Goal: Task Accomplishment & Management: Complete application form

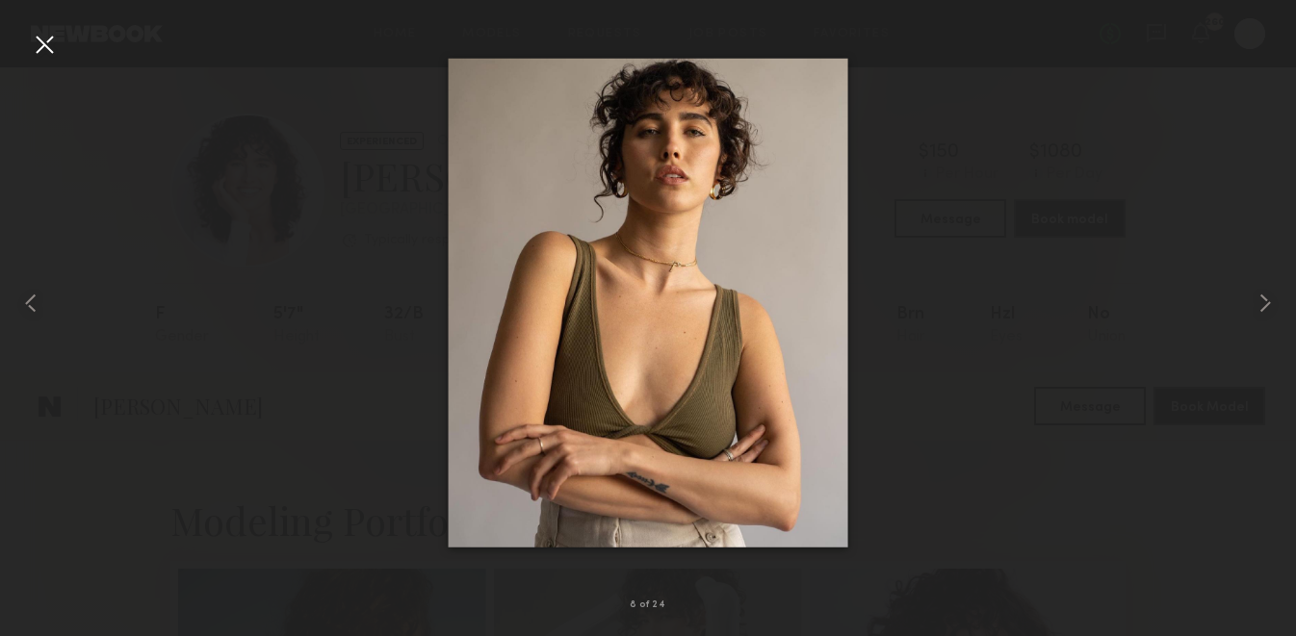
scroll to position [1018, 0]
click at [43, 40] on div at bounding box center [44, 44] width 31 height 31
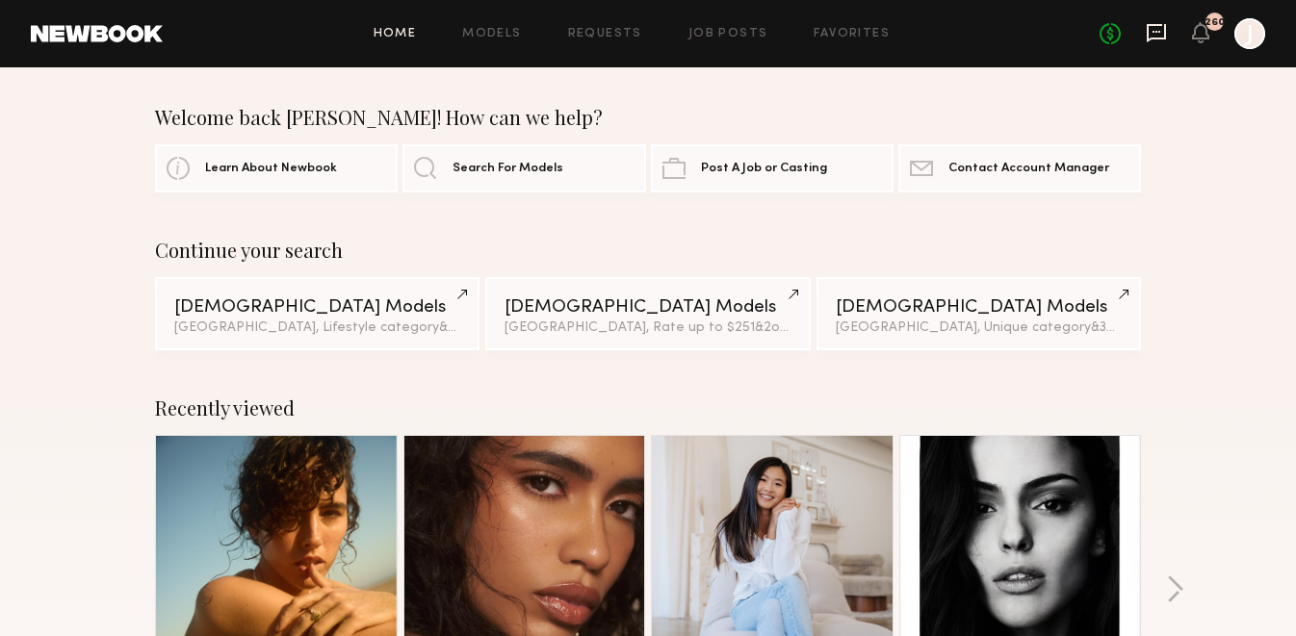
click at [1150, 27] on icon at bounding box center [1156, 32] width 21 height 21
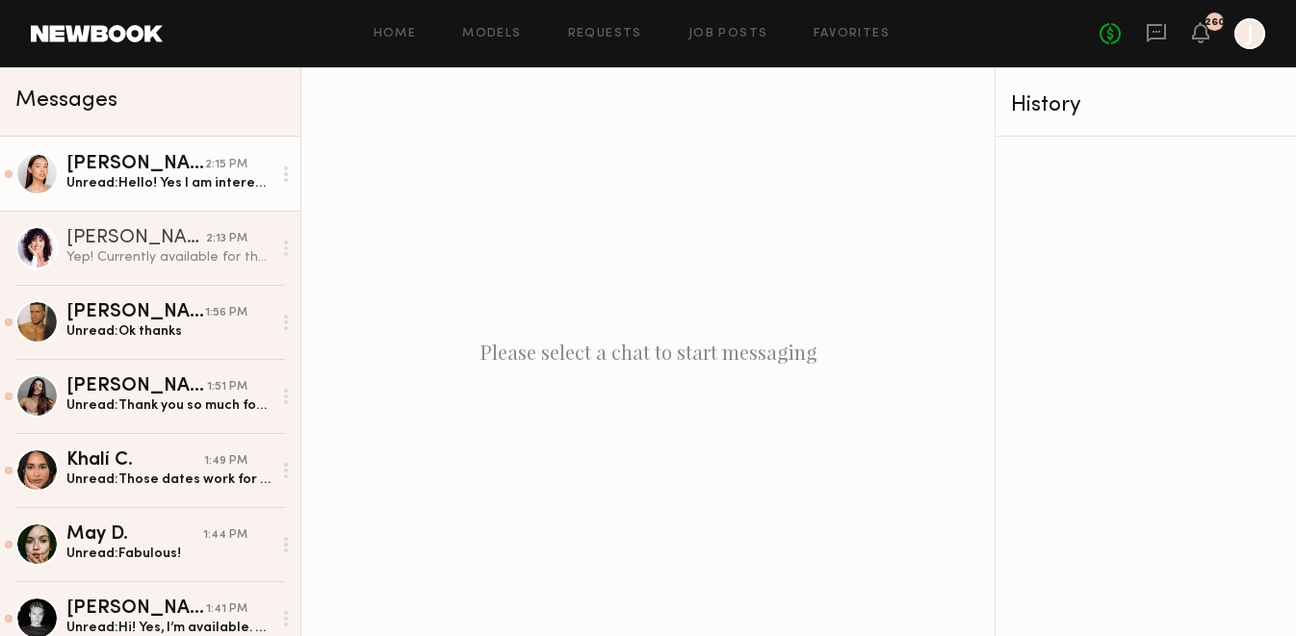
click at [176, 174] on div "Unread: Hello! Yes I am interested - I am only available 10/22, not 10/21. Than…" at bounding box center [168, 183] width 205 height 18
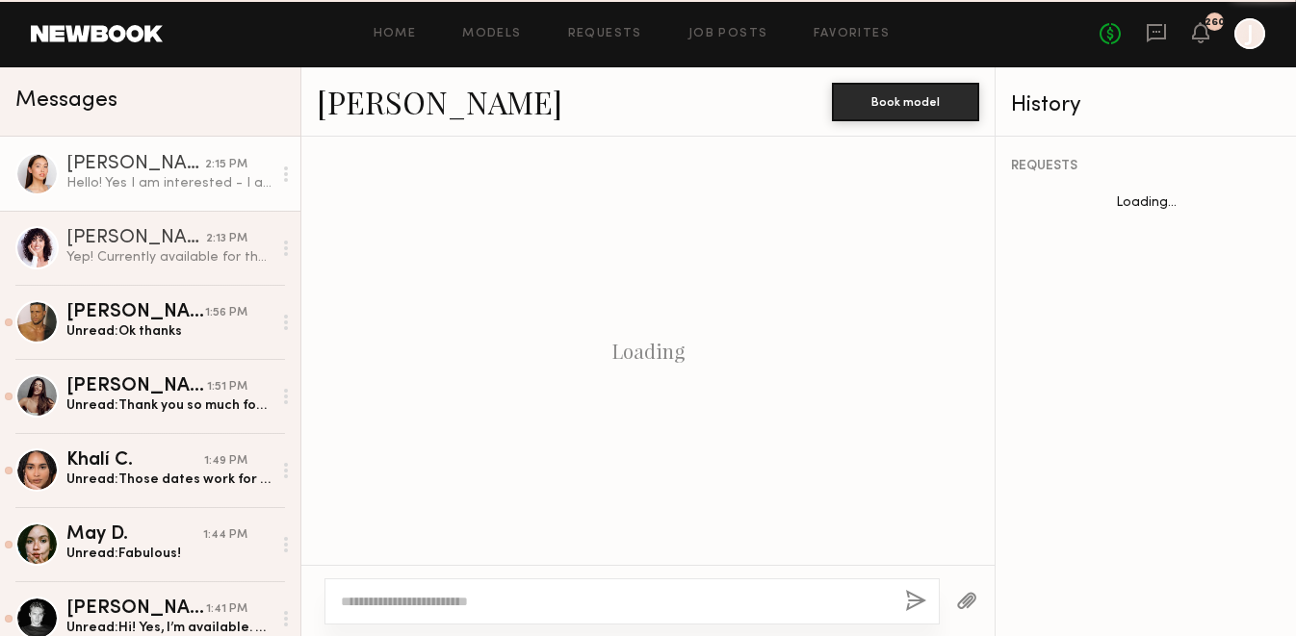
scroll to position [2663, 0]
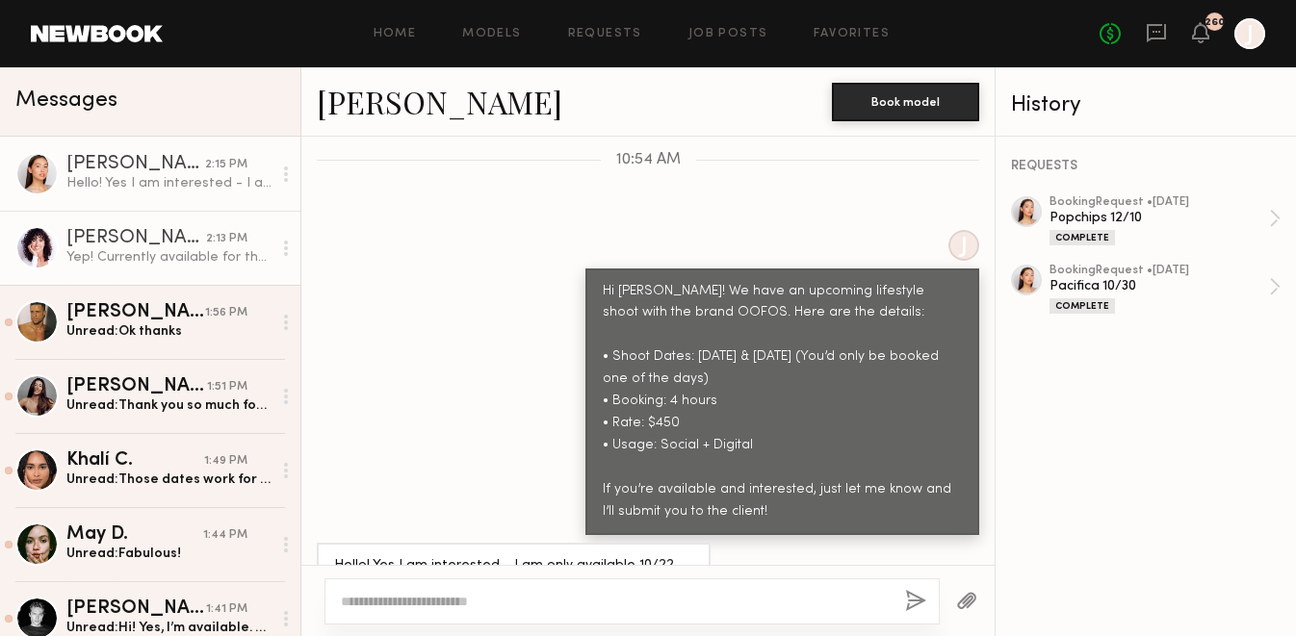
click at [195, 261] on div "Yep! Currently available for those dates 🤗" at bounding box center [168, 257] width 205 height 18
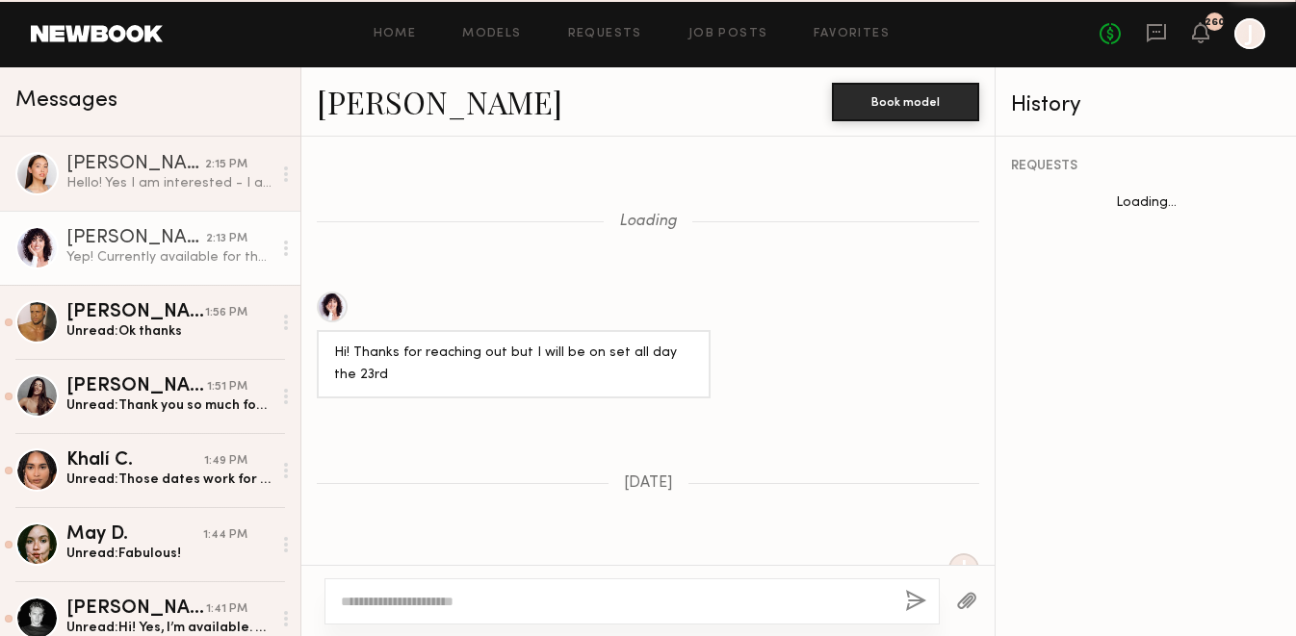
scroll to position [2143, 0]
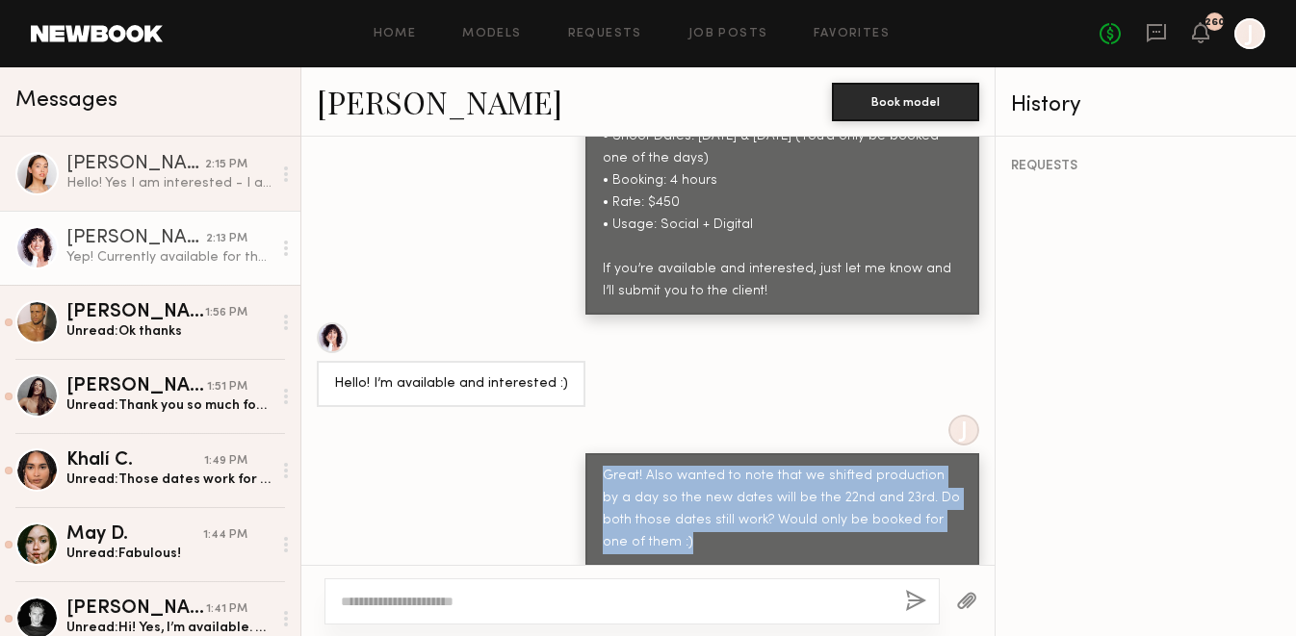
drag, startPoint x: 605, startPoint y: 407, endPoint x: 670, endPoint y: 478, distance: 96.0
click at [671, 478] on div "Great! Also wanted to note that we shifted production by a day so the new dates…" at bounding box center [782, 510] width 359 height 89
copy div "Great! Also wanted to note that we shifted production by a day so the new dates…"
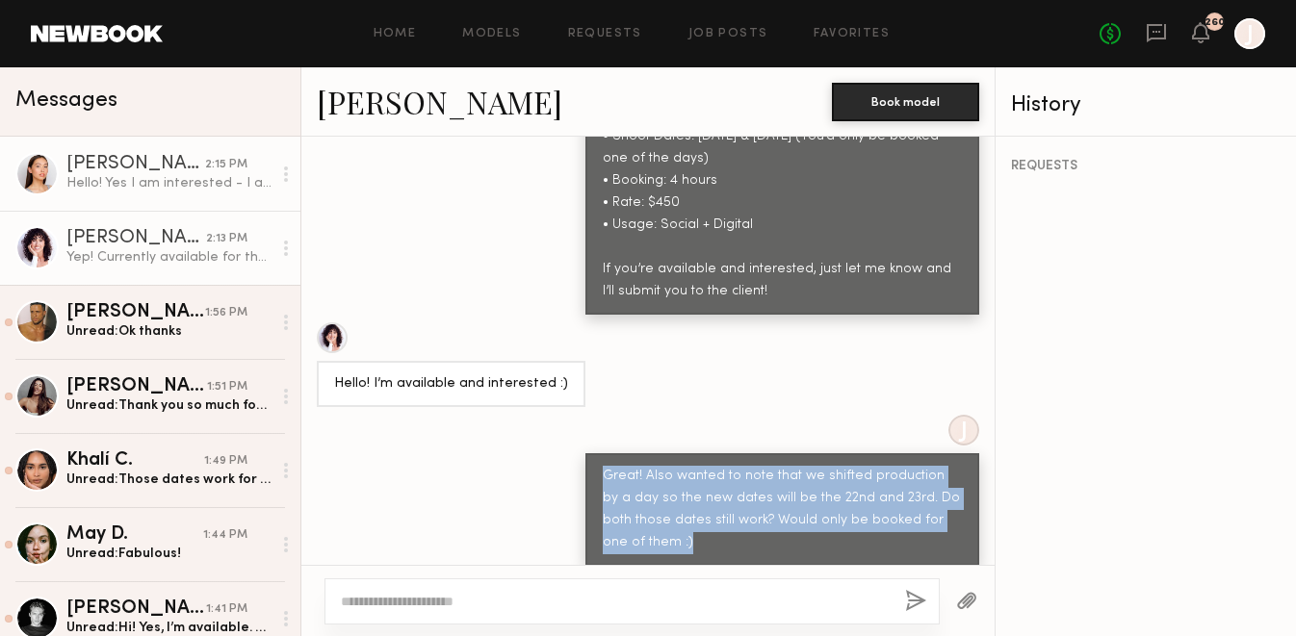
click at [216, 176] on div "Hello! Yes I am interested - I am only available 10/22, not 10/21. Thank you!" at bounding box center [168, 183] width 205 height 18
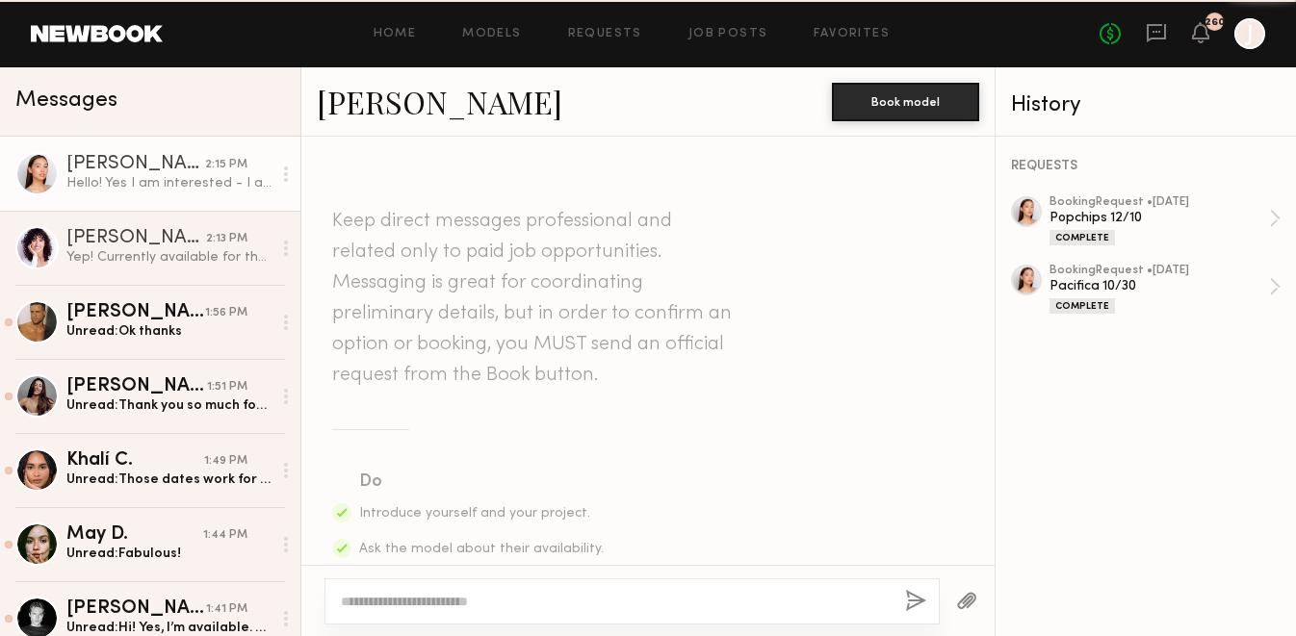
scroll to position [2663, 0]
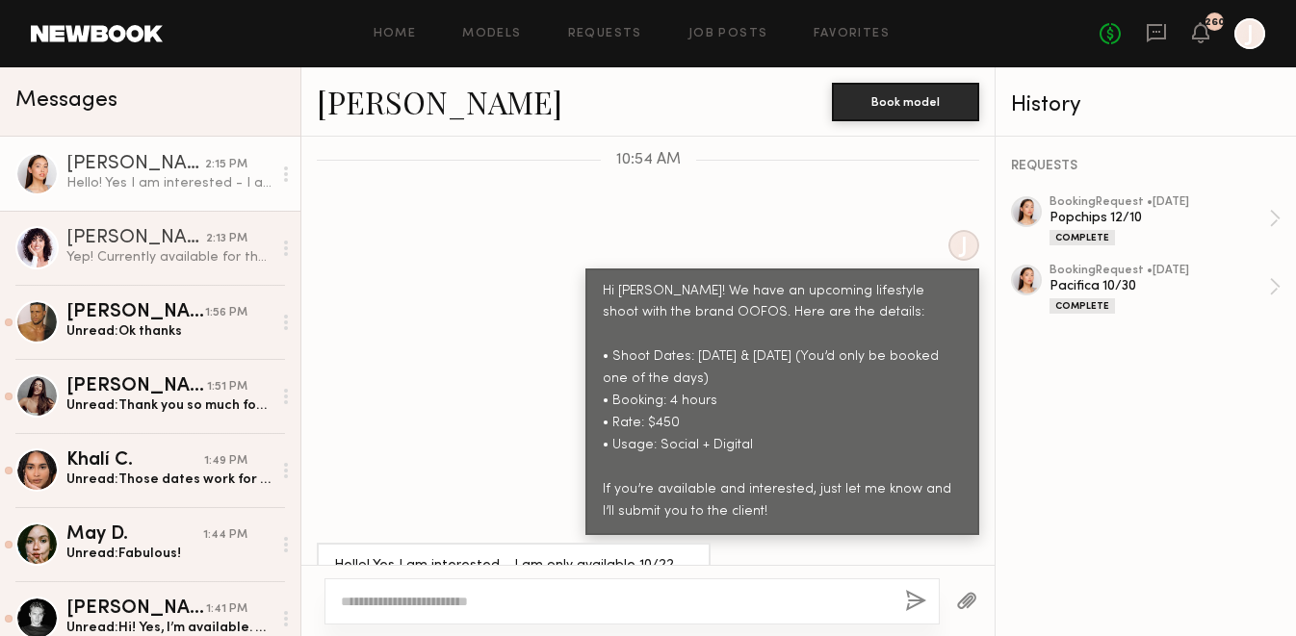
click at [401, 599] on textarea at bounding box center [615, 601] width 549 height 19
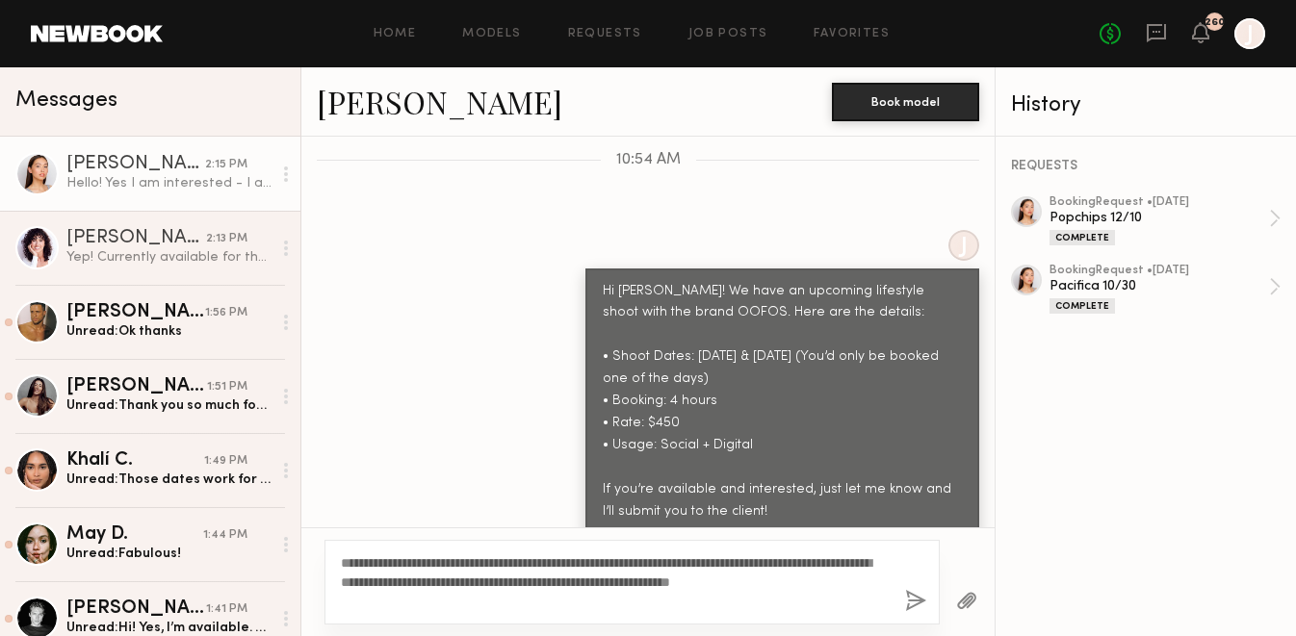
type textarea "**********"
click at [913, 598] on button "button" at bounding box center [915, 602] width 21 height 24
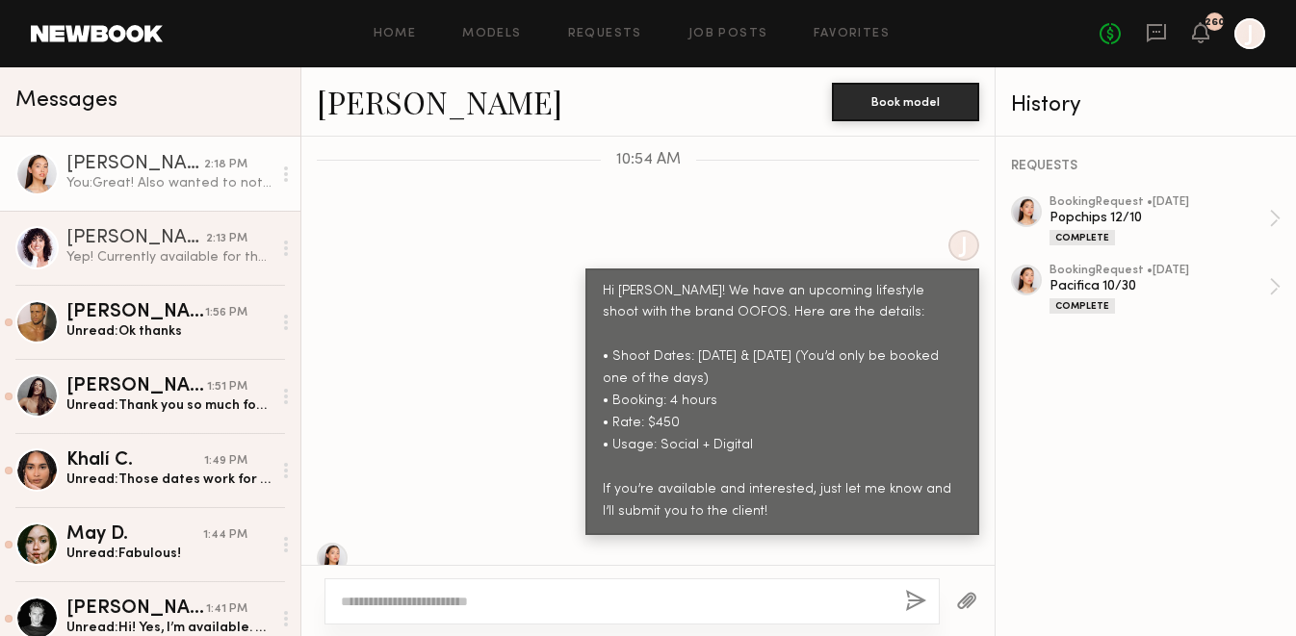
scroll to position [2968, 0]
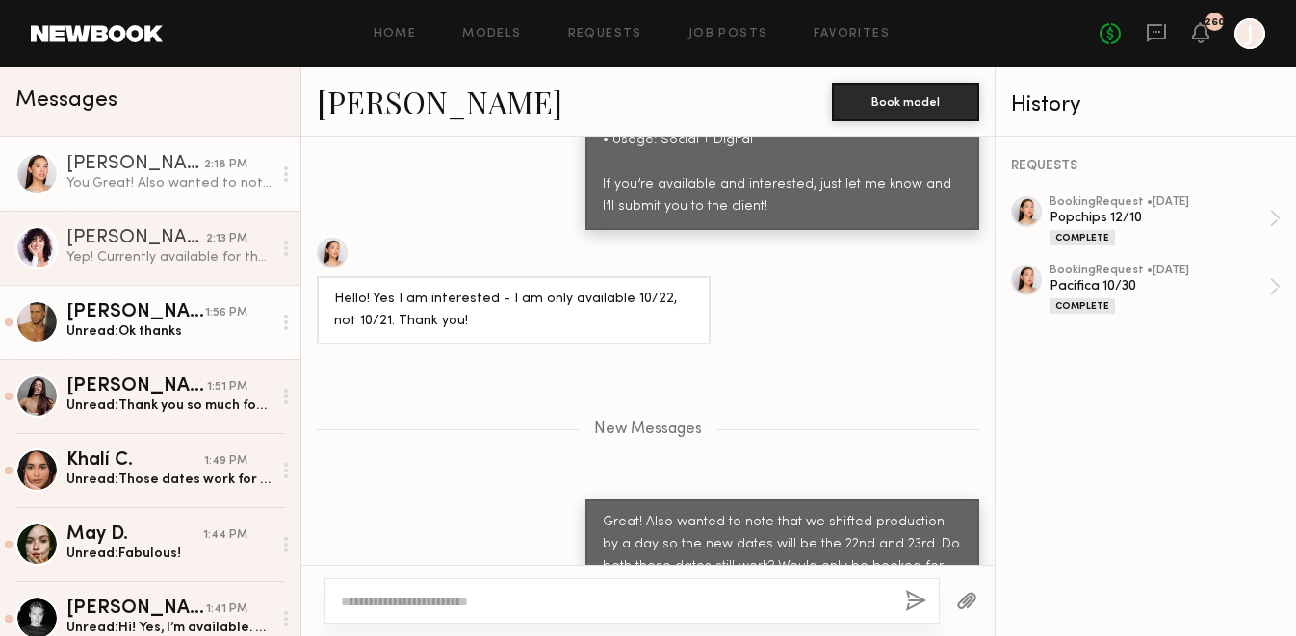
click at [198, 328] on div "Unread: Ok thanks" at bounding box center [168, 332] width 205 height 18
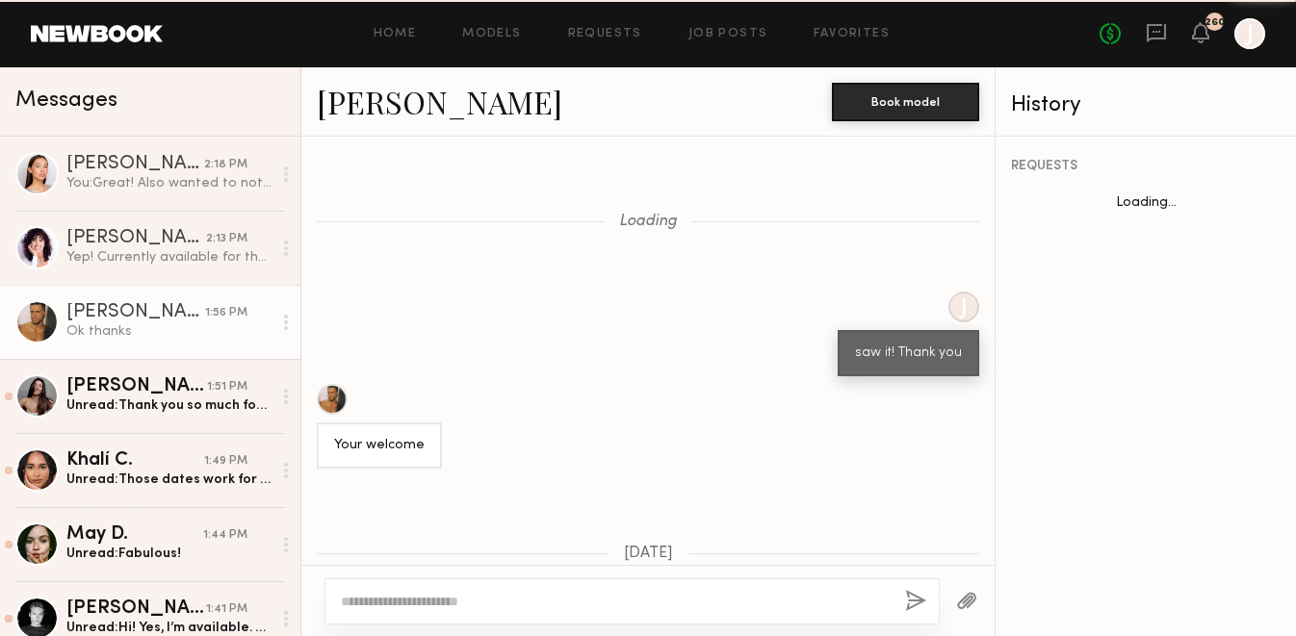
scroll to position [1356, 0]
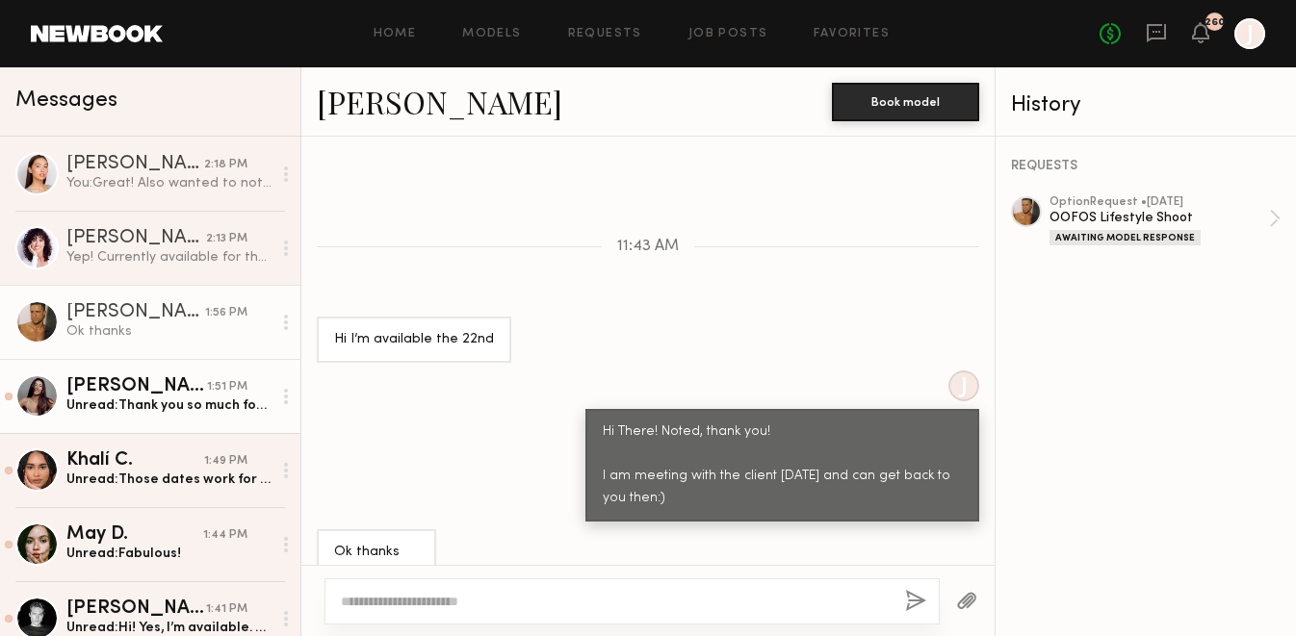
click at [193, 384] on div "[PERSON_NAME]" at bounding box center [136, 386] width 141 height 19
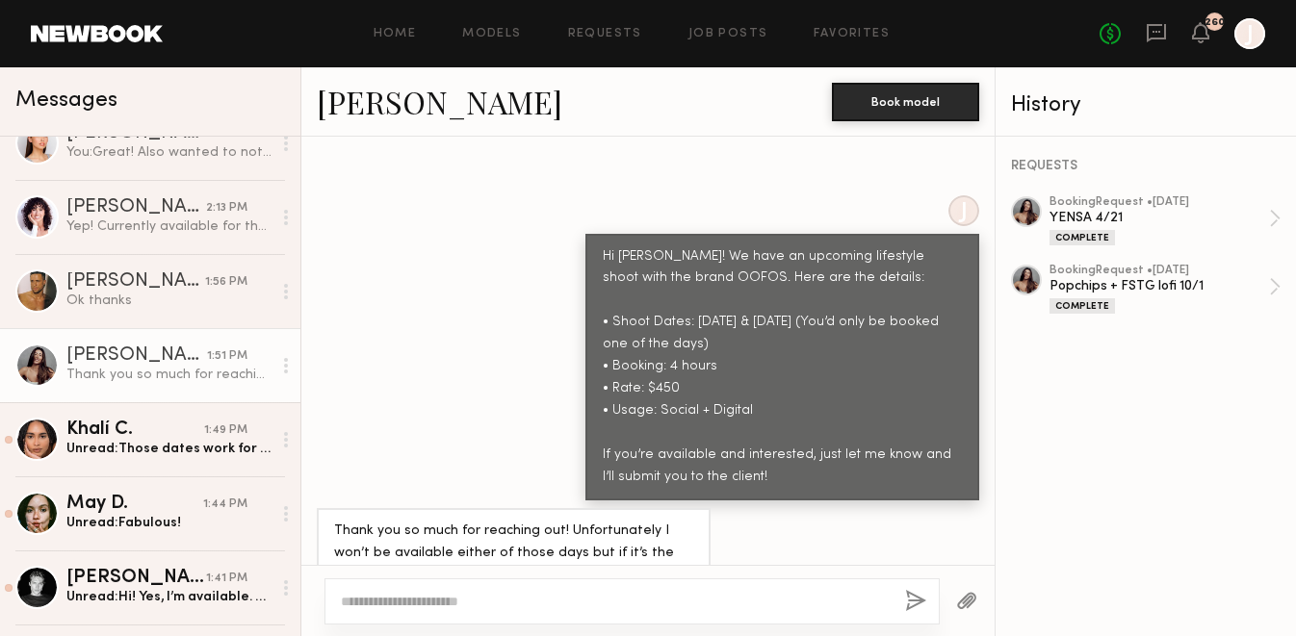
scroll to position [35, 0]
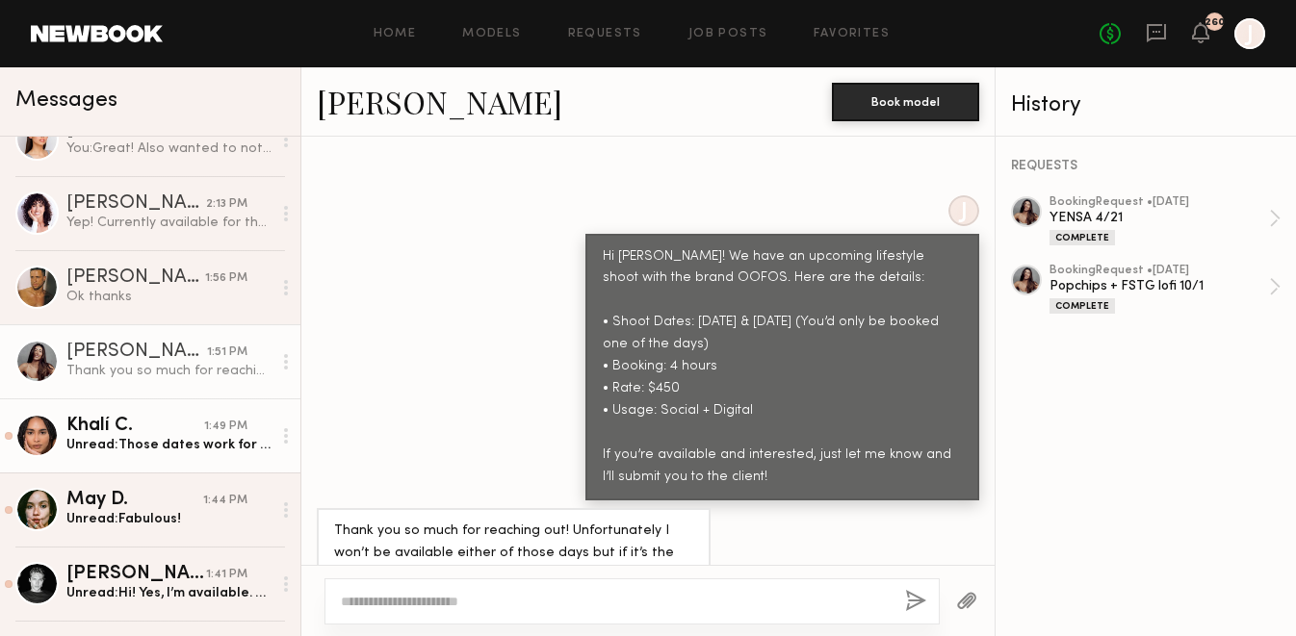
click at [189, 420] on div "Khalí C." at bounding box center [135, 426] width 138 height 19
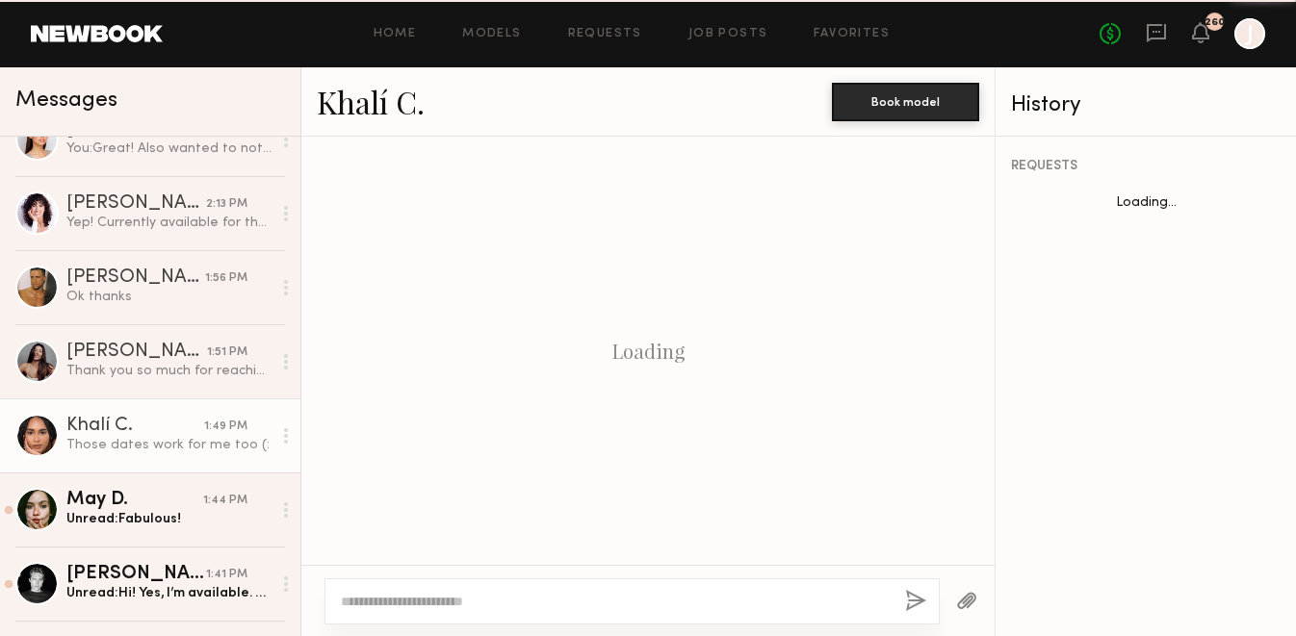
scroll to position [2442, 0]
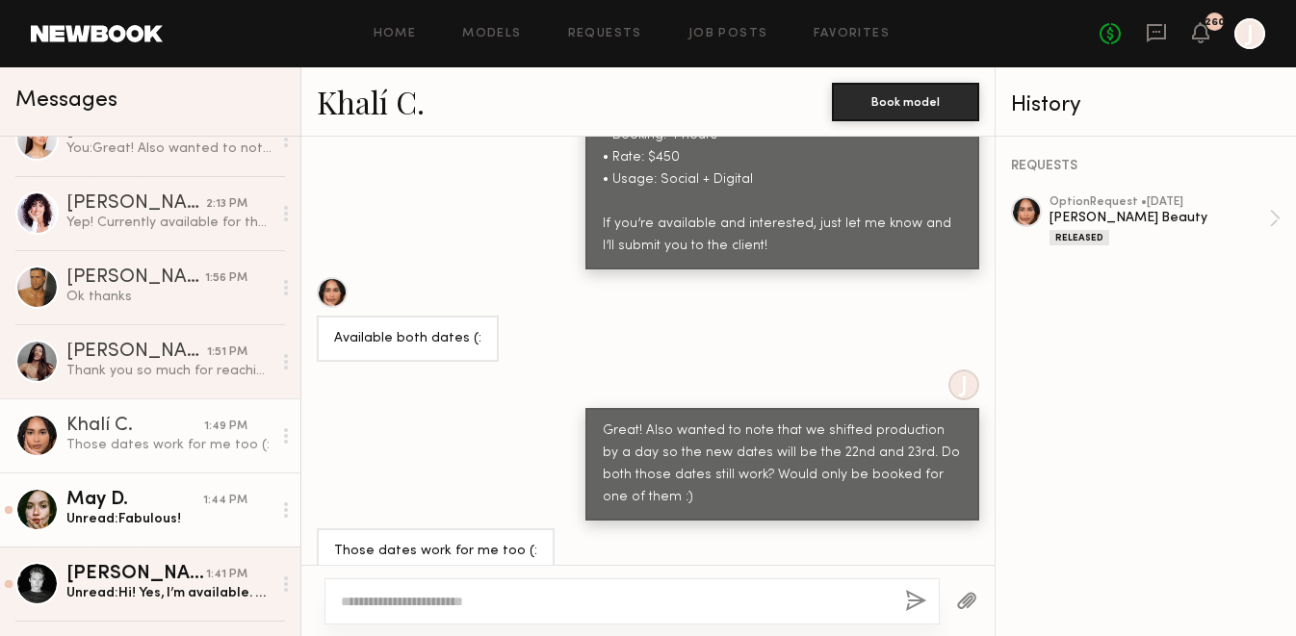
click at [179, 510] on div "Unread: Fabulous!" at bounding box center [168, 519] width 205 height 18
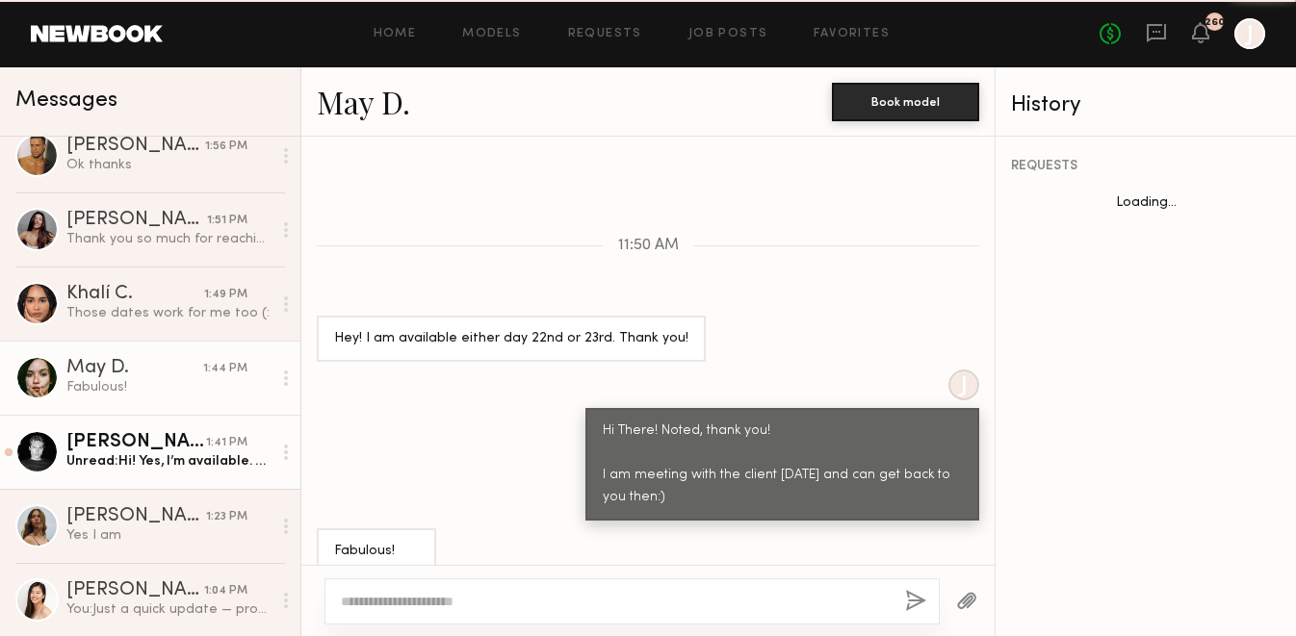
scroll to position [168, 0]
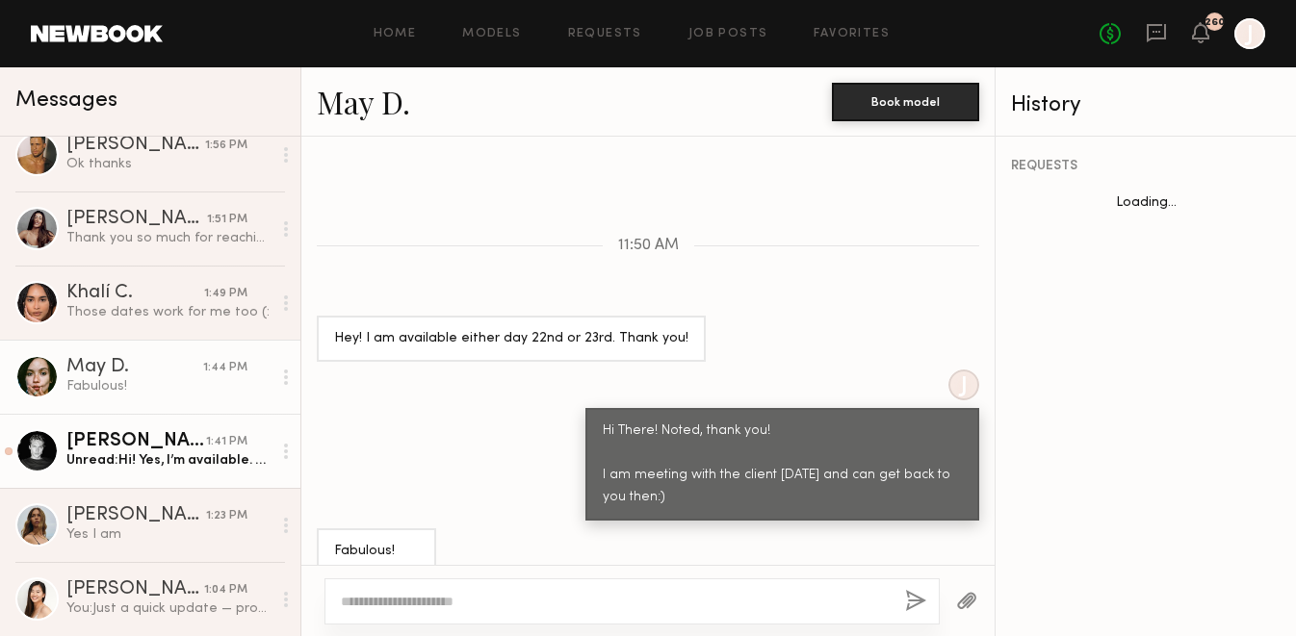
click at [177, 465] on div "Unread: Hi! Yes, I’m available. Could you please let me know which day exactly,…" at bounding box center [168, 461] width 205 height 18
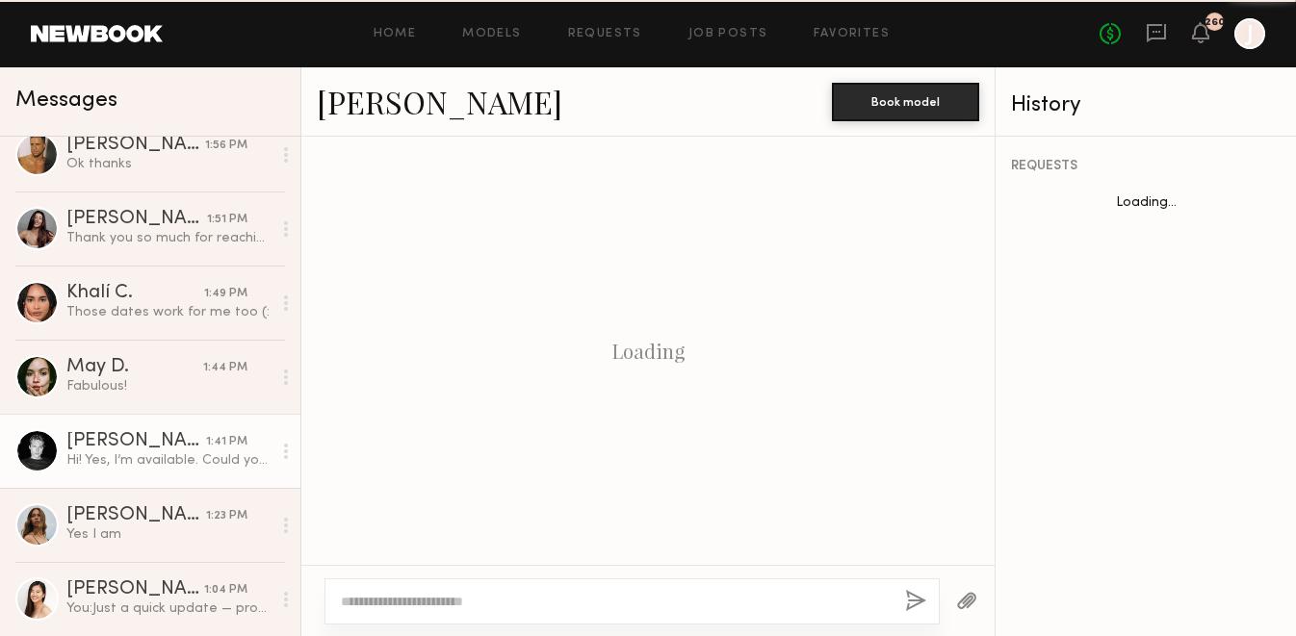
scroll to position [2036, 0]
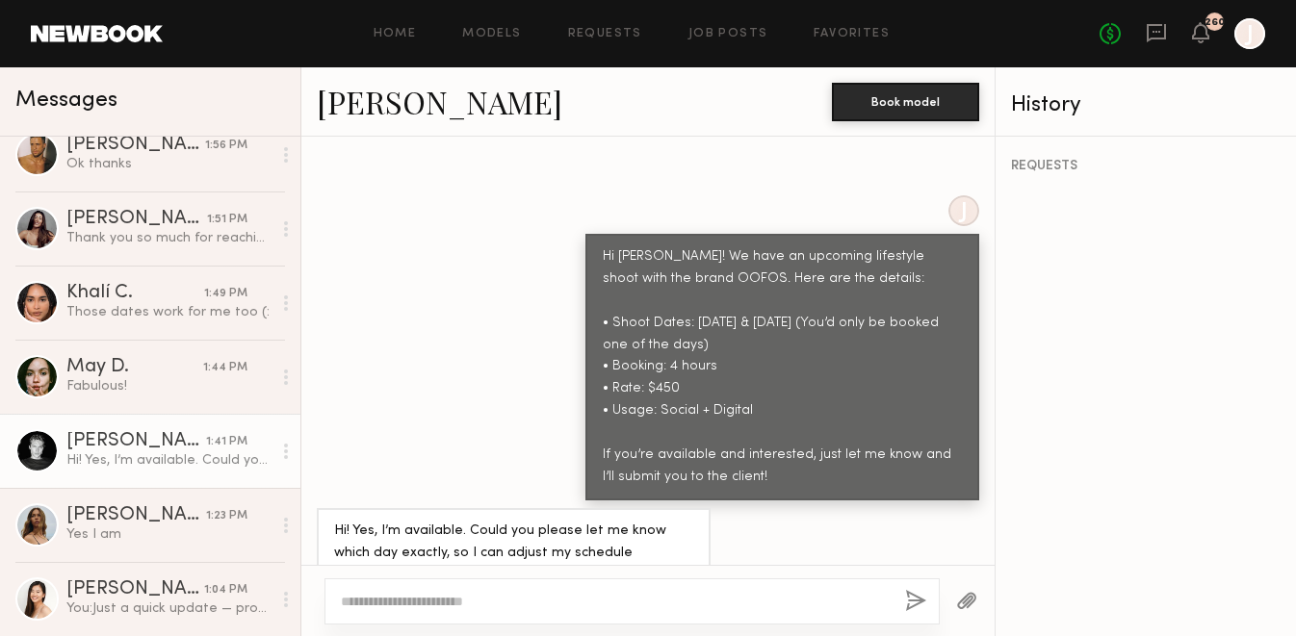
click at [346, 104] on link "Sasha P." at bounding box center [439, 101] width 245 height 41
click at [526, 607] on textarea at bounding box center [615, 601] width 549 height 19
paste textarea "**********"
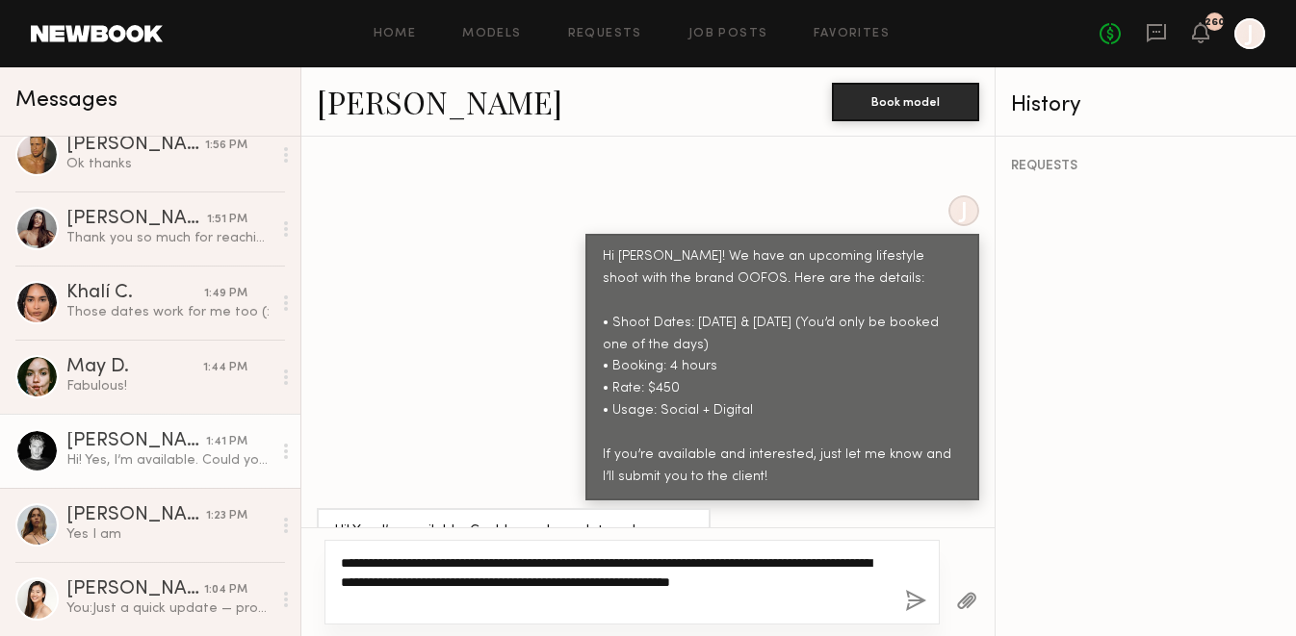
drag, startPoint x: 607, startPoint y: 583, endPoint x: 586, endPoint y: 582, distance: 21.2
click at [586, 582] on textarea "**********" at bounding box center [615, 583] width 549 height 58
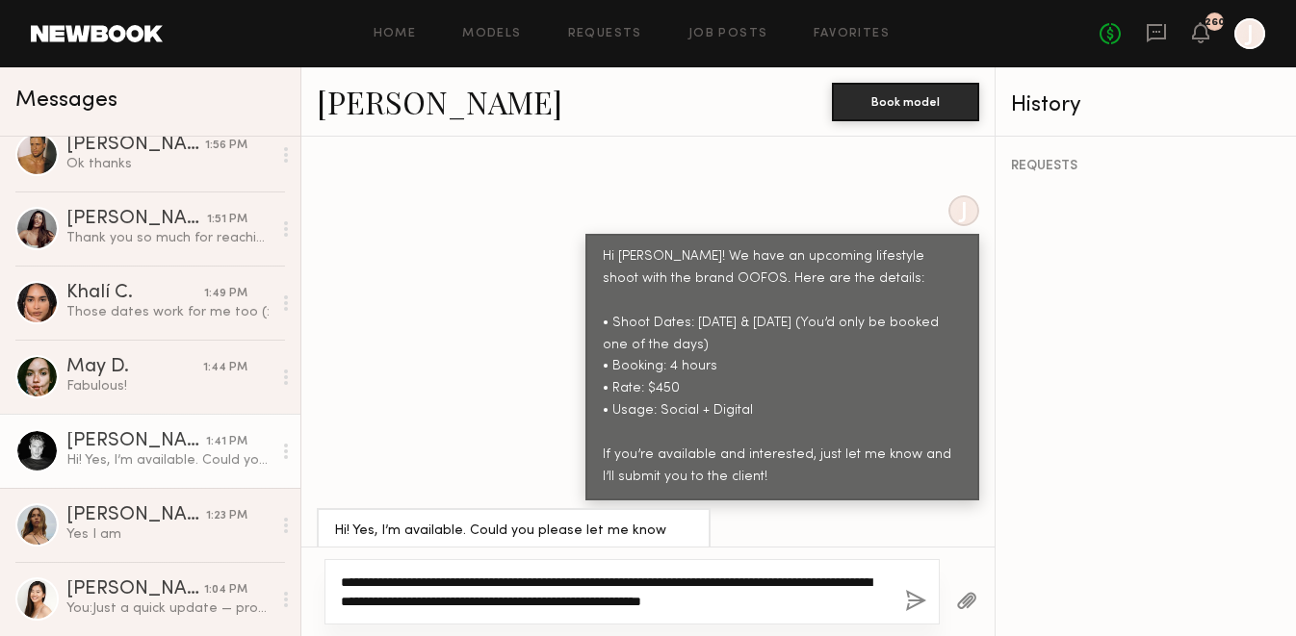
click at [876, 606] on textarea "**********" at bounding box center [615, 592] width 549 height 39
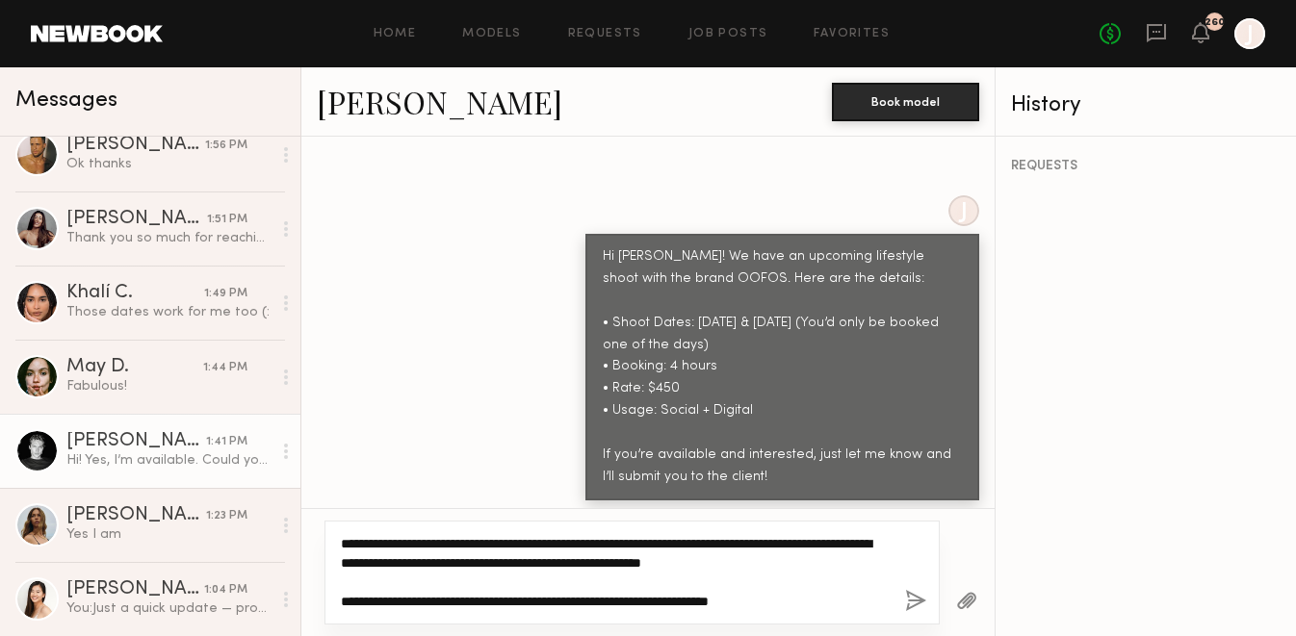
click at [875, 565] on textarea "**********" at bounding box center [615, 572] width 549 height 77
type textarea "**********"
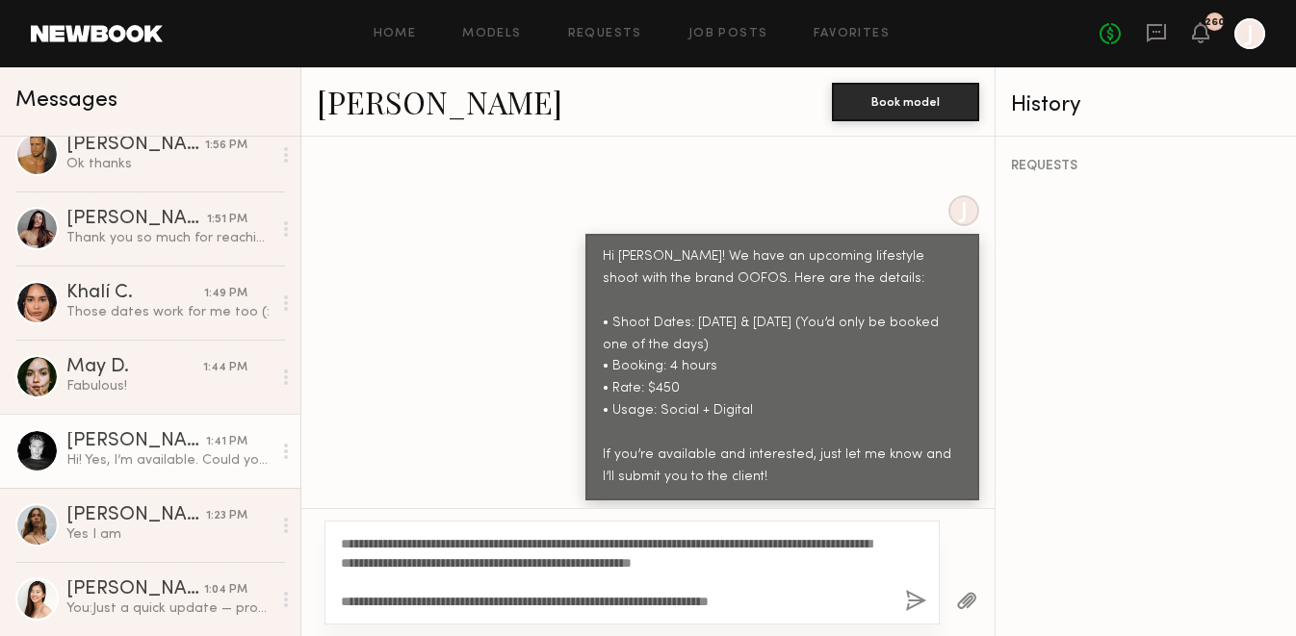
click at [911, 606] on button "button" at bounding box center [915, 602] width 21 height 24
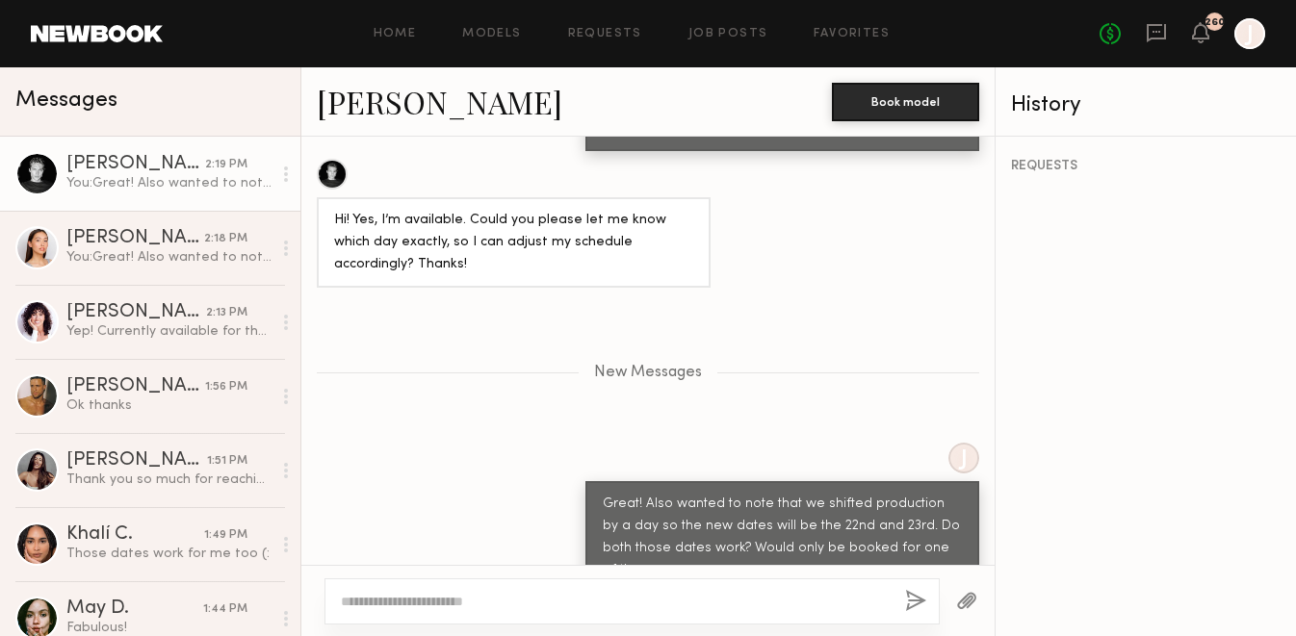
scroll to position [2442, 0]
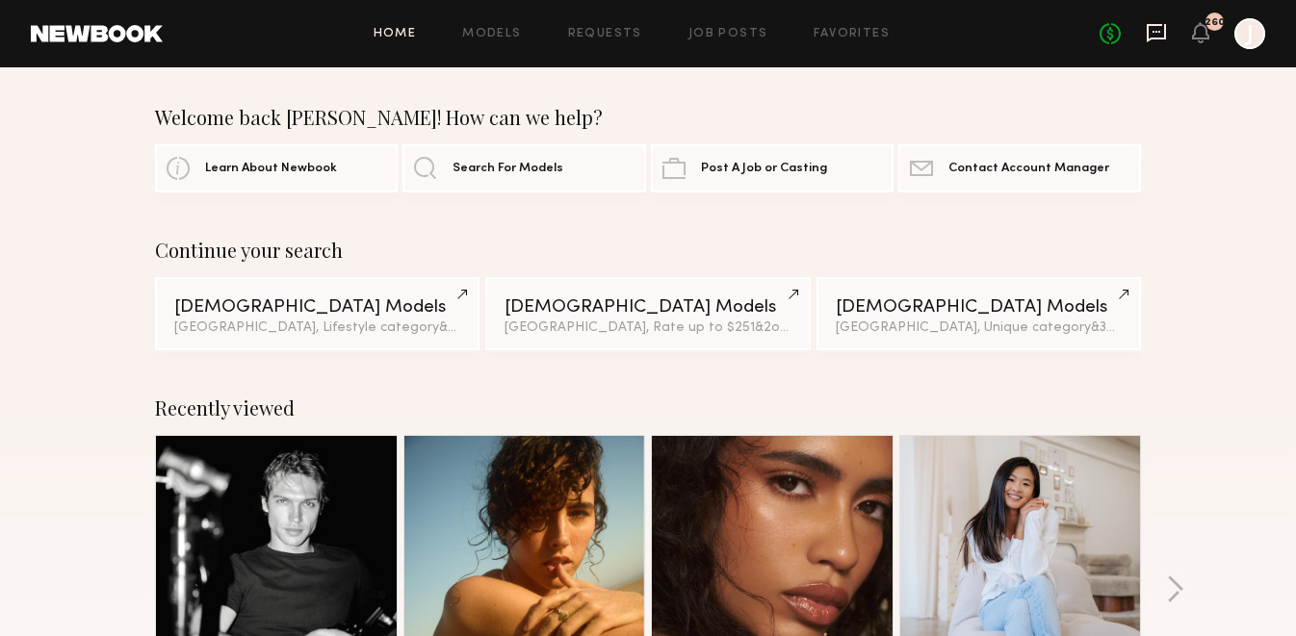
click at [1155, 34] on icon at bounding box center [1156, 32] width 21 height 21
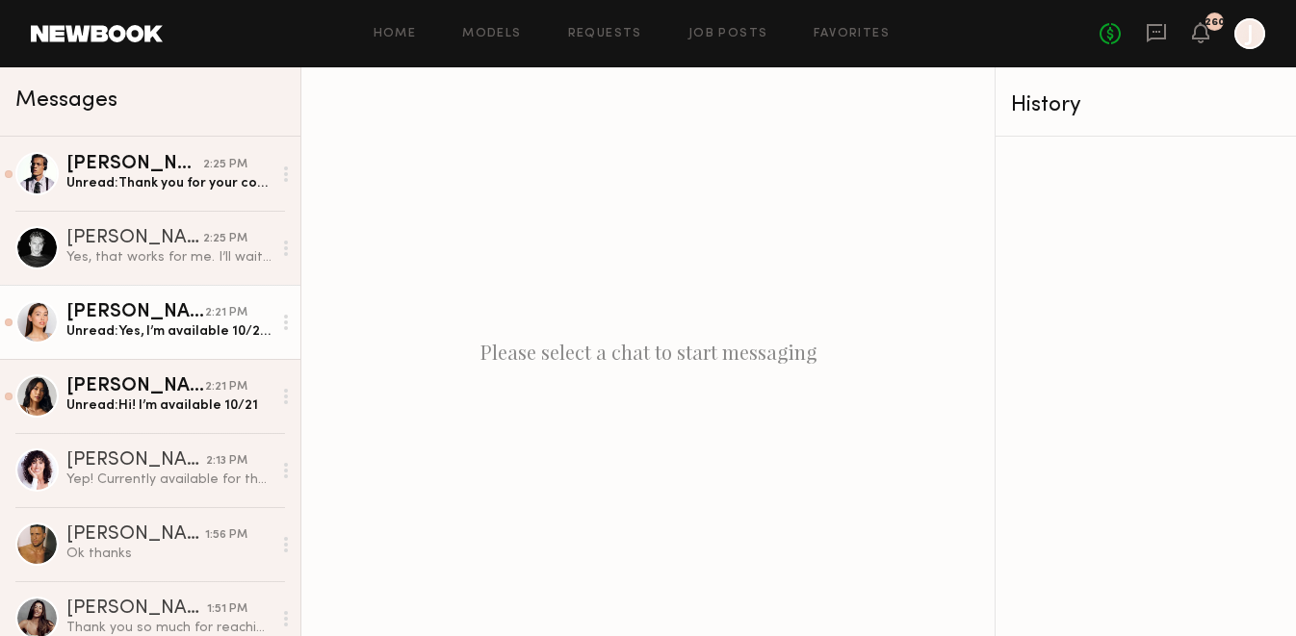
click at [150, 335] on div "Unread: Yes, I’m available 10/22 and 10/23! I just would need a hard out by 6:0…" at bounding box center [168, 332] width 205 height 18
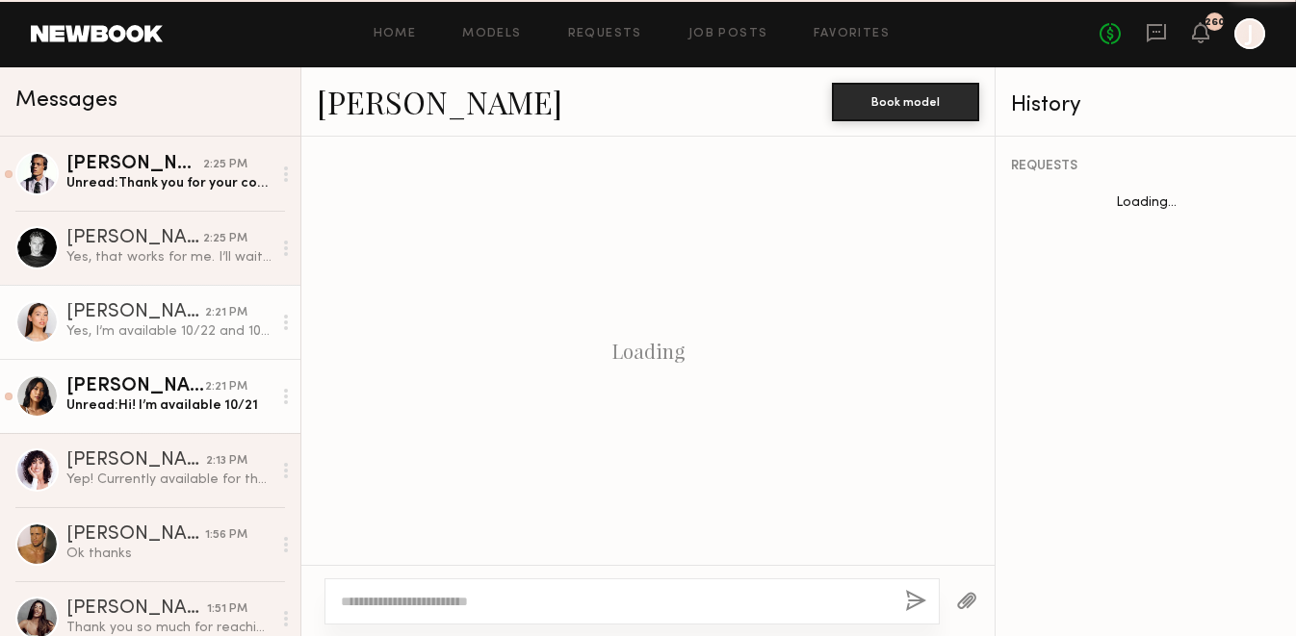
scroll to position [2958, 0]
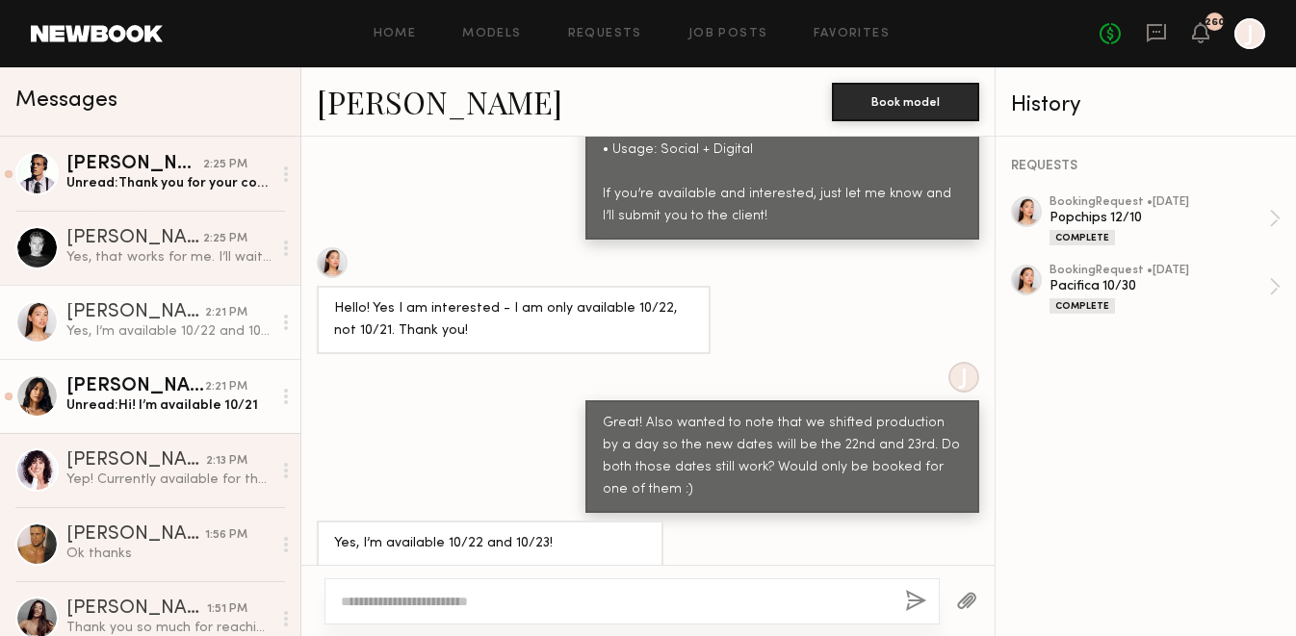
click at [146, 400] on div "Unread: Hi! I’m available 10/21" at bounding box center [168, 406] width 205 height 18
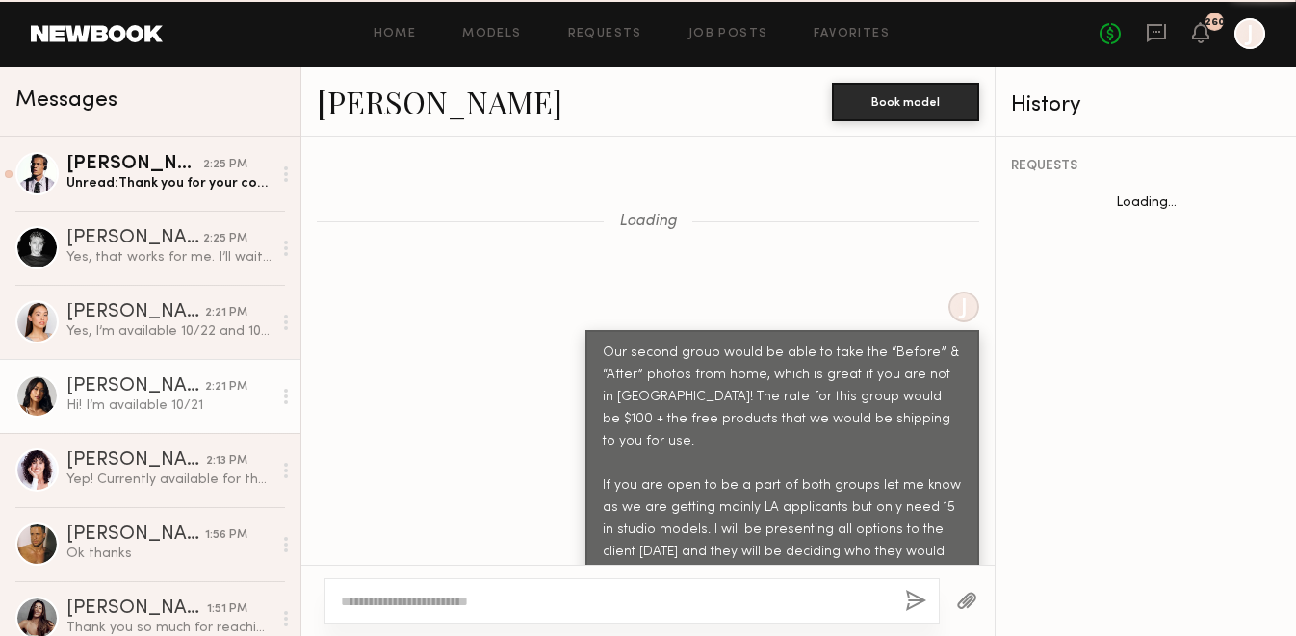
scroll to position [1962, 0]
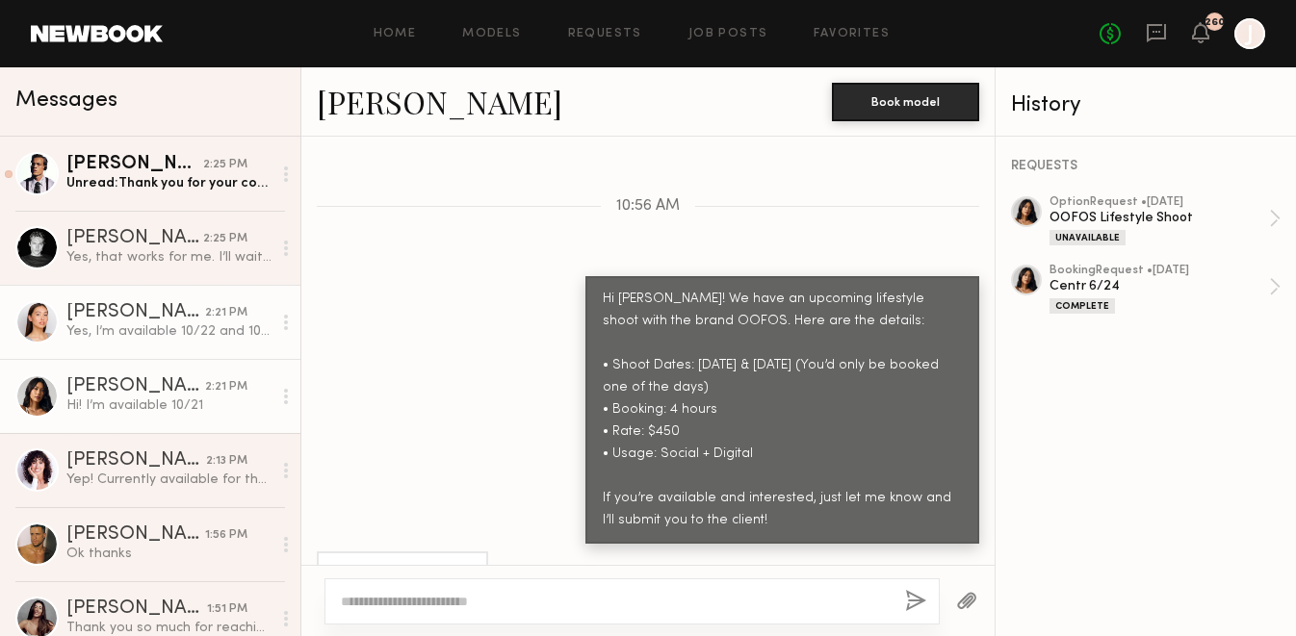
click at [155, 332] on div "Yes, I’m available 10/22 and 10/23! I just would need a hard out by 6:00pm on 1…" at bounding box center [168, 332] width 205 height 18
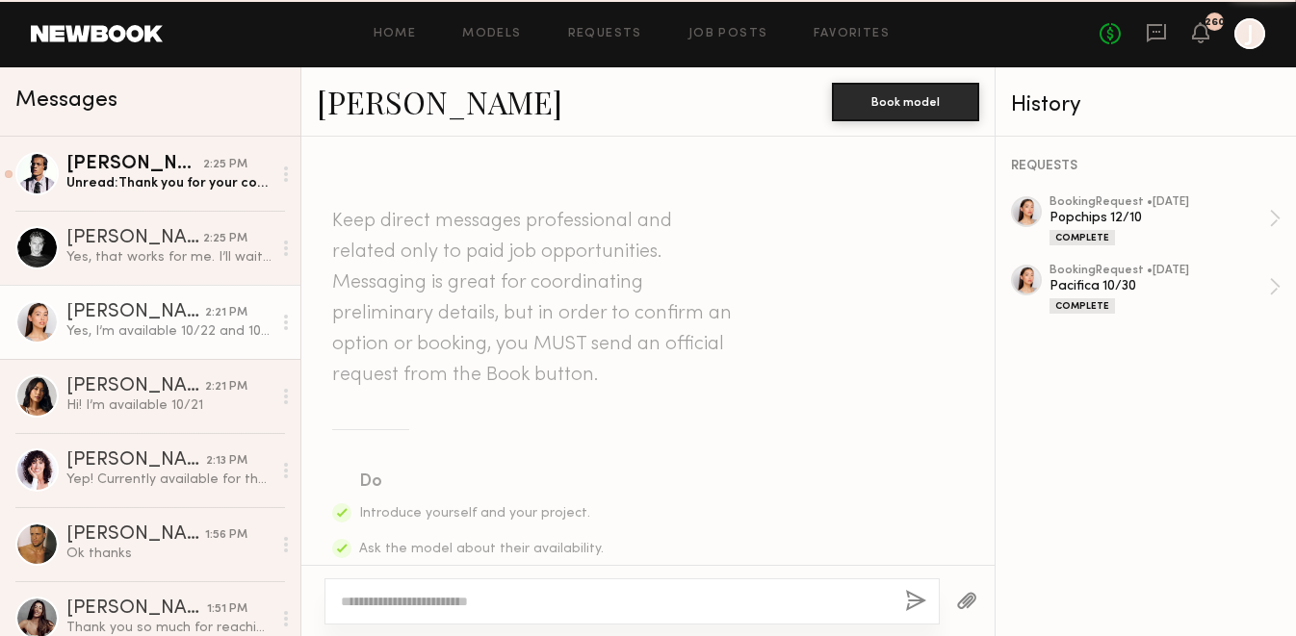
scroll to position [2958, 0]
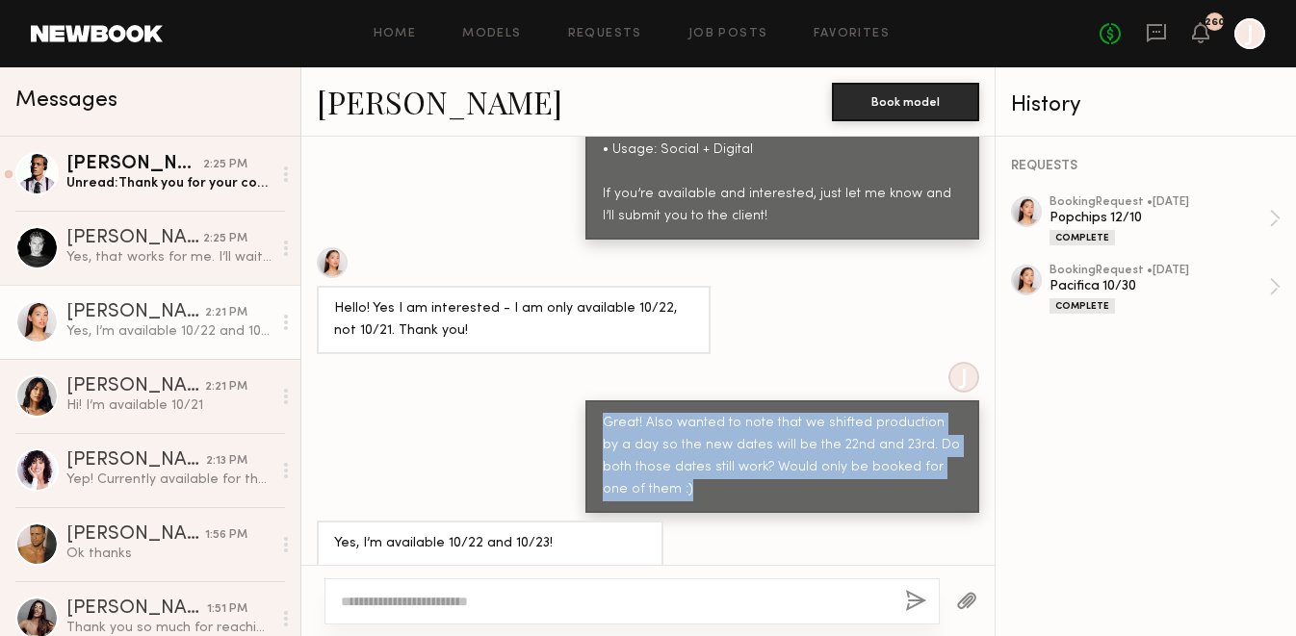
drag, startPoint x: 606, startPoint y: 358, endPoint x: 701, endPoint y: 433, distance: 121.3
click at [701, 434] on div "Great! Also wanted to note that we shifted production by a day so the new dates…" at bounding box center [782, 457] width 359 height 89
copy div "Great! Also wanted to note that we shifted production by a day so the new dates…"
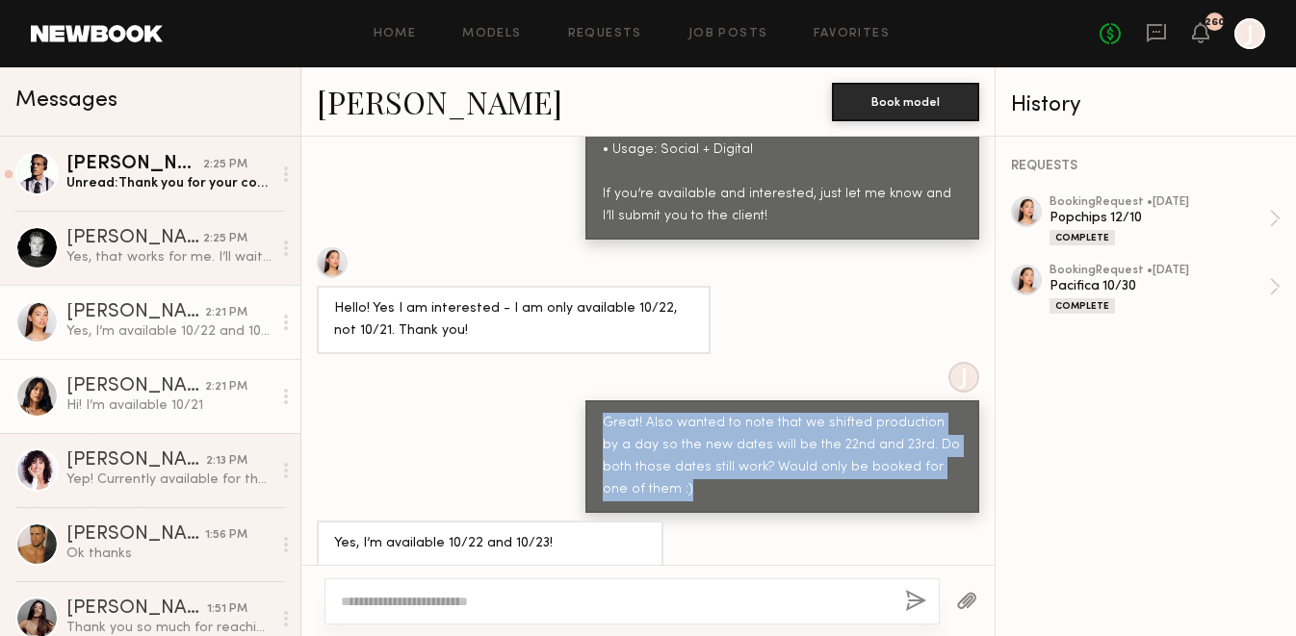
click at [213, 397] on div "Hi! I’m available 10/21" at bounding box center [168, 406] width 205 height 18
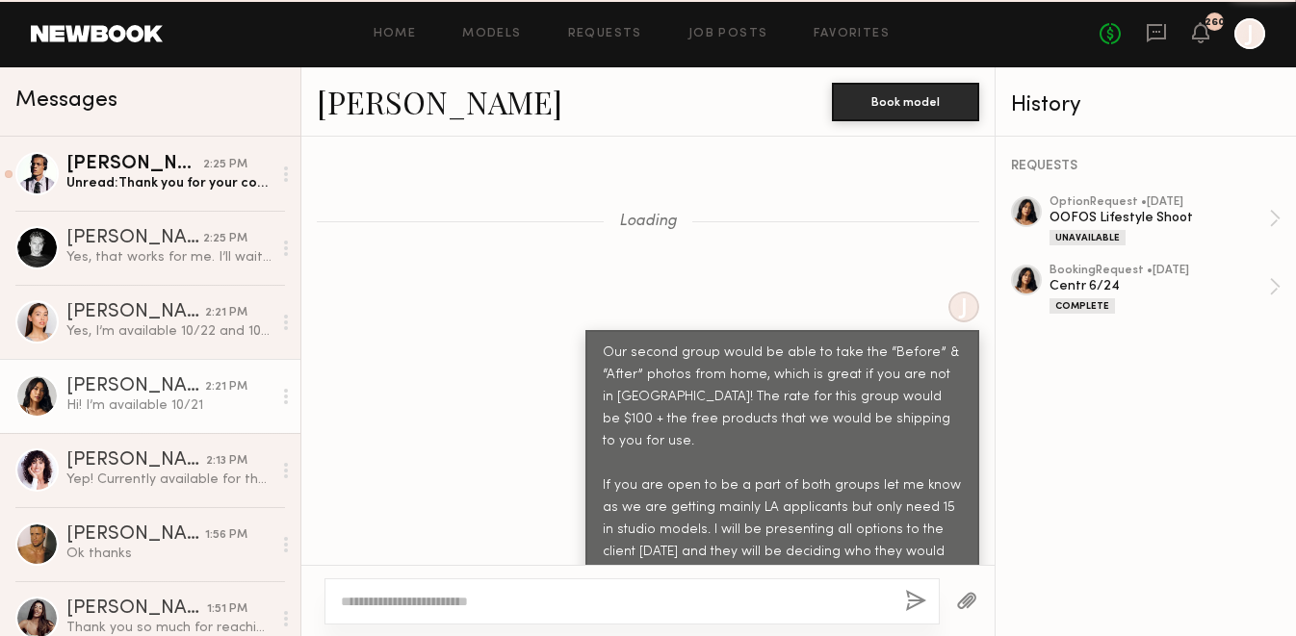
scroll to position [1962, 0]
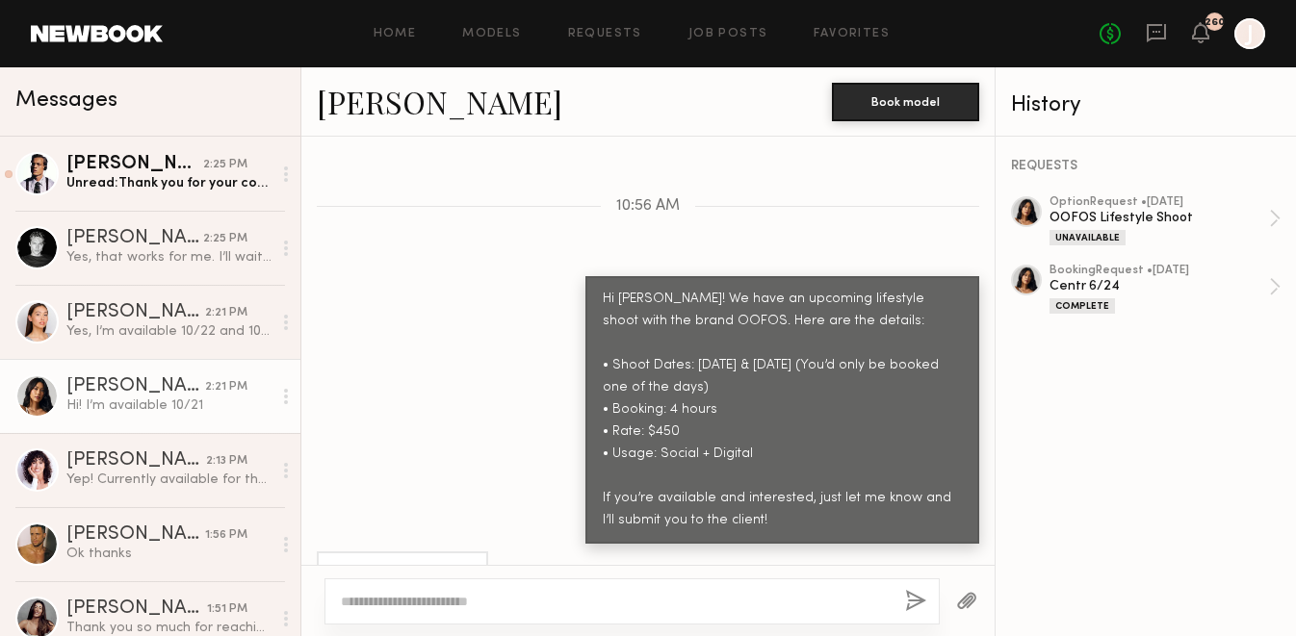
click at [474, 605] on textarea at bounding box center [615, 601] width 549 height 19
click at [399, 600] on textarea at bounding box center [615, 601] width 549 height 19
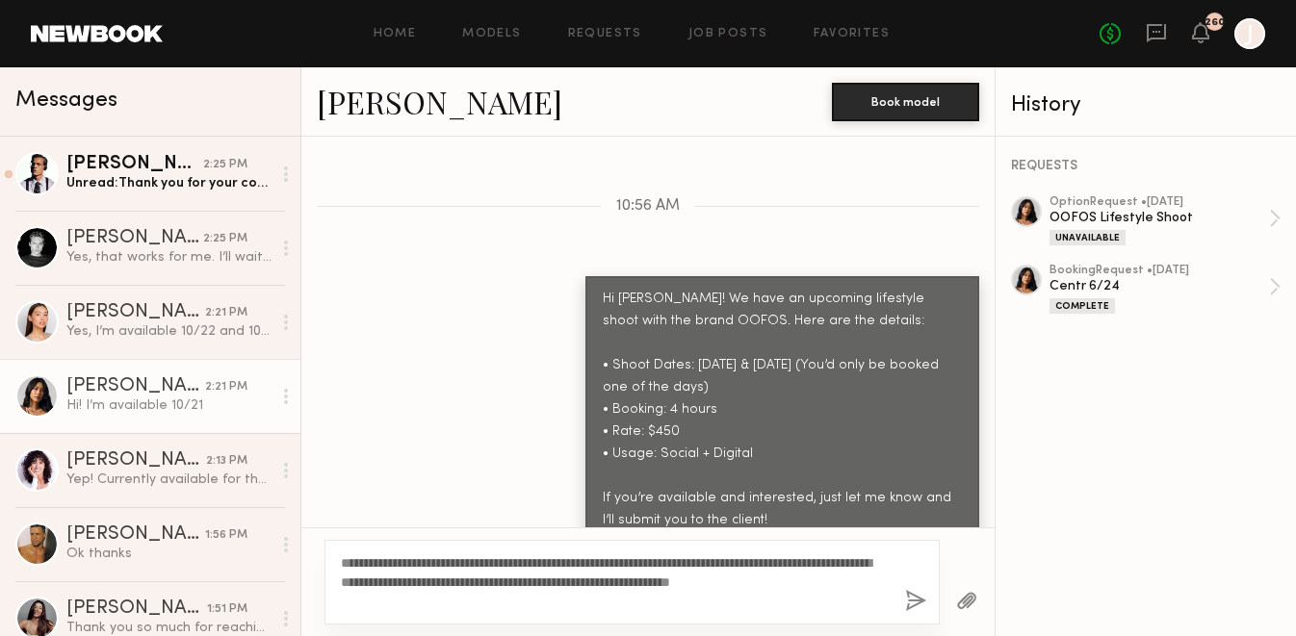
type textarea "**********"
click at [916, 603] on button "button" at bounding box center [915, 602] width 21 height 24
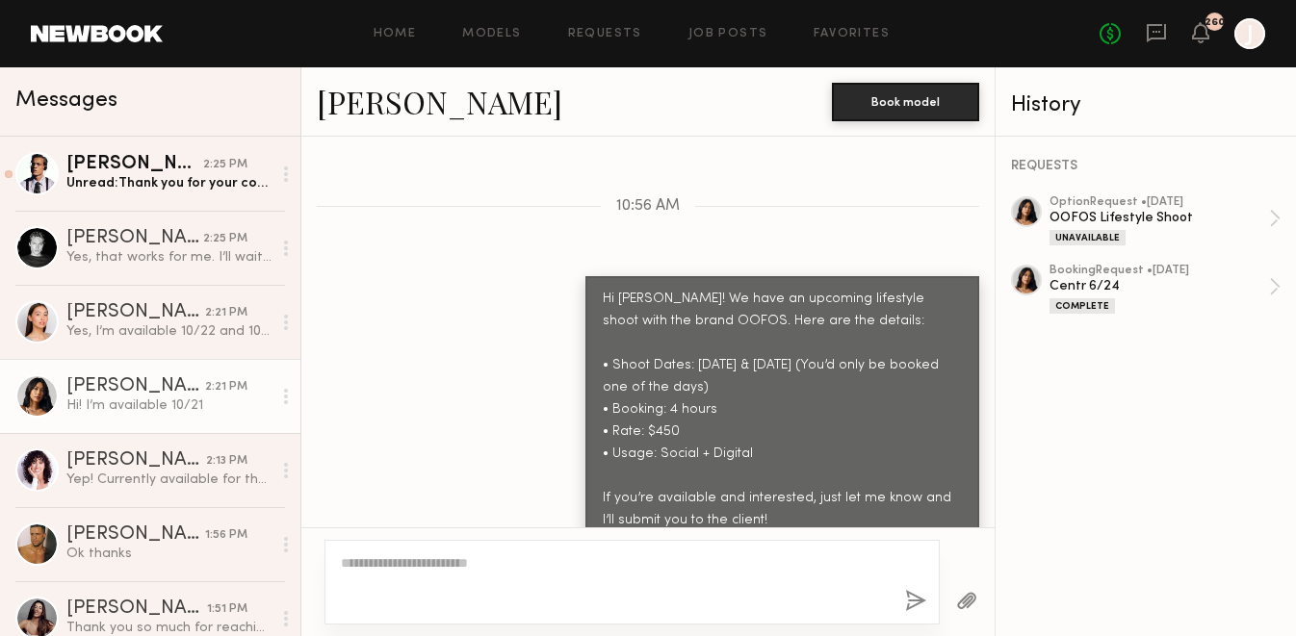
scroll to position [2267, 0]
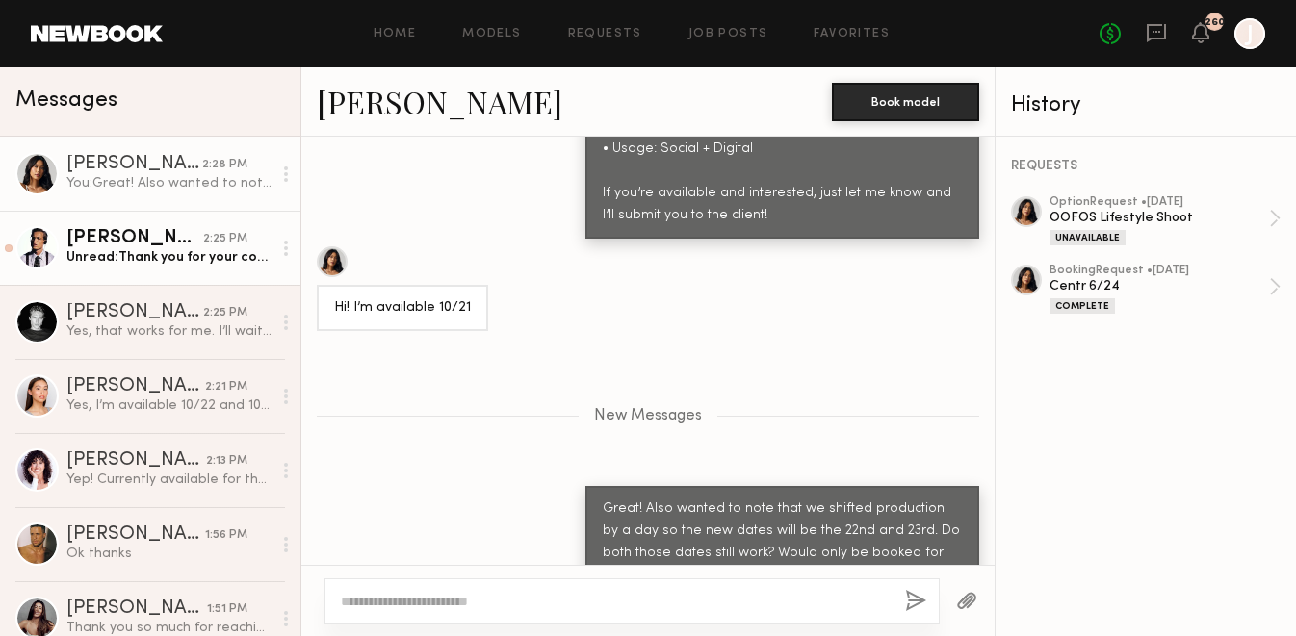
click at [138, 243] on div "Ryan B." at bounding box center [134, 238] width 137 height 19
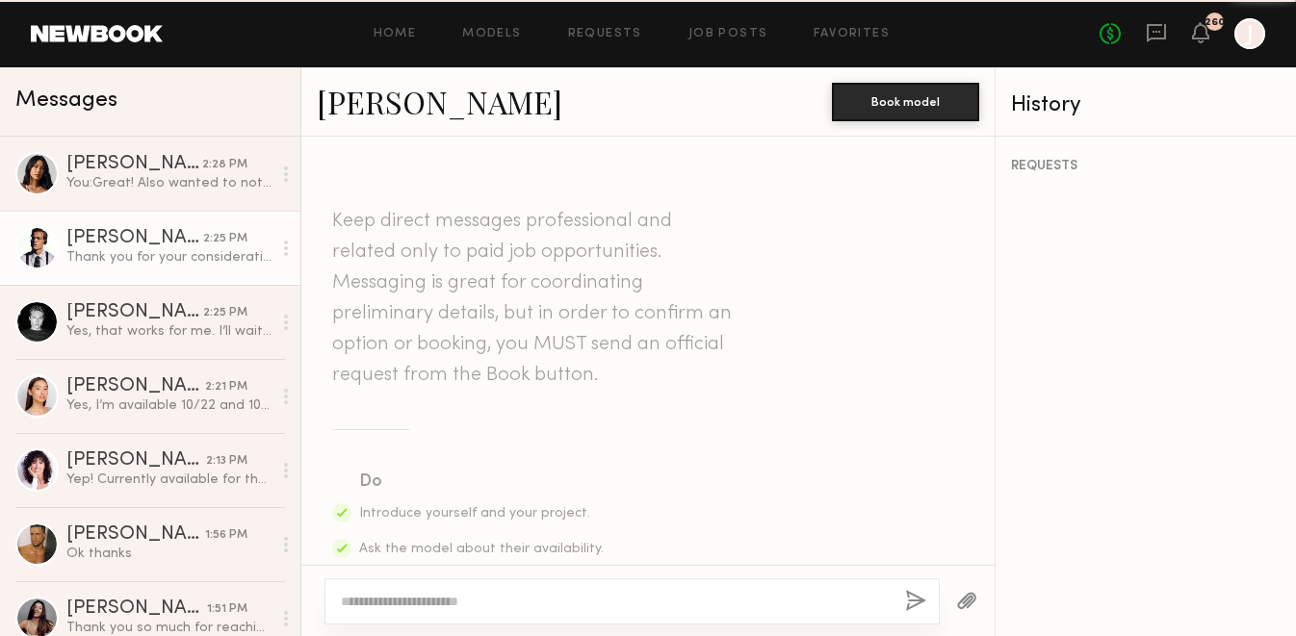
scroll to position [3769, 0]
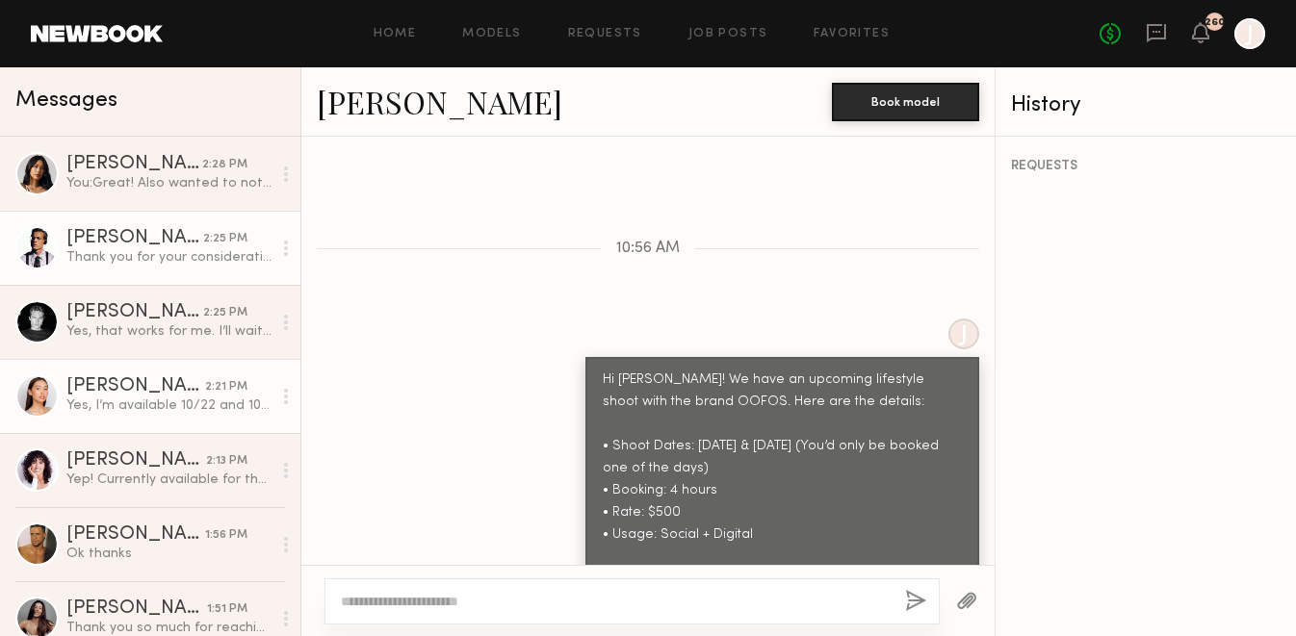
click at [130, 379] on div "Mariko M." at bounding box center [135, 386] width 139 height 19
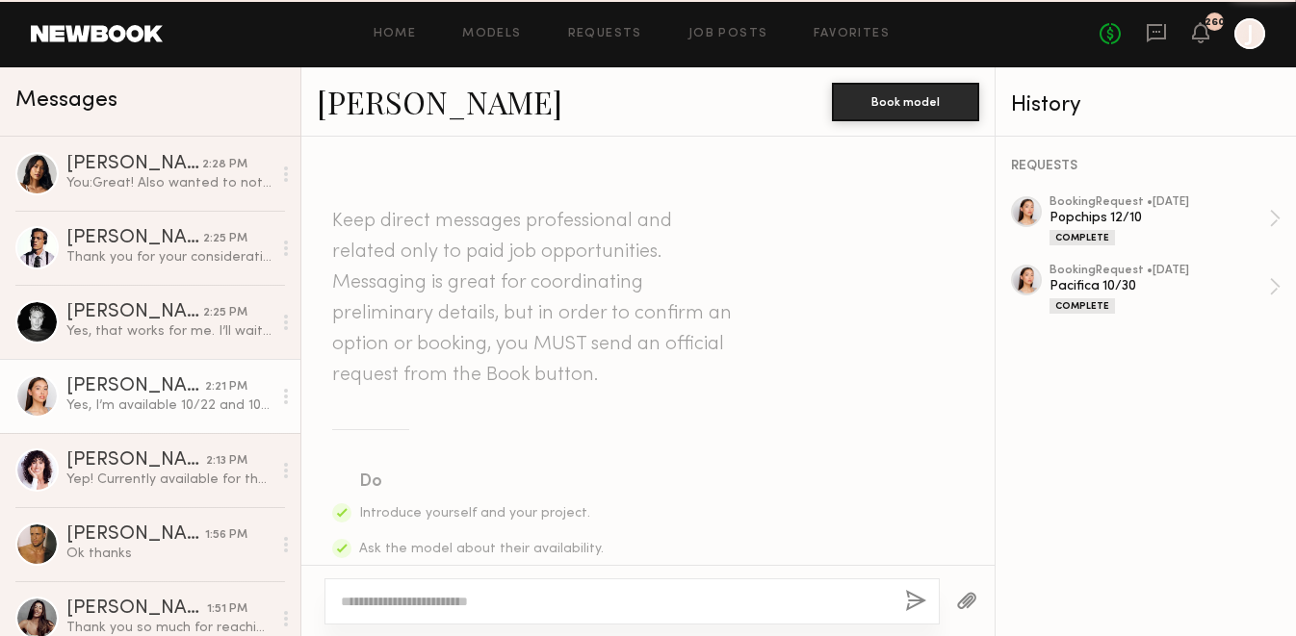
scroll to position [2958, 0]
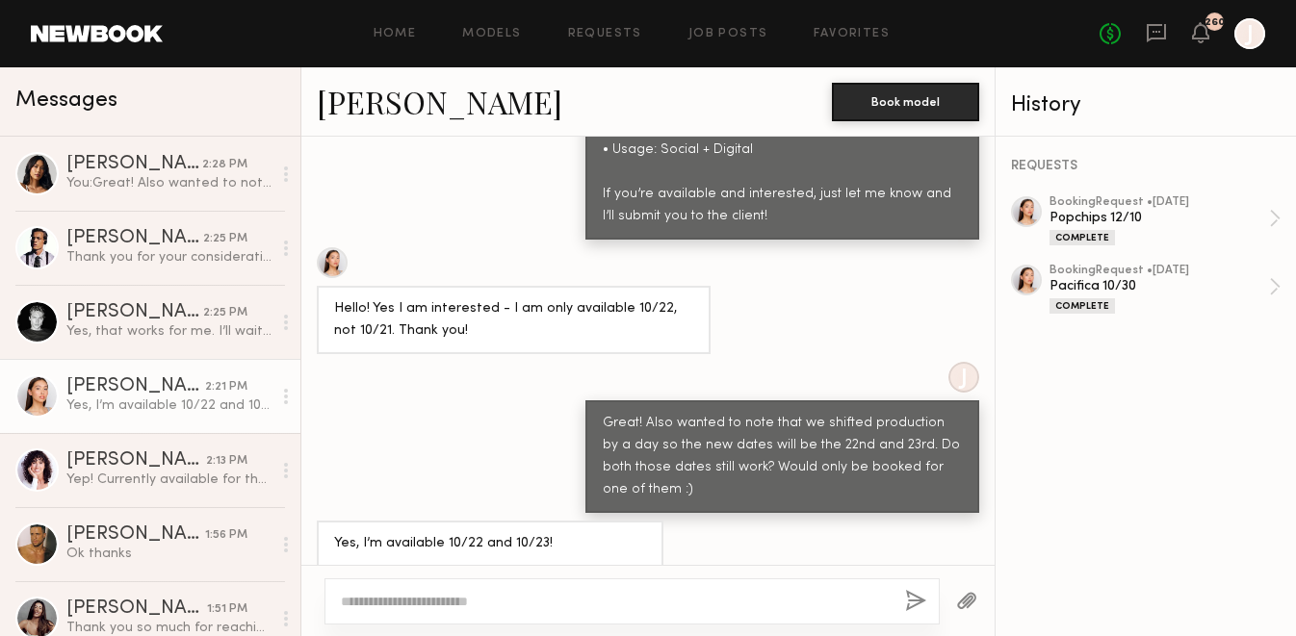
click at [395, 593] on textarea at bounding box center [615, 601] width 549 height 19
type textarea "**********"
click at [914, 604] on button "button" at bounding box center [915, 602] width 21 height 24
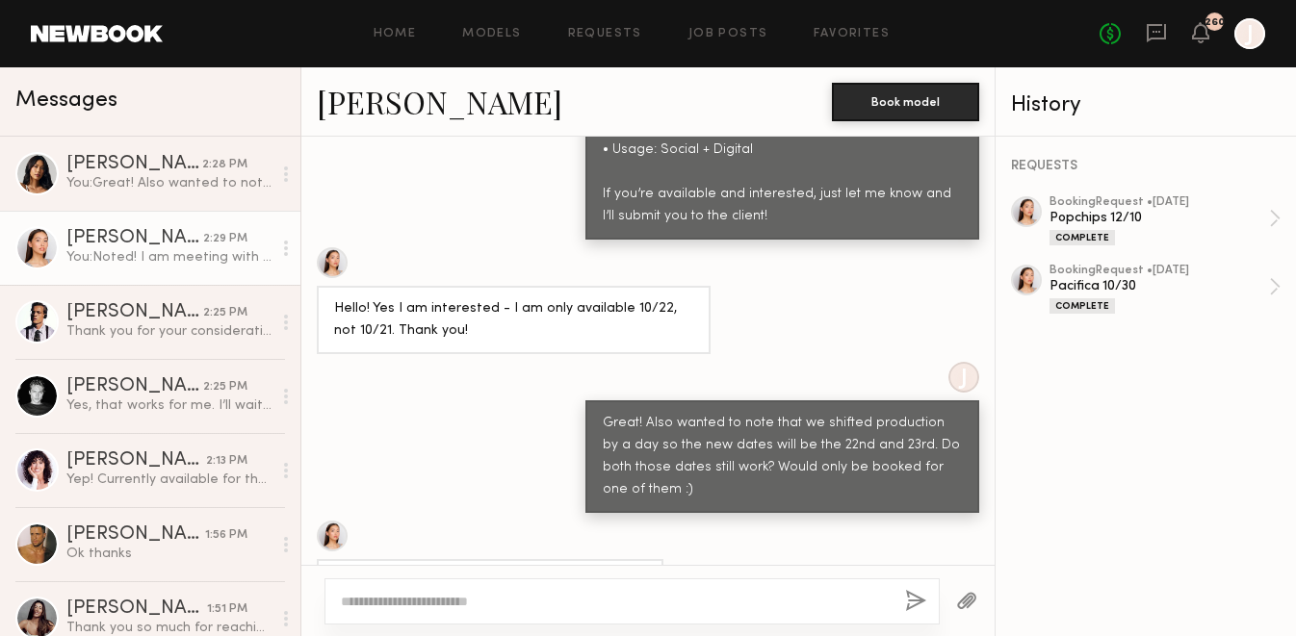
scroll to position [3219, 0]
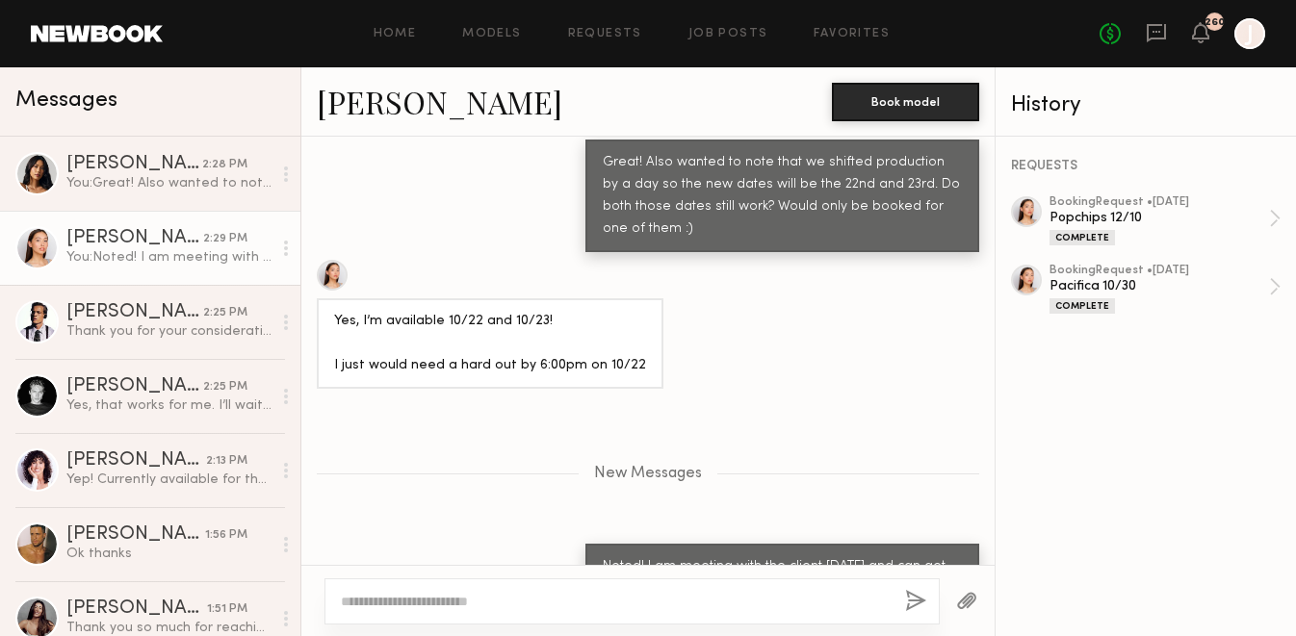
click at [405, 100] on link "[PERSON_NAME]" at bounding box center [439, 101] width 245 height 41
click at [818, 28] on link "Favorites" at bounding box center [852, 34] width 76 height 13
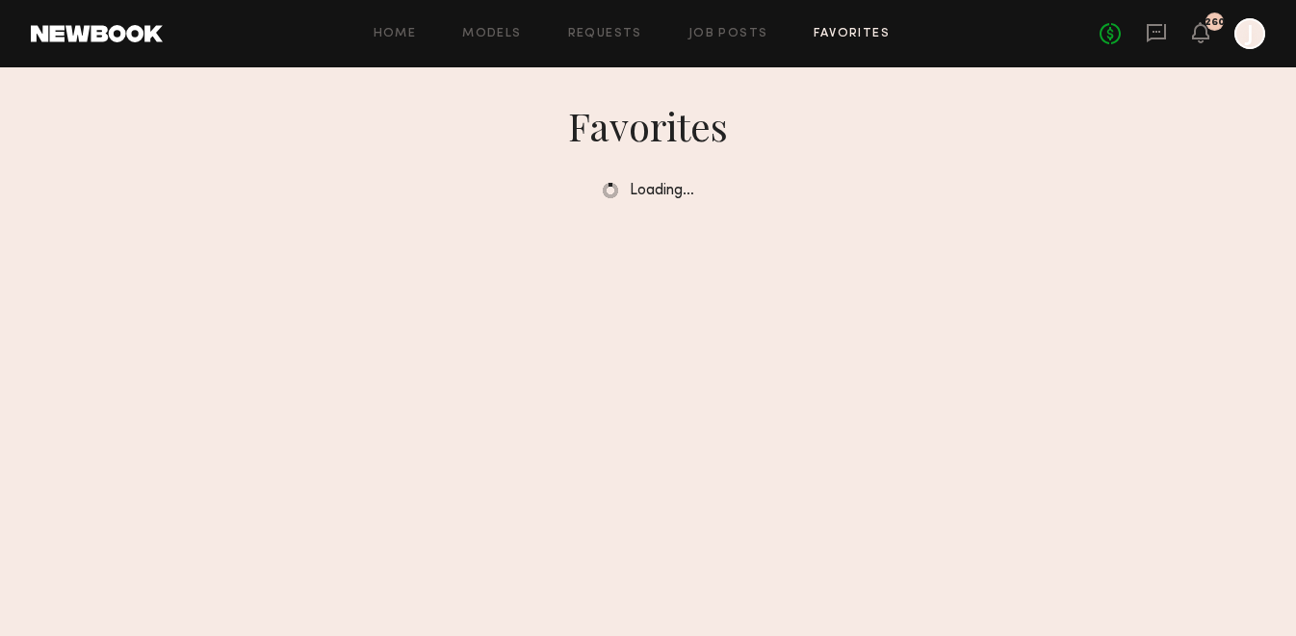
click at [848, 31] on link "Favorites" at bounding box center [852, 34] width 76 height 13
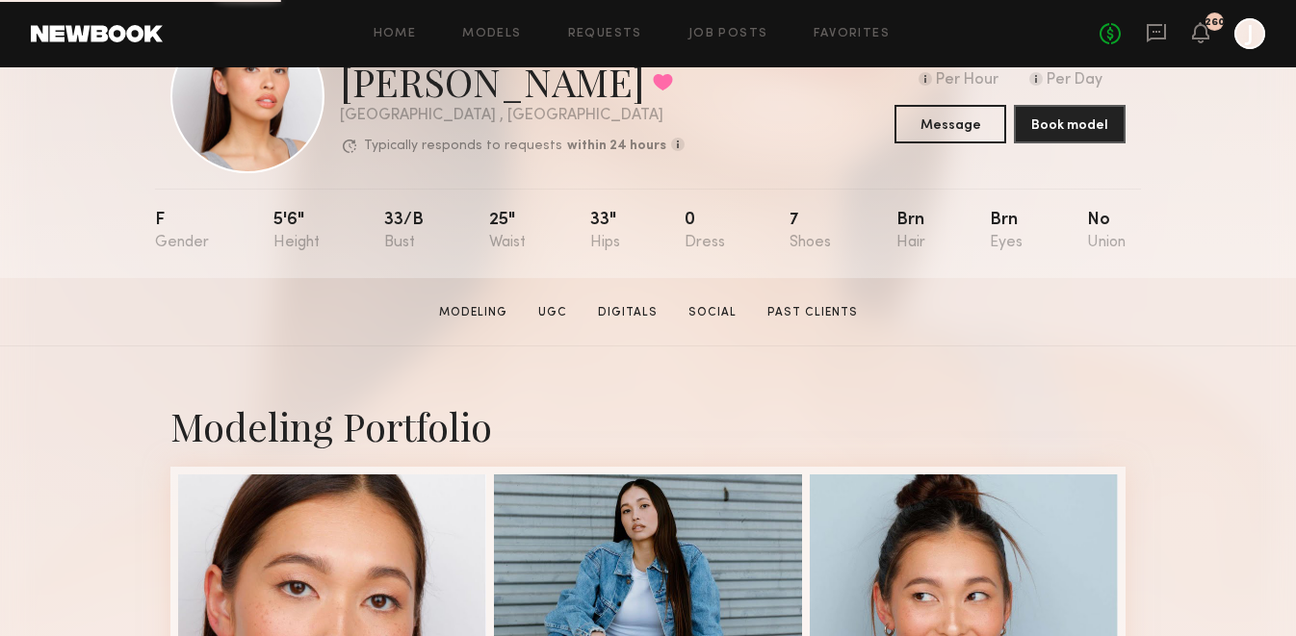
scroll to position [13, 0]
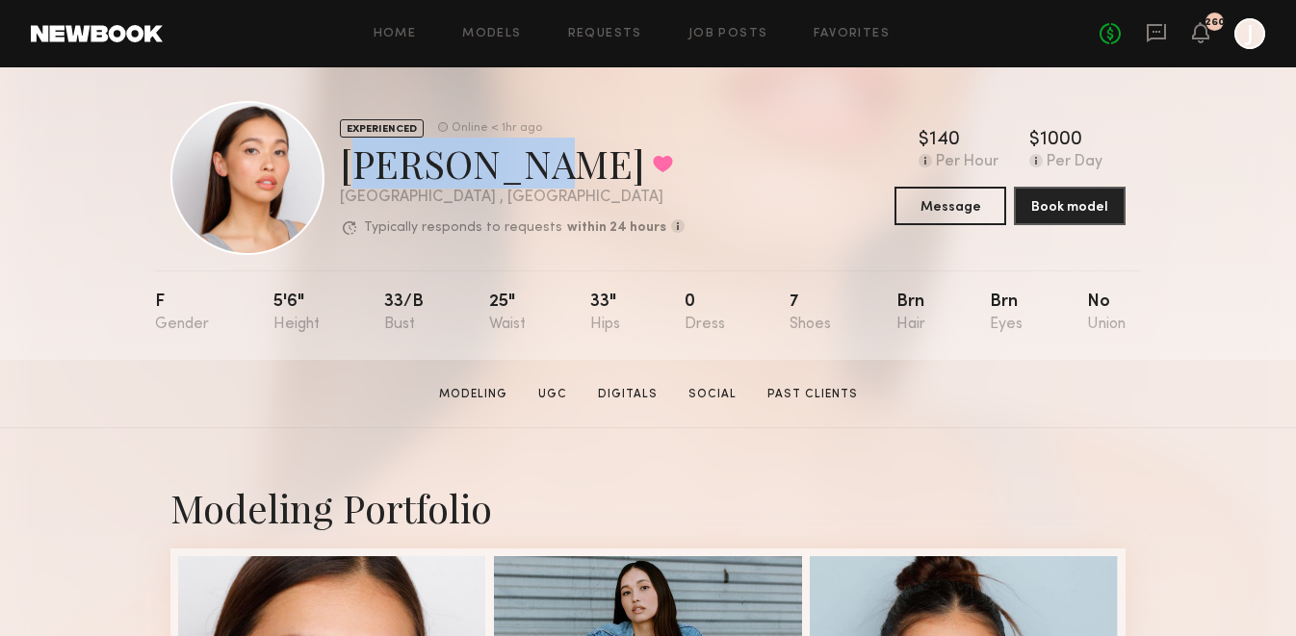
drag, startPoint x: 344, startPoint y: 160, endPoint x: 511, endPoint y: 168, distance: 167.7
click at [511, 168] on div "Mariko M. Favorited" at bounding box center [512, 163] width 345 height 51
copy div "Mariko M."
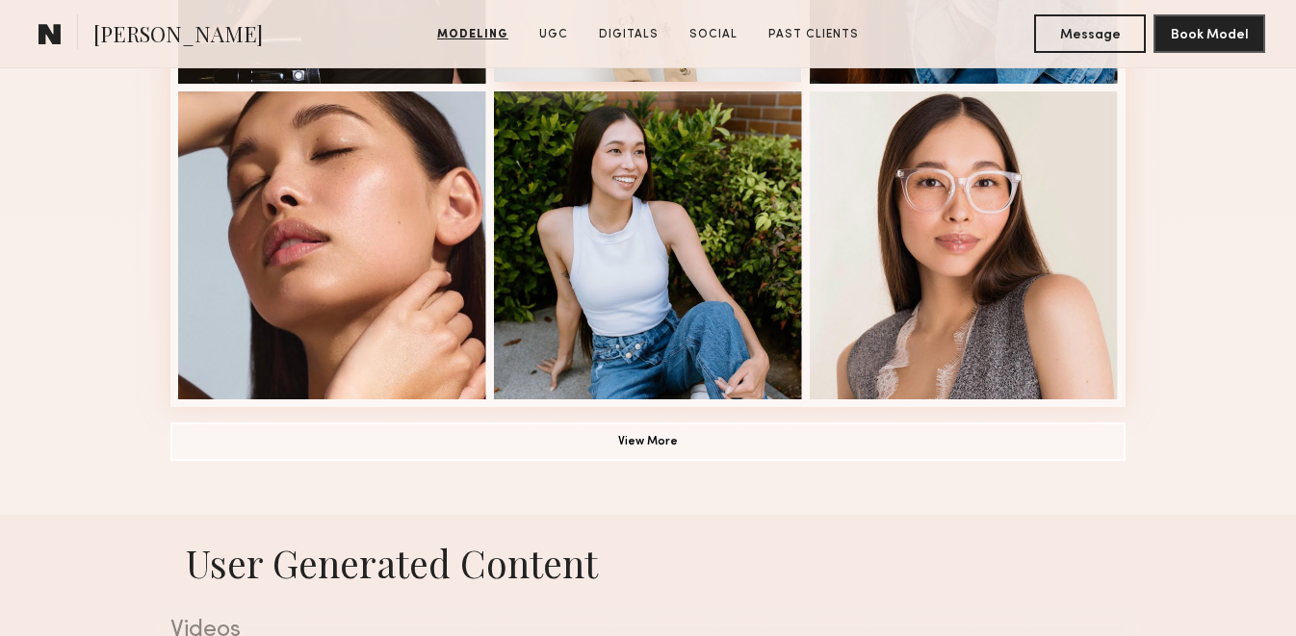
scroll to position [1429, 0]
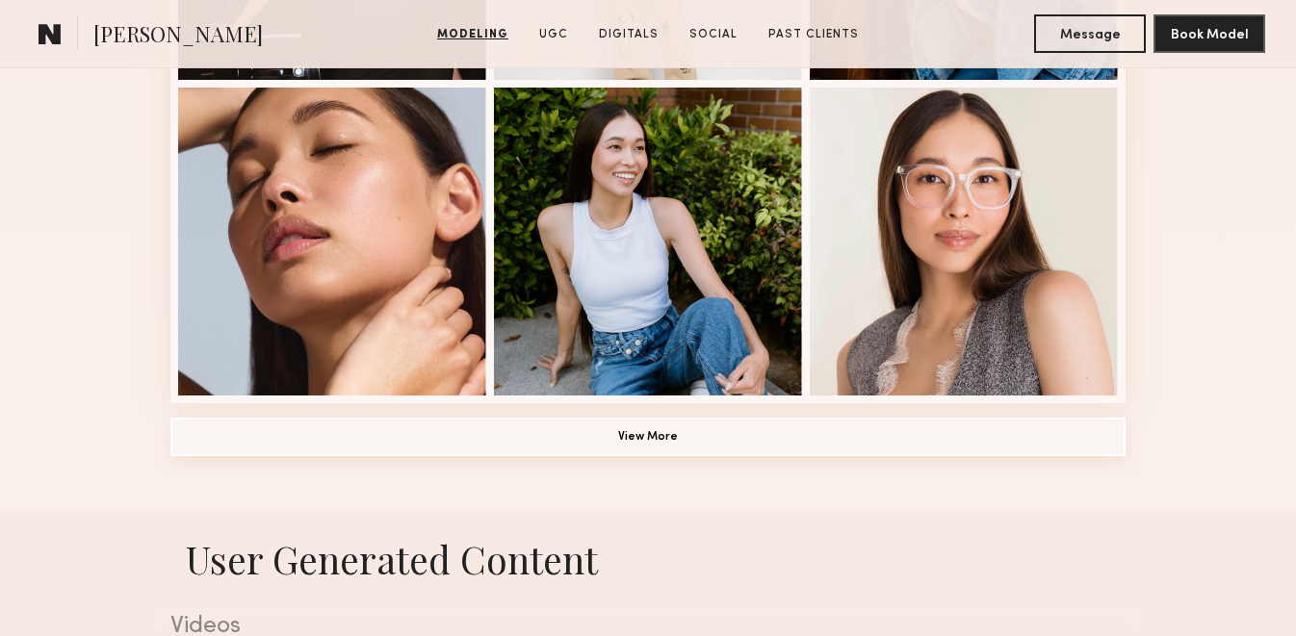
click at [650, 431] on button "View More" at bounding box center [647, 437] width 955 height 39
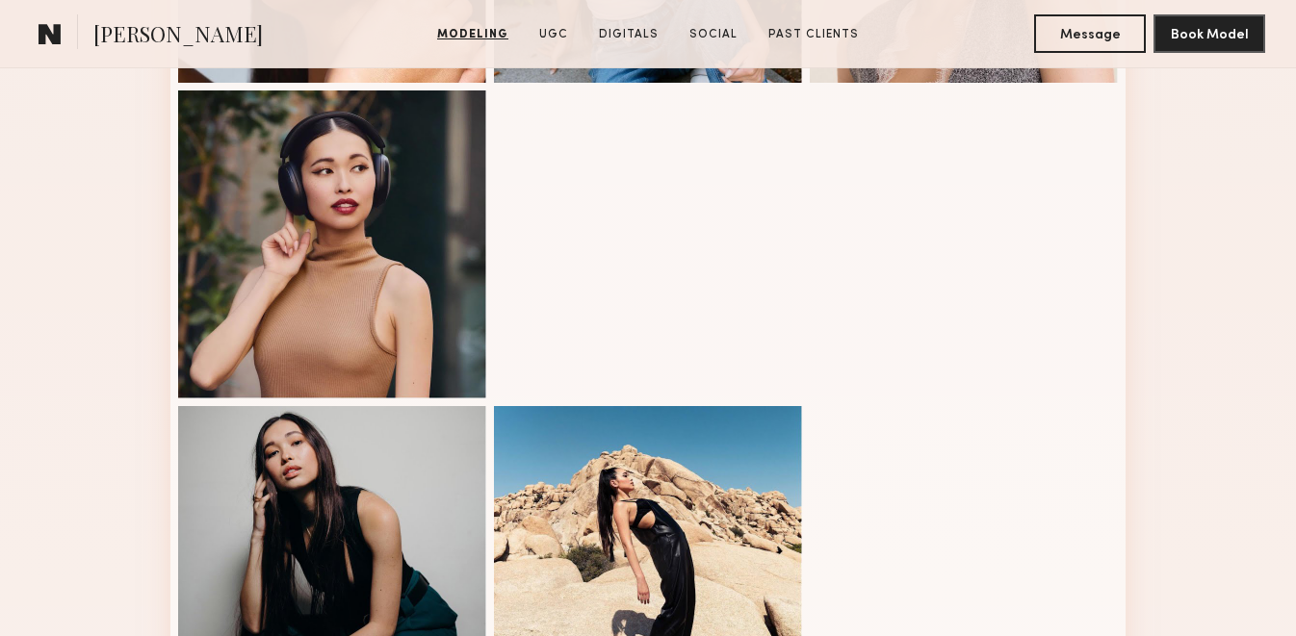
scroll to position [1735, 0]
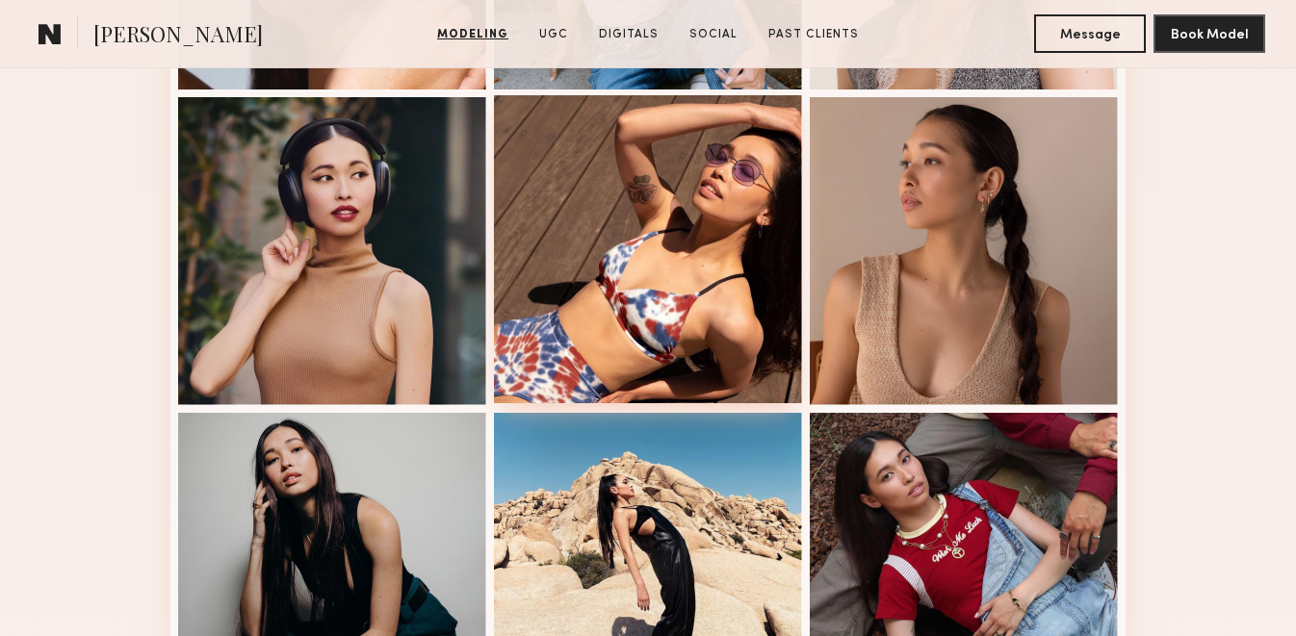
click at [542, 236] on div at bounding box center [648, 249] width 308 height 308
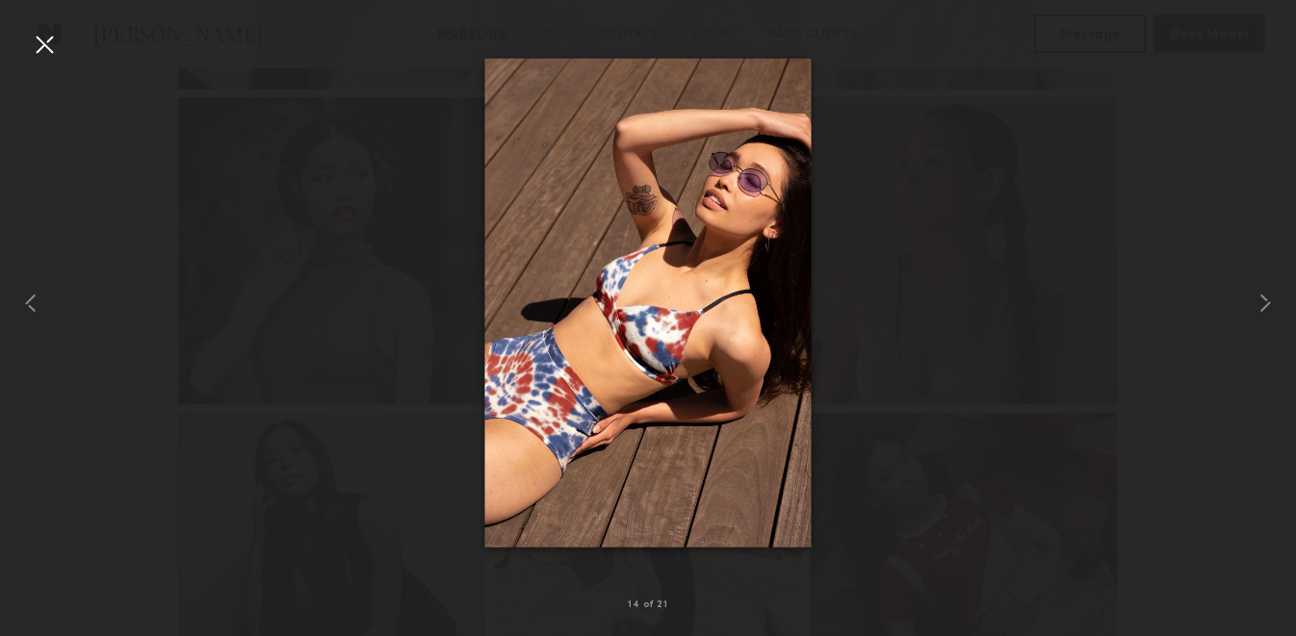
click at [36, 33] on div at bounding box center [44, 44] width 31 height 31
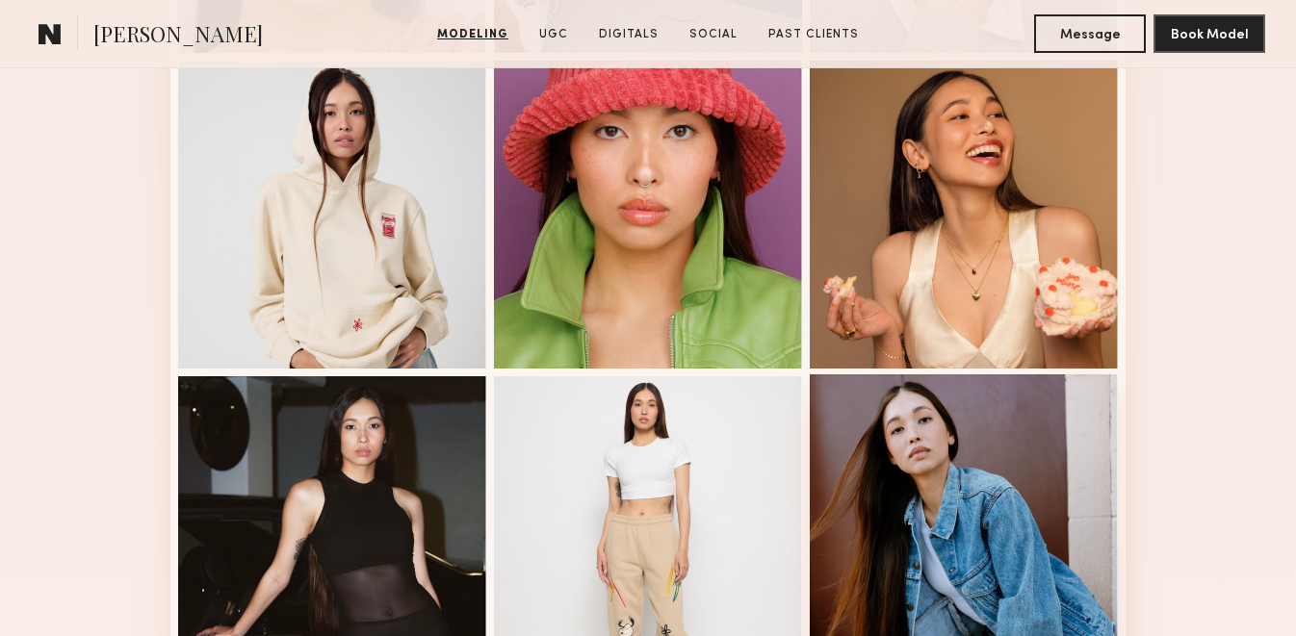
scroll to position [782, 0]
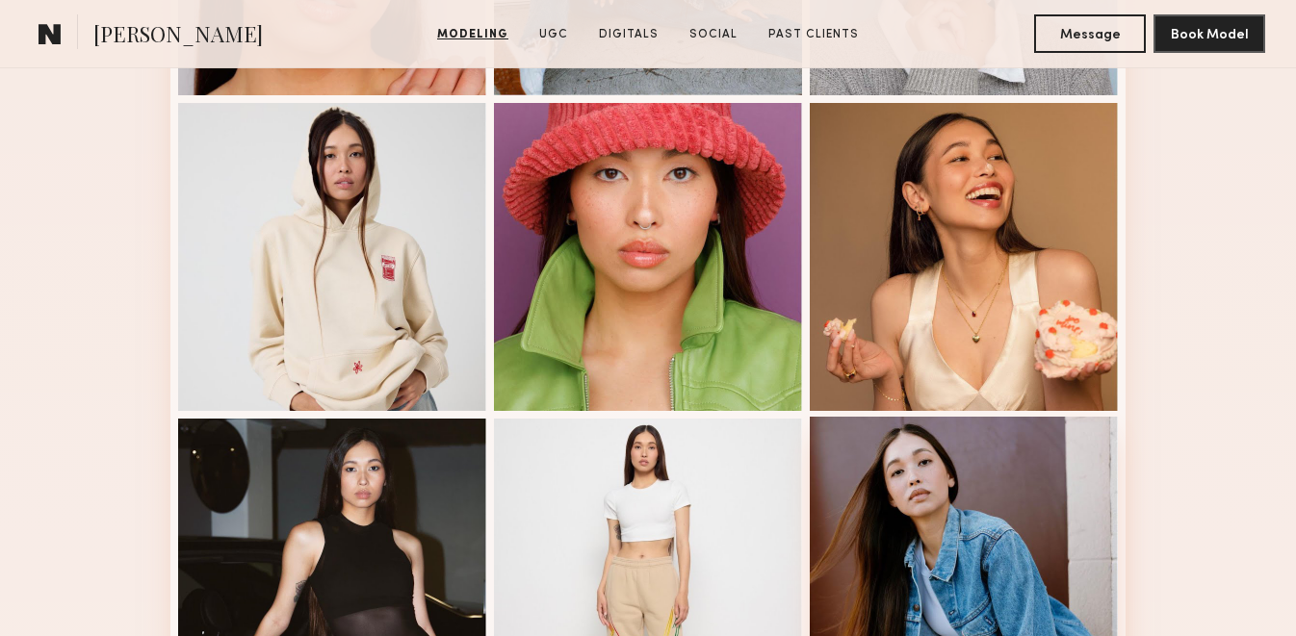
click at [943, 478] on div at bounding box center [964, 571] width 308 height 308
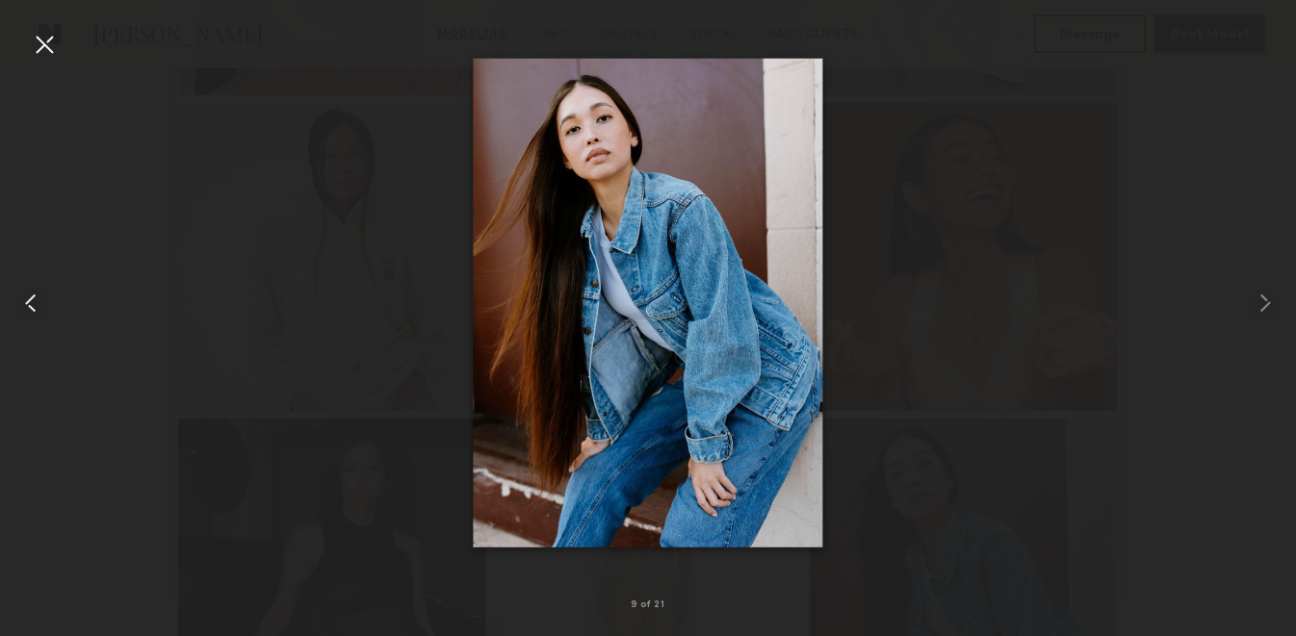
click at [39, 60] on div at bounding box center [26, 303] width 52 height 544
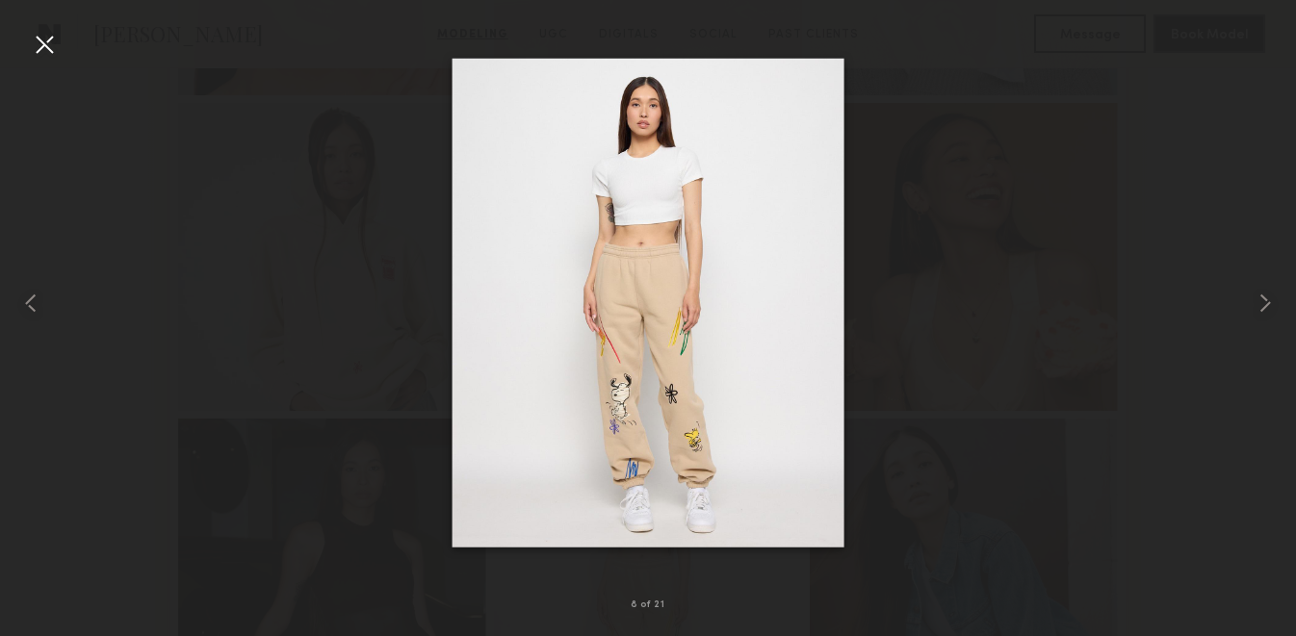
click at [39, 53] on div at bounding box center [44, 44] width 31 height 31
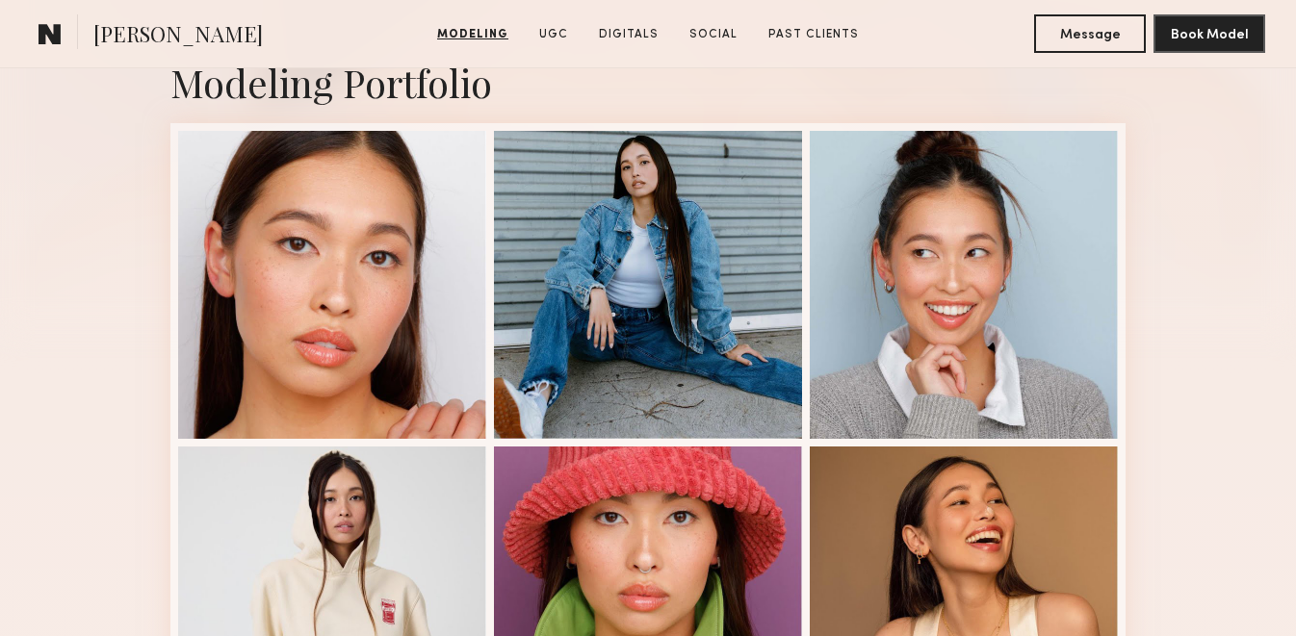
scroll to position [436, 0]
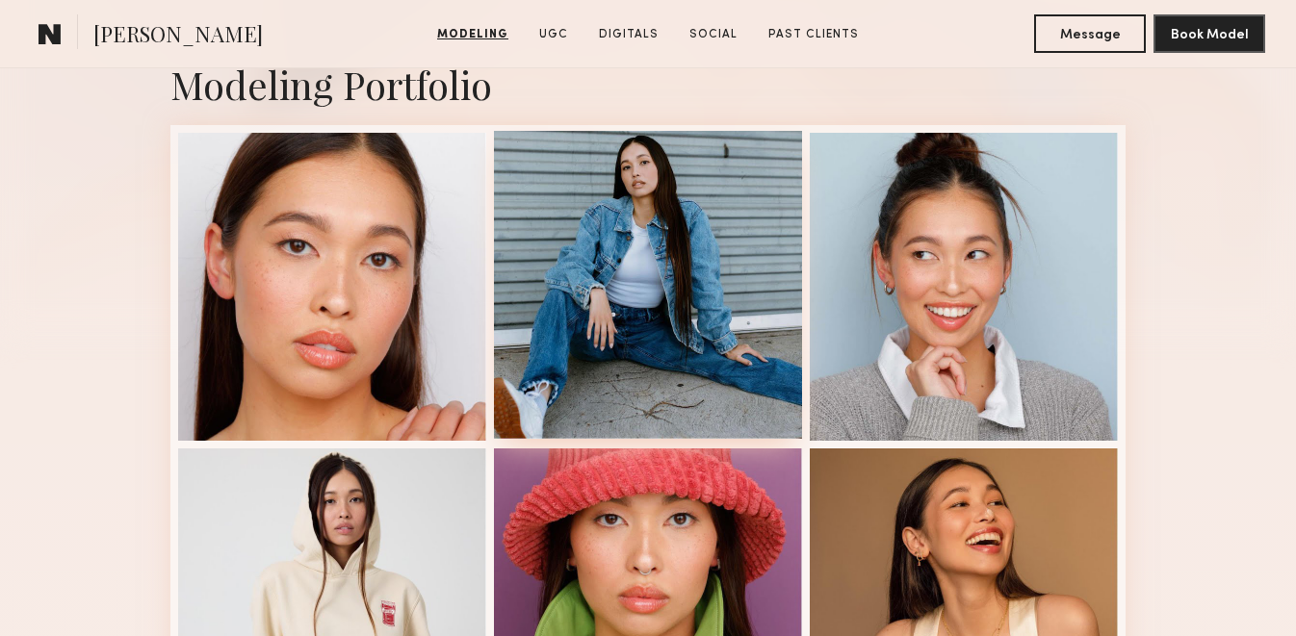
click at [625, 262] on div at bounding box center [648, 285] width 308 height 308
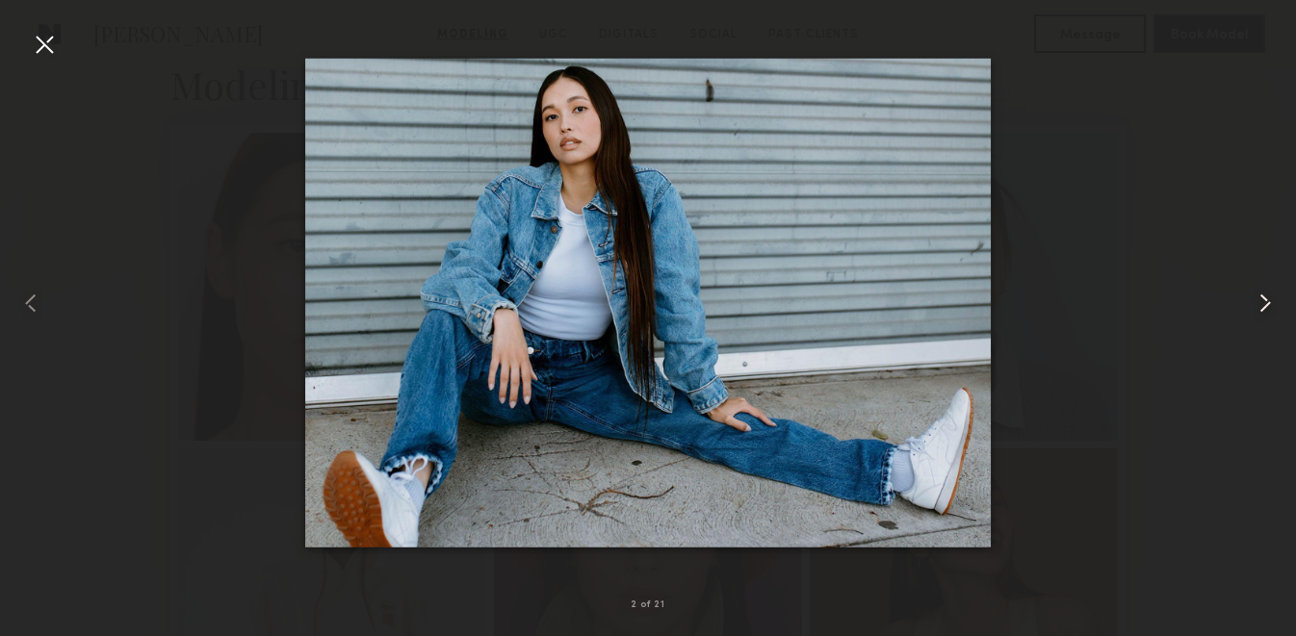
click at [1261, 300] on common-icon at bounding box center [1265, 303] width 31 height 31
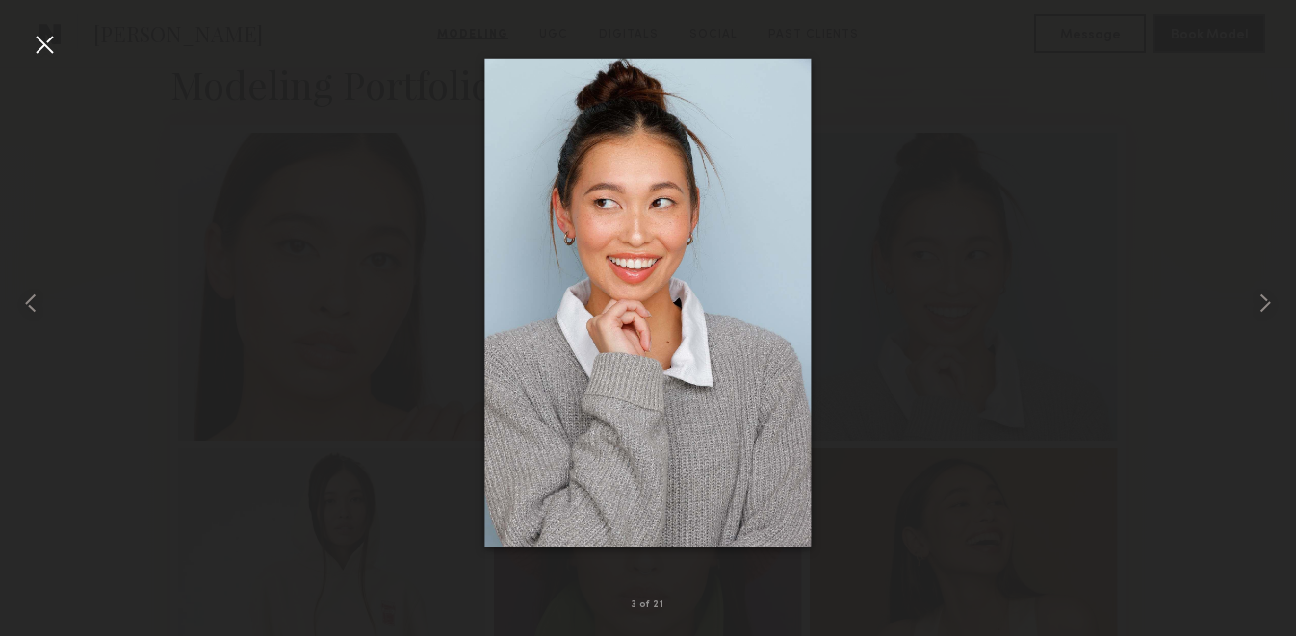
click at [43, 59] on div at bounding box center [44, 44] width 31 height 31
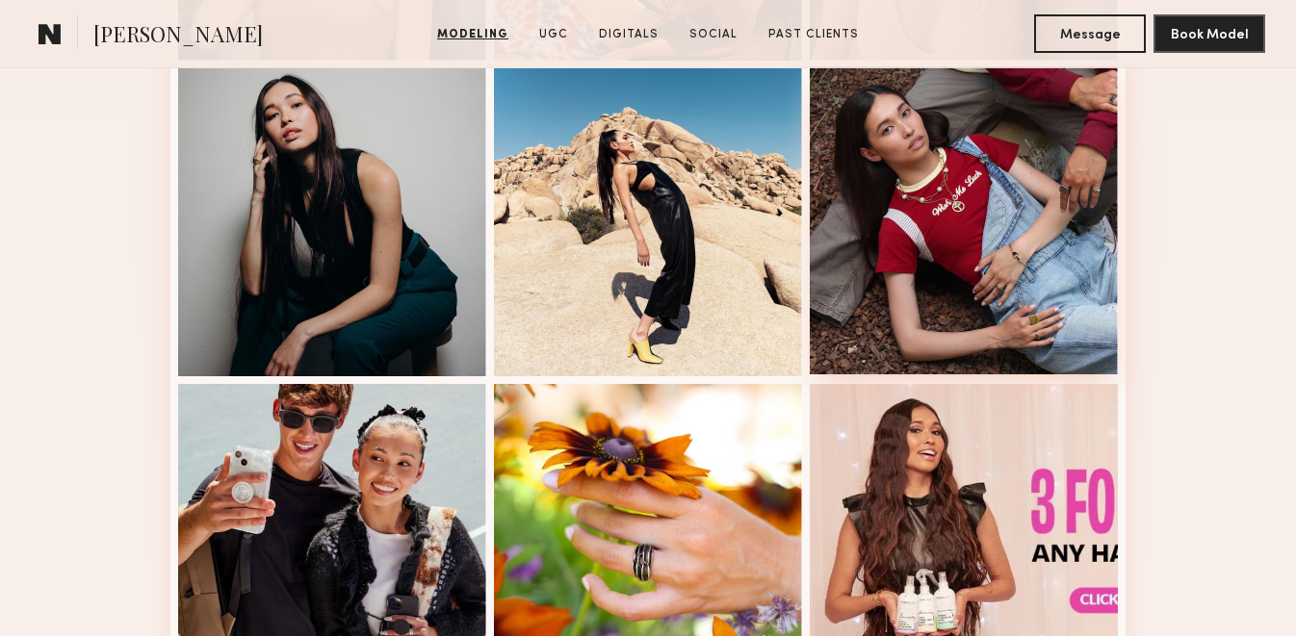
scroll to position [2070, 0]
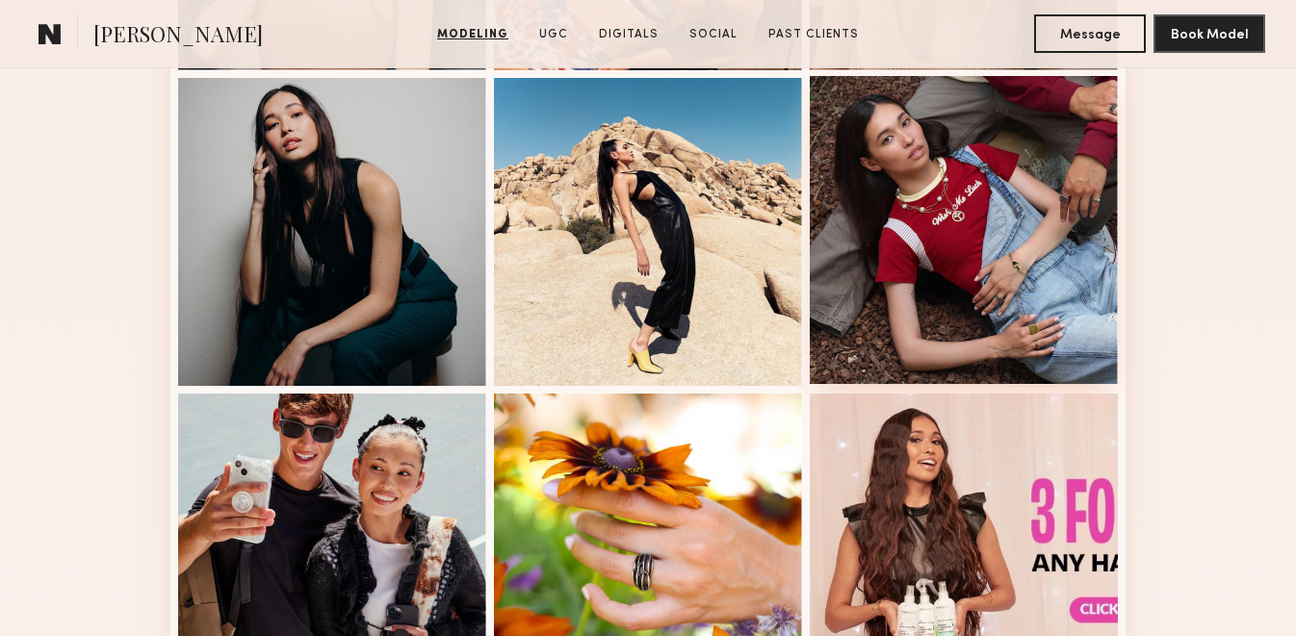
click at [1021, 236] on div at bounding box center [964, 230] width 308 height 308
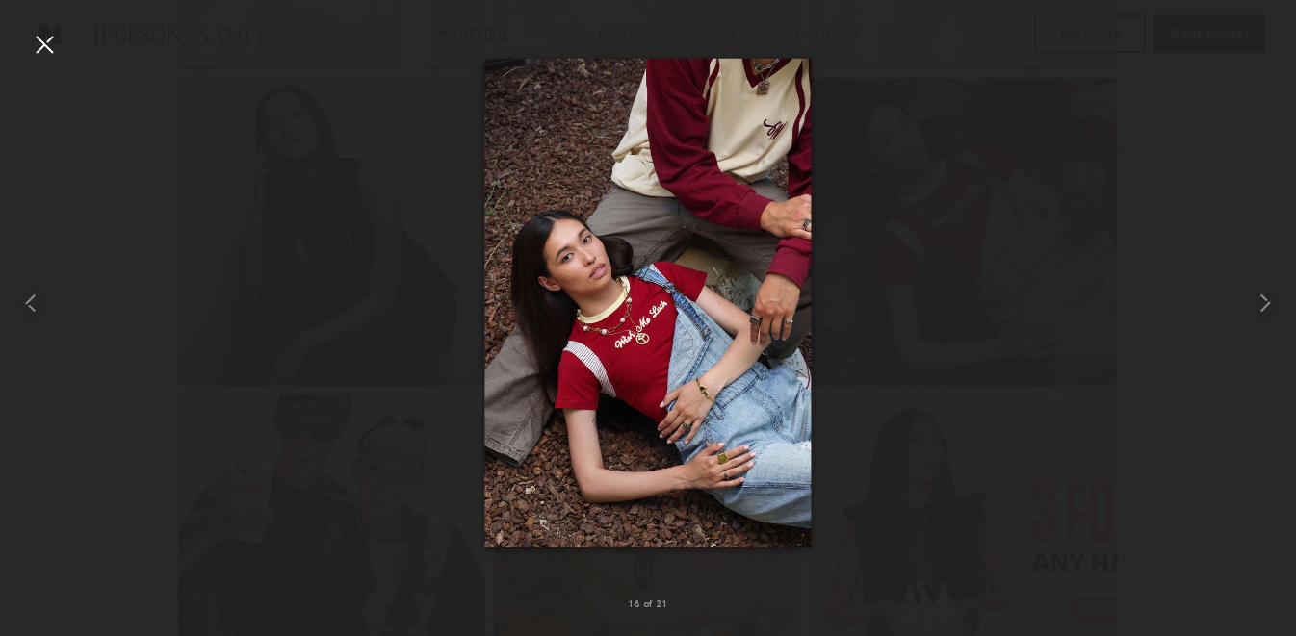
click at [39, 59] on div at bounding box center [44, 44] width 31 height 31
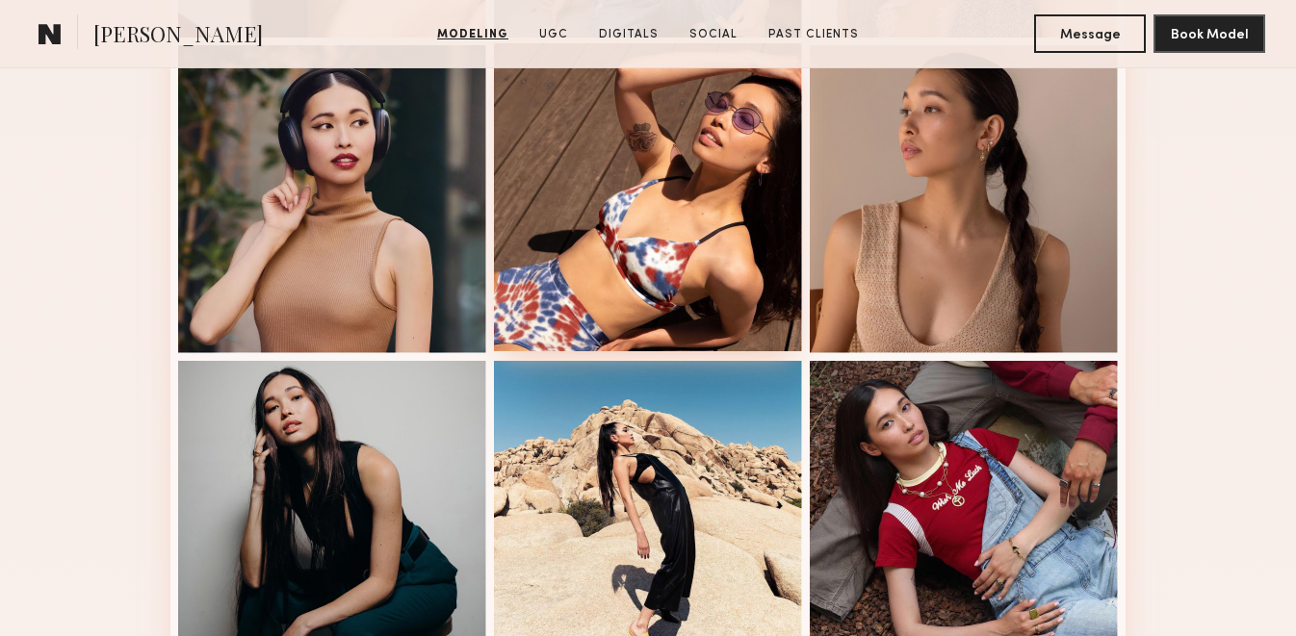
scroll to position [1789, 0]
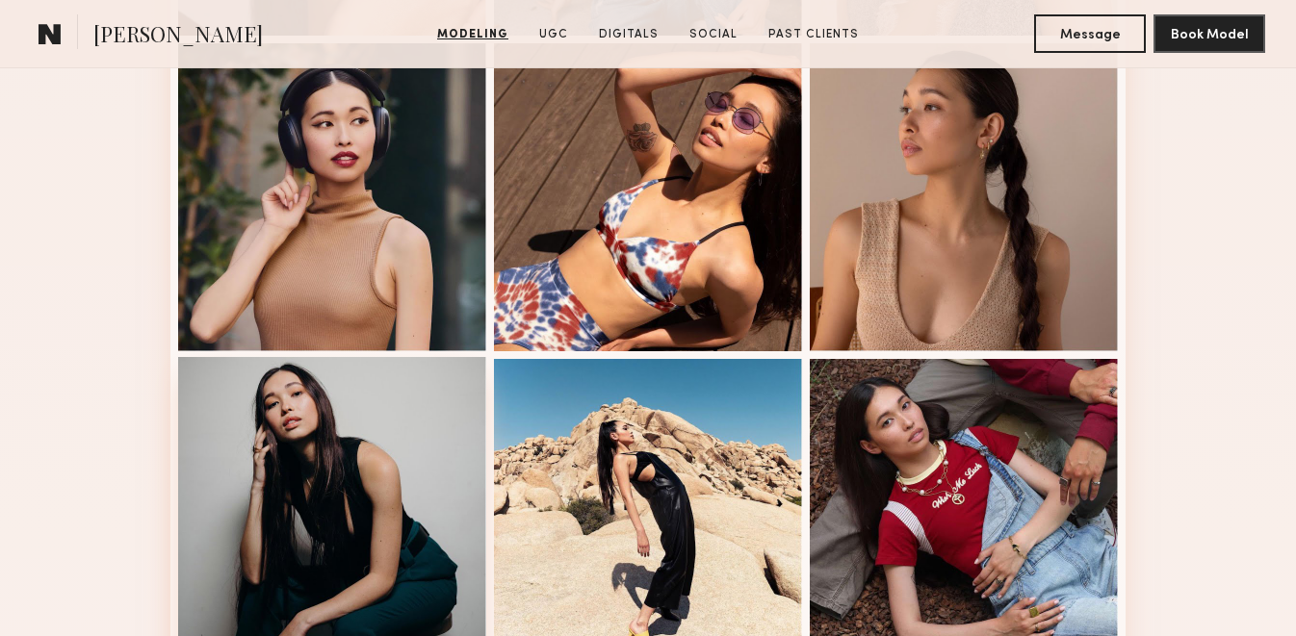
click at [369, 487] on div at bounding box center [332, 511] width 308 height 308
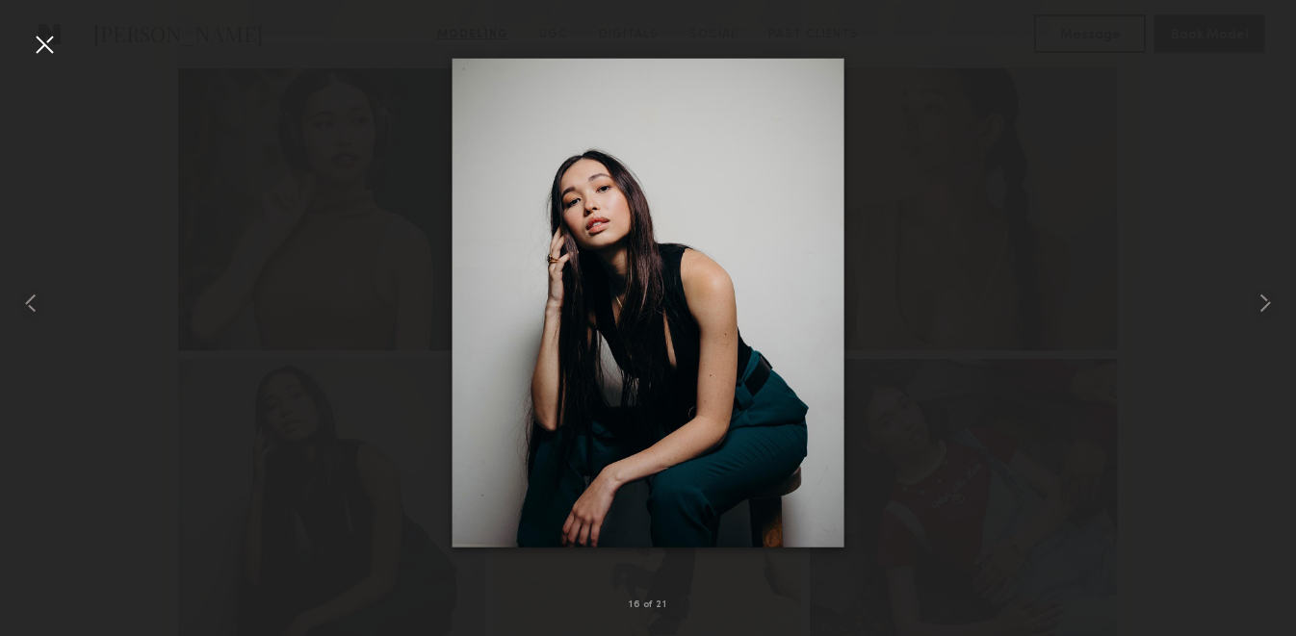
click at [46, 37] on div at bounding box center [44, 44] width 31 height 31
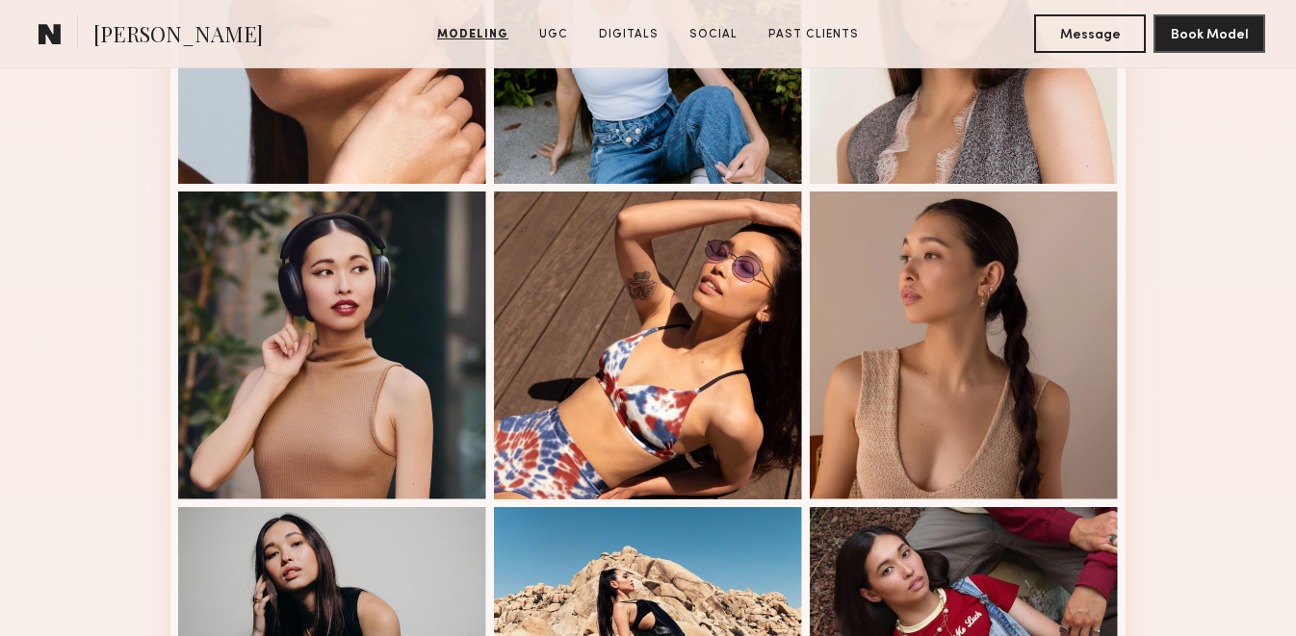
scroll to position [1405, 0]
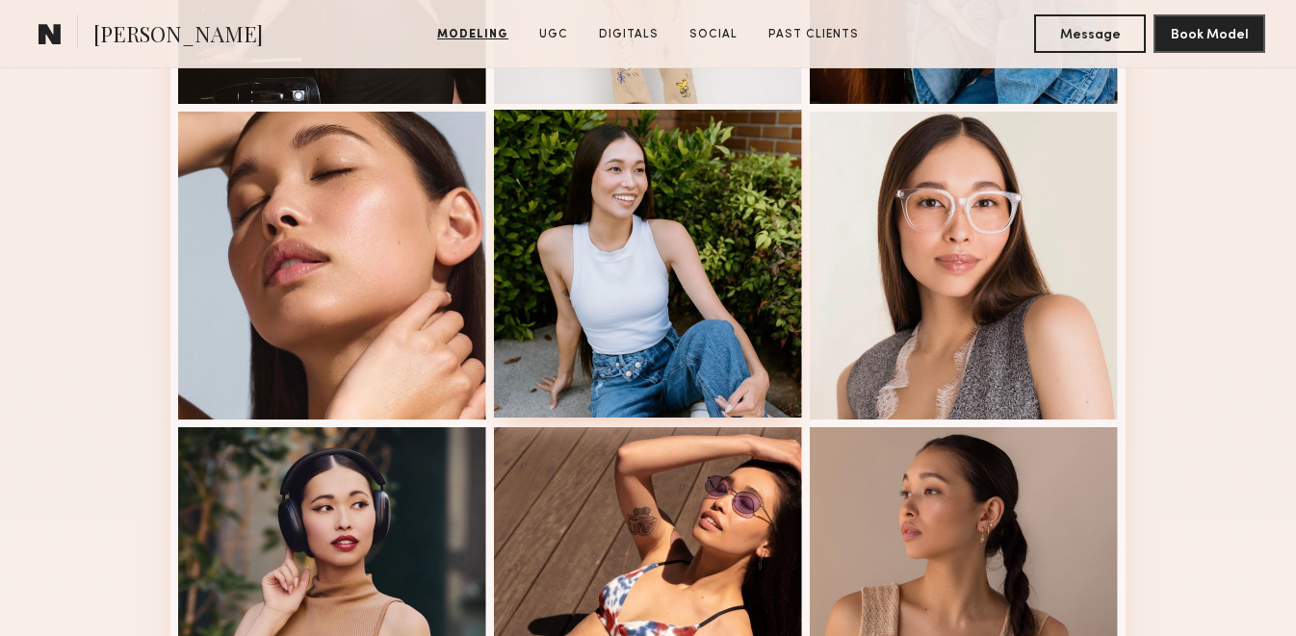
click at [578, 240] on div at bounding box center [648, 264] width 308 height 308
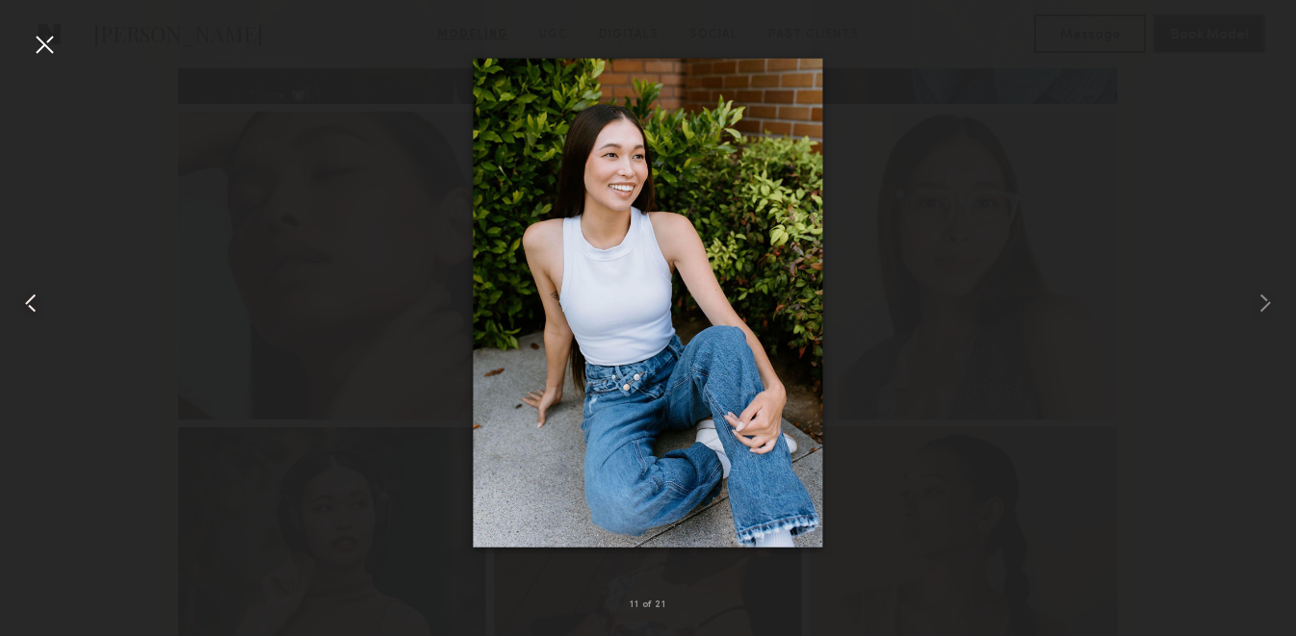
click at [22, 73] on div at bounding box center [26, 303] width 52 height 544
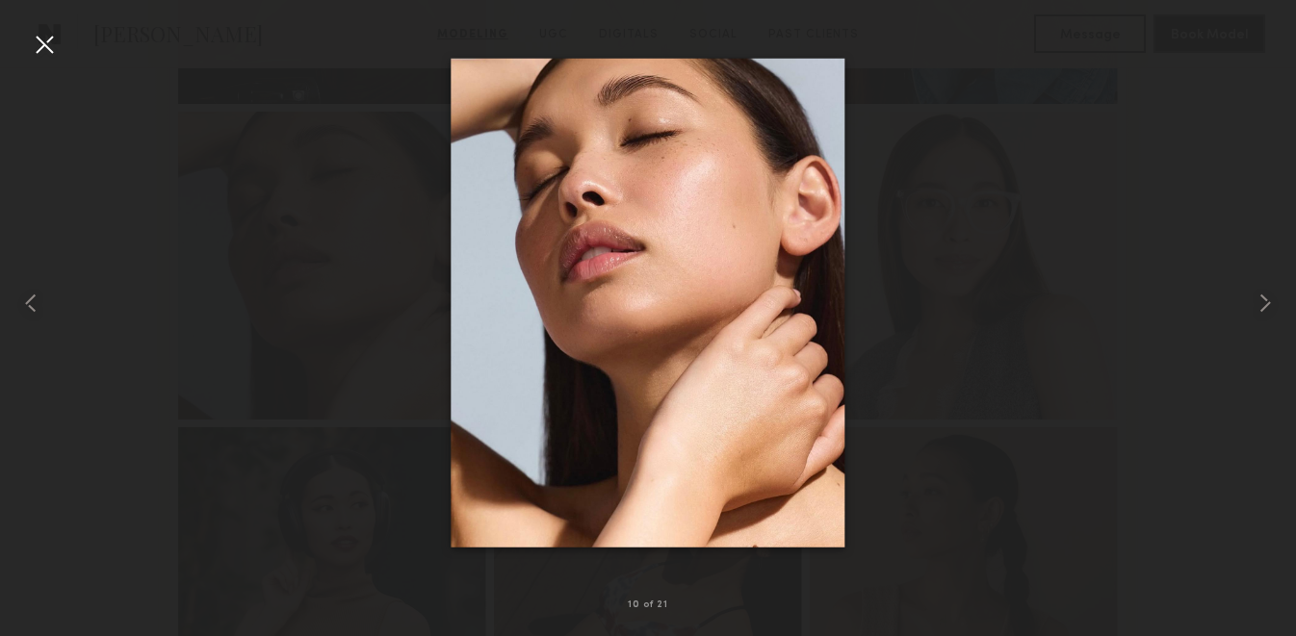
click at [34, 48] on div at bounding box center [44, 44] width 31 height 31
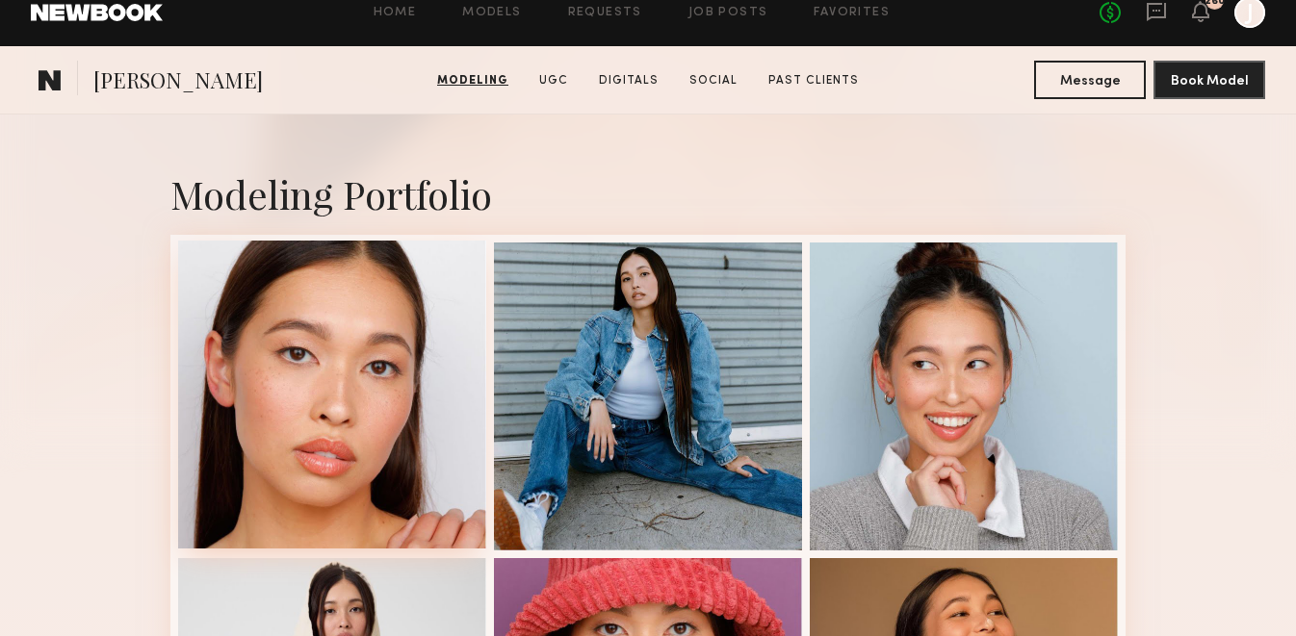
scroll to position [553, 0]
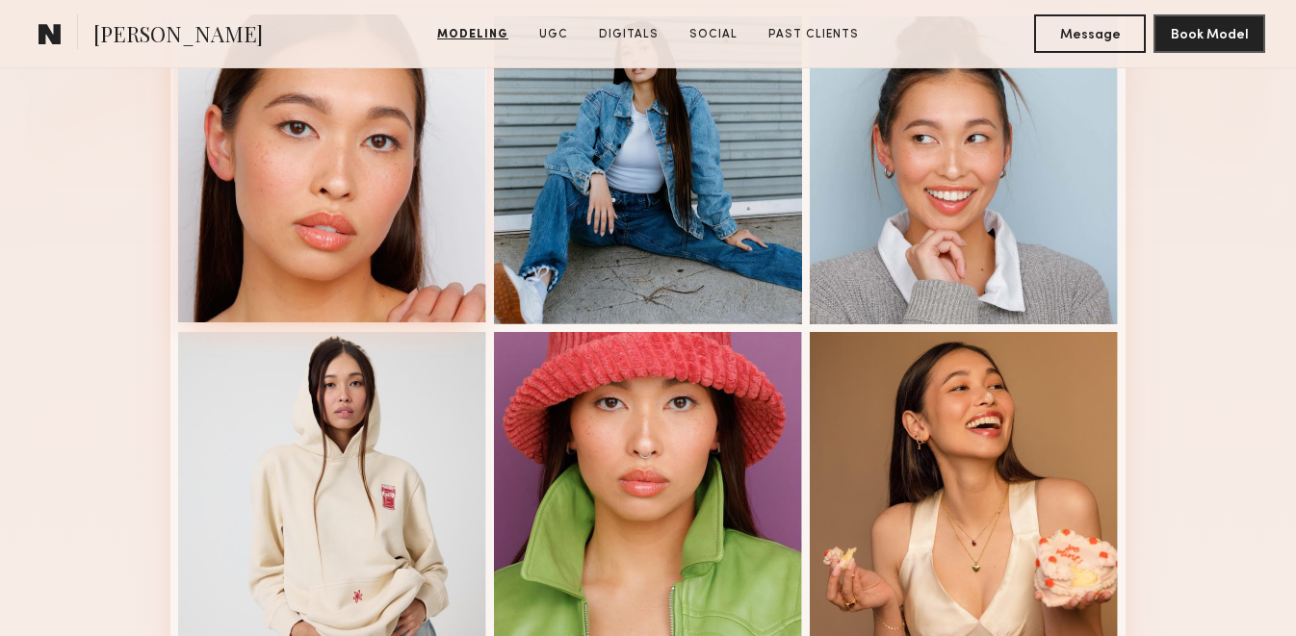
click at [322, 212] on div at bounding box center [332, 168] width 308 height 308
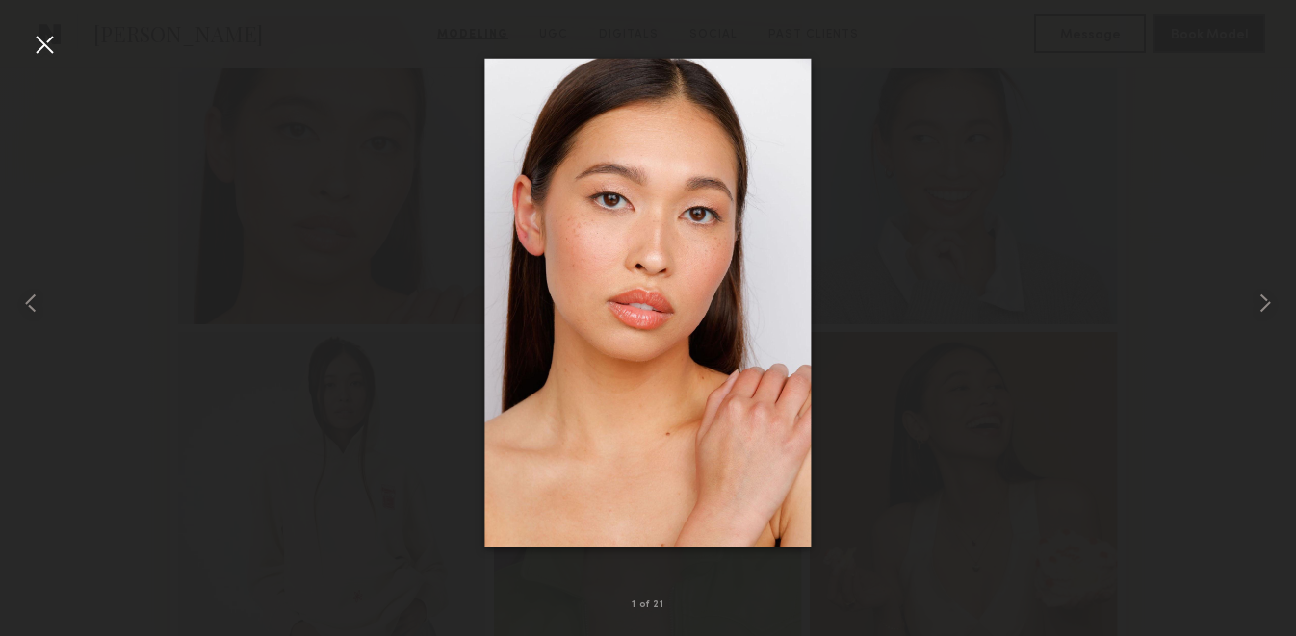
click at [40, 39] on div at bounding box center [44, 44] width 31 height 31
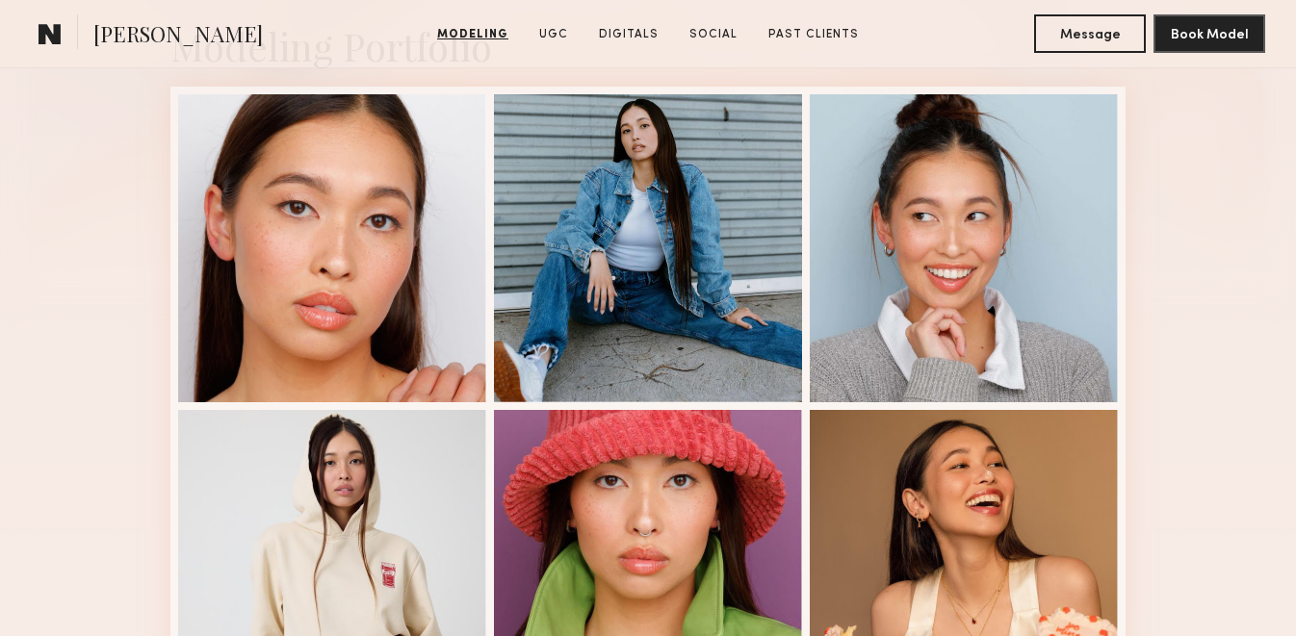
scroll to position [473, 0]
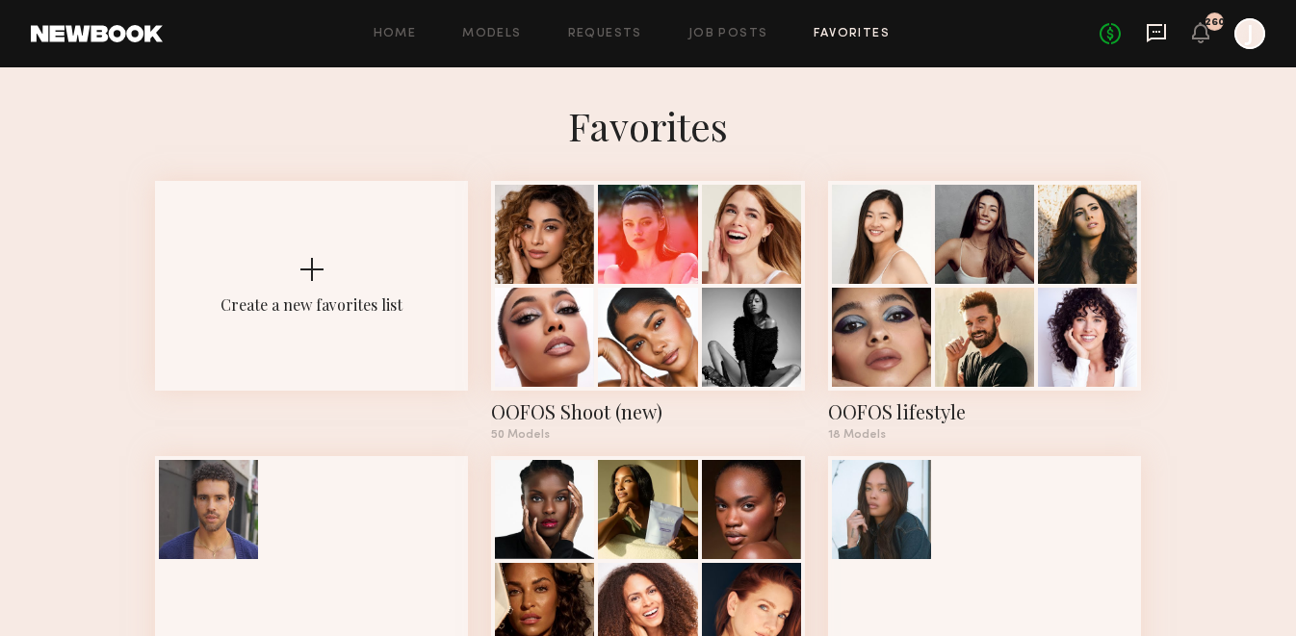
click at [1156, 26] on icon at bounding box center [1156, 32] width 21 height 21
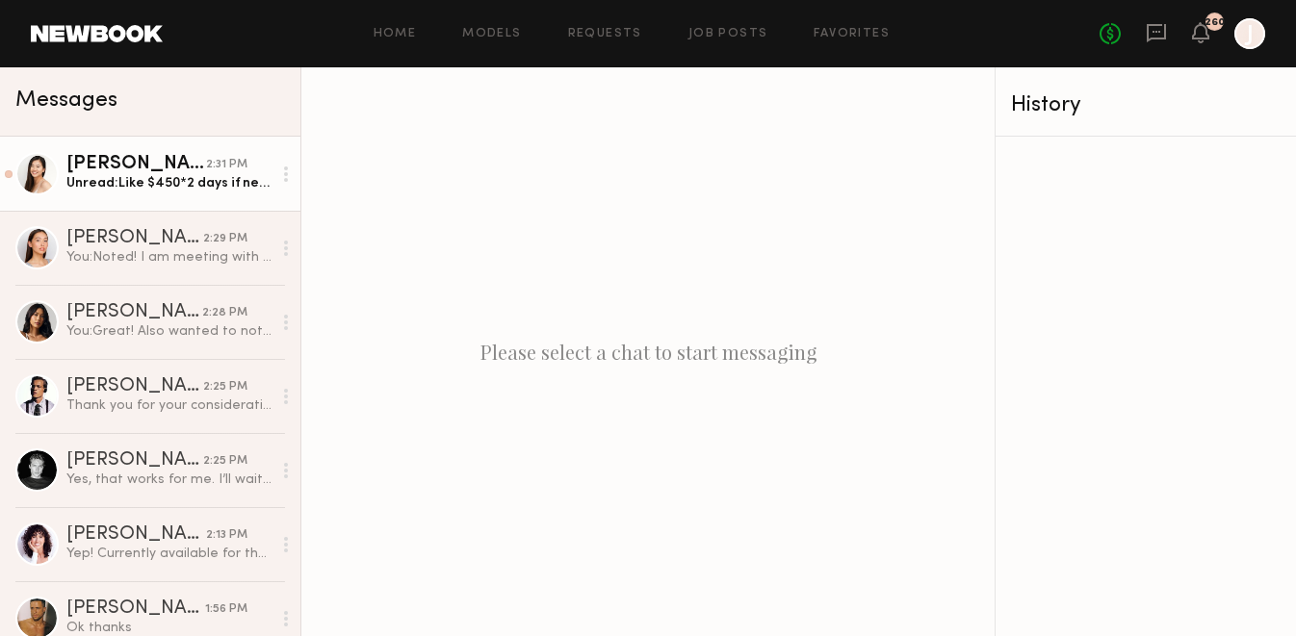
click at [151, 191] on div "Unread: Like $450*2 days if need be?" at bounding box center [168, 183] width 205 height 18
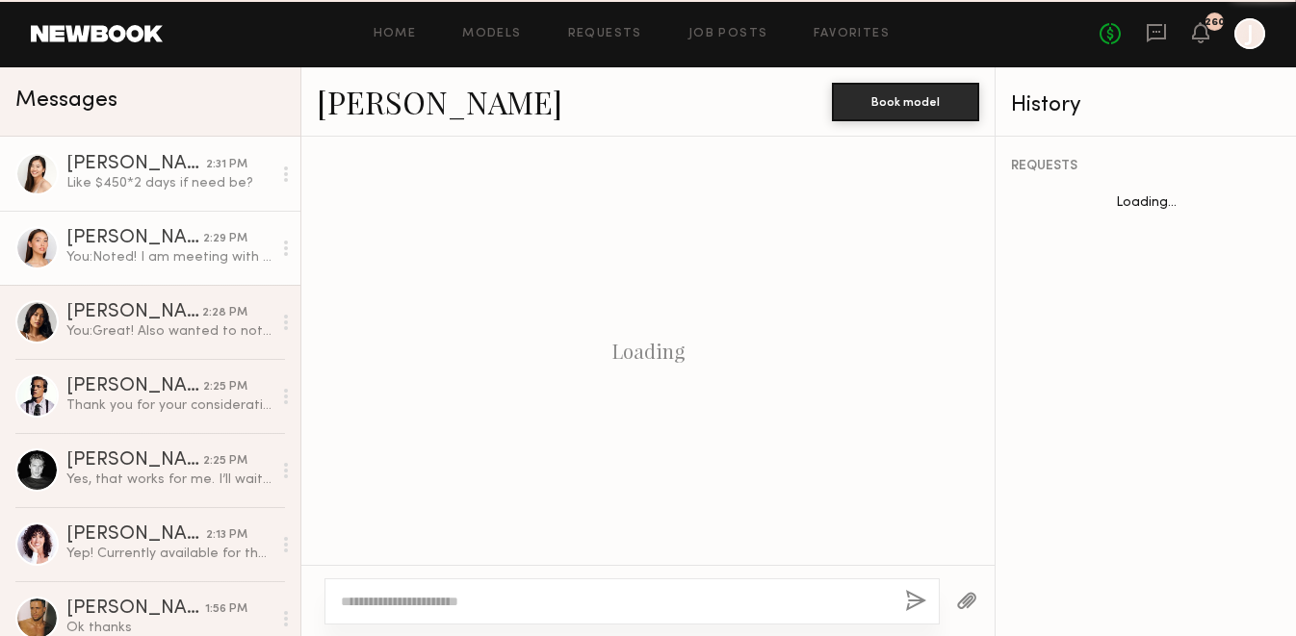
scroll to position [1309, 0]
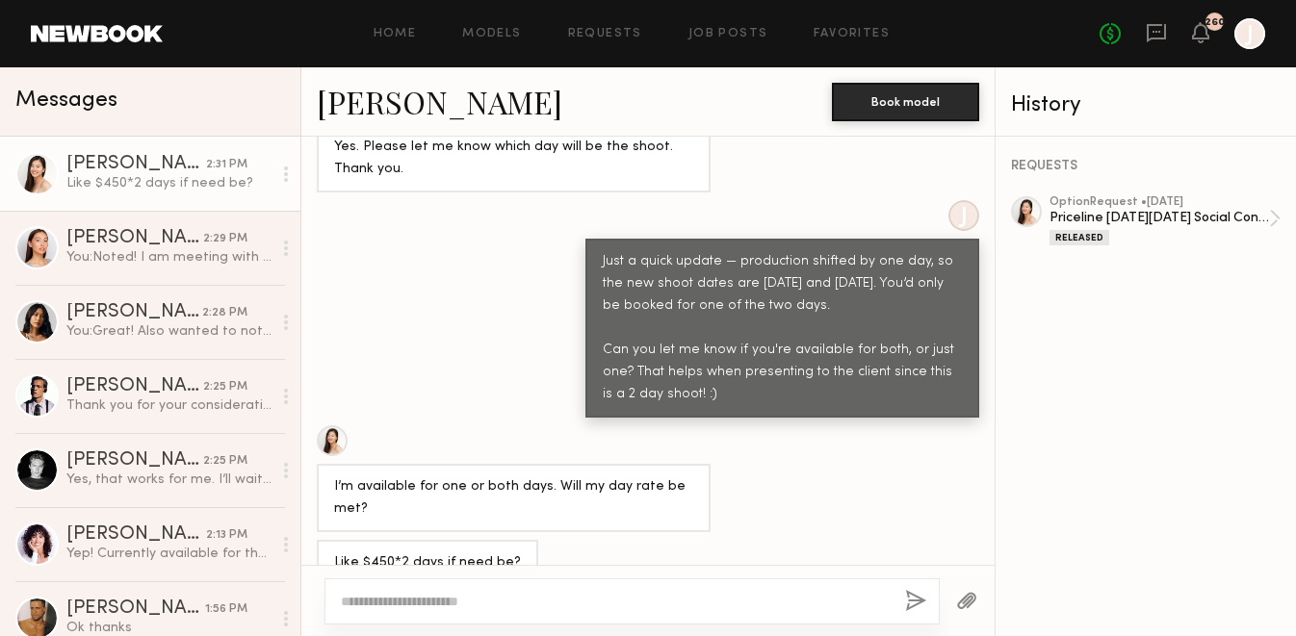
click at [367, 111] on link "[PERSON_NAME]" at bounding box center [439, 101] width 245 height 41
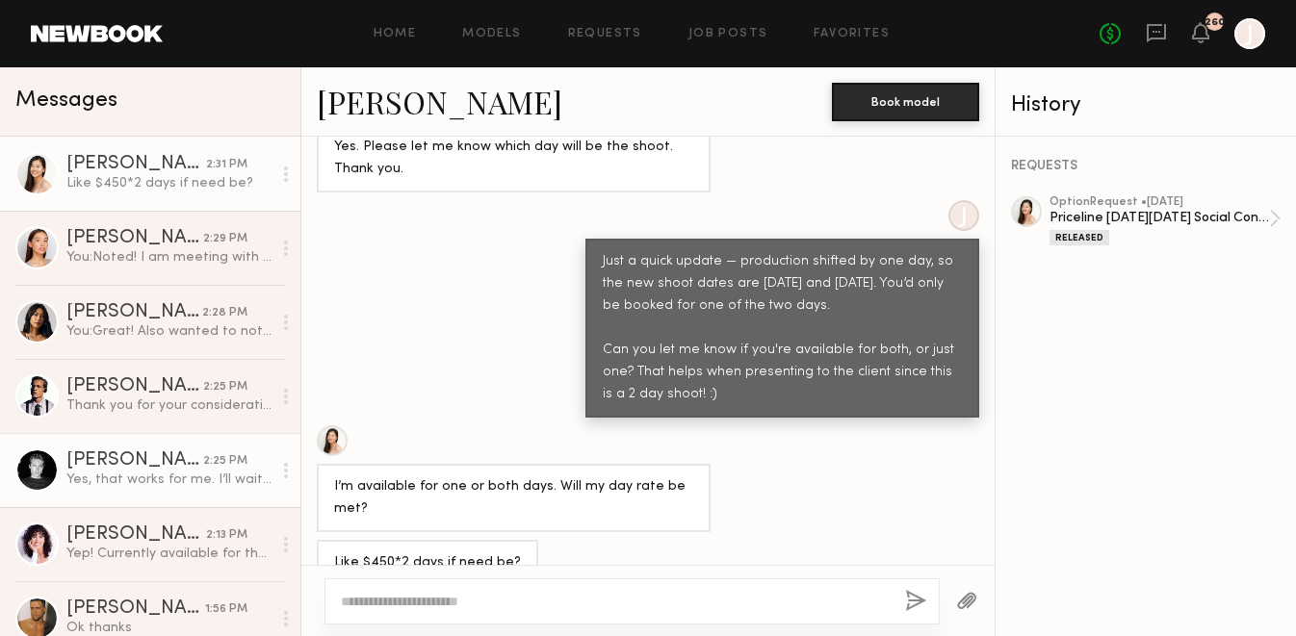
click at [159, 476] on div "Yes, that works for me. I’ll wait for the information from you then. Thank you" at bounding box center [168, 480] width 205 height 18
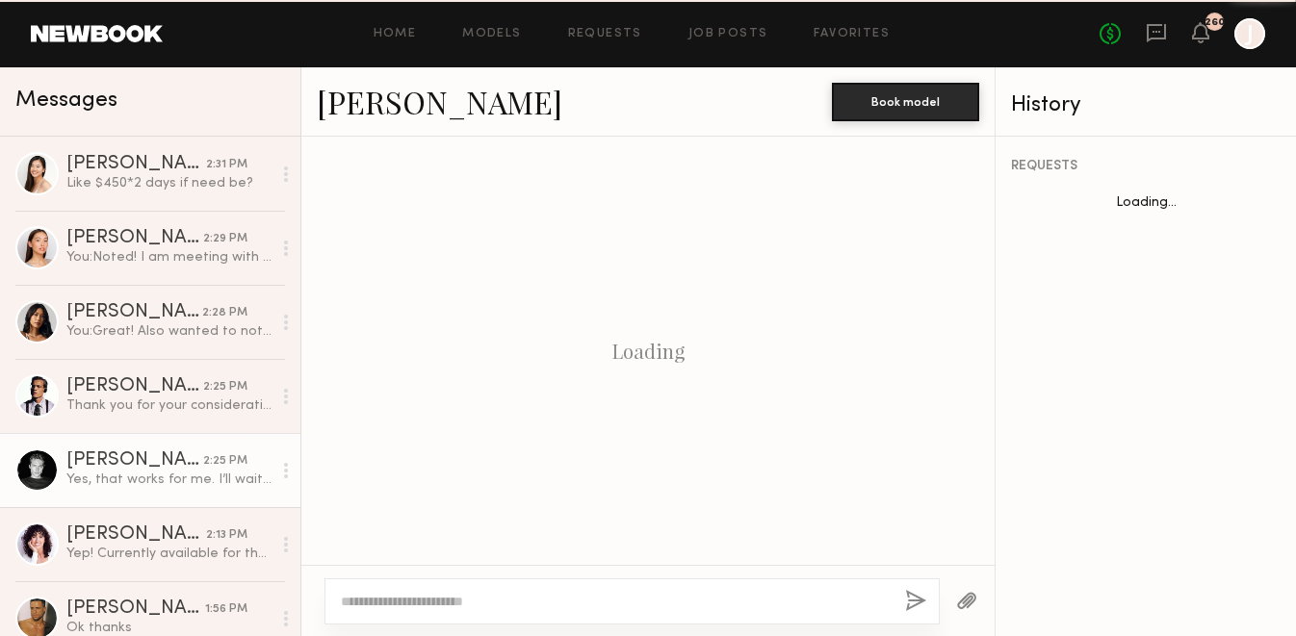
scroll to position [1919, 0]
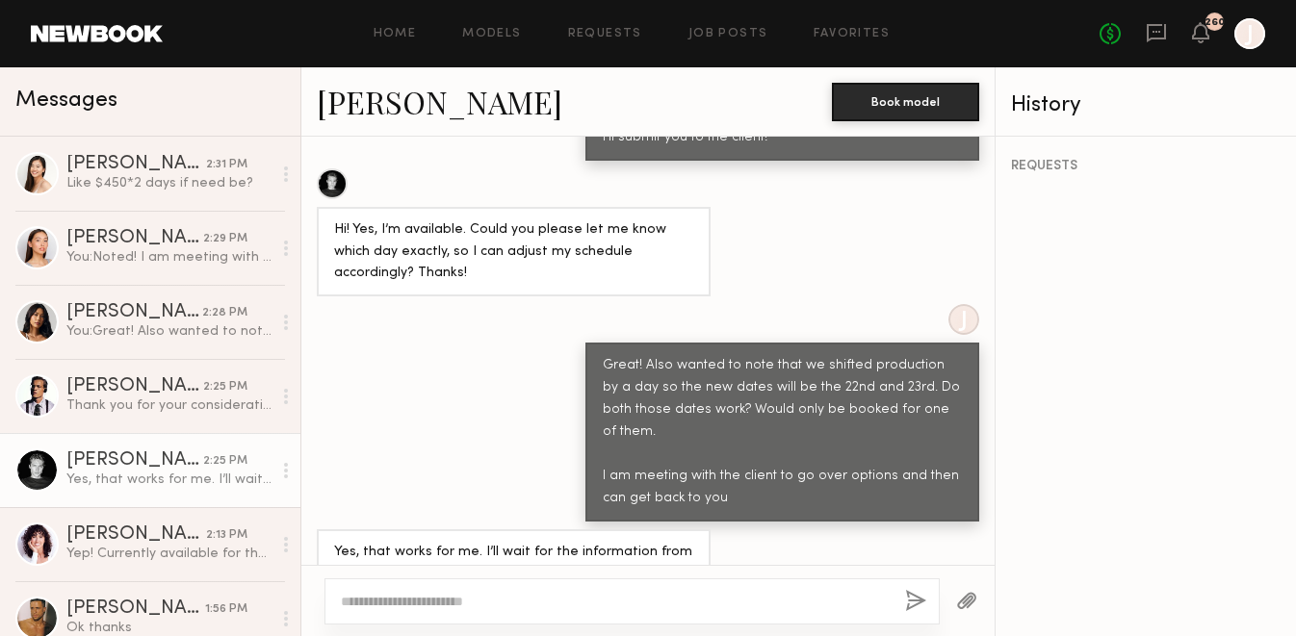
click at [382, 106] on link "[PERSON_NAME]" at bounding box center [439, 101] width 245 height 41
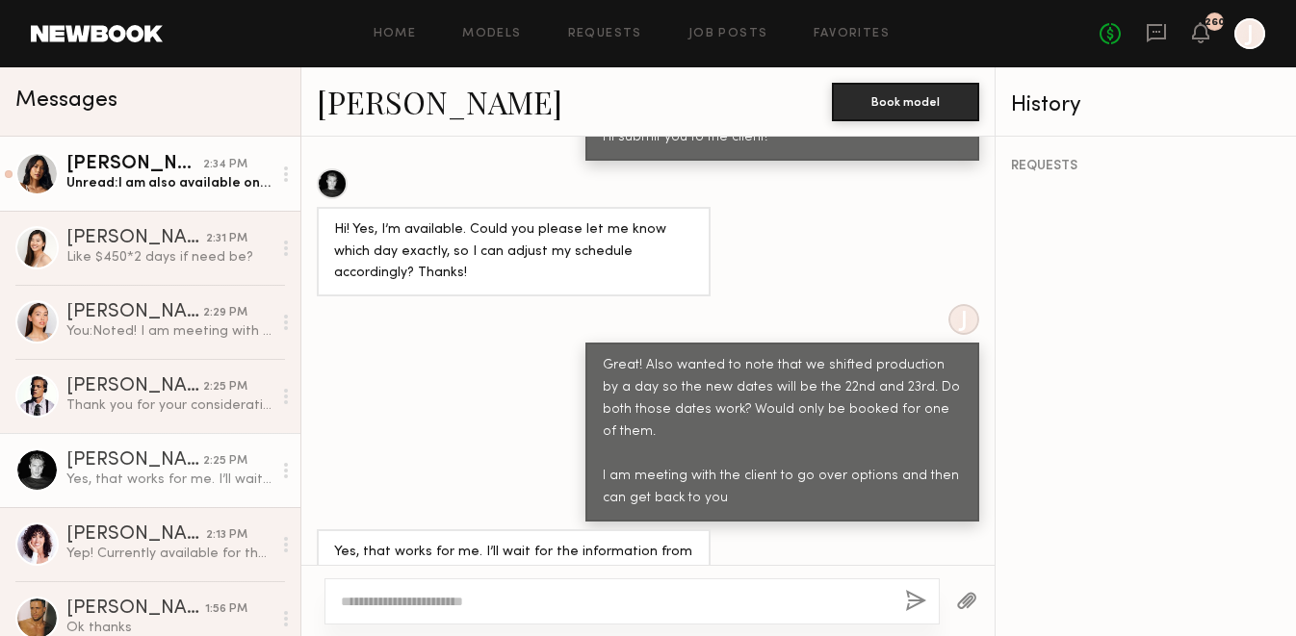
click at [162, 174] on div "Unread: I am also available on the 23rd. Unavailable on the 22nd" at bounding box center [168, 183] width 205 height 18
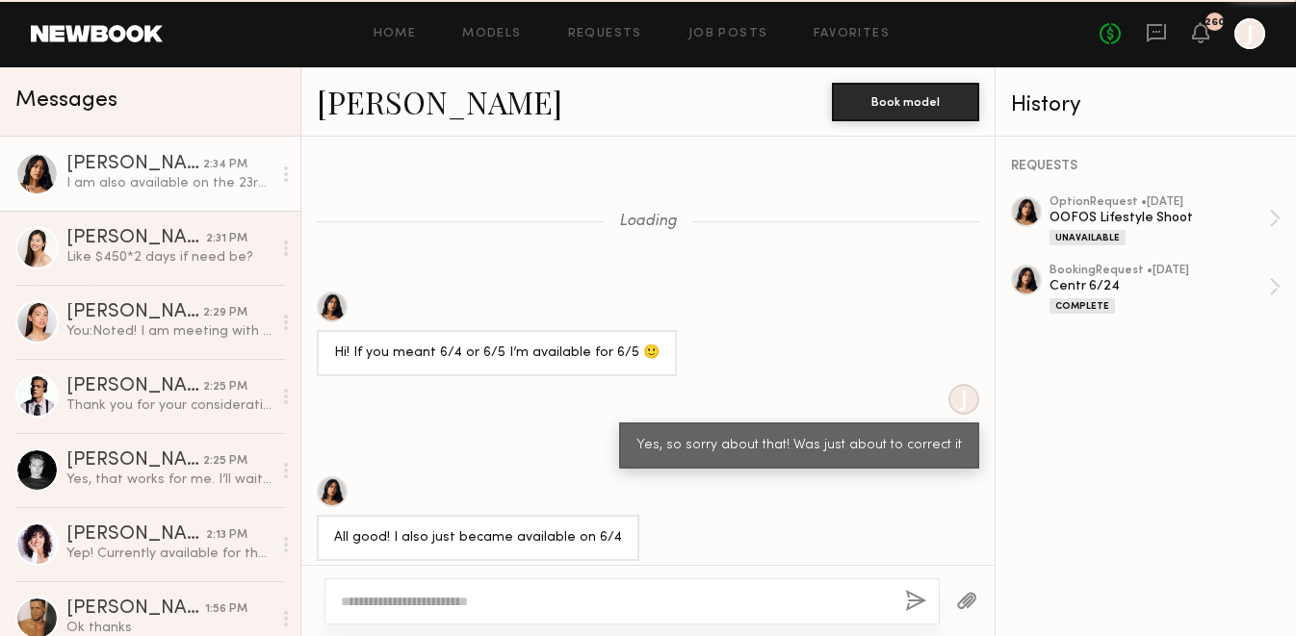
scroll to position [1381, 0]
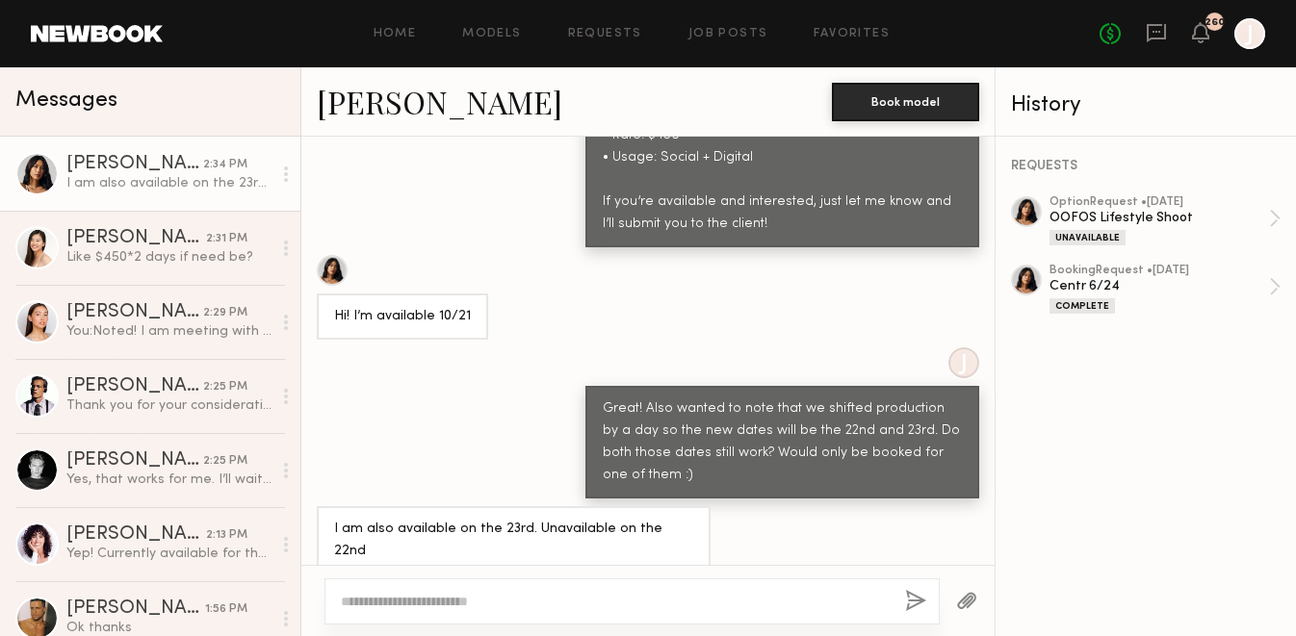
click at [391, 118] on link "[PERSON_NAME]" at bounding box center [439, 101] width 245 height 41
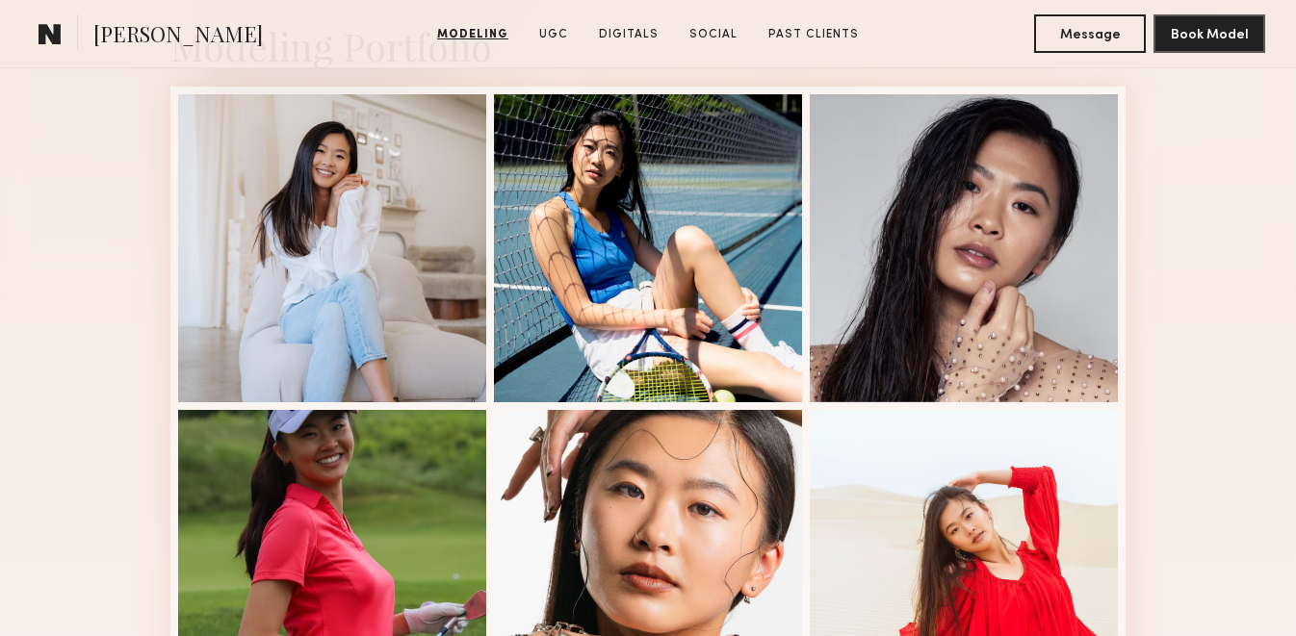
scroll to position [144, 0]
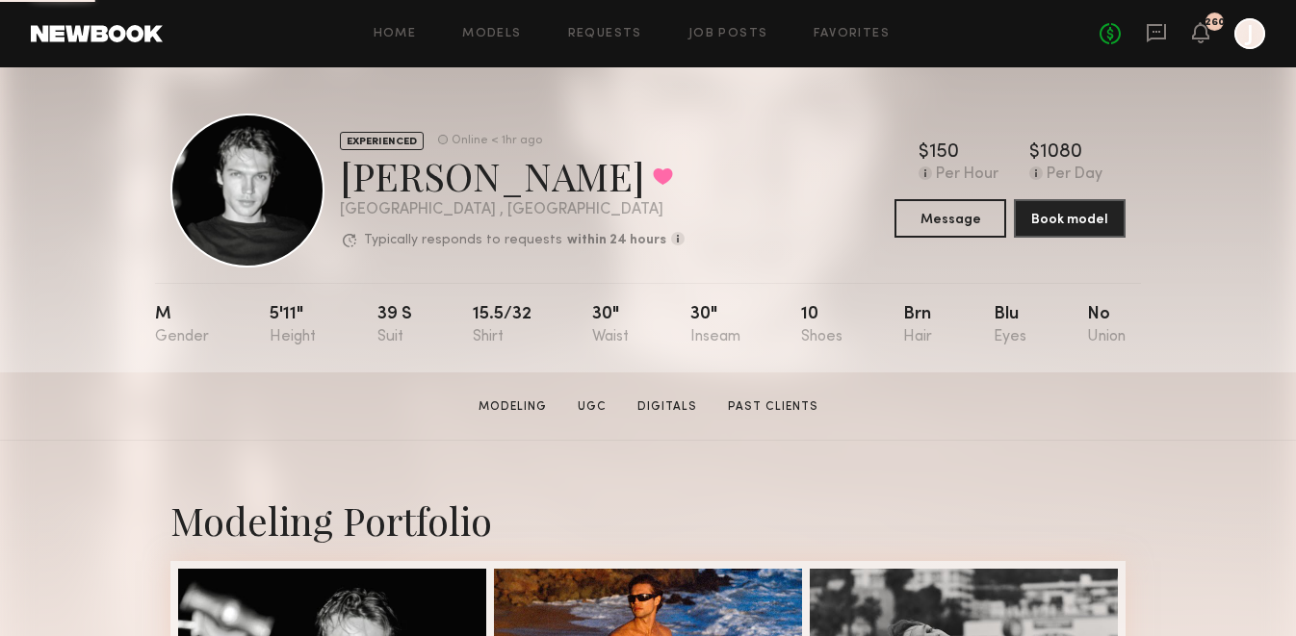
click at [474, 175] on div "[PERSON_NAME] Favorited" at bounding box center [512, 175] width 345 height 51
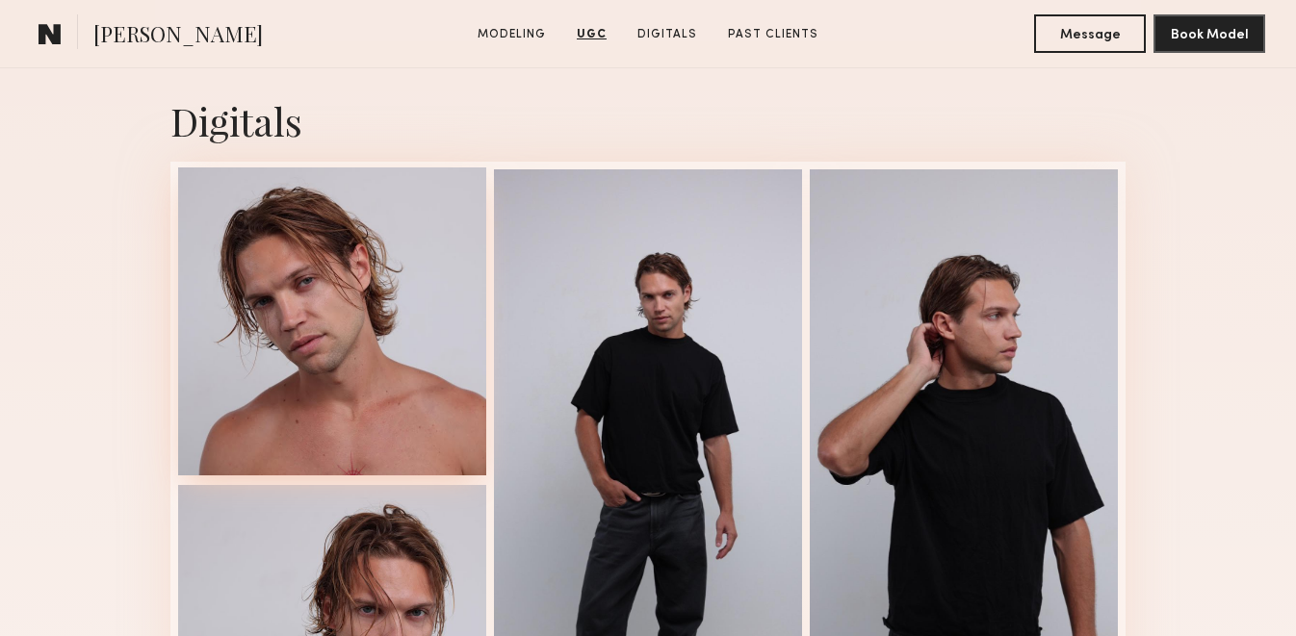
scroll to position [2791, 0]
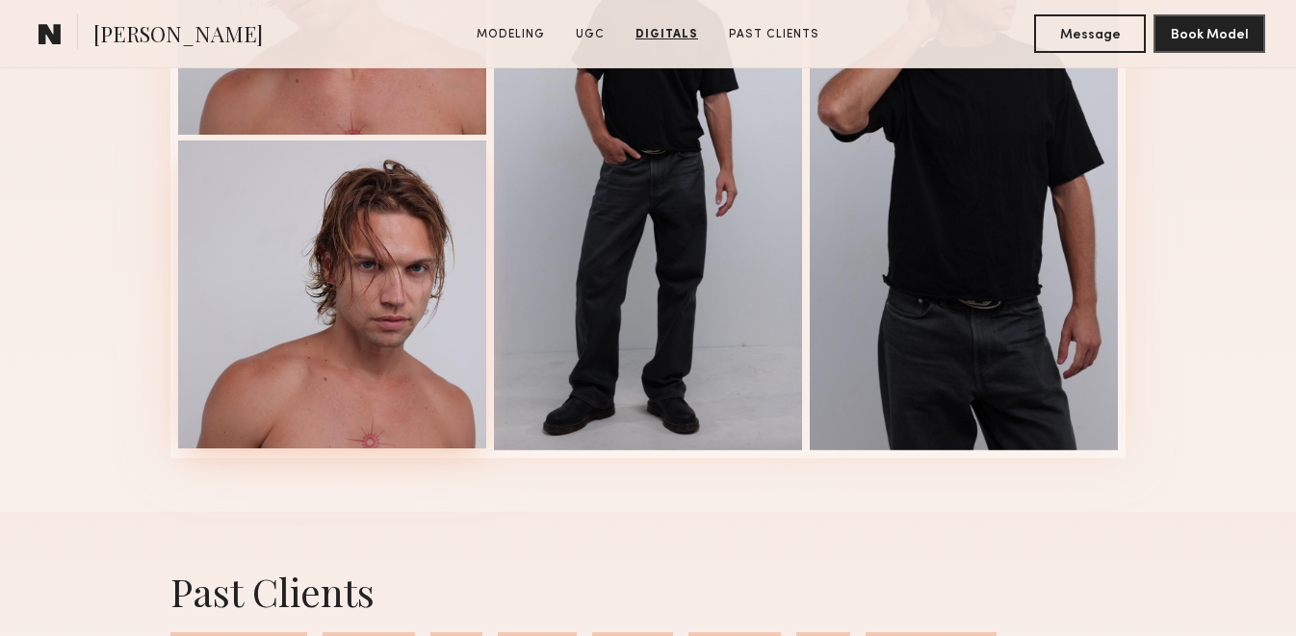
click at [398, 360] on div at bounding box center [332, 295] width 308 height 308
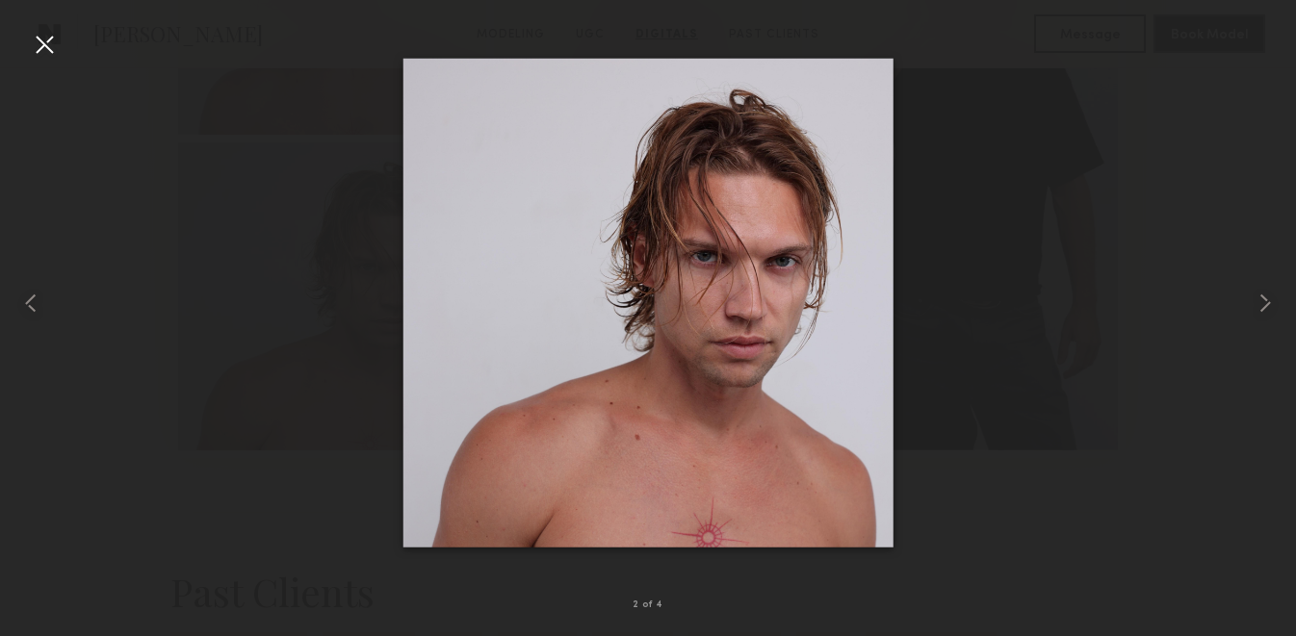
click at [49, 58] on div at bounding box center [44, 44] width 31 height 31
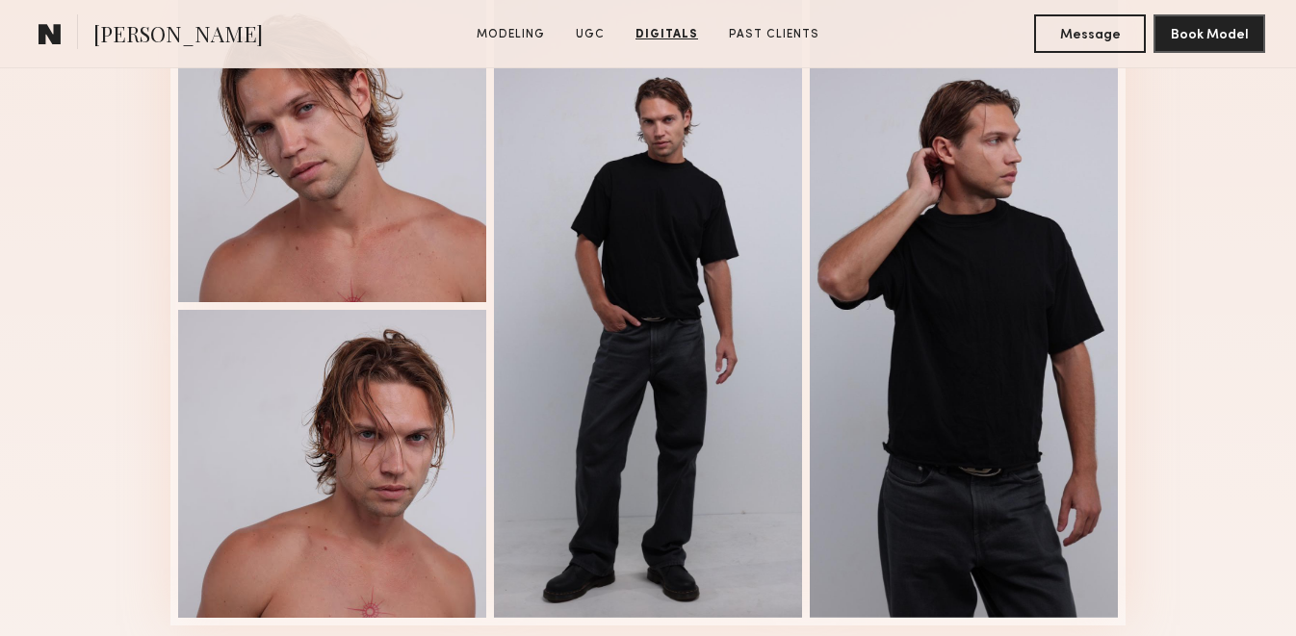
scroll to position [2622, 0]
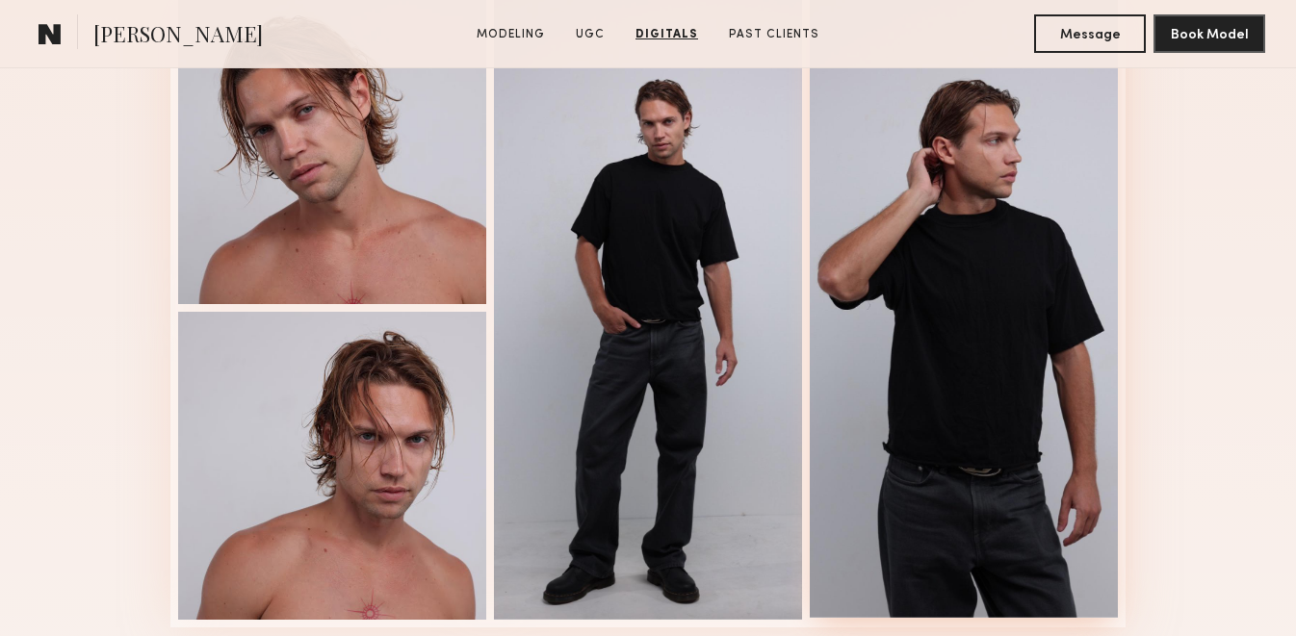
click at [978, 165] on div at bounding box center [964, 306] width 308 height 624
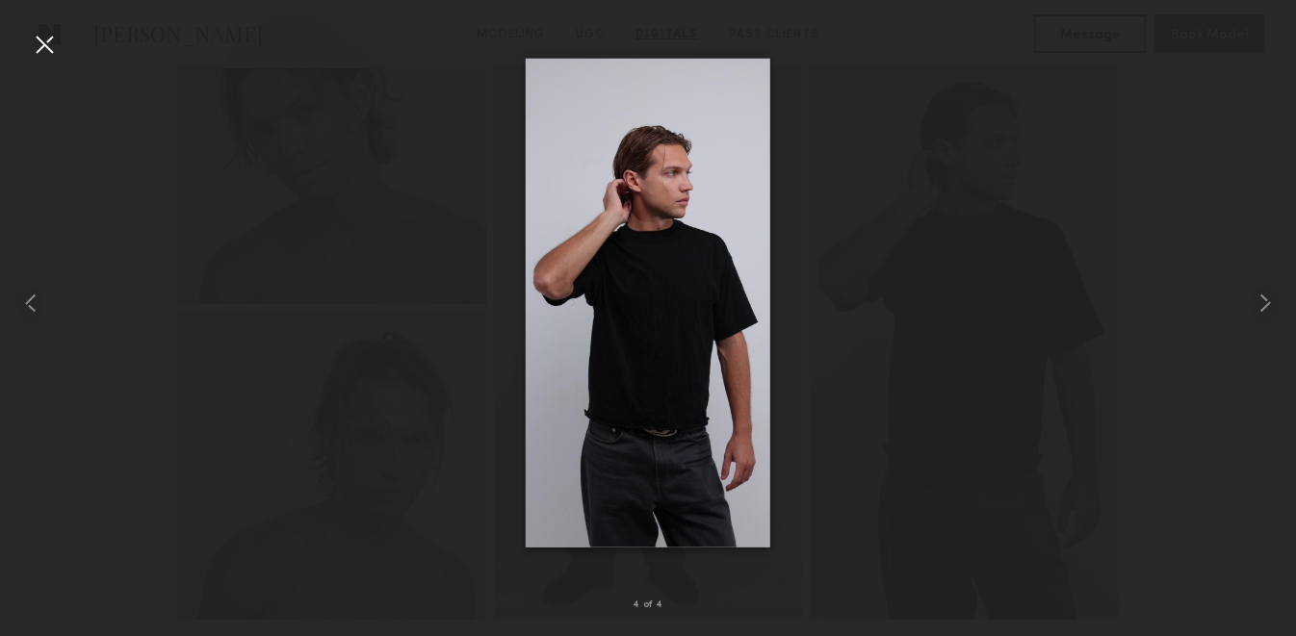
click at [46, 41] on div at bounding box center [44, 44] width 31 height 31
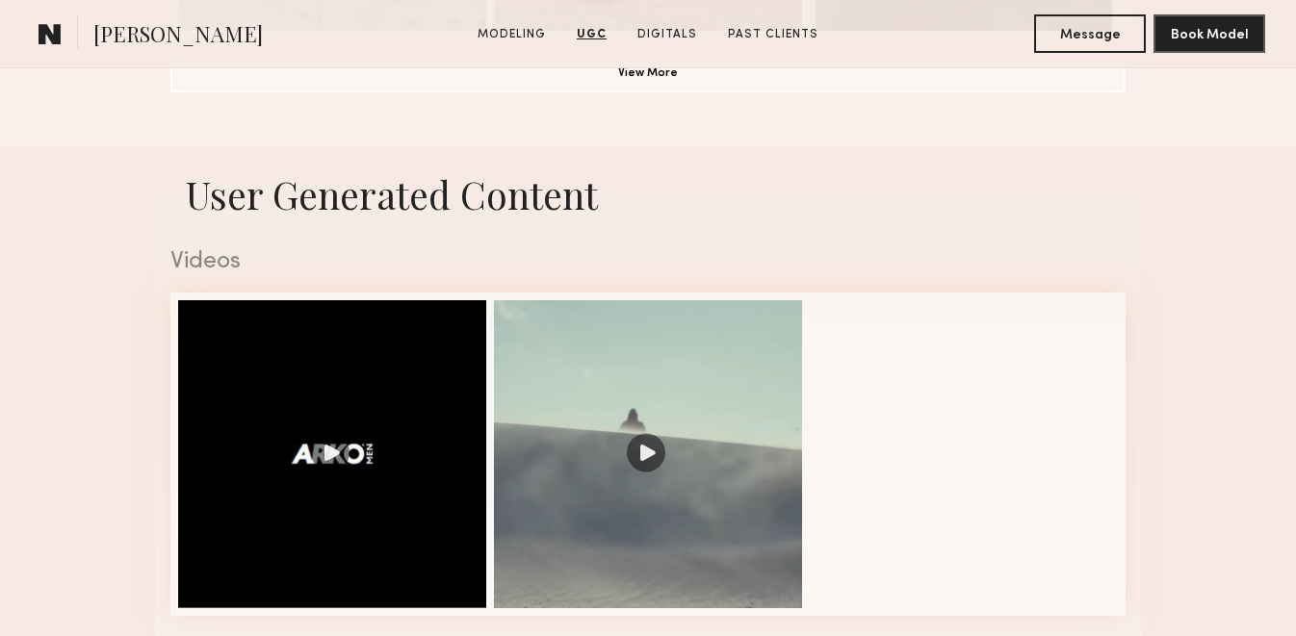
scroll to position [1359, 0]
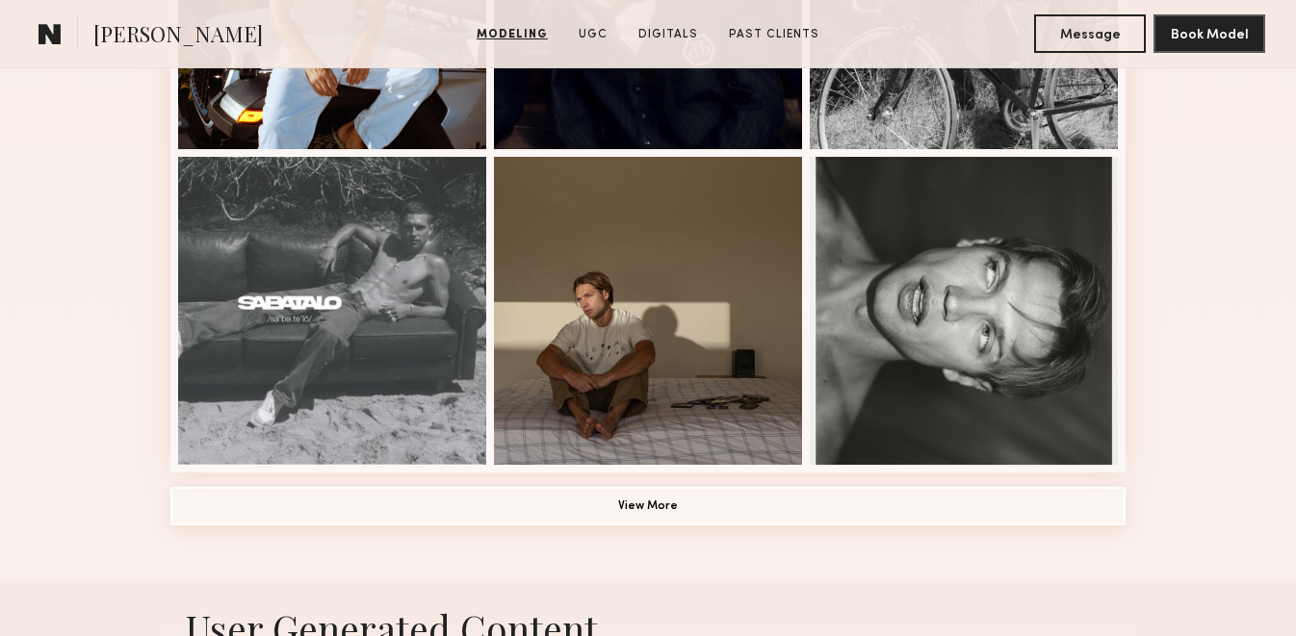
click at [373, 492] on button "View More" at bounding box center [647, 506] width 955 height 39
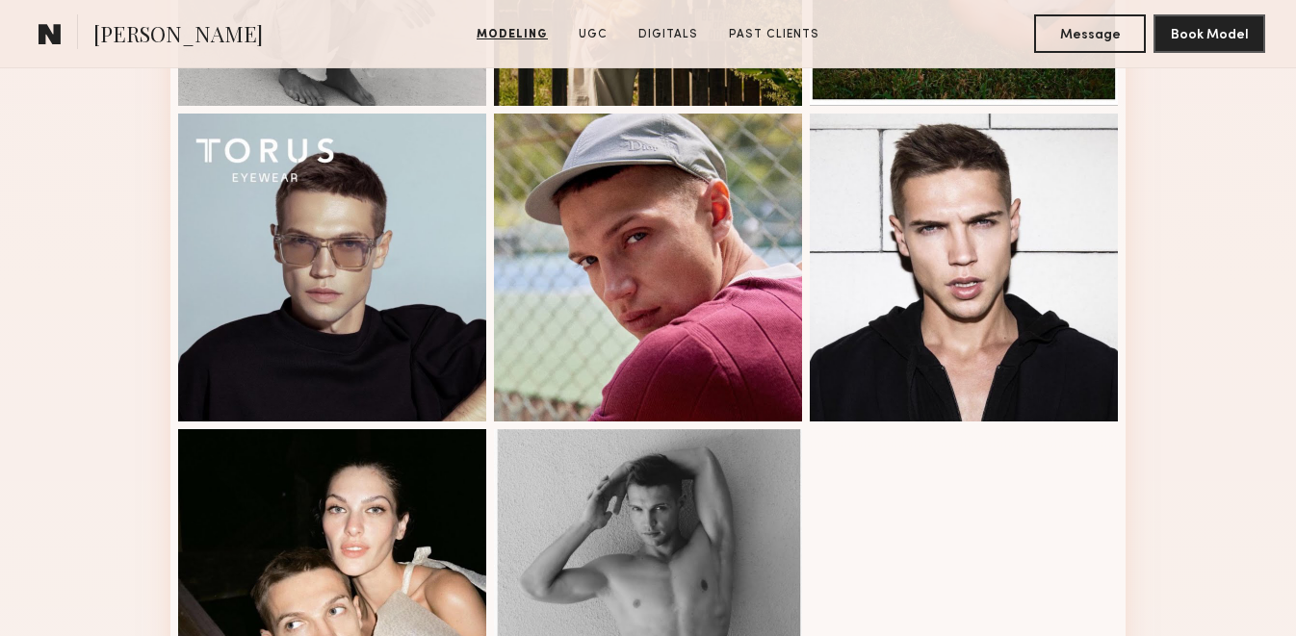
scroll to position [1646, 0]
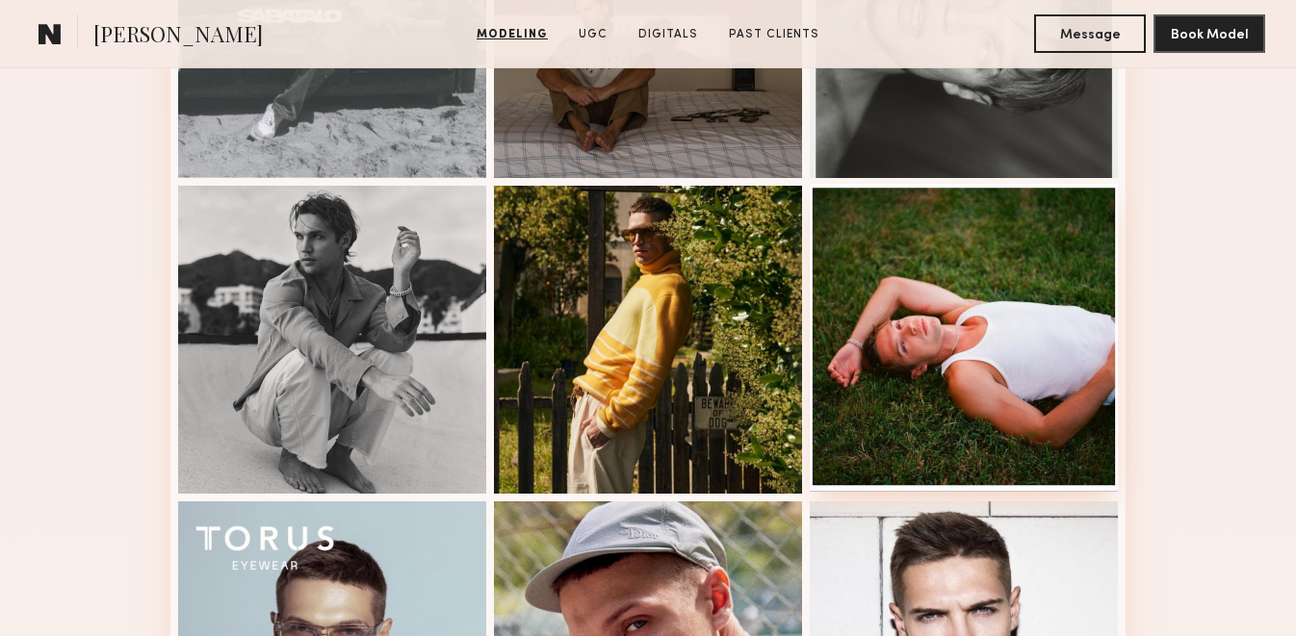
click at [947, 361] on div at bounding box center [964, 338] width 308 height 308
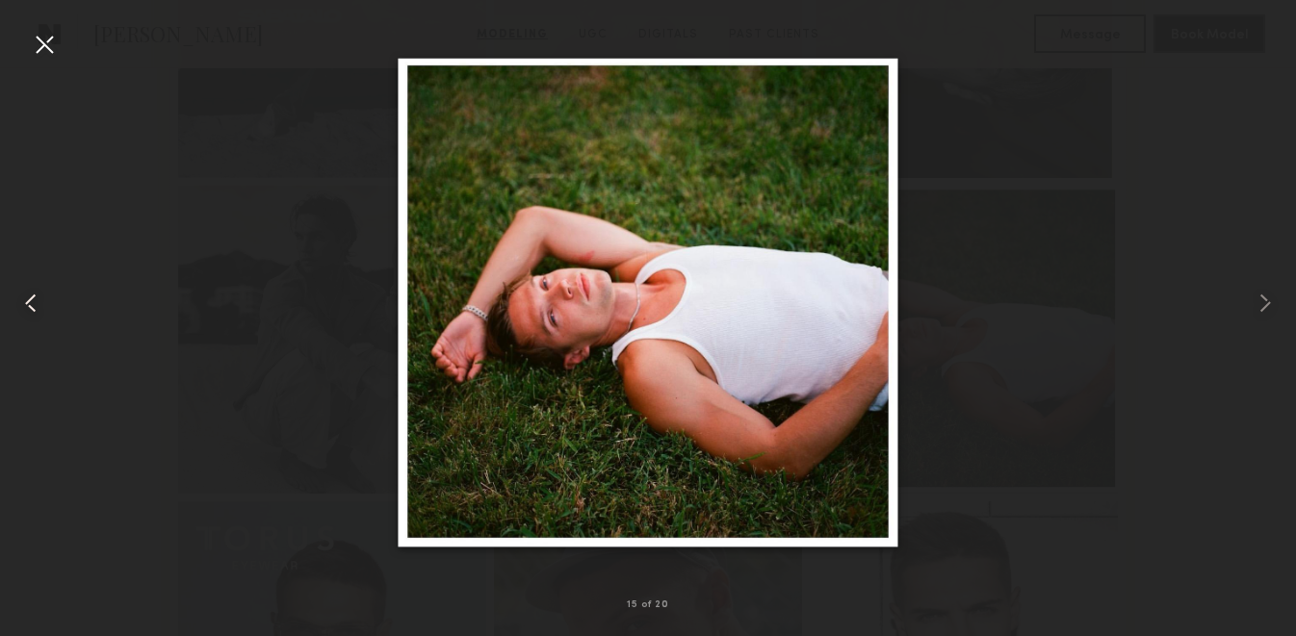
click at [47, 55] on div at bounding box center [44, 44] width 31 height 31
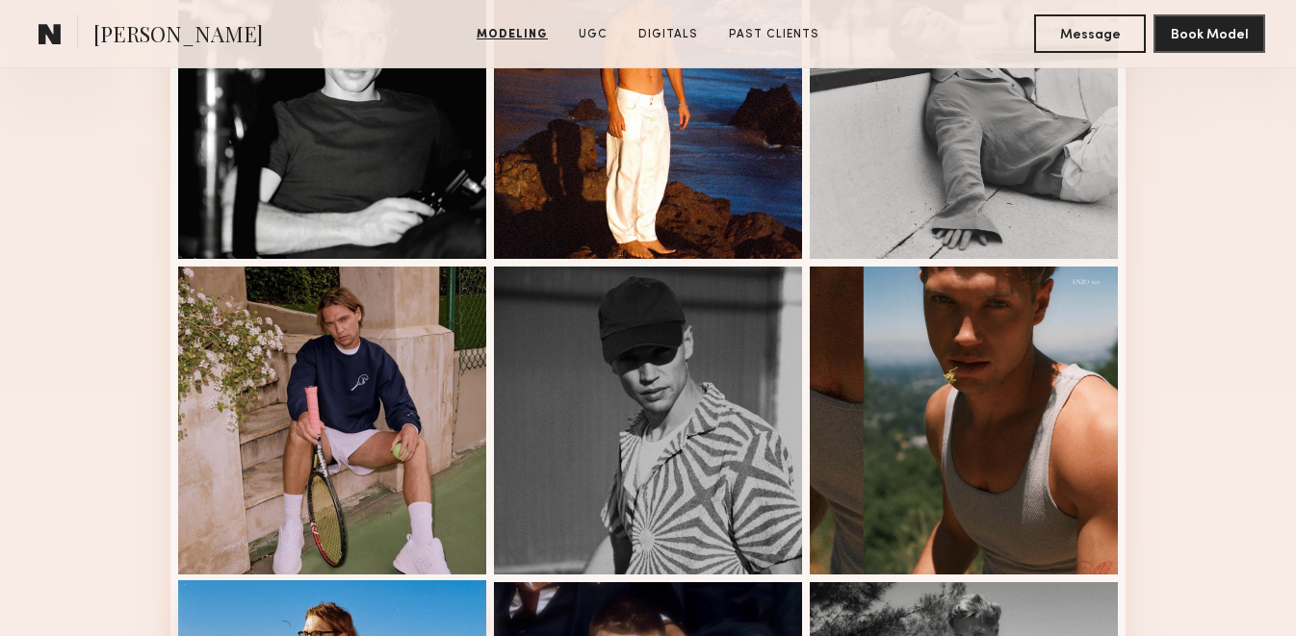
scroll to position [852, 0]
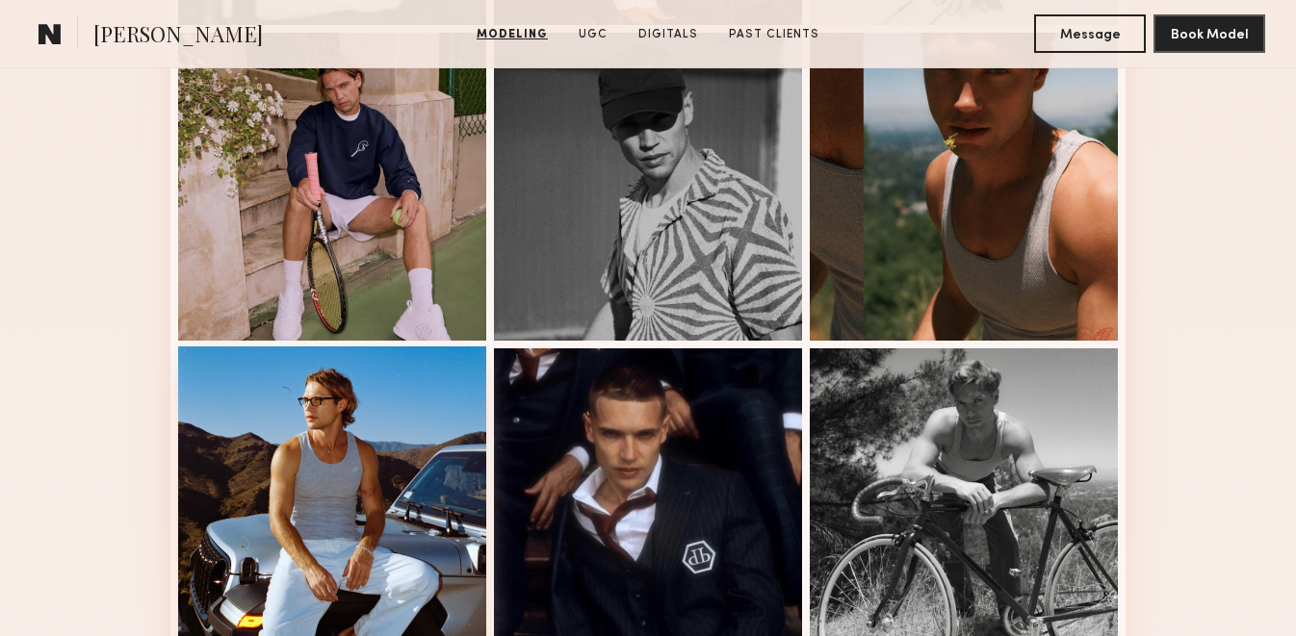
click at [344, 465] on div at bounding box center [332, 501] width 308 height 308
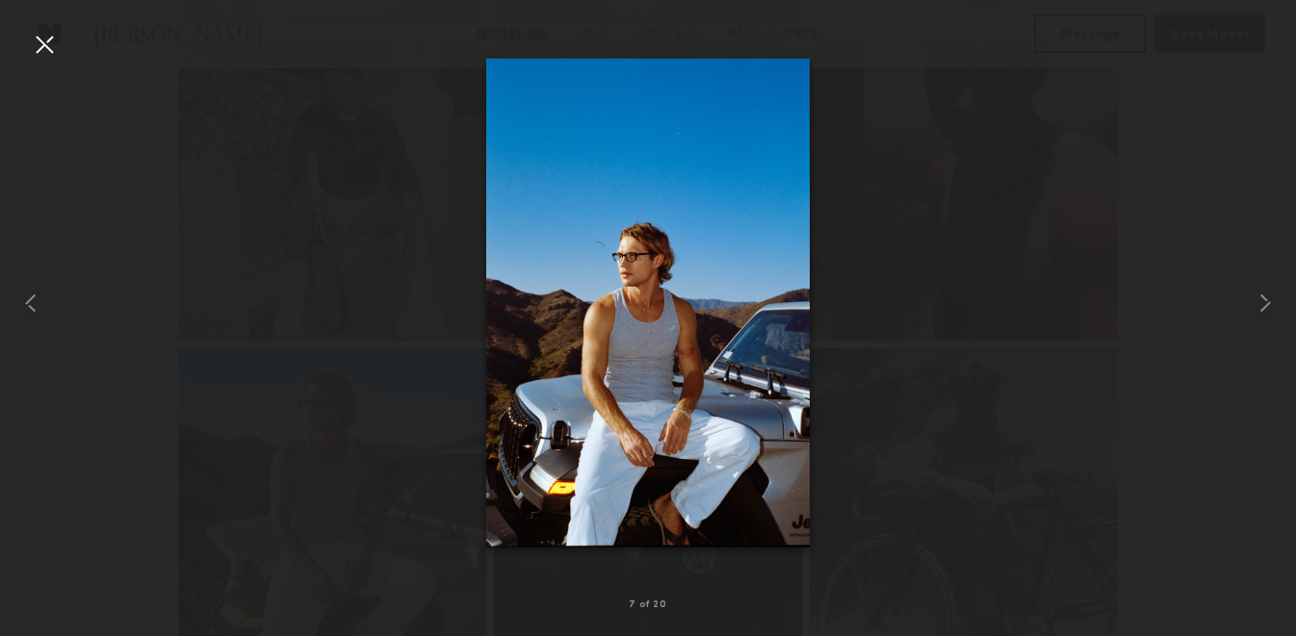
click at [45, 29] on div at bounding box center [44, 44] width 31 height 31
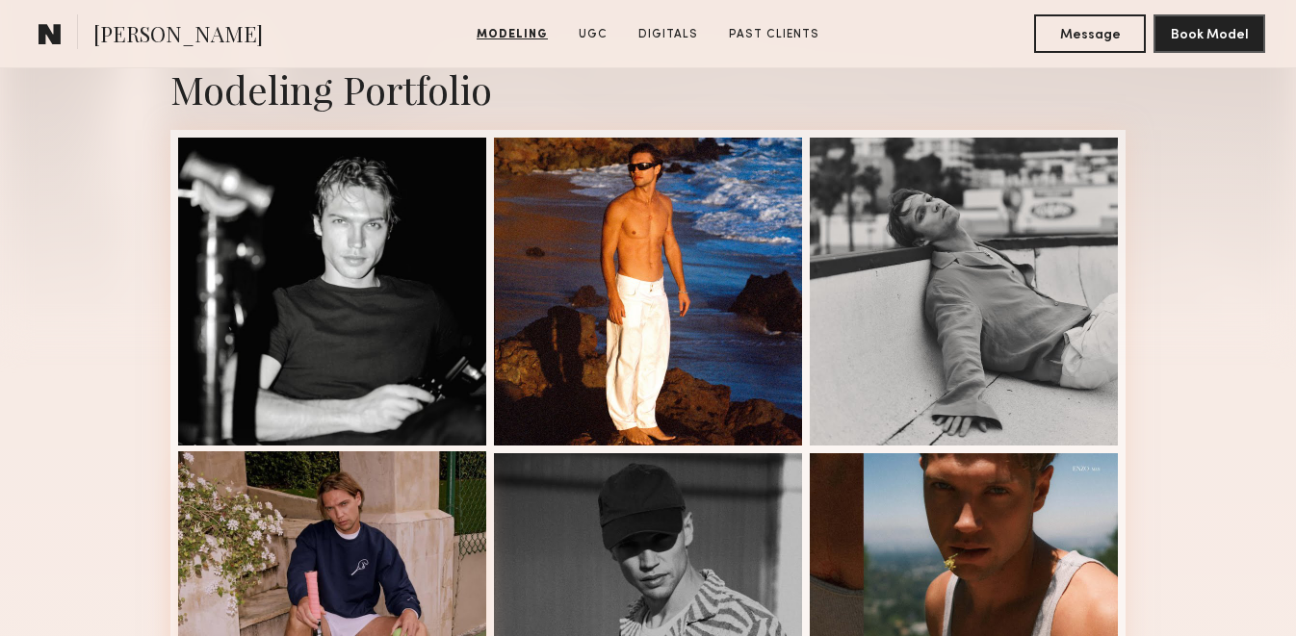
scroll to position [316, 0]
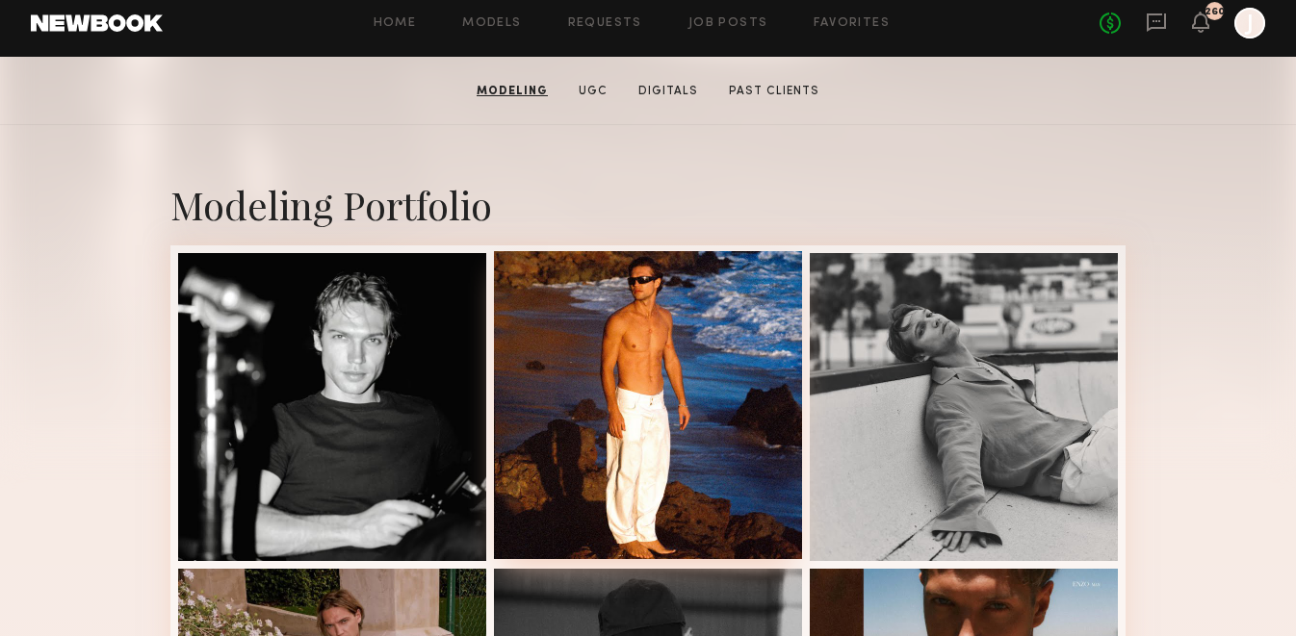
click at [637, 373] on div at bounding box center [648, 405] width 308 height 308
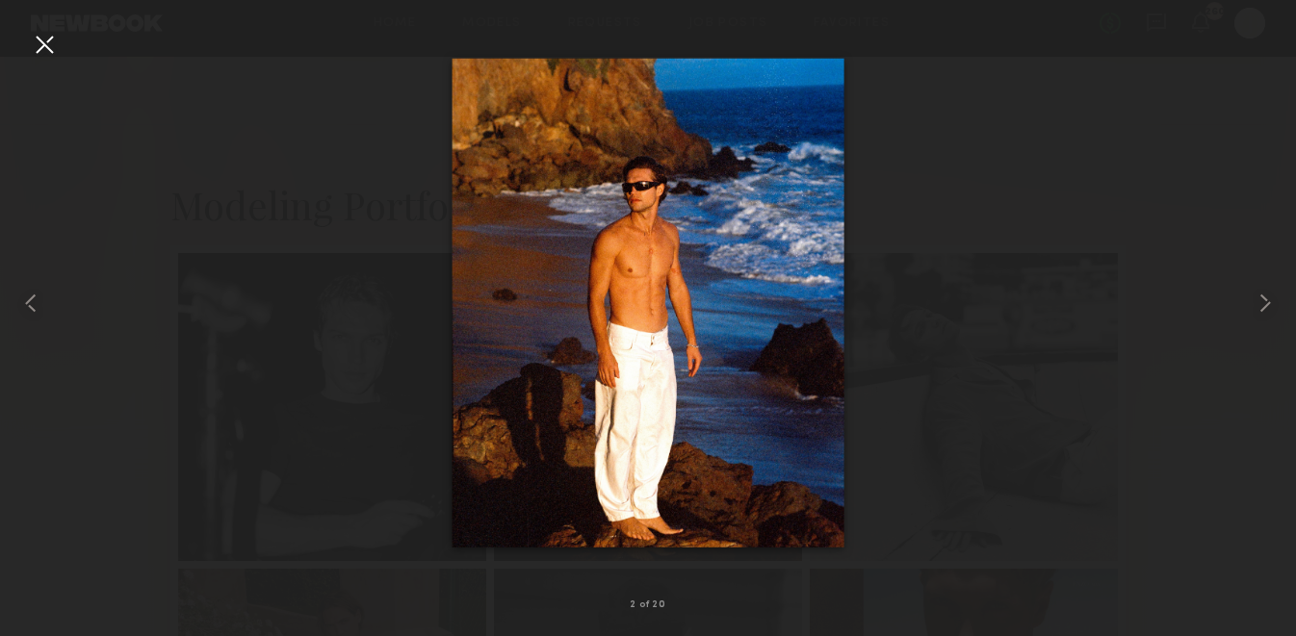
click at [69, 57] on div at bounding box center [648, 303] width 1296 height 544
click at [49, 52] on div at bounding box center [44, 44] width 31 height 31
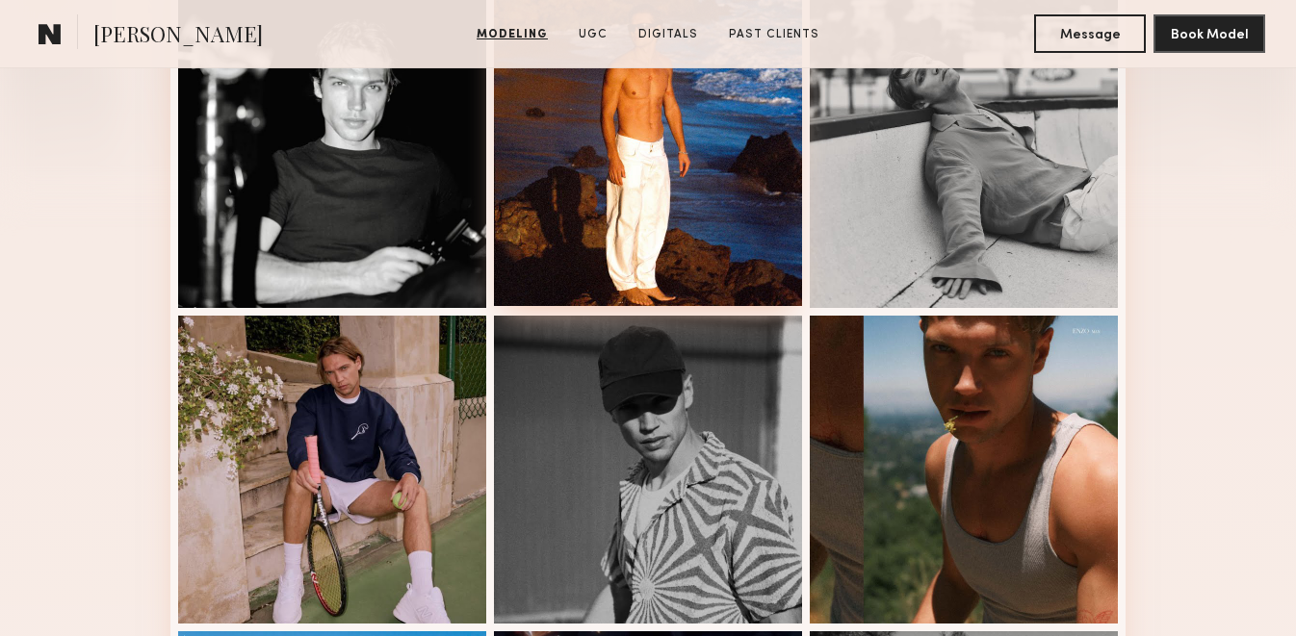
scroll to position [568, 0]
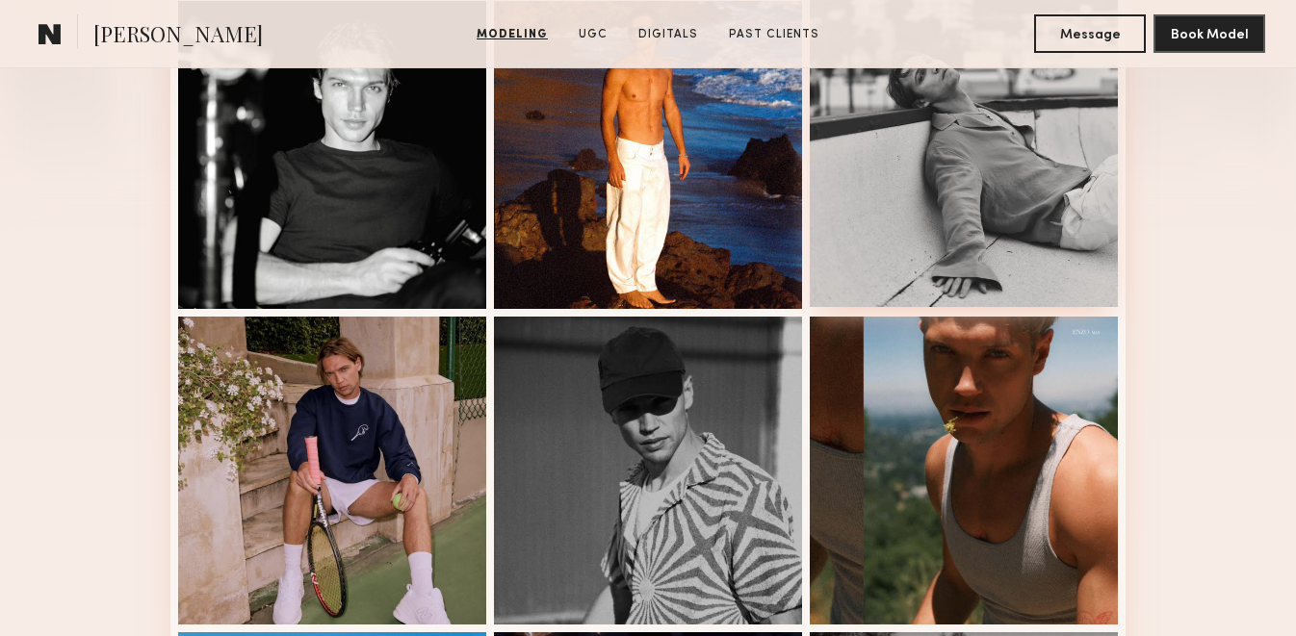
click at [922, 234] on div at bounding box center [964, 153] width 308 height 308
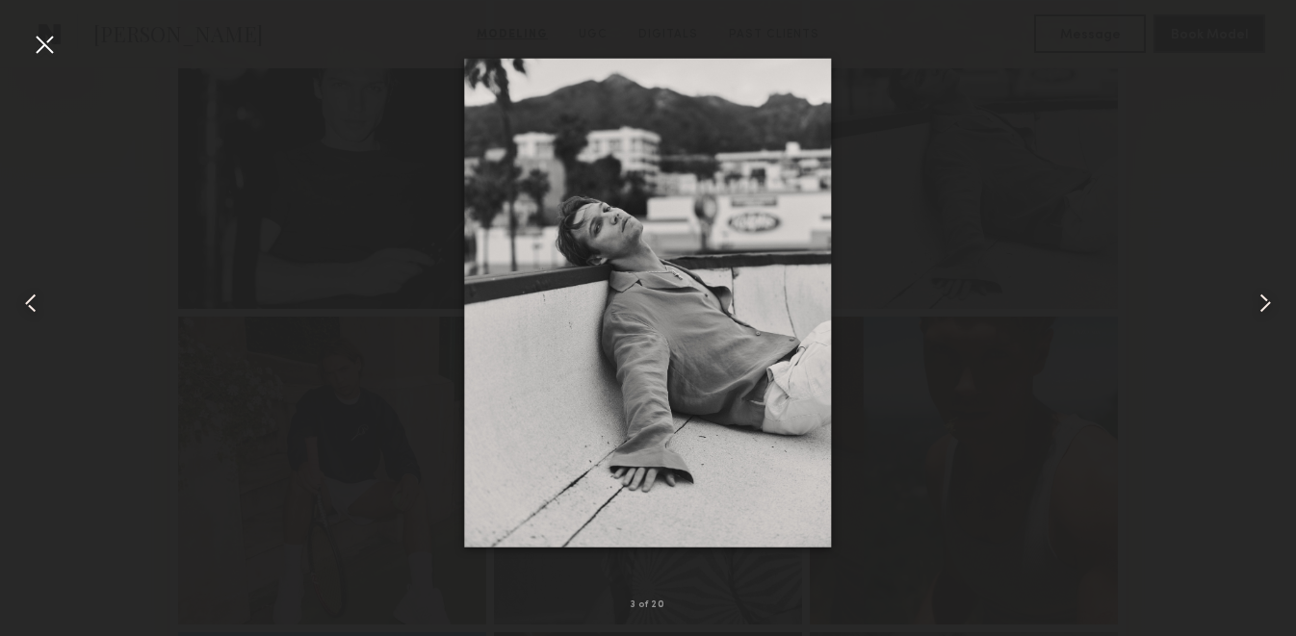
click at [31, 306] on common-icon at bounding box center [30, 303] width 31 height 31
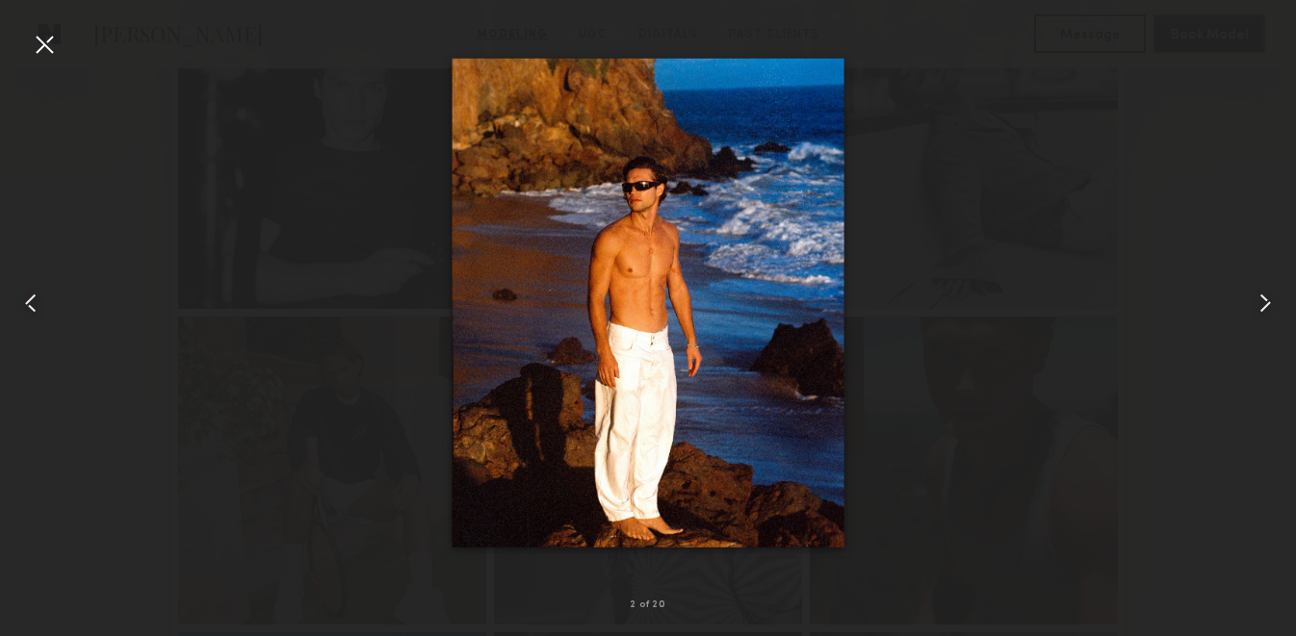
click at [31, 306] on common-icon at bounding box center [30, 303] width 31 height 31
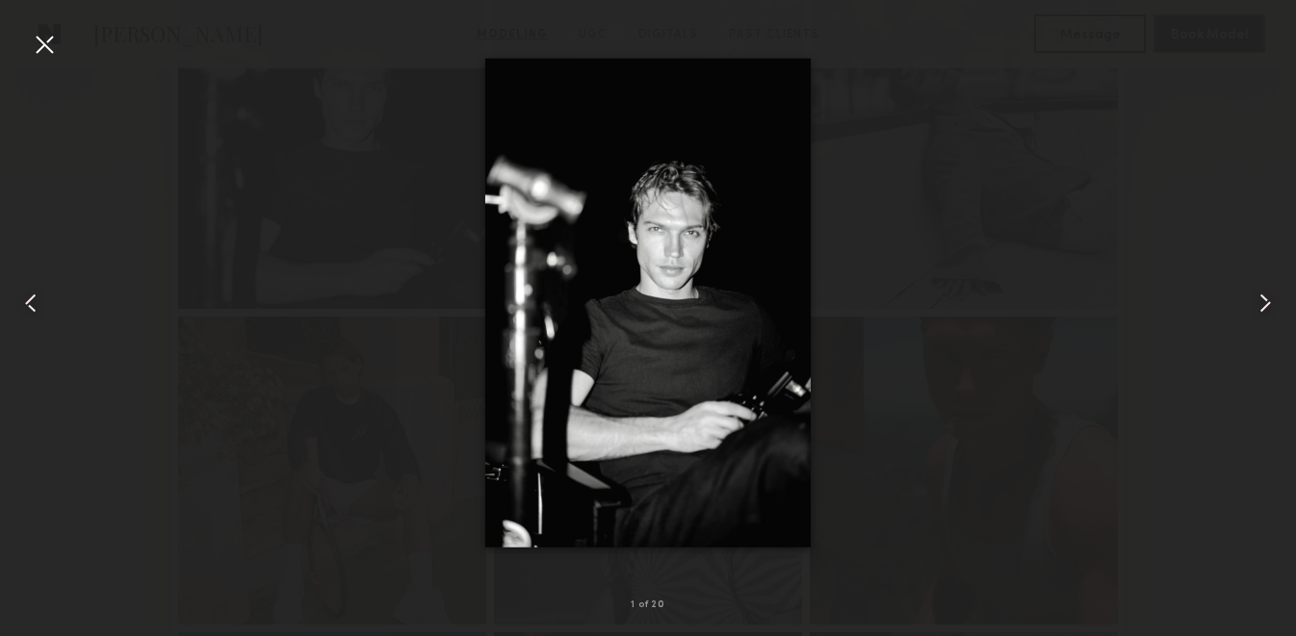
click at [28, 53] on div at bounding box center [26, 303] width 52 height 544
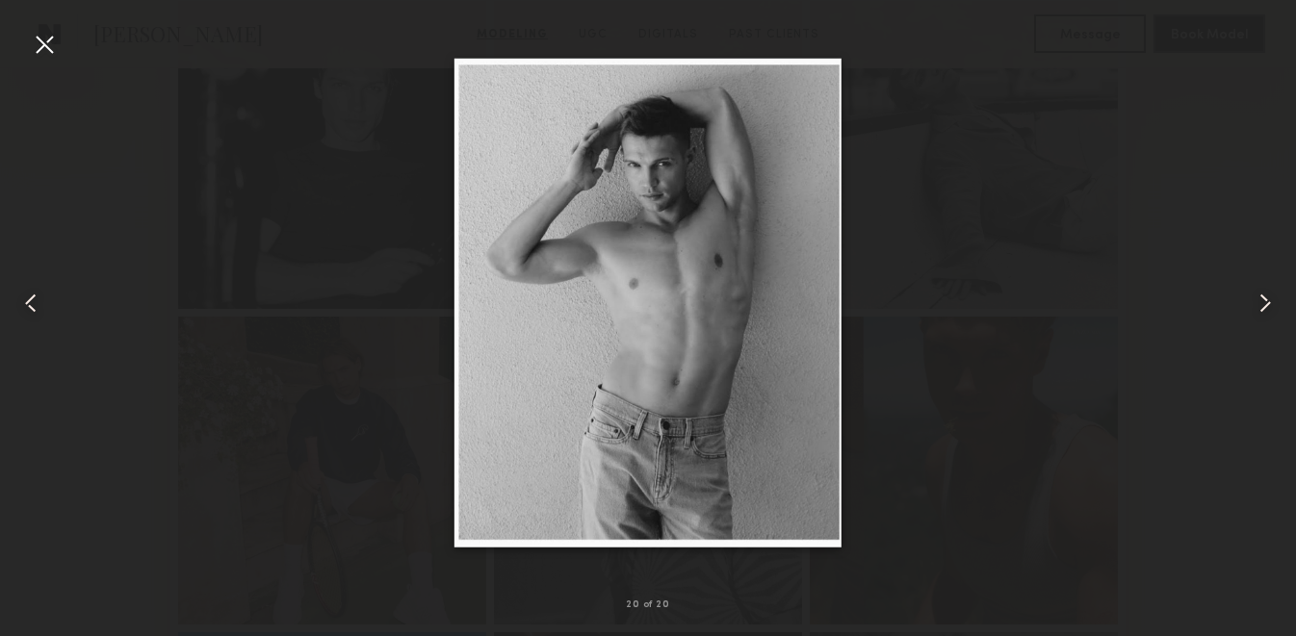
click at [43, 46] on div at bounding box center [44, 44] width 31 height 31
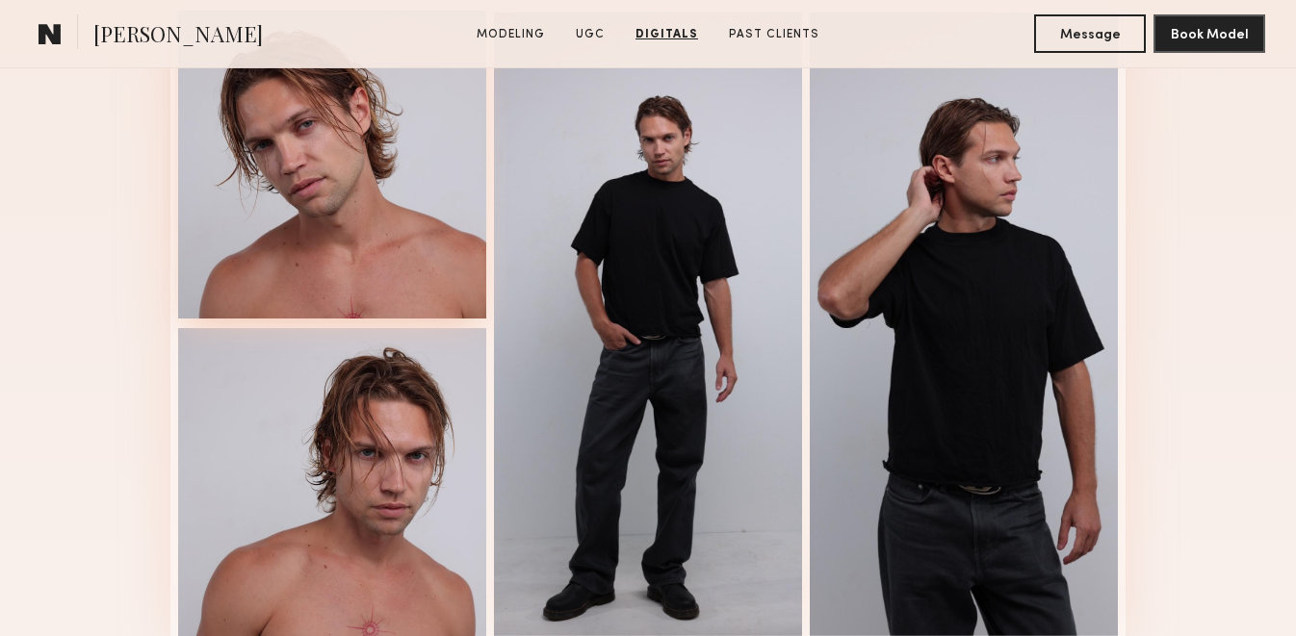
scroll to position [3501, 0]
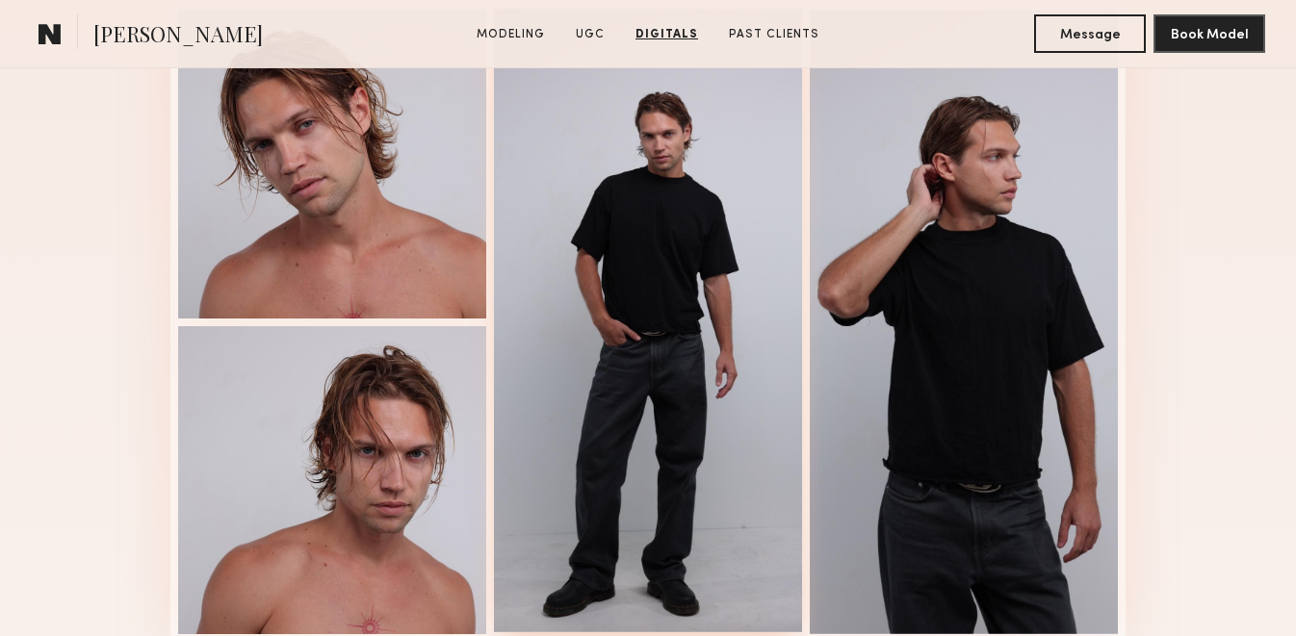
click at [607, 212] on div at bounding box center [648, 321] width 308 height 624
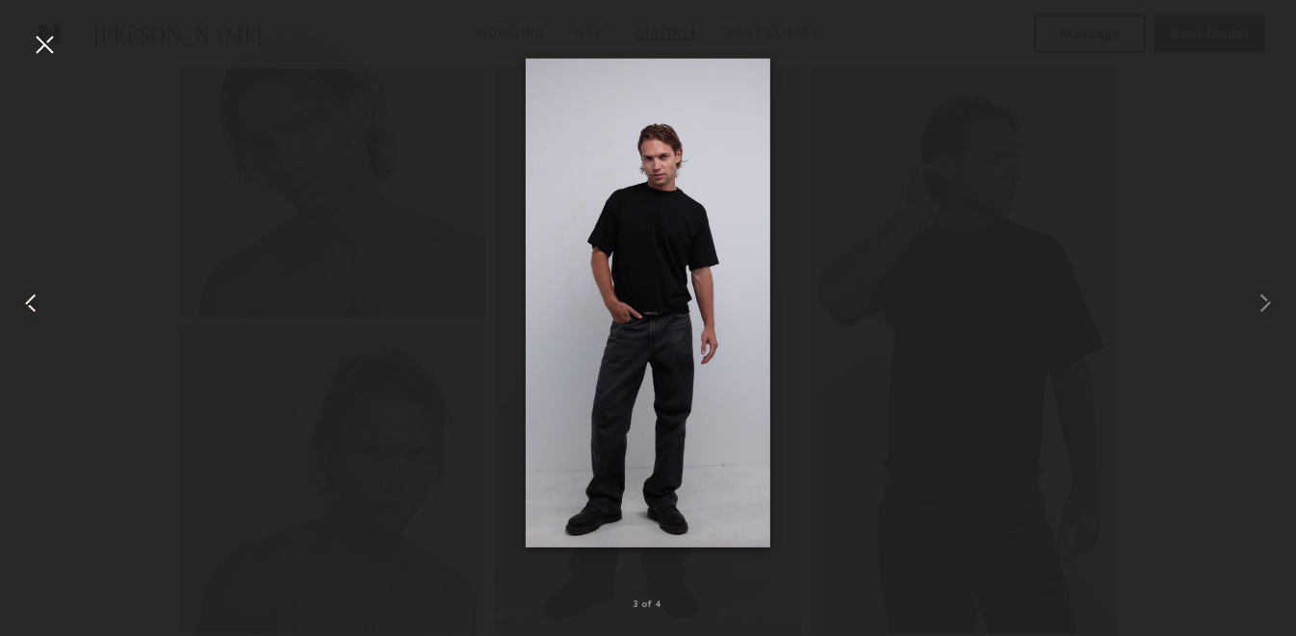
click at [32, 303] on common-icon at bounding box center [30, 303] width 31 height 31
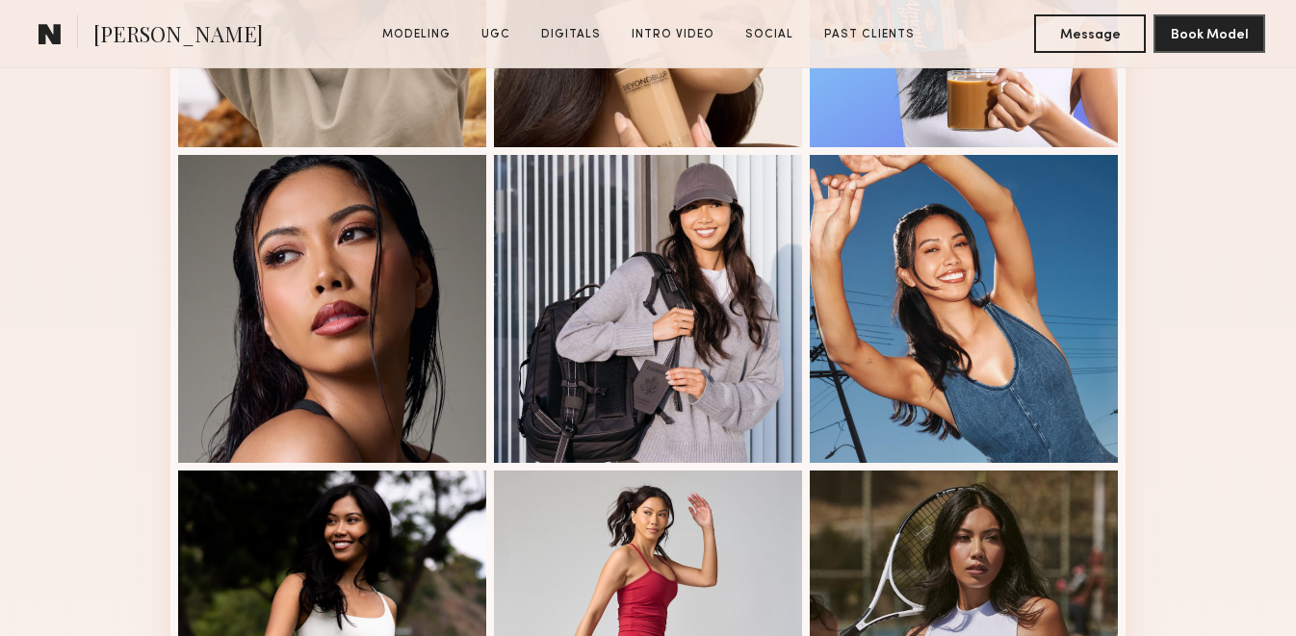
scroll to position [1344, 0]
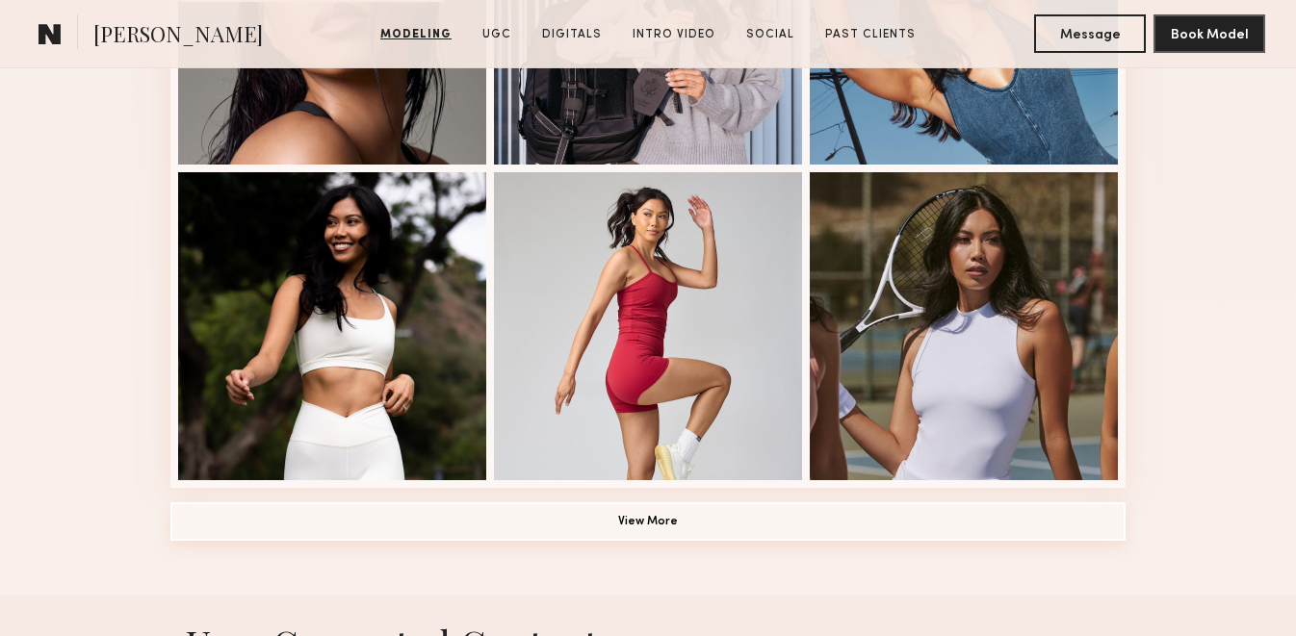
click at [327, 523] on button "View More" at bounding box center [647, 522] width 955 height 39
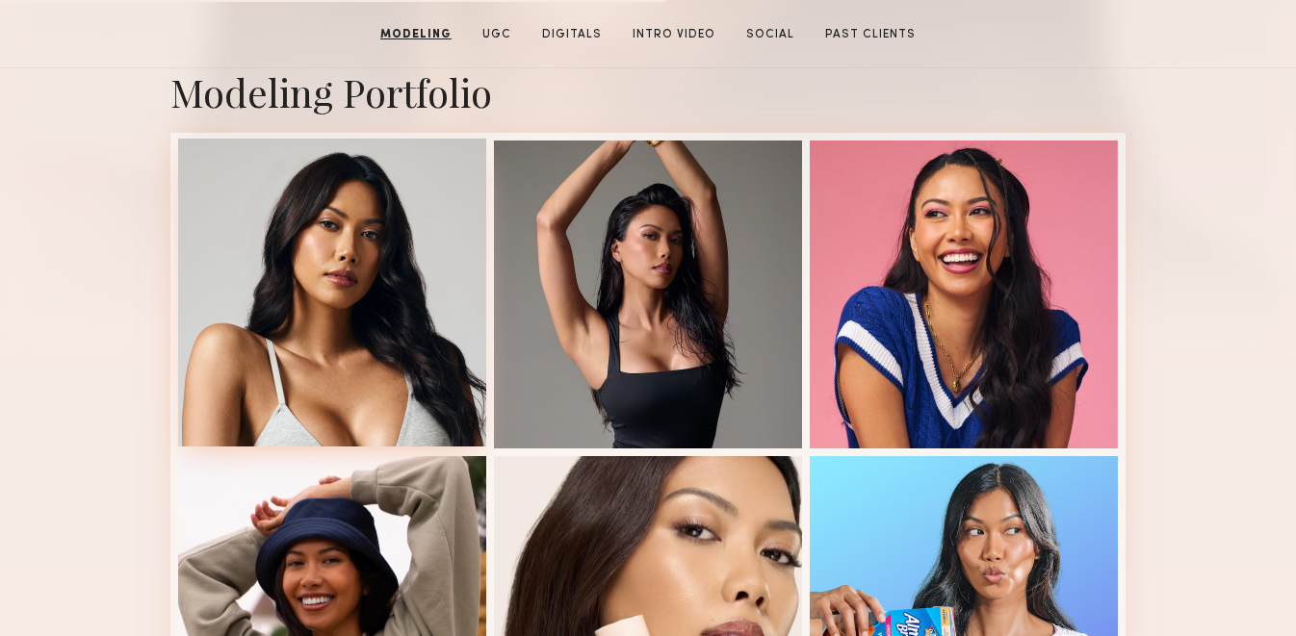
scroll to position [65, 0]
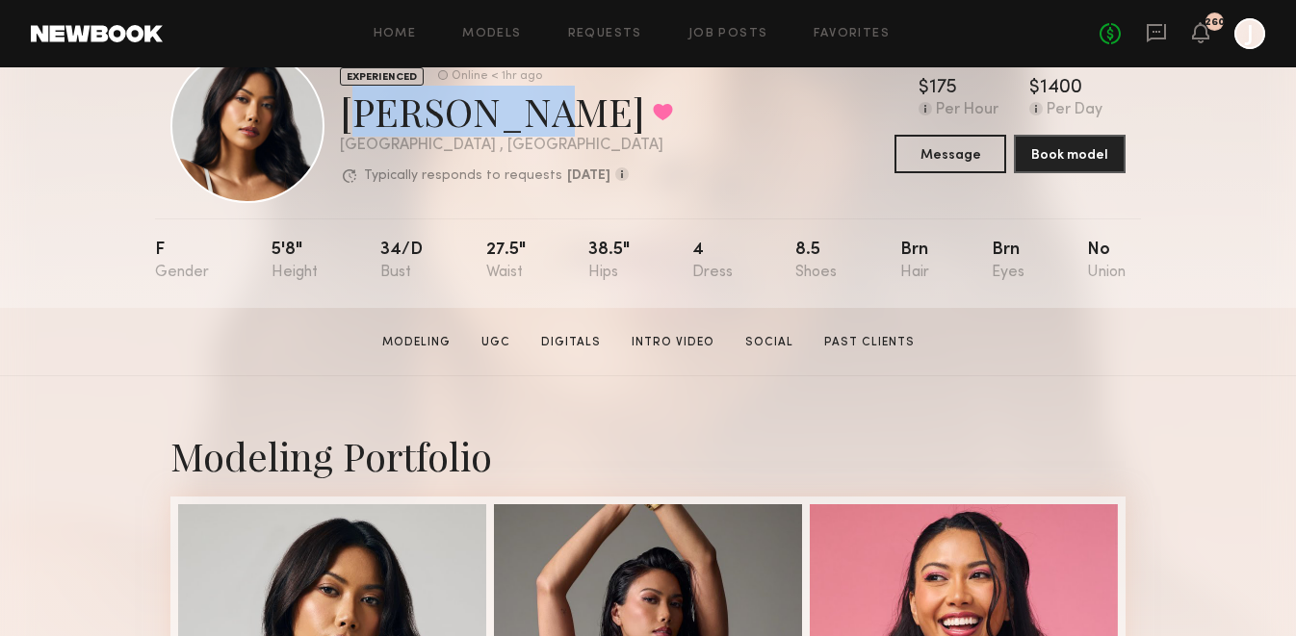
drag, startPoint x: 345, startPoint y: 116, endPoint x: 491, endPoint y: 123, distance: 146.5
click at [491, 123] on div "[PERSON_NAME] Favorited" at bounding box center [506, 111] width 333 height 51
copy div "[PERSON_NAME]"
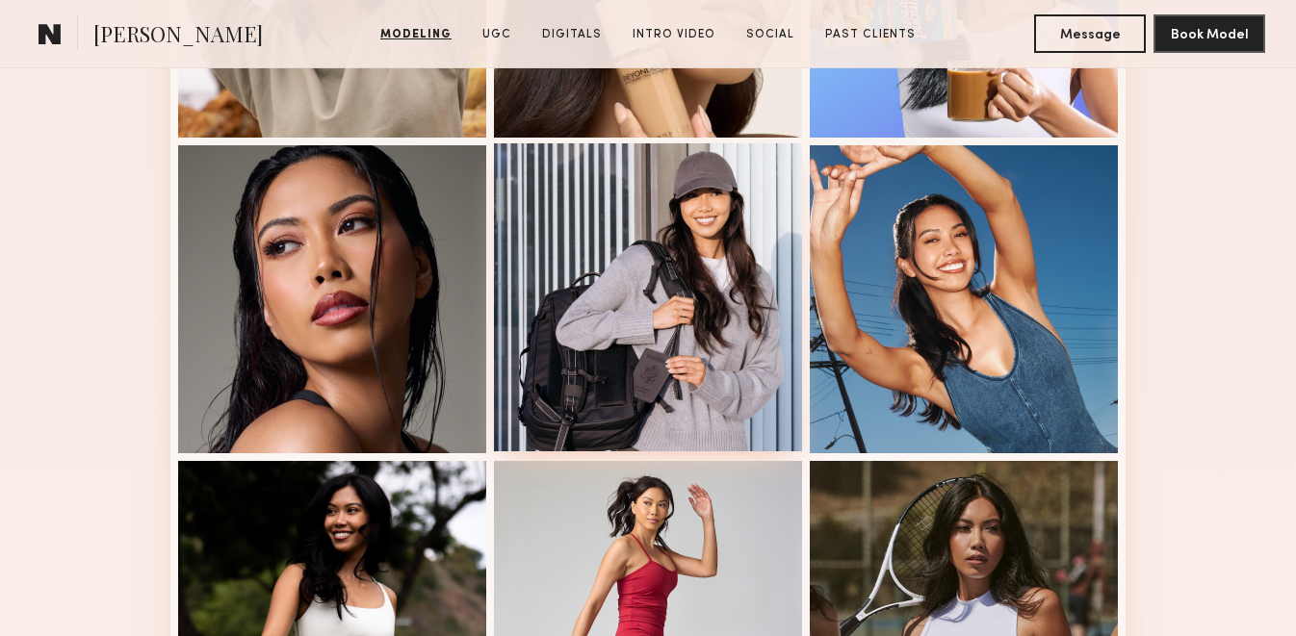
scroll to position [1071, 0]
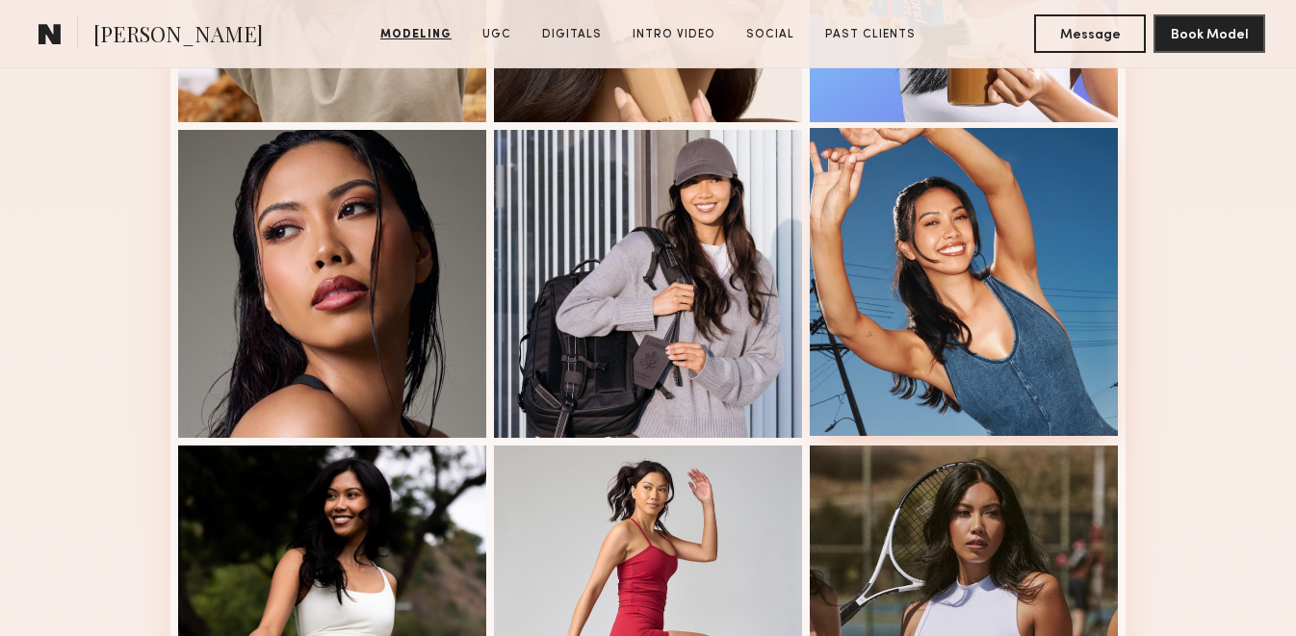
click at [946, 287] on div at bounding box center [964, 282] width 308 height 308
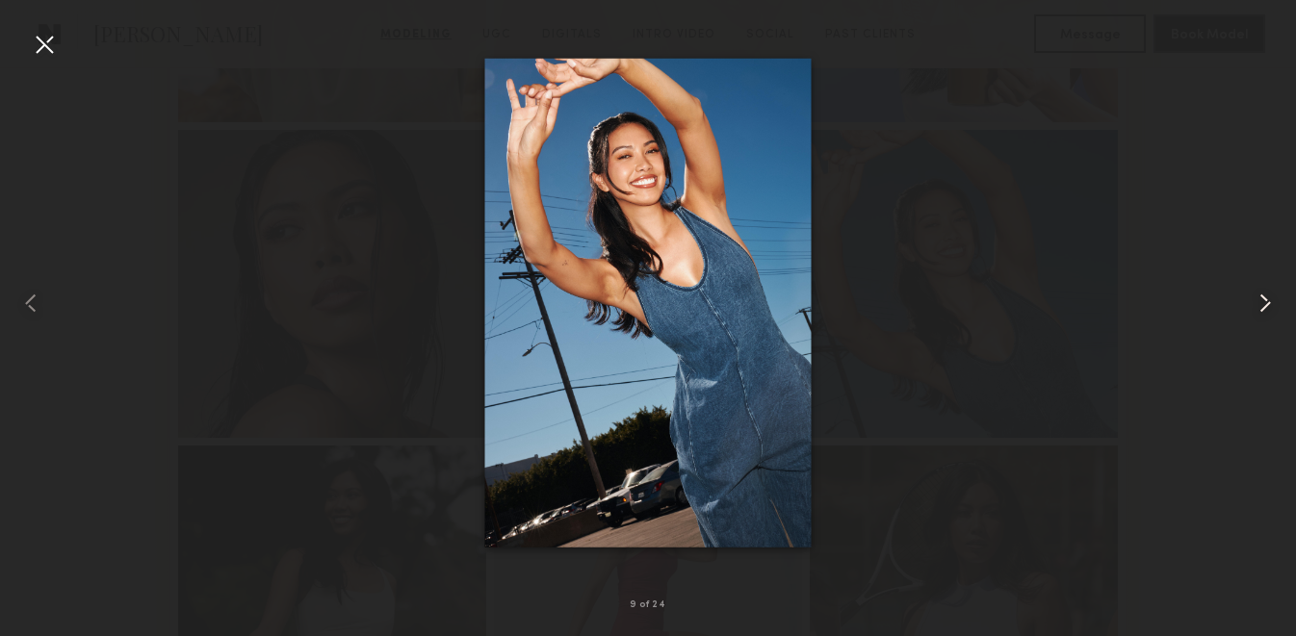
click at [1274, 293] on common-icon at bounding box center [1265, 303] width 31 height 31
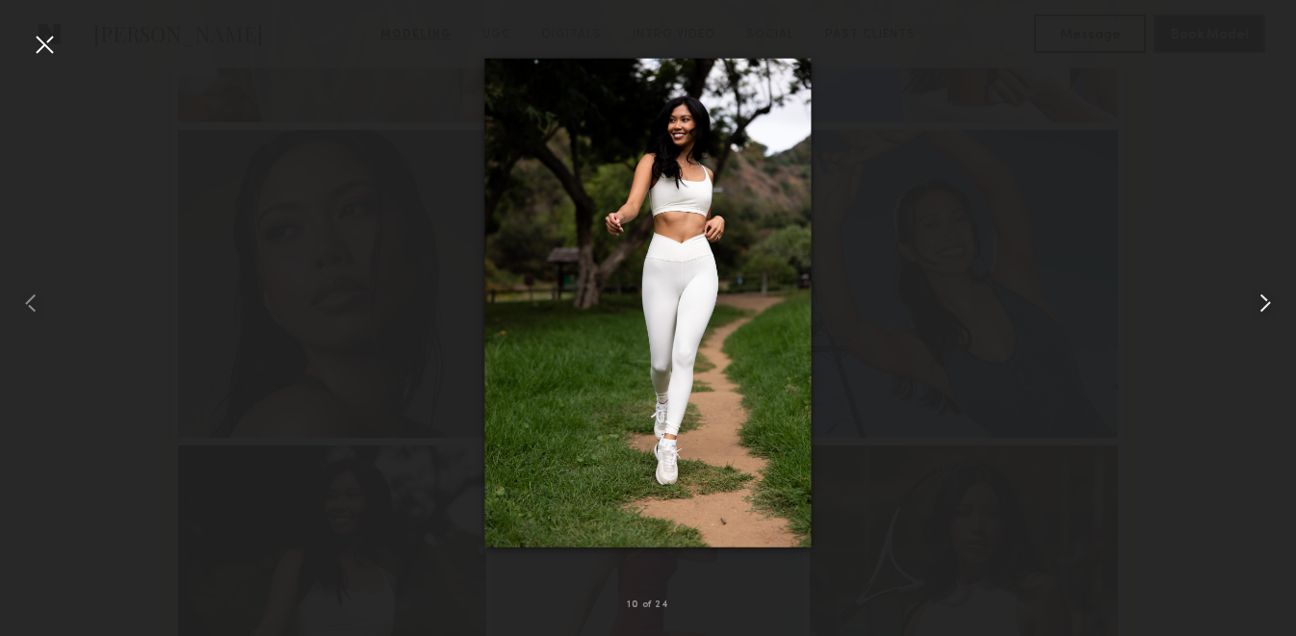
click at [1274, 293] on common-icon at bounding box center [1265, 303] width 31 height 31
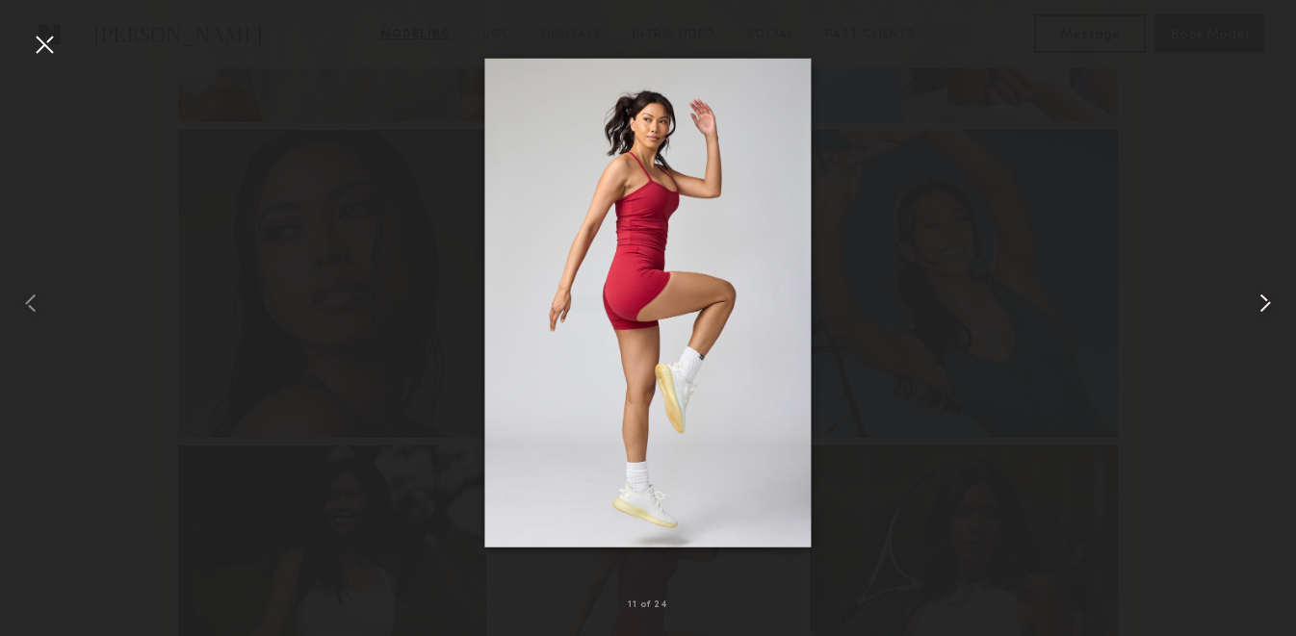
click at [1271, 307] on common-icon at bounding box center [1265, 303] width 31 height 31
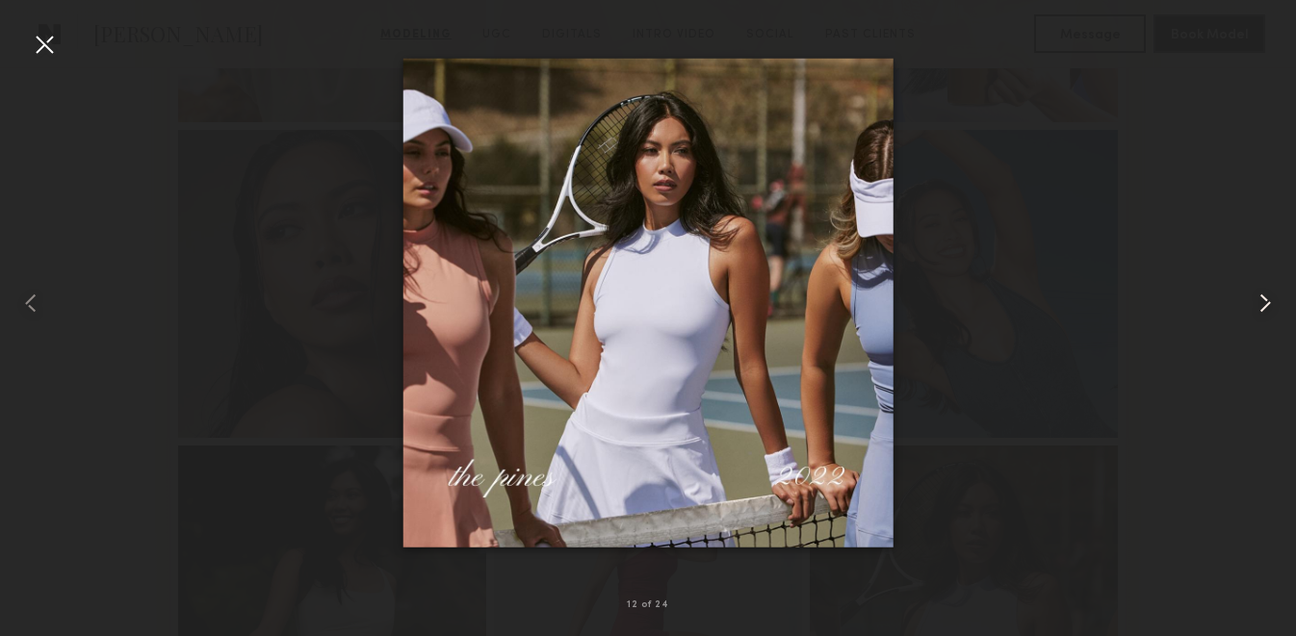
click at [1270, 306] on common-icon at bounding box center [1265, 303] width 31 height 31
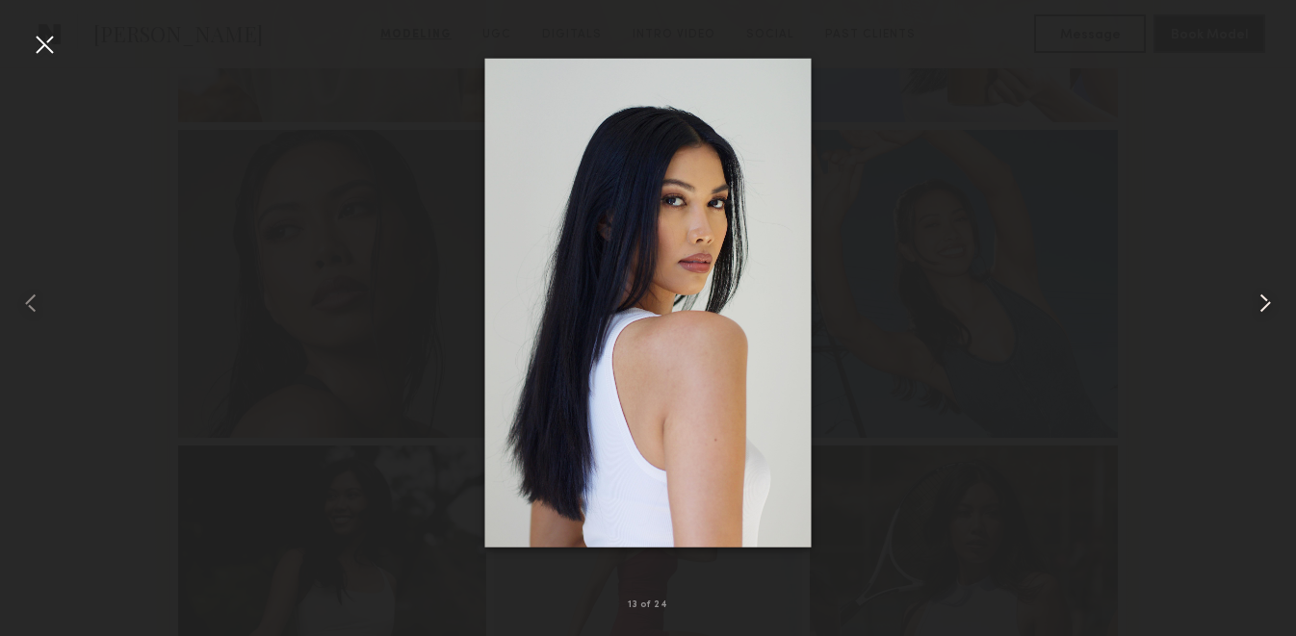
click at [1270, 306] on common-icon at bounding box center [1265, 303] width 31 height 31
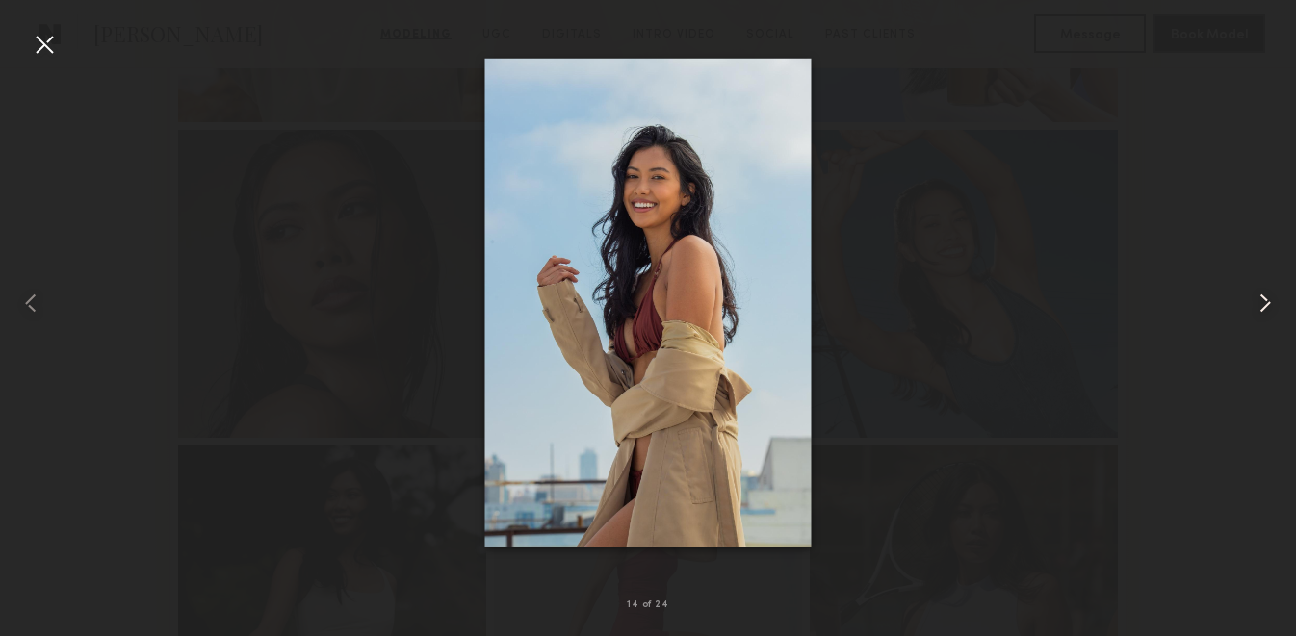
click at [1270, 306] on common-icon at bounding box center [1265, 303] width 31 height 31
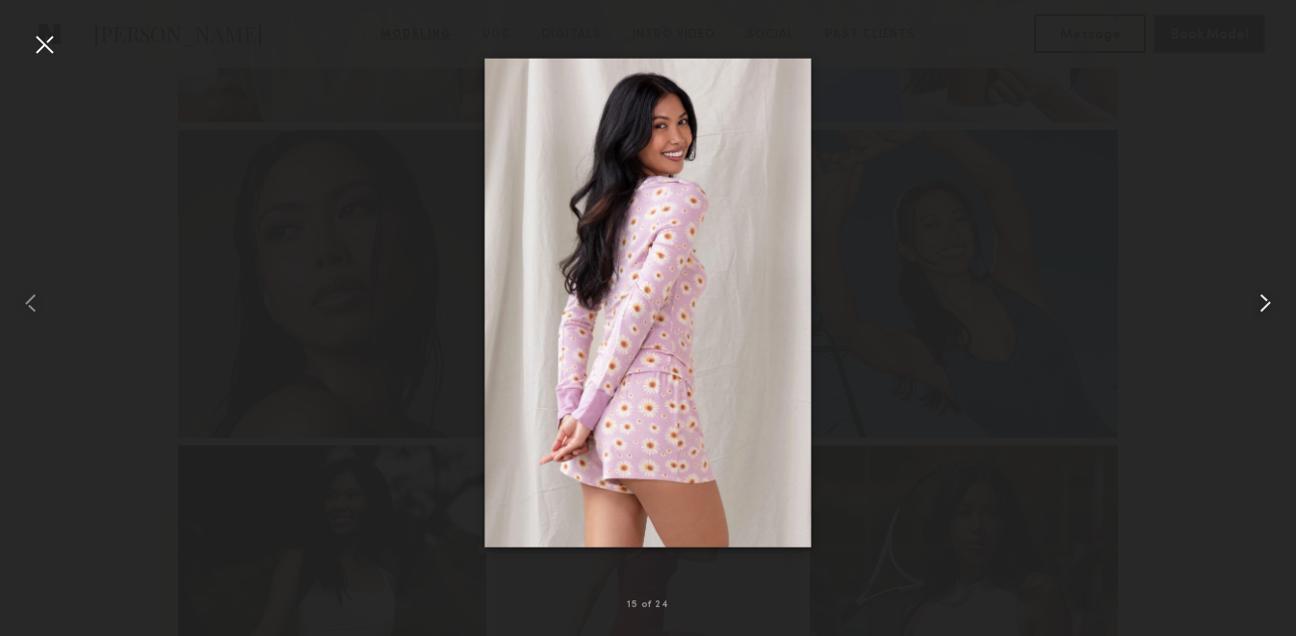
click at [1270, 306] on common-icon at bounding box center [1265, 303] width 31 height 31
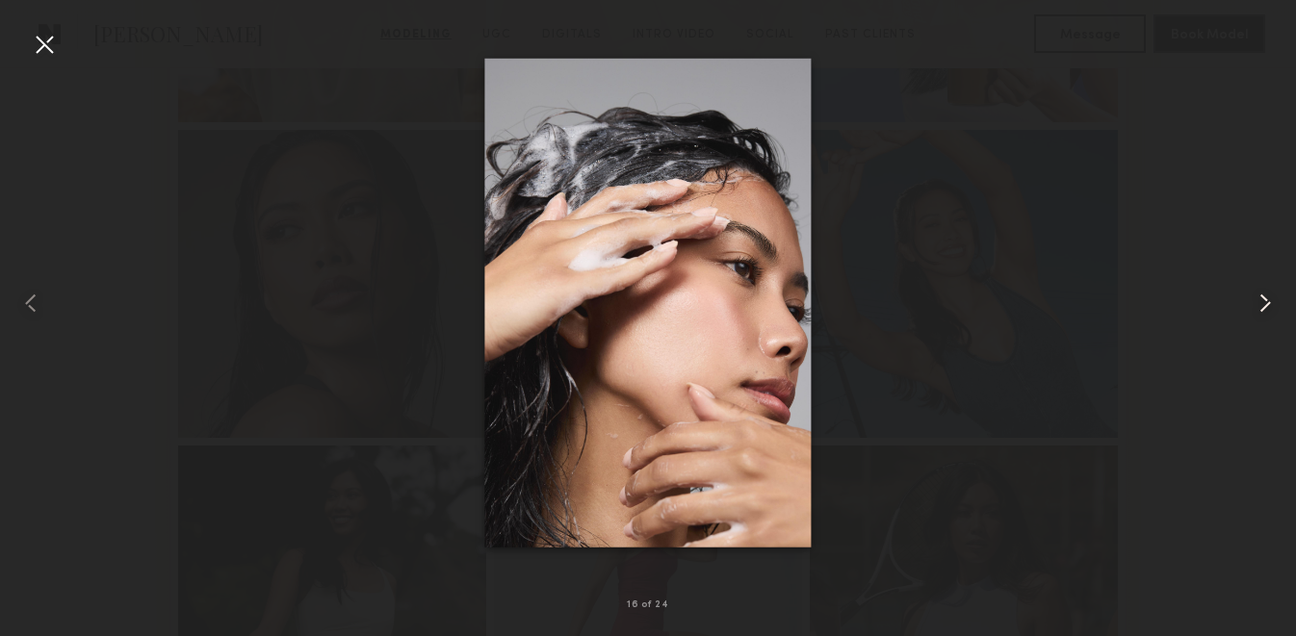
click at [1270, 306] on common-icon at bounding box center [1265, 303] width 31 height 31
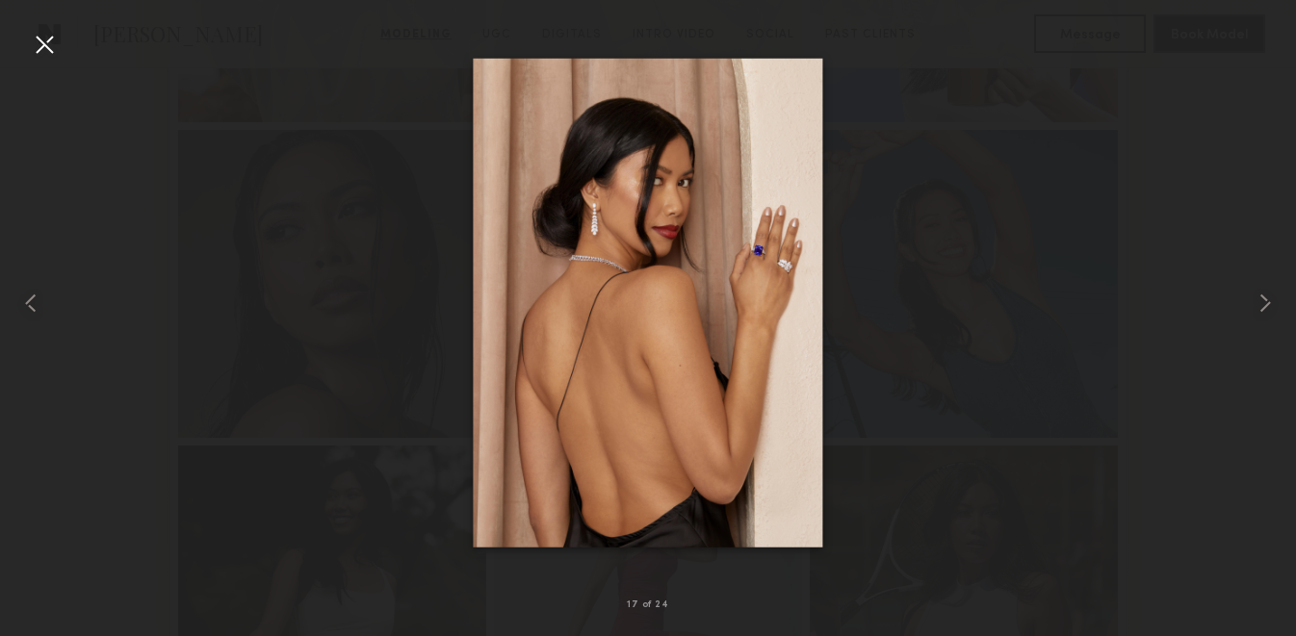
click at [42, 40] on div at bounding box center [44, 44] width 31 height 31
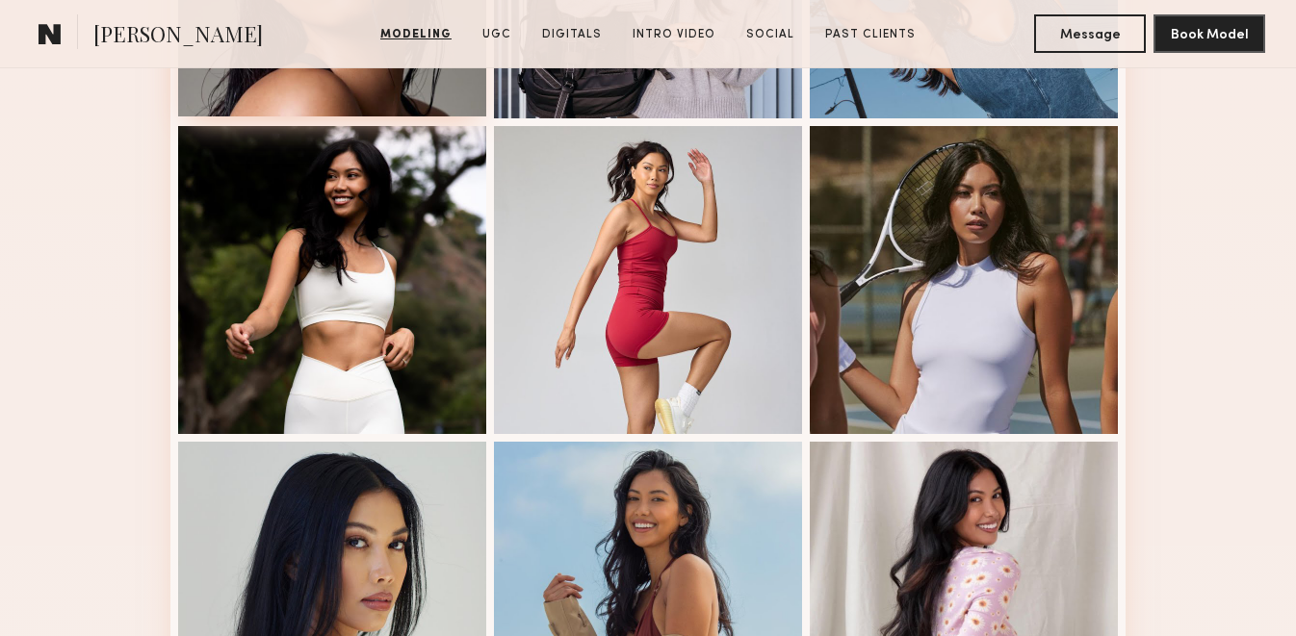
scroll to position [1392, 0]
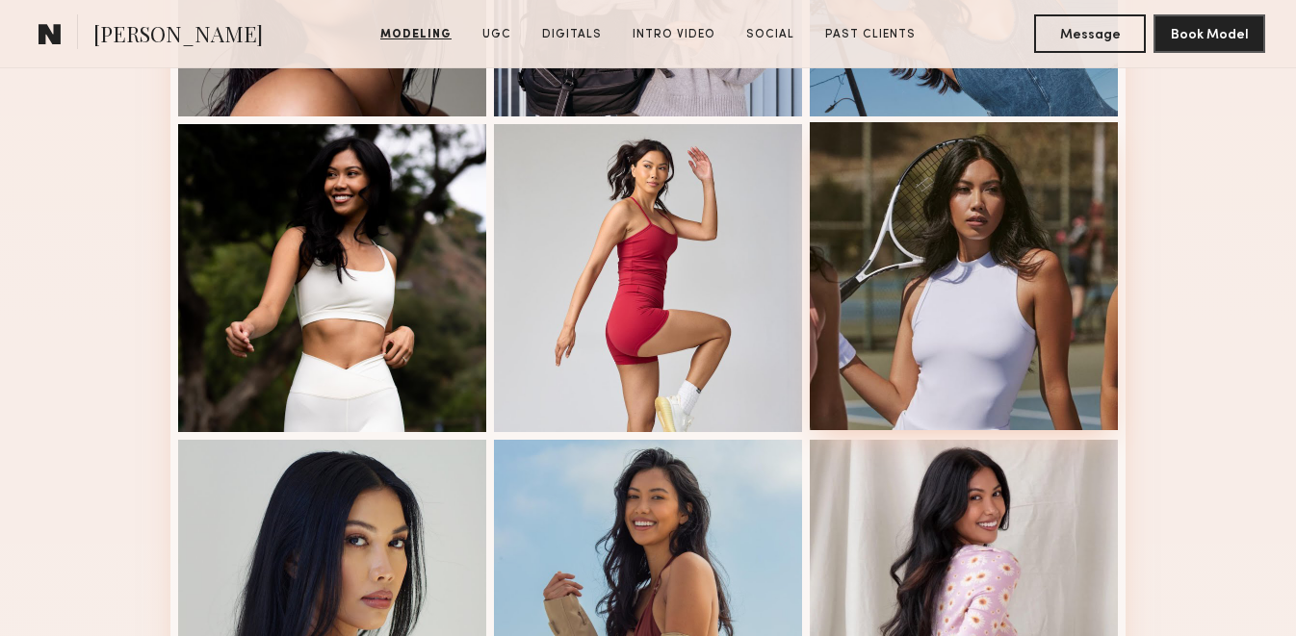
click at [966, 283] on div at bounding box center [964, 276] width 308 height 308
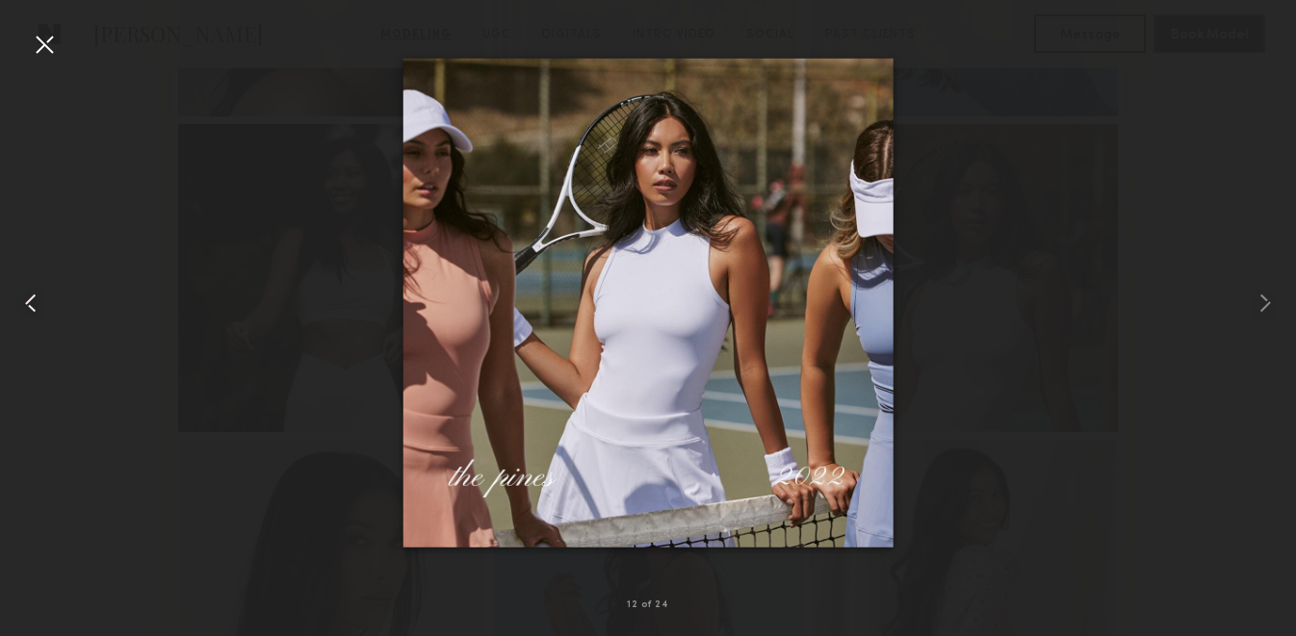
click at [47, 60] on div at bounding box center [26, 303] width 52 height 544
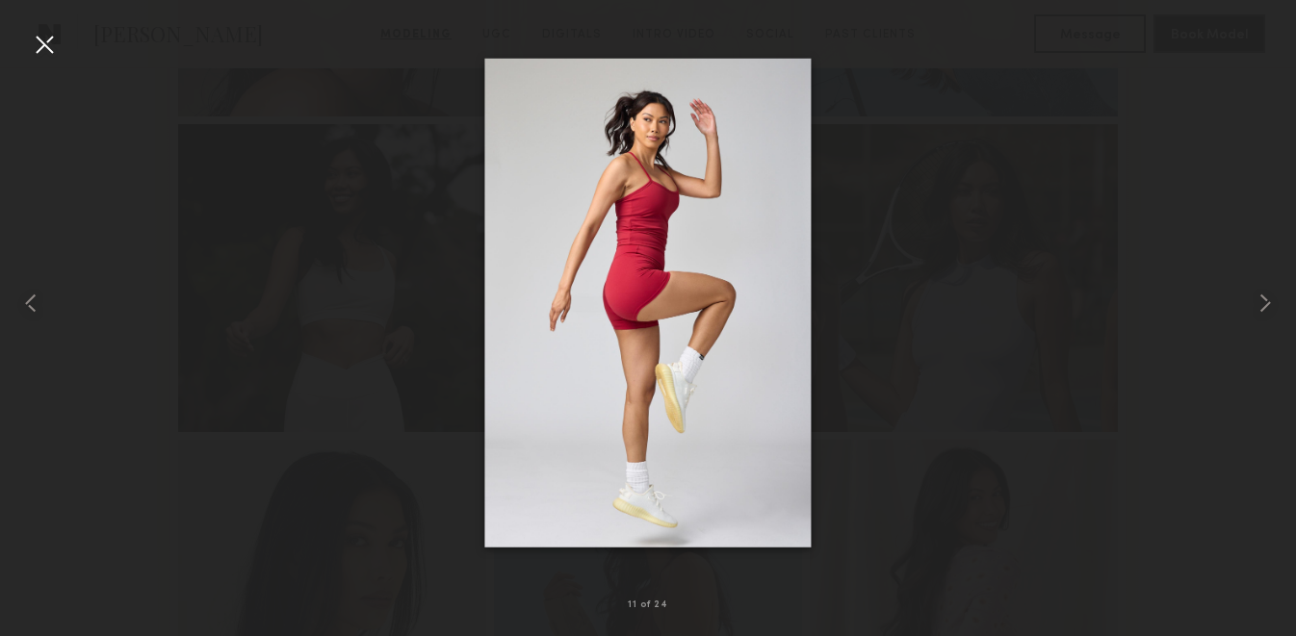
click at [39, 35] on div at bounding box center [44, 44] width 31 height 31
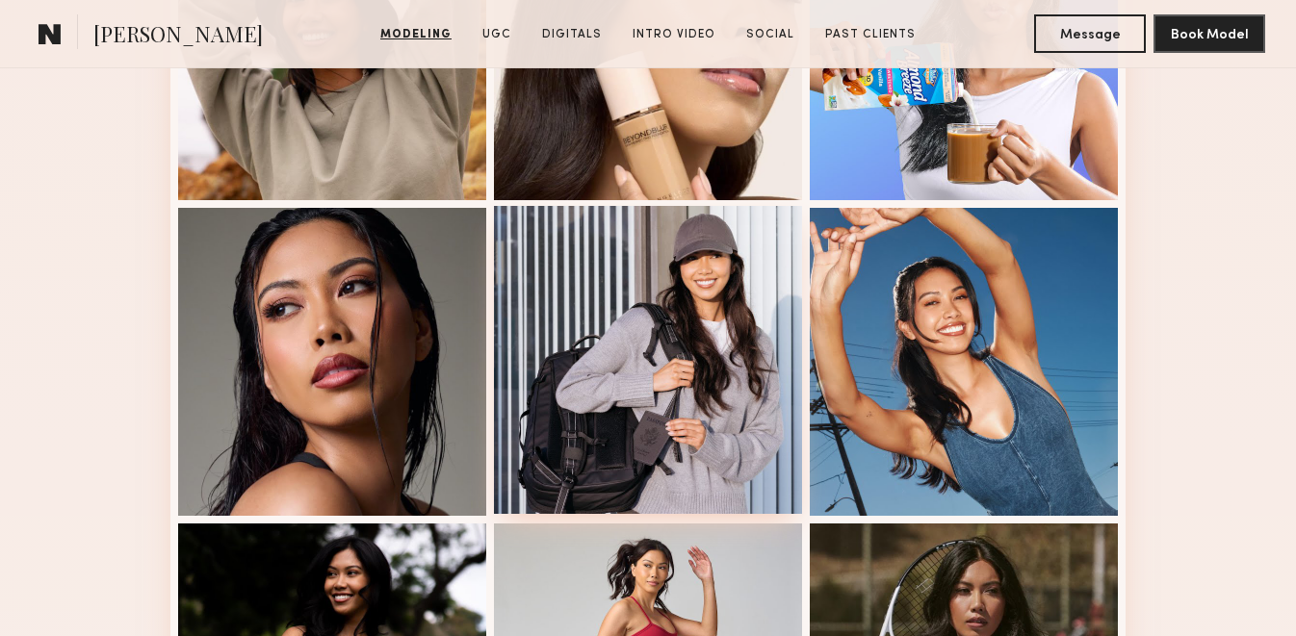
scroll to position [0, 0]
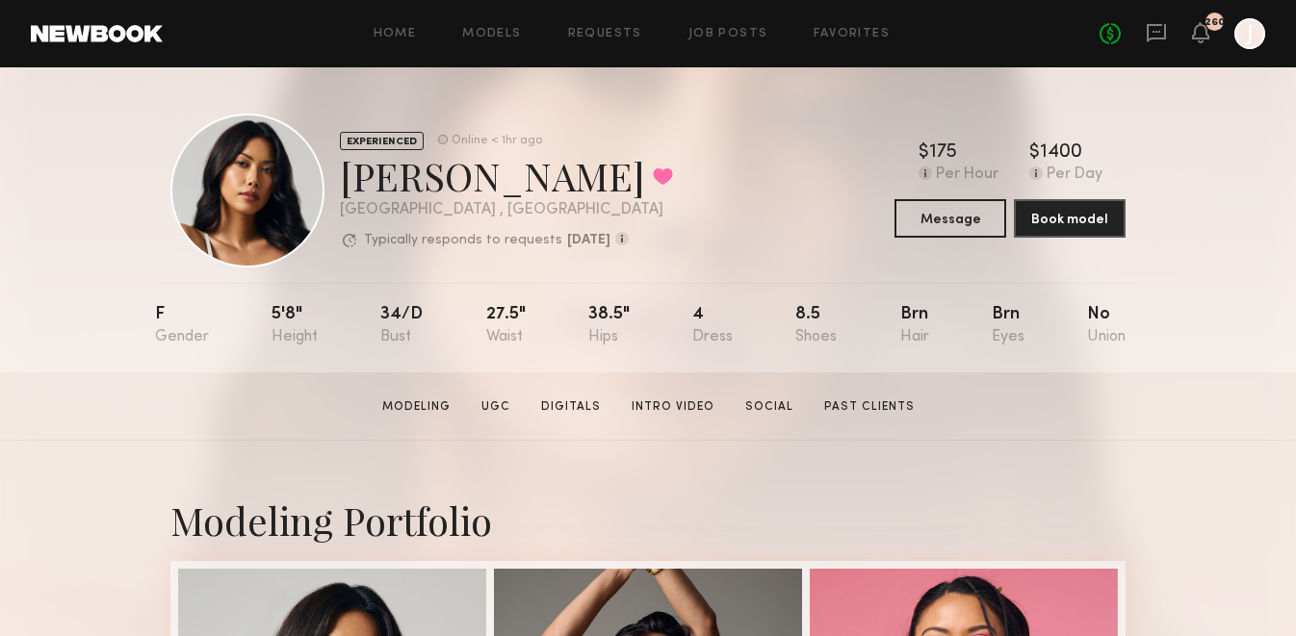
click at [1157, 46] on div "No fees up to $5,000 260 J" at bounding box center [1182, 33] width 166 height 31
click at [1157, 31] on icon at bounding box center [1156, 32] width 8 height 2
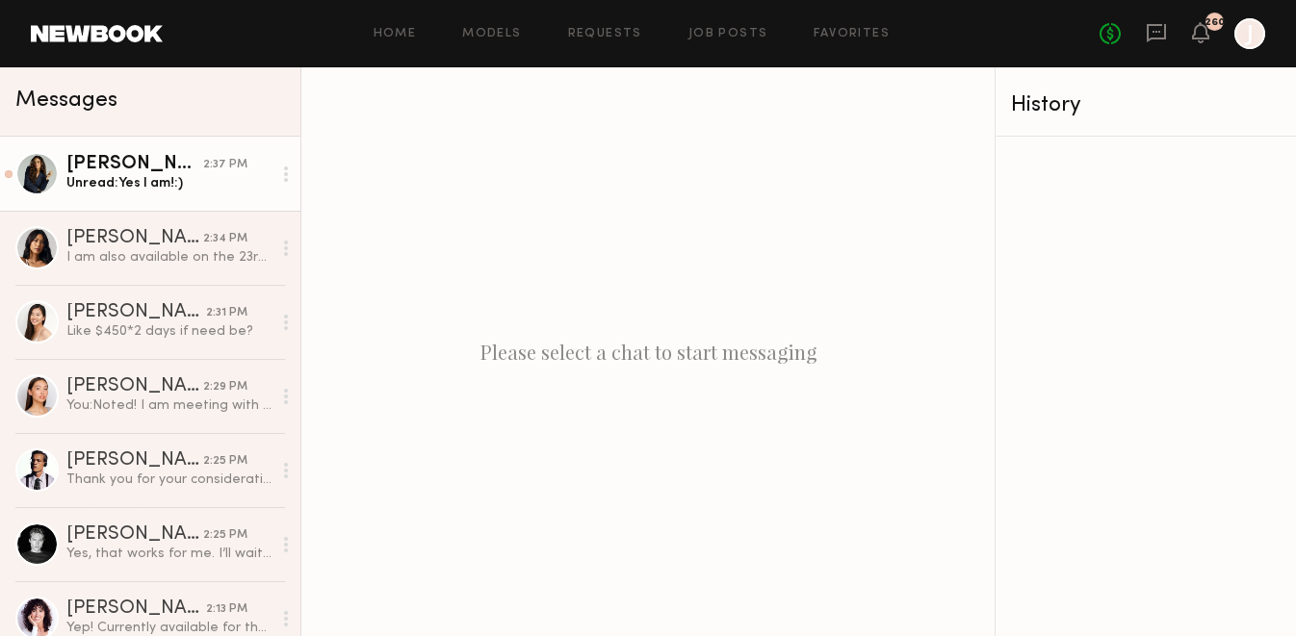
click at [101, 183] on div "Unread: Yes I am!:)" at bounding box center [168, 183] width 205 height 18
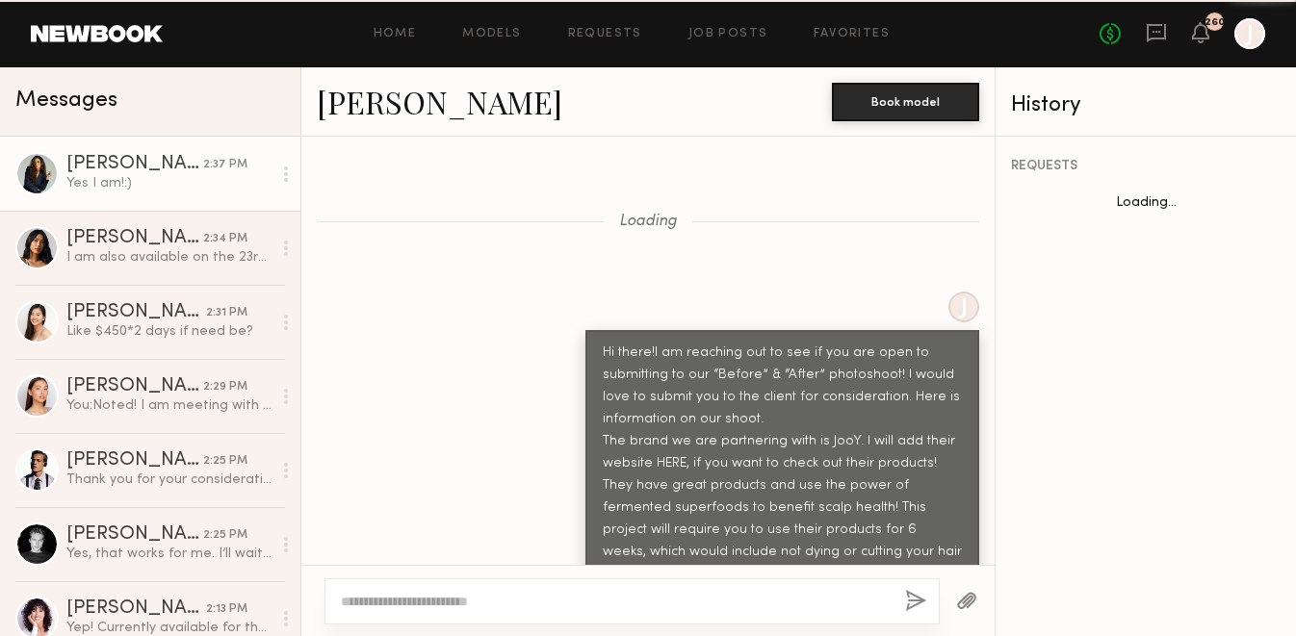
scroll to position [3615, 0]
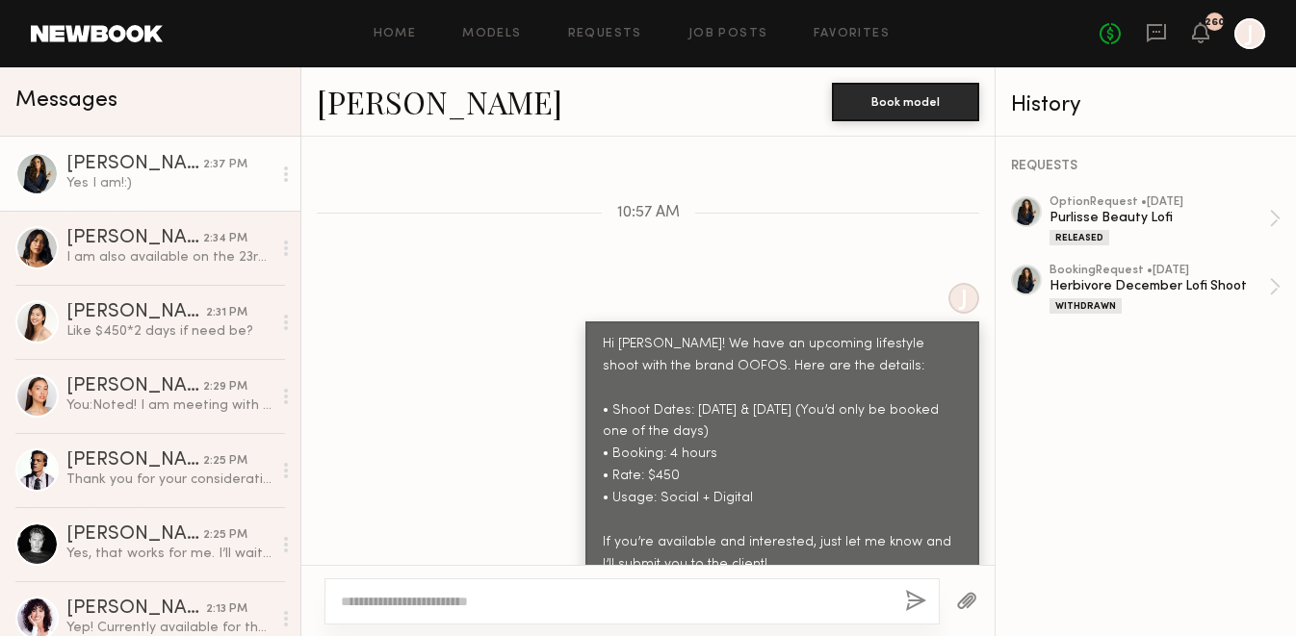
click at [365, 97] on link "[PERSON_NAME]" at bounding box center [439, 101] width 245 height 41
click at [480, 32] on link "Models" at bounding box center [491, 34] width 59 height 13
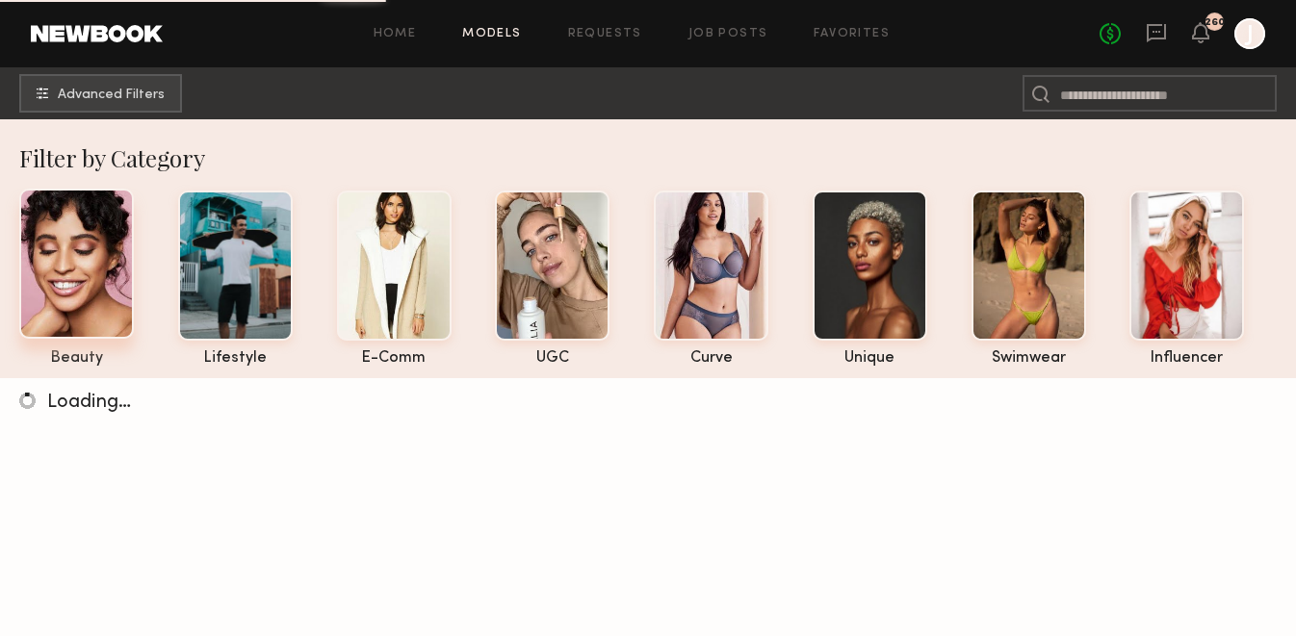
click at [85, 257] on div at bounding box center [76, 264] width 115 height 150
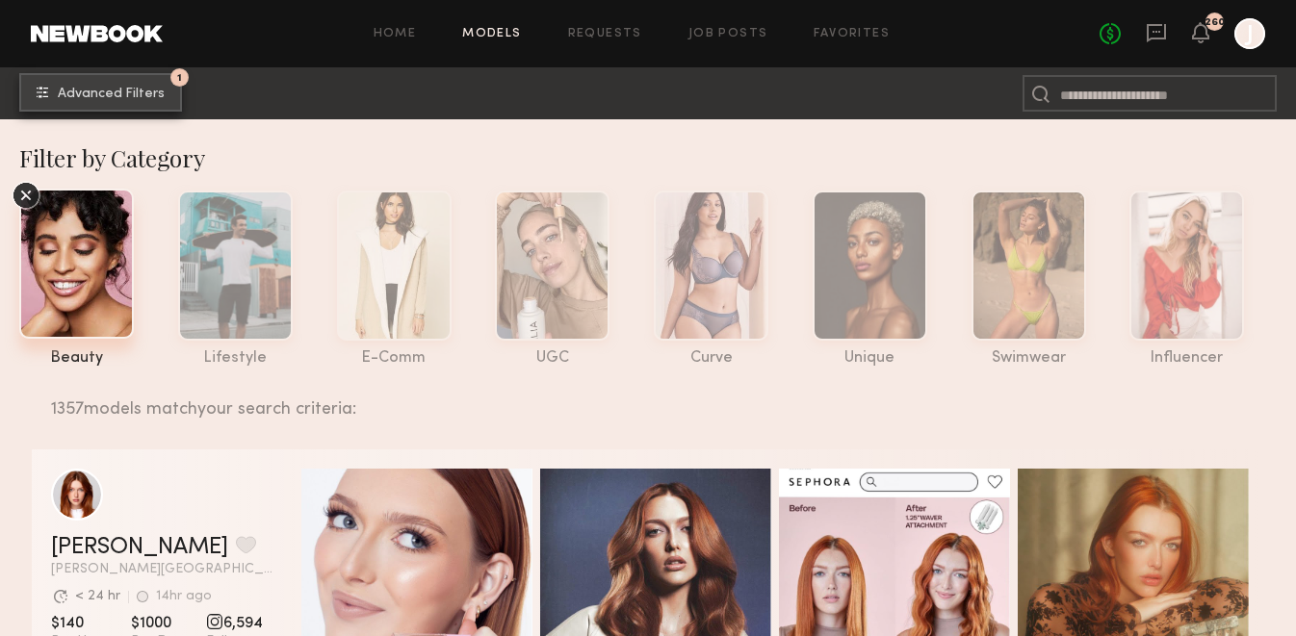
click at [113, 83] on button "1 Advanced Filters" at bounding box center [100, 92] width 163 height 39
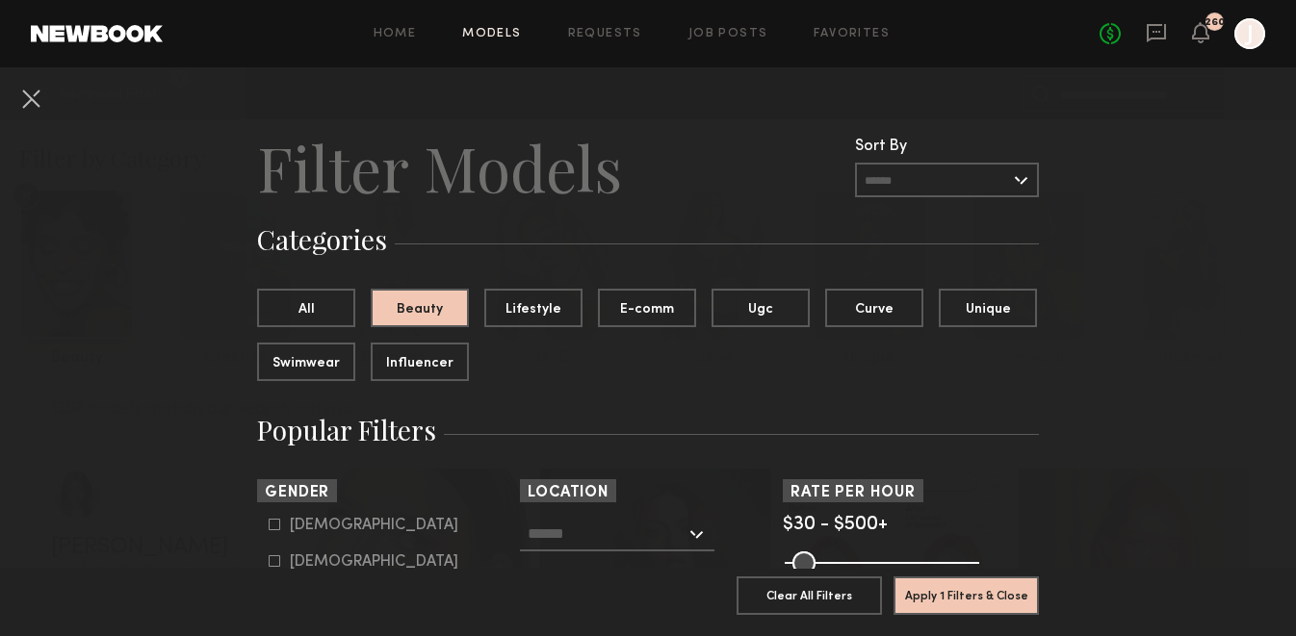
click at [591, 551] on div at bounding box center [617, 534] width 194 height 35
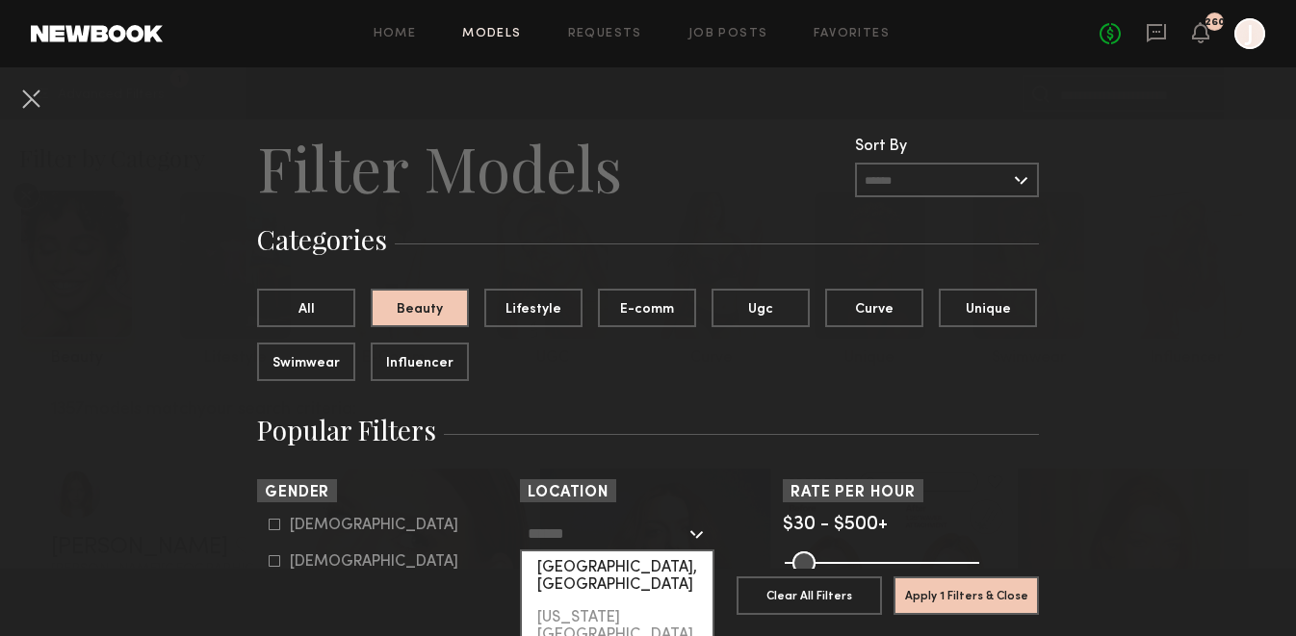
click at [581, 561] on div "[GEOGRAPHIC_DATA], [GEOGRAPHIC_DATA]" at bounding box center [617, 577] width 191 height 50
type input "**********"
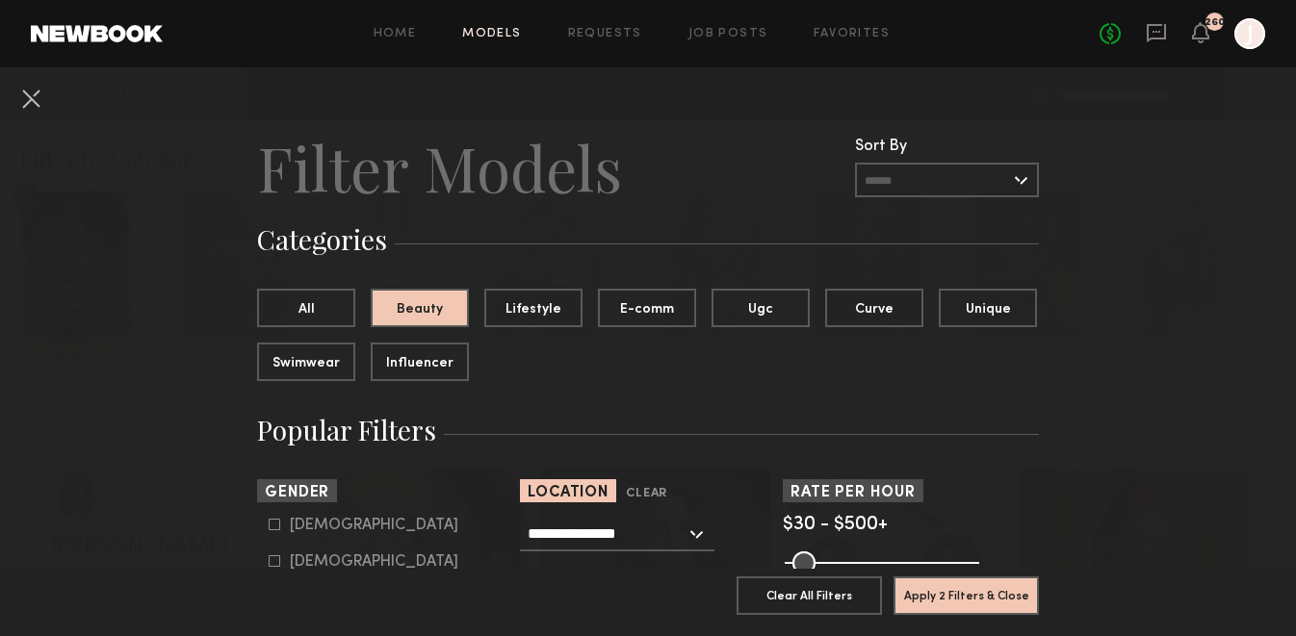
scroll to position [98, 0]
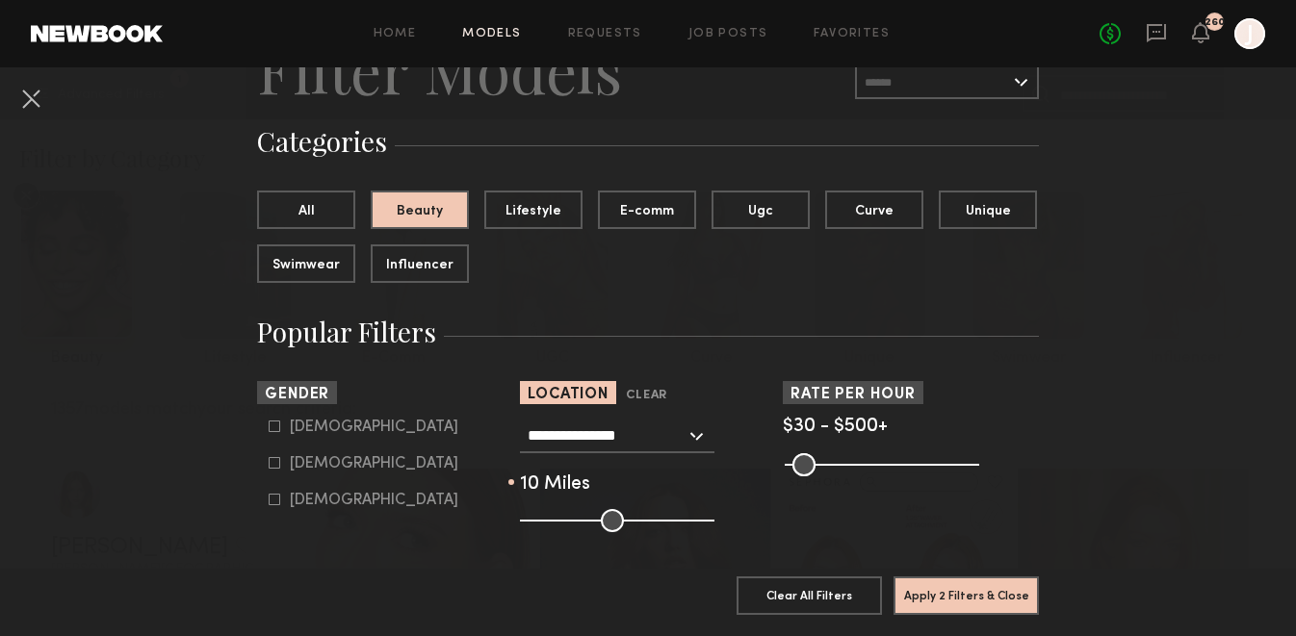
drag, startPoint x: 606, startPoint y: 525, endPoint x: 538, endPoint y: 524, distance: 67.4
type input "**"
click at [538, 524] on input "range" at bounding box center [617, 520] width 194 height 23
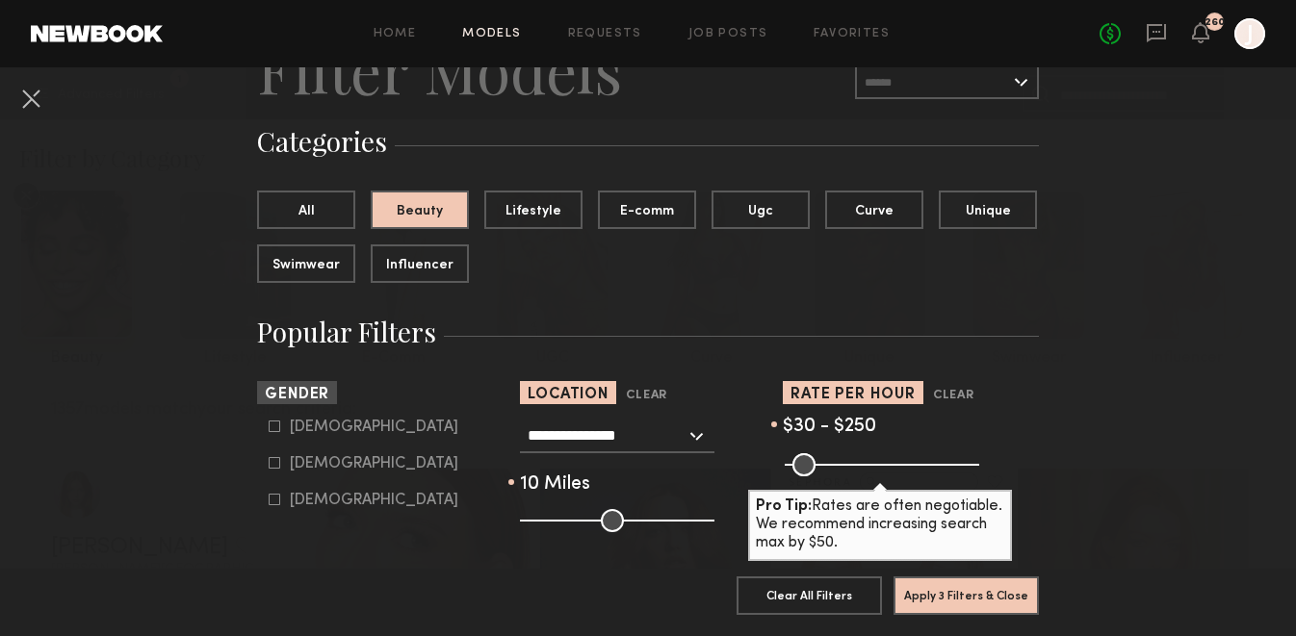
drag, startPoint x: 966, startPoint y: 468, endPoint x: 876, endPoint y: 467, distance: 89.5
type input "***"
click at [876, 467] on input "range" at bounding box center [882, 464] width 194 height 23
click at [274, 464] on icon at bounding box center [275, 463] width 12 height 12
type input "**"
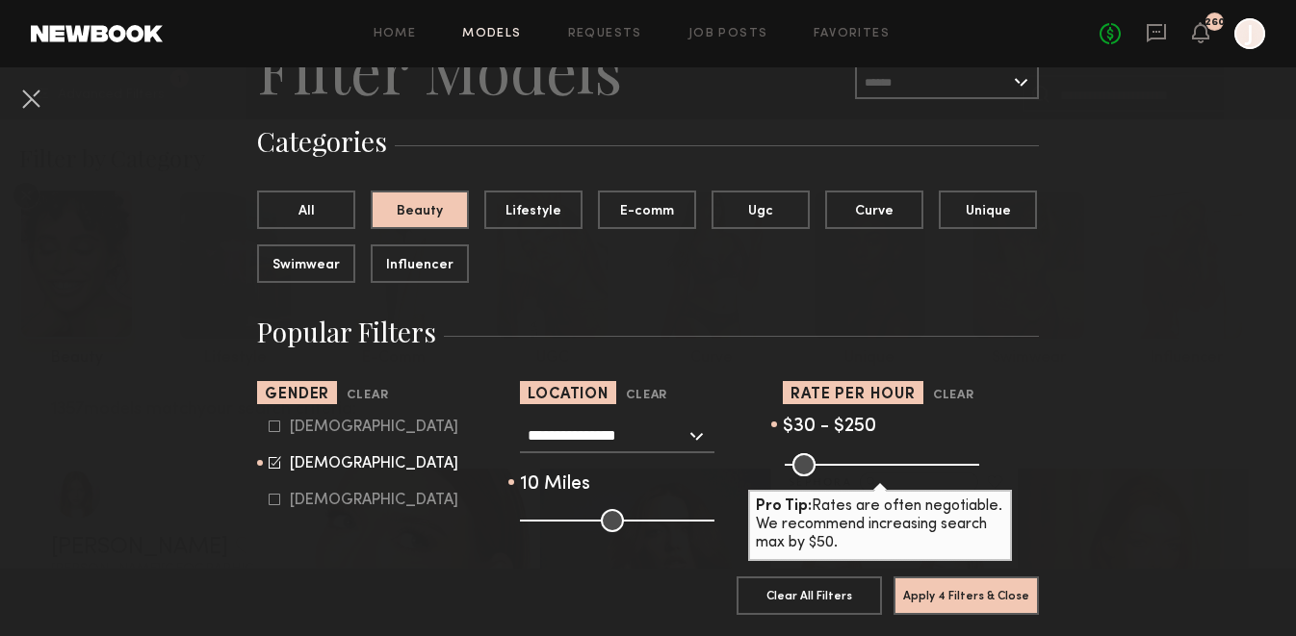
scroll to position [645, 0]
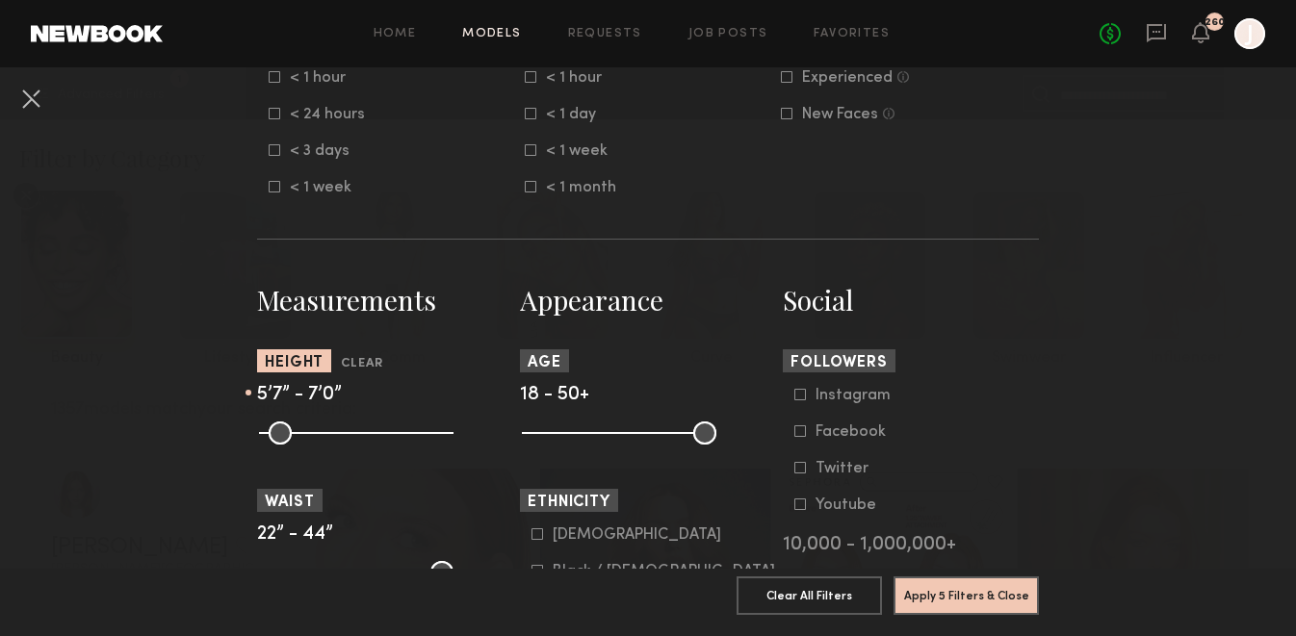
drag, startPoint x: 269, startPoint y: 432, endPoint x: 362, endPoint y: 435, distance: 93.4
type input "**"
click at [362, 435] on input "range" at bounding box center [356, 433] width 194 height 23
drag, startPoint x: 542, startPoint y: 427, endPoint x: 595, endPoint y: 428, distance: 53.0
click at [595, 428] on input "range" at bounding box center [619, 433] width 194 height 23
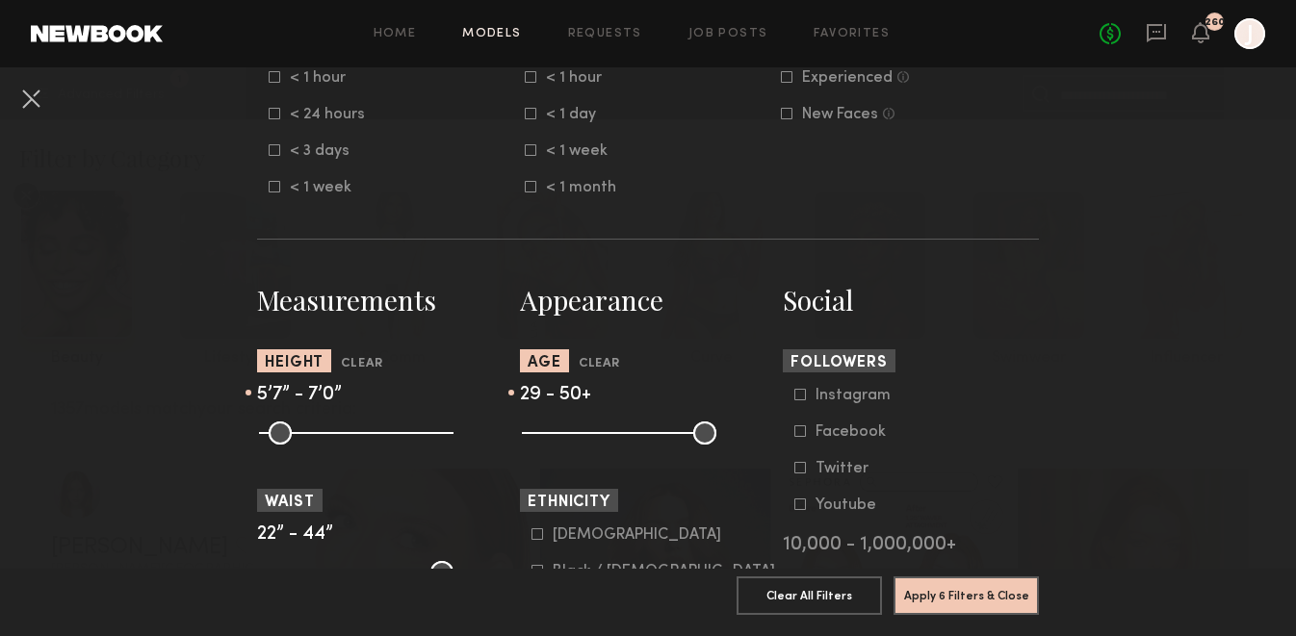
type input "**"
click at [592, 440] on input "range" at bounding box center [619, 433] width 194 height 23
drag, startPoint x: 711, startPoint y: 438, endPoint x: 648, endPoint y: 437, distance: 63.5
type input "**"
click at [649, 437] on input "range" at bounding box center [619, 433] width 194 height 23
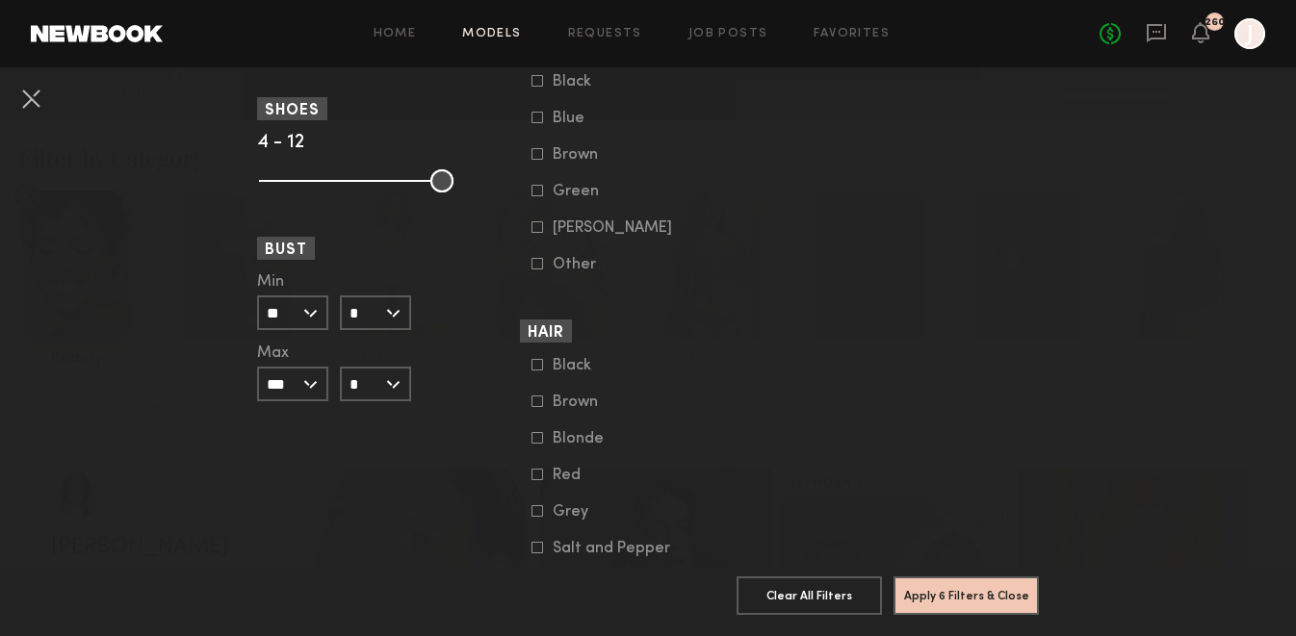
scroll to position [1472, 0]
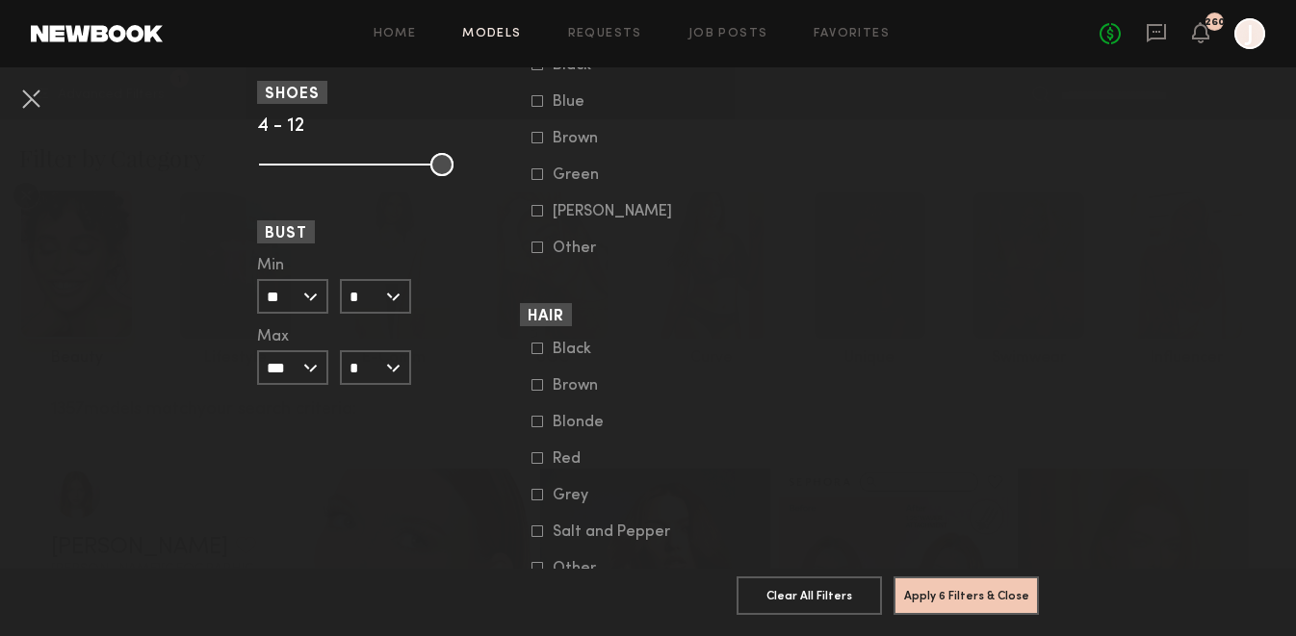
click at [539, 427] on icon at bounding box center [537, 422] width 12 height 12
click at [536, 464] on icon at bounding box center [537, 458] width 12 height 12
click at [982, 600] on button "Apply 7 Filters & Close" at bounding box center [965, 595] width 145 height 39
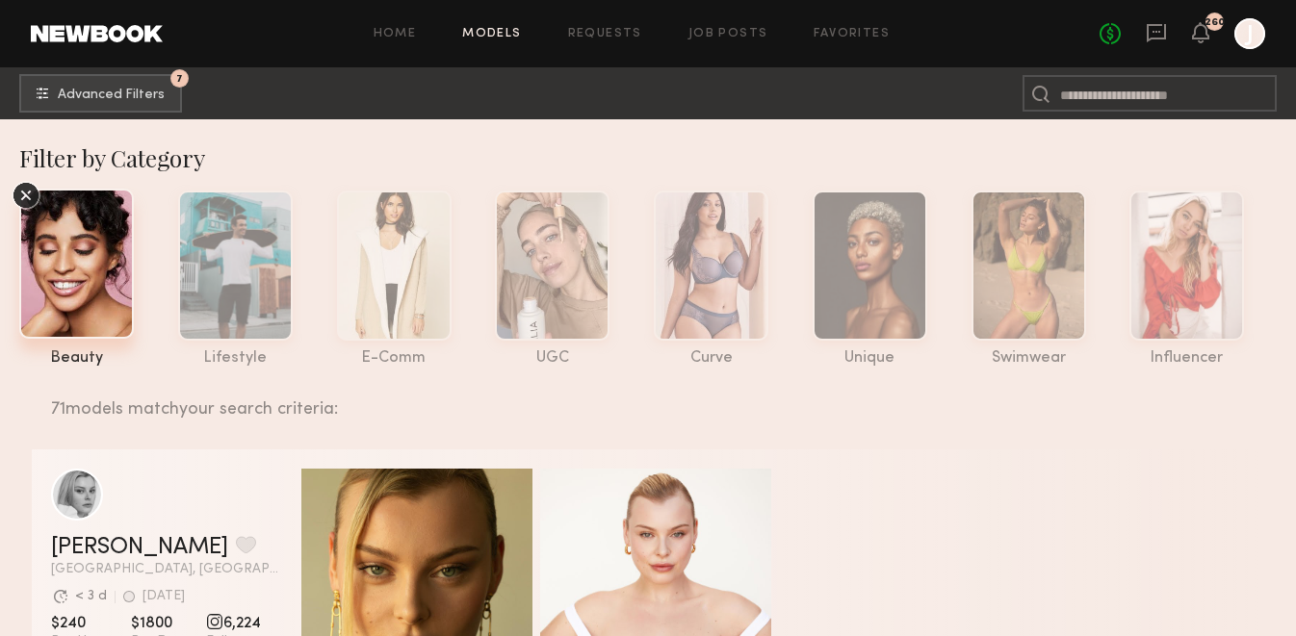
click at [27, 193] on icon at bounding box center [26, 196] width 11 height 11
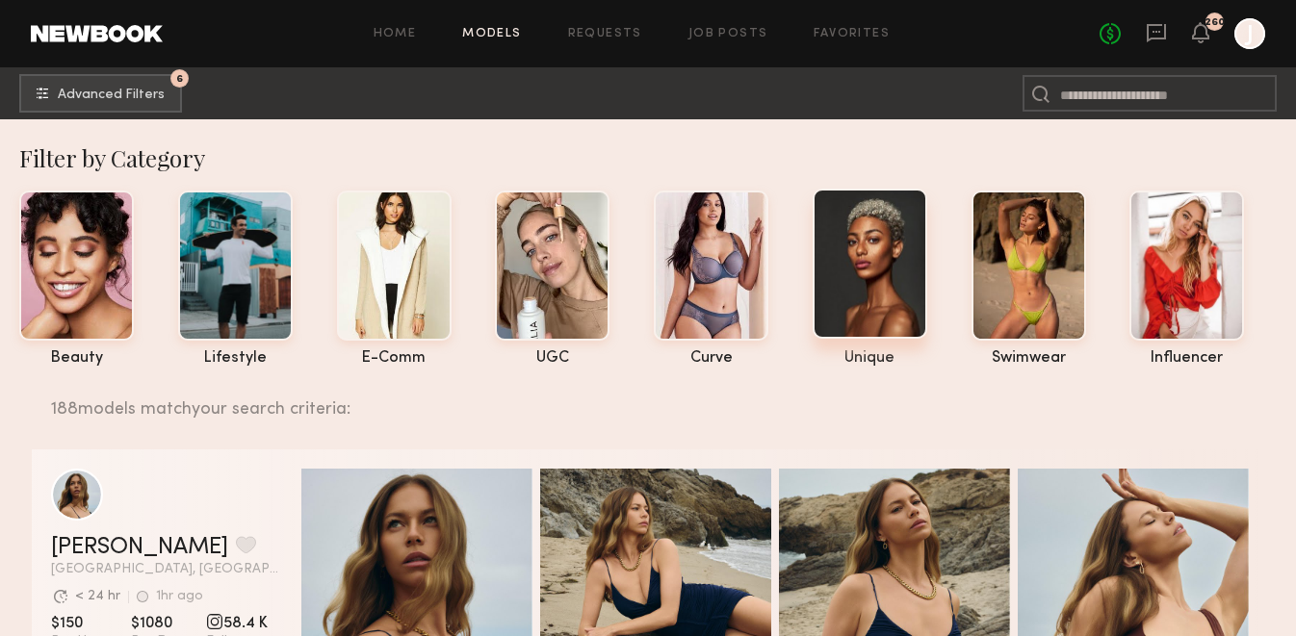
click at [857, 230] on div at bounding box center [870, 264] width 115 height 150
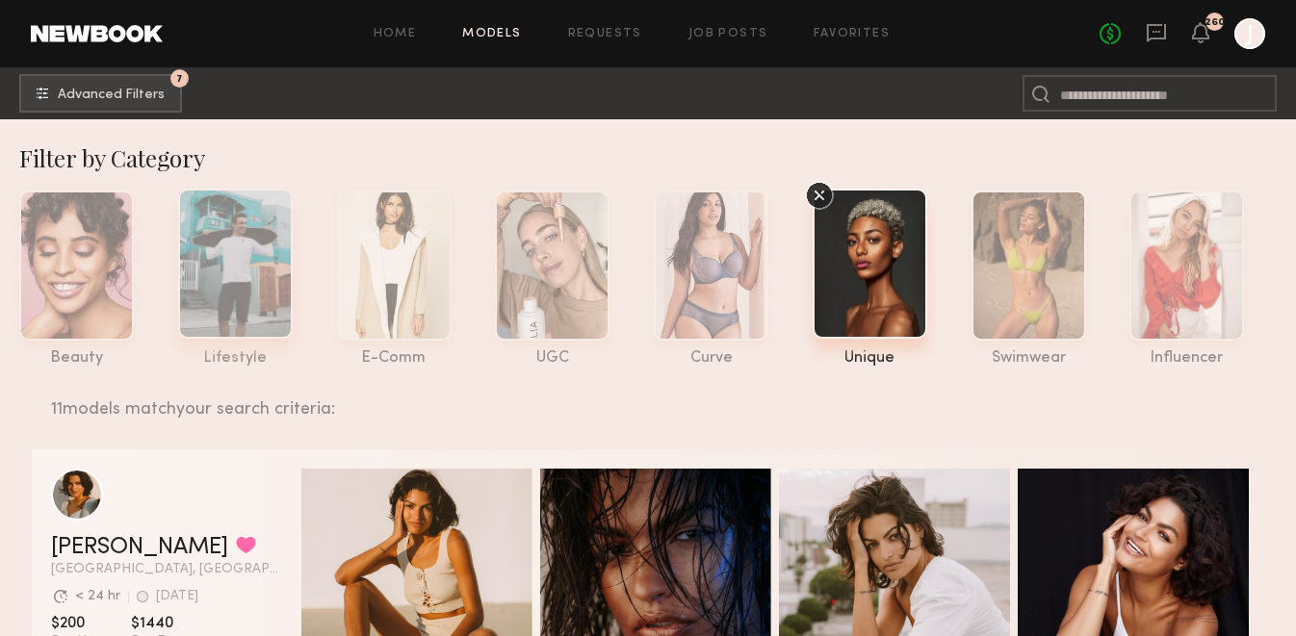
click at [261, 275] on div at bounding box center [235, 264] width 115 height 150
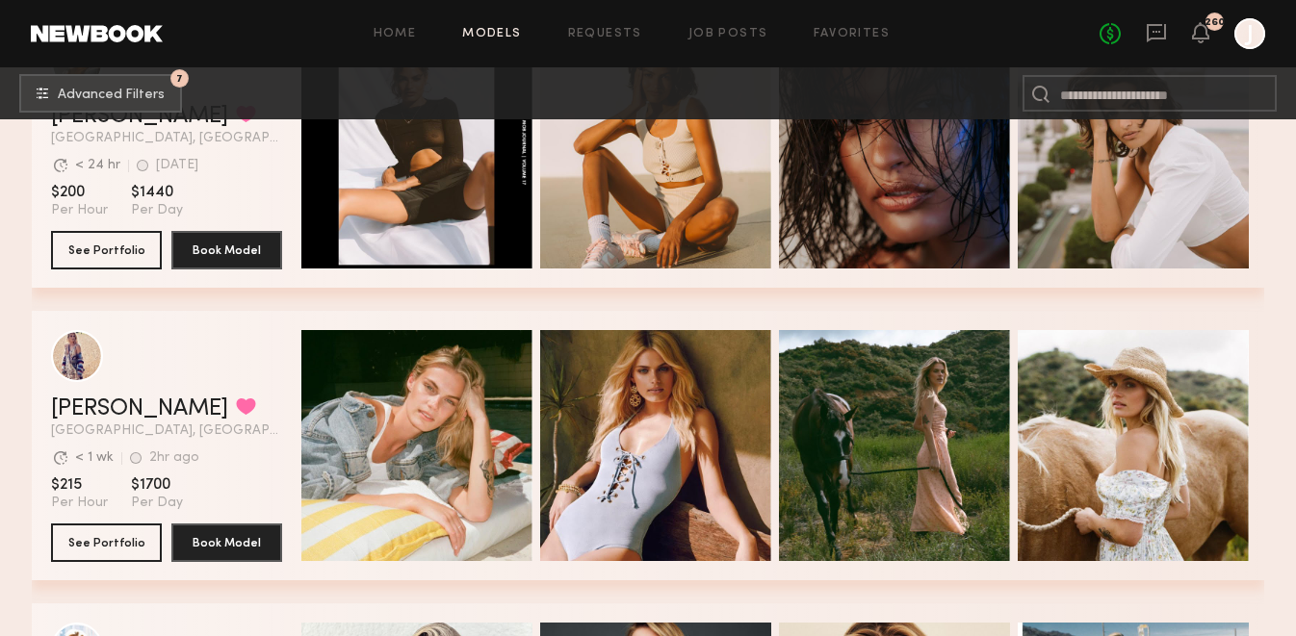
scroll to position [1605, 0]
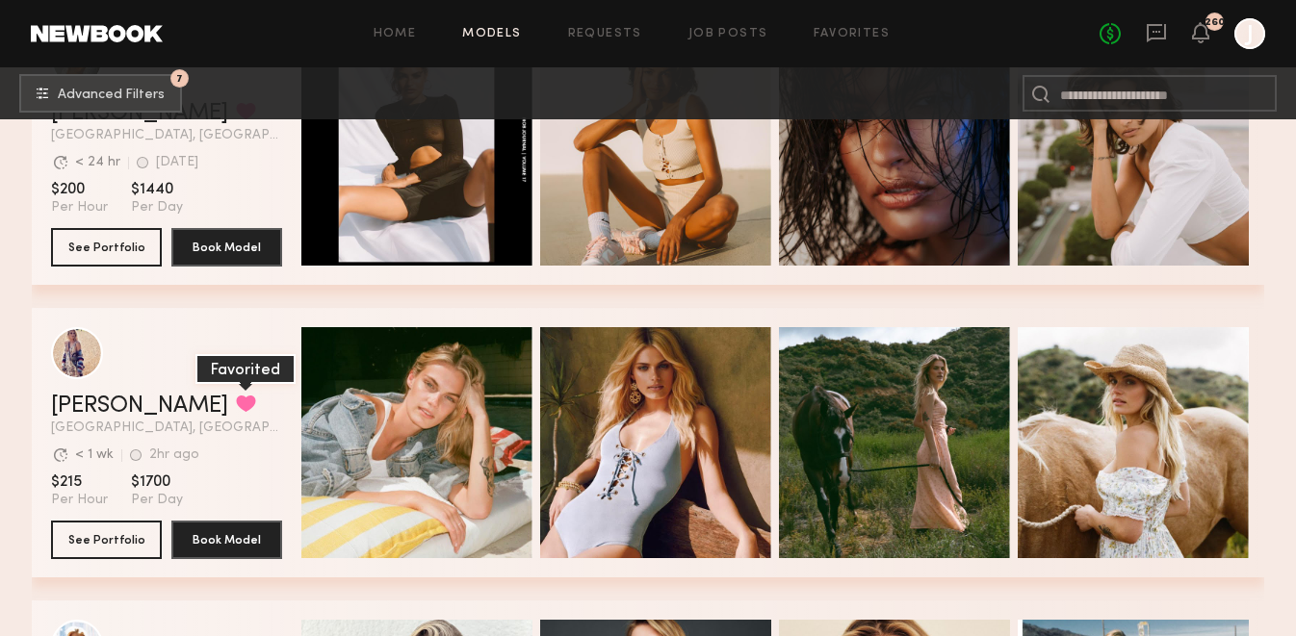
click at [236, 407] on button "grid" at bounding box center [246, 403] width 20 height 17
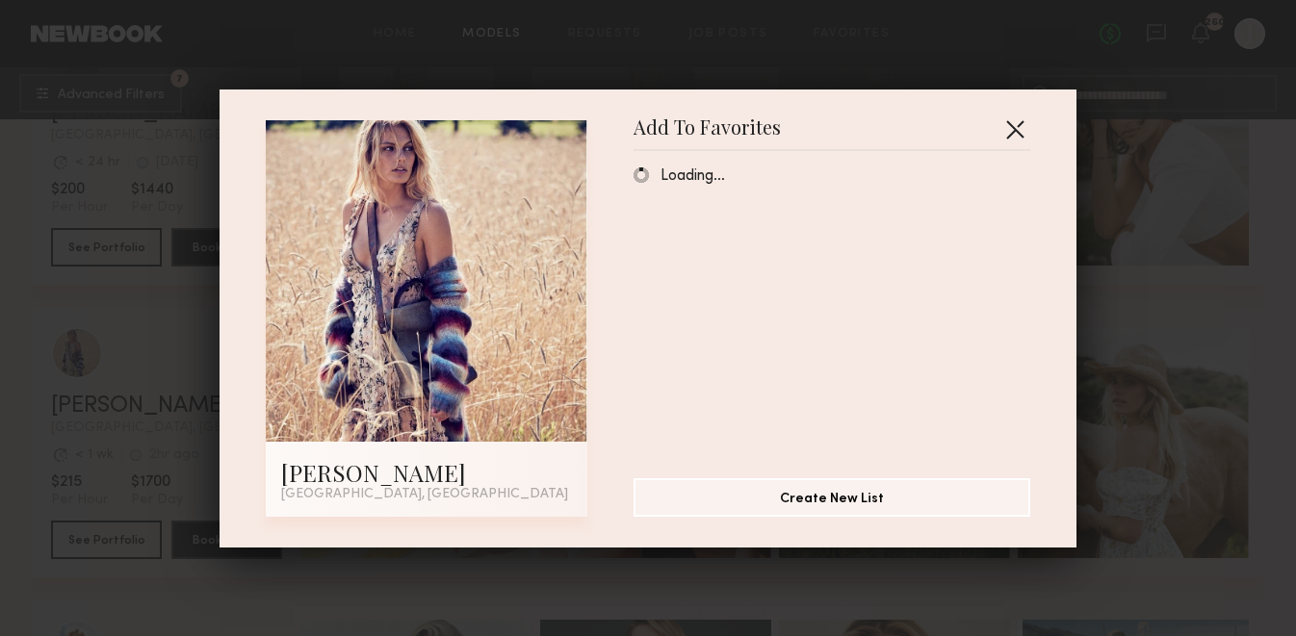
click at [1015, 130] on button "button" at bounding box center [1014, 129] width 31 height 31
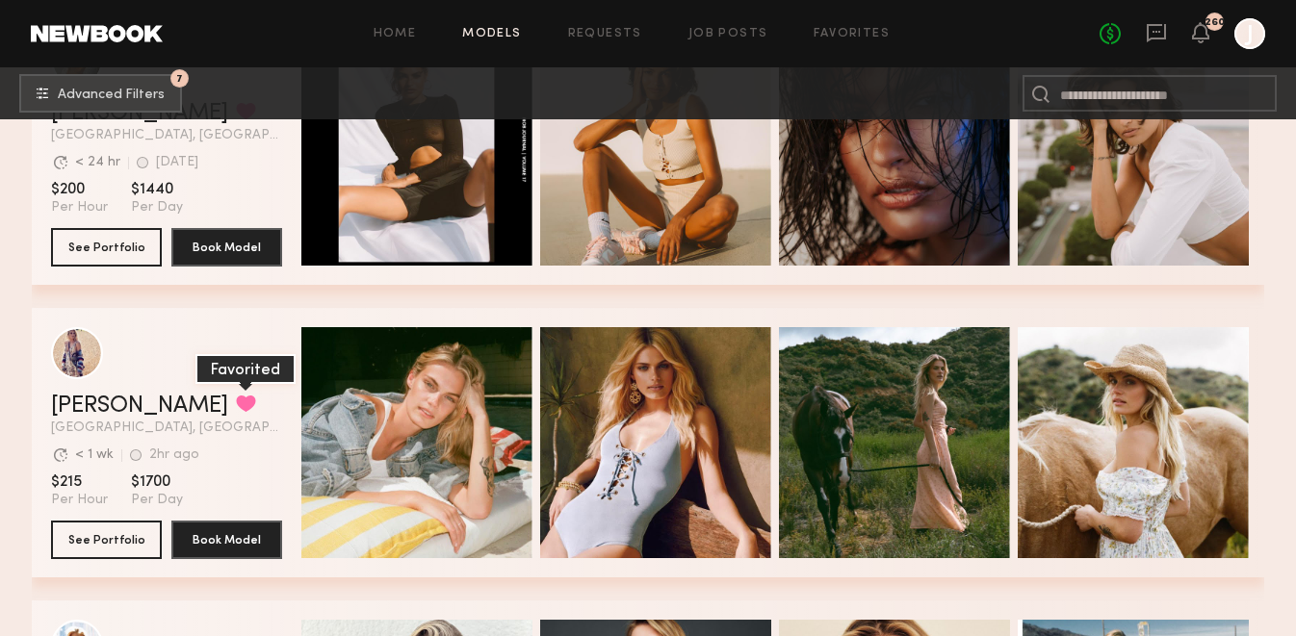
click at [236, 400] on button "grid" at bounding box center [246, 403] width 20 height 17
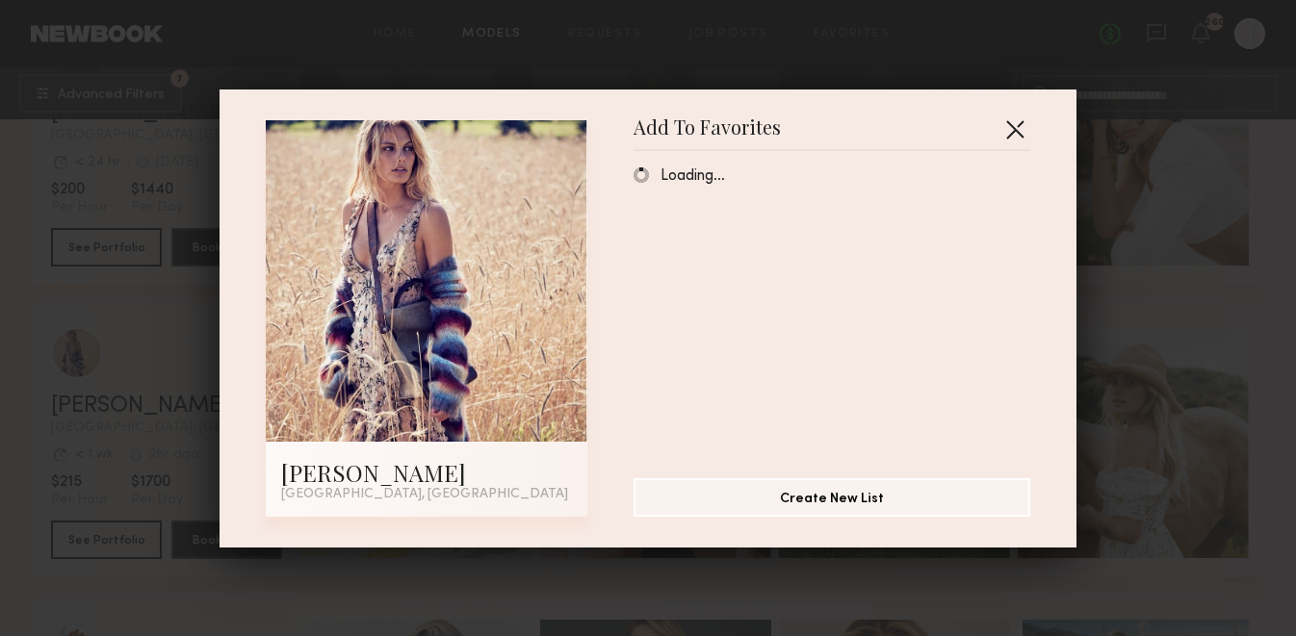
click at [1018, 130] on button "button" at bounding box center [1014, 129] width 31 height 31
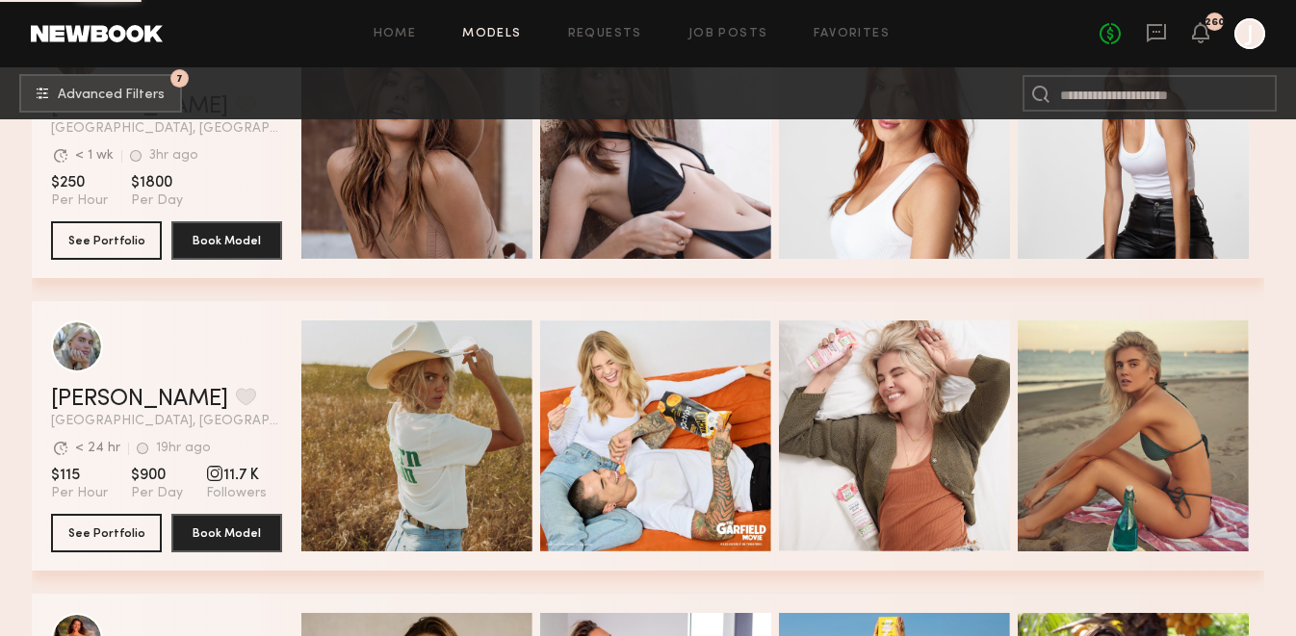
scroll to position [6297, 0]
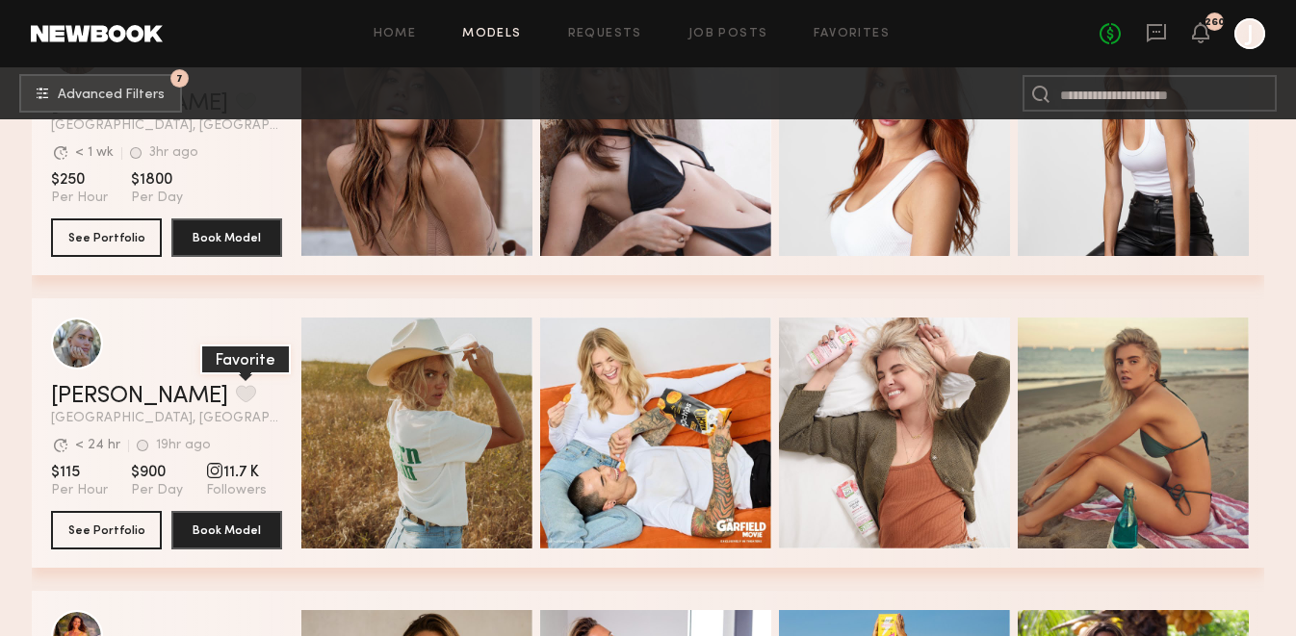
click at [236, 398] on button "grid" at bounding box center [246, 393] width 20 height 17
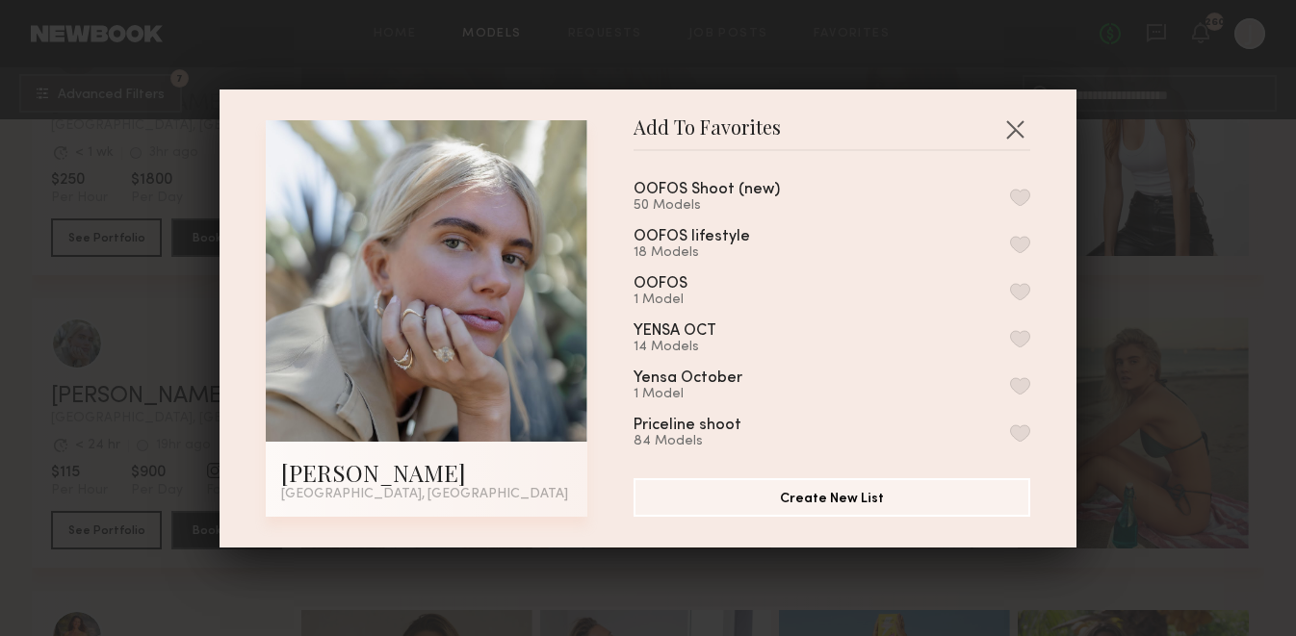
click at [1018, 202] on button "button" at bounding box center [1020, 197] width 20 height 17
click at [1018, 129] on button "button" at bounding box center [1014, 129] width 31 height 31
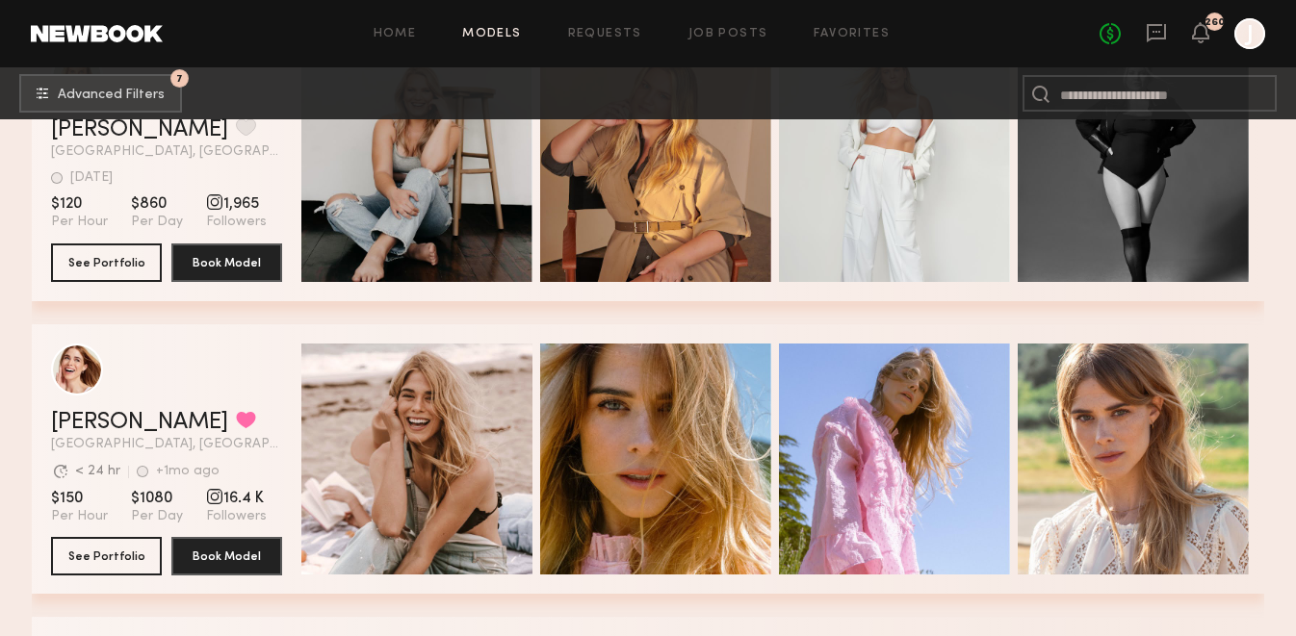
scroll to position [8955, 0]
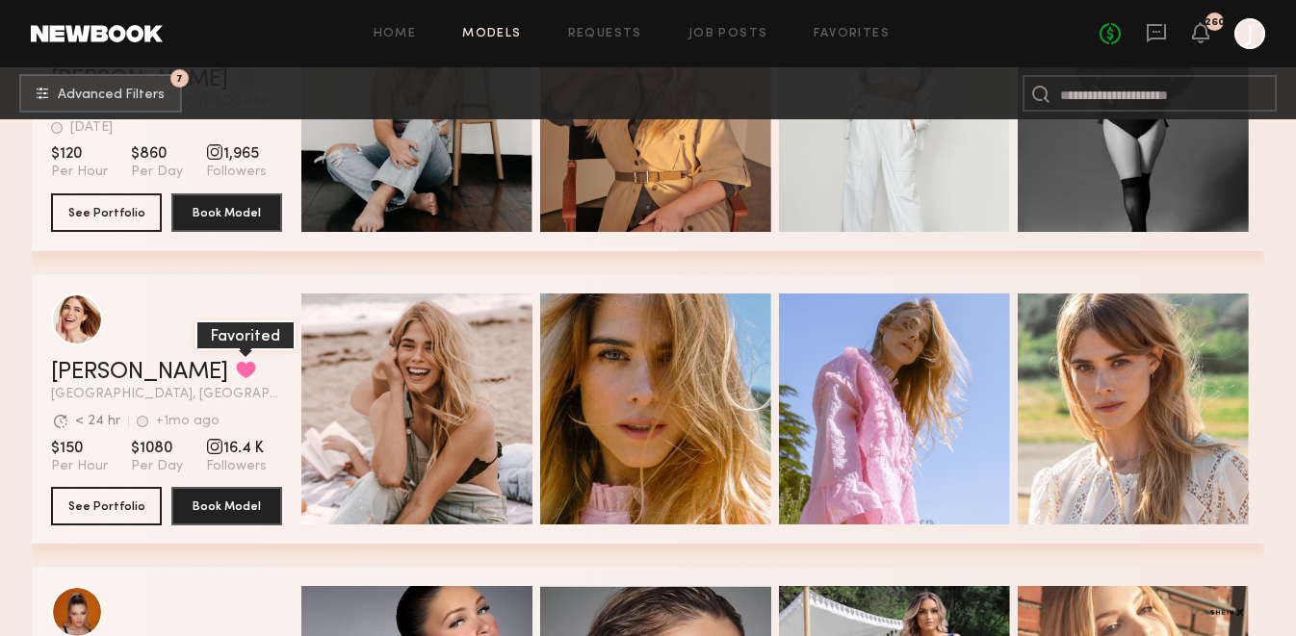
click at [236, 367] on button "grid" at bounding box center [246, 369] width 20 height 17
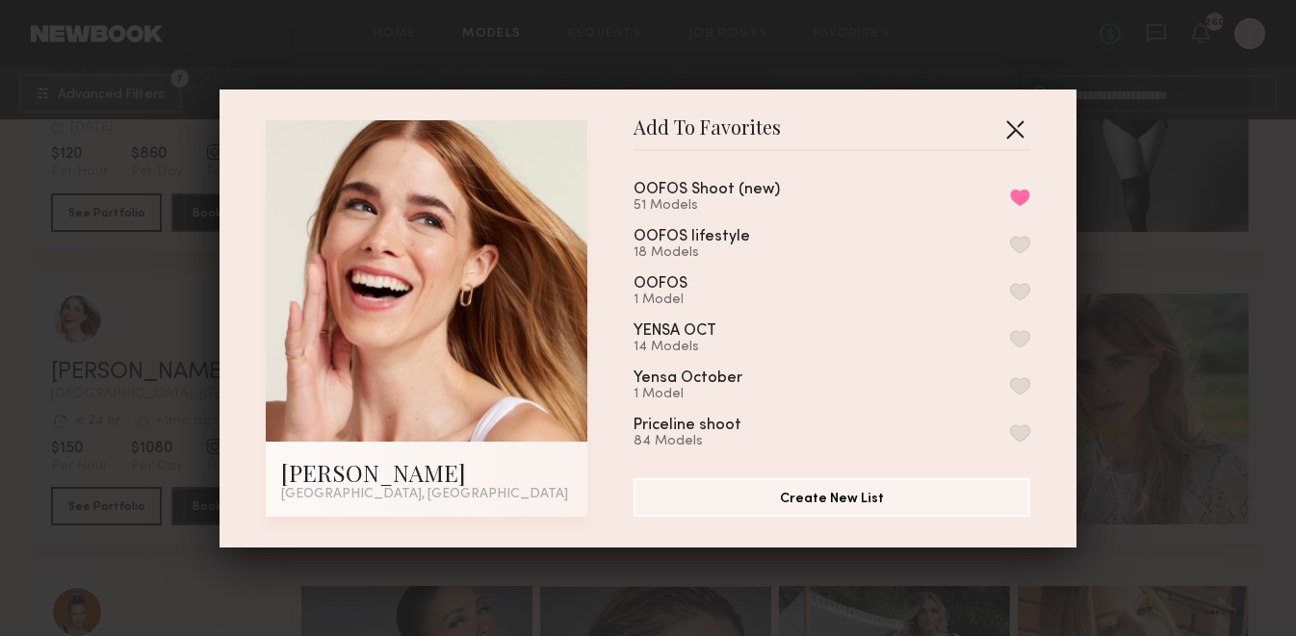
click at [1011, 129] on button "button" at bounding box center [1014, 129] width 31 height 31
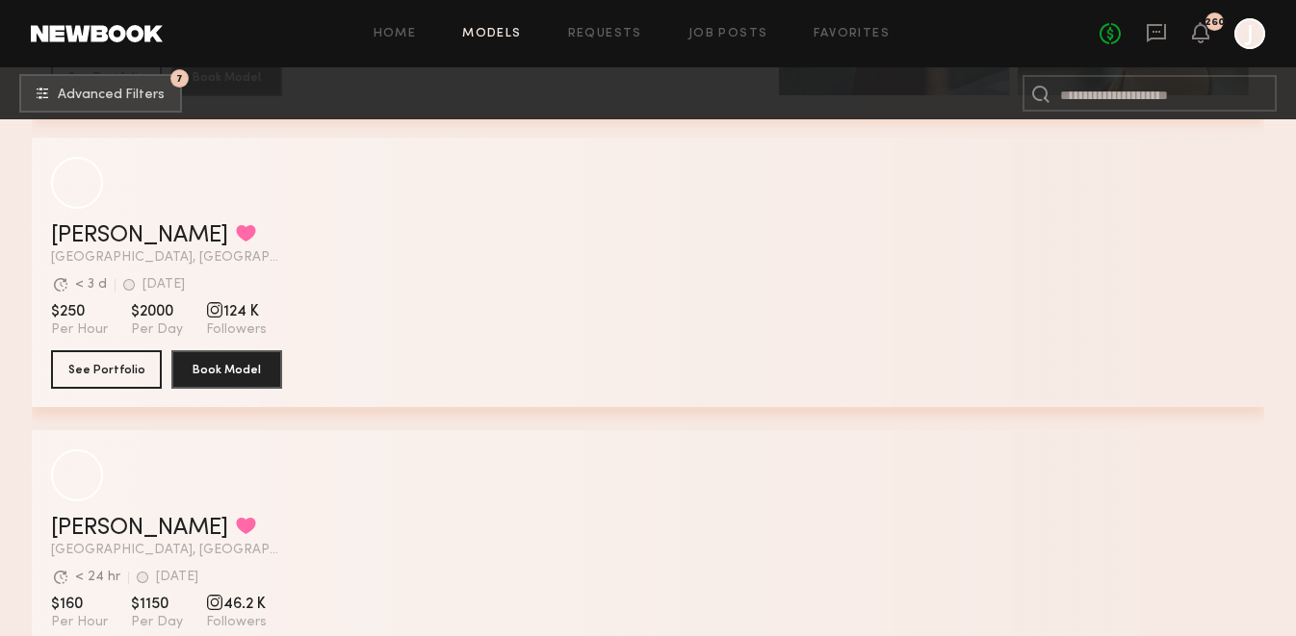
scroll to position [11402, 0]
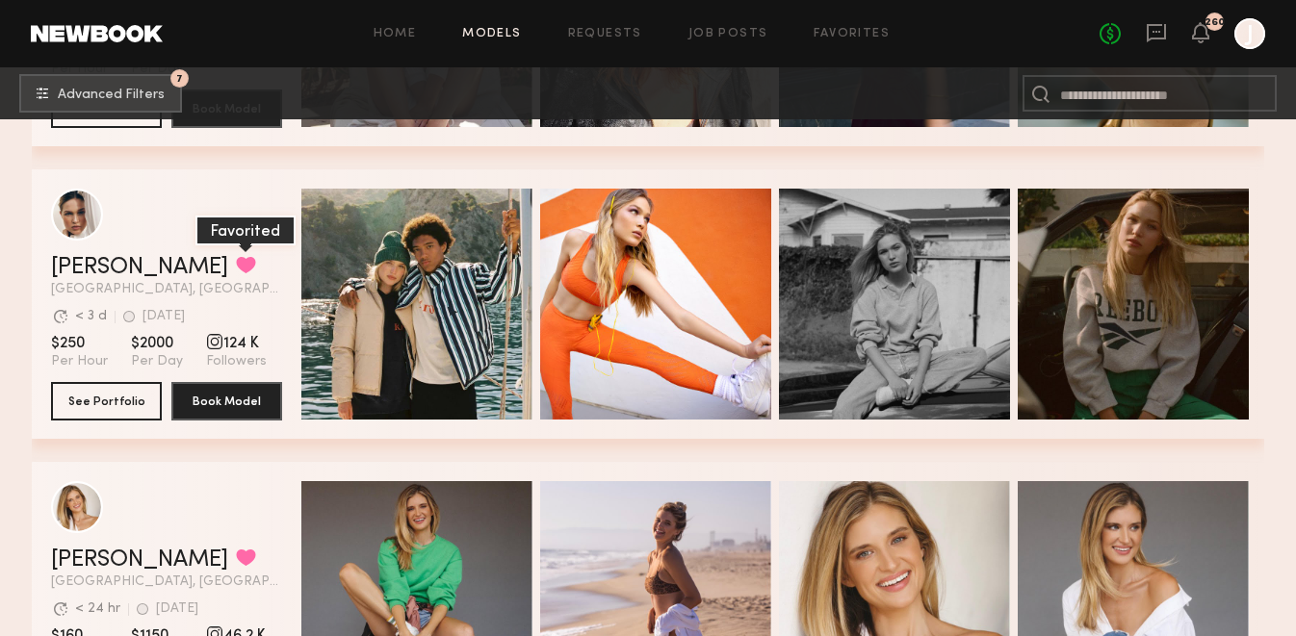
click at [236, 270] on button "grid" at bounding box center [246, 264] width 20 height 17
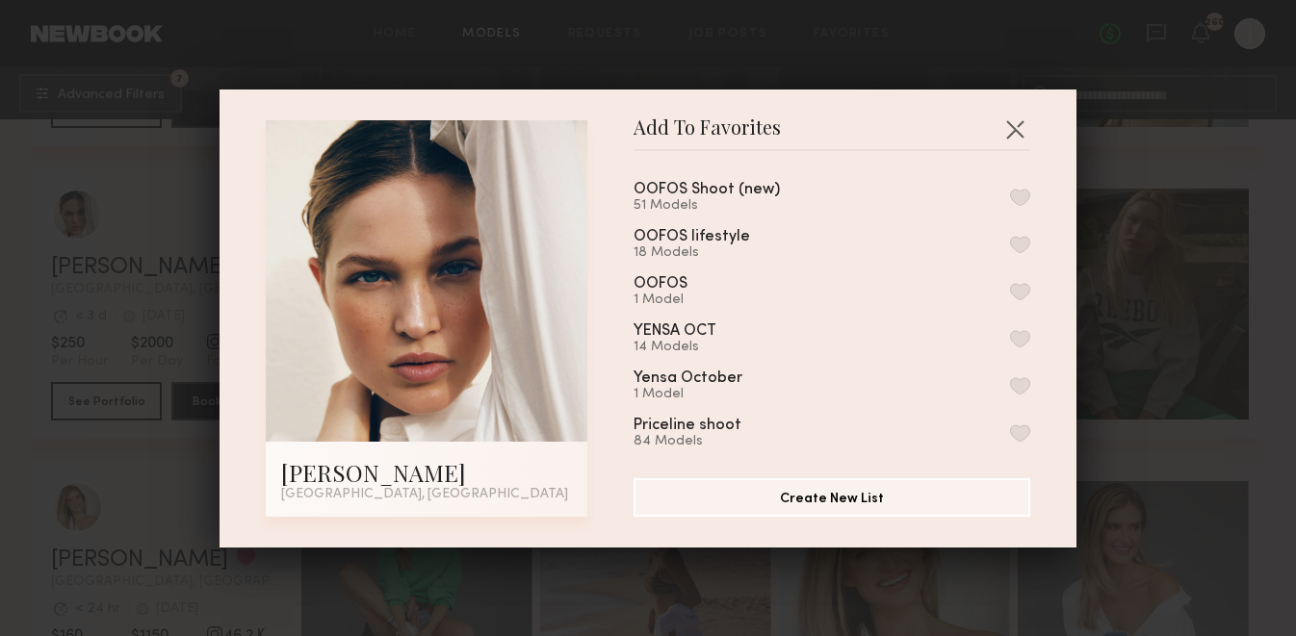
click at [1019, 189] on button "button" at bounding box center [1020, 197] width 20 height 17
click at [1018, 118] on button "button" at bounding box center [1014, 129] width 31 height 31
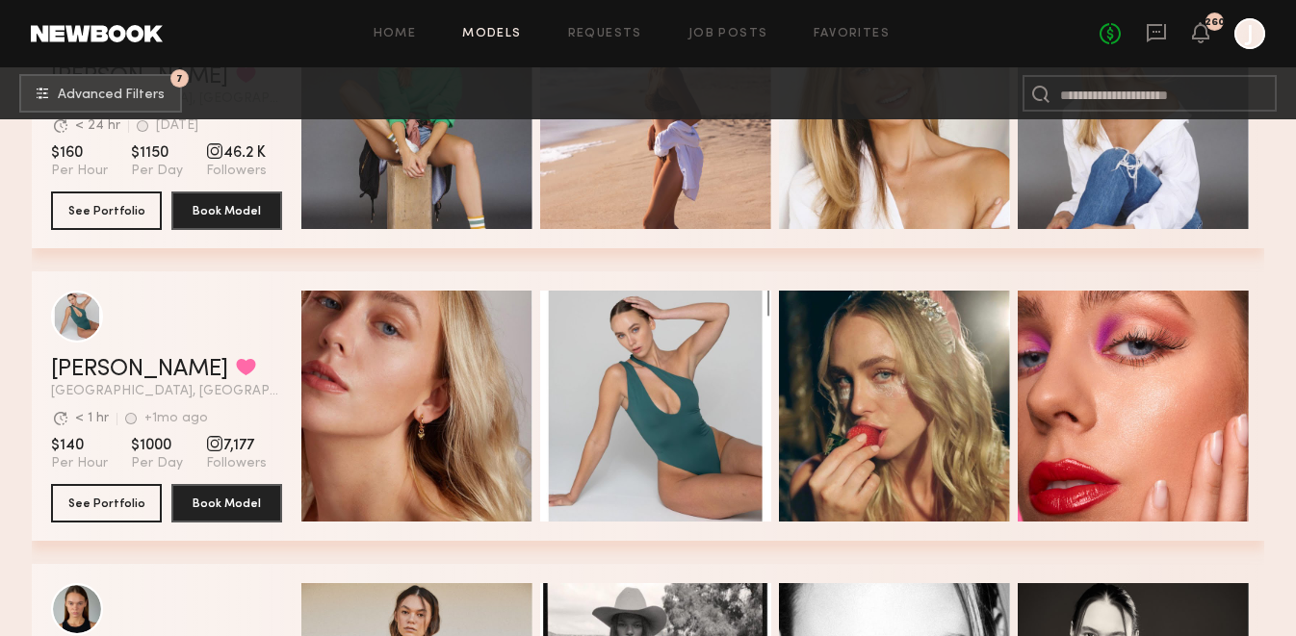
scroll to position [11884, 0]
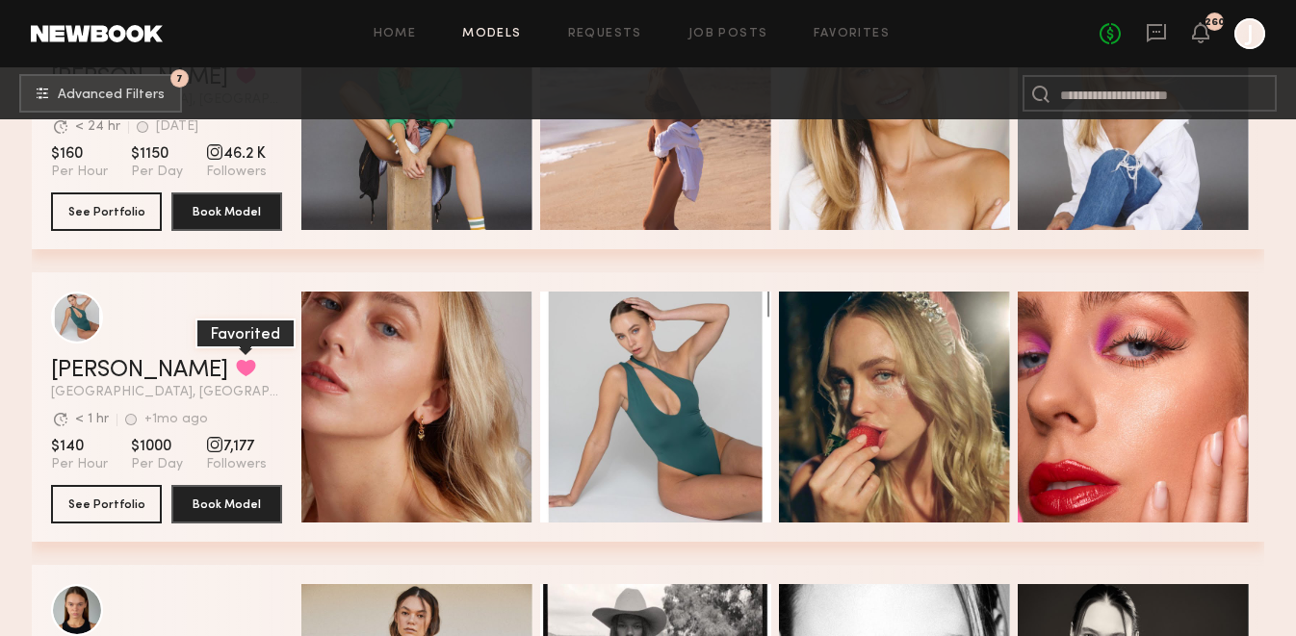
click at [236, 367] on button "grid" at bounding box center [246, 367] width 20 height 17
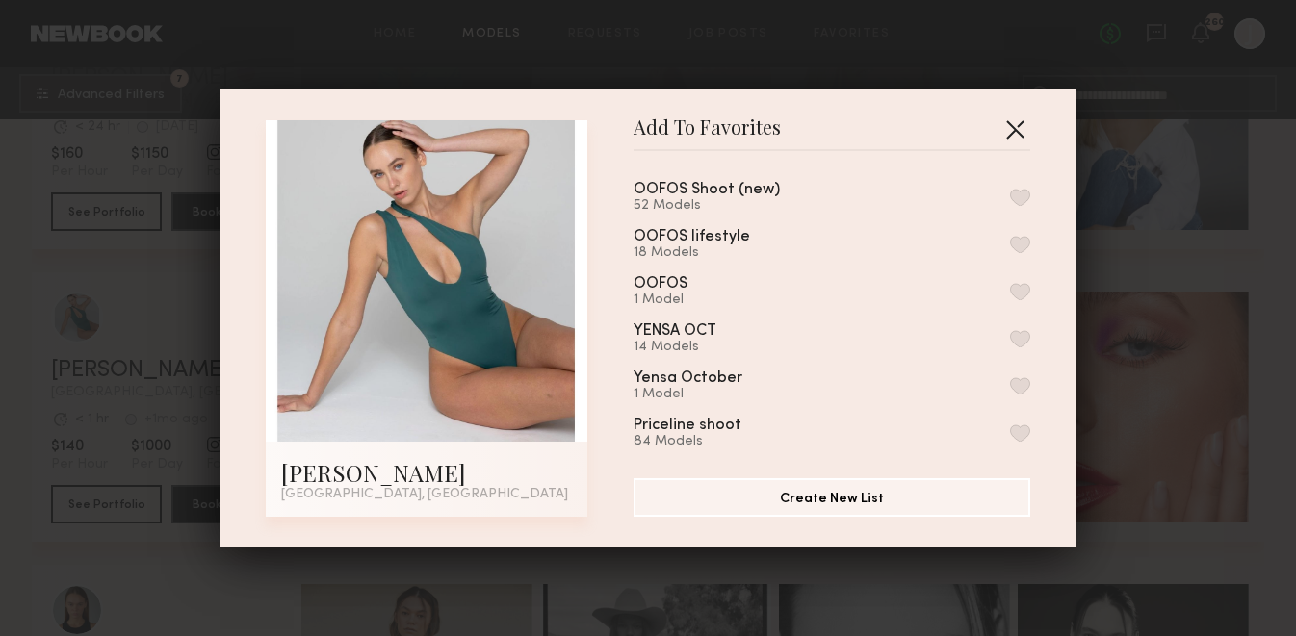
click at [1023, 128] on button "button" at bounding box center [1014, 129] width 31 height 31
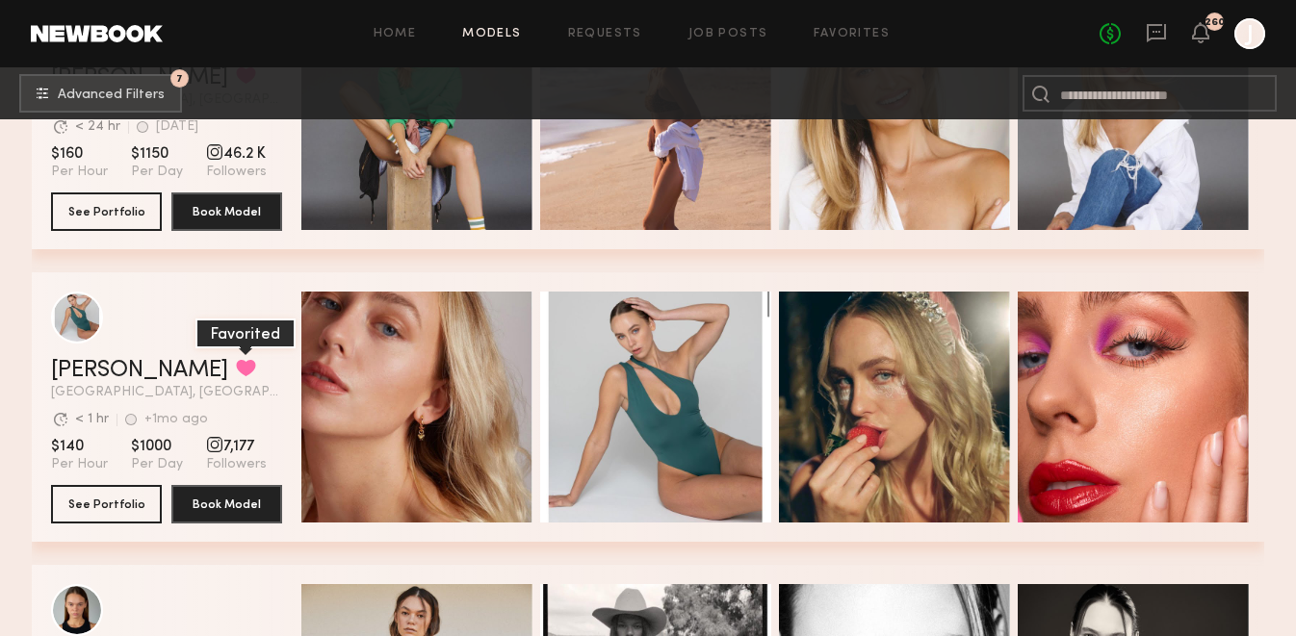
click at [236, 360] on button "grid" at bounding box center [246, 367] width 20 height 17
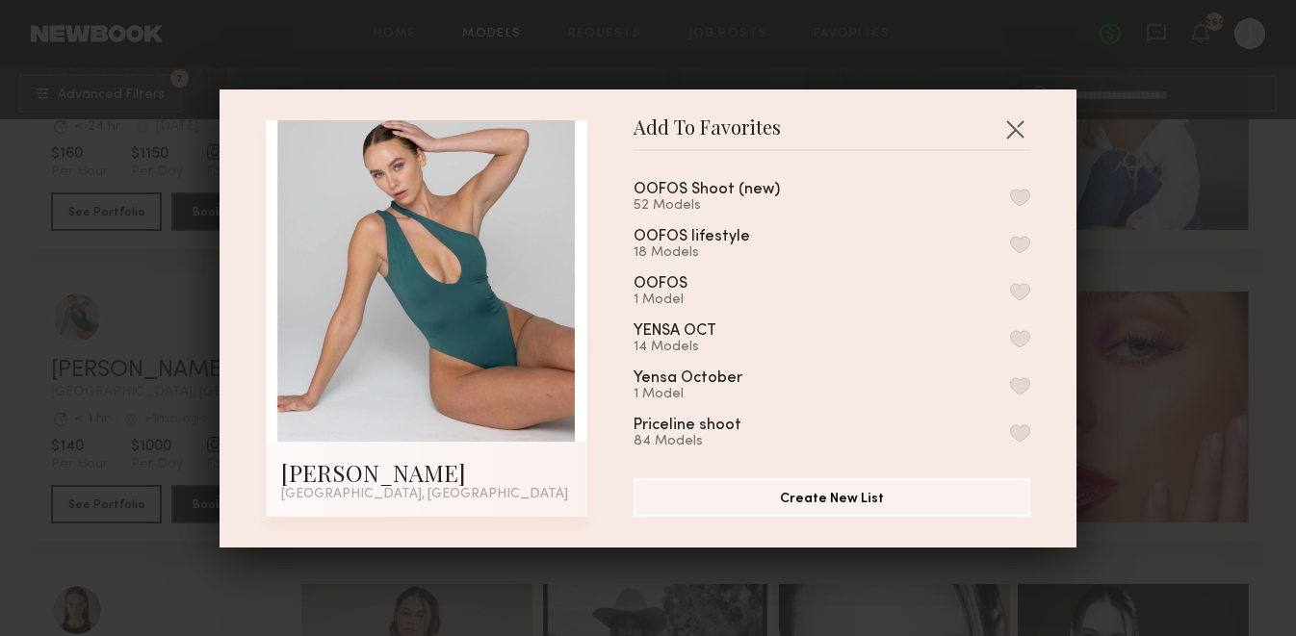
click at [1024, 195] on button "button" at bounding box center [1020, 197] width 20 height 17
click at [1016, 125] on button "button" at bounding box center [1014, 129] width 31 height 31
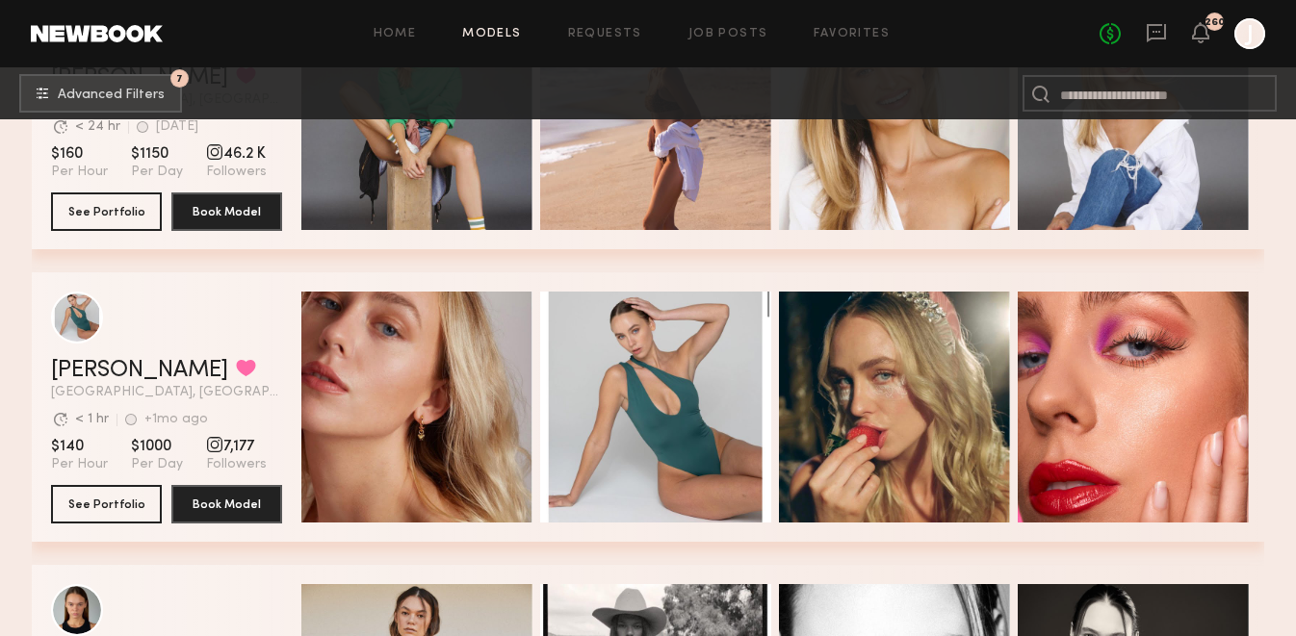
scroll to position [12262, 0]
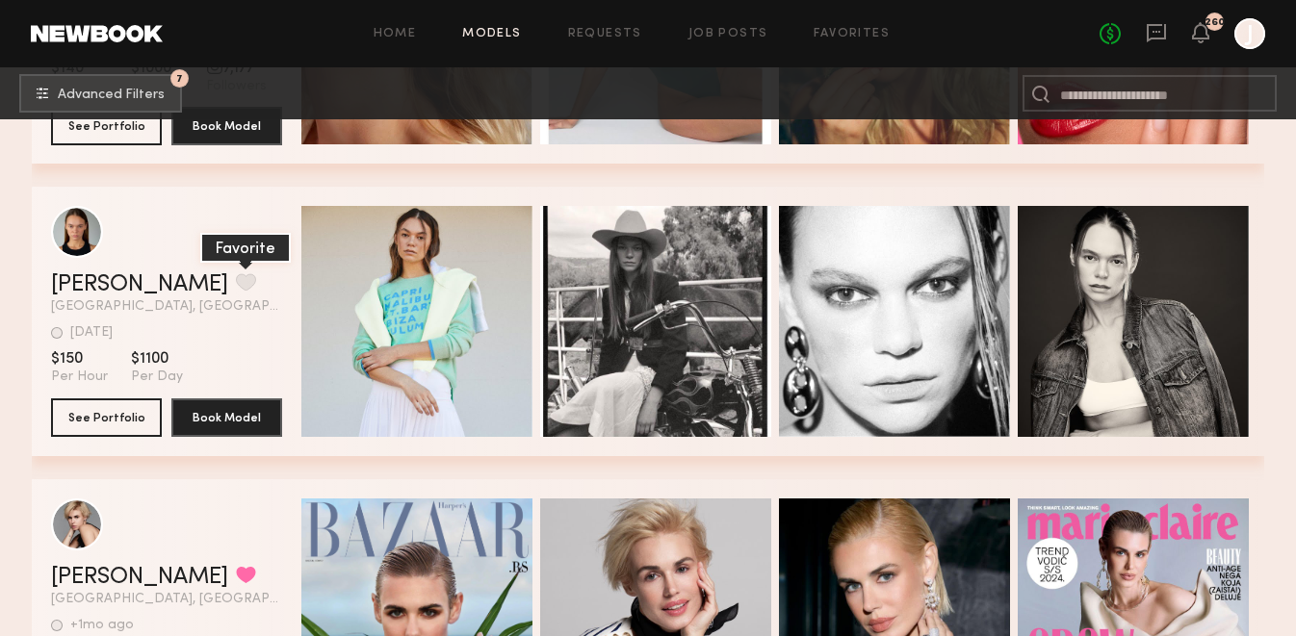
click at [236, 286] on button "grid" at bounding box center [246, 281] width 20 height 17
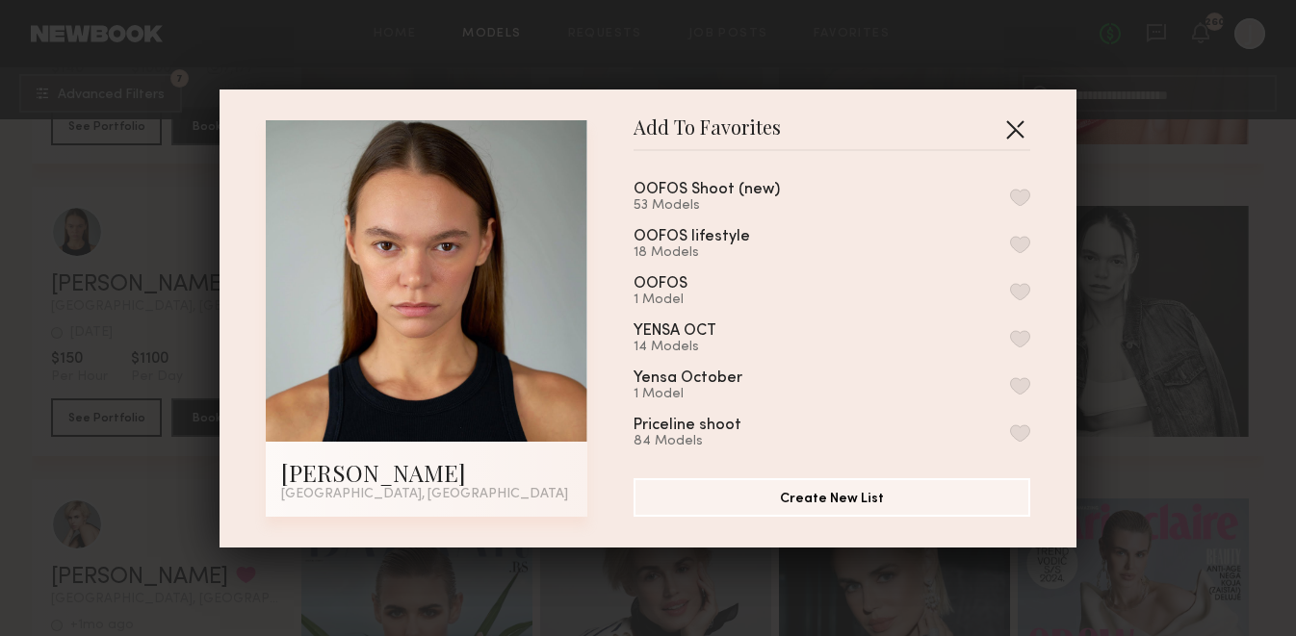
click at [1017, 134] on button "button" at bounding box center [1014, 129] width 31 height 31
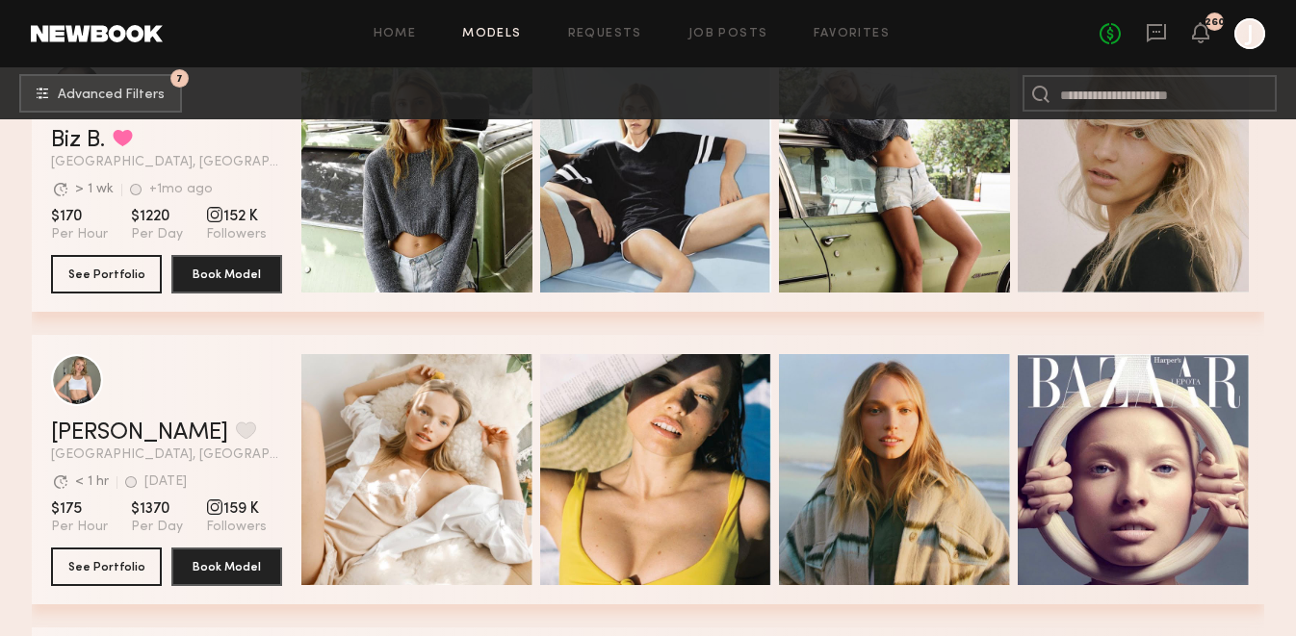
scroll to position [12901, 0]
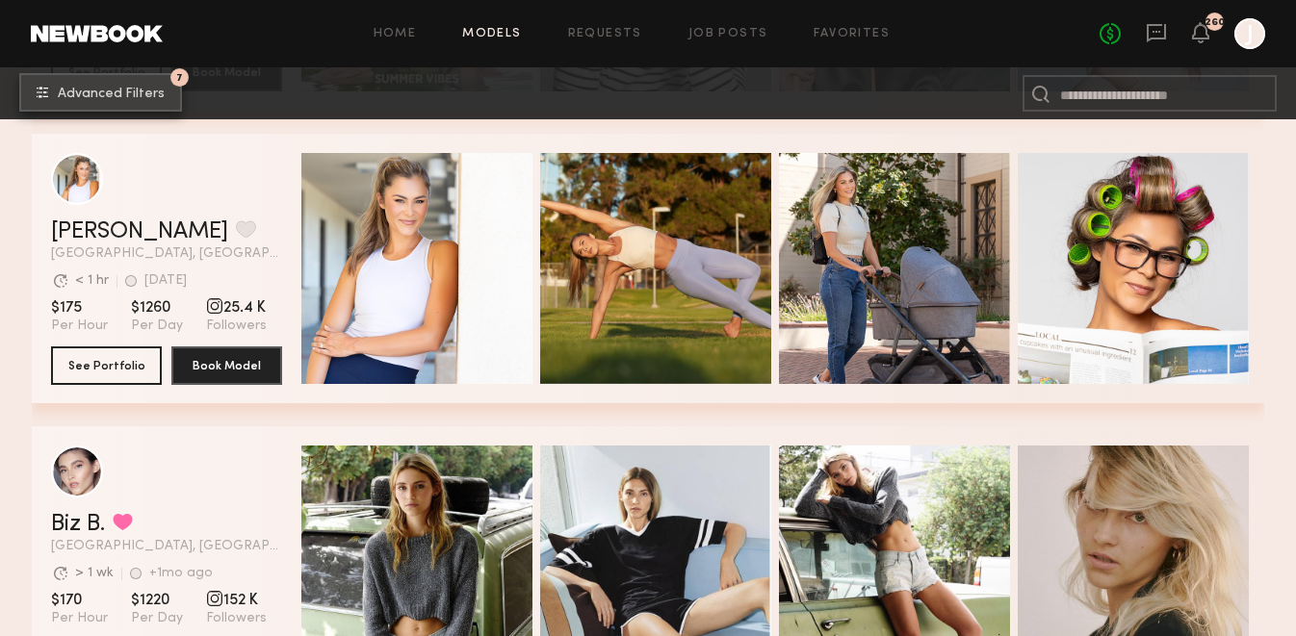
click at [135, 108] on button "7 Advanced Filters" at bounding box center [100, 92] width 163 height 39
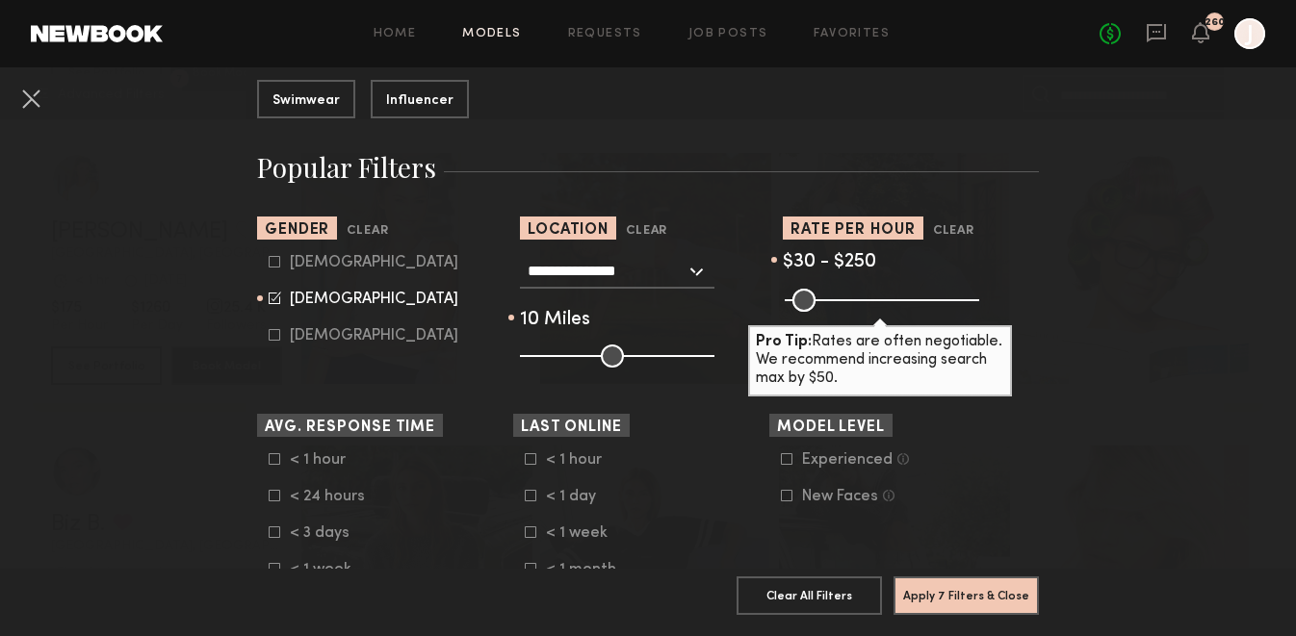
scroll to position [566, 0]
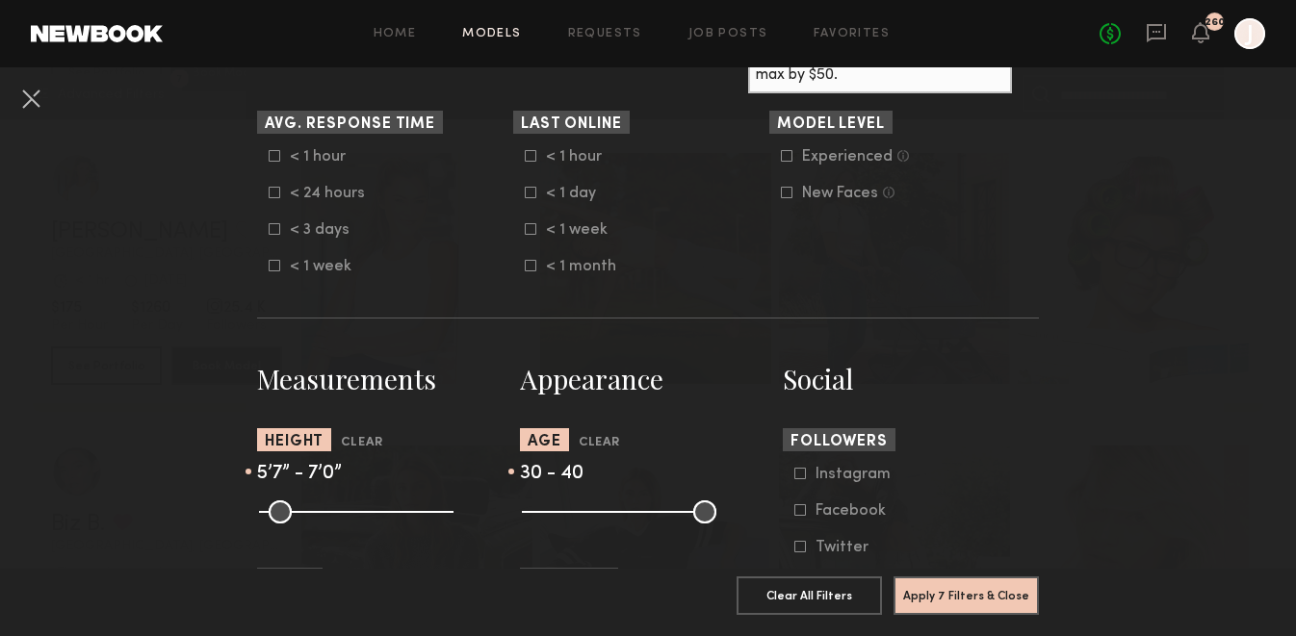
type input "**"
click at [597, 508] on input "range" at bounding box center [619, 512] width 194 height 23
click at [933, 589] on button "Apply 7 Filters & Close" at bounding box center [965, 595] width 145 height 39
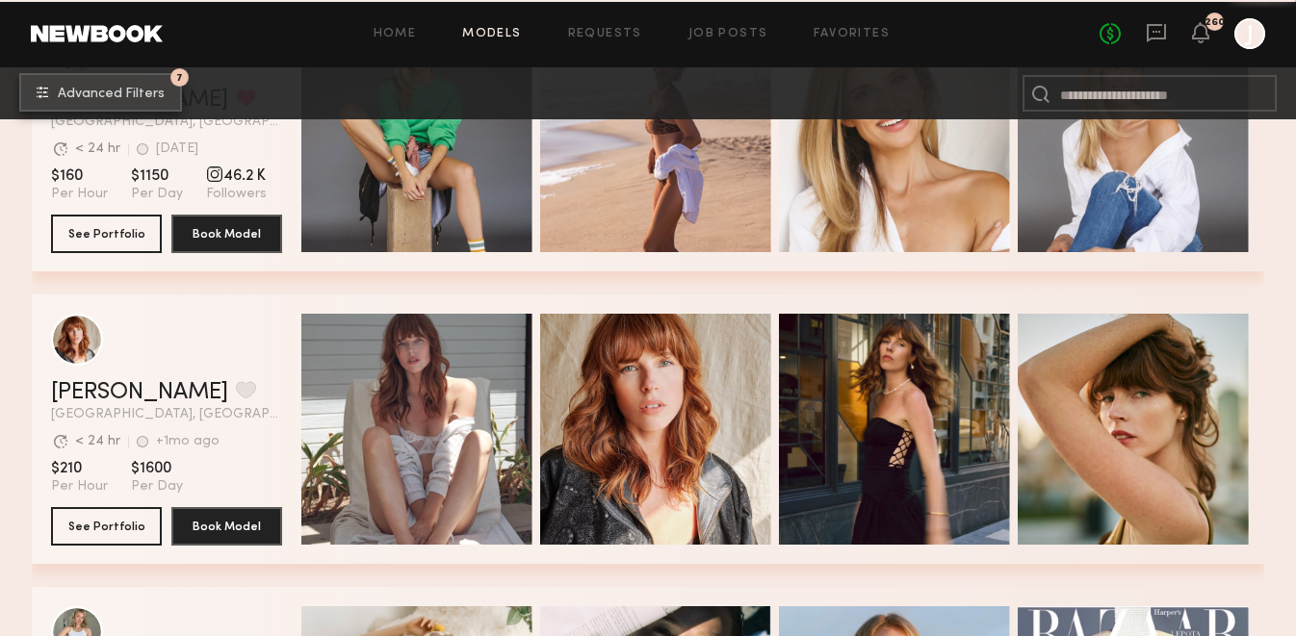
scroll to position [10666, 0]
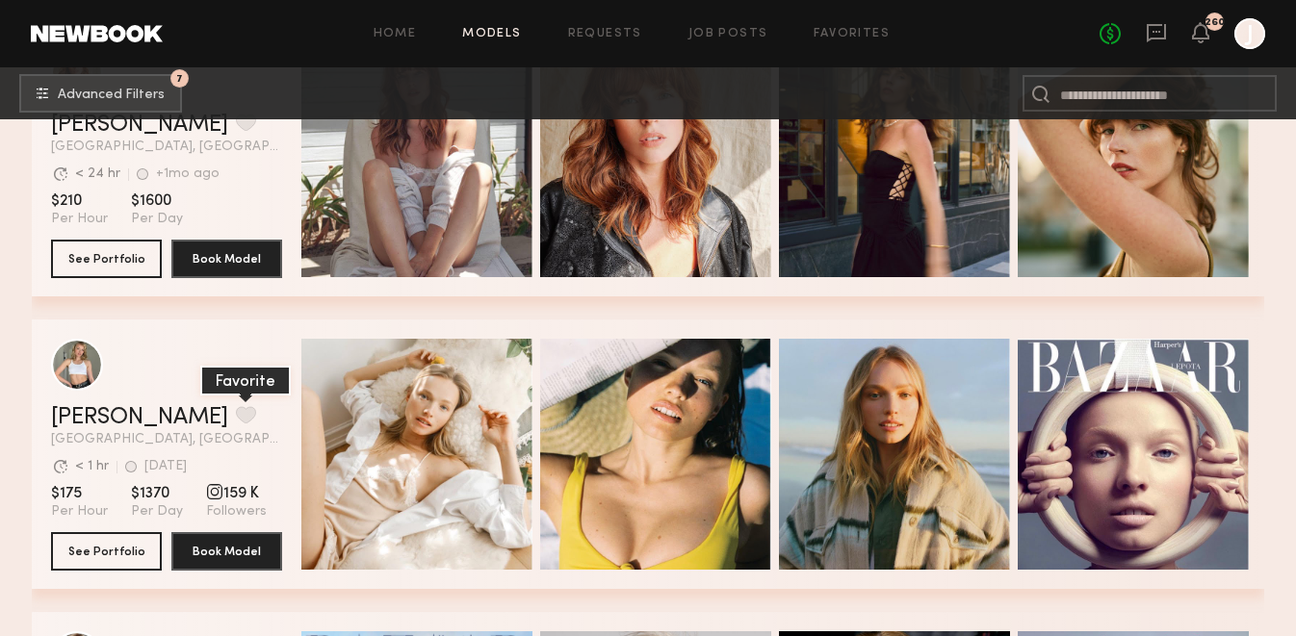
click at [236, 414] on button "grid" at bounding box center [246, 414] width 20 height 17
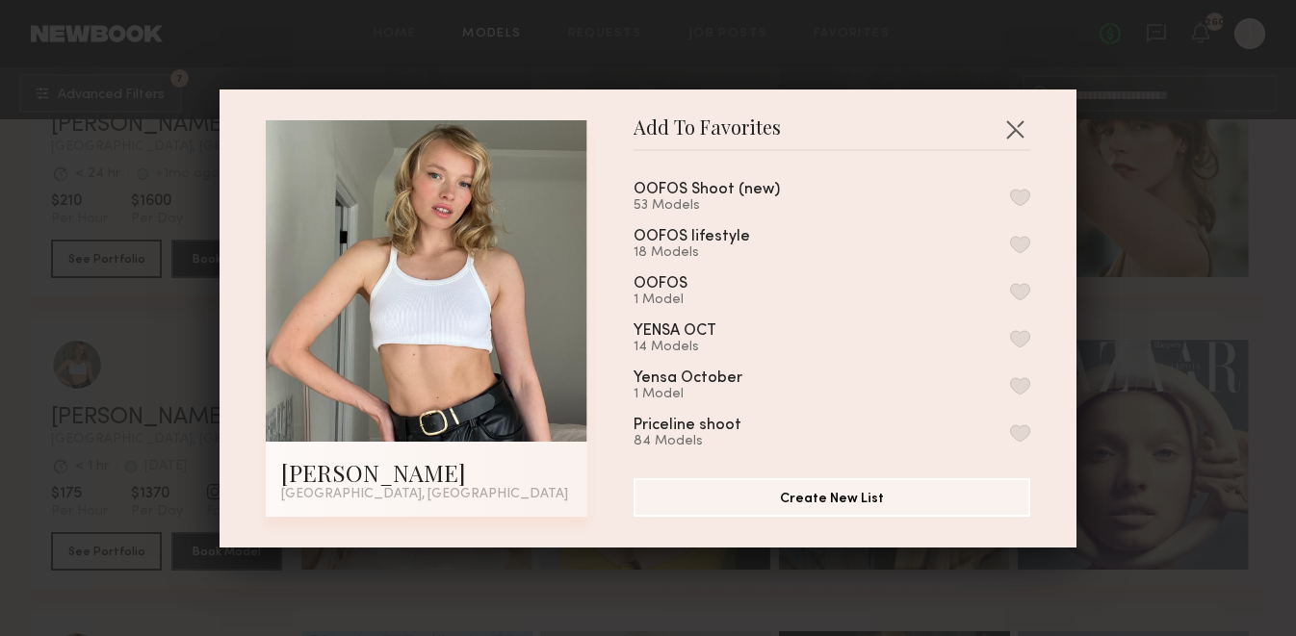
click at [1021, 199] on button "button" at bounding box center [1020, 197] width 20 height 17
click at [1021, 129] on button "button" at bounding box center [1014, 129] width 31 height 31
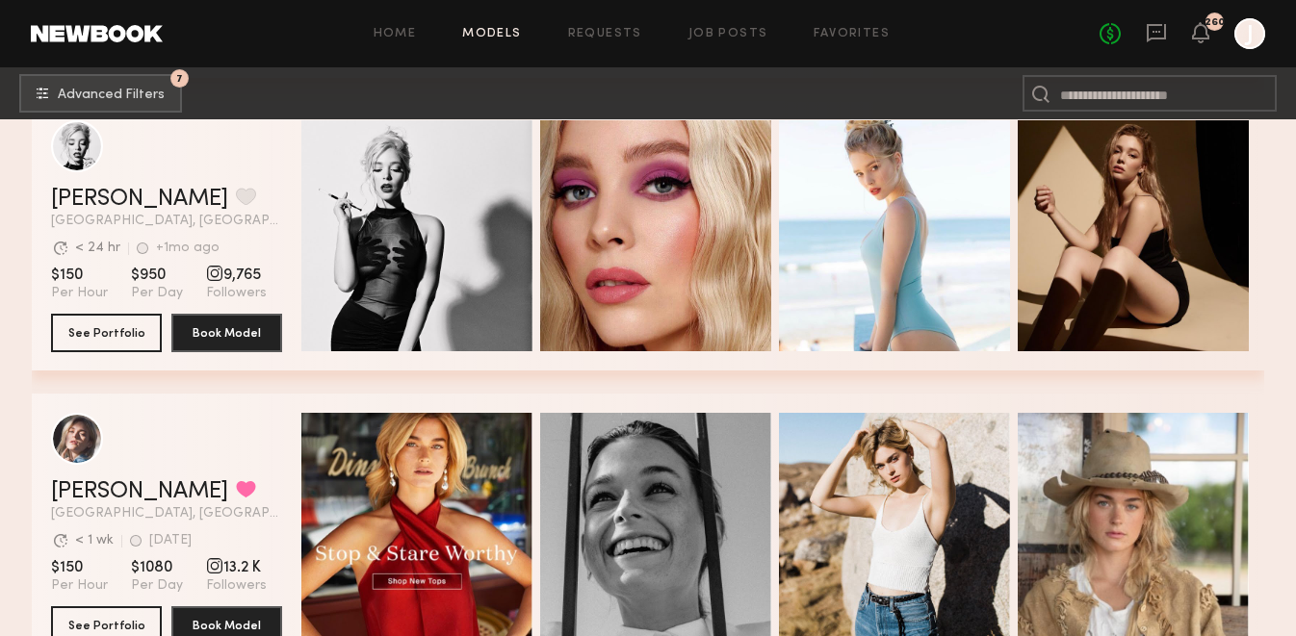
scroll to position [12492, 0]
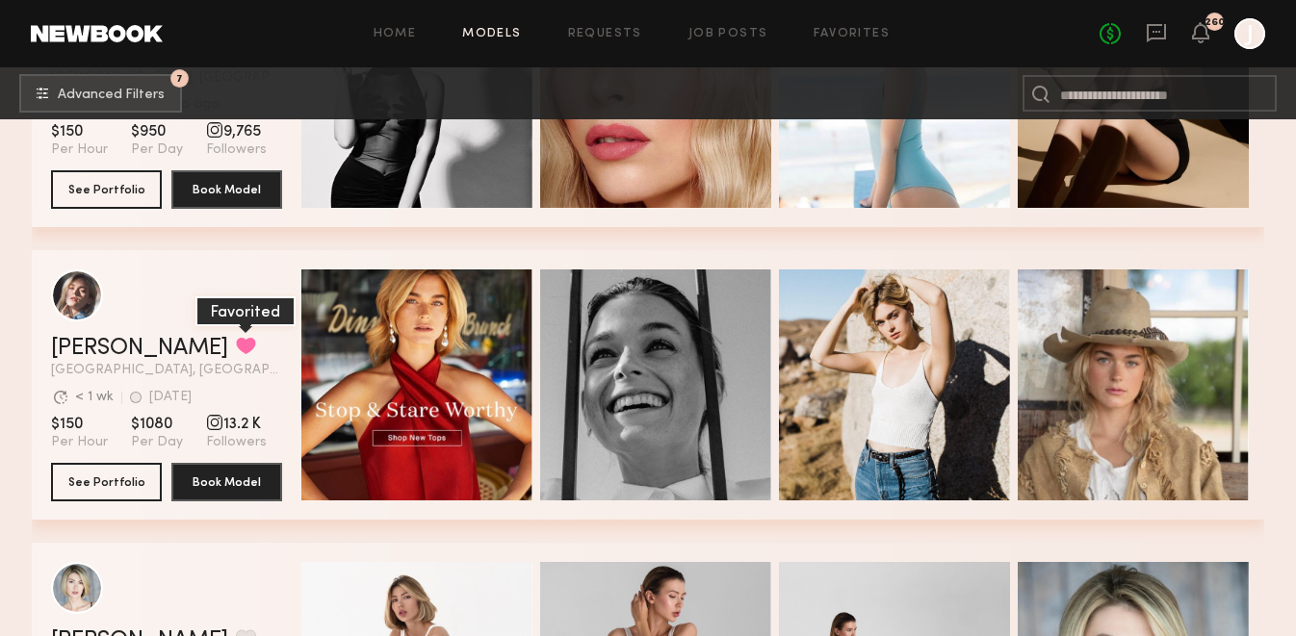
click at [236, 342] on button "grid" at bounding box center [246, 345] width 20 height 17
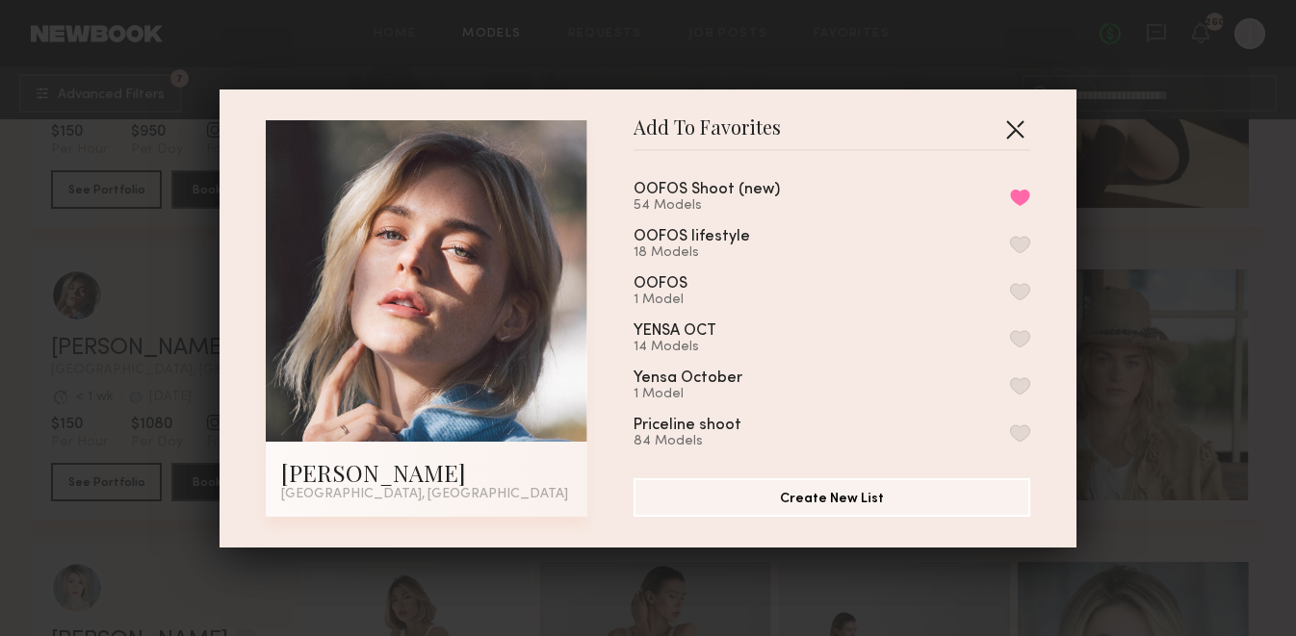
click at [1012, 129] on button "button" at bounding box center [1014, 129] width 31 height 31
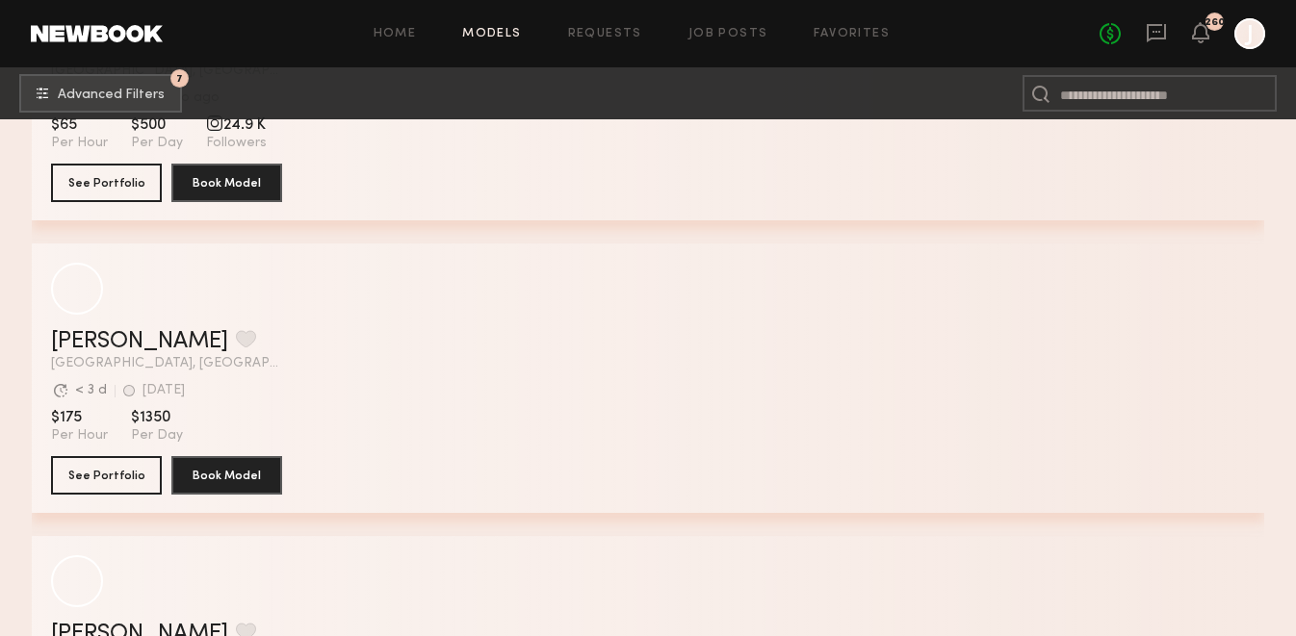
scroll to position [14564, 0]
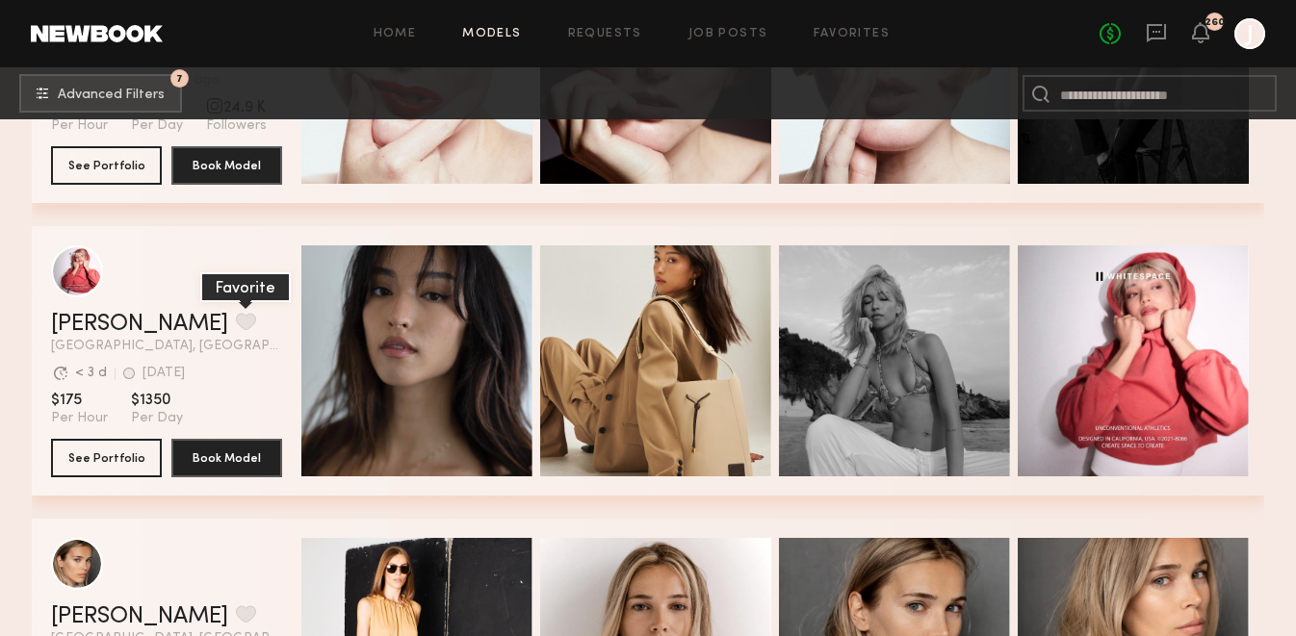
click at [236, 318] on button "grid" at bounding box center [246, 321] width 20 height 17
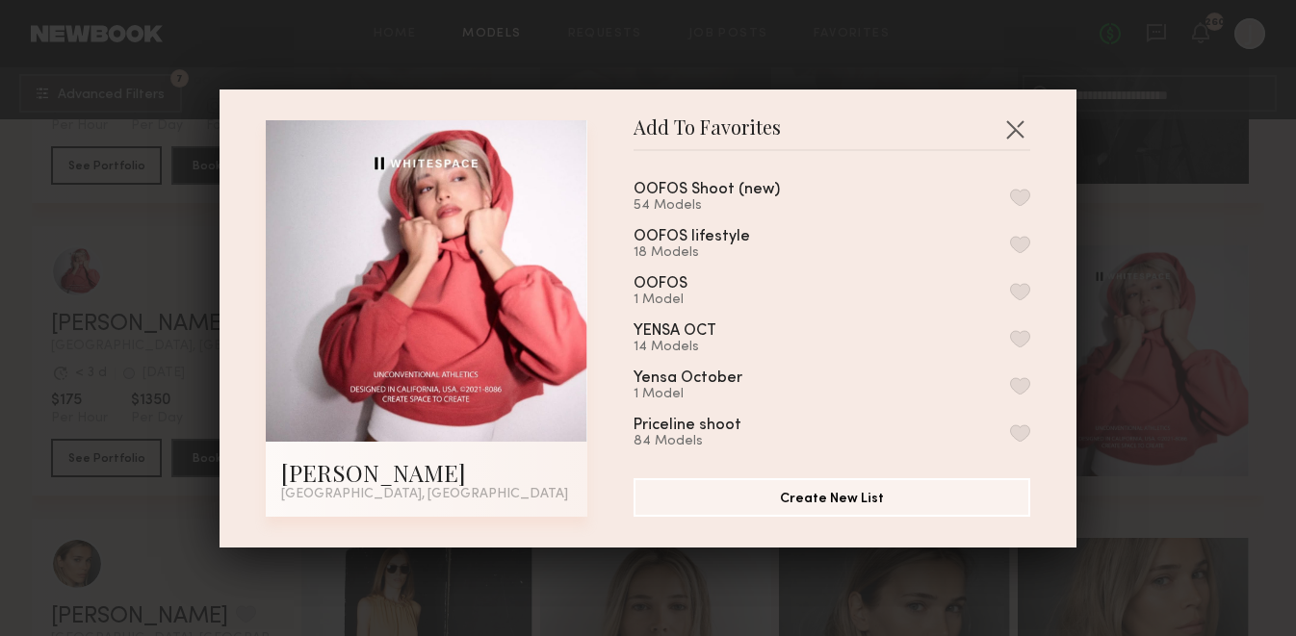
click at [1024, 196] on button "button" at bounding box center [1020, 197] width 20 height 17
click at [1015, 124] on button "button" at bounding box center [1014, 129] width 31 height 31
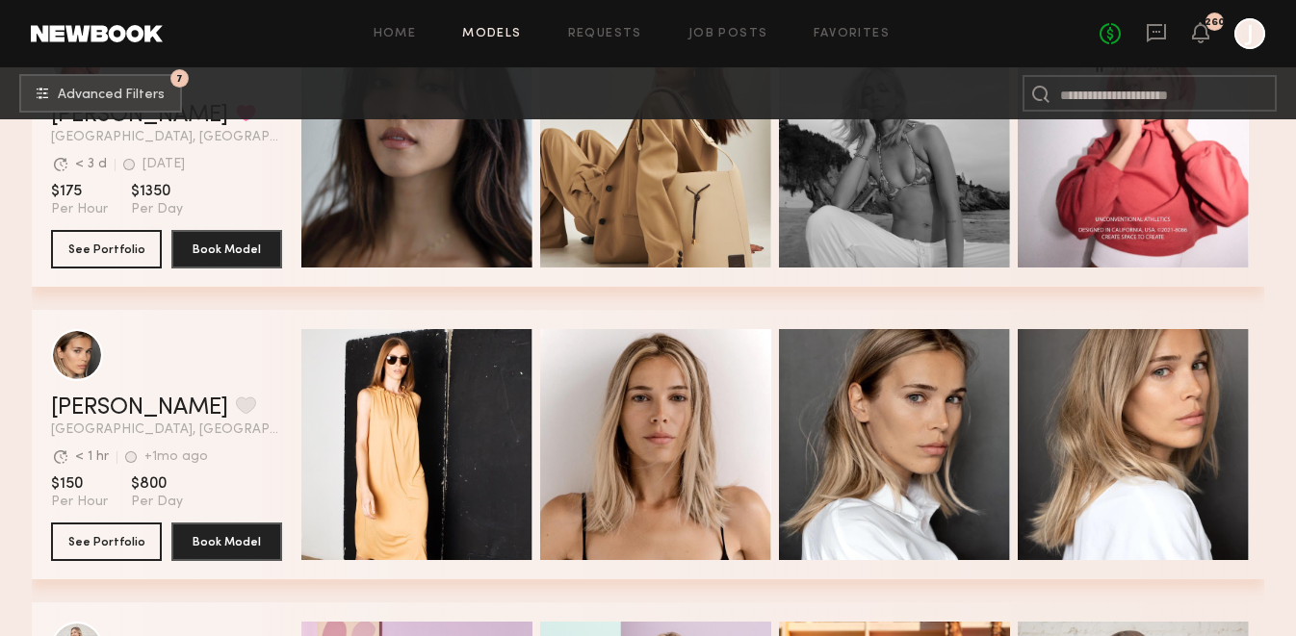
scroll to position [14869, 0]
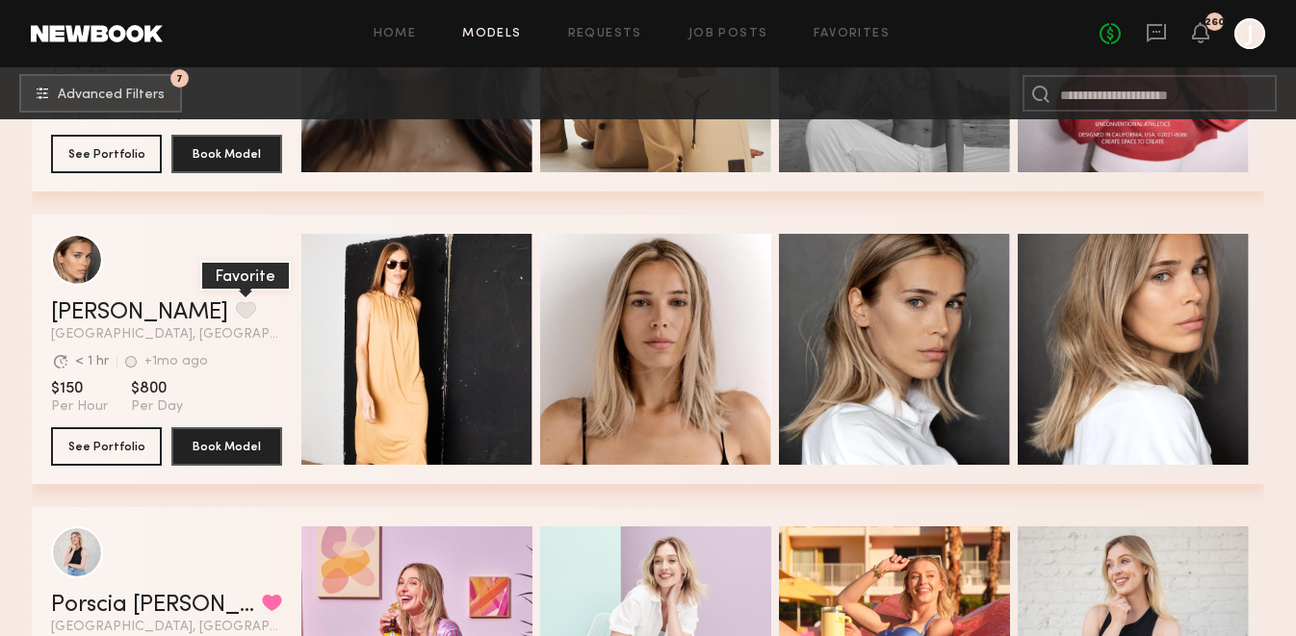
click at [236, 313] on button "grid" at bounding box center [246, 309] width 20 height 17
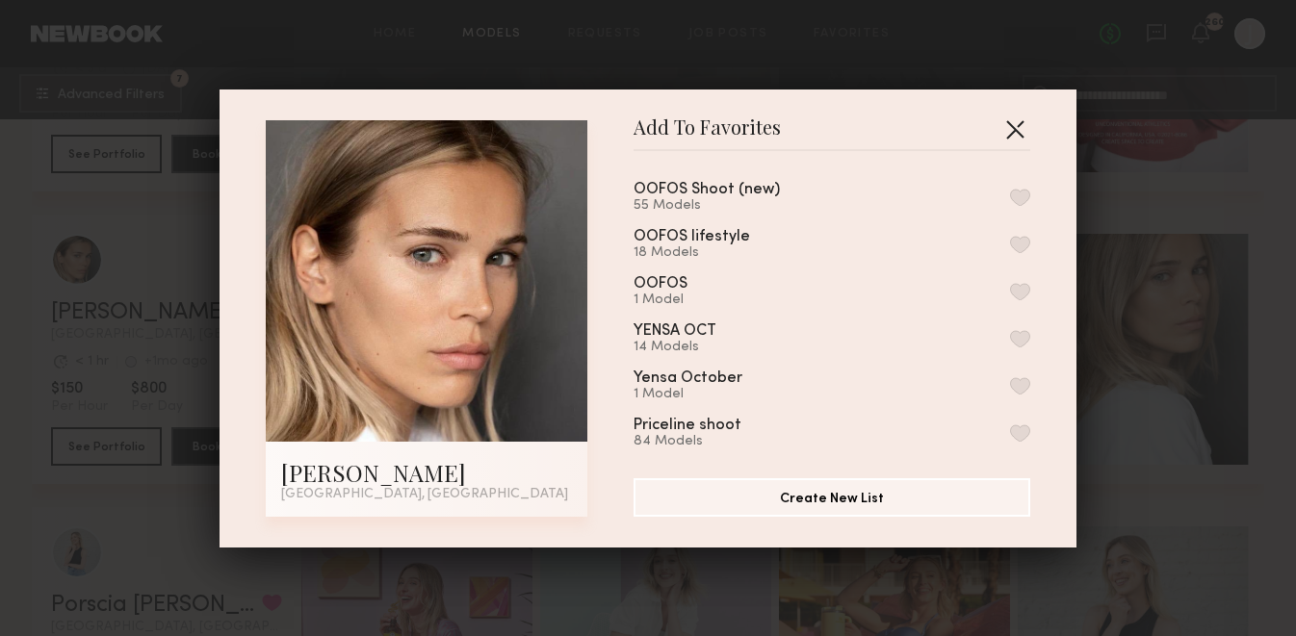
click at [1019, 130] on button "button" at bounding box center [1014, 129] width 31 height 31
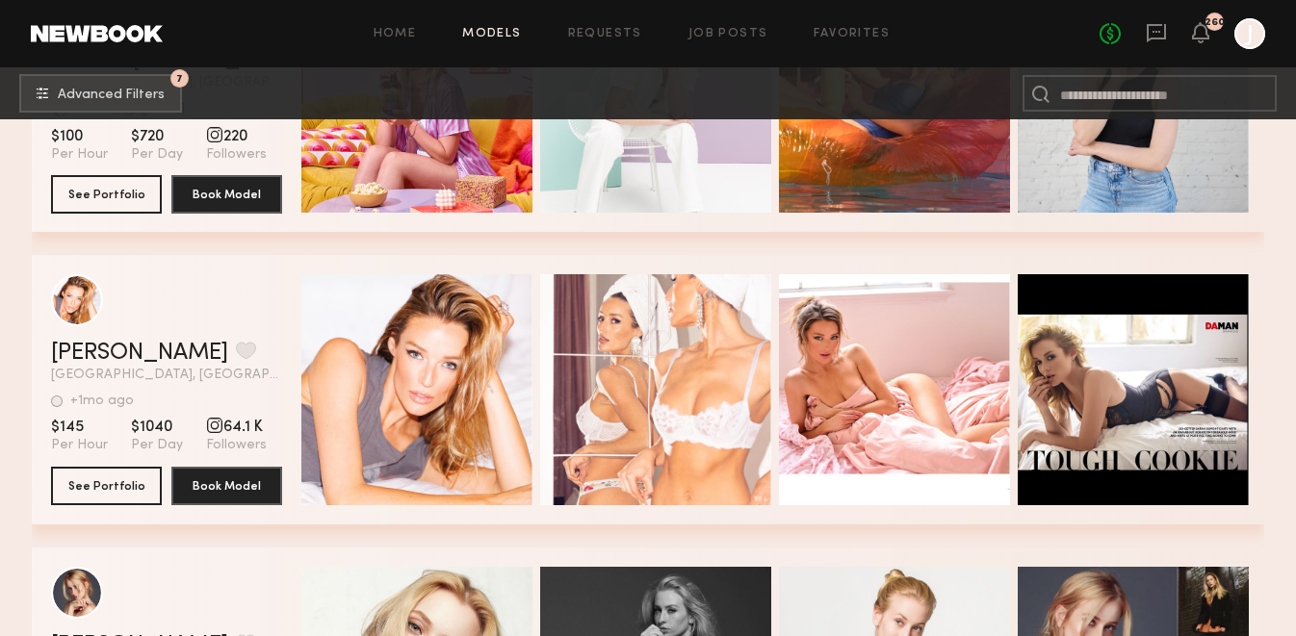
scroll to position [15233, 0]
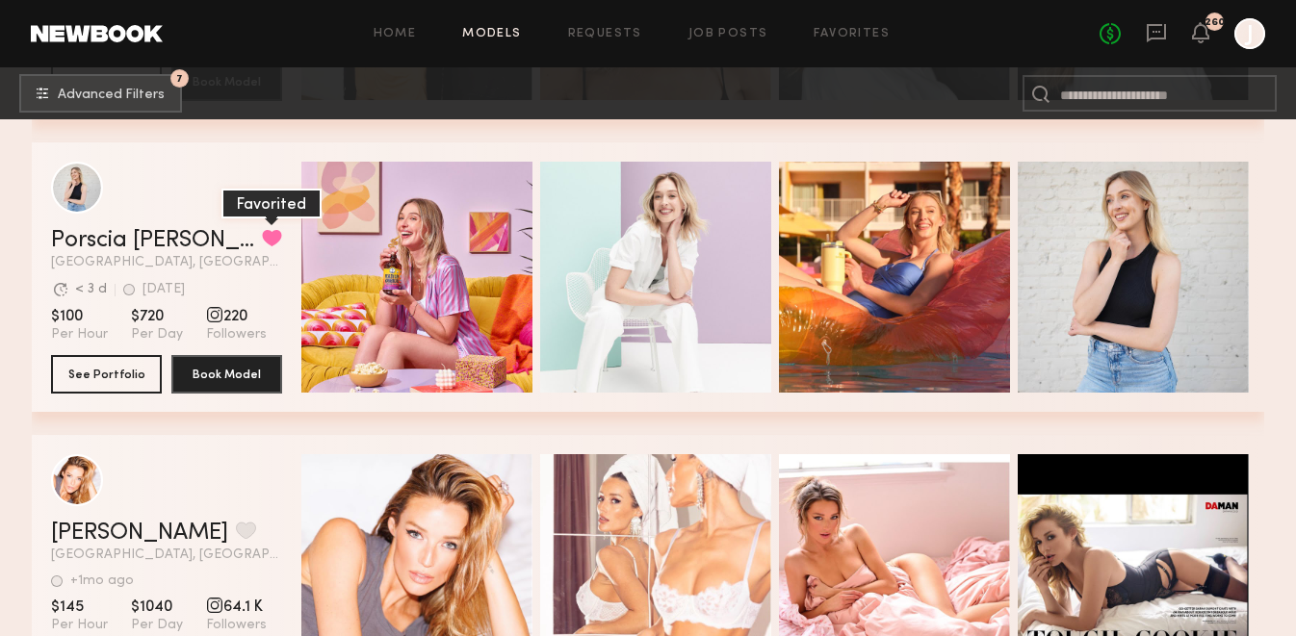
click at [262, 242] on button "grid" at bounding box center [272, 237] width 20 height 17
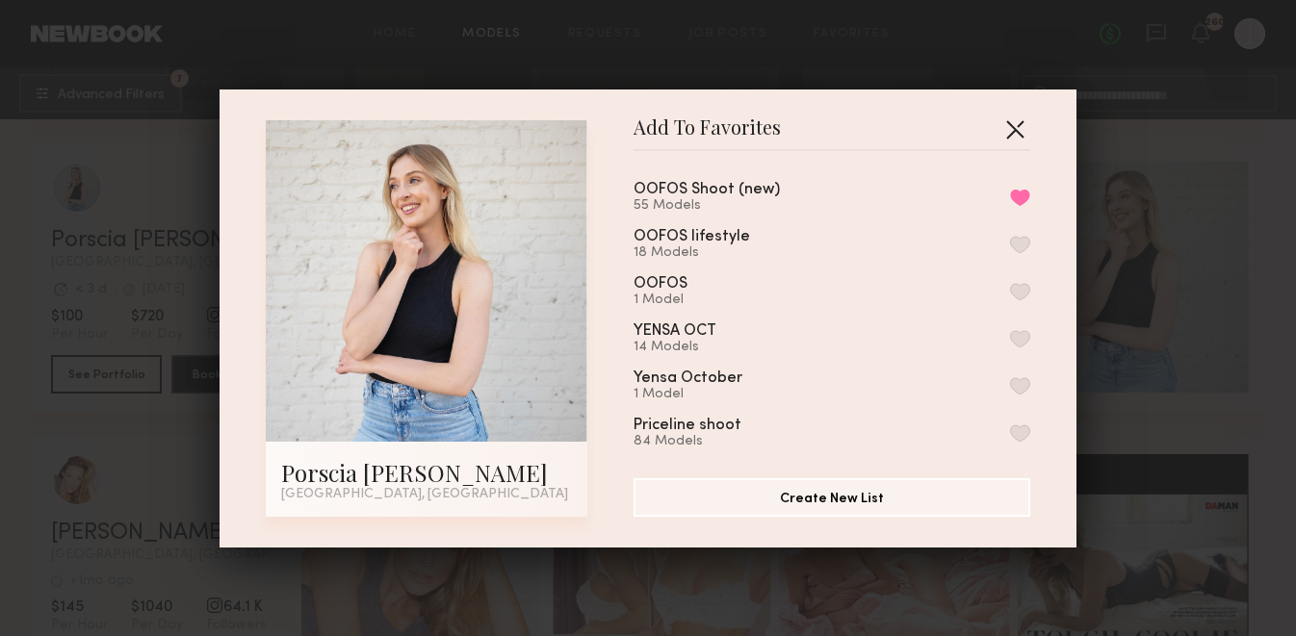
click at [1008, 127] on button "button" at bounding box center [1014, 129] width 31 height 31
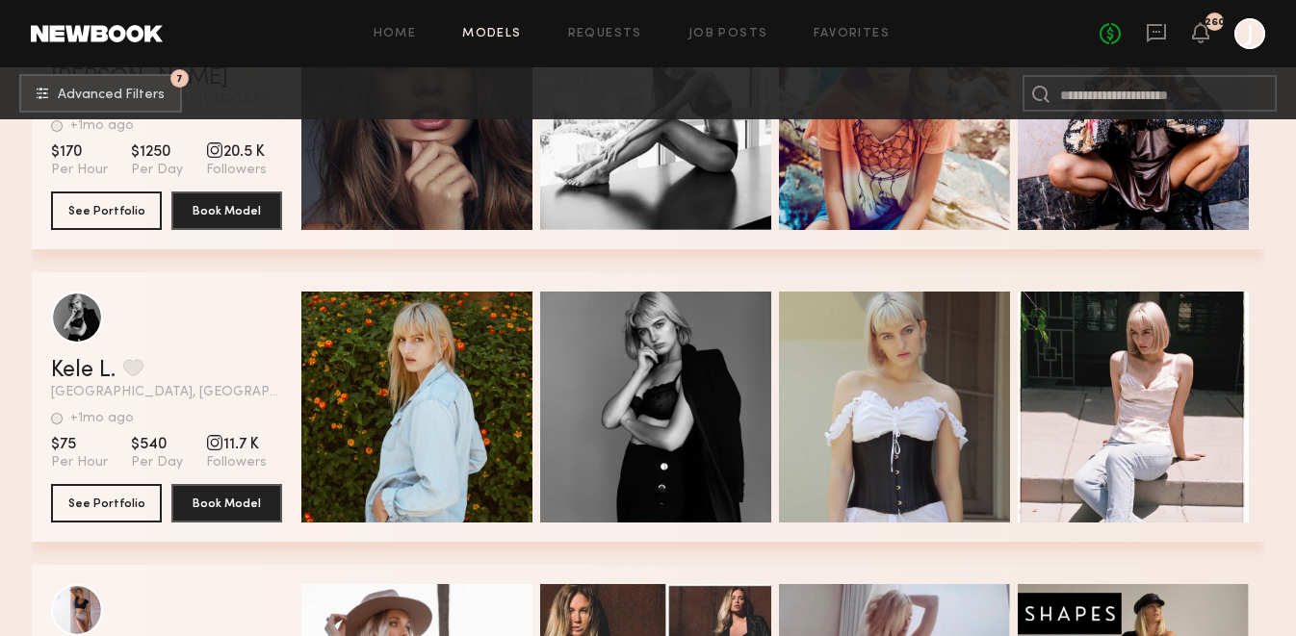
scroll to position [16289, 0]
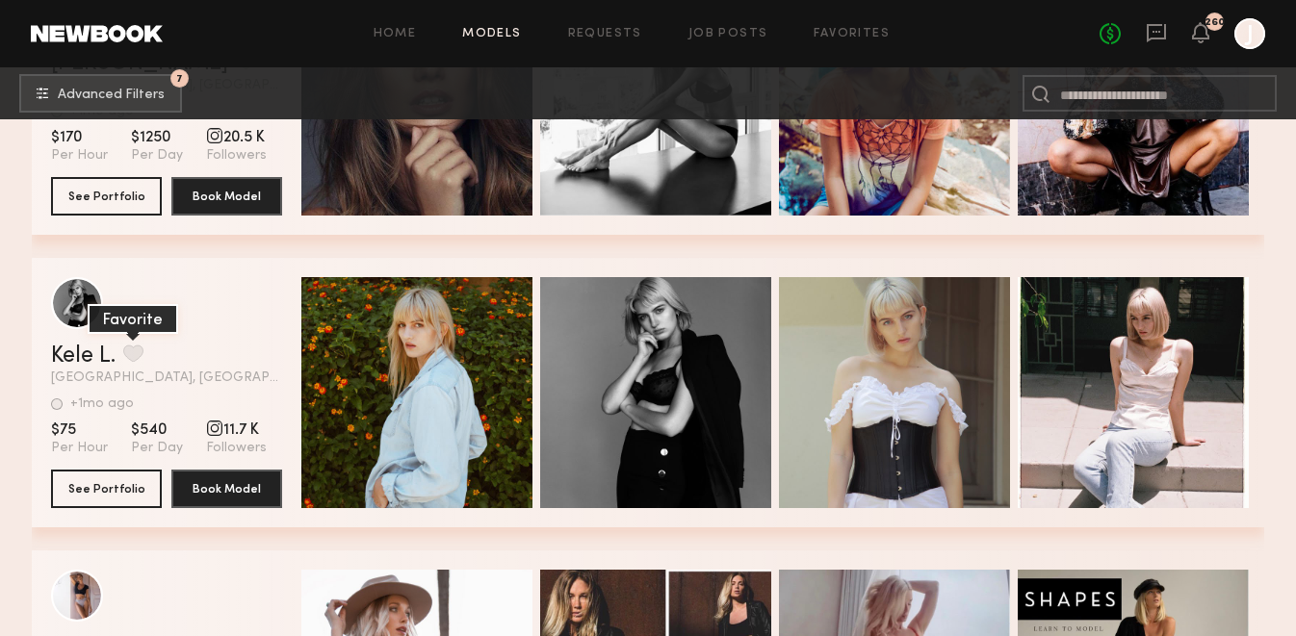
click at [143, 356] on button "grid" at bounding box center [133, 353] width 20 height 17
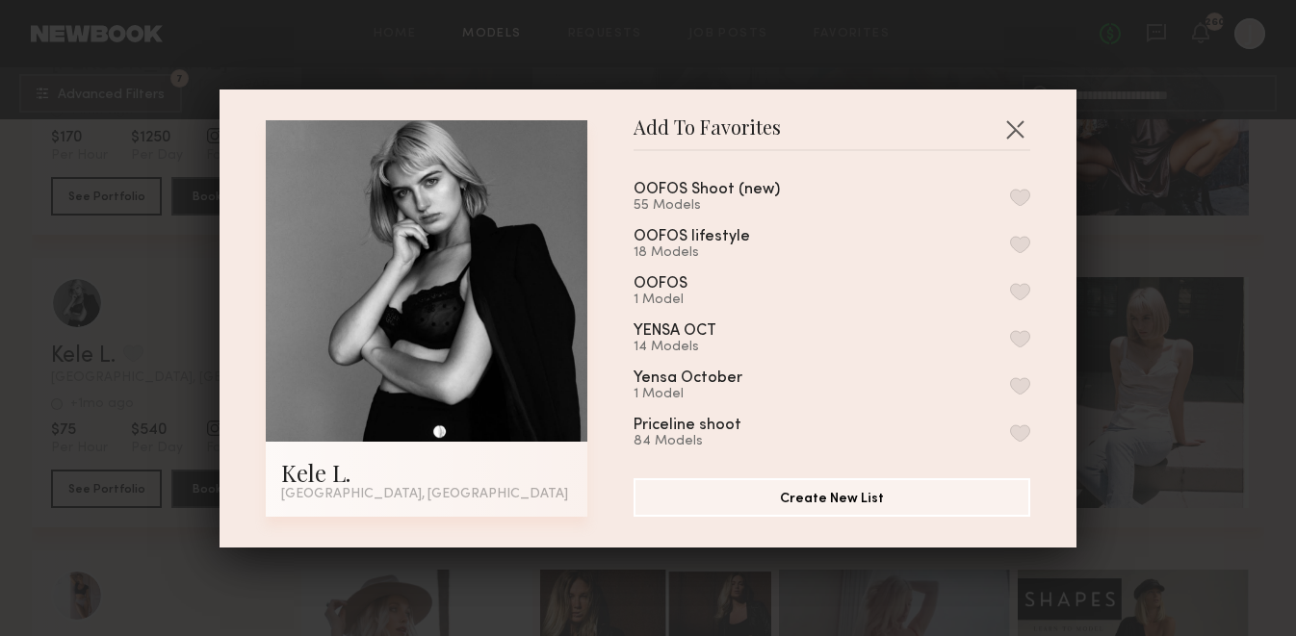
click at [1017, 199] on button "button" at bounding box center [1020, 197] width 20 height 17
click at [1017, 127] on button "button" at bounding box center [1014, 129] width 31 height 31
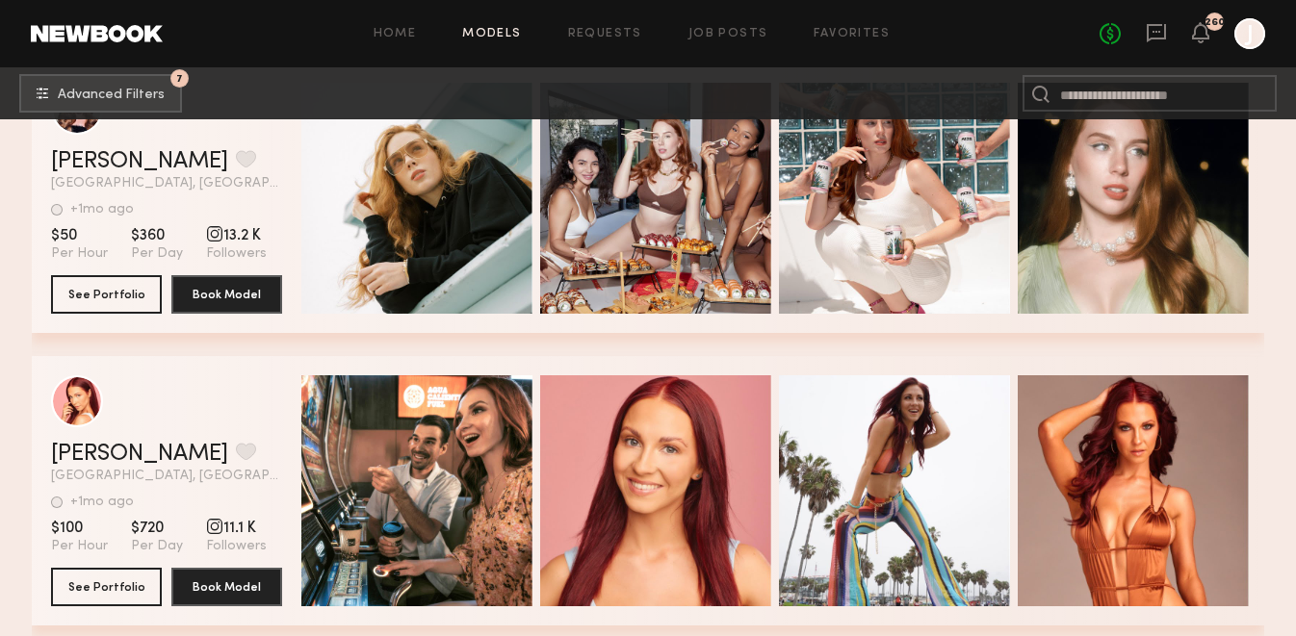
scroll to position [19445, 0]
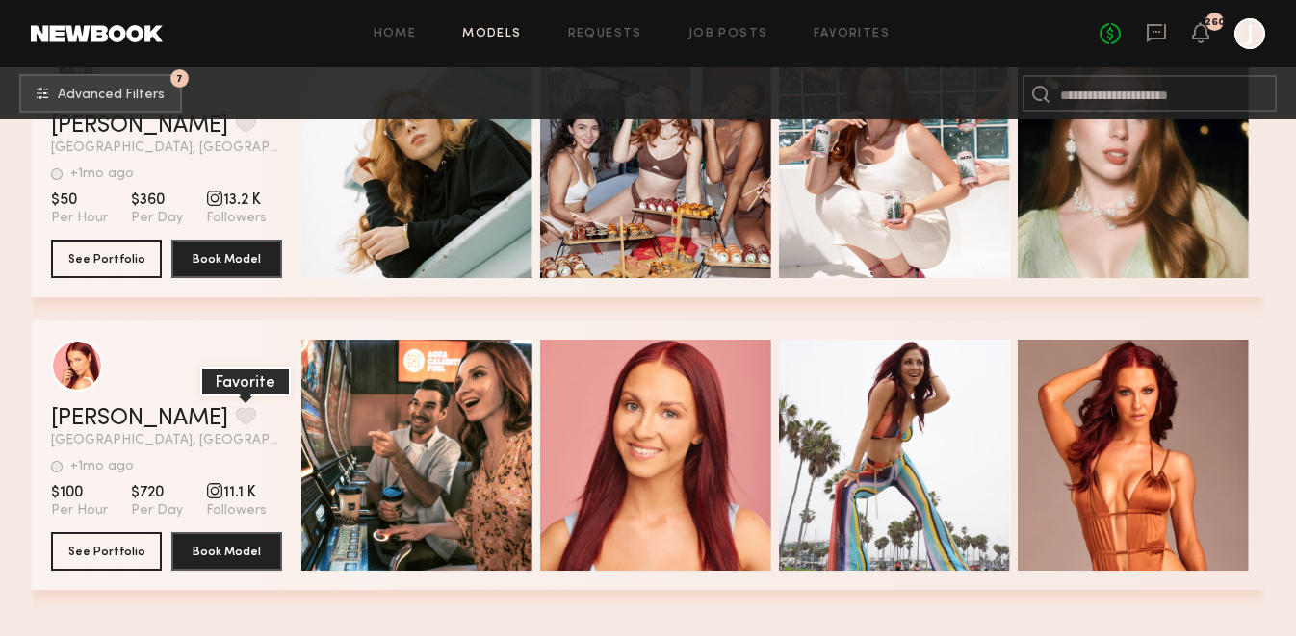
click at [236, 409] on button "grid" at bounding box center [246, 415] width 20 height 17
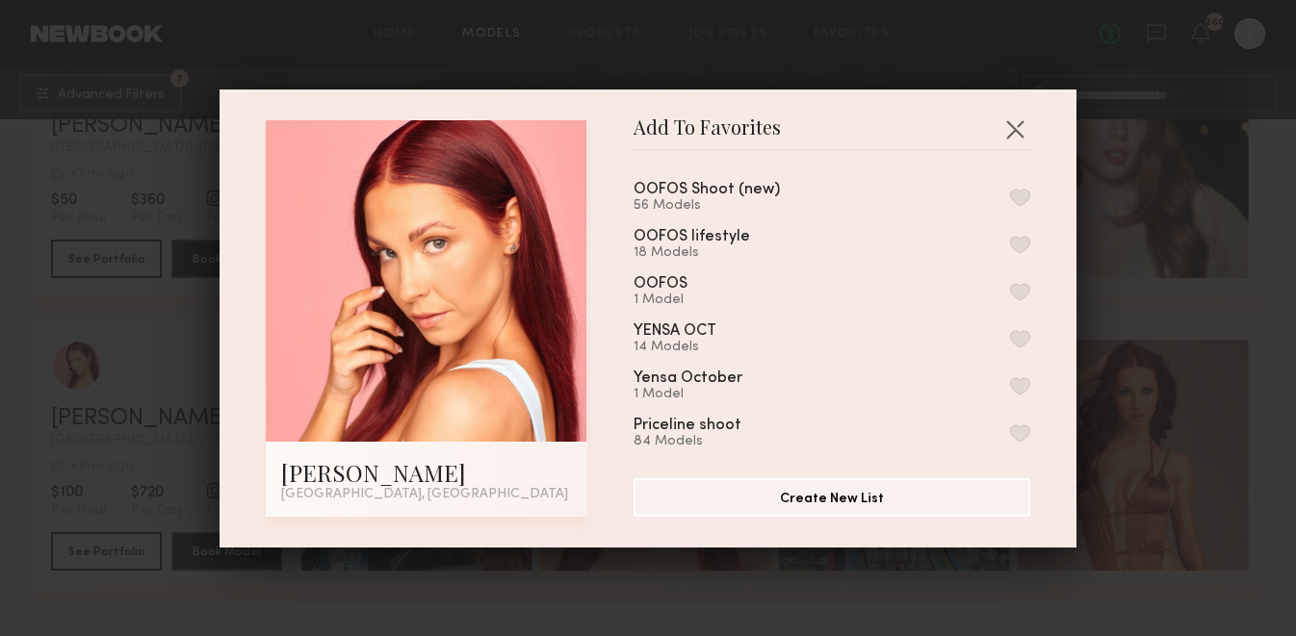
click at [1021, 189] on button "button" at bounding box center [1020, 197] width 20 height 17
click at [1021, 133] on button "button" at bounding box center [1014, 129] width 31 height 31
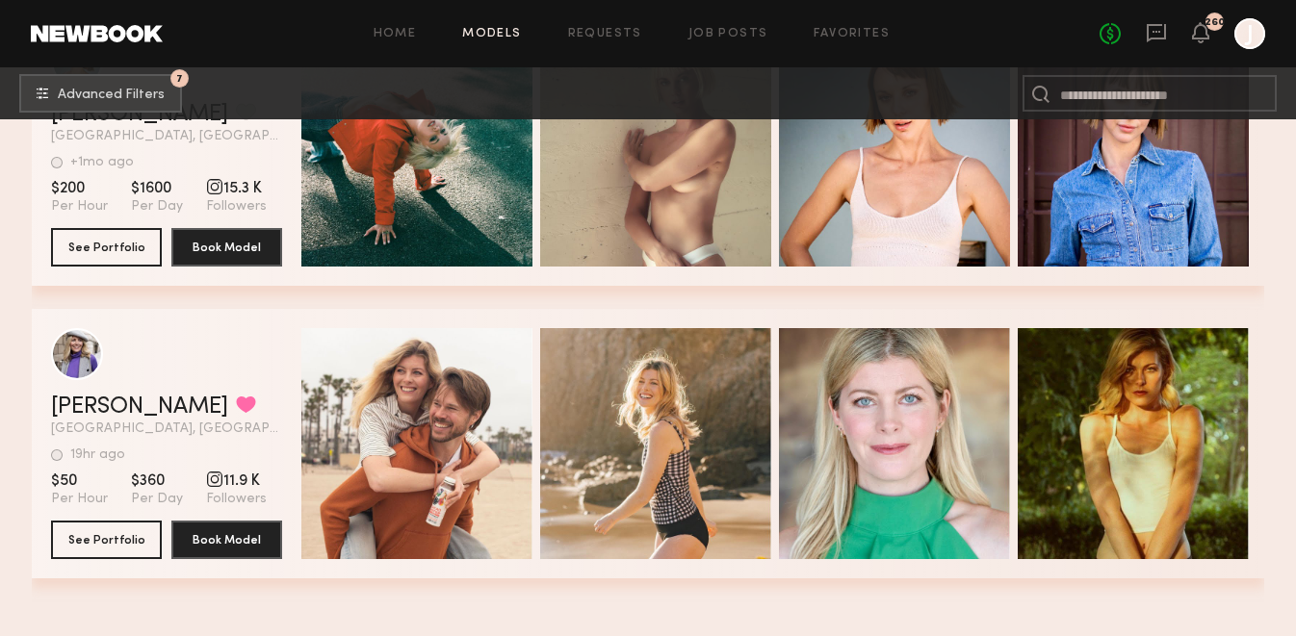
scroll to position [12655, 0]
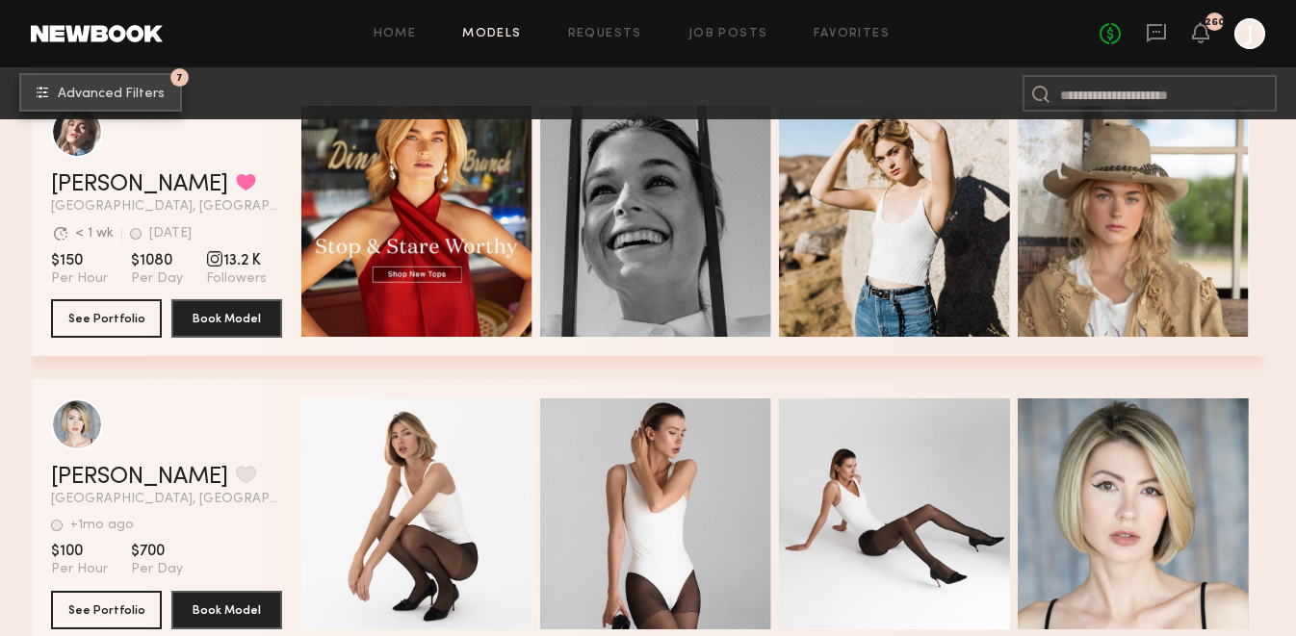
click at [168, 99] on button "7 Advanced Filters" at bounding box center [100, 92] width 163 height 39
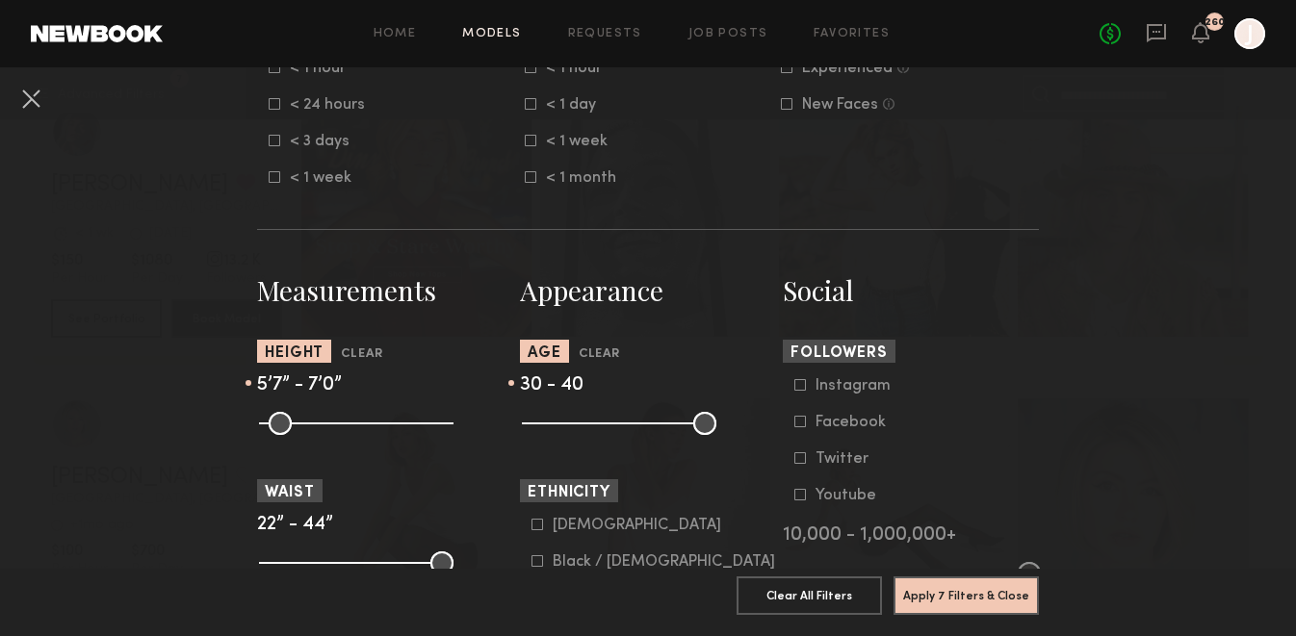
scroll to position [659, 0]
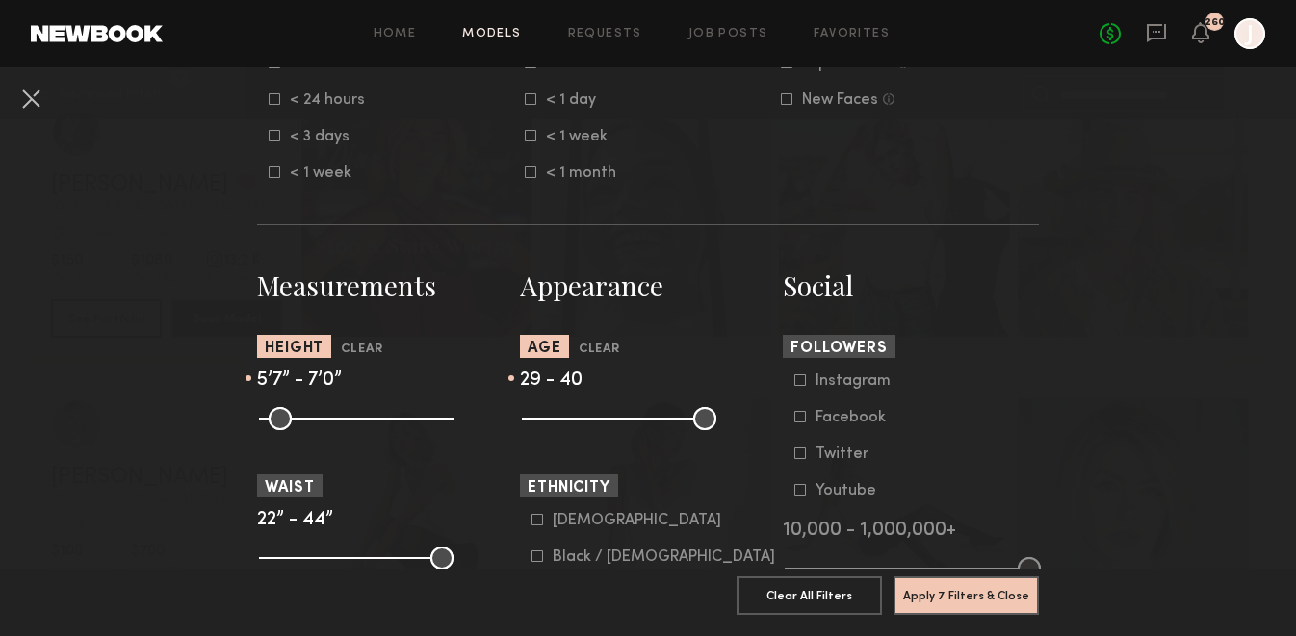
type input "**"
click at [592, 417] on input "range" at bounding box center [619, 418] width 194 height 23
click at [937, 600] on button "Apply 7 Filters & Close" at bounding box center [965, 595] width 145 height 39
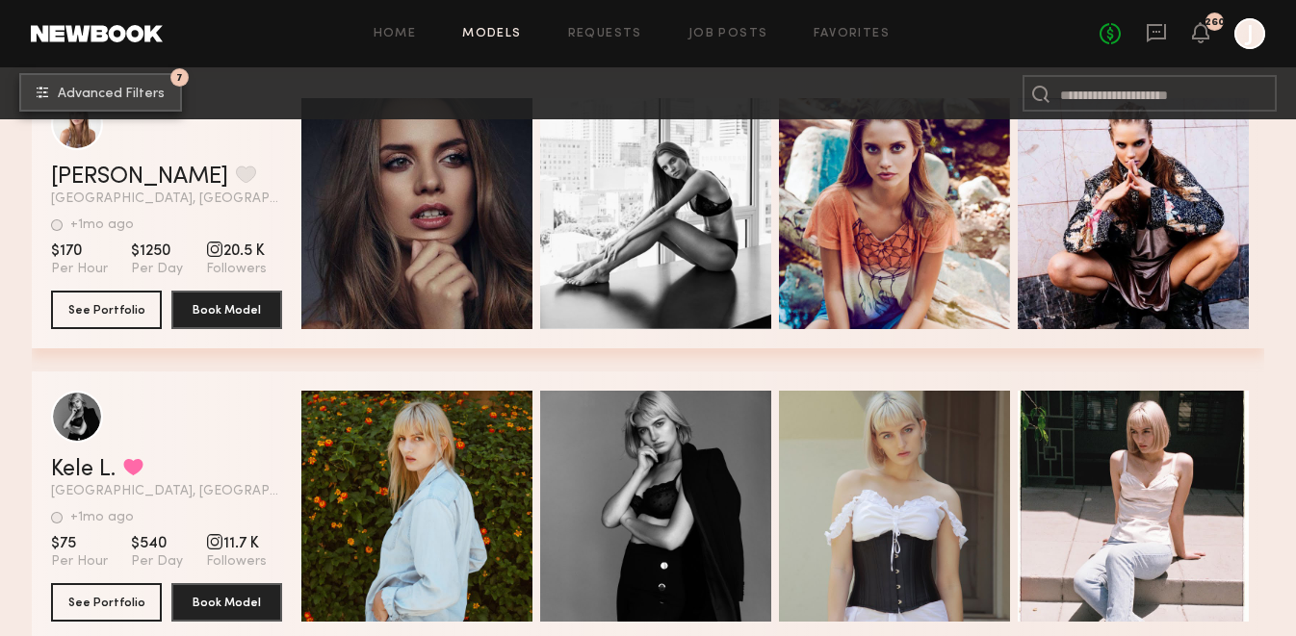
scroll to position [18068, 0]
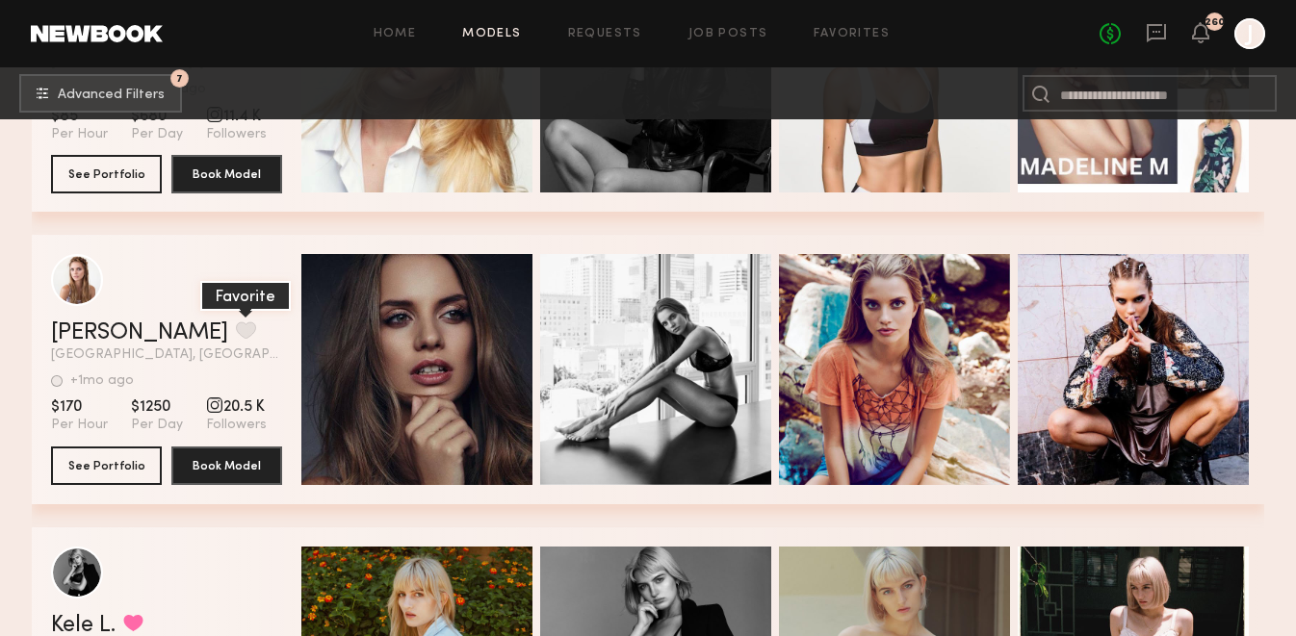
click at [236, 323] on button "grid" at bounding box center [246, 330] width 20 height 17
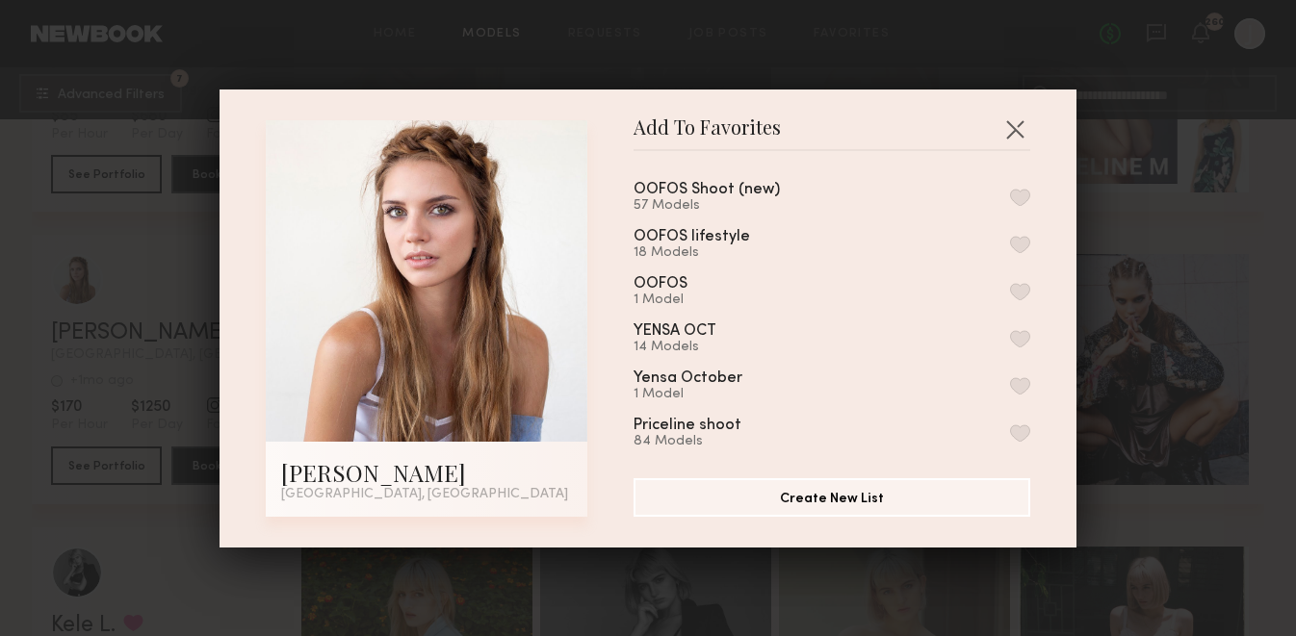
click at [1024, 197] on button "button" at bounding box center [1020, 197] width 20 height 17
click at [1023, 123] on button "button" at bounding box center [1014, 129] width 31 height 31
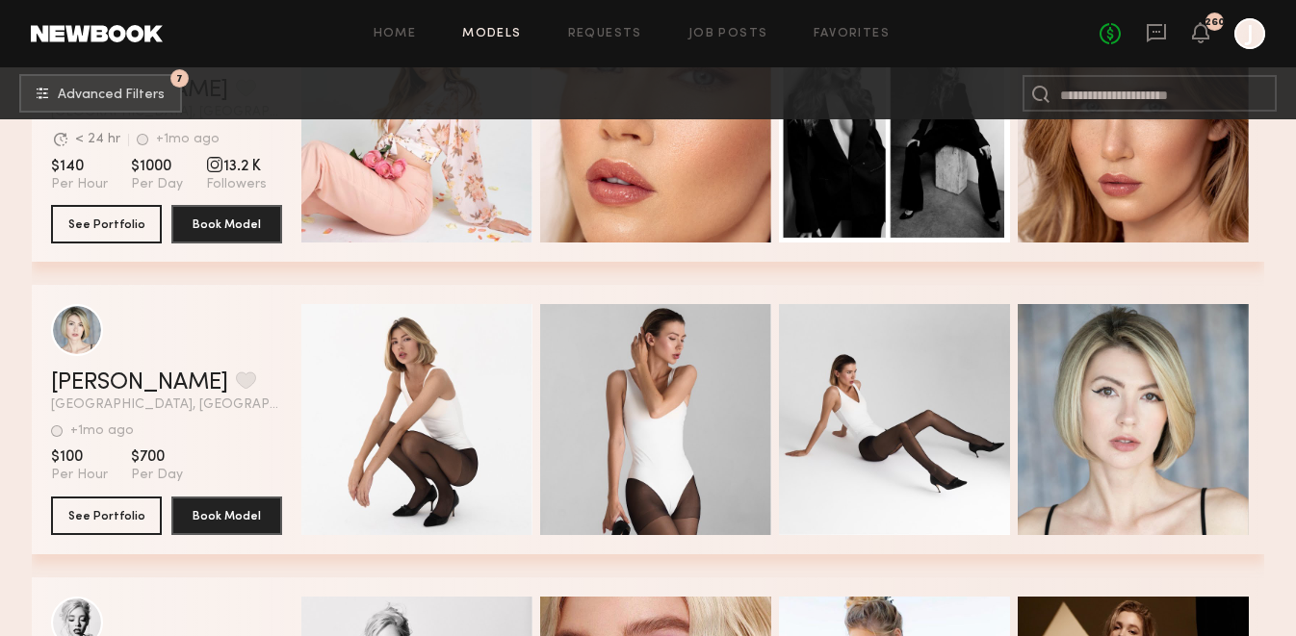
scroll to position [14507, 0]
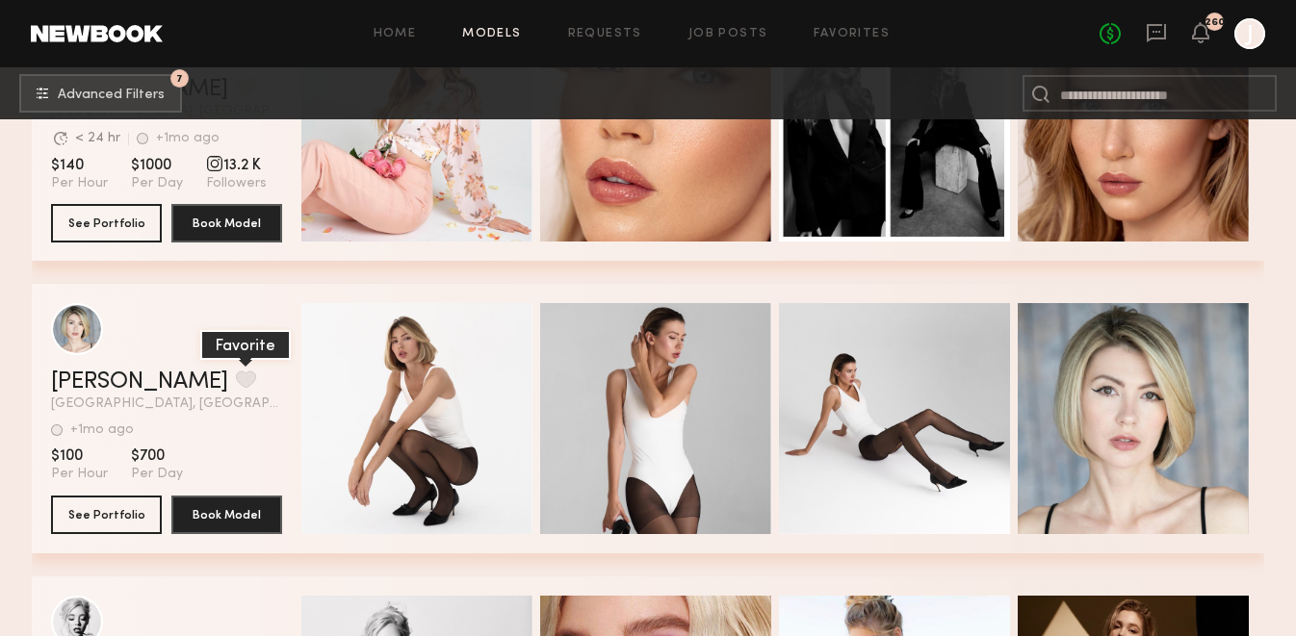
click at [236, 375] on button "grid" at bounding box center [246, 379] width 20 height 17
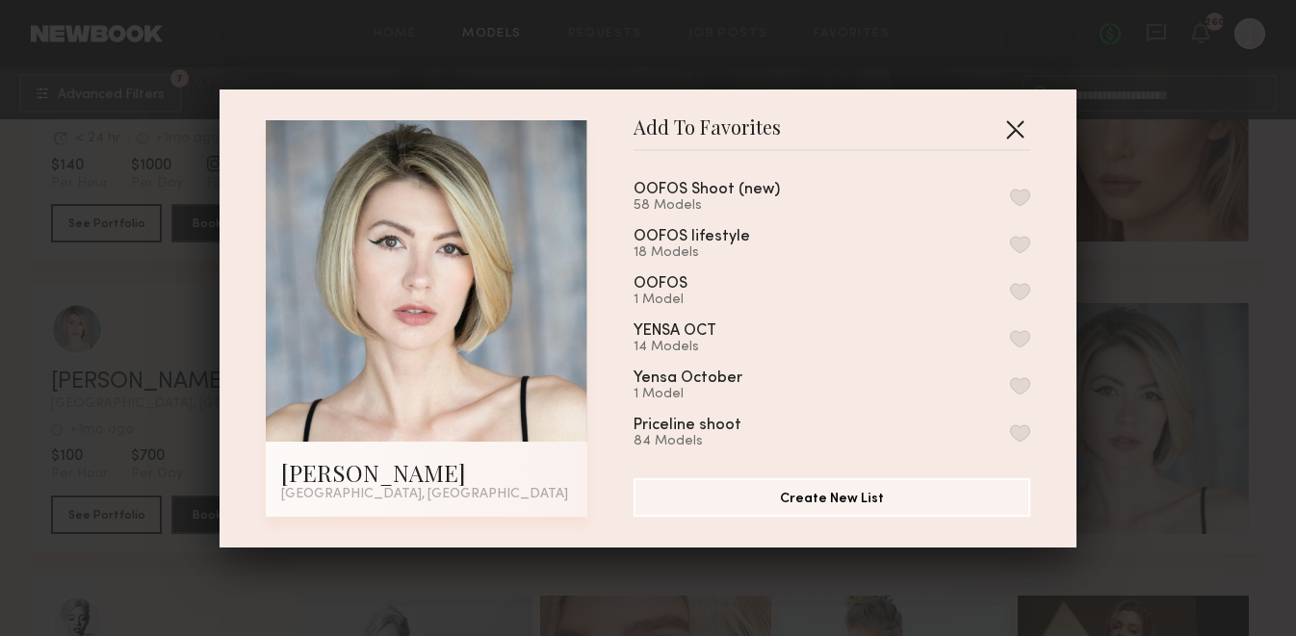
click at [1019, 129] on button "button" at bounding box center [1014, 129] width 31 height 31
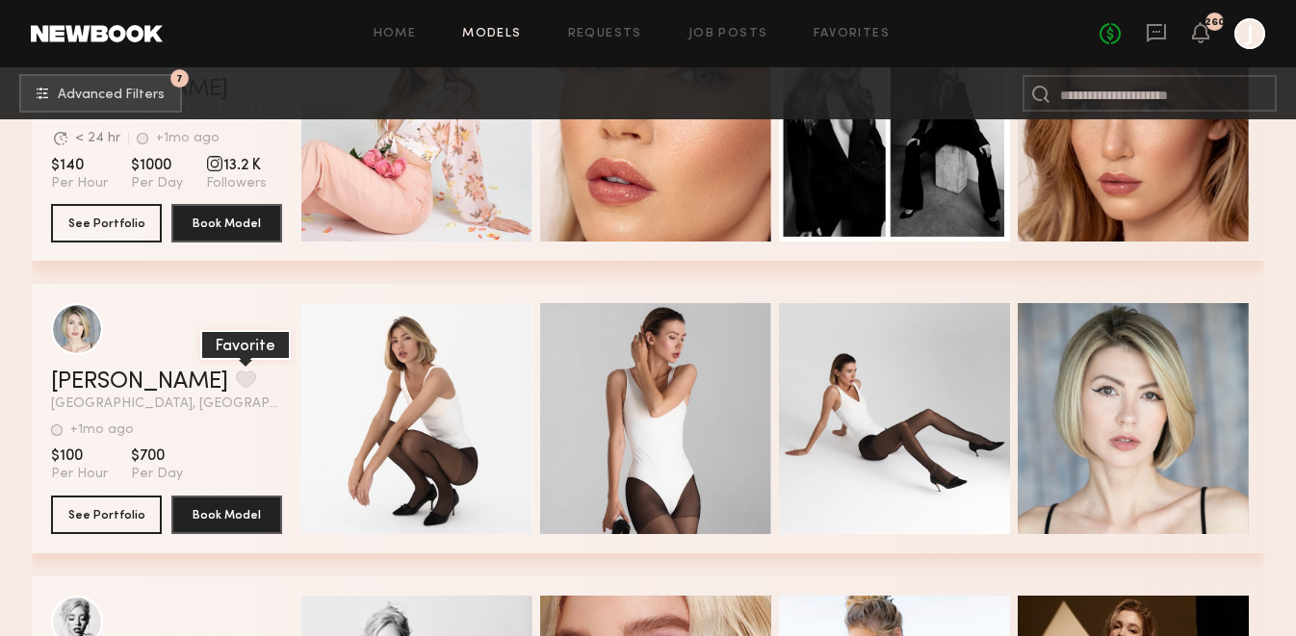
click at [236, 388] on button "grid" at bounding box center [246, 379] width 20 height 17
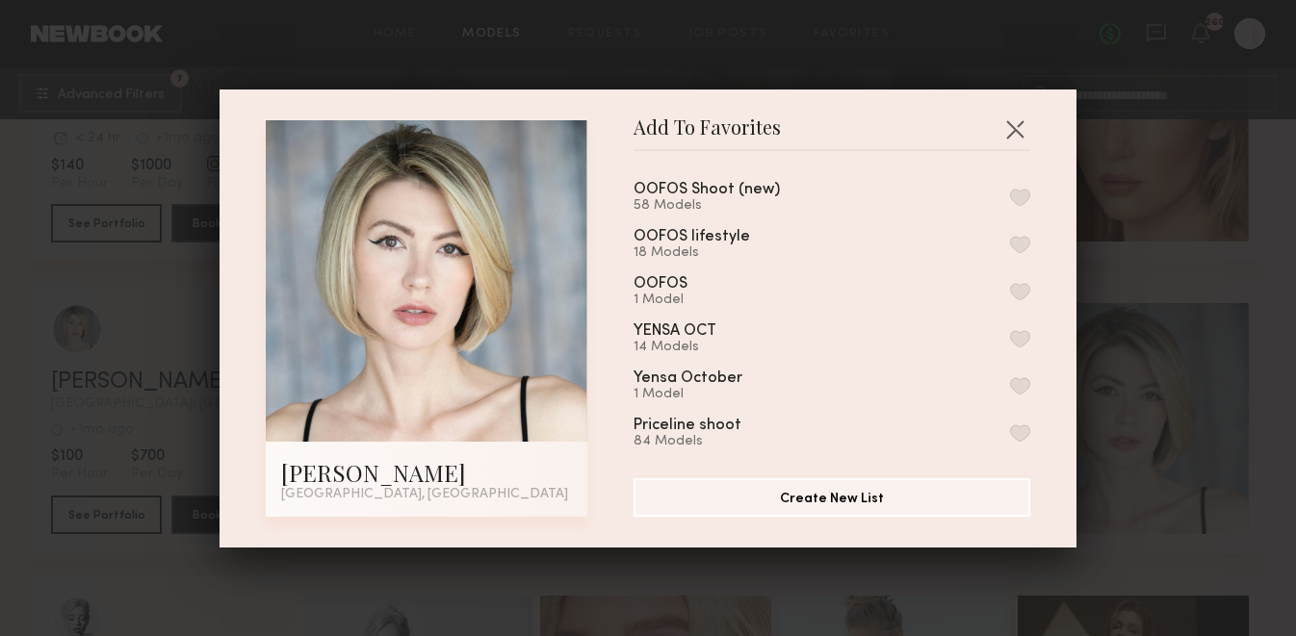
click at [1017, 197] on button "button" at bounding box center [1020, 197] width 20 height 17
click at [1018, 135] on button "button" at bounding box center [1014, 129] width 31 height 31
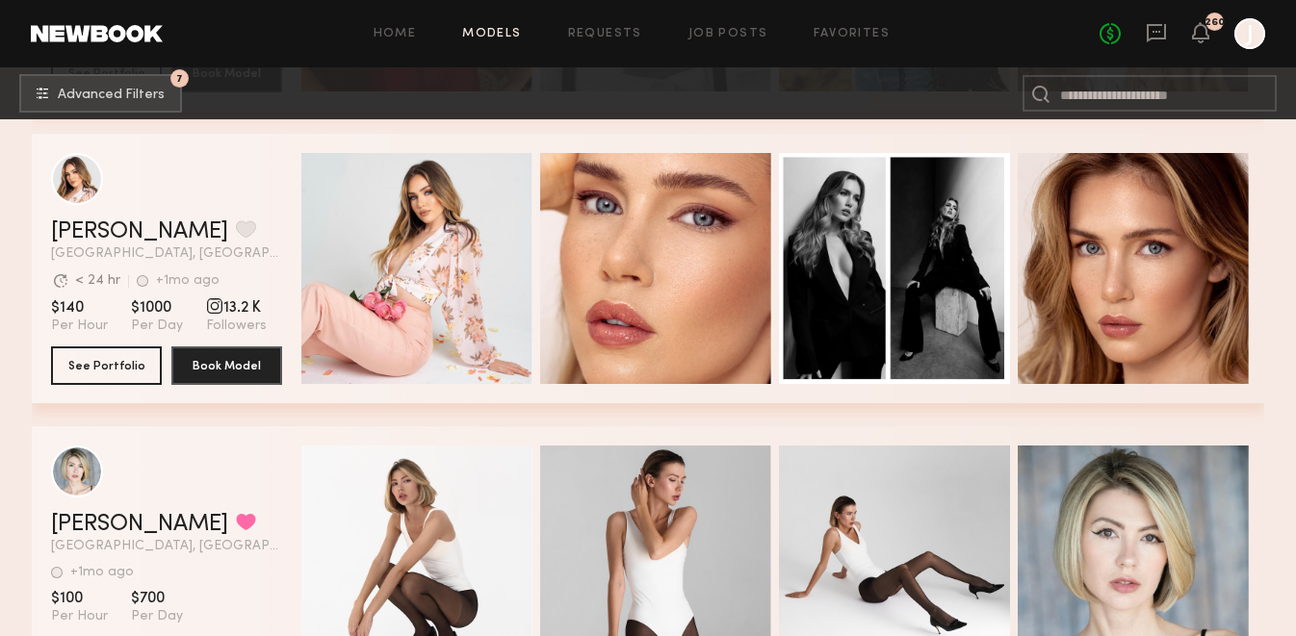
scroll to position [14566, 0]
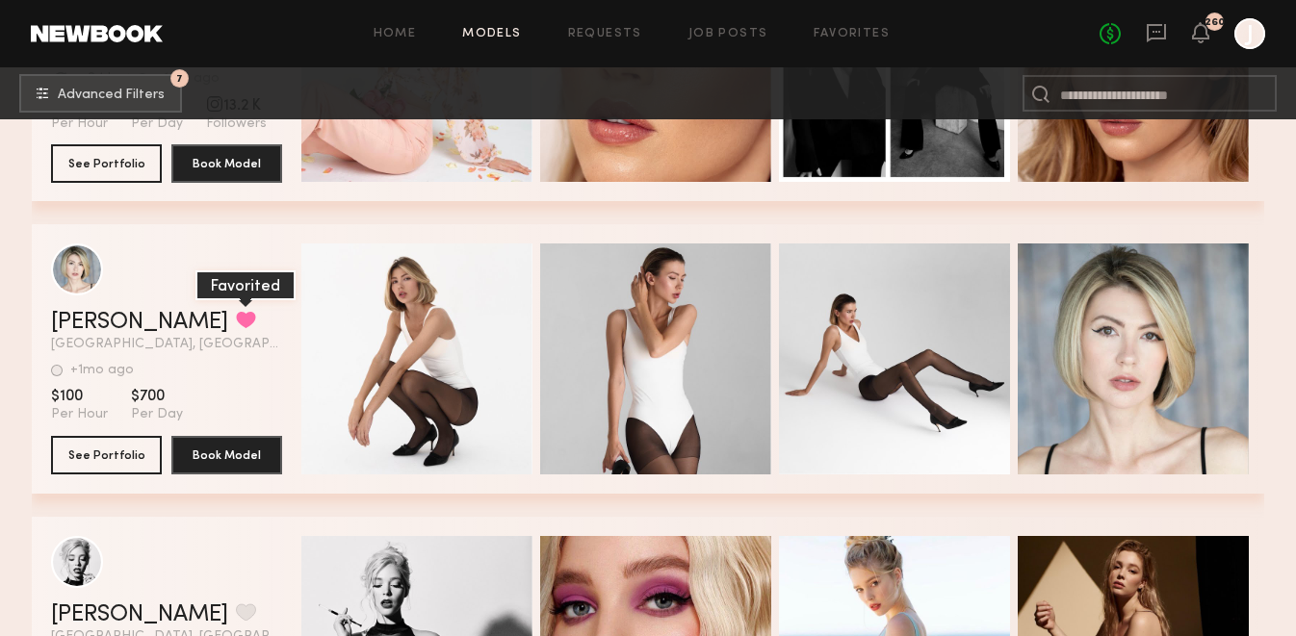
click at [236, 324] on button "grid" at bounding box center [246, 319] width 20 height 17
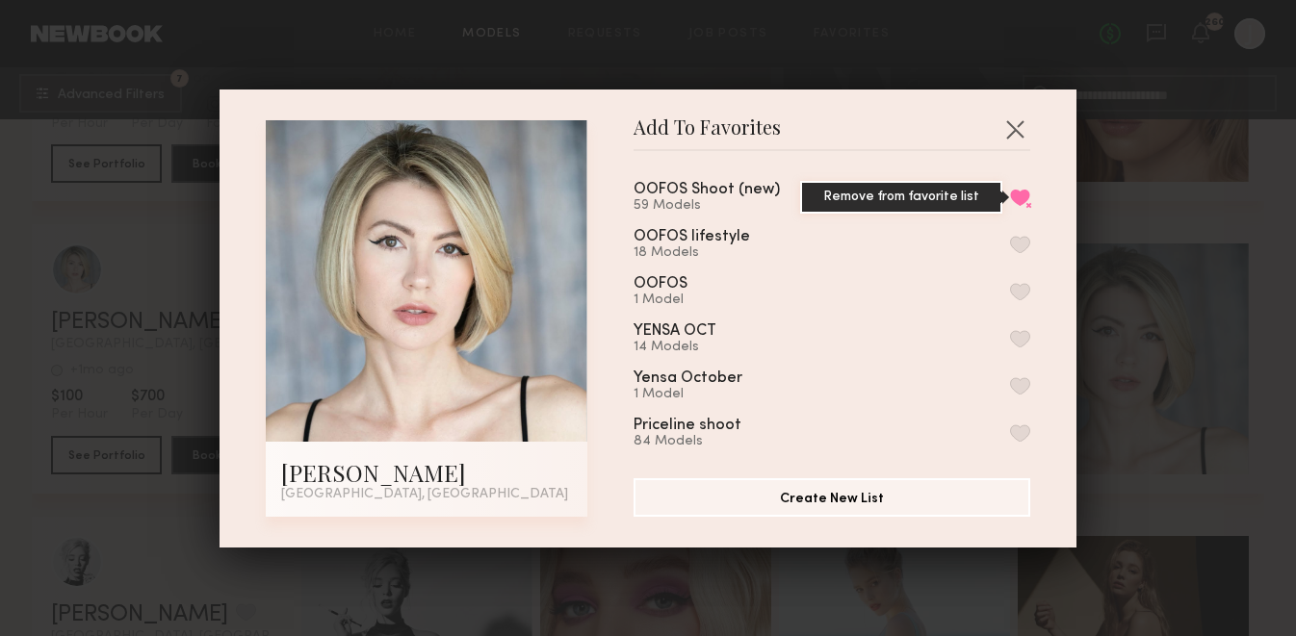
click at [1019, 196] on button "Remove from favorite list" at bounding box center [1020, 197] width 20 height 17
click at [1013, 127] on button "button" at bounding box center [1014, 129] width 31 height 31
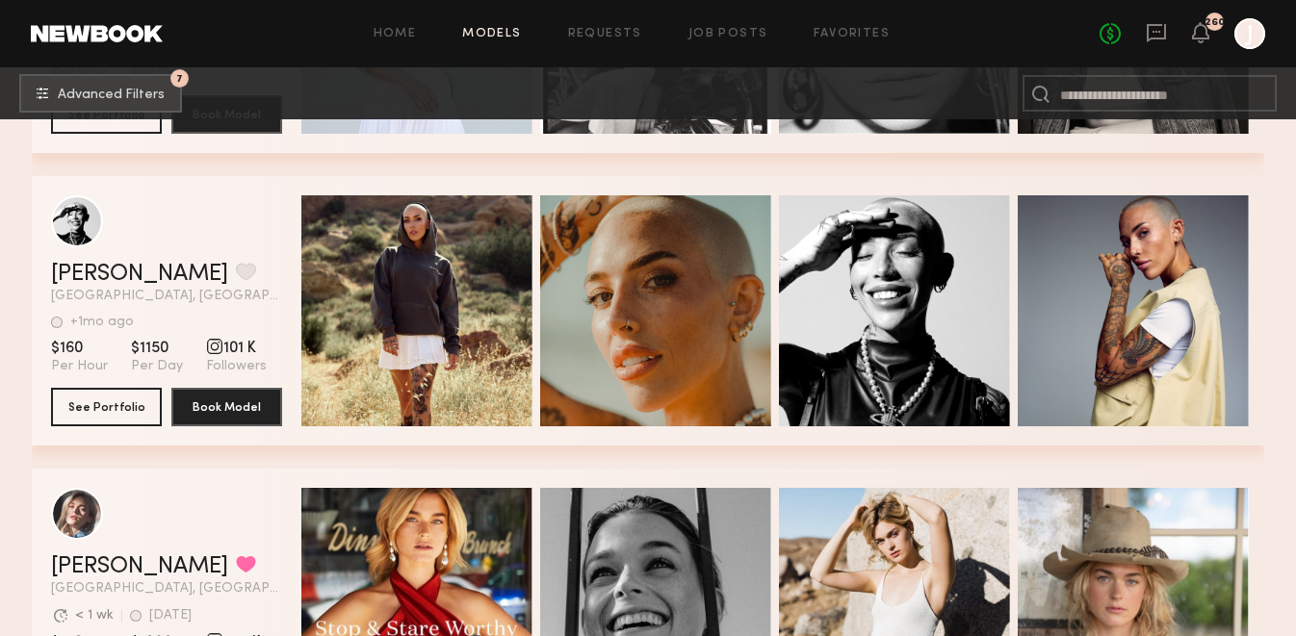
scroll to position [13689, 0]
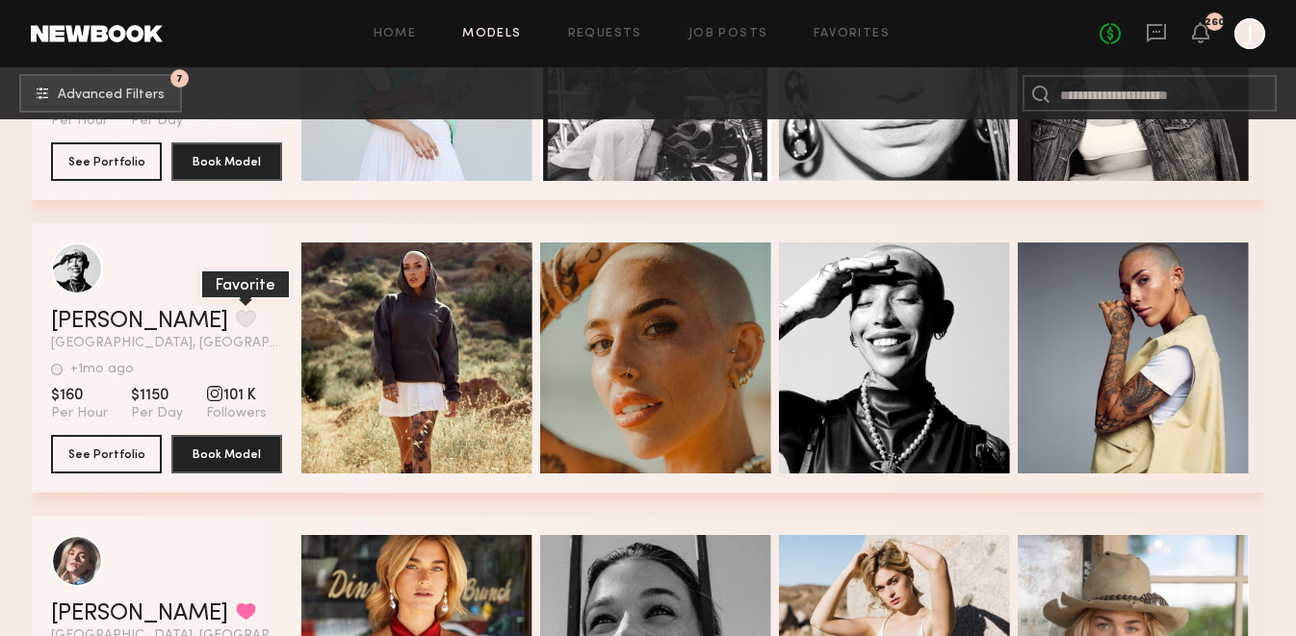
click at [236, 316] on button "grid" at bounding box center [246, 318] width 20 height 17
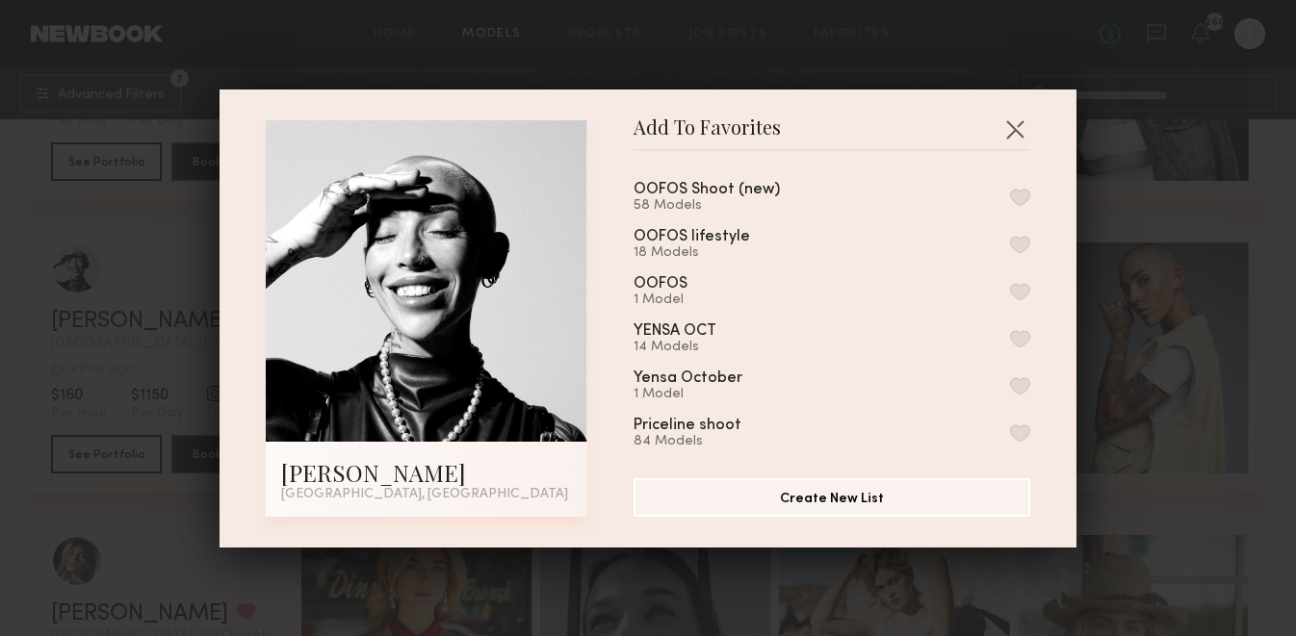
click at [1021, 194] on button "button" at bounding box center [1020, 197] width 20 height 17
click at [1011, 124] on button "button" at bounding box center [1014, 129] width 31 height 31
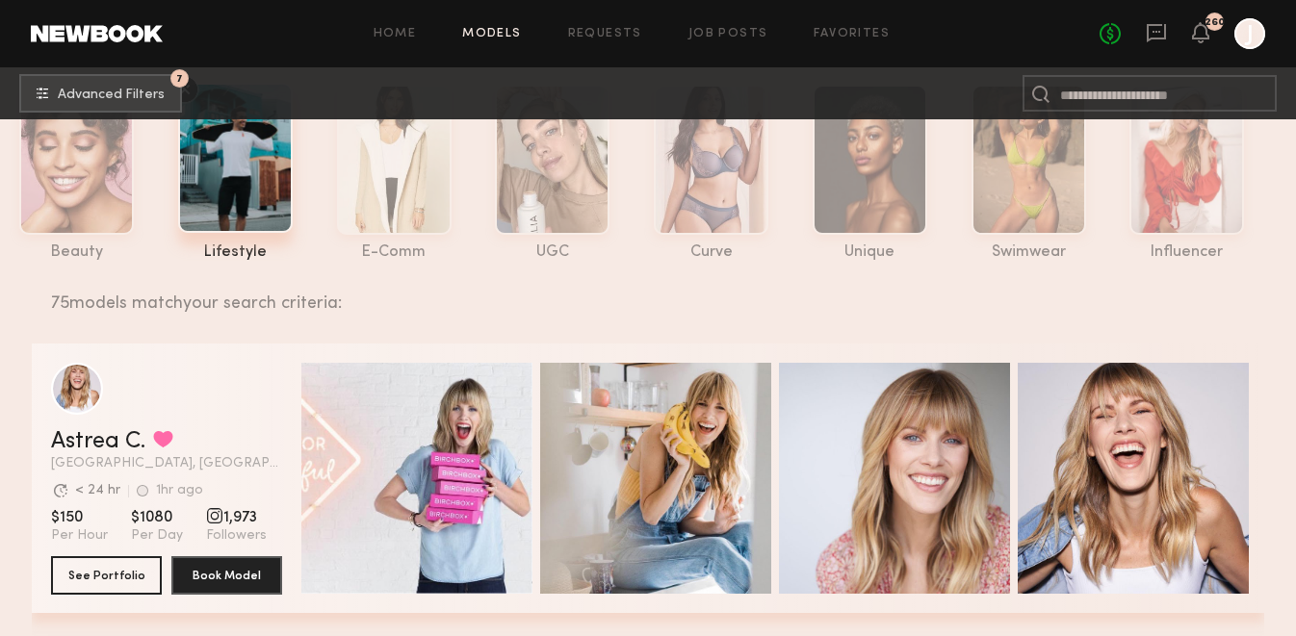
scroll to position [0, 0]
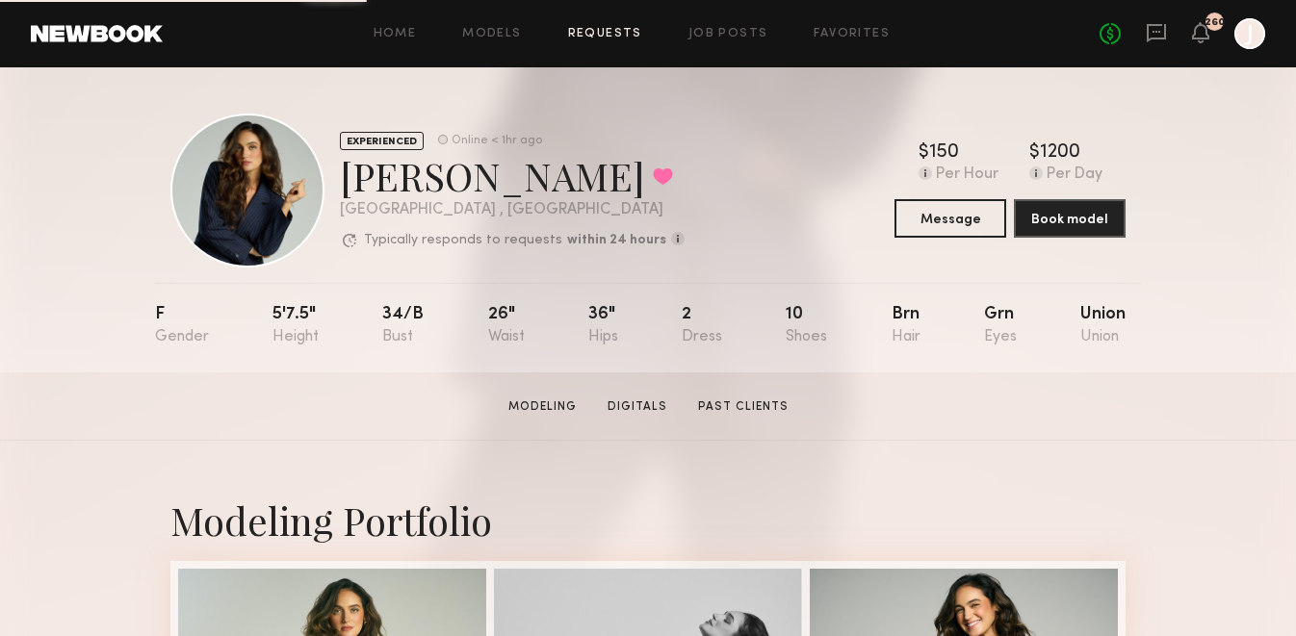
click at [596, 38] on link "Requests" at bounding box center [605, 34] width 74 height 13
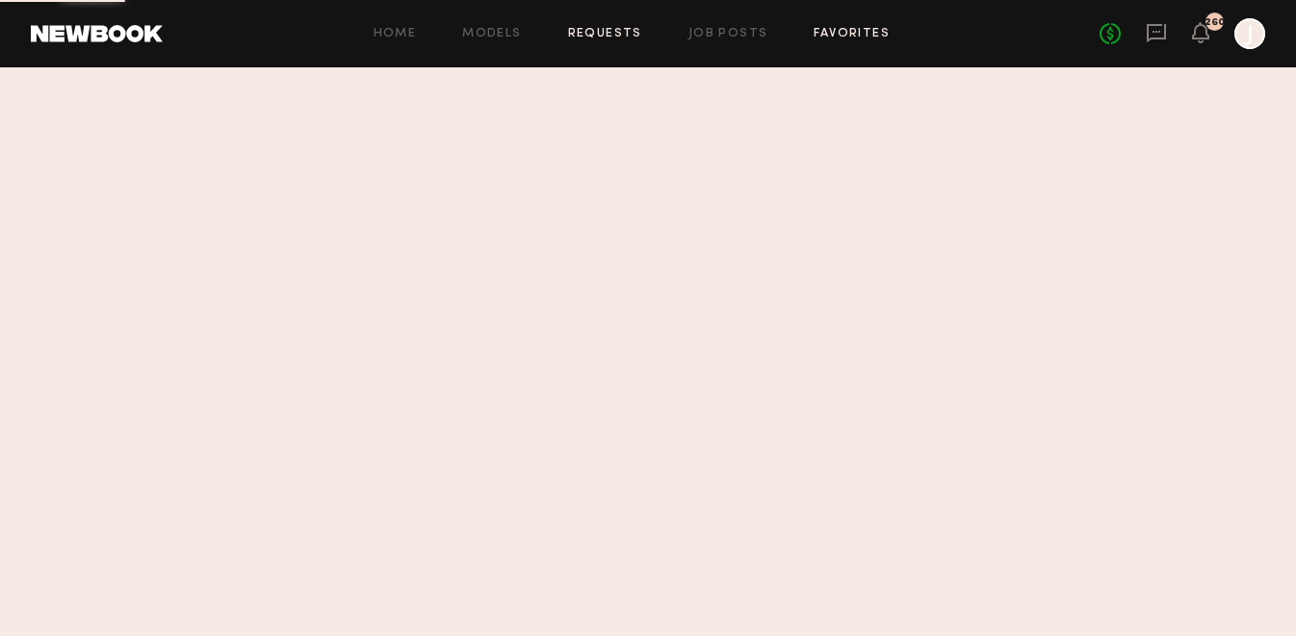
click at [866, 28] on link "Favorites" at bounding box center [852, 34] width 76 height 13
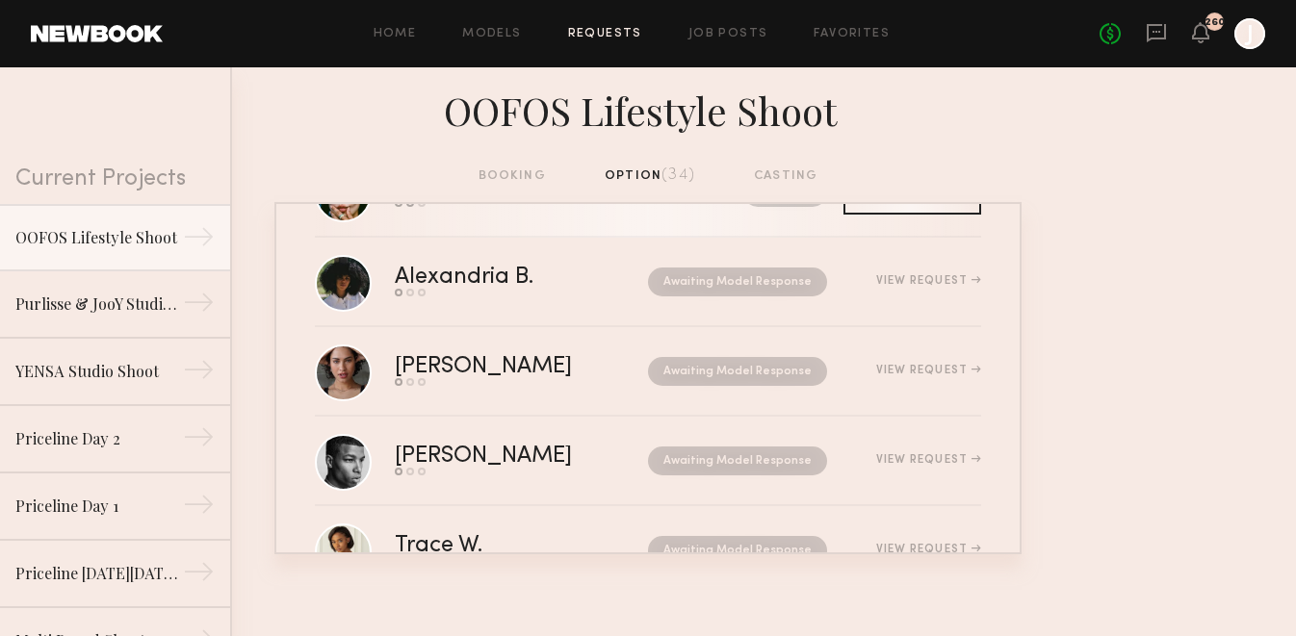
scroll to position [2759, 0]
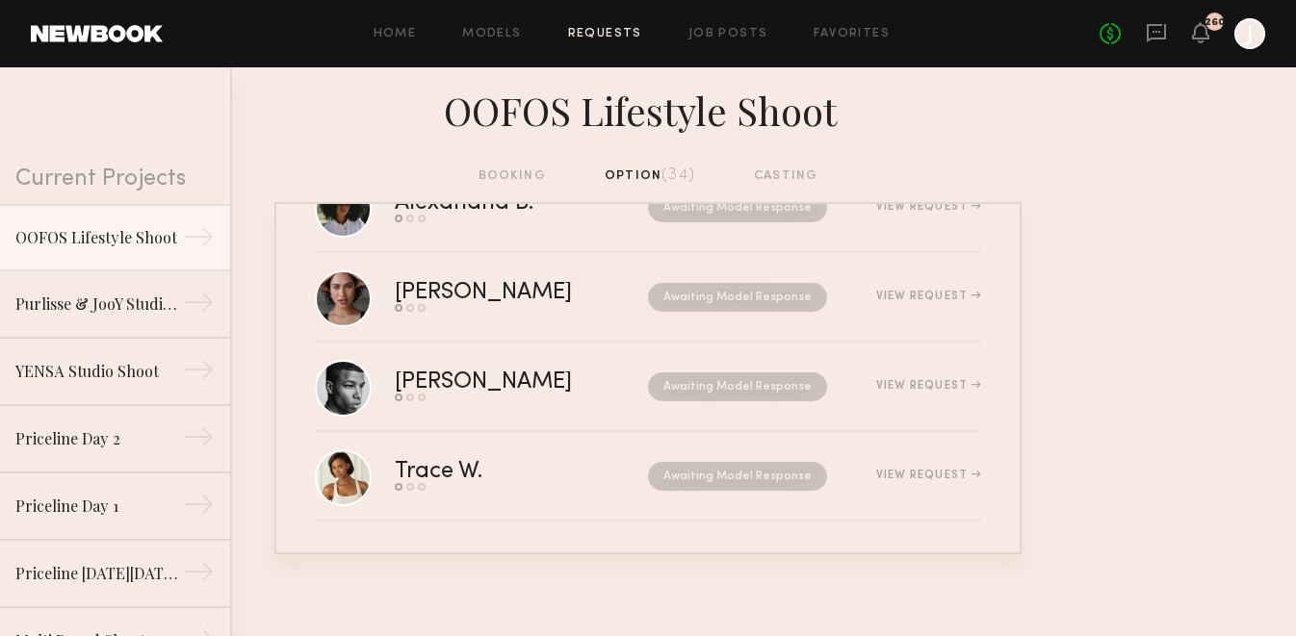
click at [823, 26] on div "Home Models Requests Job Posts Favorites Sign Out No fees up to $5,000 260 J" at bounding box center [714, 33] width 1102 height 31
click at [829, 29] on link "Favorites" at bounding box center [852, 34] width 76 height 13
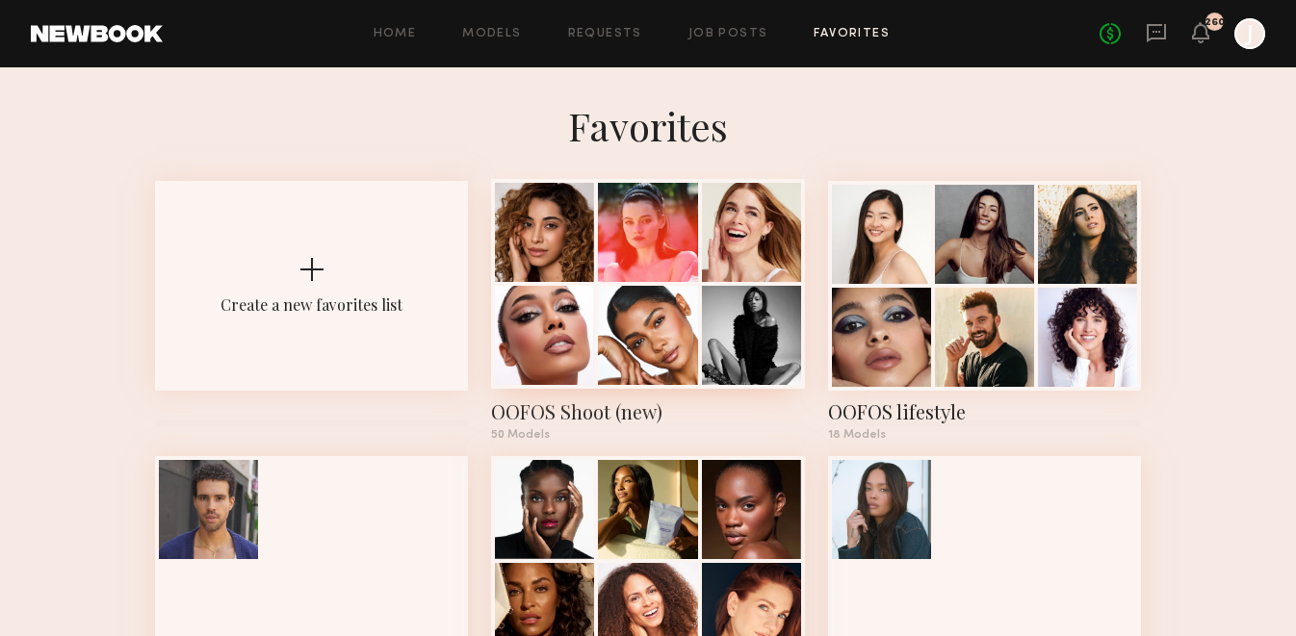
click at [622, 233] on div at bounding box center [647, 232] width 99 height 99
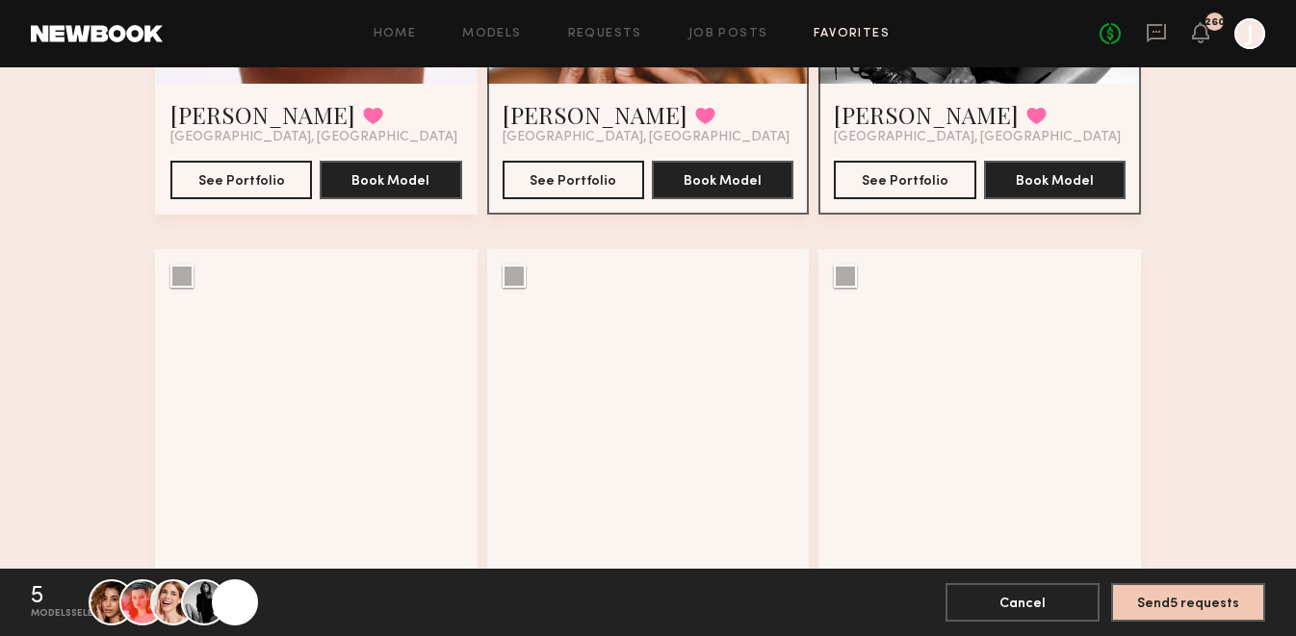
scroll to position [979, 0]
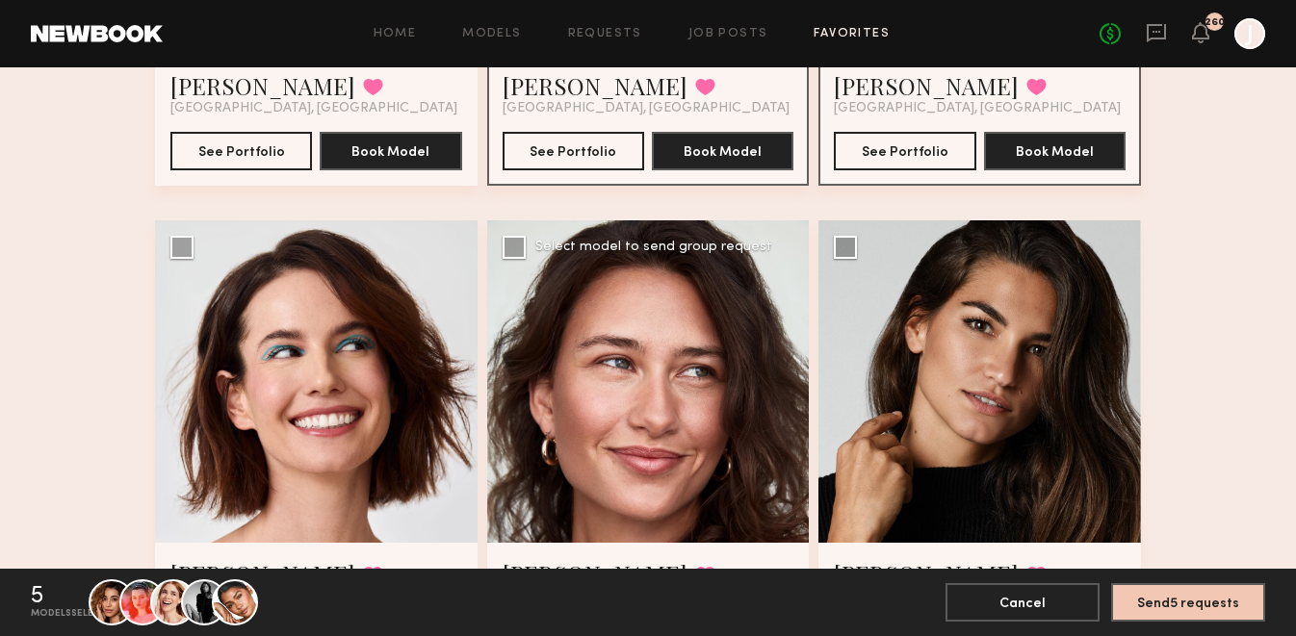
click at [501, 249] on div at bounding box center [648, 381] width 323 height 323
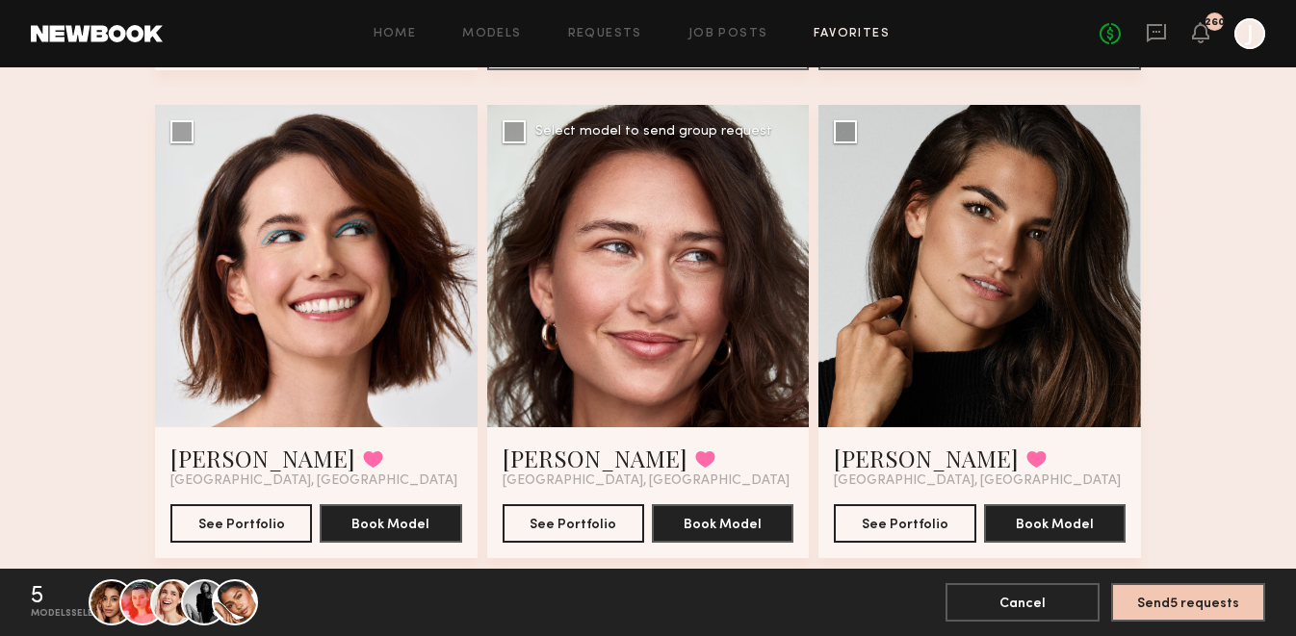
scroll to position [1053, 0]
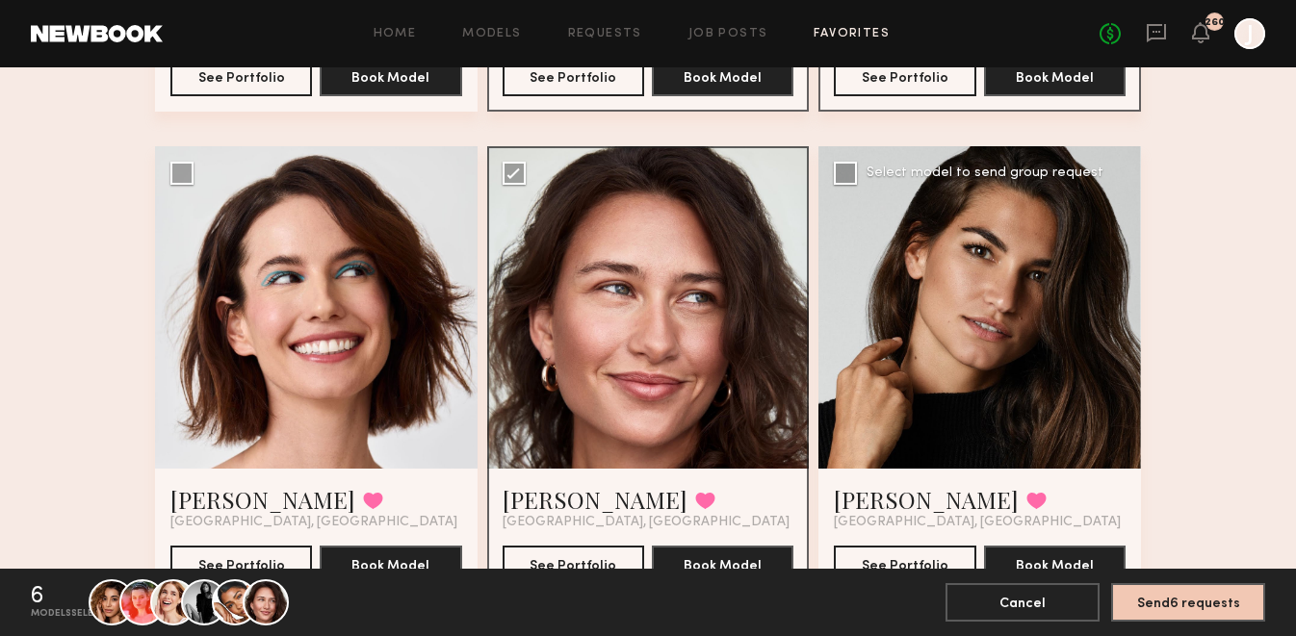
click at [851, 185] on div at bounding box center [979, 307] width 323 height 323
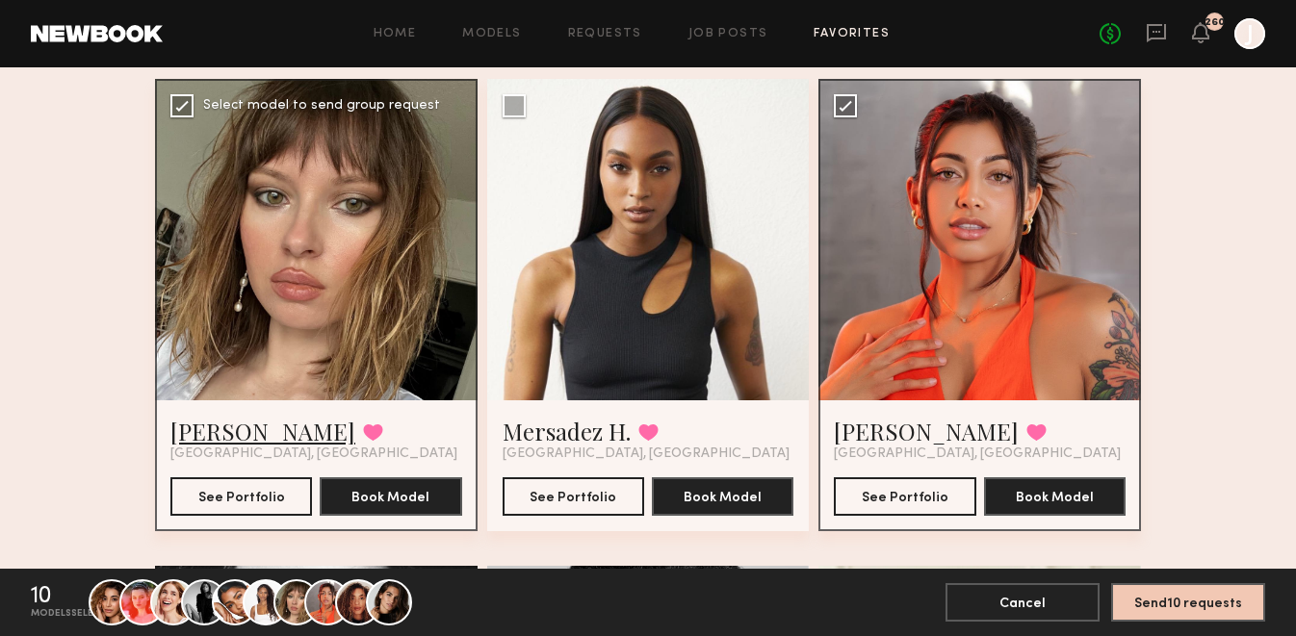
scroll to position [2096, 0]
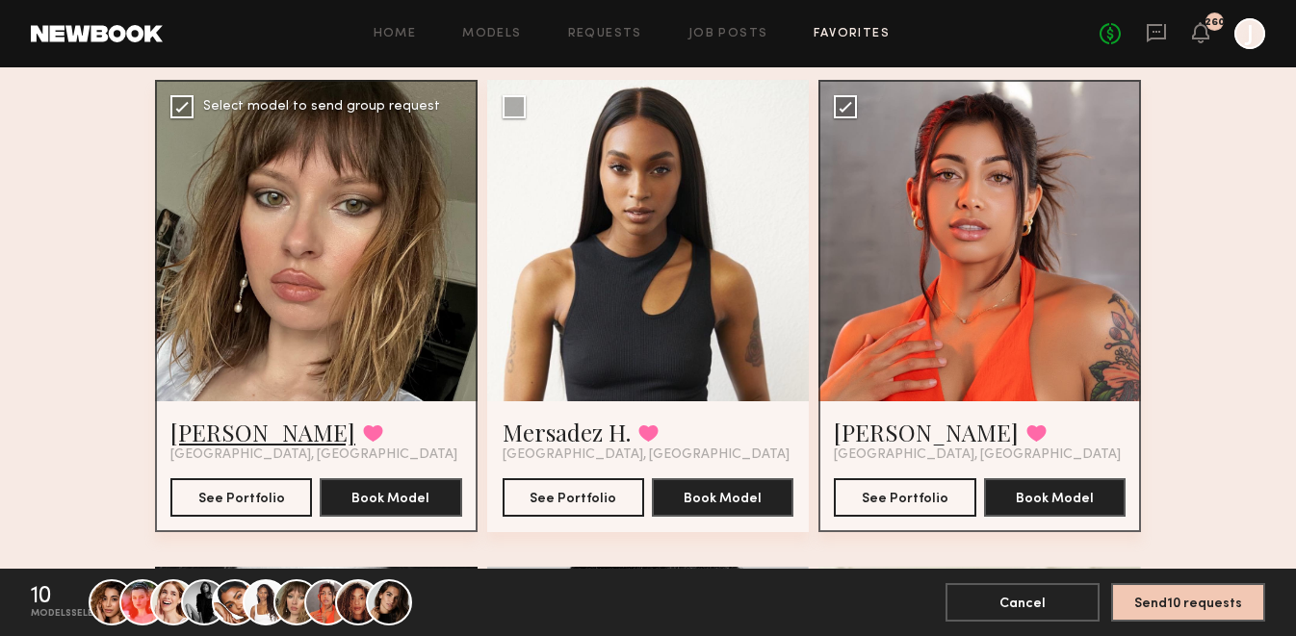
click at [197, 431] on link "[PERSON_NAME]" at bounding box center [262, 432] width 185 height 31
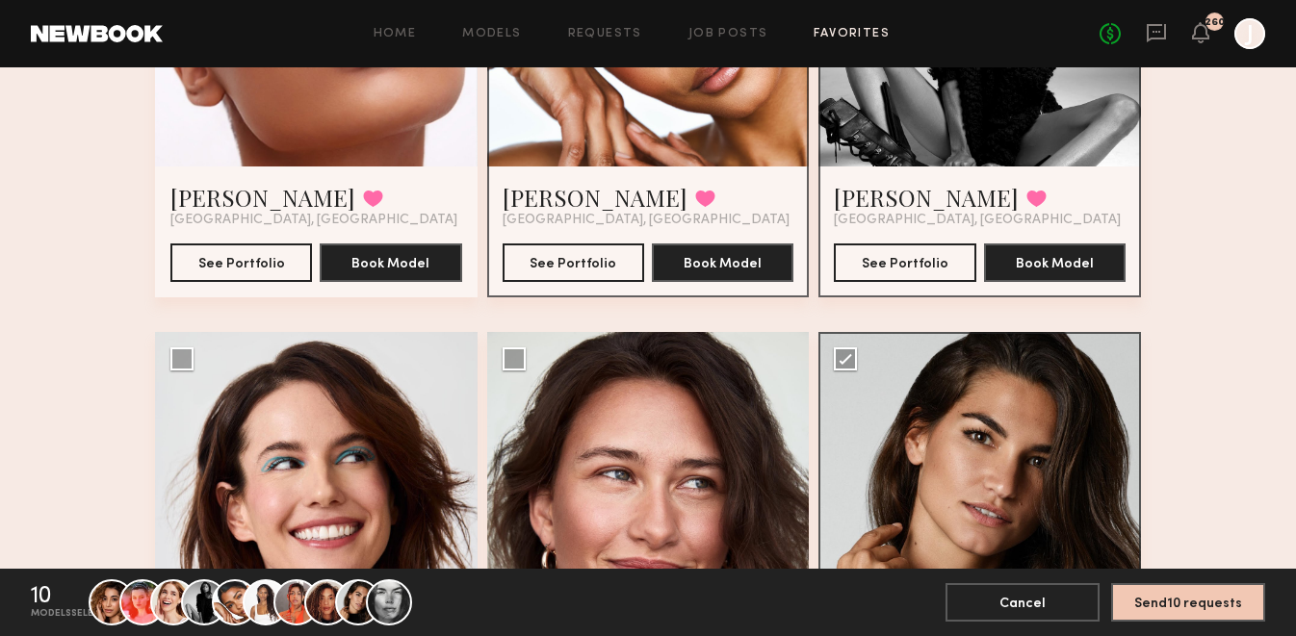
scroll to position [0, 0]
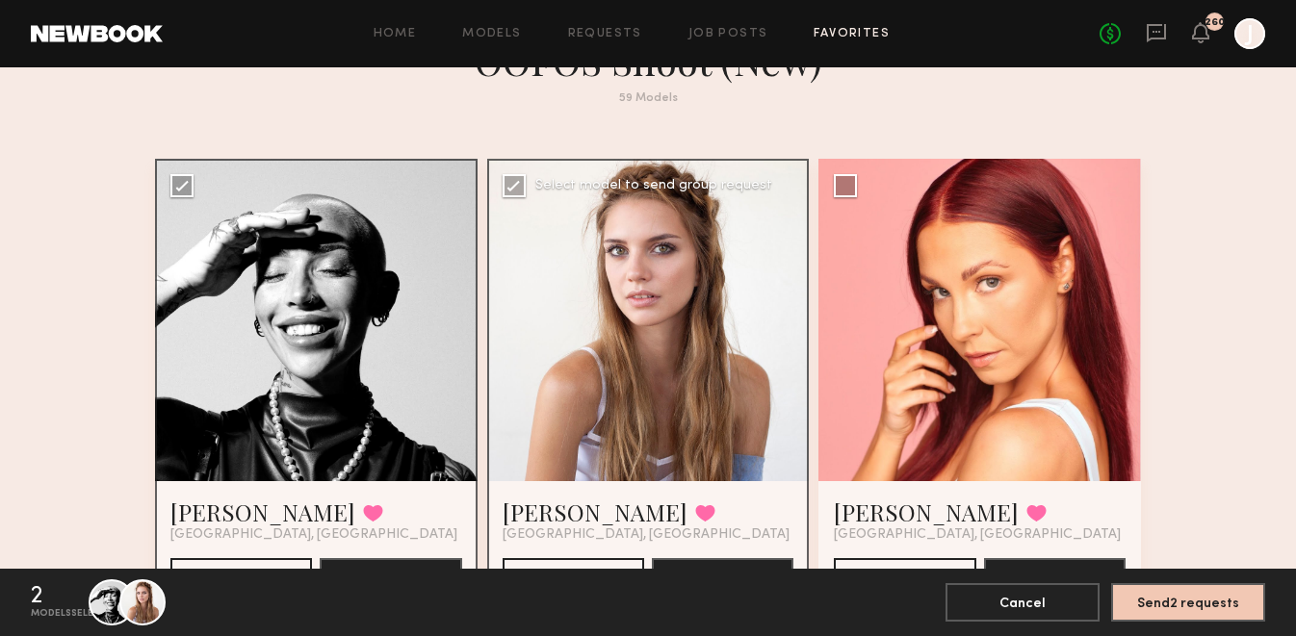
scroll to position [66, 0]
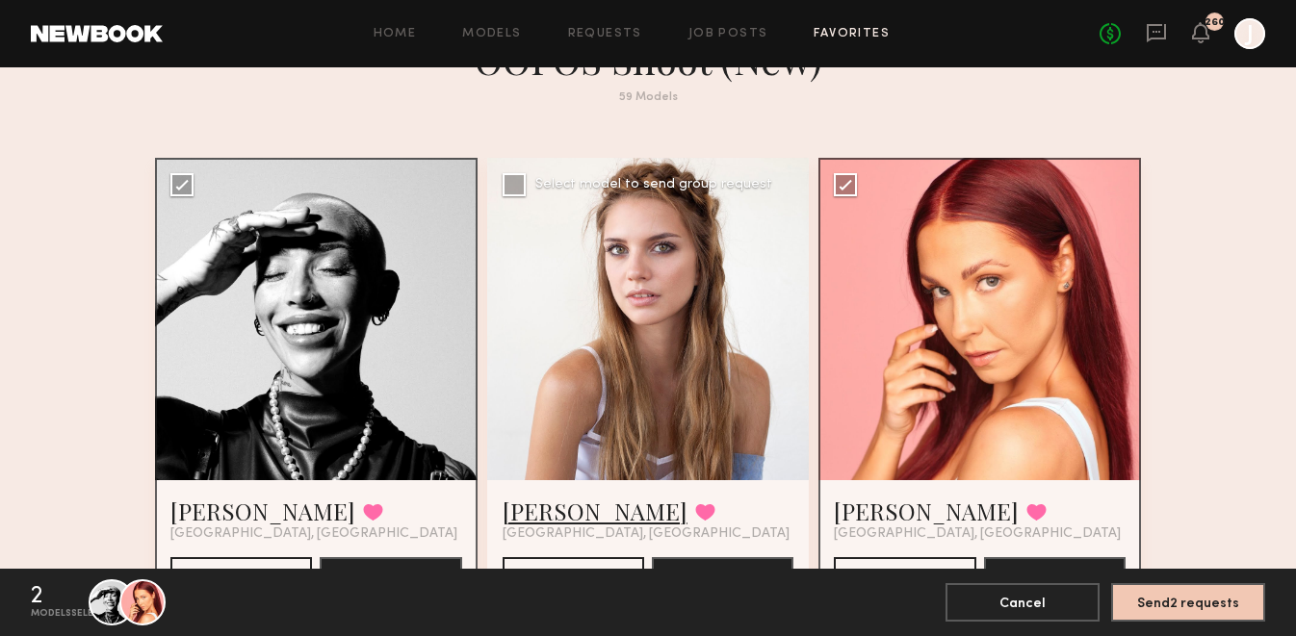
click at [546, 511] on link "Barbara M." at bounding box center [595, 511] width 185 height 31
click at [695, 510] on button at bounding box center [705, 512] width 20 height 17
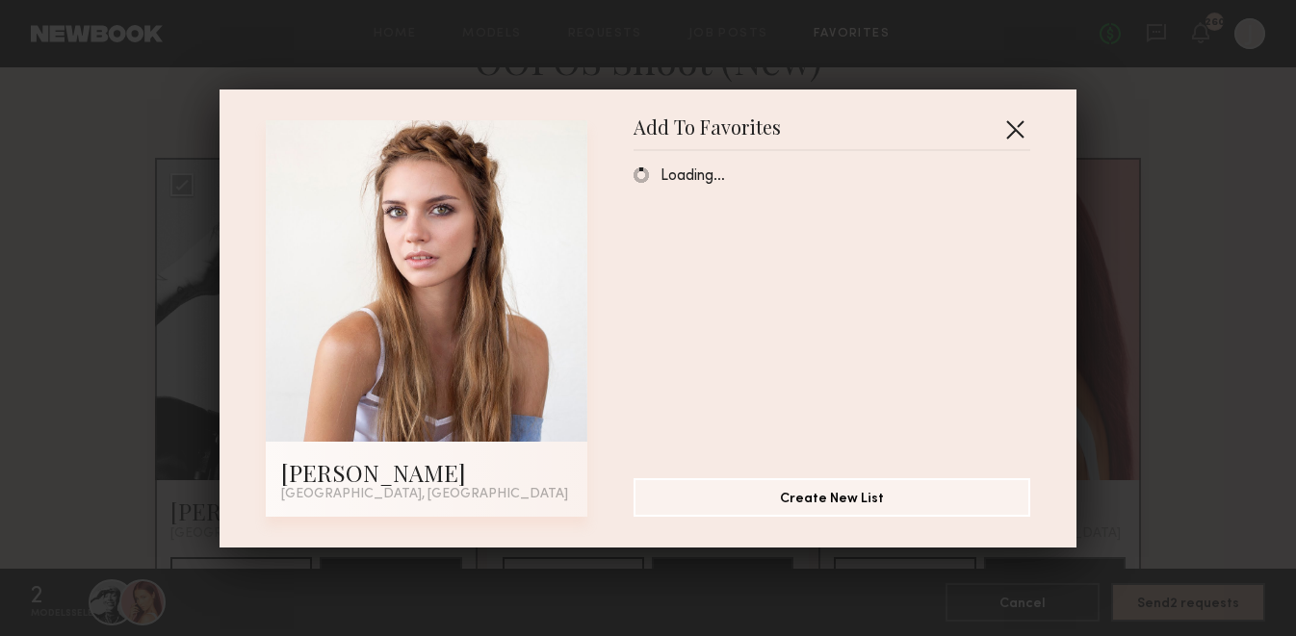
click at [1020, 135] on button "button" at bounding box center [1014, 129] width 31 height 31
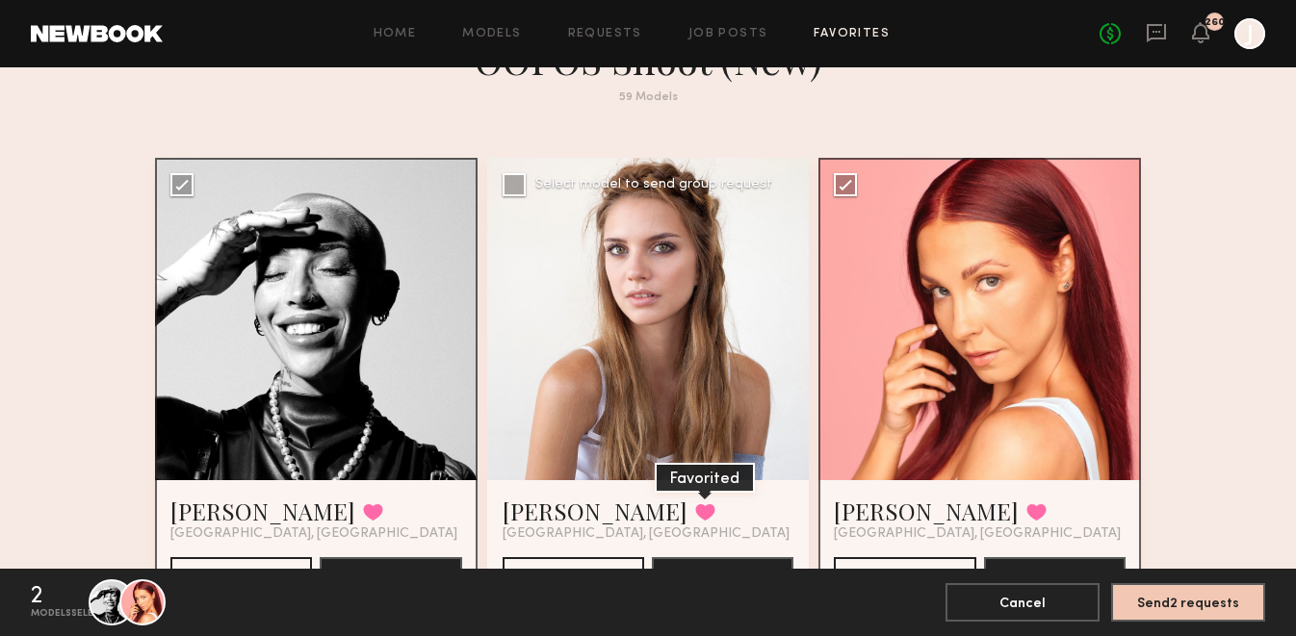
click at [695, 513] on button at bounding box center [705, 512] width 20 height 17
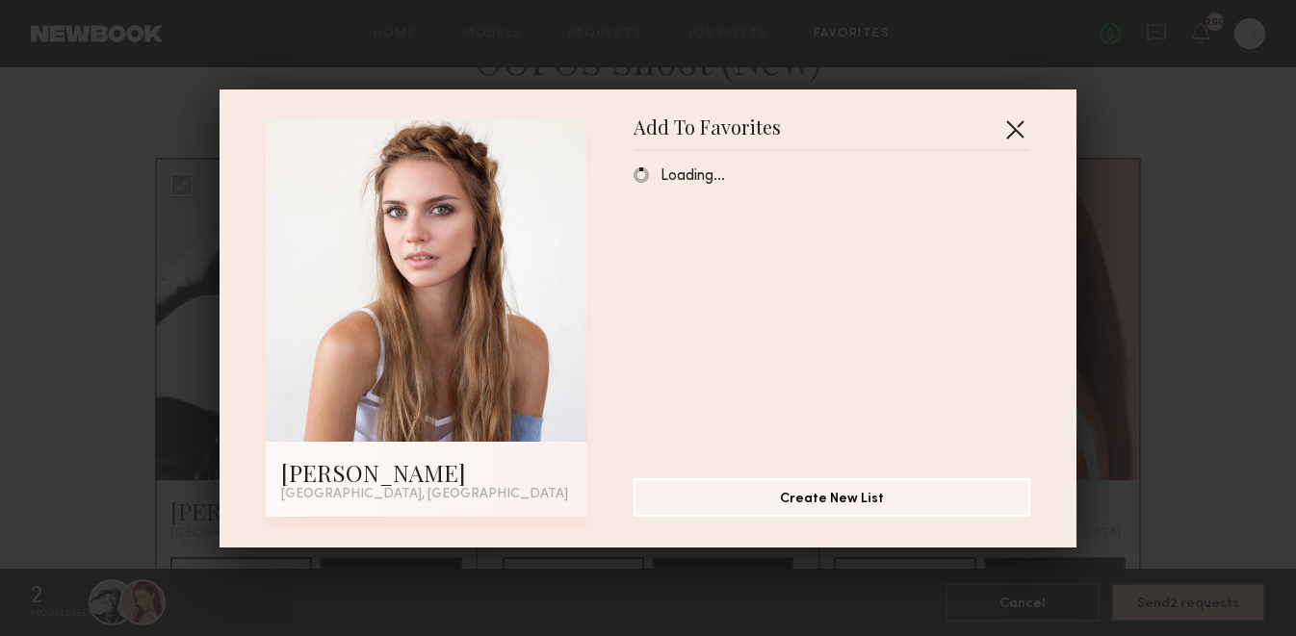
click at [1023, 122] on button "button" at bounding box center [1014, 129] width 31 height 31
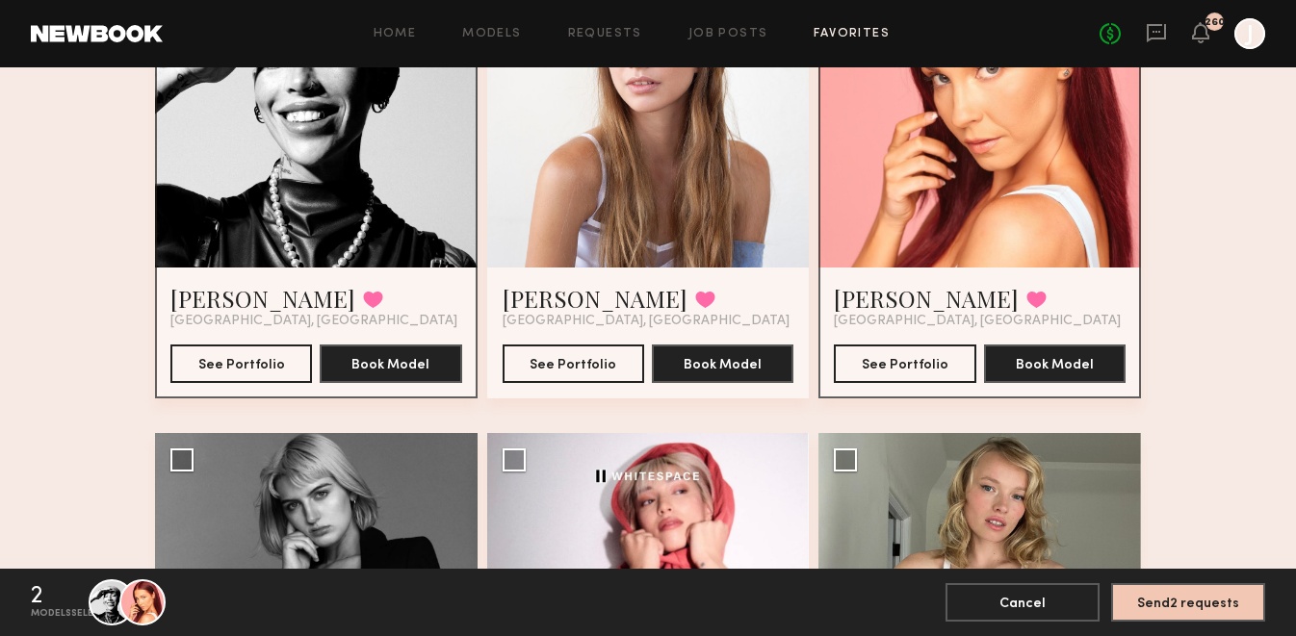
scroll to position [411, 0]
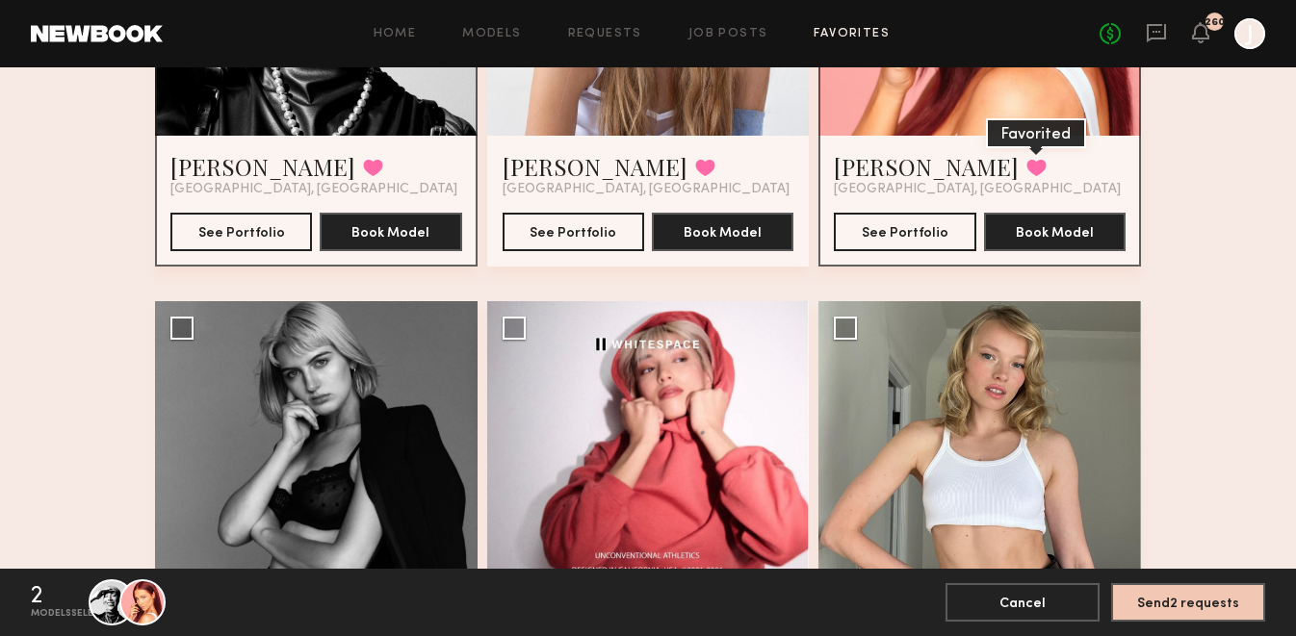
click at [1026, 174] on button at bounding box center [1036, 167] width 20 height 17
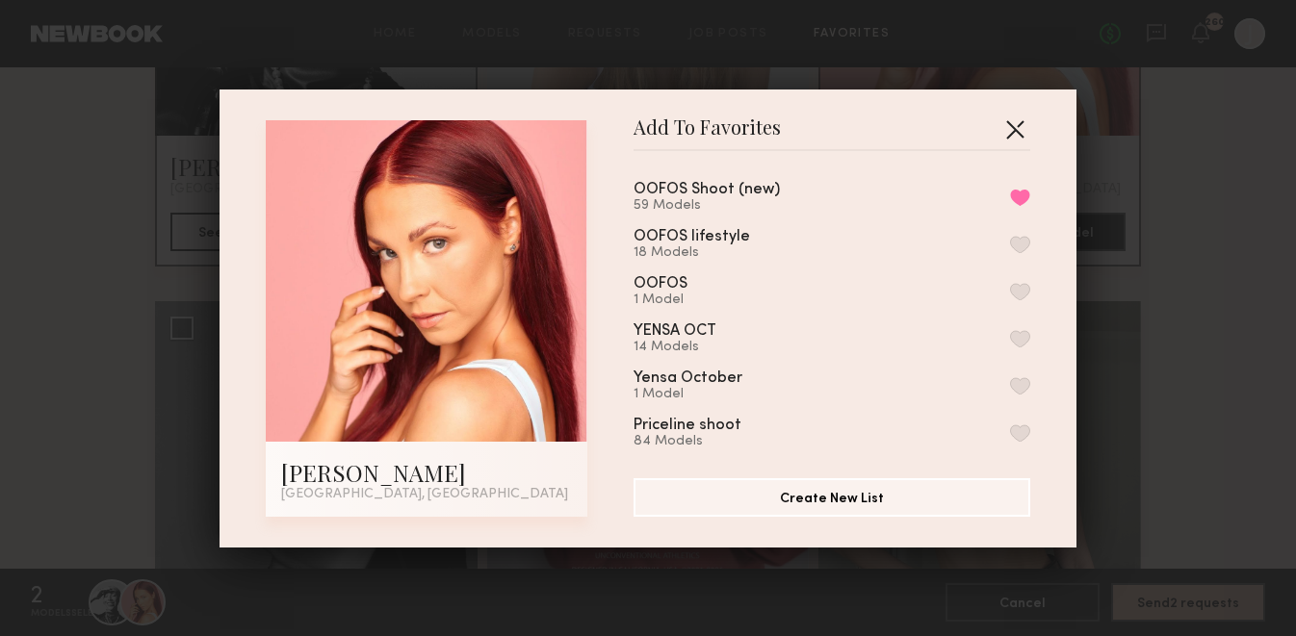
click at [1026, 142] on button "button" at bounding box center [1014, 129] width 31 height 31
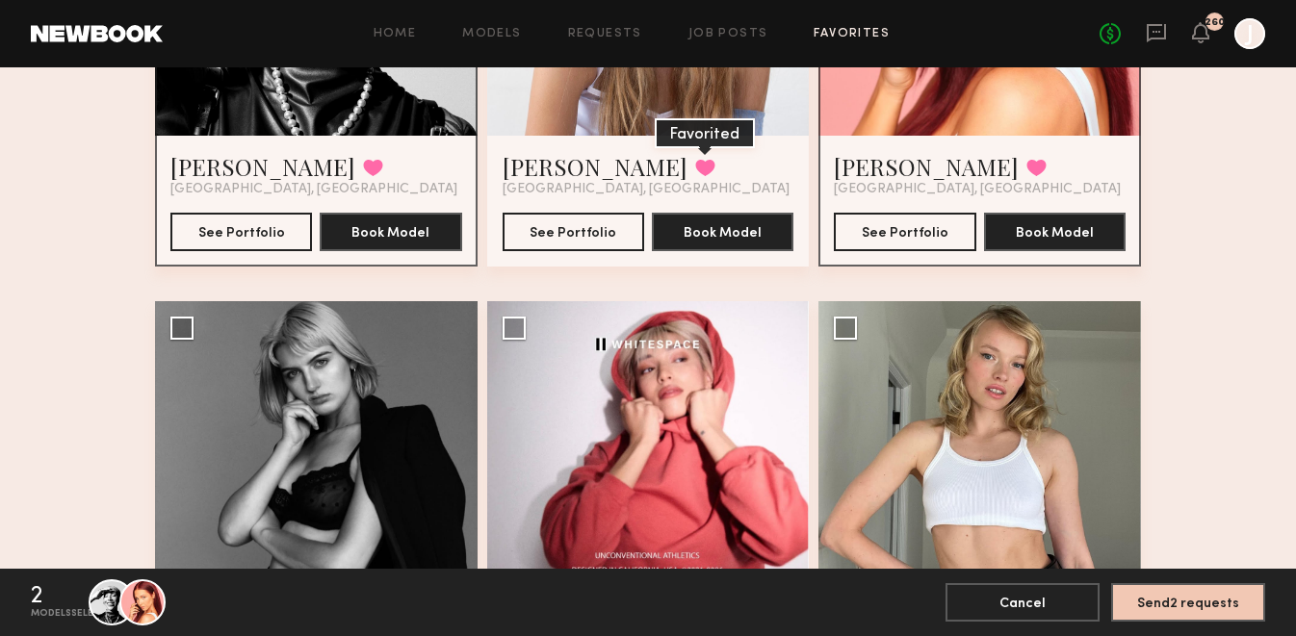
click at [695, 173] on button at bounding box center [705, 167] width 20 height 17
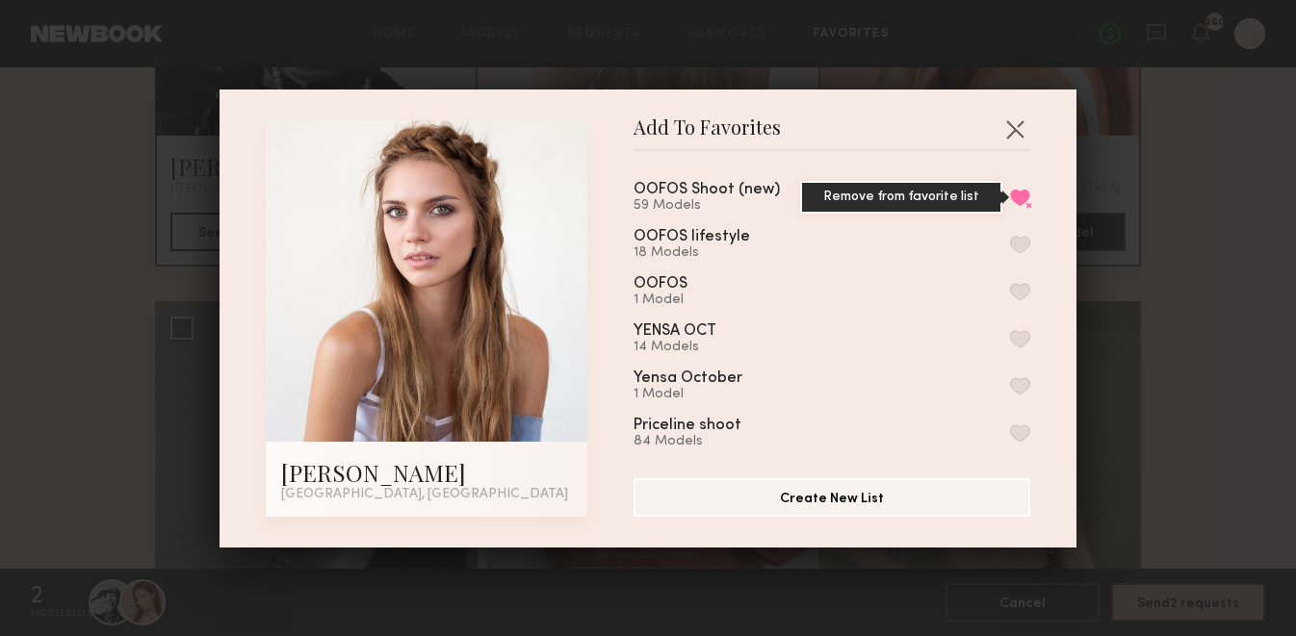
click at [1017, 198] on button "Remove from favorite list" at bounding box center [1020, 197] width 20 height 17
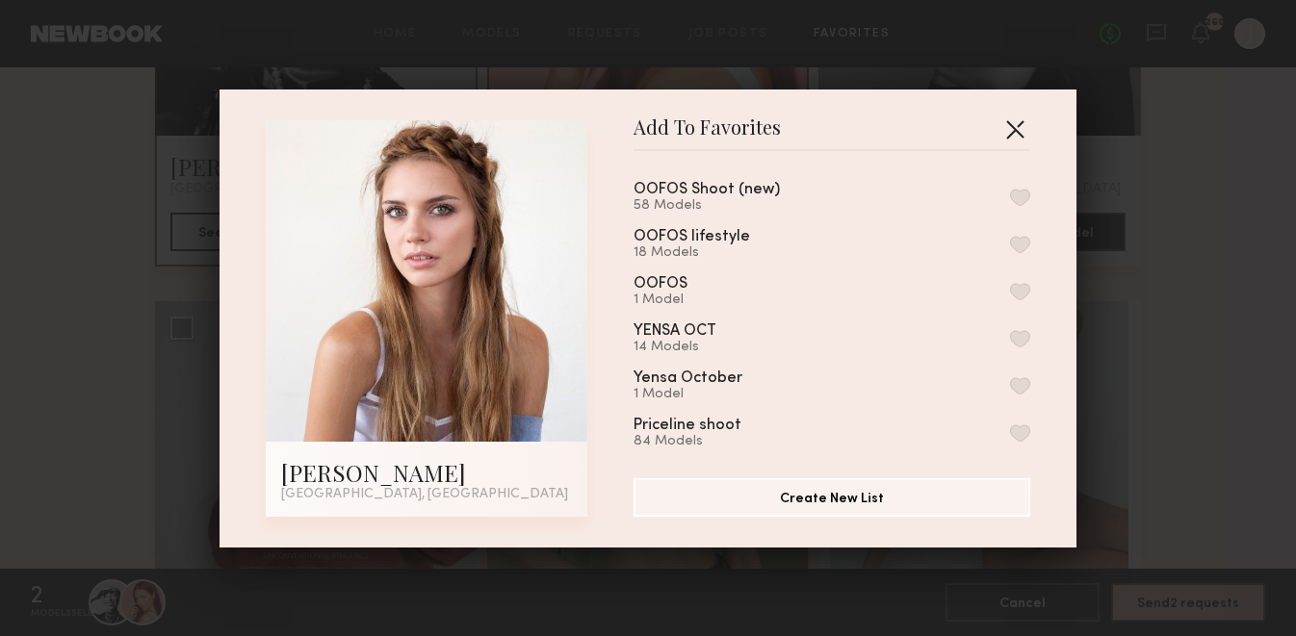
click at [1019, 131] on button "button" at bounding box center [1014, 129] width 31 height 31
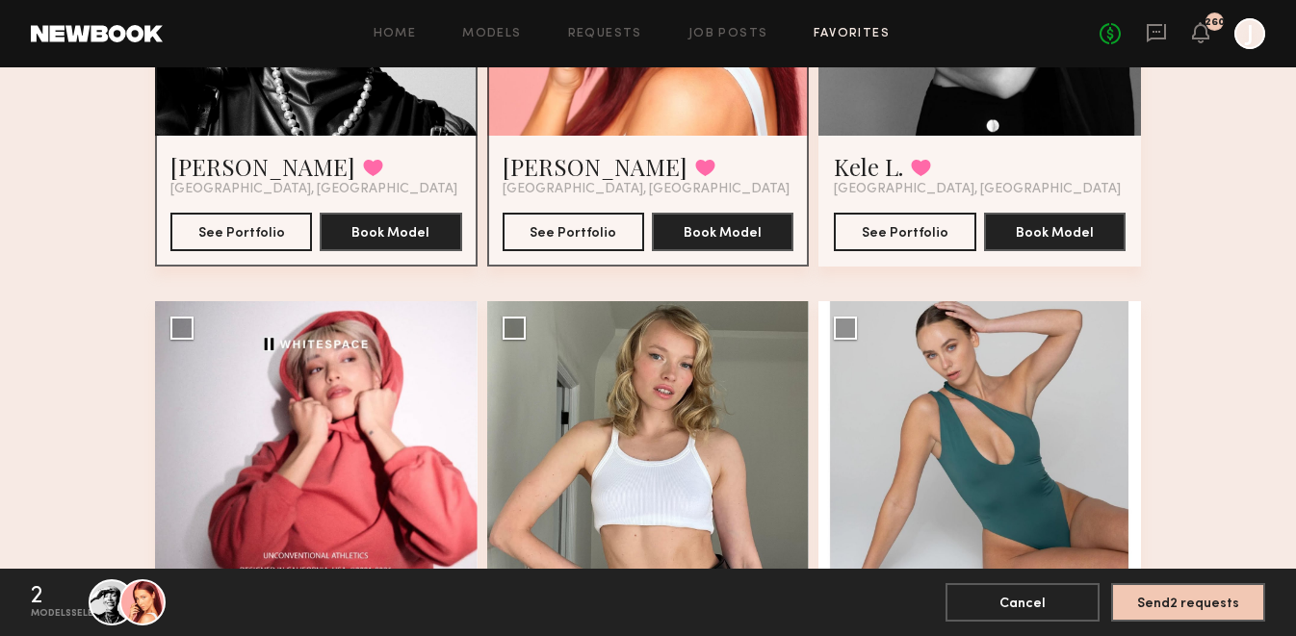
scroll to position [126, 0]
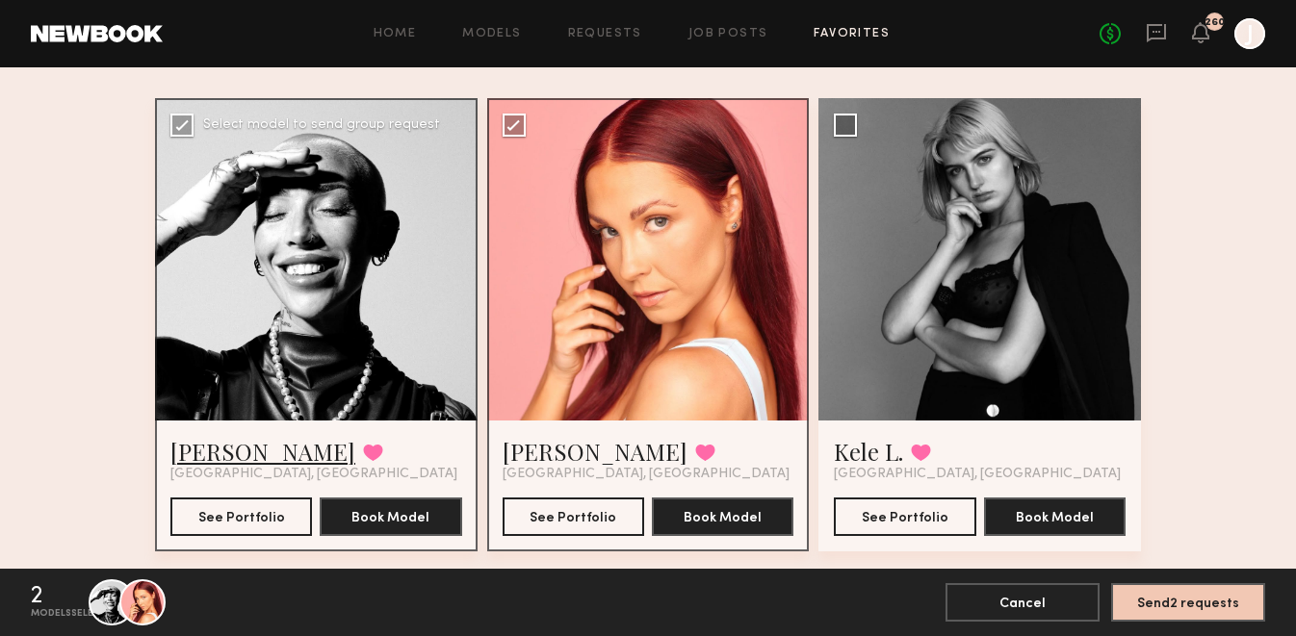
click at [220, 454] on link "Paige T." at bounding box center [262, 451] width 185 height 31
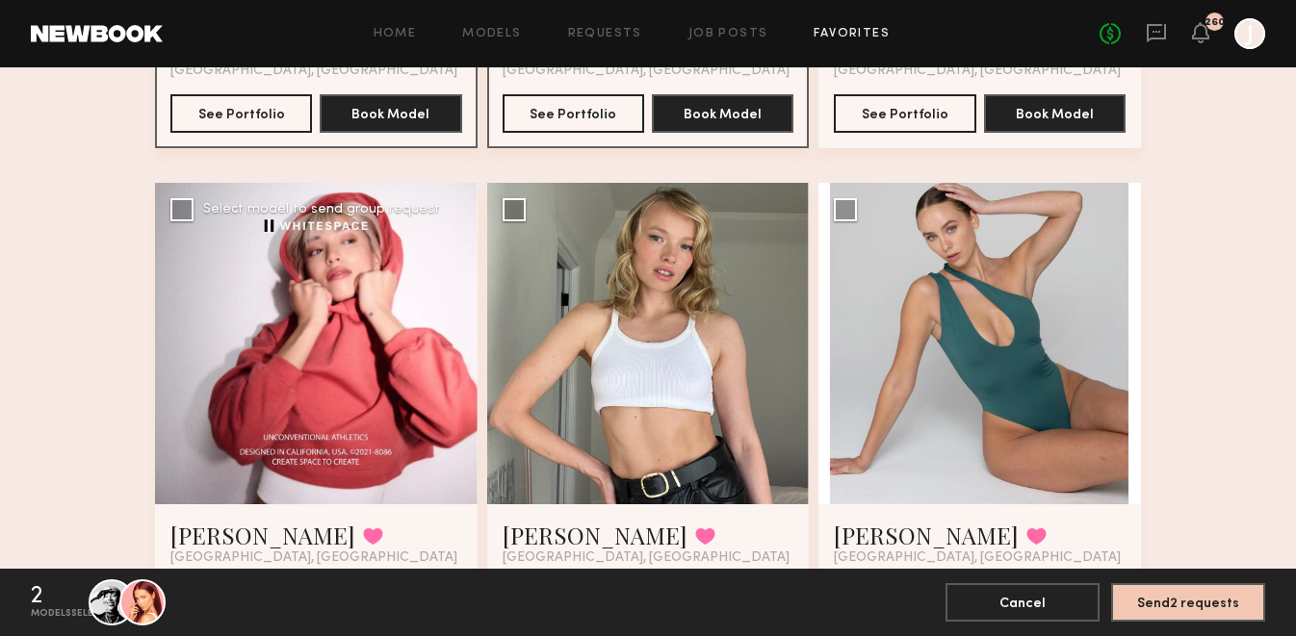
scroll to position [623, 0]
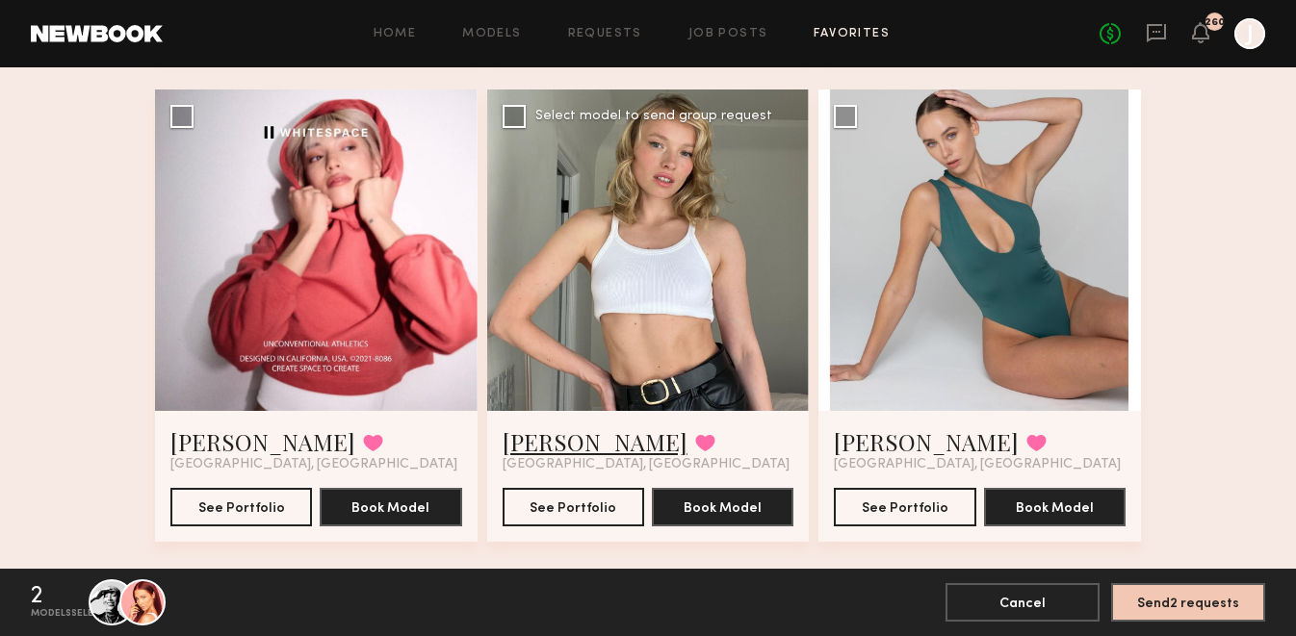
click at [530, 441] on link "Katty U." at bounding box center [595, 441] width 185 height 31
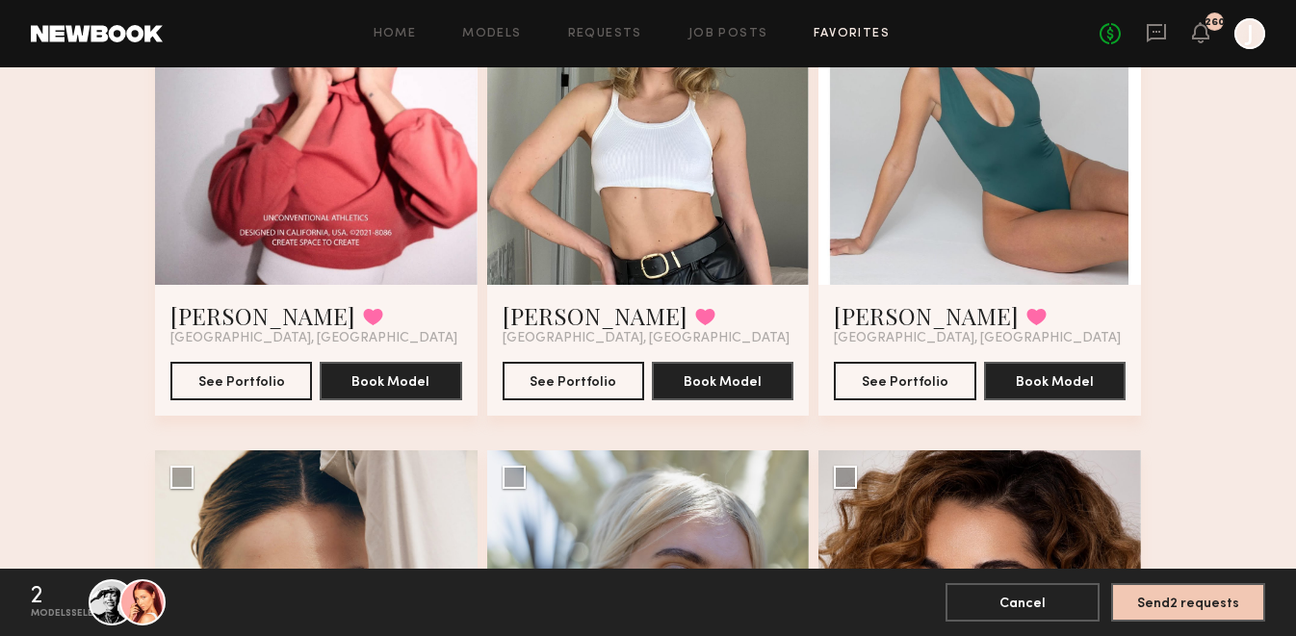
scroll to position [628, 0]
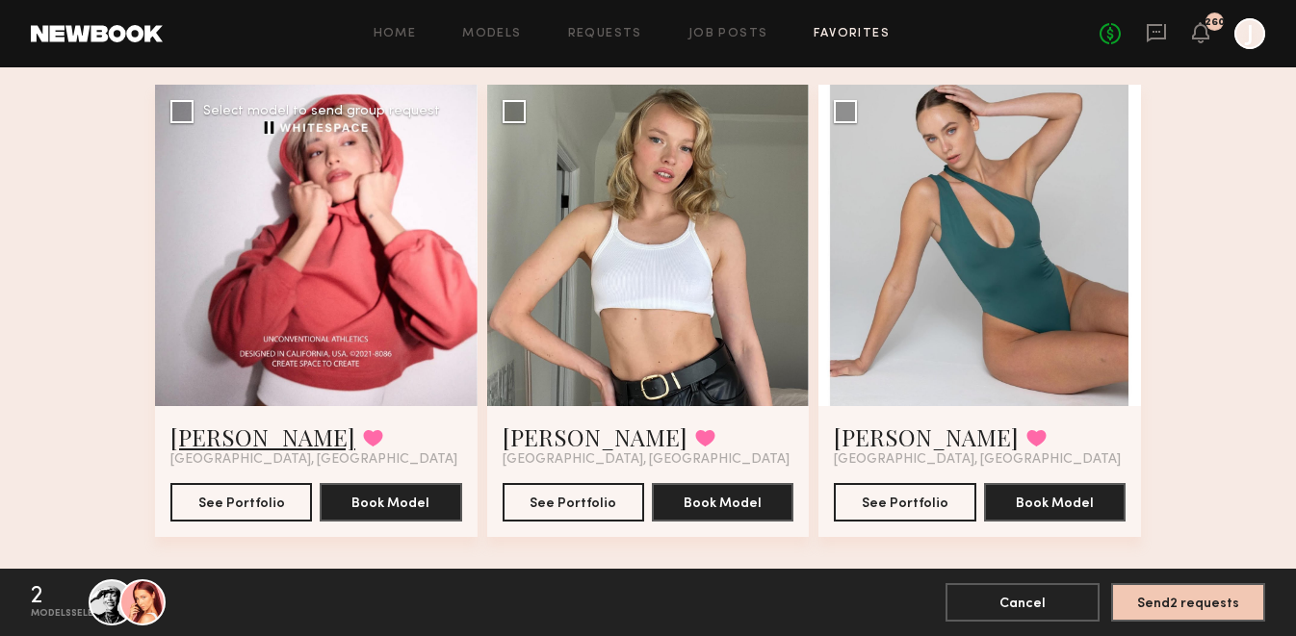
click at [200, 445] on link "[PERSON_NAME]" at bounding box center [262, 437] width 185 height 31
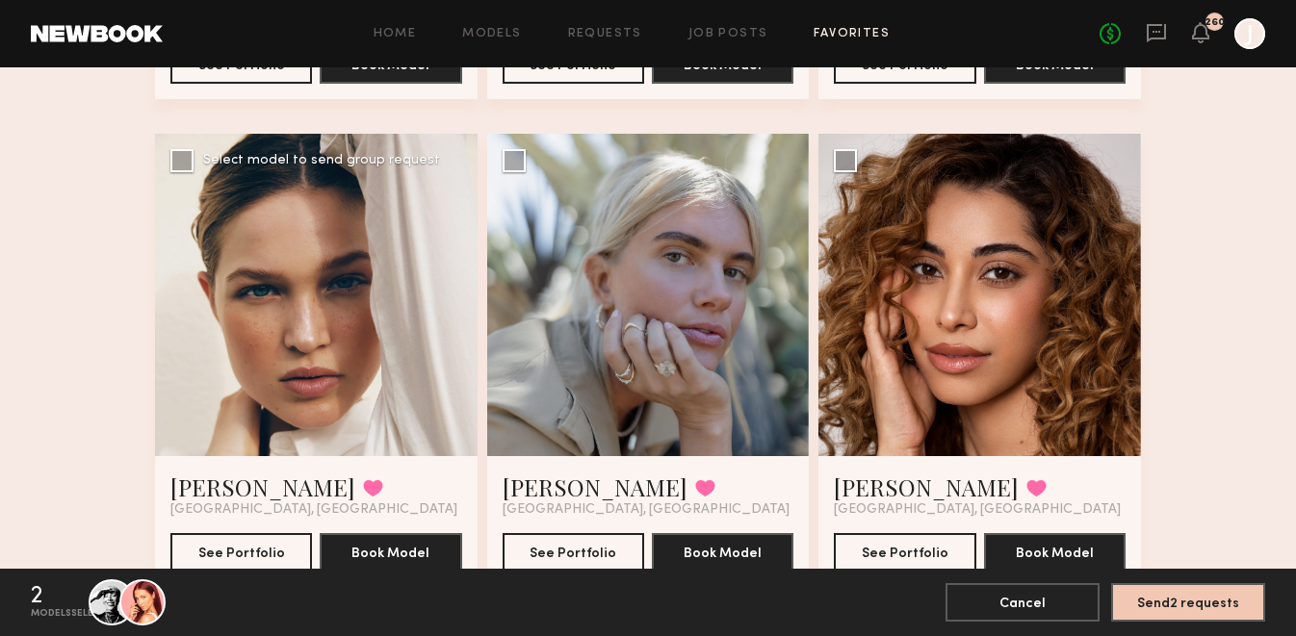
scroll to position [1082, 0]
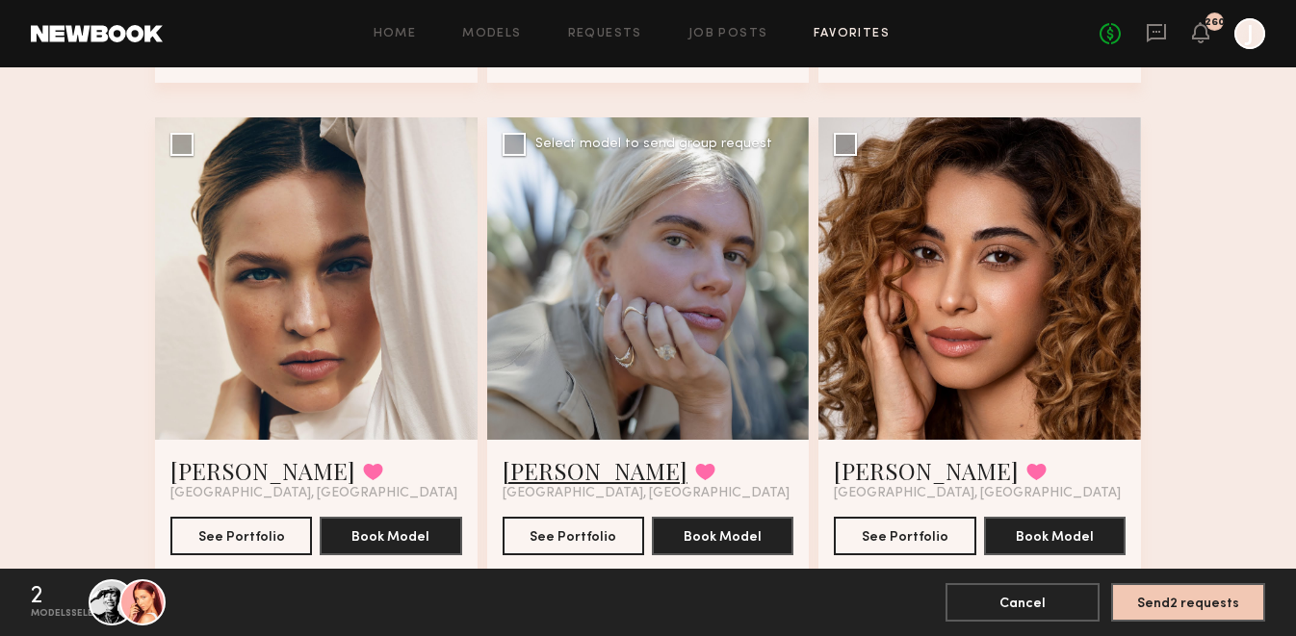
click at [530, 465] on link "Katie B." at bounding box center [595, 470] width 185 height 31
click at [695, 465] on button at bounding box center [705, 471] width 20 height 17
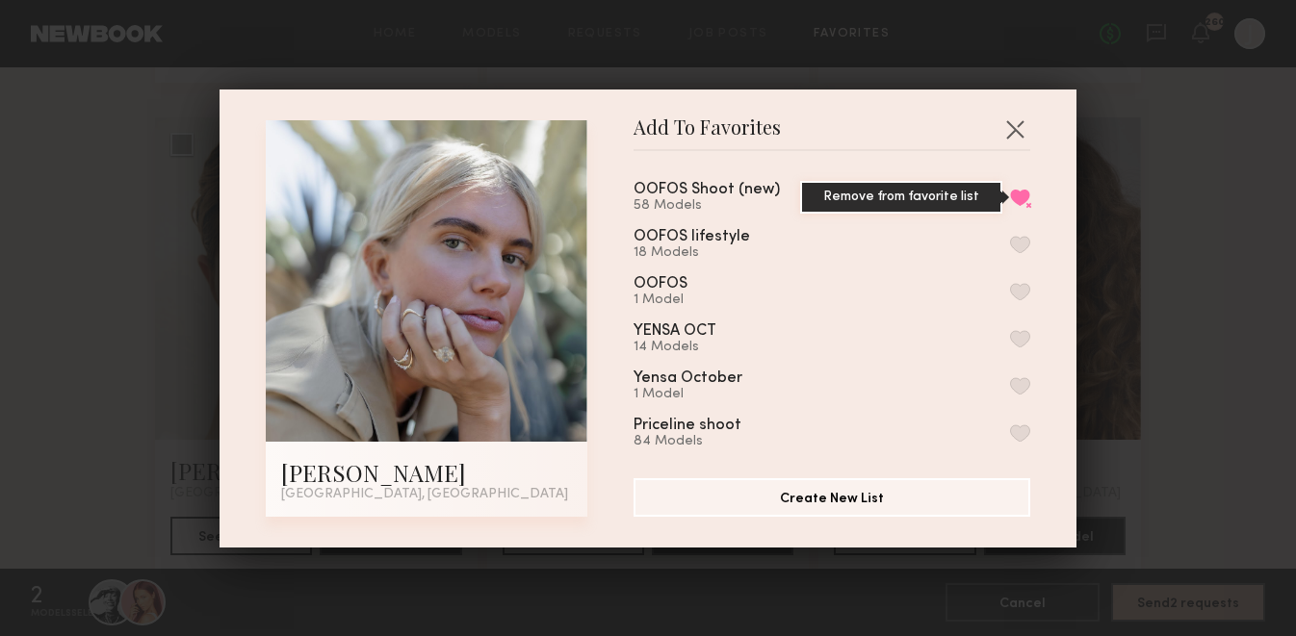
click at [1021, 191] on button "Remove from favorite list" at bounding box center [1020, 197] width 20 height 17
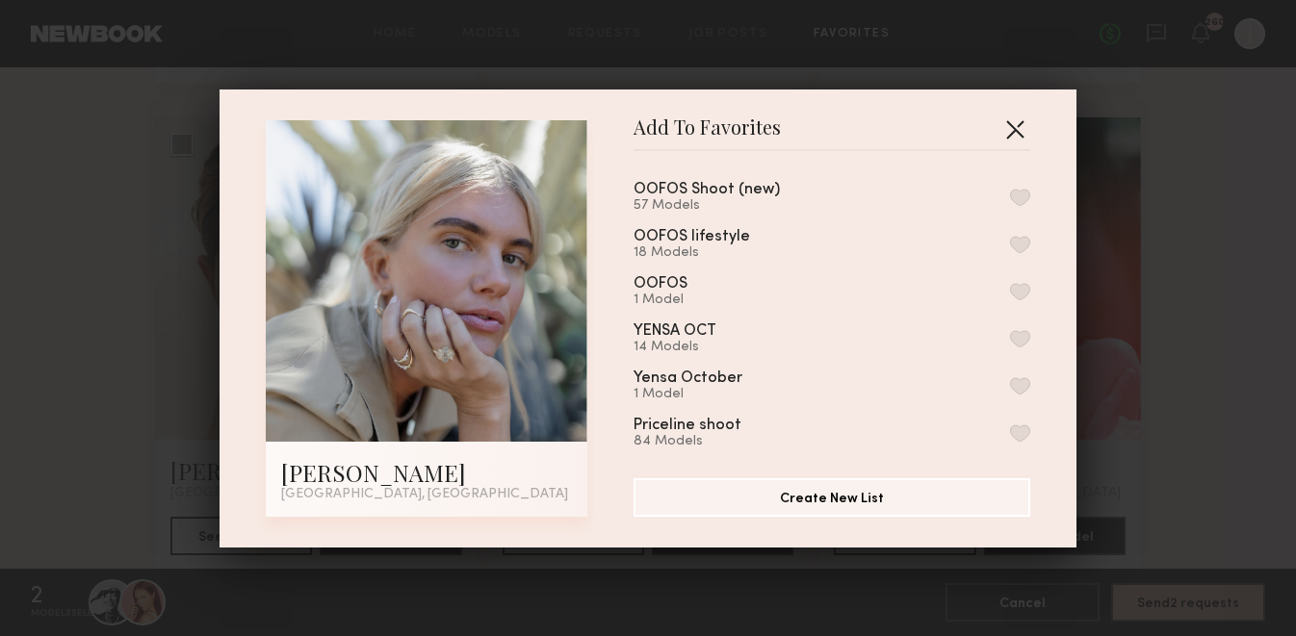
click at [1014, 125] on button "button" at bounding box center [1014, 129] width 31 height 31
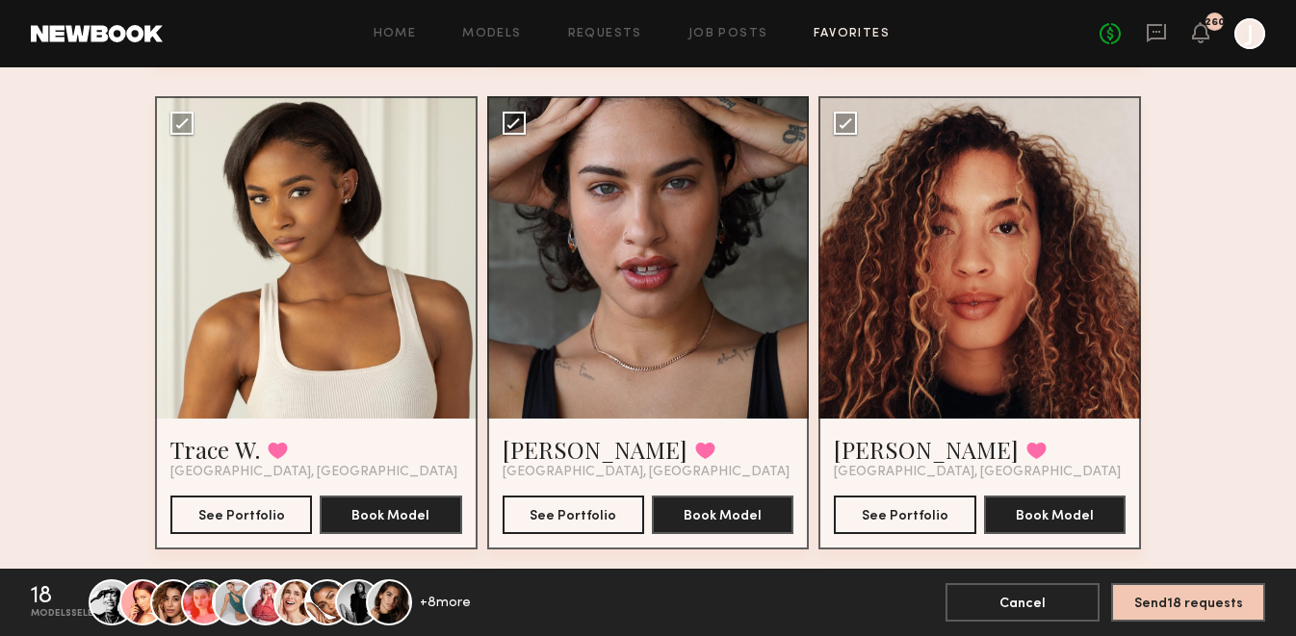
scroll to position [4027, 0]
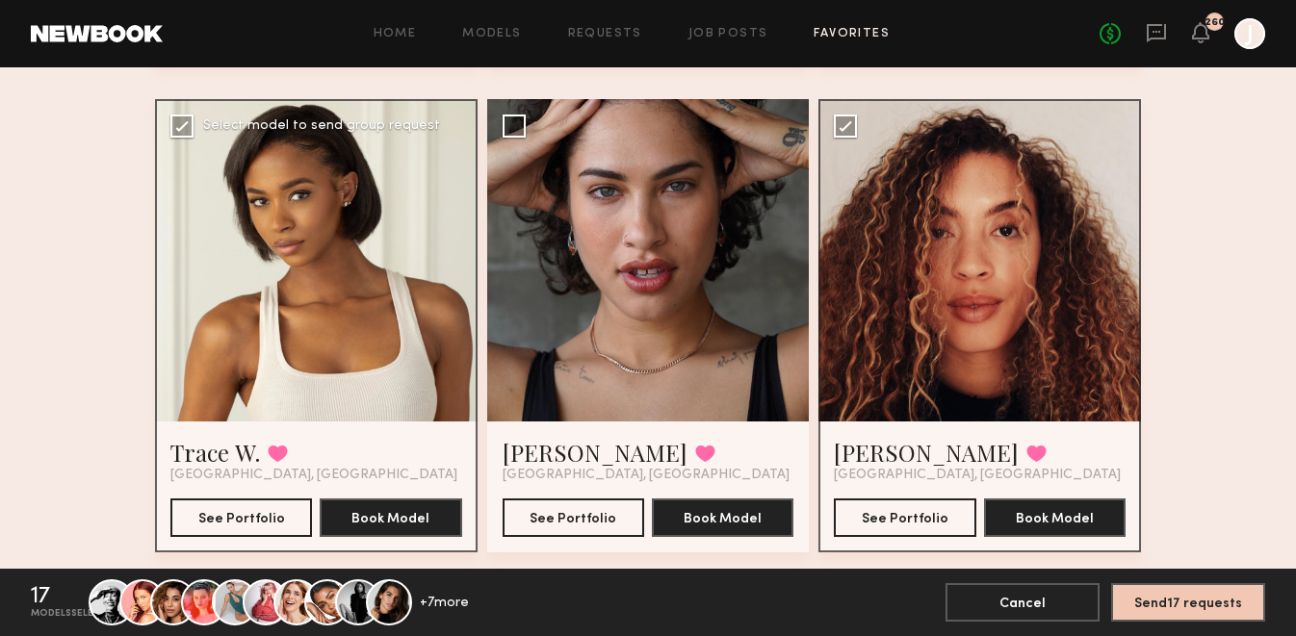
click at [194, 120] on label "Select model to send group request" at bounding box center [305, 126] width 270 height 23
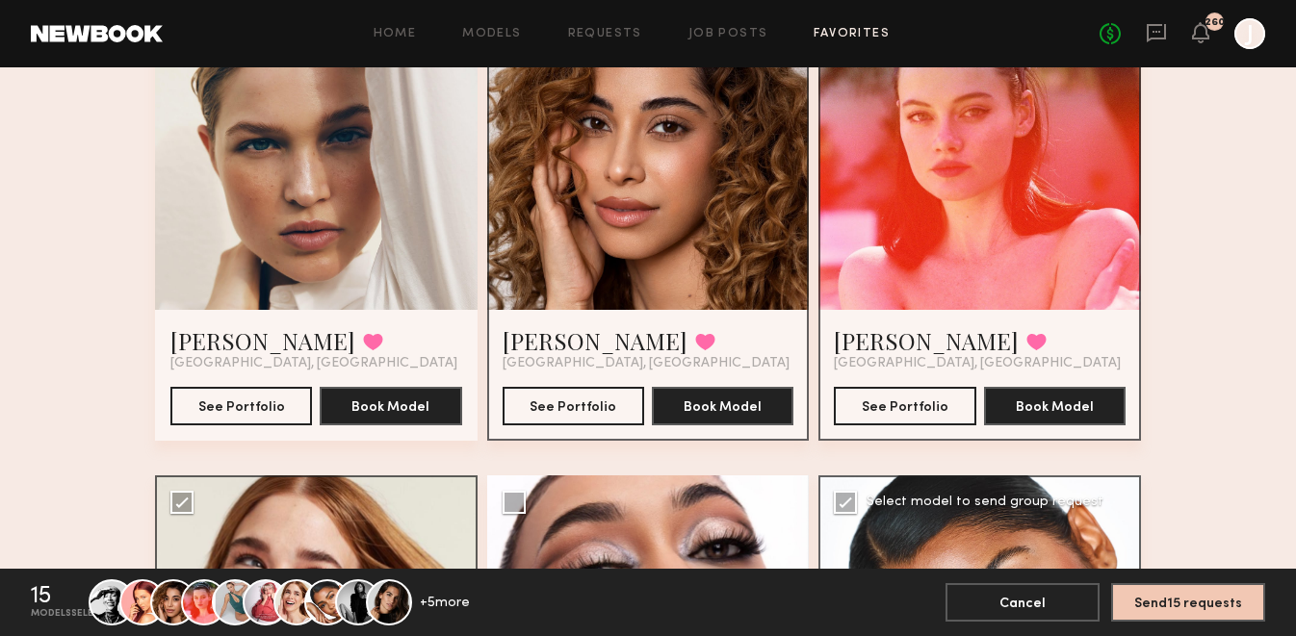
scroll to position [0, 0]
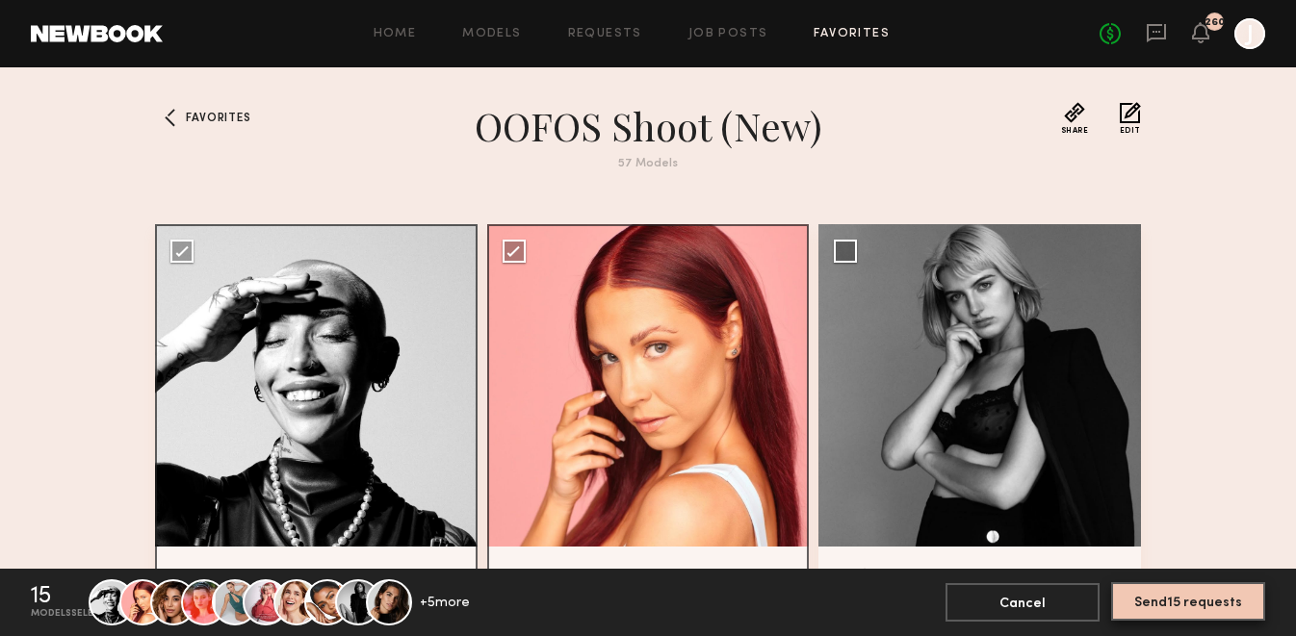
click at [1152, 609] on button "Send 15 requests" at bounding box center [1188, 601] width 154 height 39
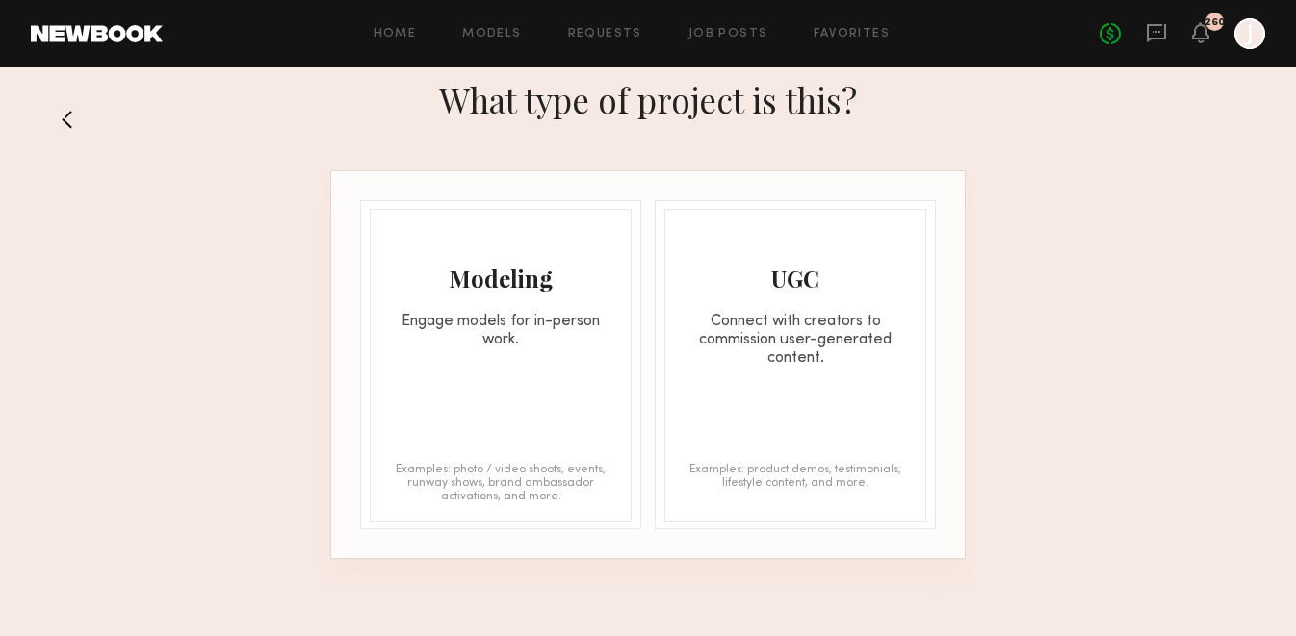
click at [510, 389] on div "Modeling Engage models for in-person work. Examples: photo / video shoots, even…" at bounding box center [501, 365] width 262 height 313
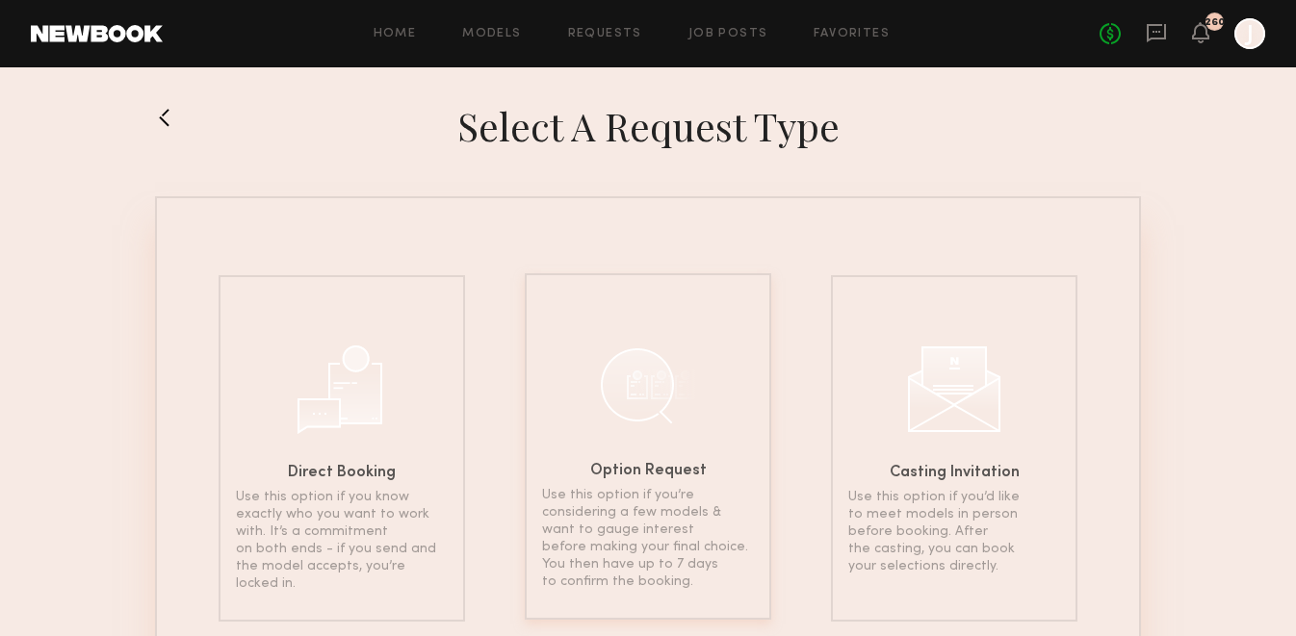
click at [633, 394] on div at bounding box center [648, 385] width 96 height 96
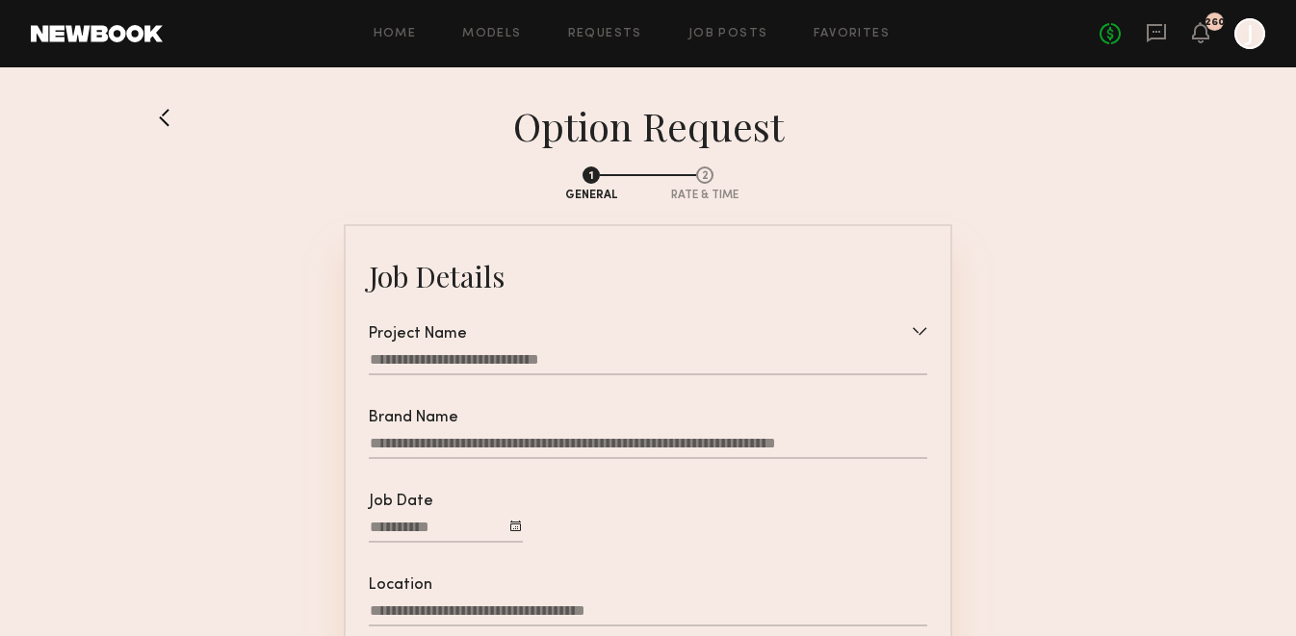
click at [575, 355] on div at bounding box center [648, 362] width 558 height 25
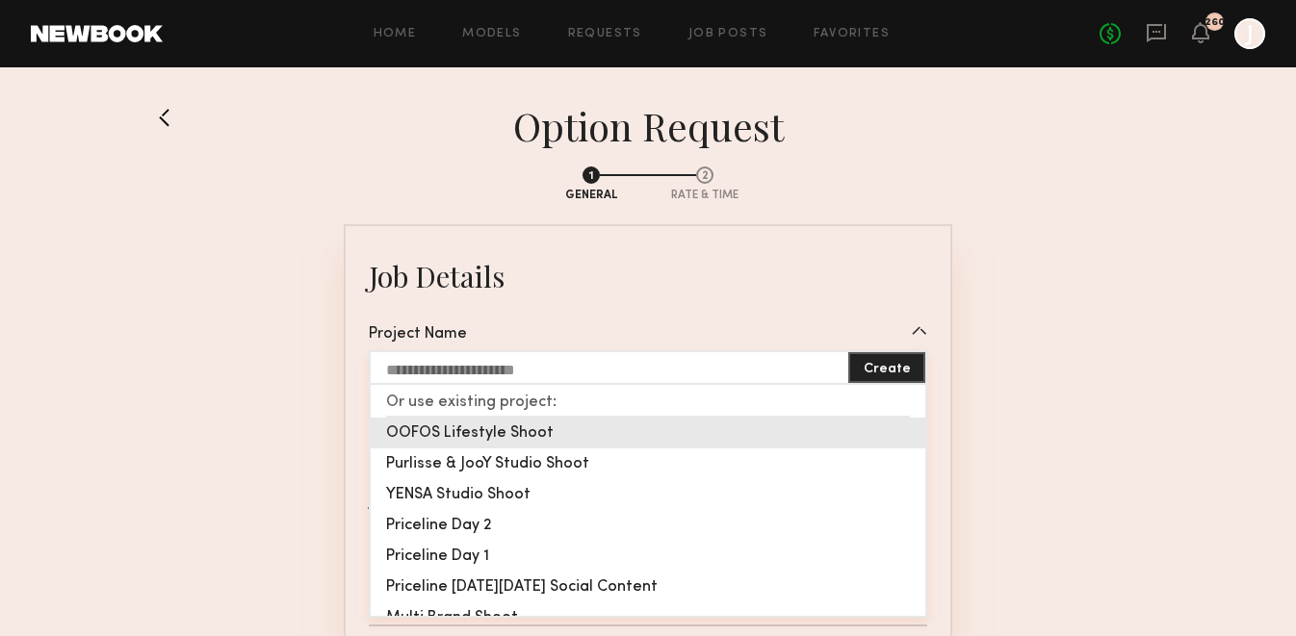
click at [506, 437] on div "OOFOS Lifestyle Shoot" at bounding box center [648, 433] width 555 height 31
type input "**********"
type textarea "**********"
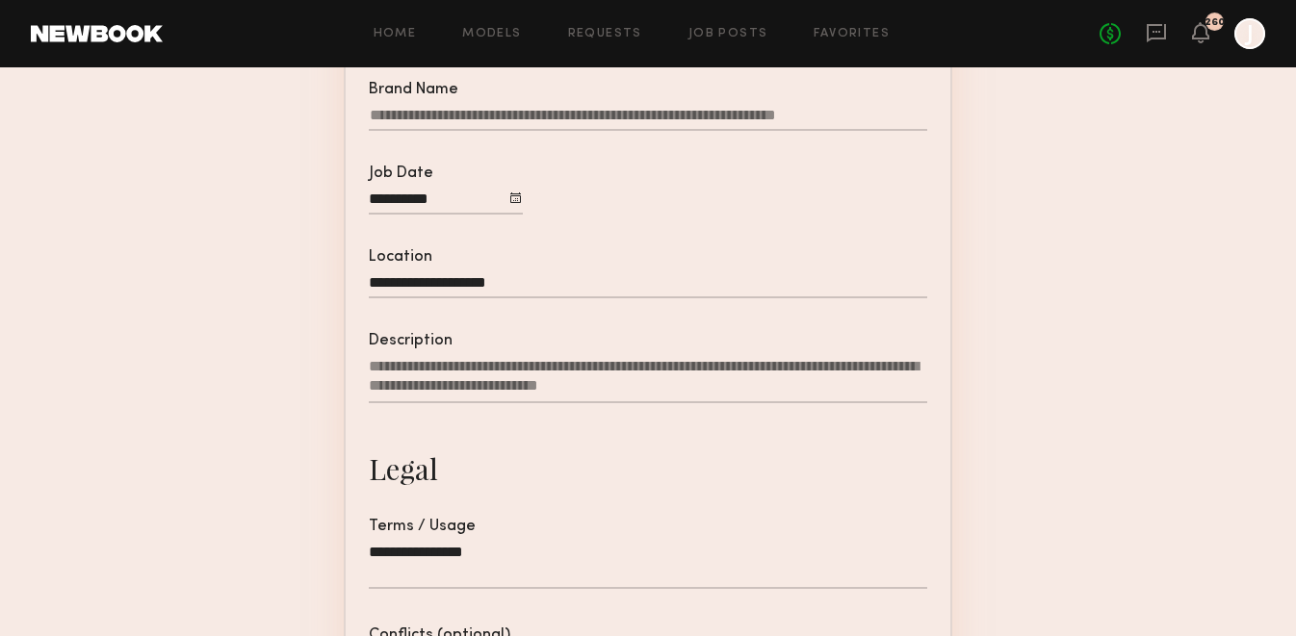
scroll to position [330, 0]
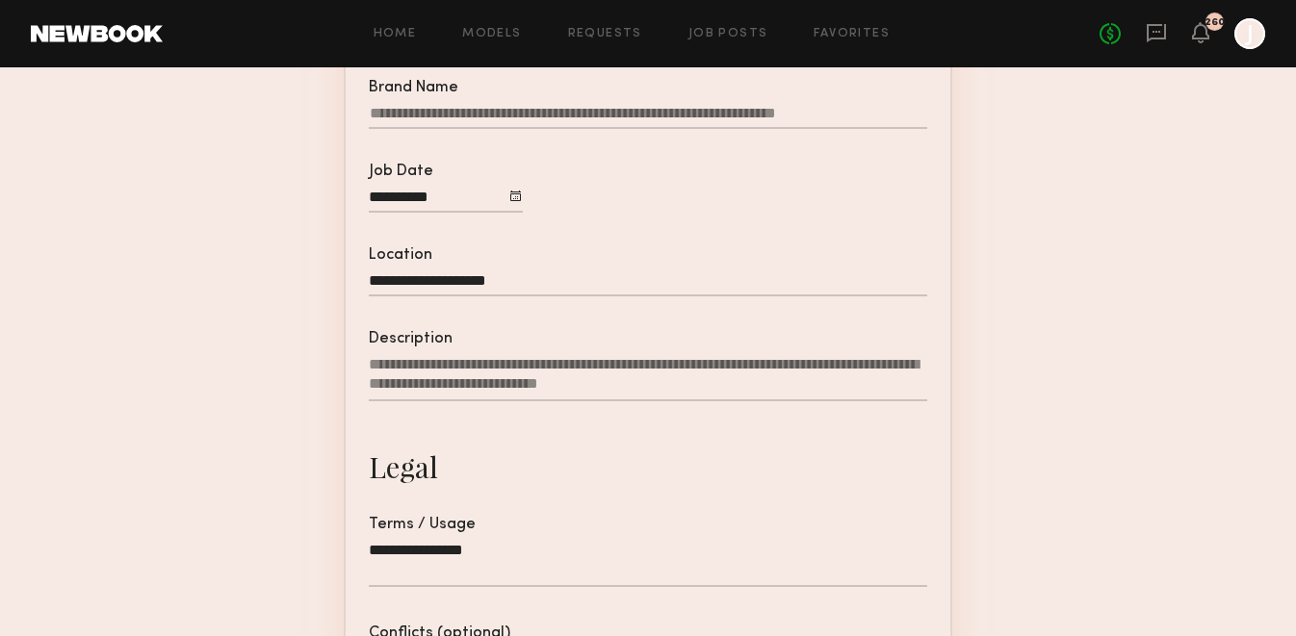
click at [458, 359] on textarea "Description" at bounding box center [648, 378] width 558 height 46
paste textarea "**********"
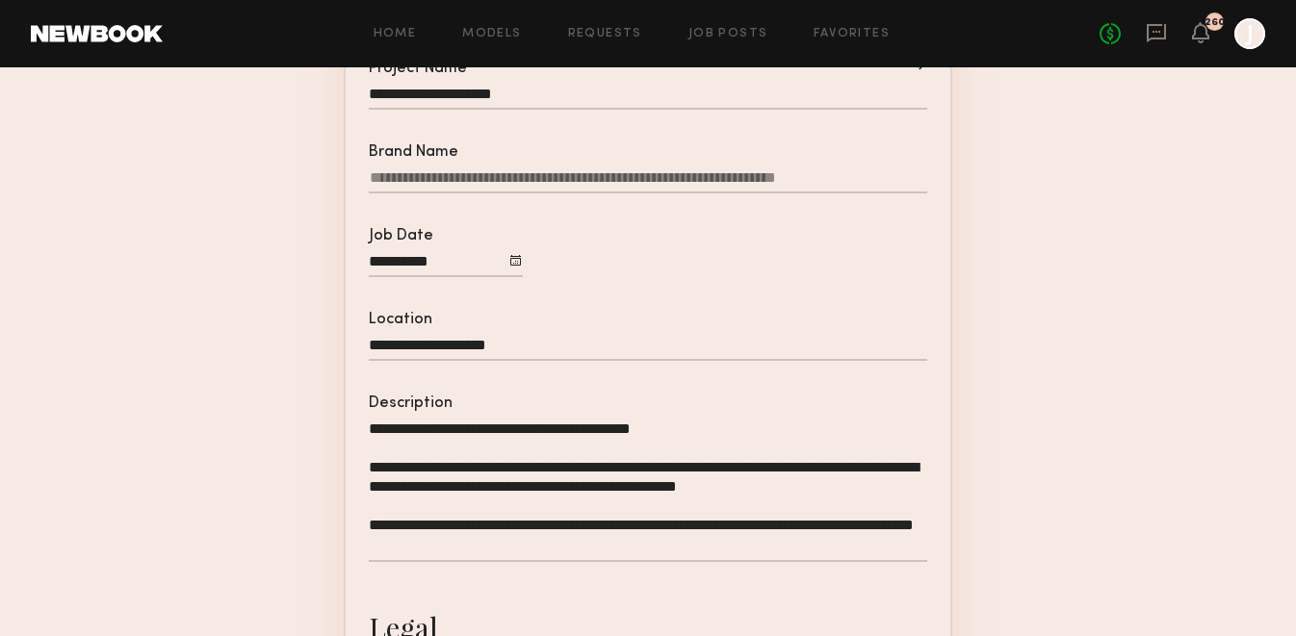
scroll to position [218, 0]
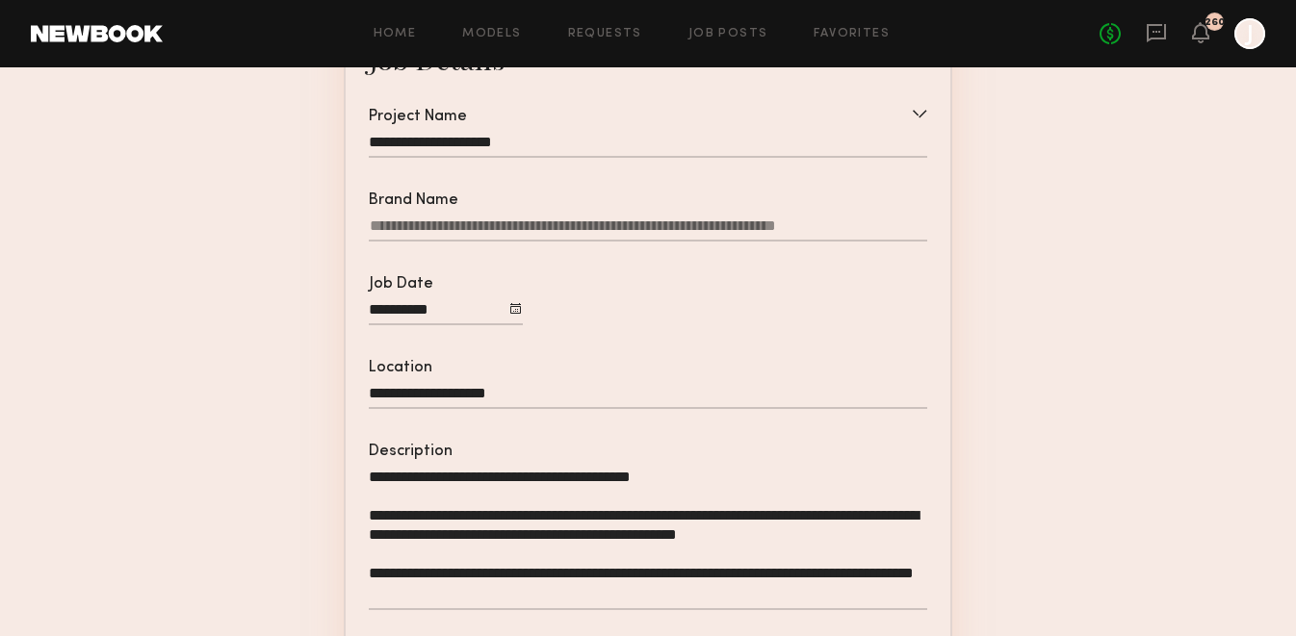
type textarea "**********"
click at [687, 227] on input "Brand Name" at bounding box center [648, 230] width 558 height 24
type input "*****"
click at [300, 325] on section "**********" at bounding box center [648, 491] width 986 height 1117
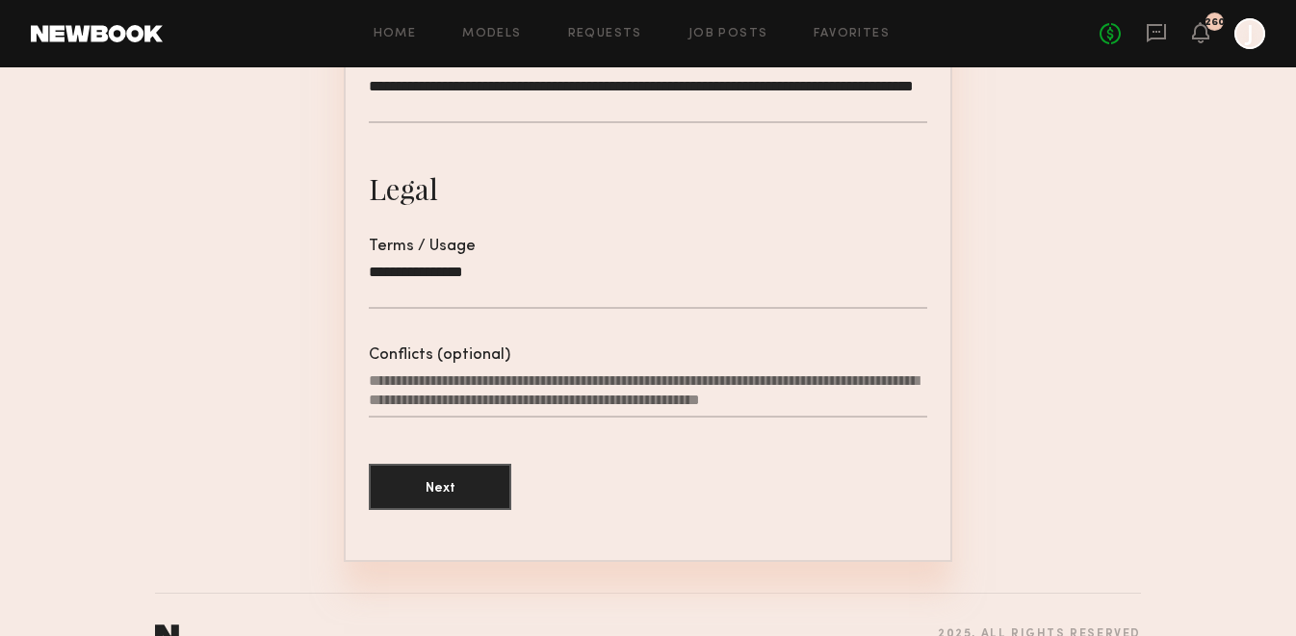
scroll to position [708, 0]
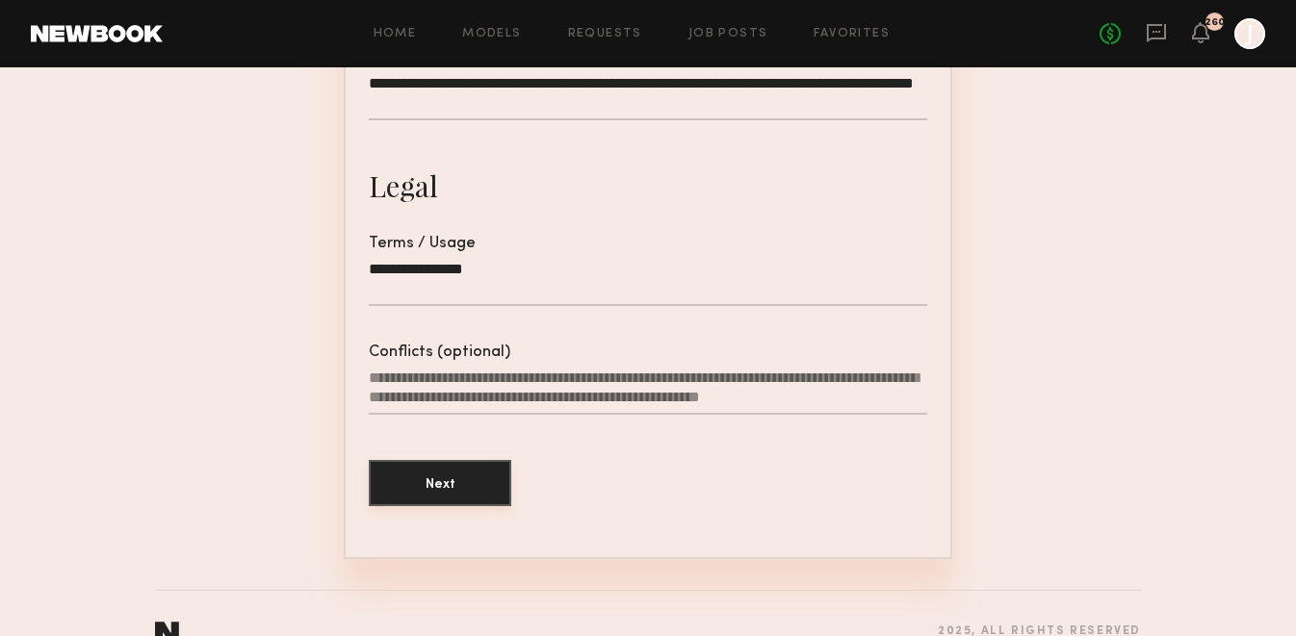
click at [436, 488] on button "Next" at bounding box center [440, 483] width 142 height 46
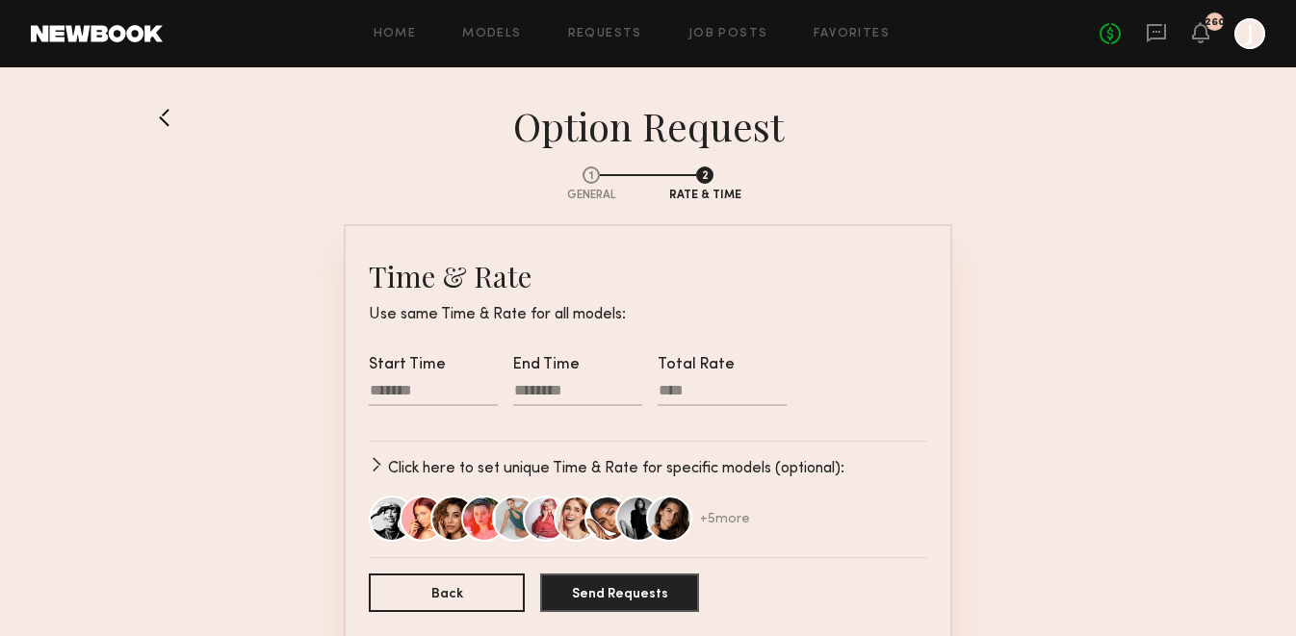
click at [416, 391] on div at bounding box center [433, 393] width 129 height 25
click at [401, 449] on input "text" at bounding box center [397, 452] width 39 height 23
type input "*"
type input "********"
type input "**"
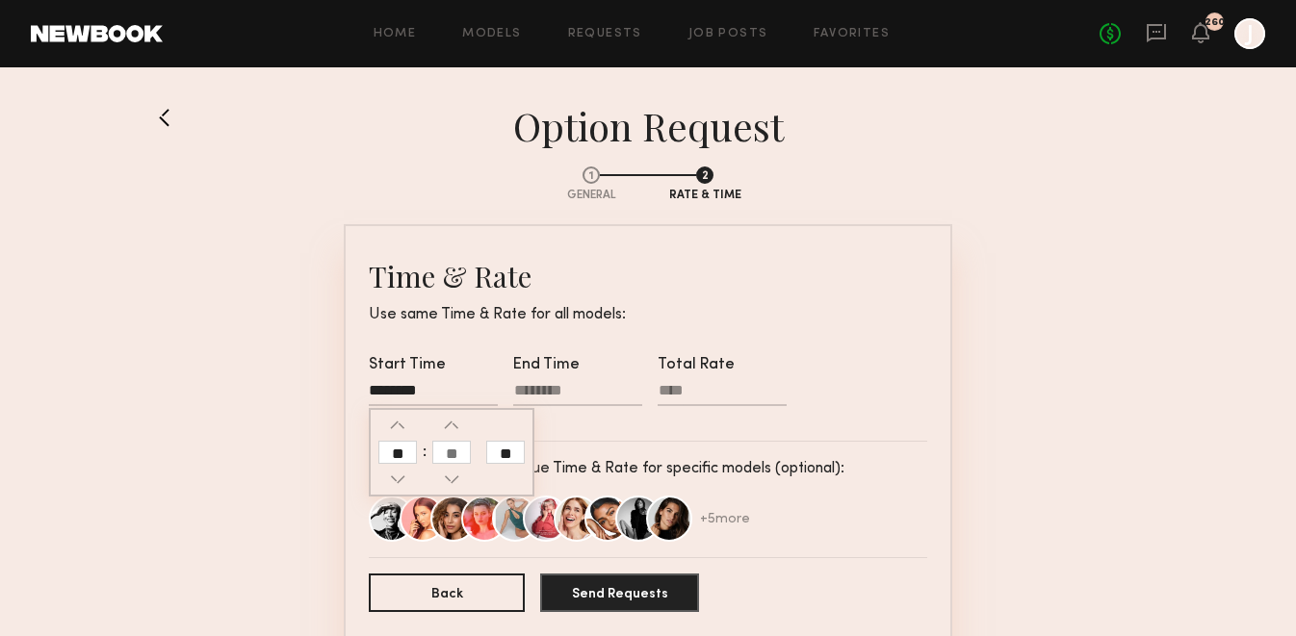
click at [457, 447] on input "text" at bounding box center [451, 452] width 39 height 23
type input "**"
click at [535, 384] on div at bounding box center [577, 393] width 129 height 25
click at [551, 454] on input "text" at bounding box center [542, 452] width 39 height 23
type input "**"
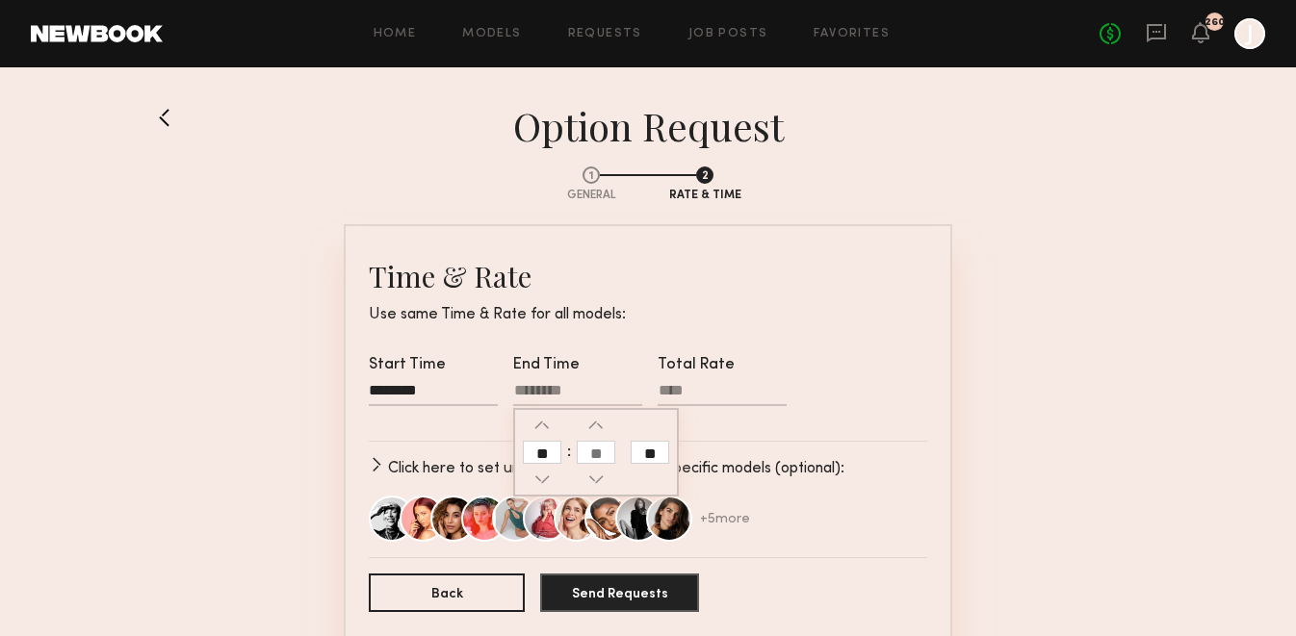
type input "********"
click at [602, 455] on input "text" at bounding box center [596, 452] width 39 height 23
type input "**"
click at [644, 451] on input "**" at bounding box center [650, 452] width 39 height 23
type input "********"
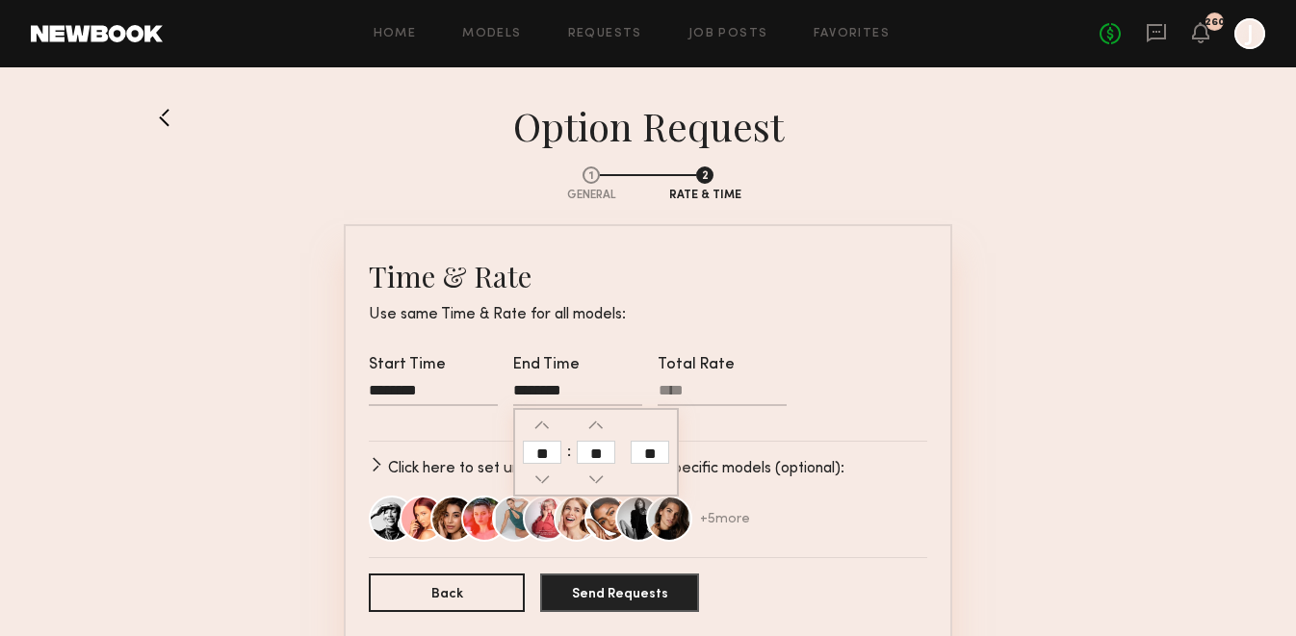
type input "**"
click at [674, 394] on input "Total Rate" at bounding box center [722, 394] width 129 height 24
type input "****"
click at [256, 406] on section "1 General 2 Rate & Time Time & Rate Use same Time & Rate for all models: Start …" at bounding box center [648, 407] width 986 height 514
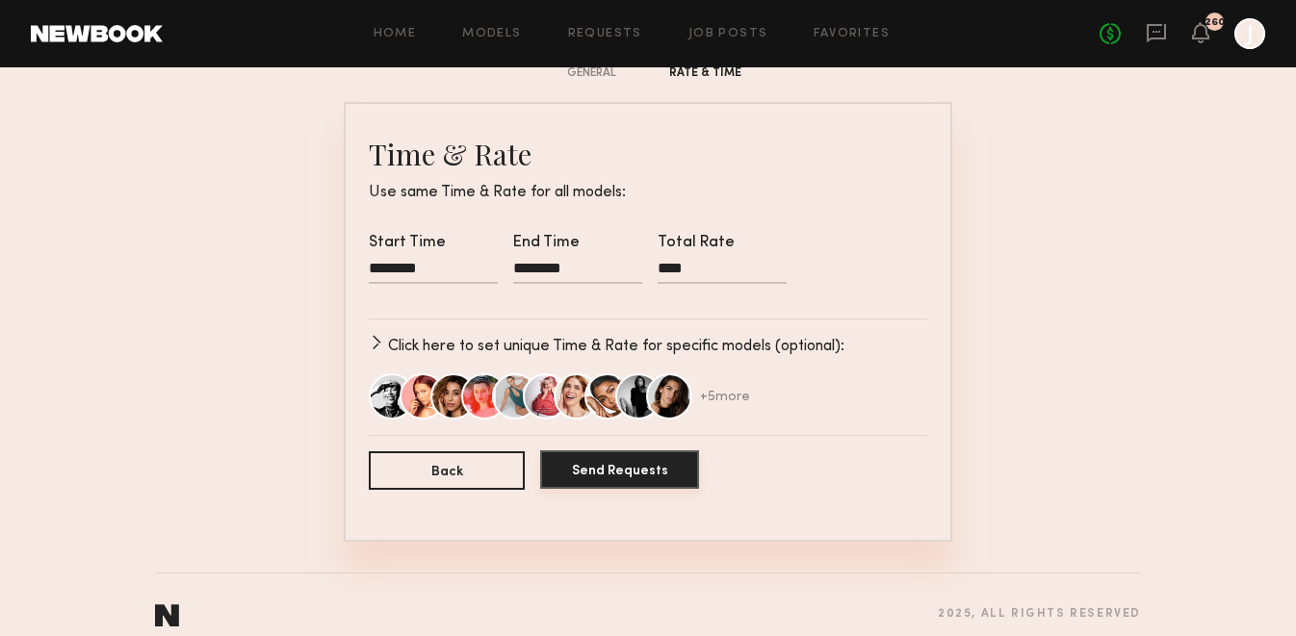
scroll to position [124, 0]
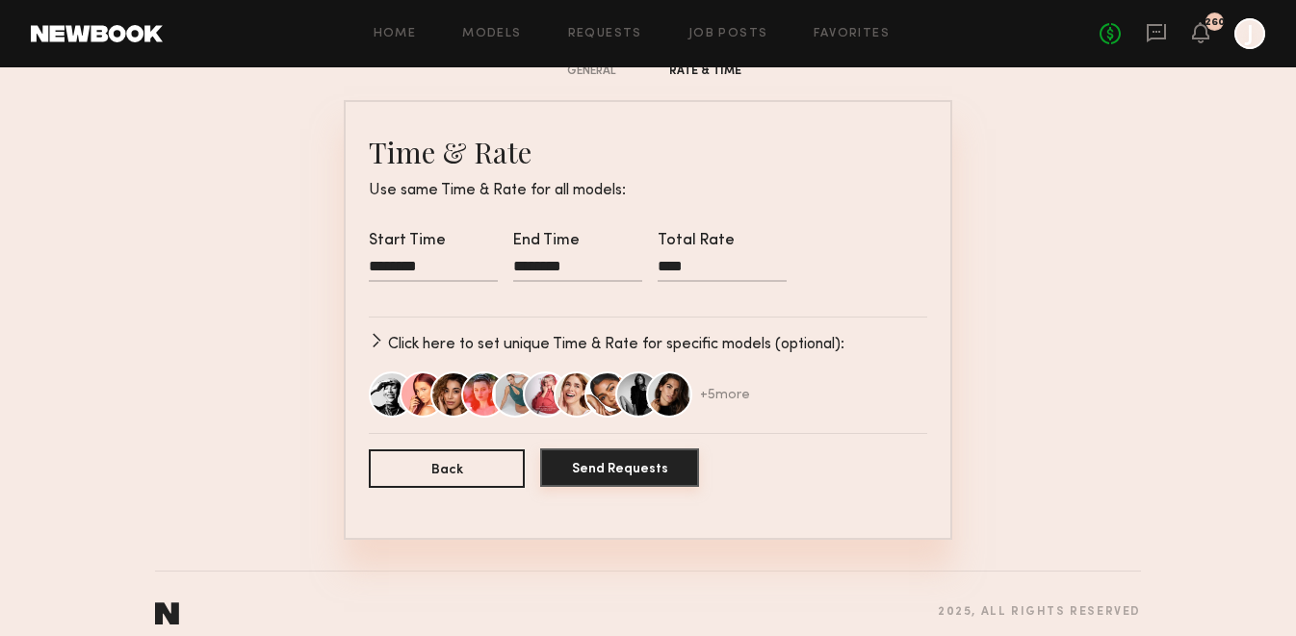
click at [589, 475] on button "Send Requests" at bounding box center [619, 468] width 159 height 39
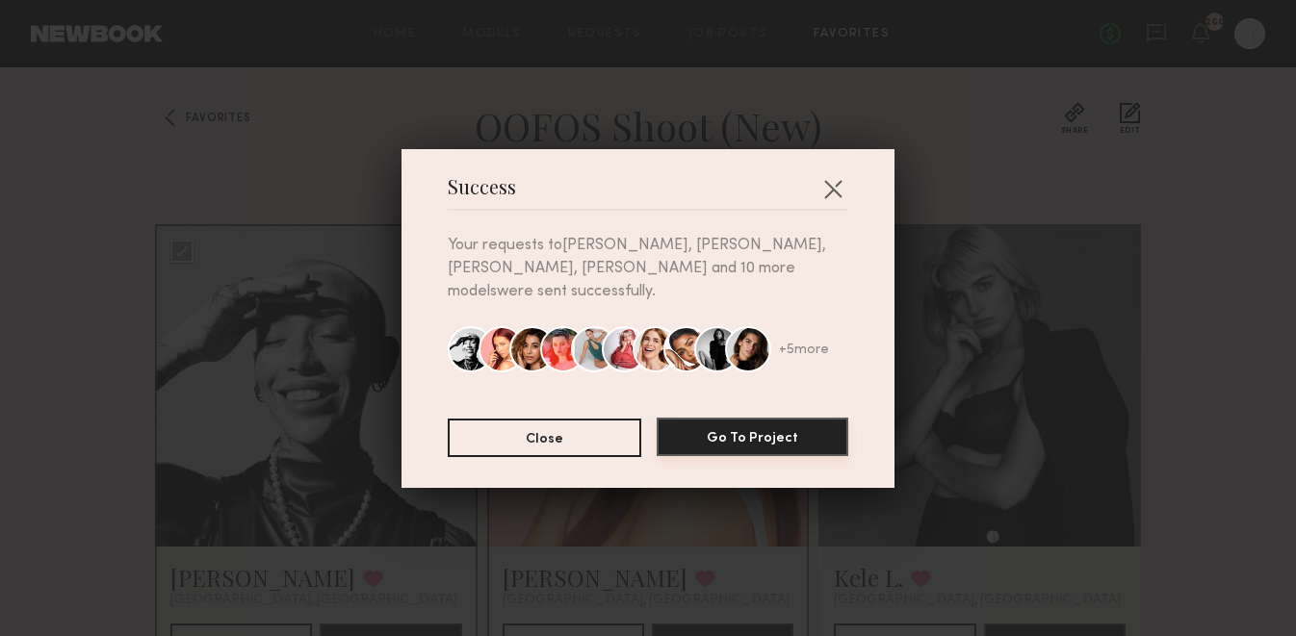
click at [685, 430] on button "Go To Project" at bounding box center [753, 437] width 192 height 39
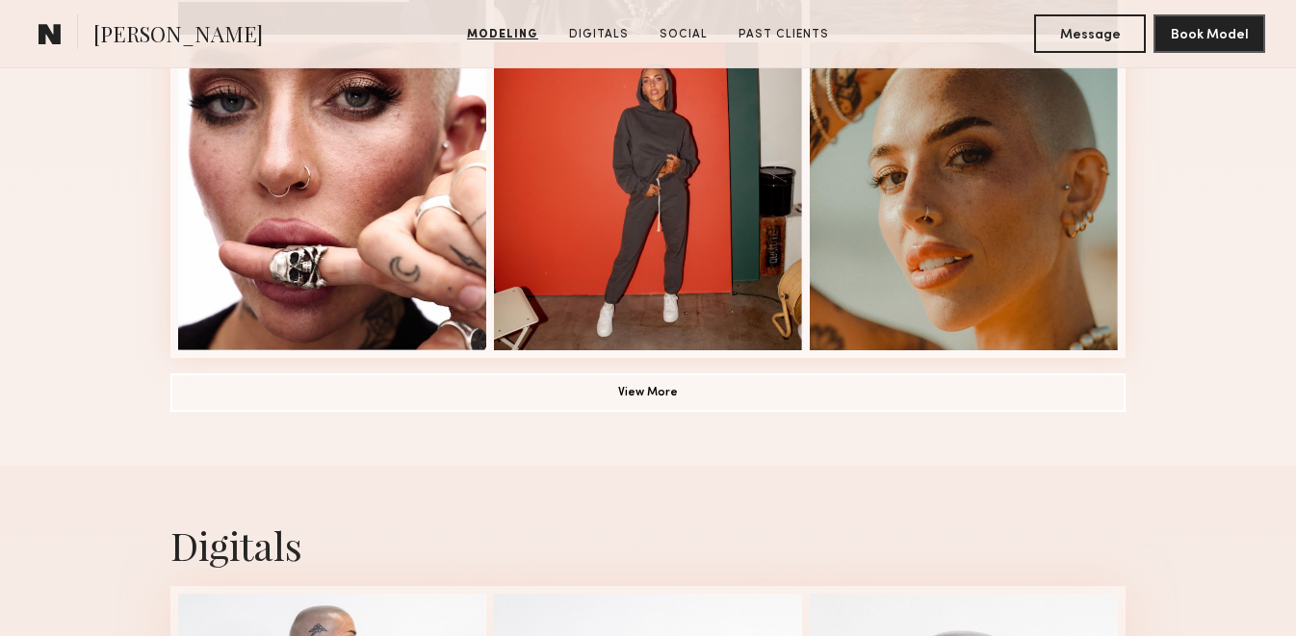
scroll to position [1483, 0]
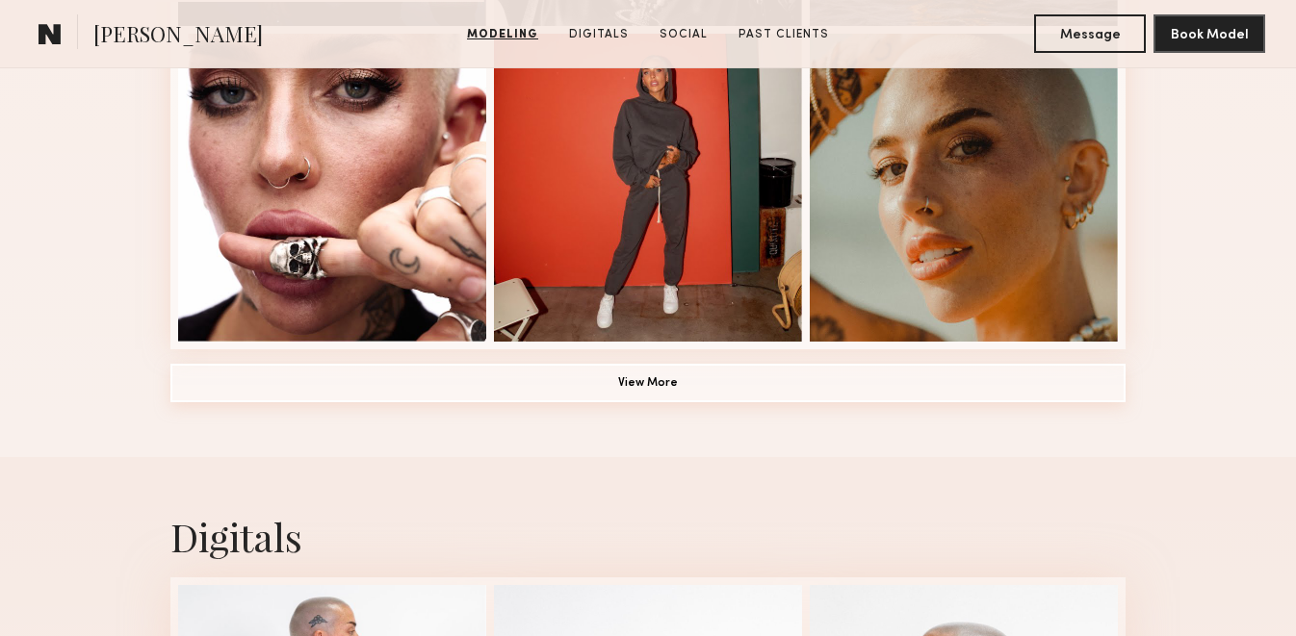
click at [463, 383] on button "View More" at bounding box center [647, 383] width 955 height 39
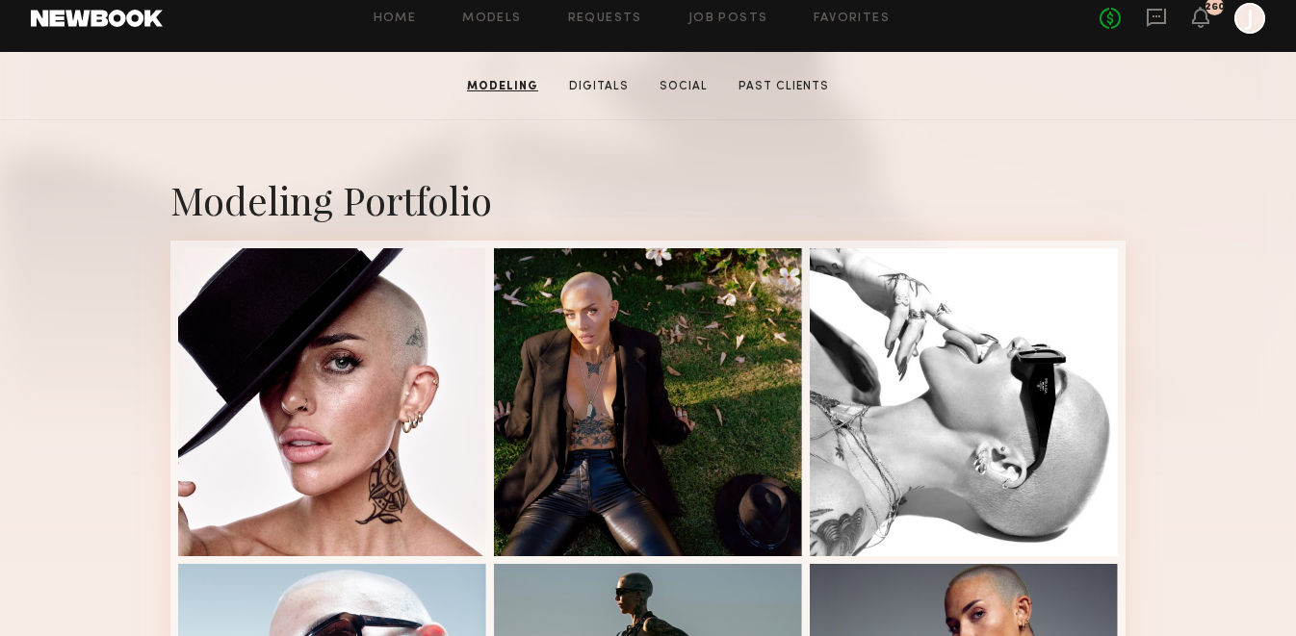
scroll to position [0, 0]
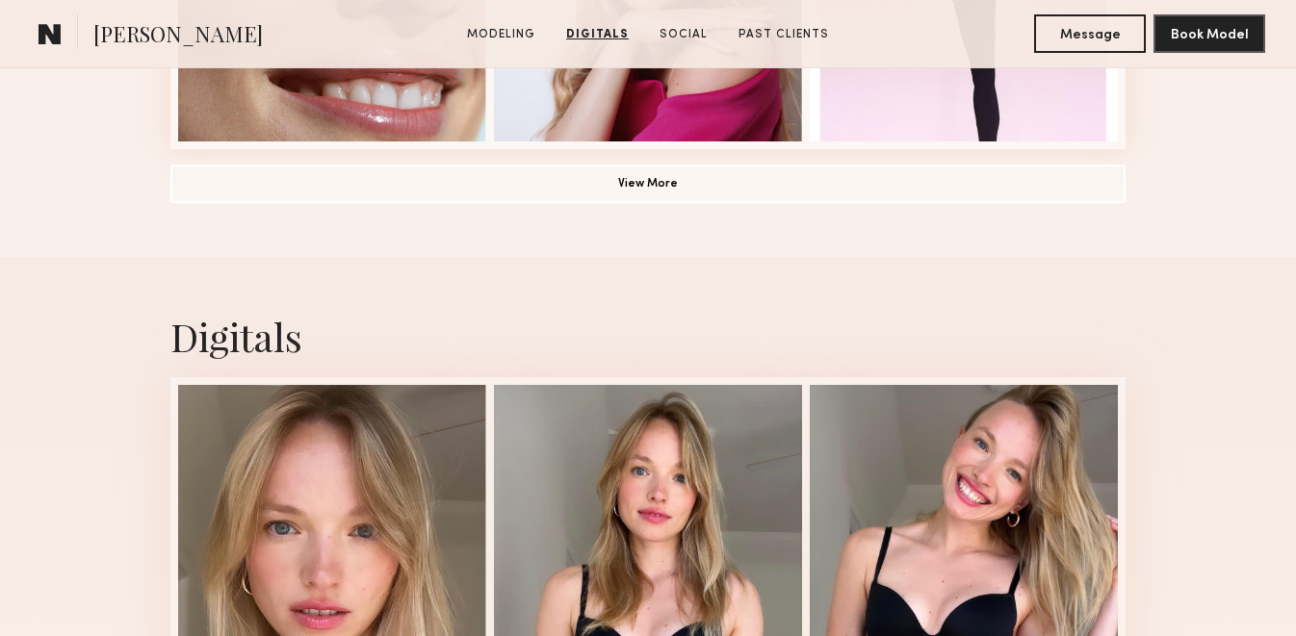
scroll to position [1574, 0]
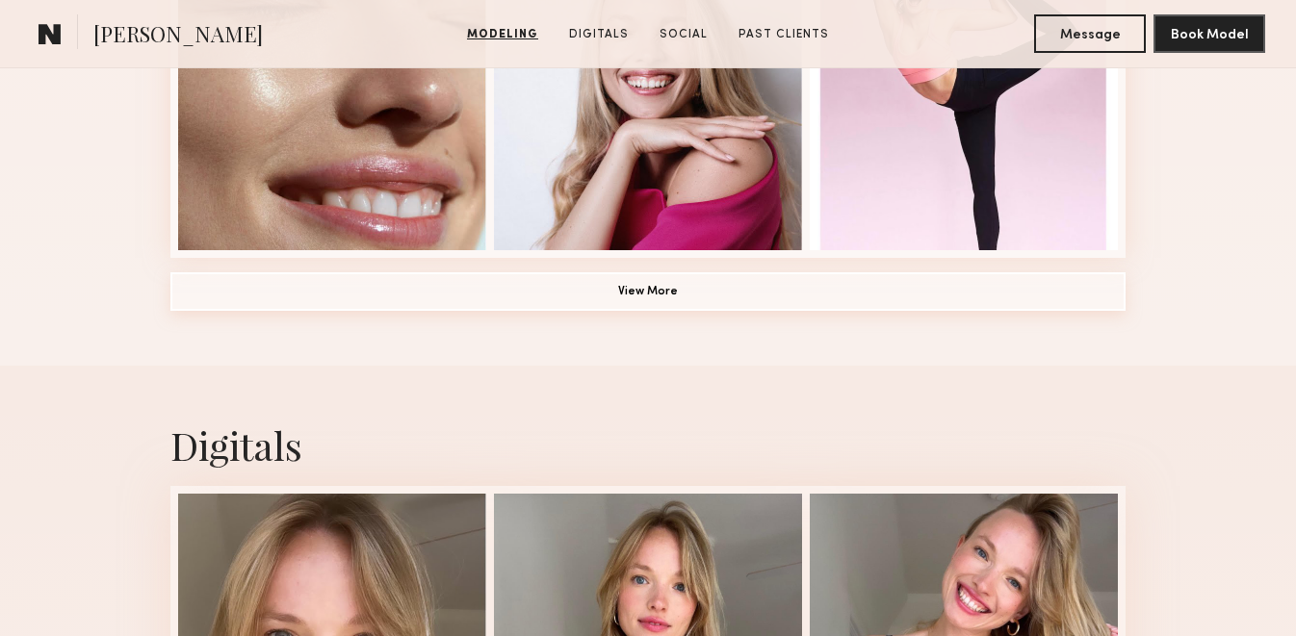
click at [566, 303] on button "View More" at bounding box center [647, 291] width 955 height 39
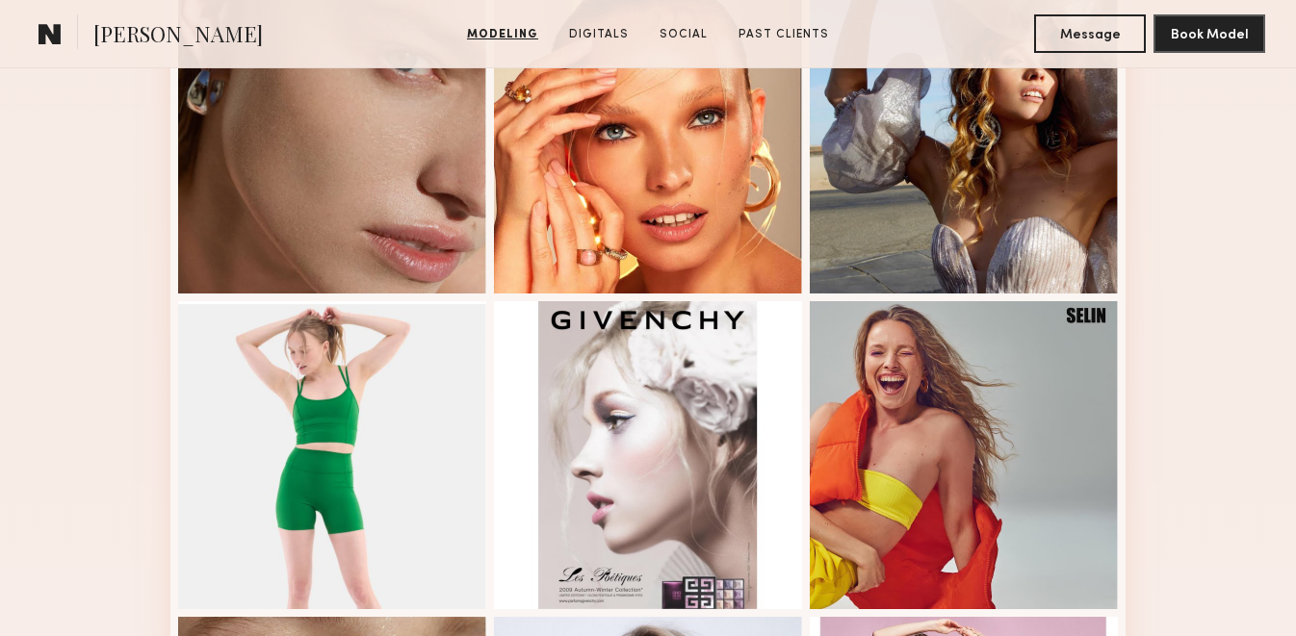
scroll to position [900, 0]
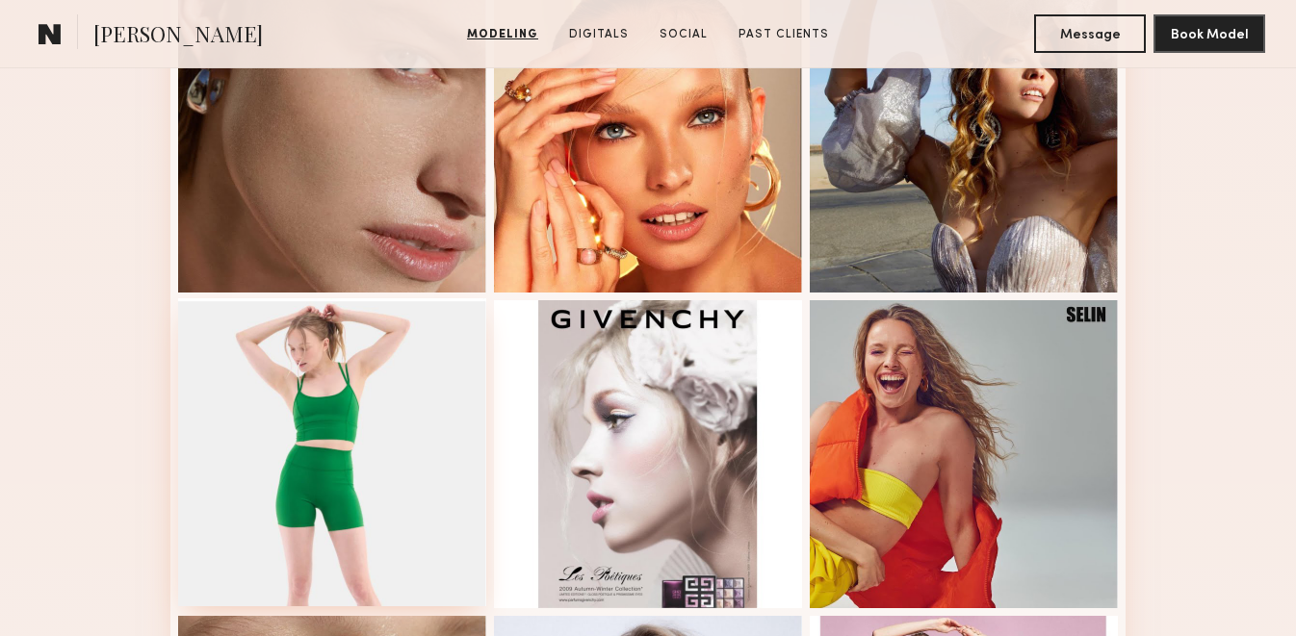
click at [238, 452] on div at bounding box center [332, 452] width 308 height 308
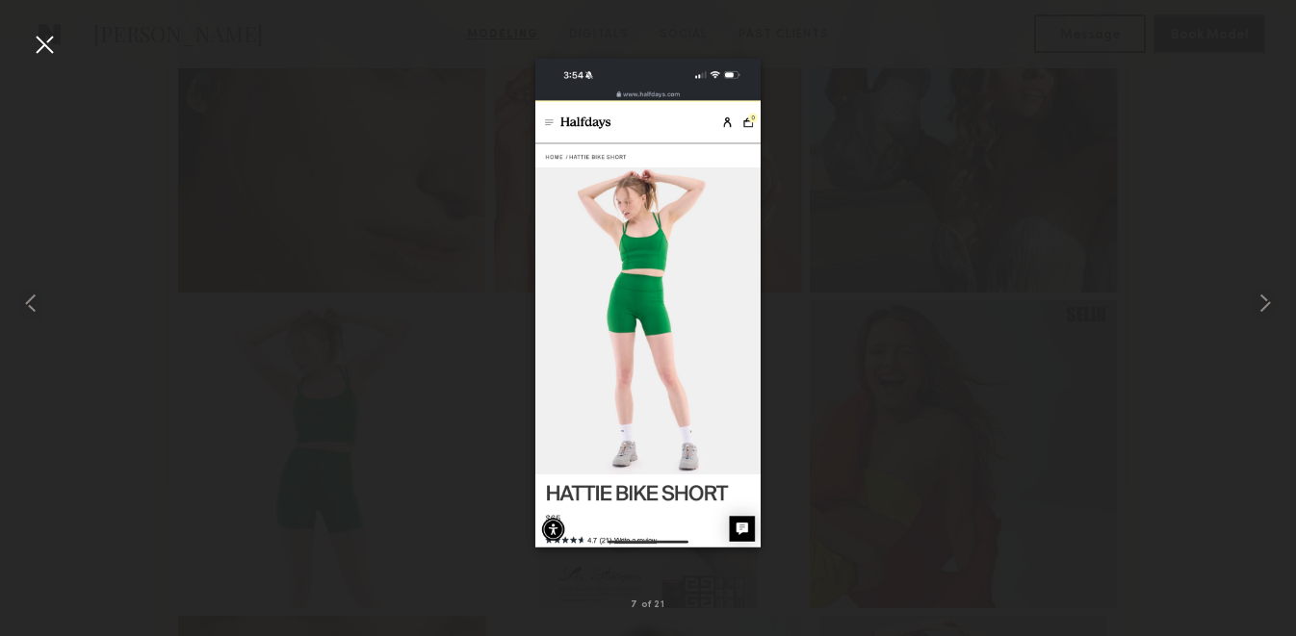
click at [50, 47] on div at bounding box center [44, 44] width 31 height 31
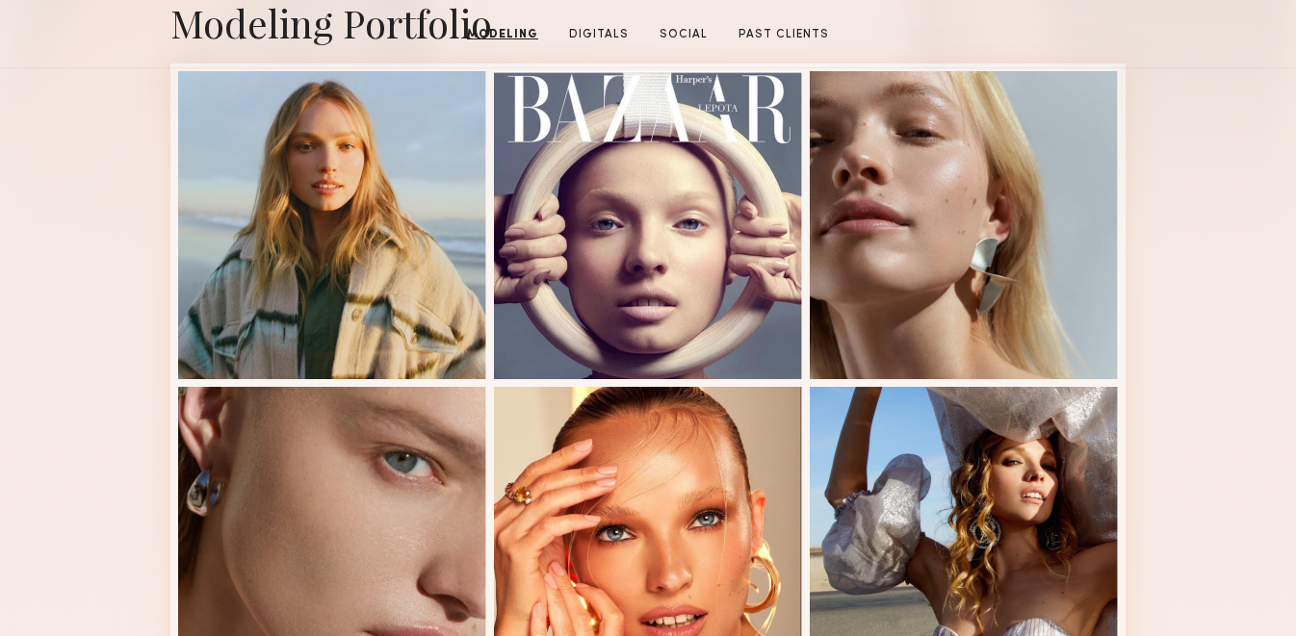
scroll to position [759, 0]
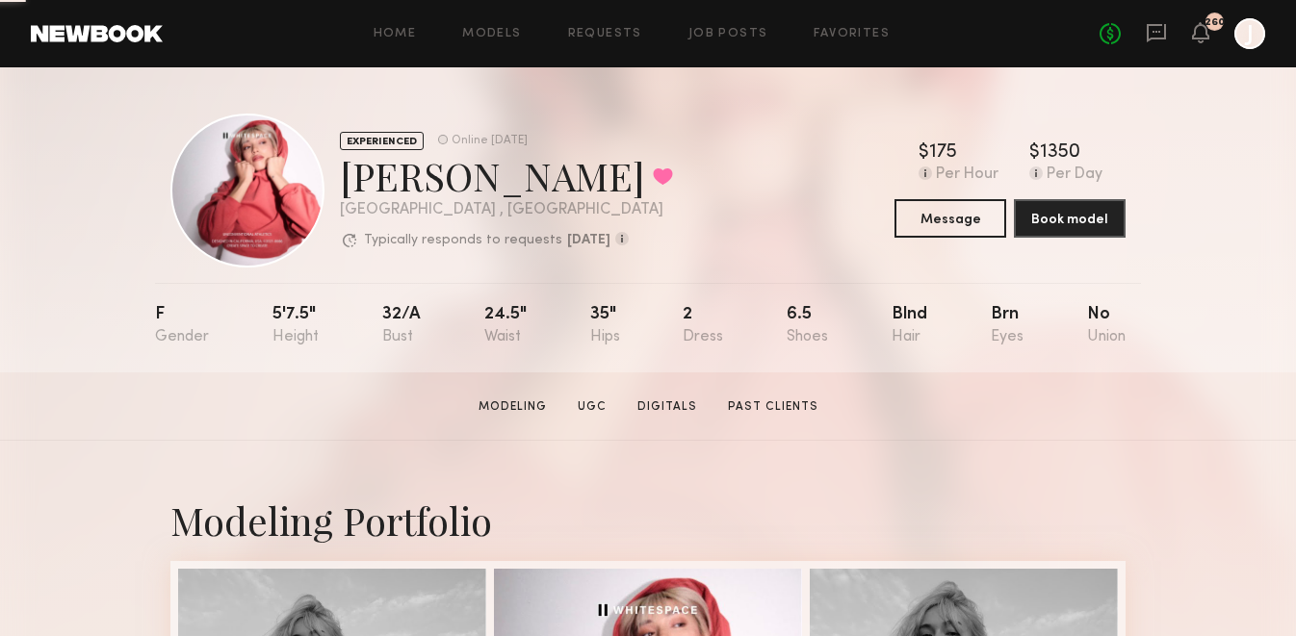
scroll to position [451, 0]
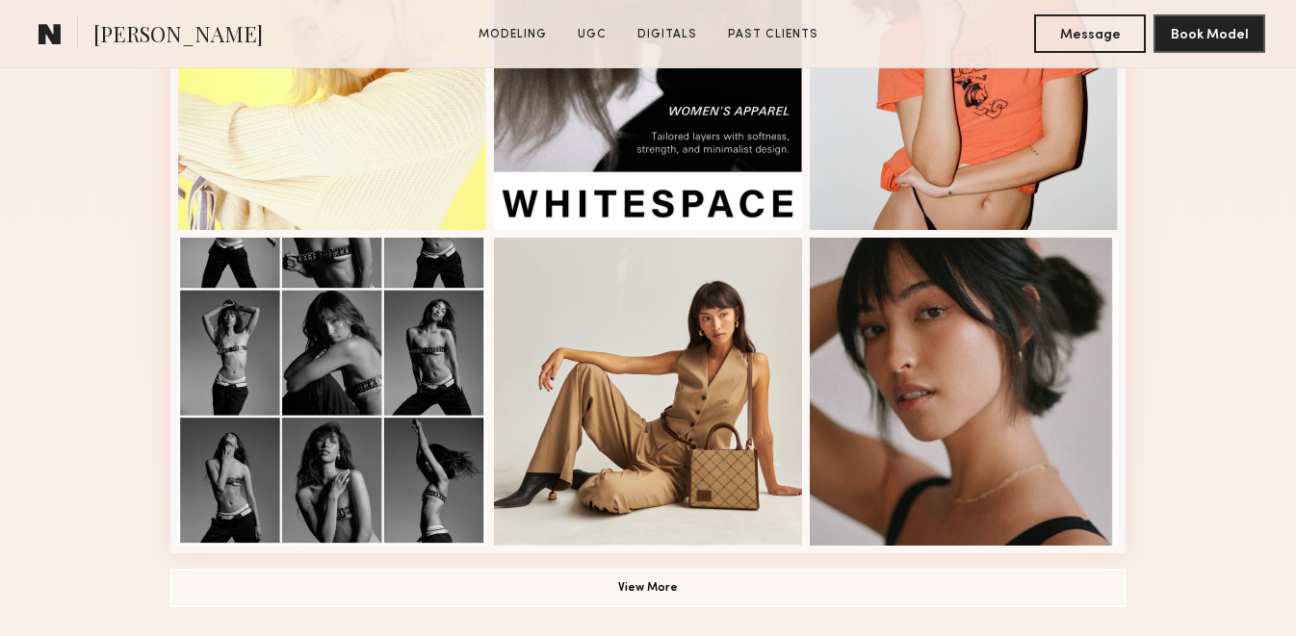
click at [500, 591] on button "View More" at bounding box center [647, 588] width 955 height 39
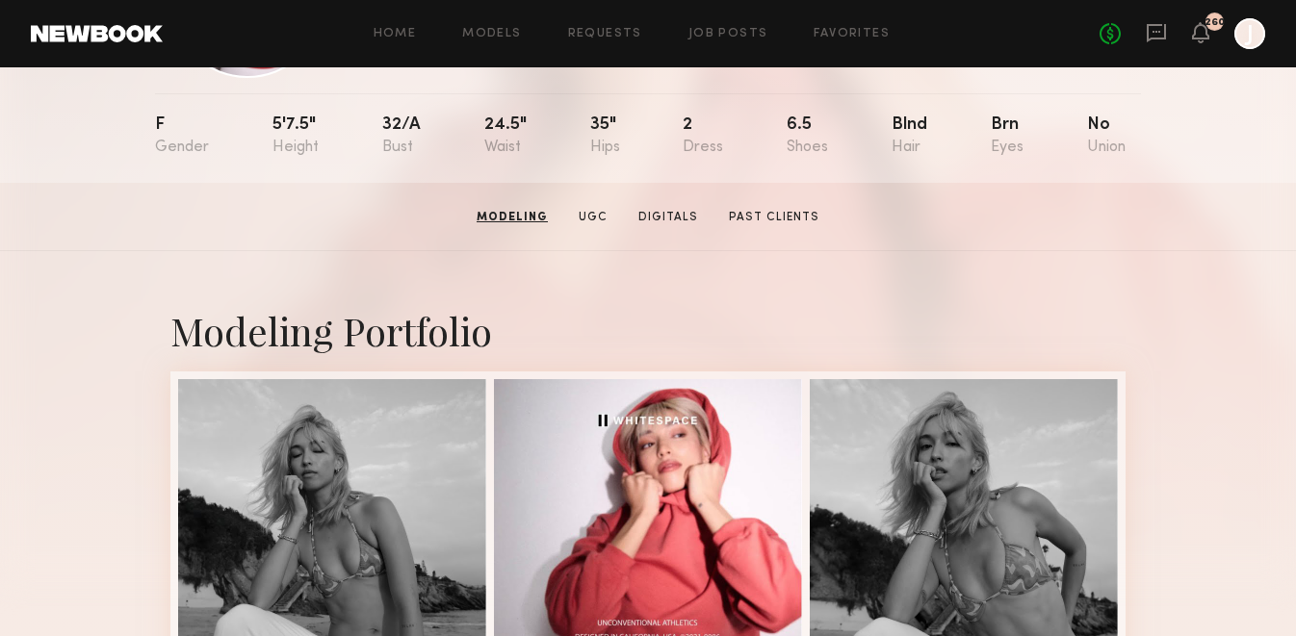
scroll to position [0, 0]
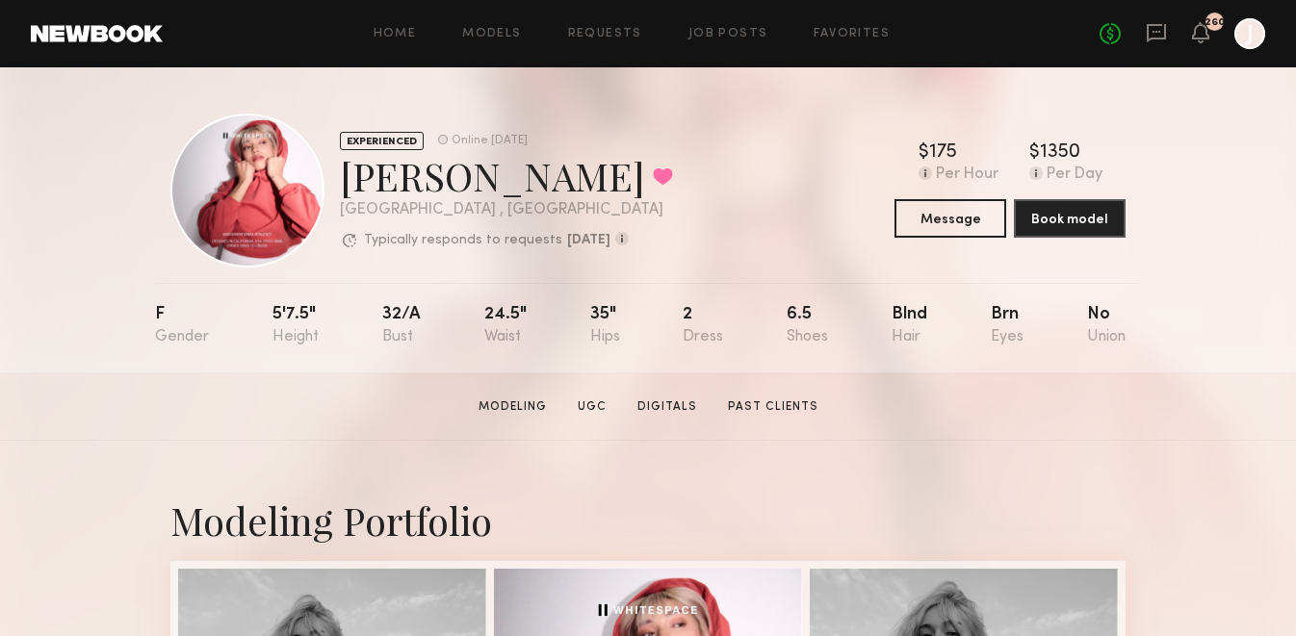
click at [623, 41] on div "Home Models Requests Job Posts Favorites Sign Out No fees up to $5,000 260 J" at bounding box center [714, 33] width 1102 height 31
click at [617, 39] on link "Requests" at bounding box center [605, 34] width 74 height 13
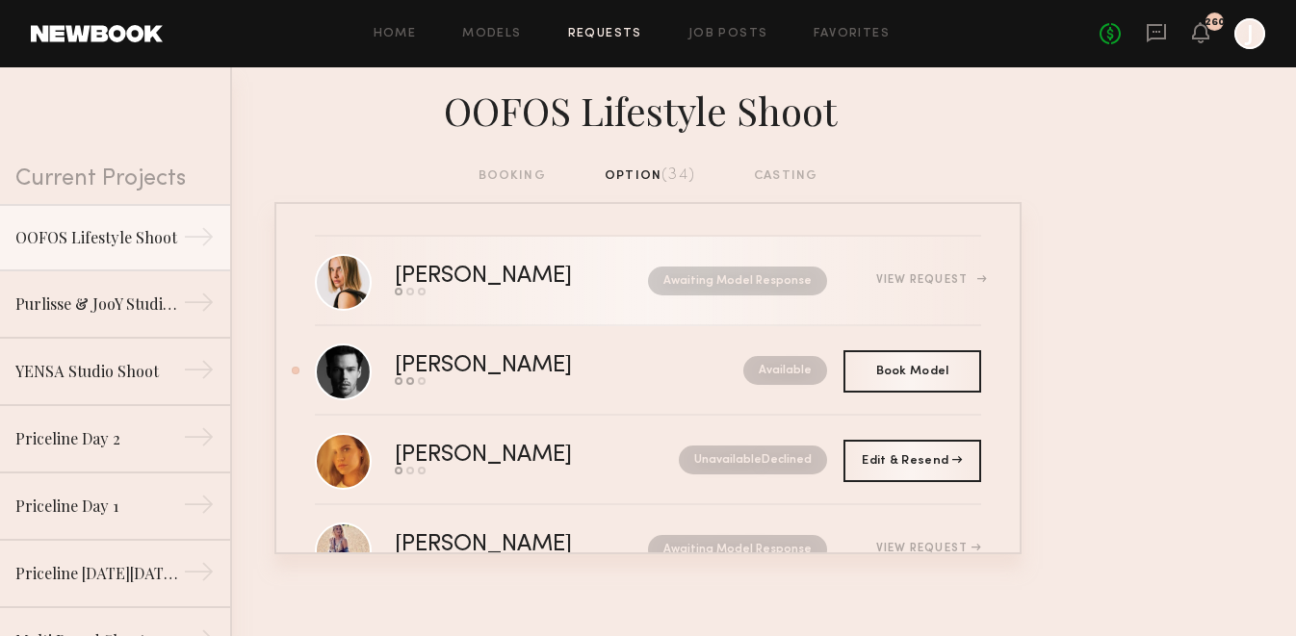
click at [905, 273] on div "View Request" at bounding box center [904, 280] width 154 height 14
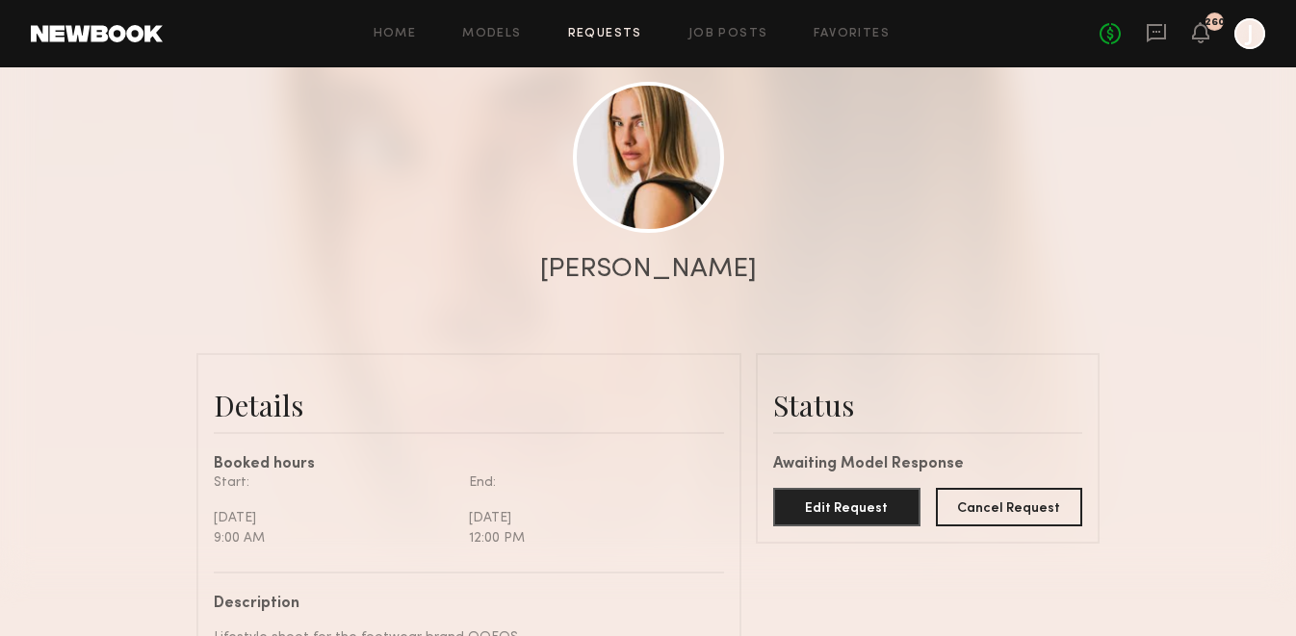
scroll to position [400, 0]
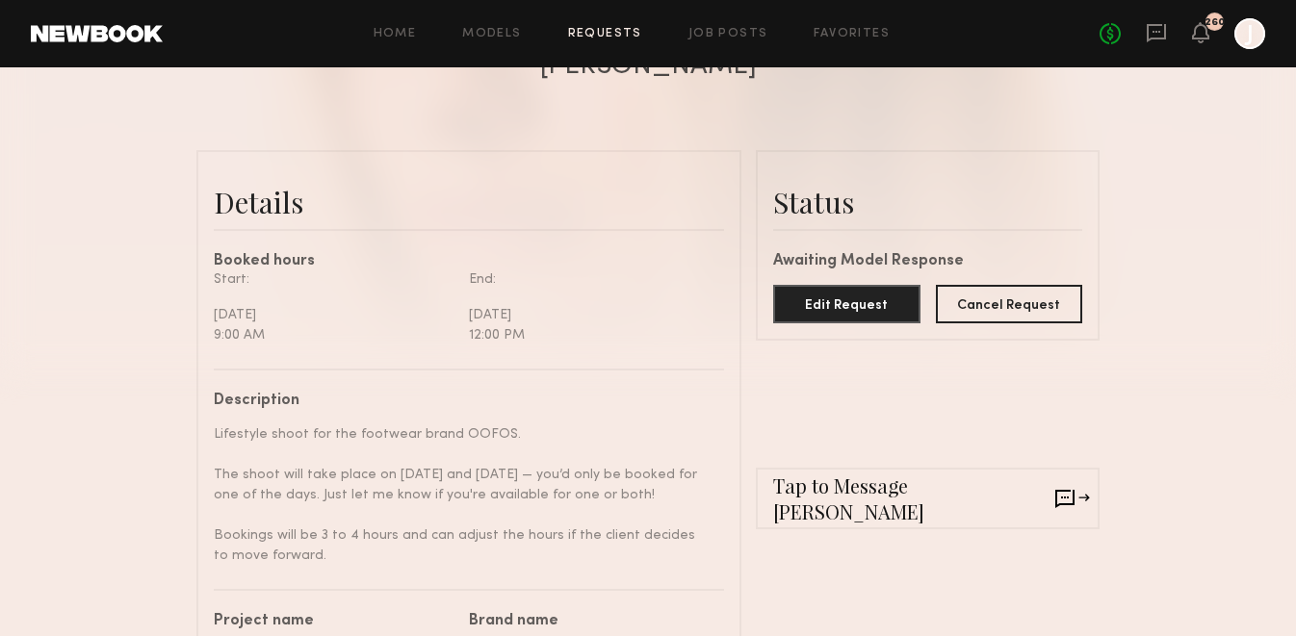
drag, startPoint x: 217, startPoint y: 432, endPoint x: 357, endPoint y: 565, distance: 193.4
copy div "Lifestyle shoot for the footwear brand OOFOS. The shoot will take place on [DAT…"
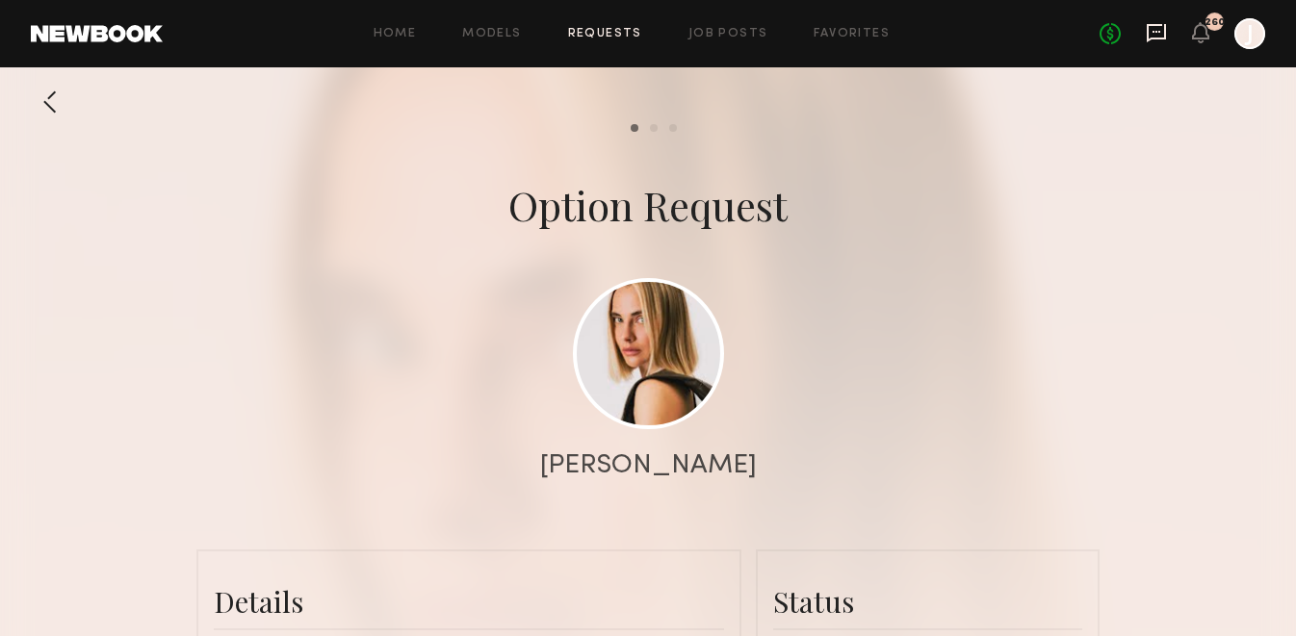
click at [1162, 39] on icon at bounding box center [1156, 32] width 21 height 21
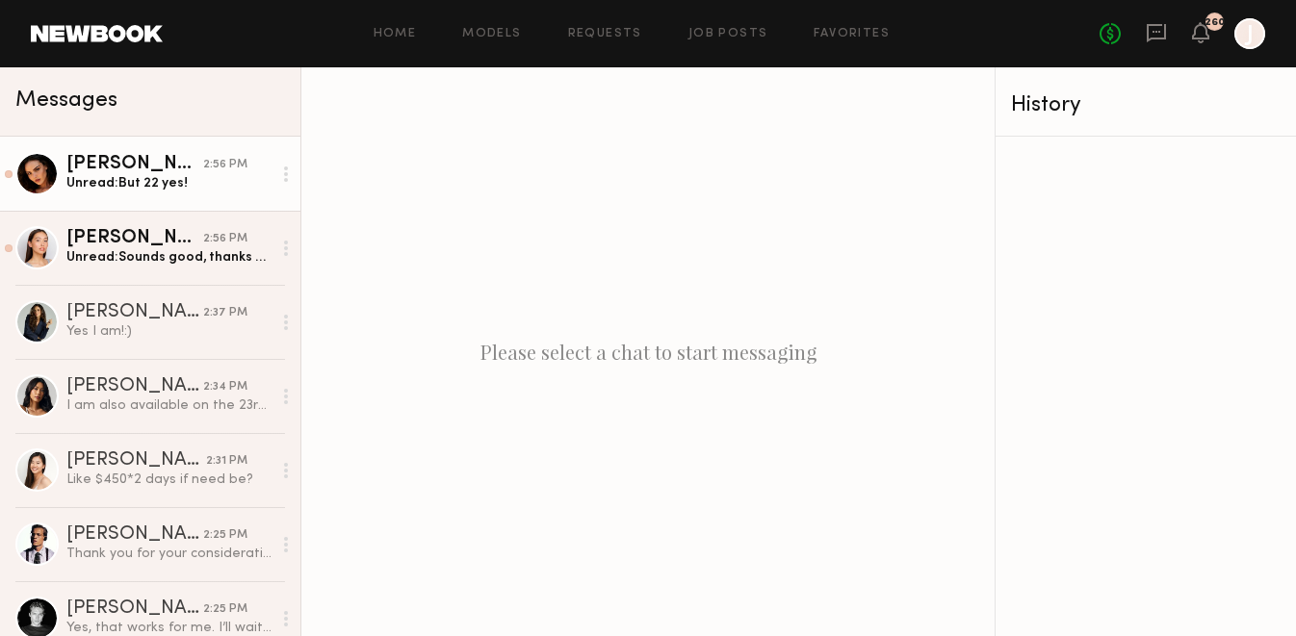
click at [157, 166] on div "[PERSON_NAME]" at bounding box center [134, 164] width 137 height 19
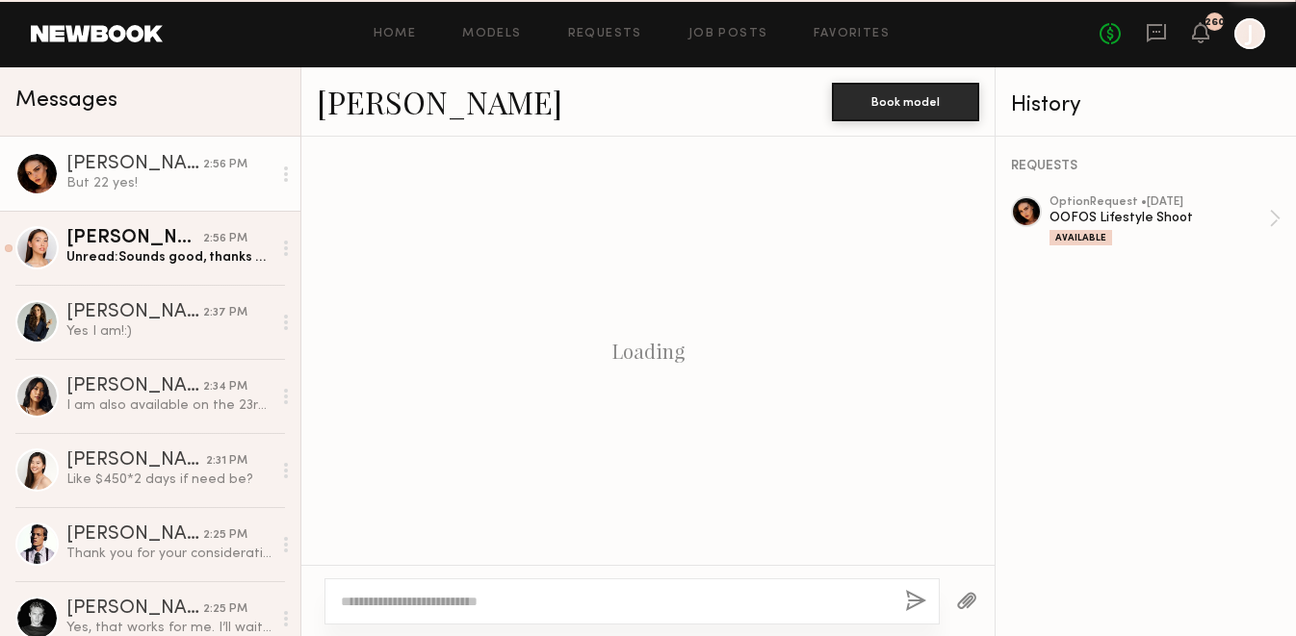
scroll to position [3147, 0]
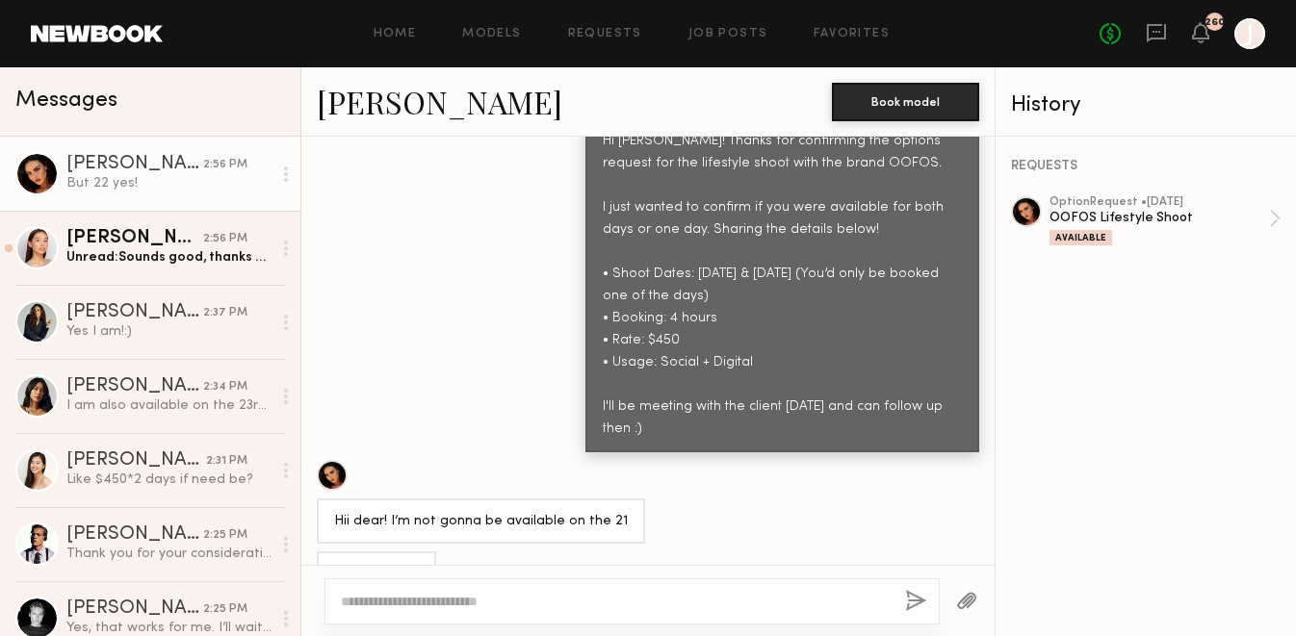
click at [417, 603] on textarea at bounding box center [615, 601] width 549 height 19
click at [389, 600] on textarea "**********" at bounding box center [615, 601] width 549 height 19
type textarea "**********"
click at [917, 606] on button "button" at bounding box center [915, 602] width 21 height 24
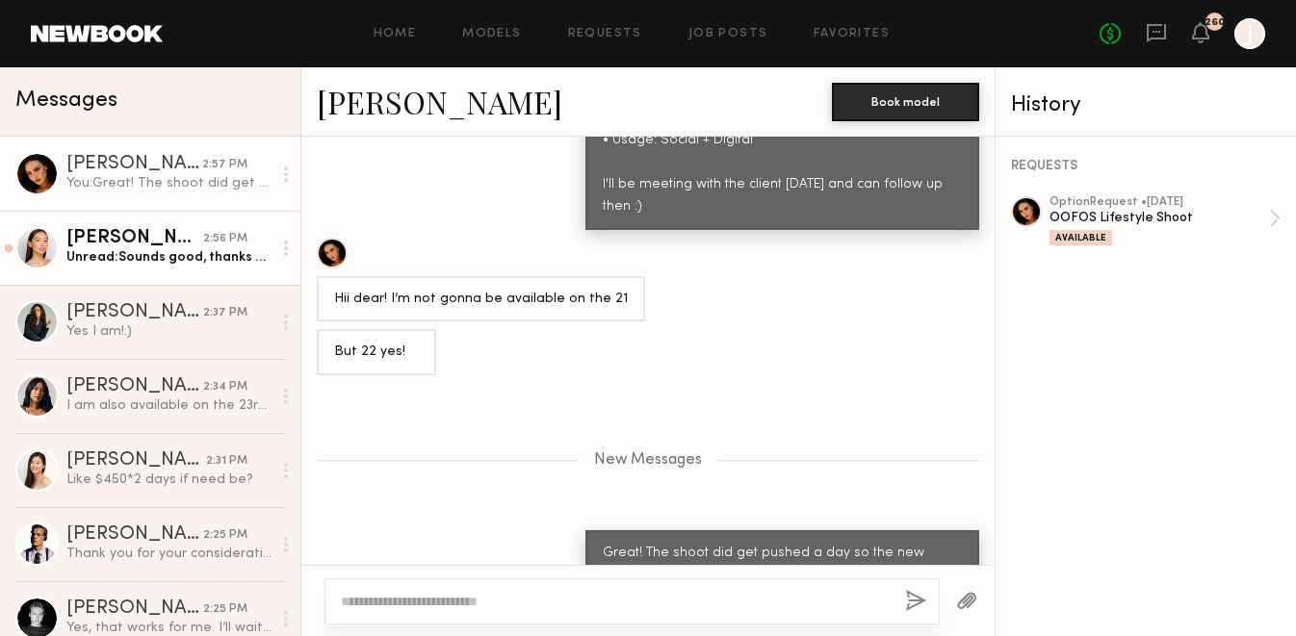
click at [133, 240] on div "[PERSON_NAME]" at bounding box center [134, 238] width 137 height 19
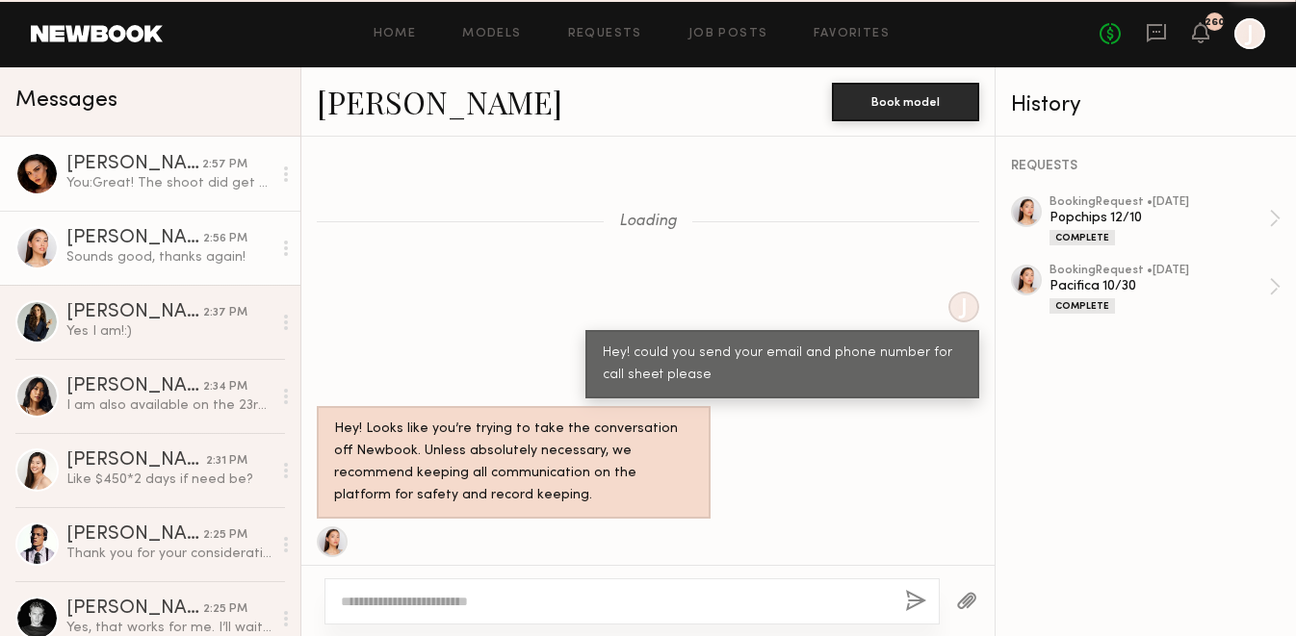
scroll to position [1760, 0]
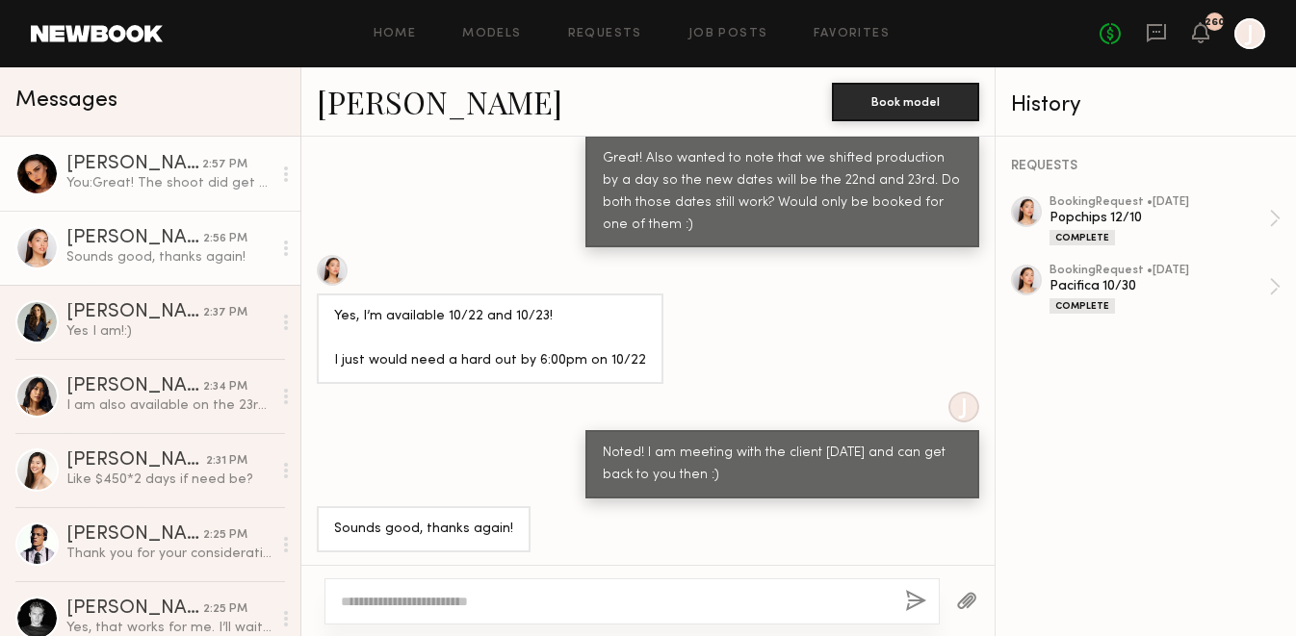
click at [154, 177] on div "You: Great! The shoot did get pushed a day so the new dates are the 22nd and 23…" at bounding box center [168, 183] width 205 height 18
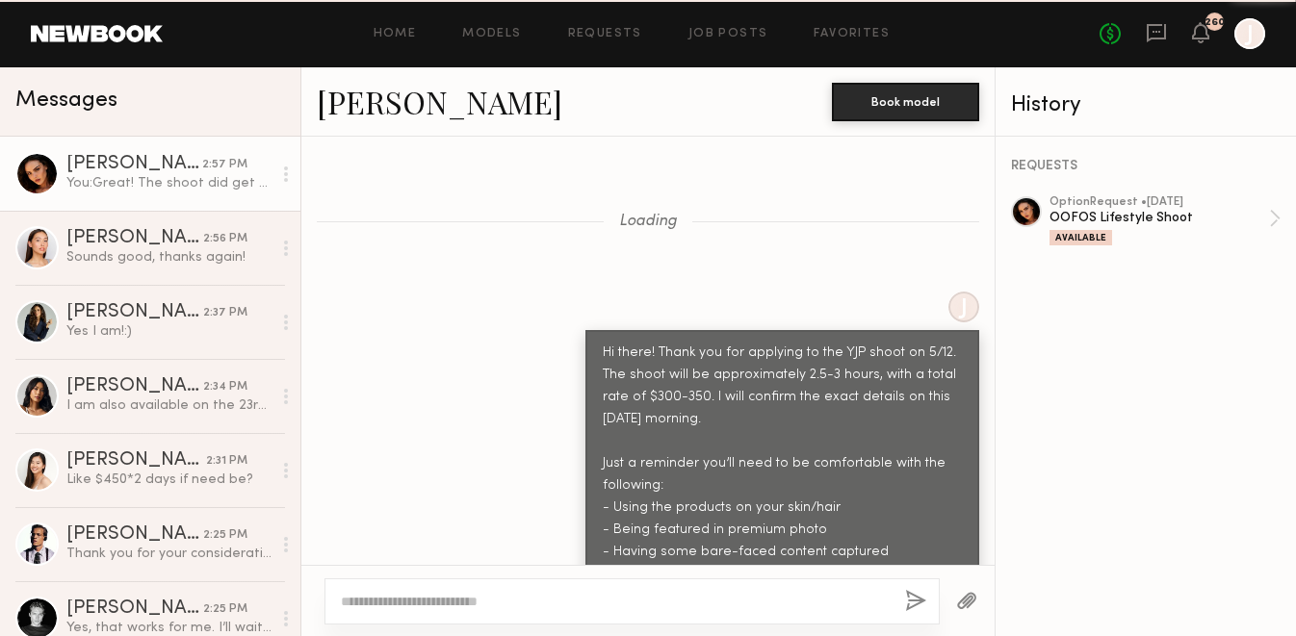
scroll to position [3223, 0]
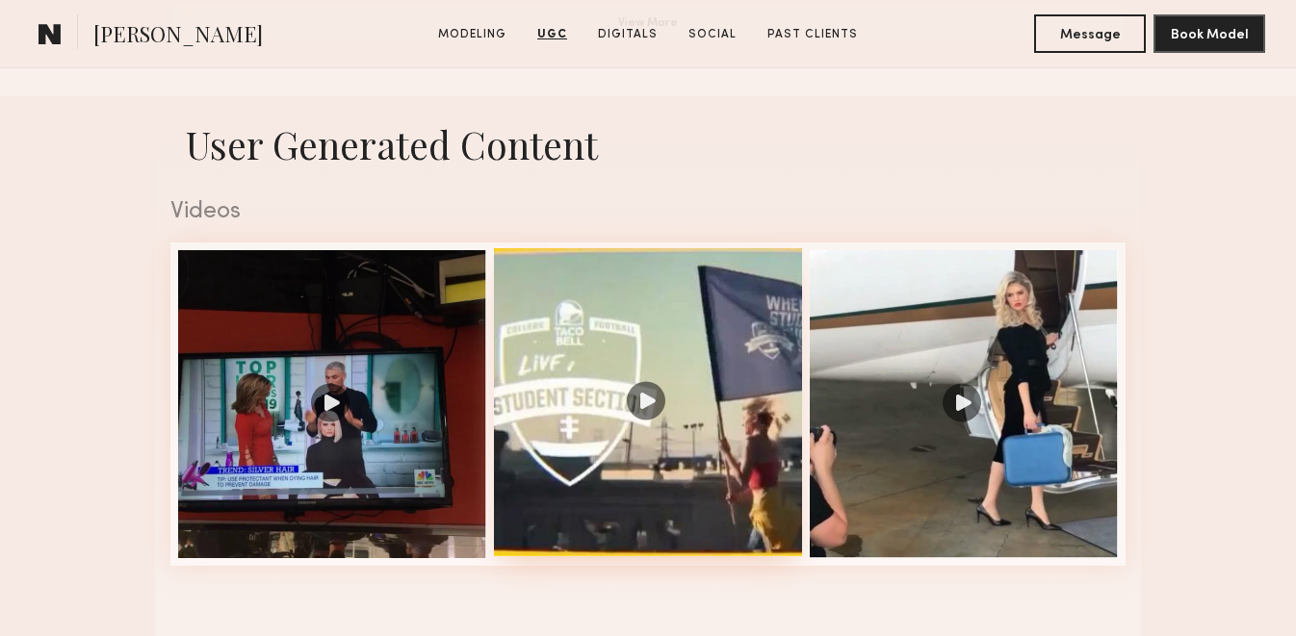
scroll to position [1731, 0]
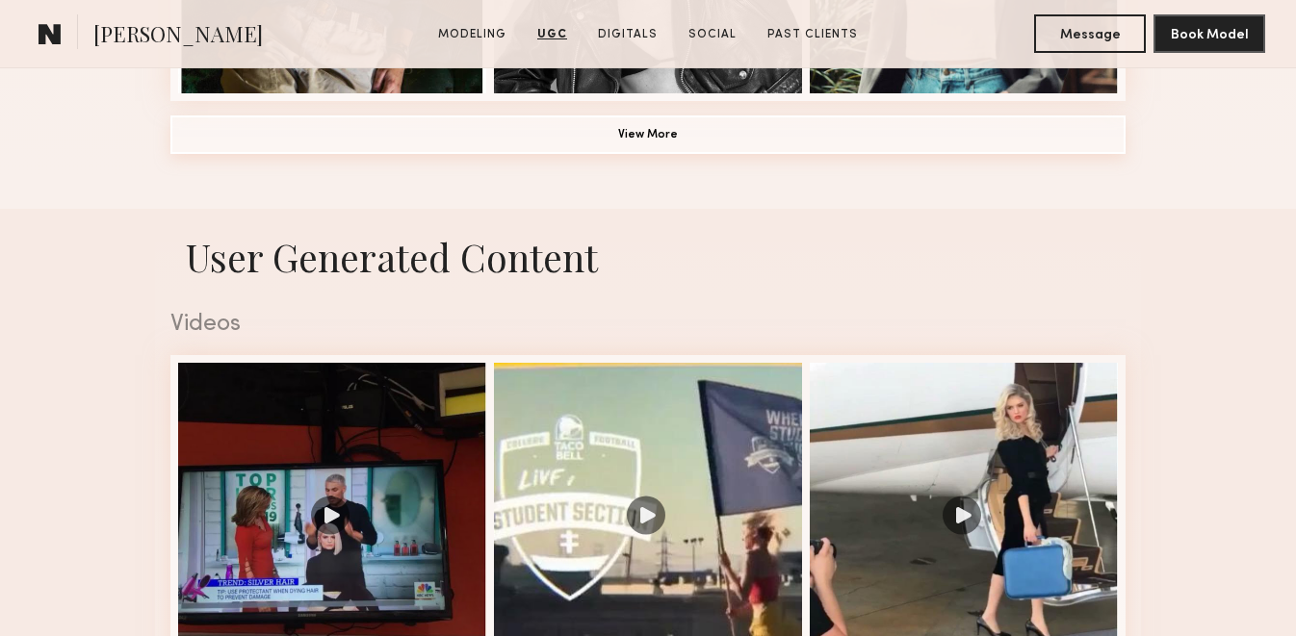
click at [616, 143] on button "View More" at bounding box center [647, 135] width 955 height 39
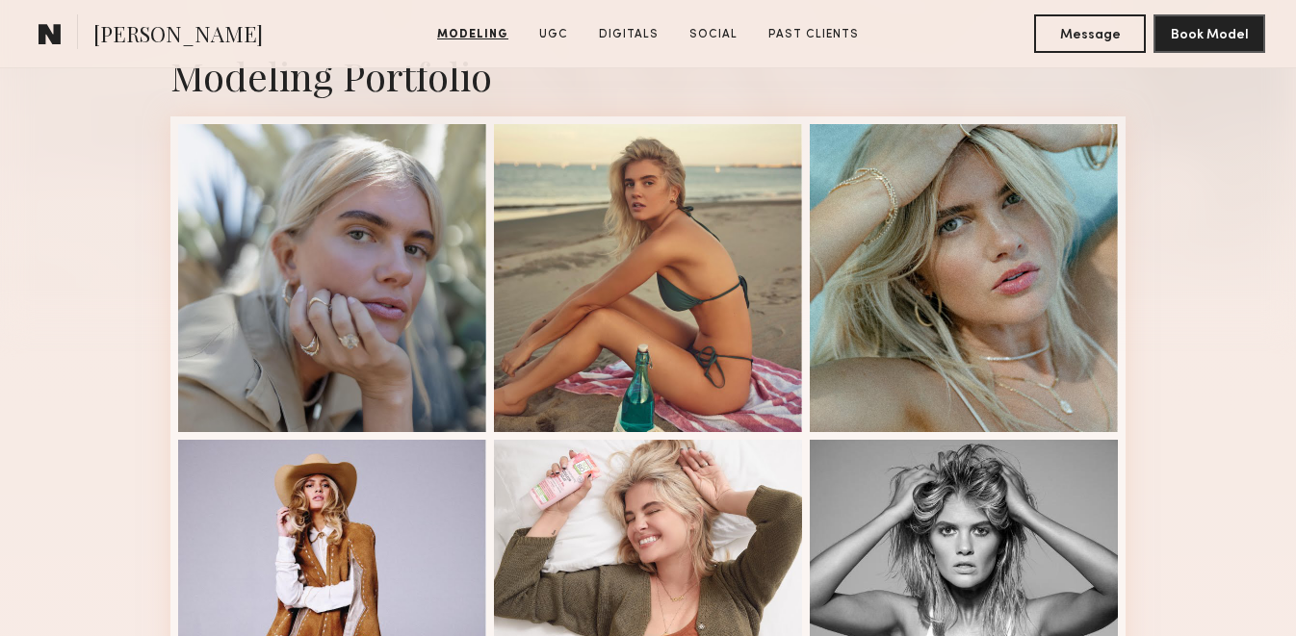
scroll to position [432, 0]
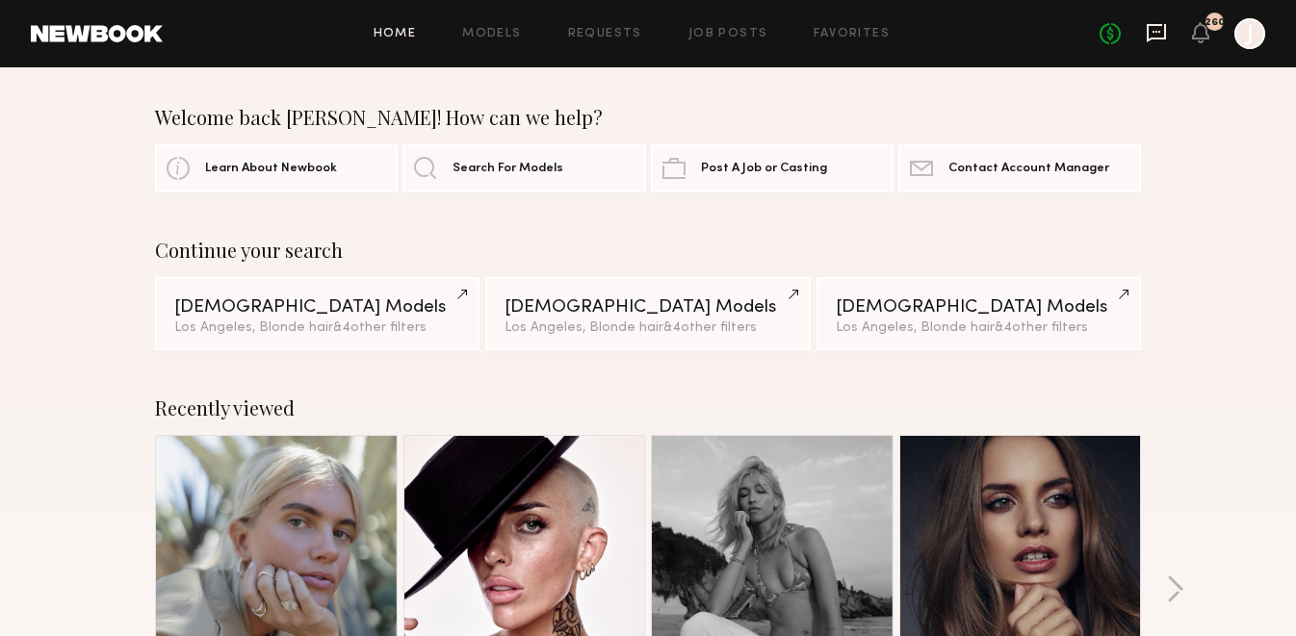
click at [1149, 31] on icon at bounding box center [1156, 32] width 21 height 21
click at [1156, 36] on icon at bounding box center [1156, 32] width 21 height 21
click at [1156, 33] on icon at bounding box center [1156, 32] width 21 height 21
click at [1154, 33] on icon at bounding box center [1156, 32] width 21 height 21
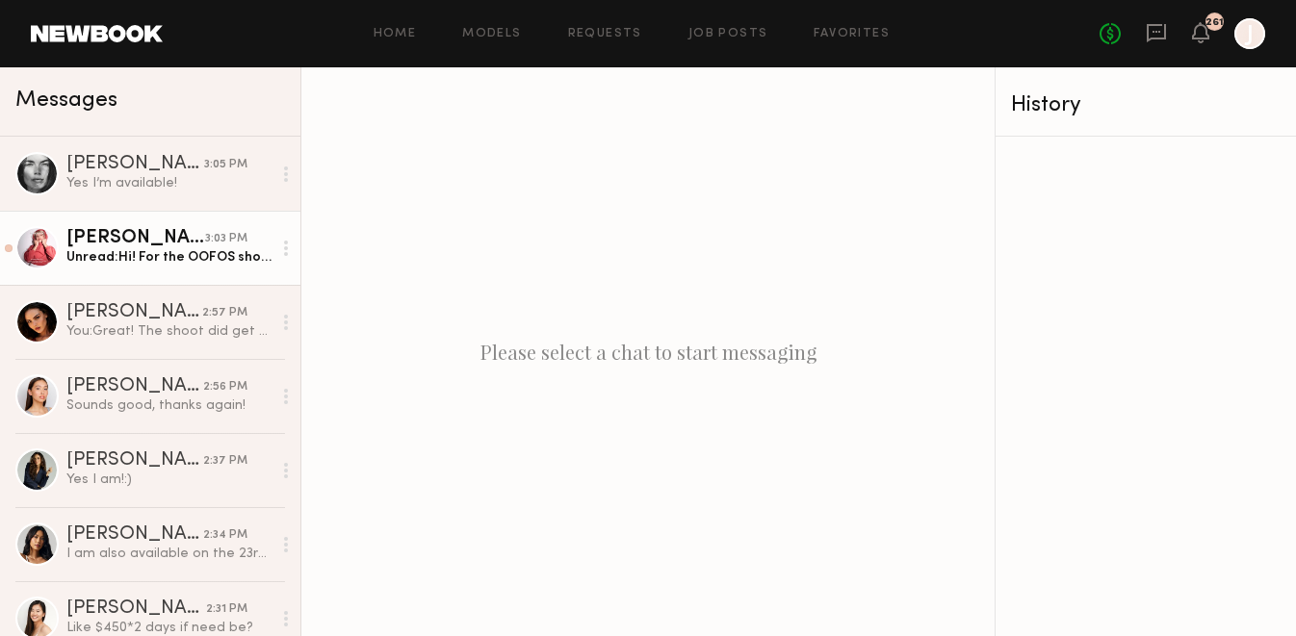
click at [146, 249] on div "Unread: Hi! For the OOFOS shot on the 22nd/23rd I actually can’t be available 😭…" at bounding box center [168, 257] width 205 height 18
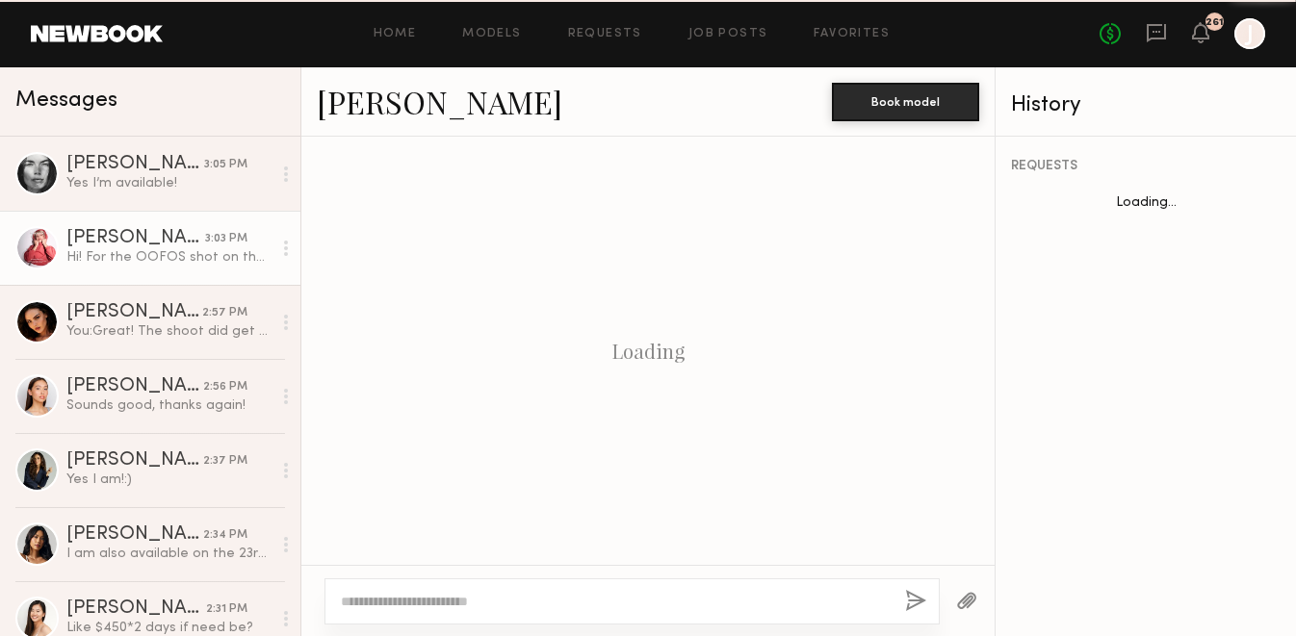
scroll to position [1204, 0]
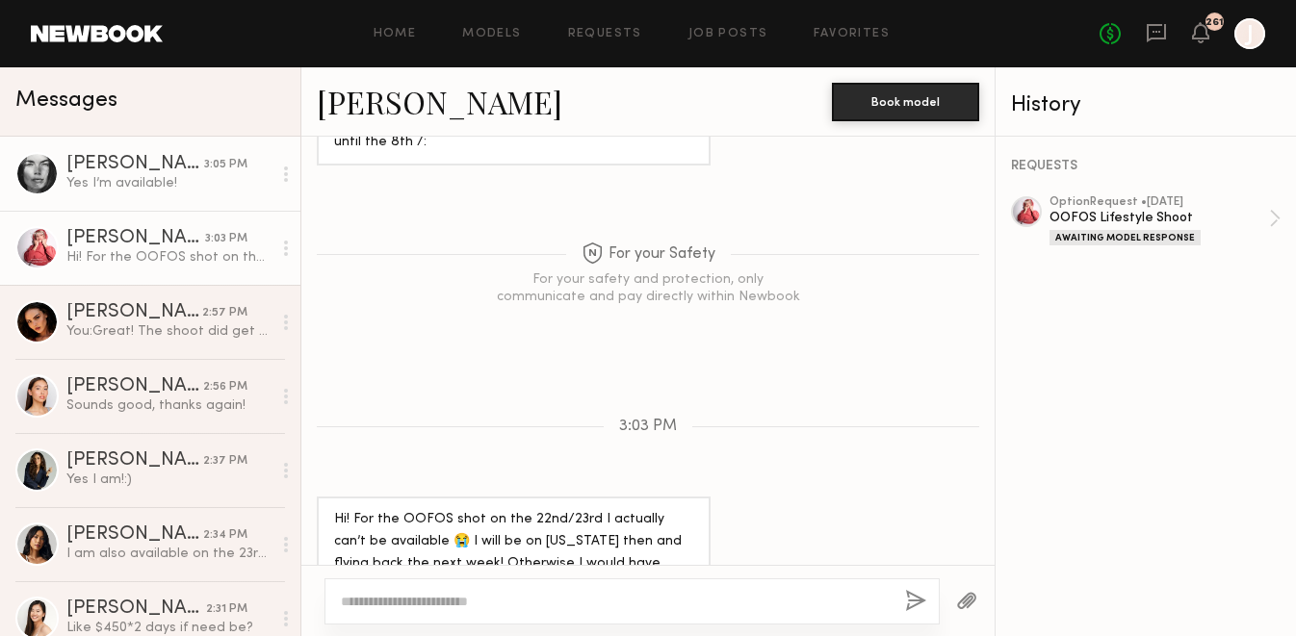
click at [179, 189] on div "Yes I’m available!" at bounding box center [168, 183] width 205 height 18
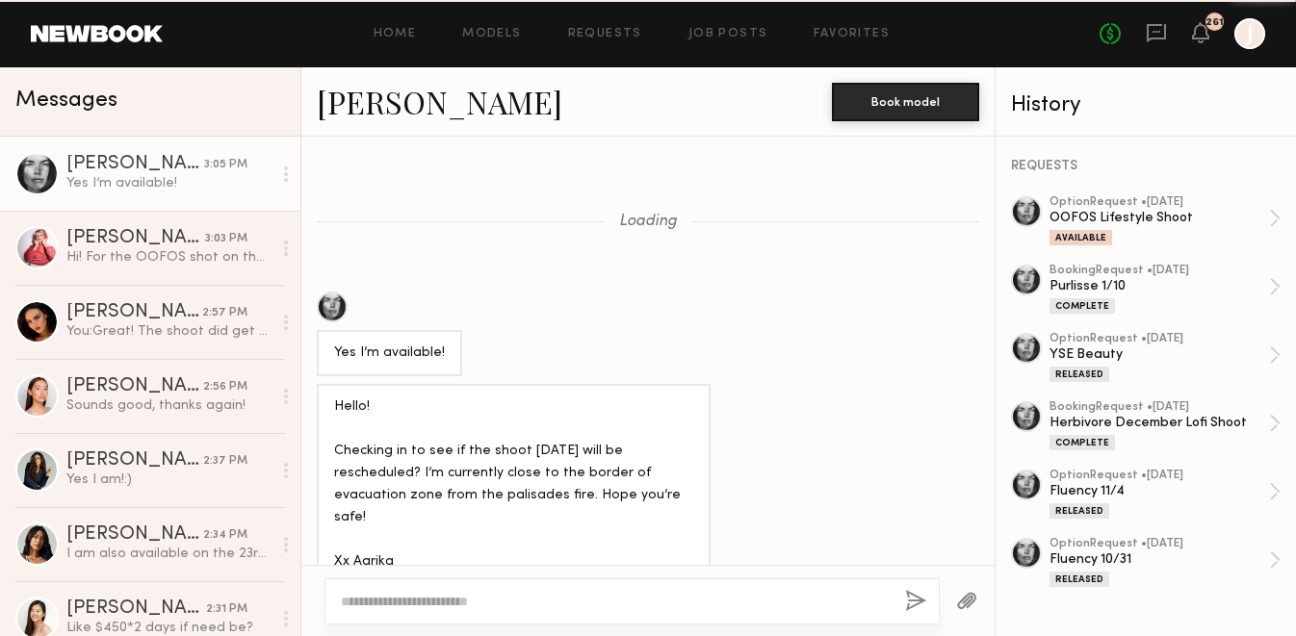
scroll to position [2786, 0]
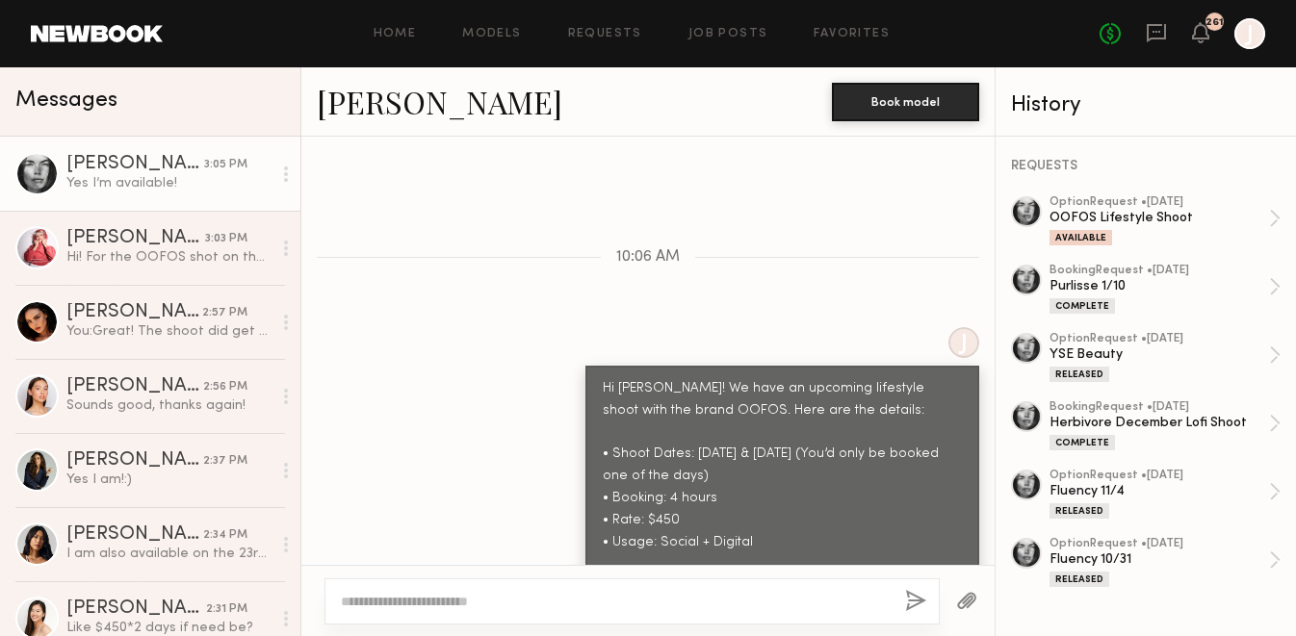
click at [450, 607] on textarea at bounding box center [615, 601] width 549 height 19
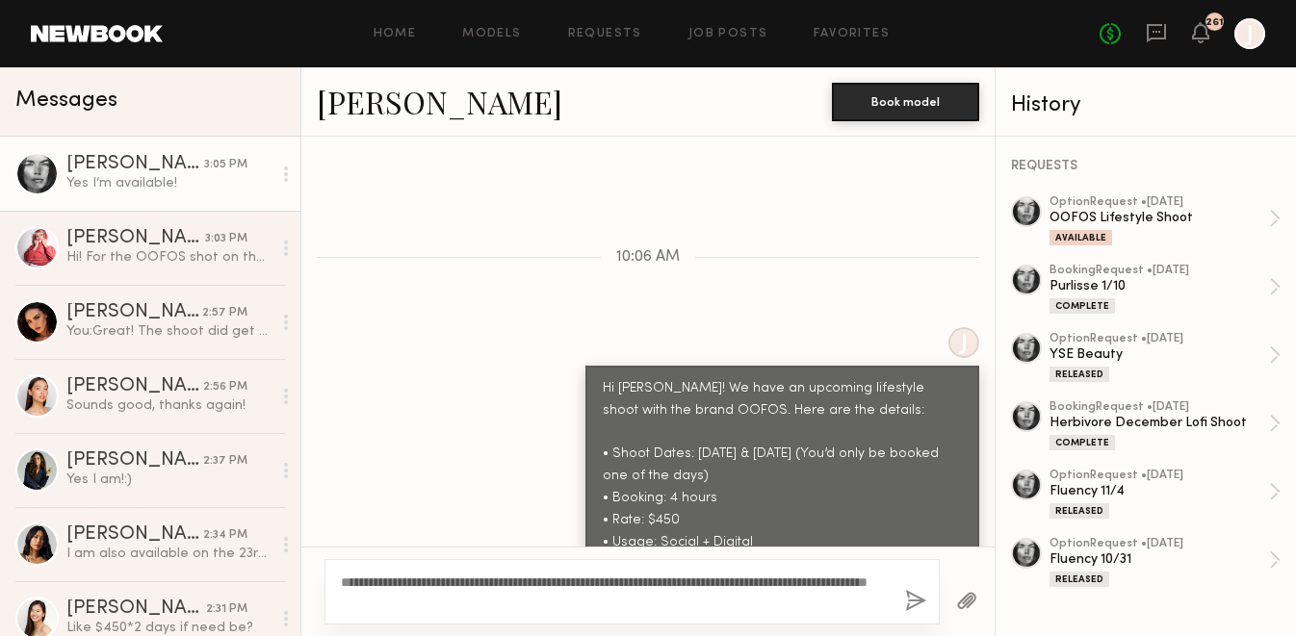
type textarea "**********"
click at [918, 598] on button "button" at bounding box center [915, 602] width 21 height 24
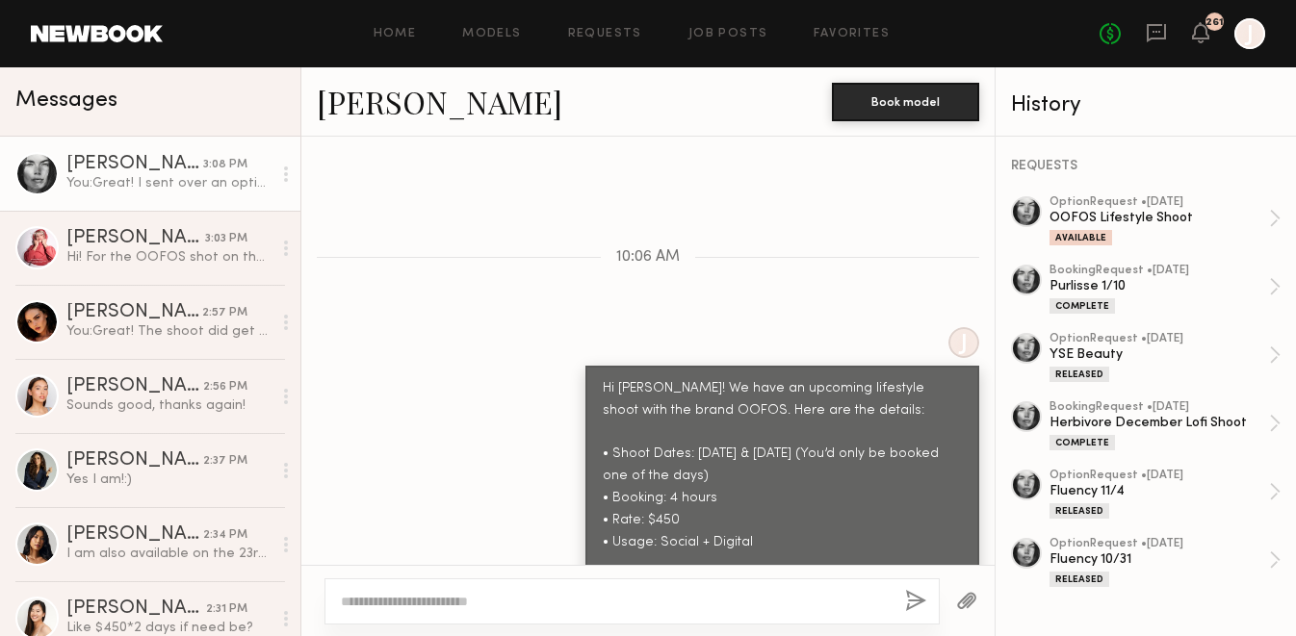
scroll to position [3047, 0]
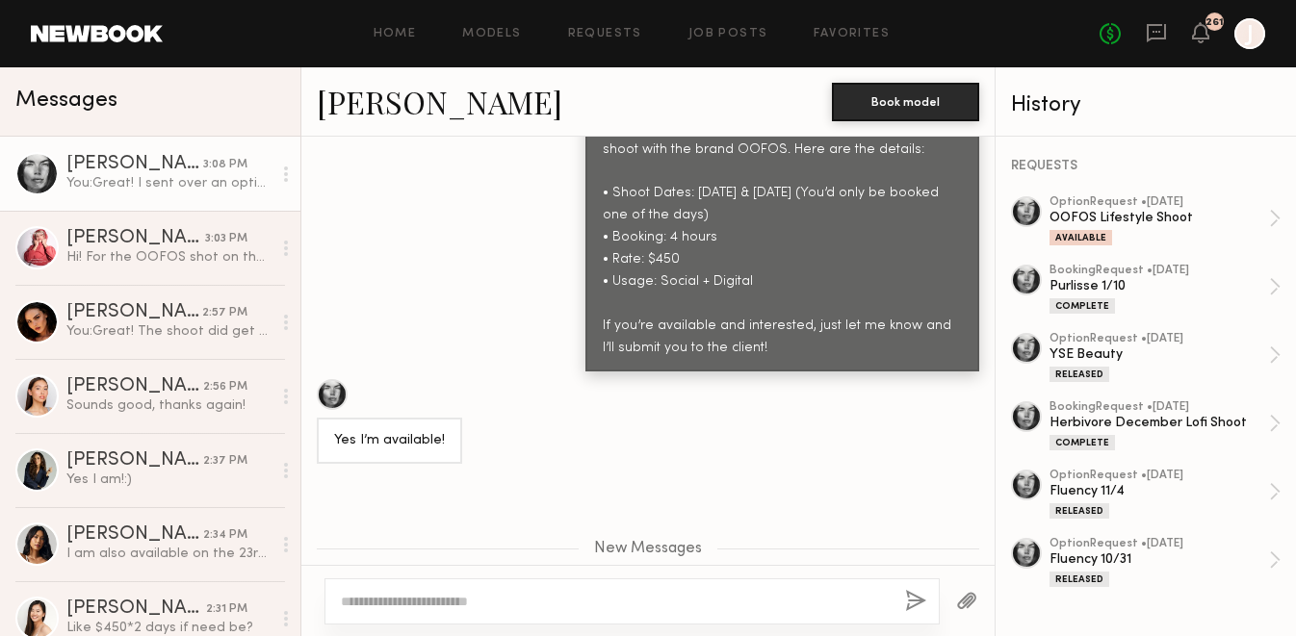
click at [401, 102] on link "Aarika W." at bounding box center [439, 101] width 245 height 41
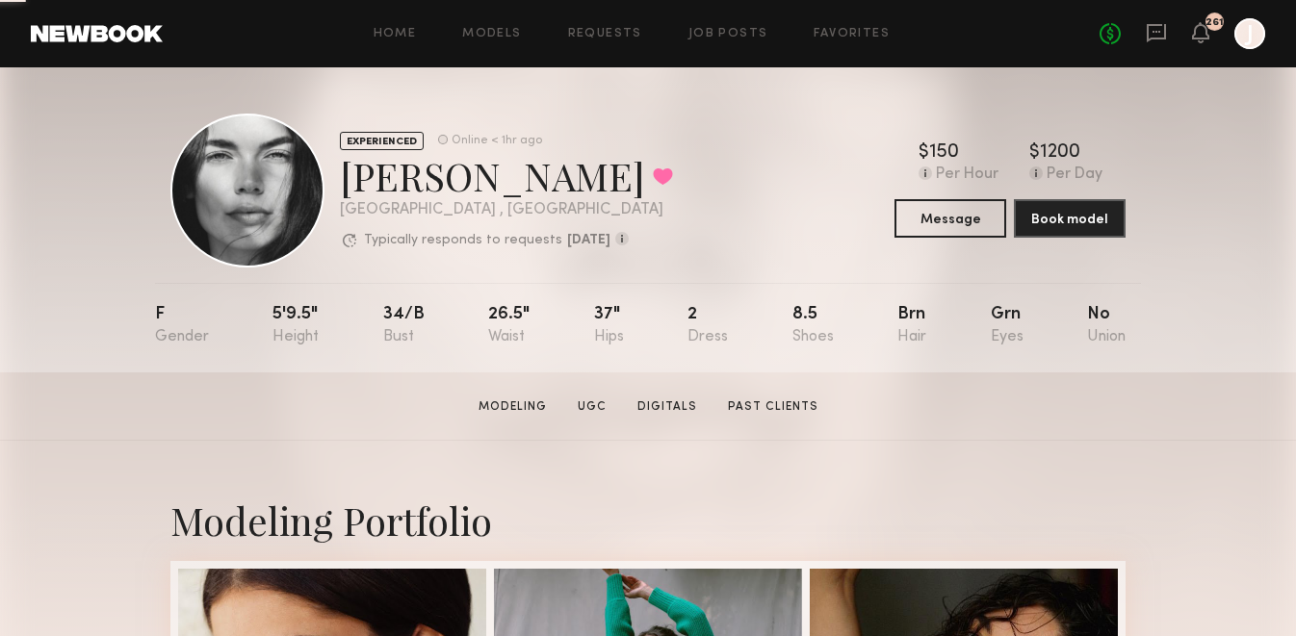
click at [482, 175] on div "[PERSON_NAME] Favorited" at bounding box center [506, 175] width 333 height 51
drag, startPoint x: 504, startPoint y: 189, endPoint x: 380, endPoint y: 186, distance: 124.2
click at [380, 186] on div "[PERSON_NAME] Favorited" at bounding box center [506, 175] width 333 height 51
click at [345, 185] on div "Aarika W. Favorited" at bounding box center [506, 175] width 333 height 51
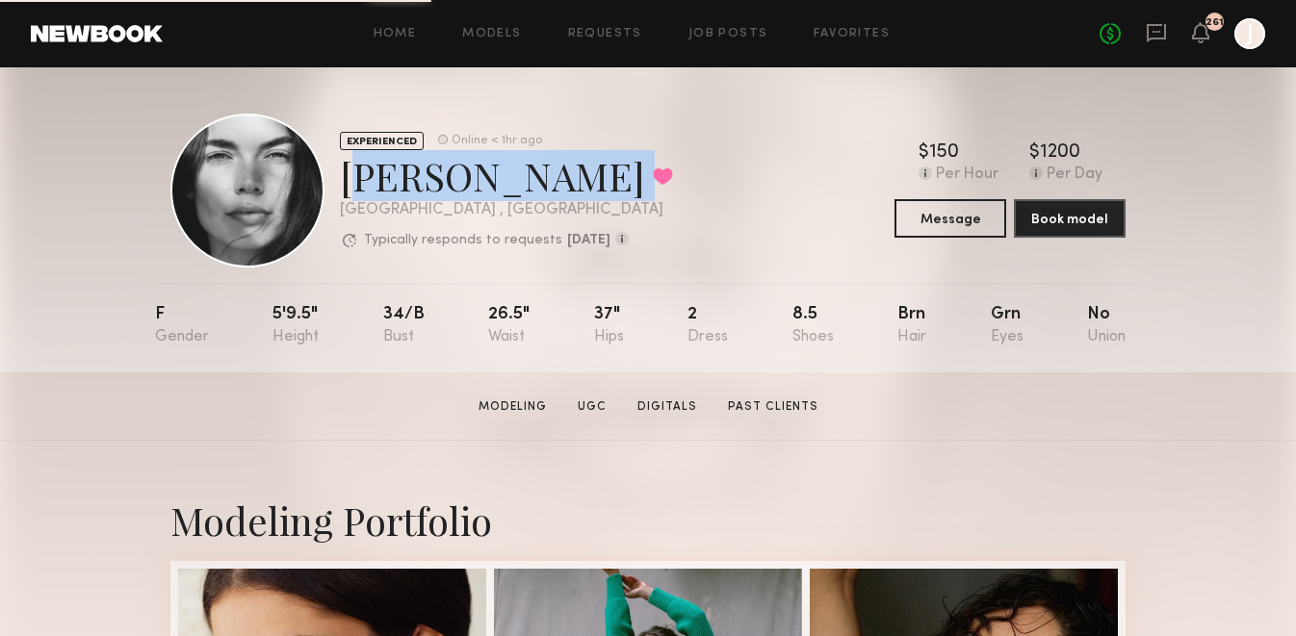
drag, startPoint x: 344, startPoint y: 185, endPoint x: 503, endPoint y: 182, distance: 158.9
click at [503, 182] on div "Aarika W. Favorited" at bounding box center [506, 175] width 333 height 51
copy div "Aarika W. Favorited"
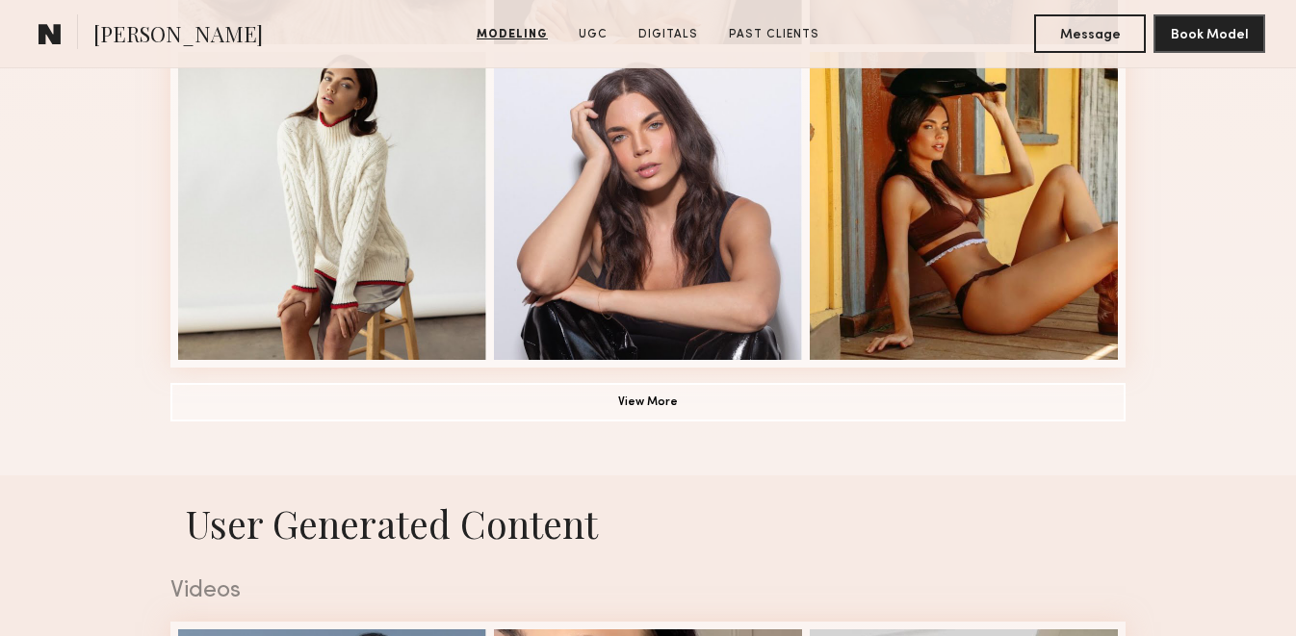
scroll to position [1675, 0]
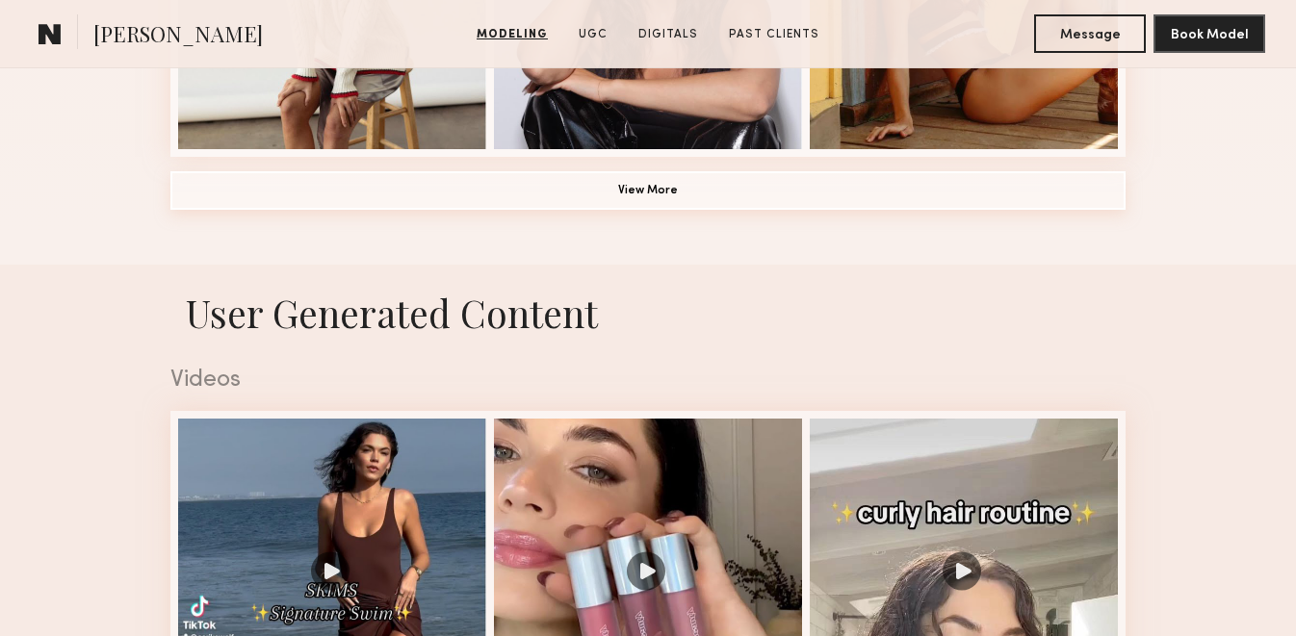
click at [721, 197] on button "View More" at bounding box center [647, 190] width 955 height 39
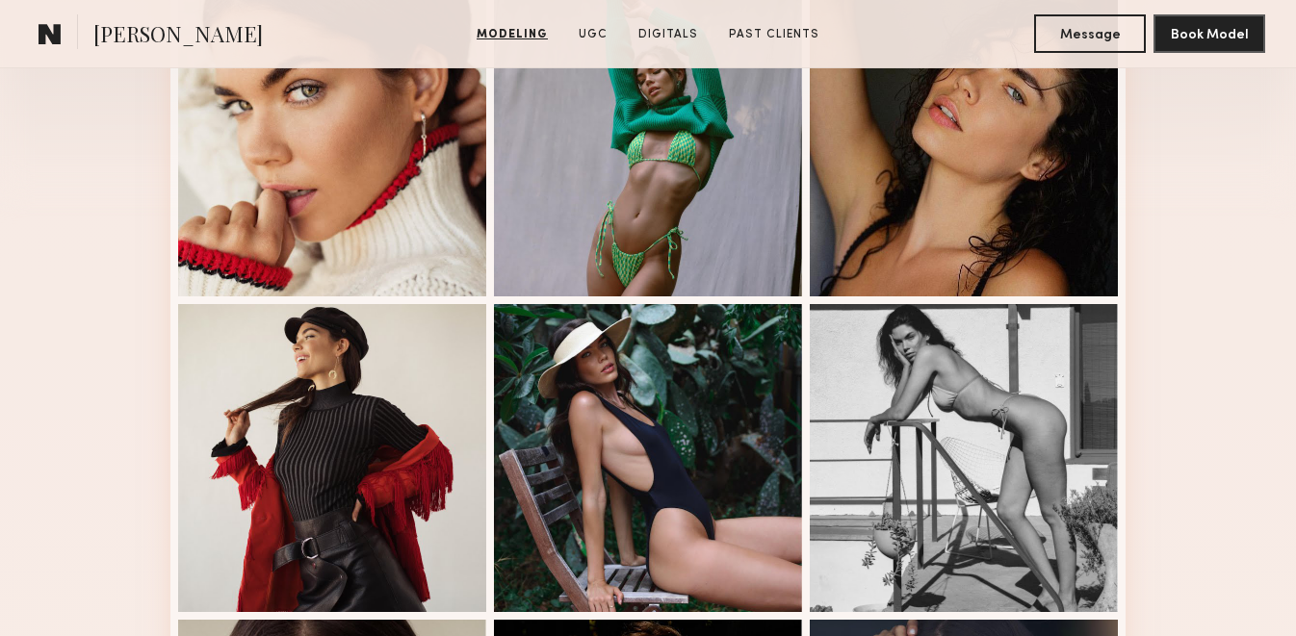
scroll to position [370, 0]
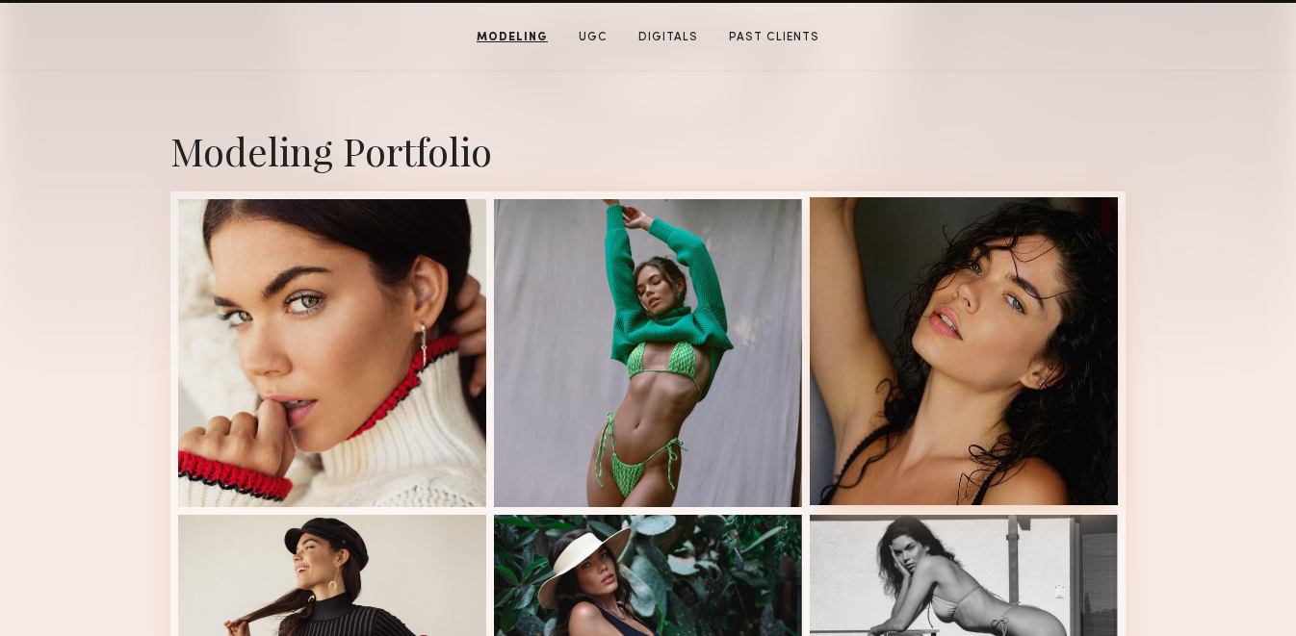
click at [943, 308] on div at bounding box center [964, 351] width 308 height 308
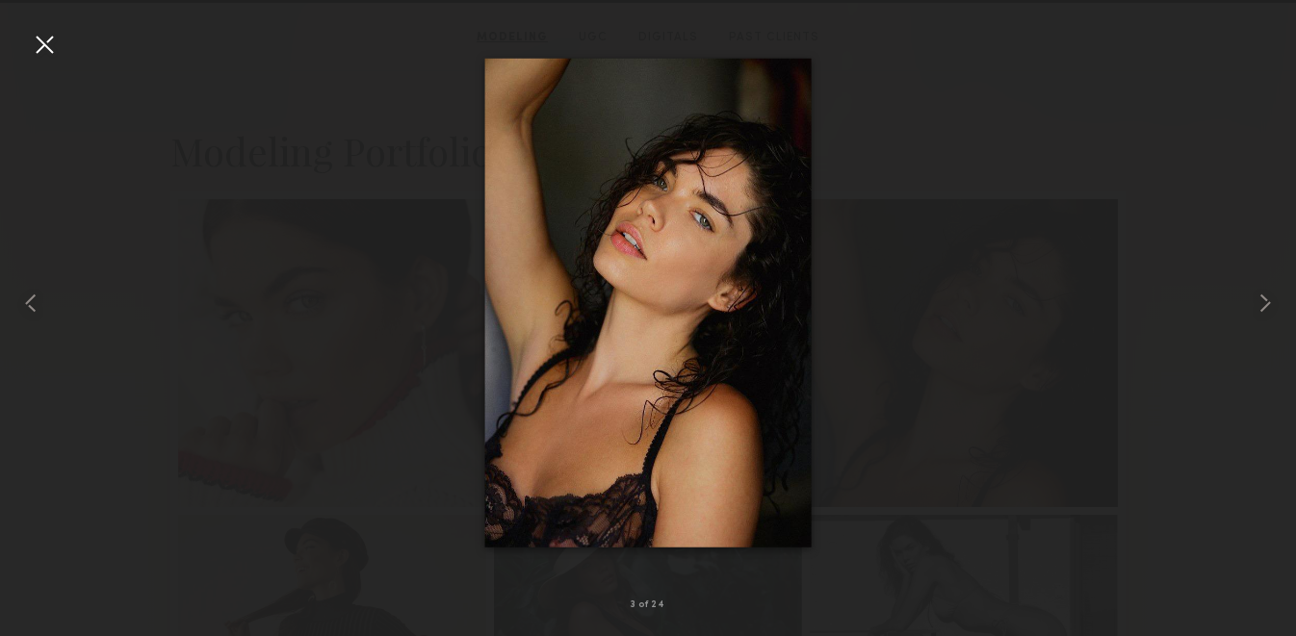
click at [44, 38] on div at bounding box center [44, 44] width 31 height 31
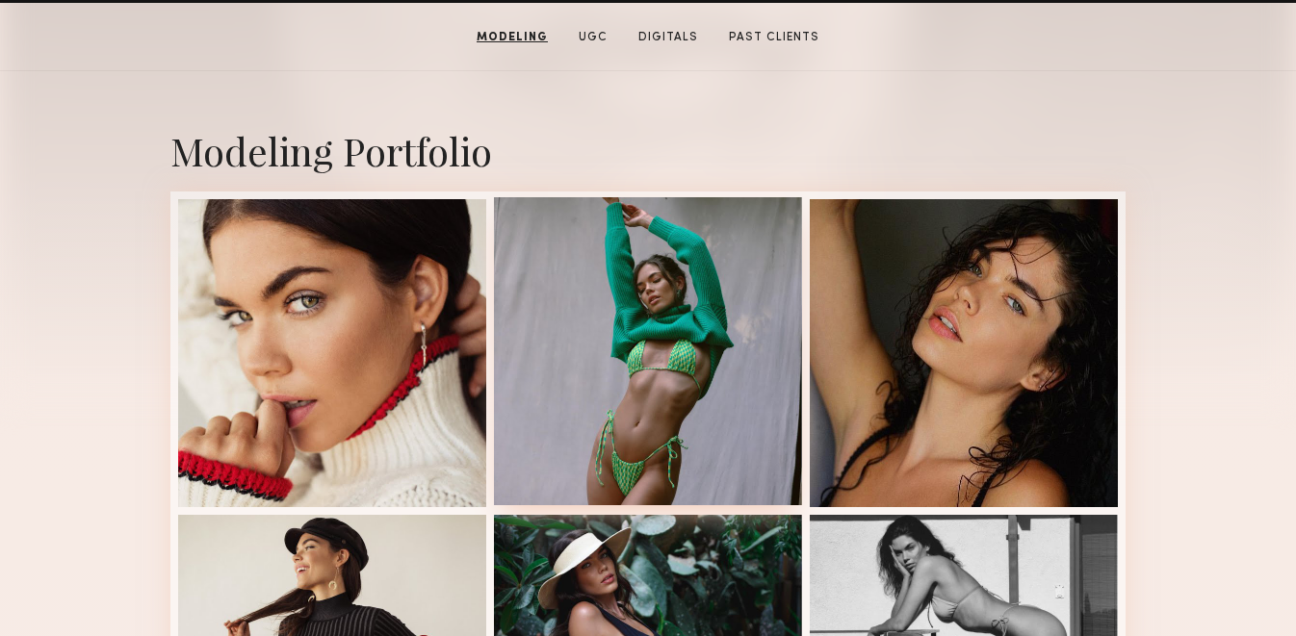
click at [634, 316] on div at bounding box center [648, 351] width 308 height 308
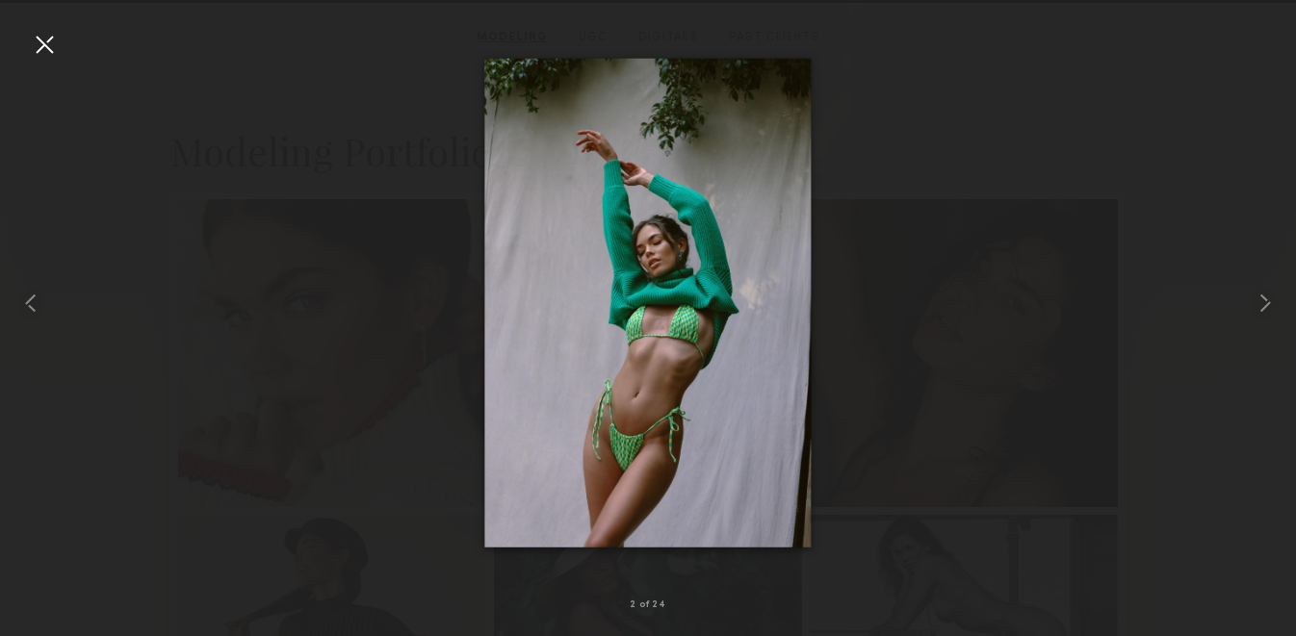
click at [51, 44] on div at bounding box center [44, 44] width 31 height 31
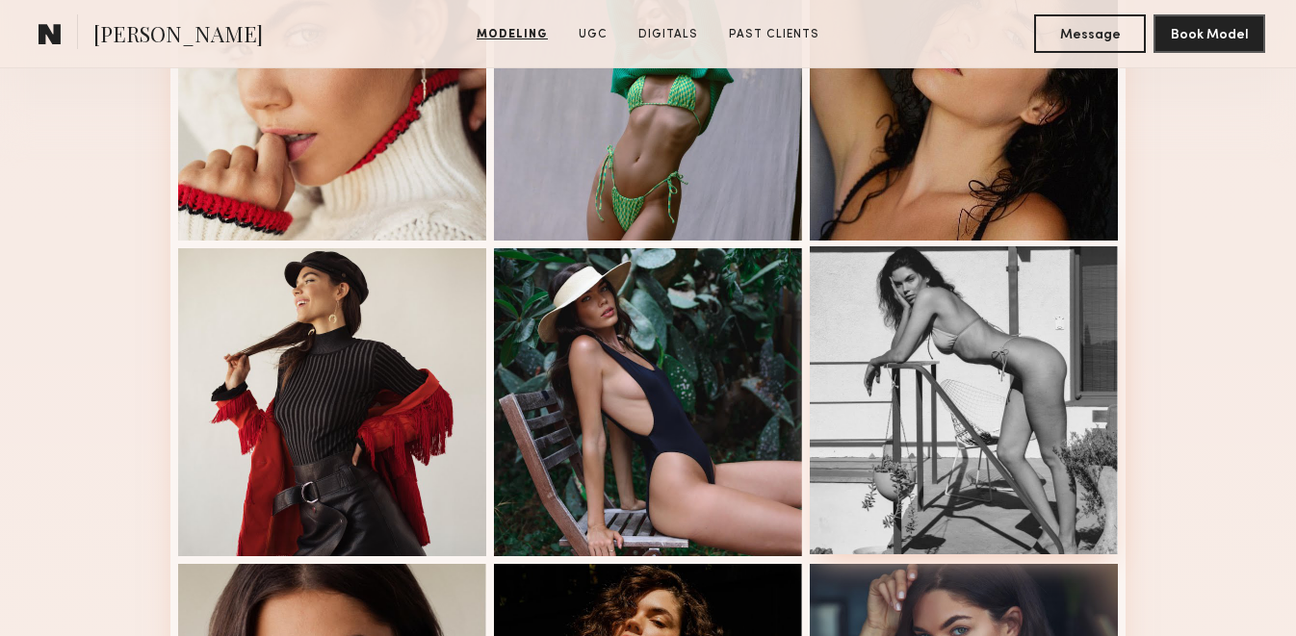
scroll to position [712, 0]
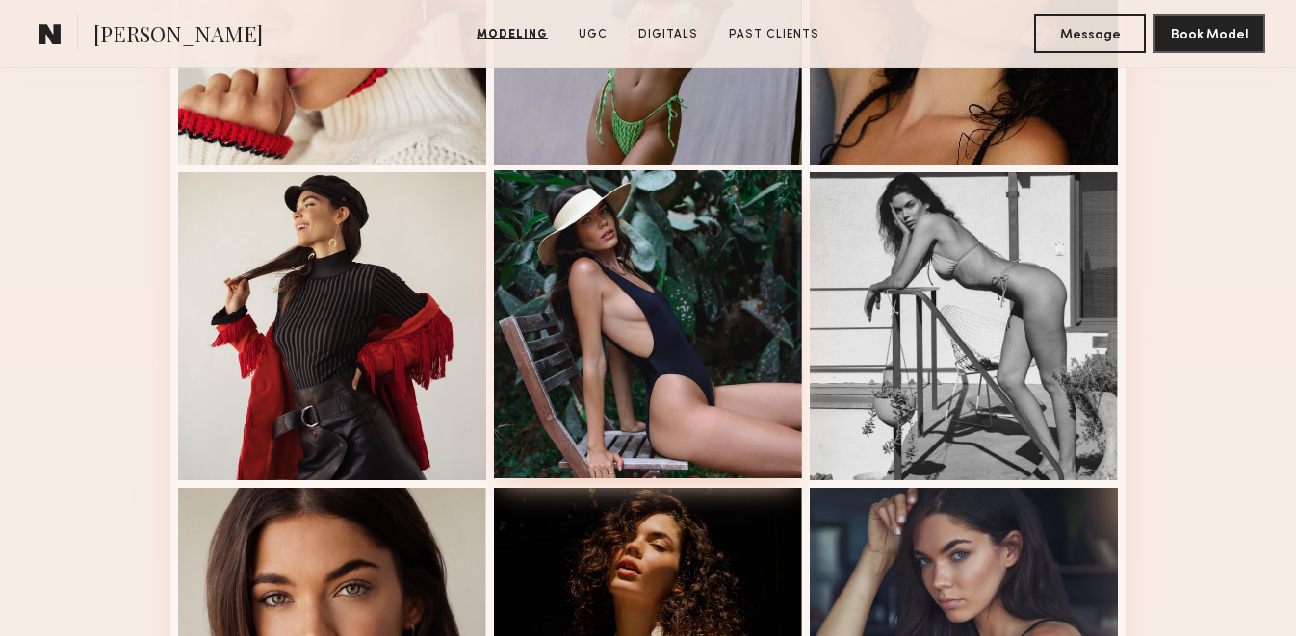
click at [717, 381] on div at bounding box center [648, 324] width 308 height 308
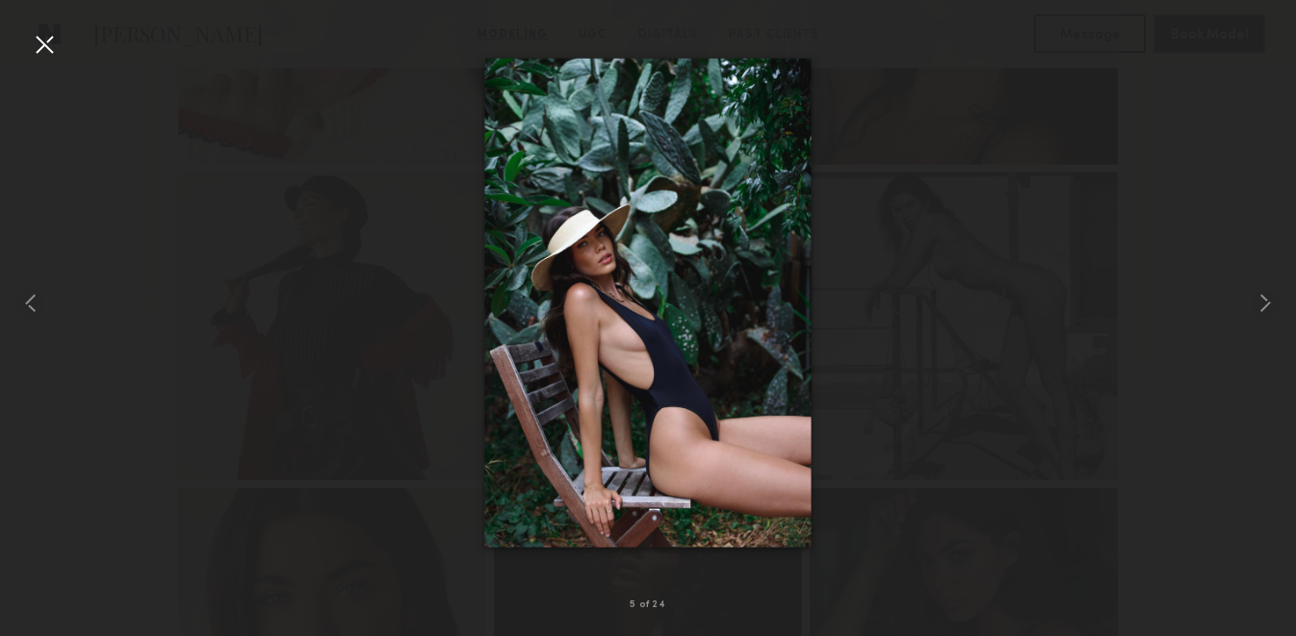
click at [42, 36] on div at bounding box center [44, 44] width 31 height 31
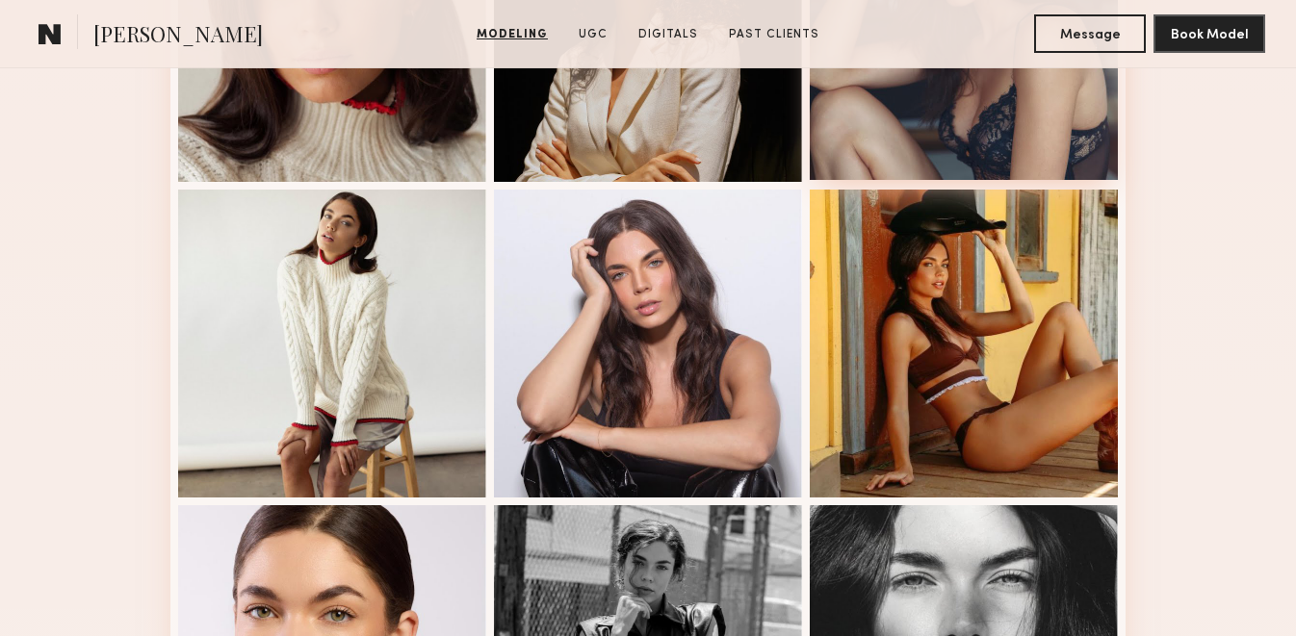
scroll to position [1330, 0]
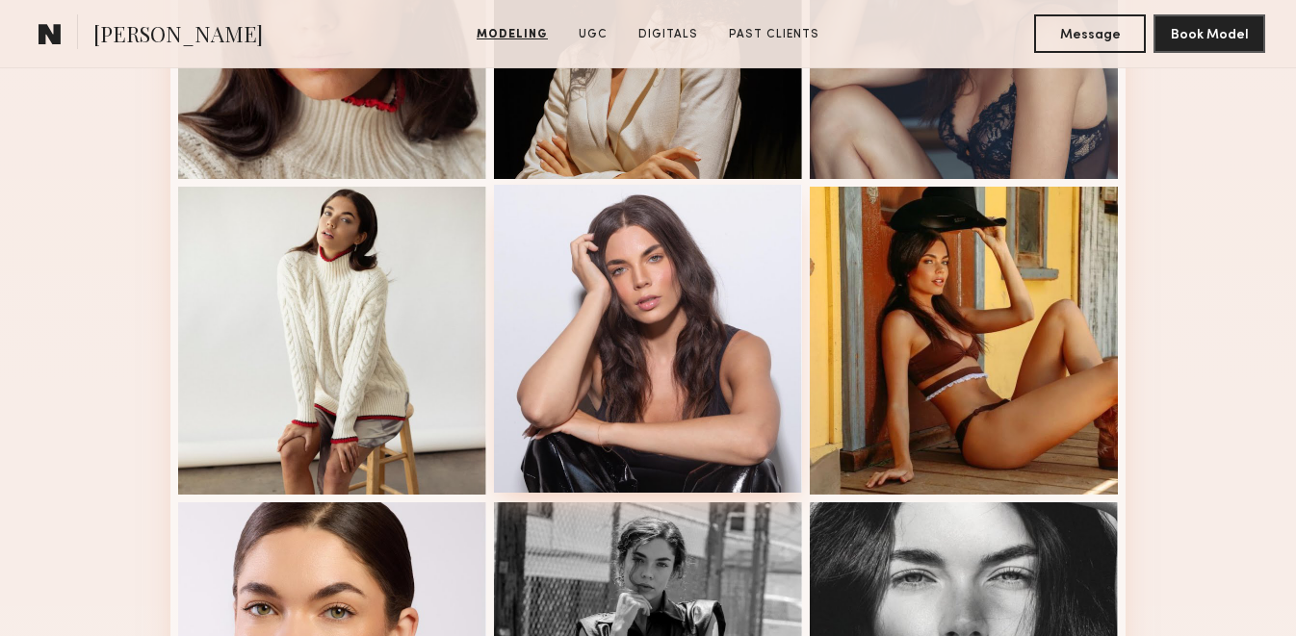
click at [678, 362] on div at bounding box center [648, 339] width 308 height 308
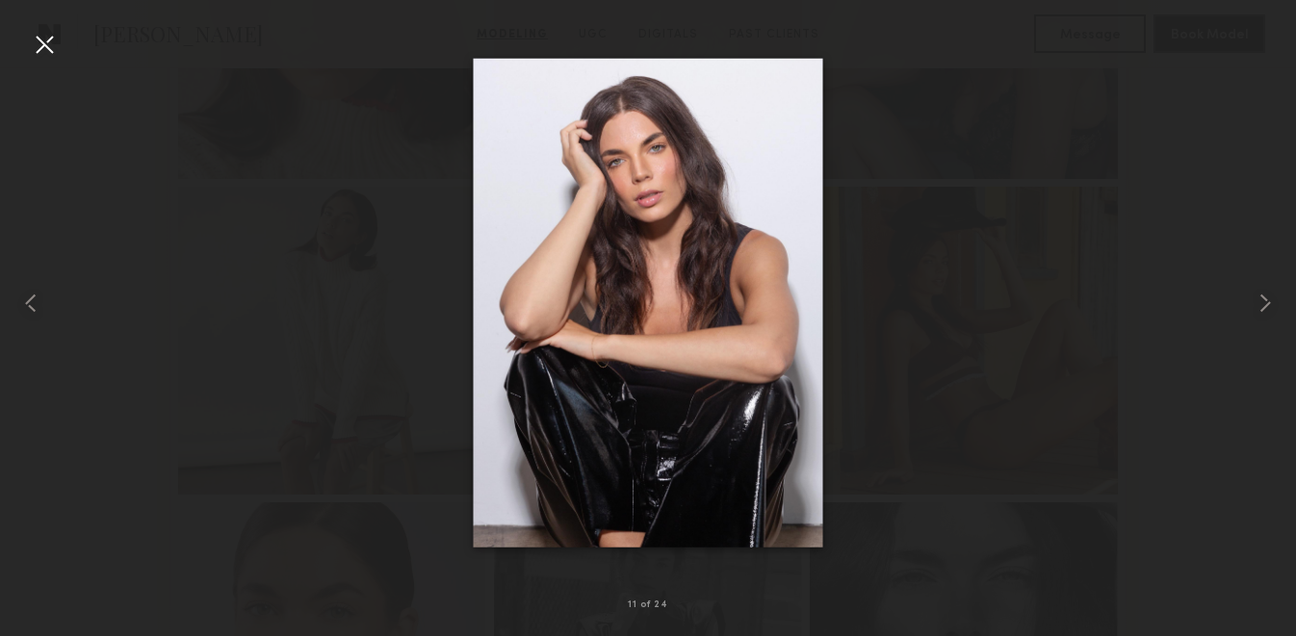
click at [38, 44] on div at bounding box center [44, 44] width 31 height 31
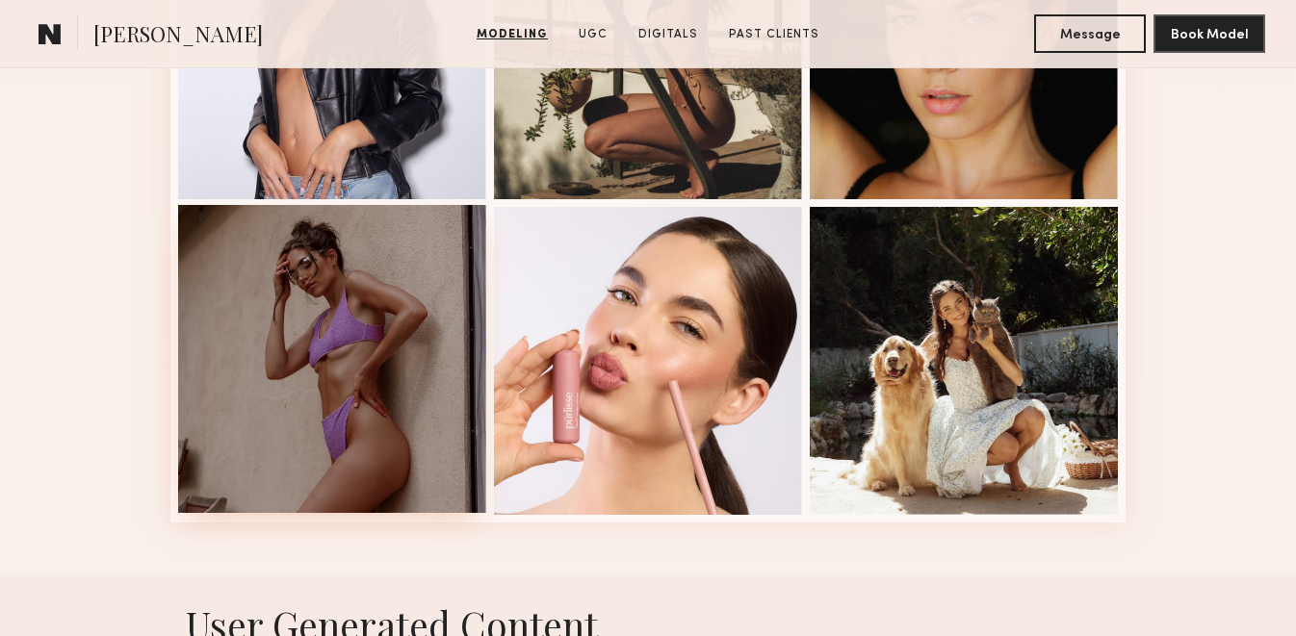
scroll to position [2567, 0]
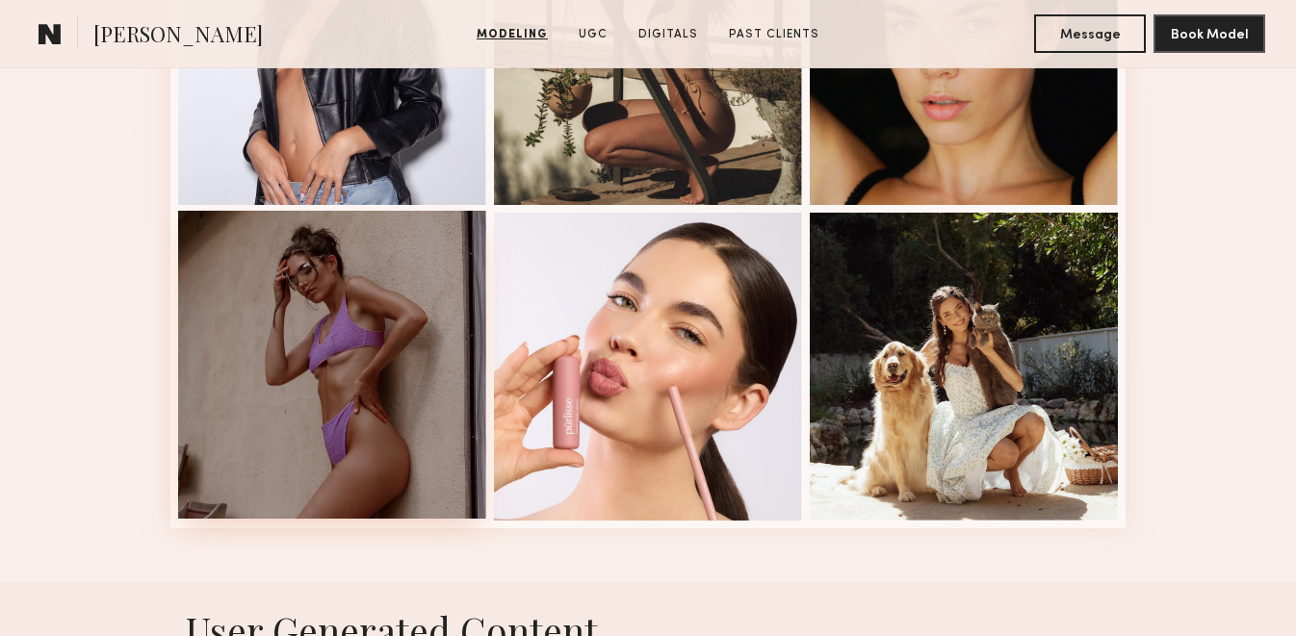
click at [366, 372] on div at bounding box center [332, 365] width 308 height 308
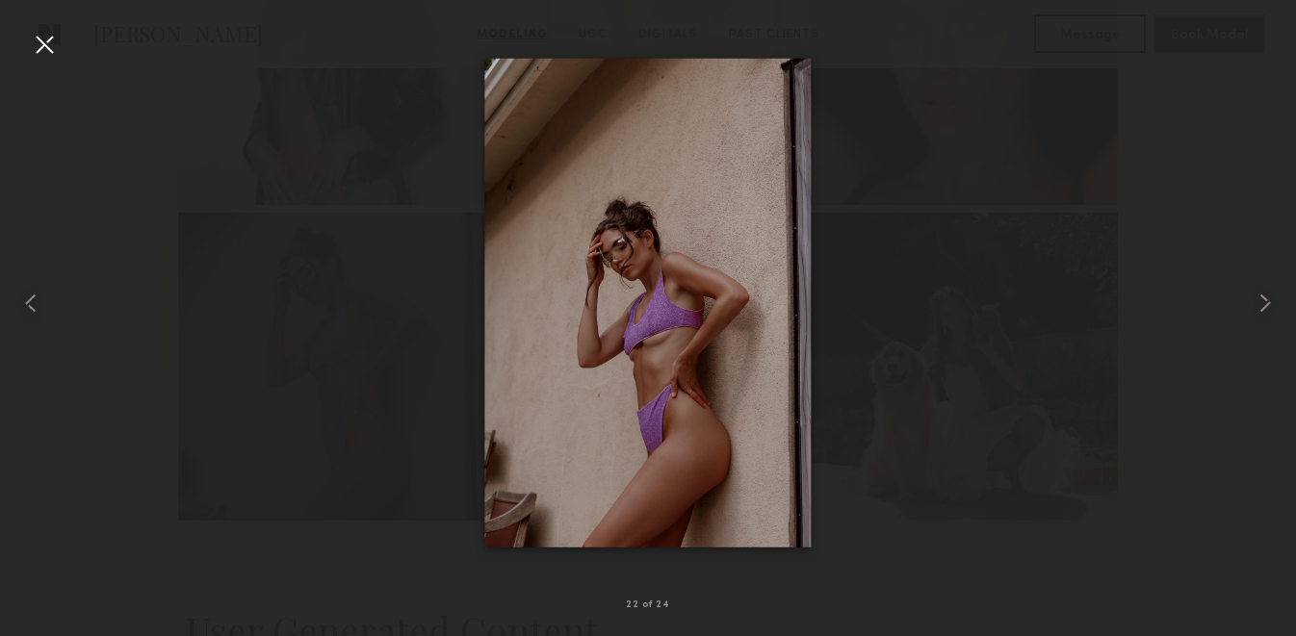
click at [46, 48] on div at bounding box center [44, 44] width 31 height 31
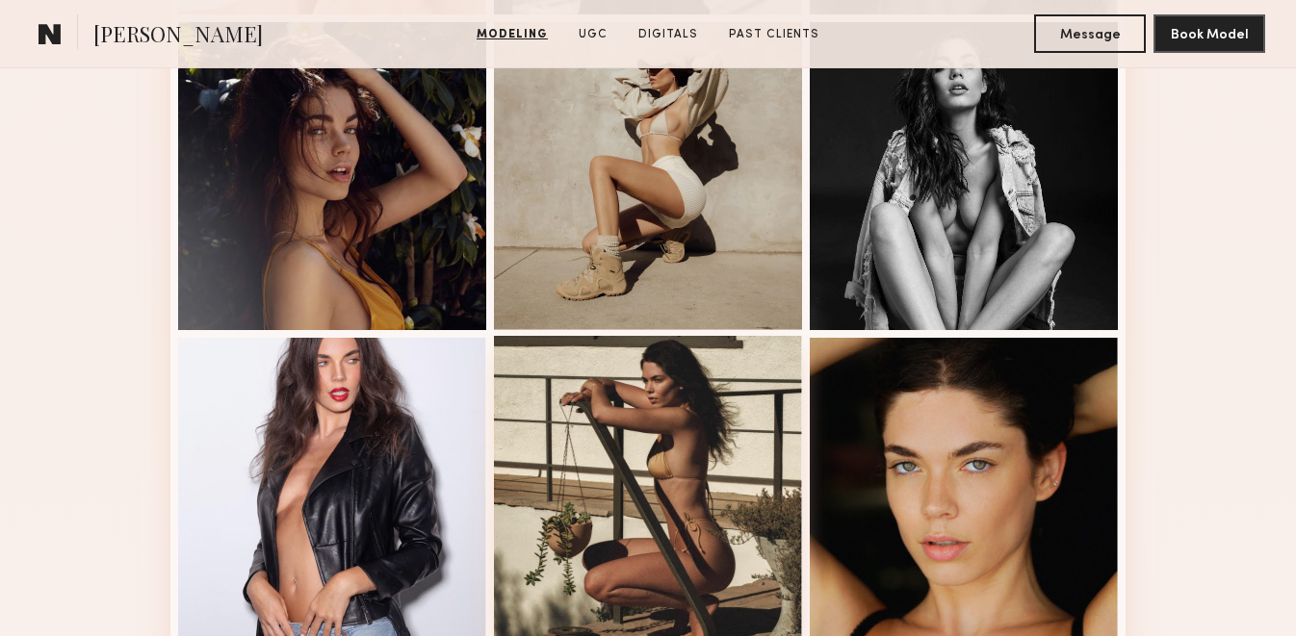
scroll to position [1977, 0]
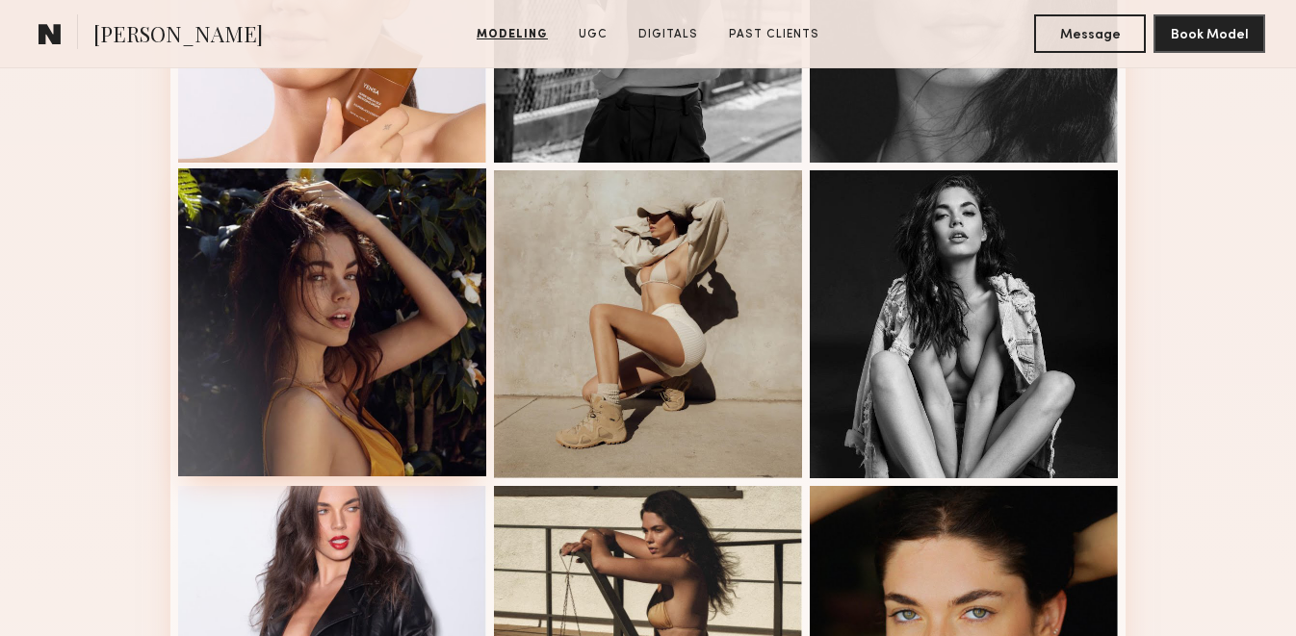
click at [400, 349] on div at bounding box center [332, 322] width 308 height 308
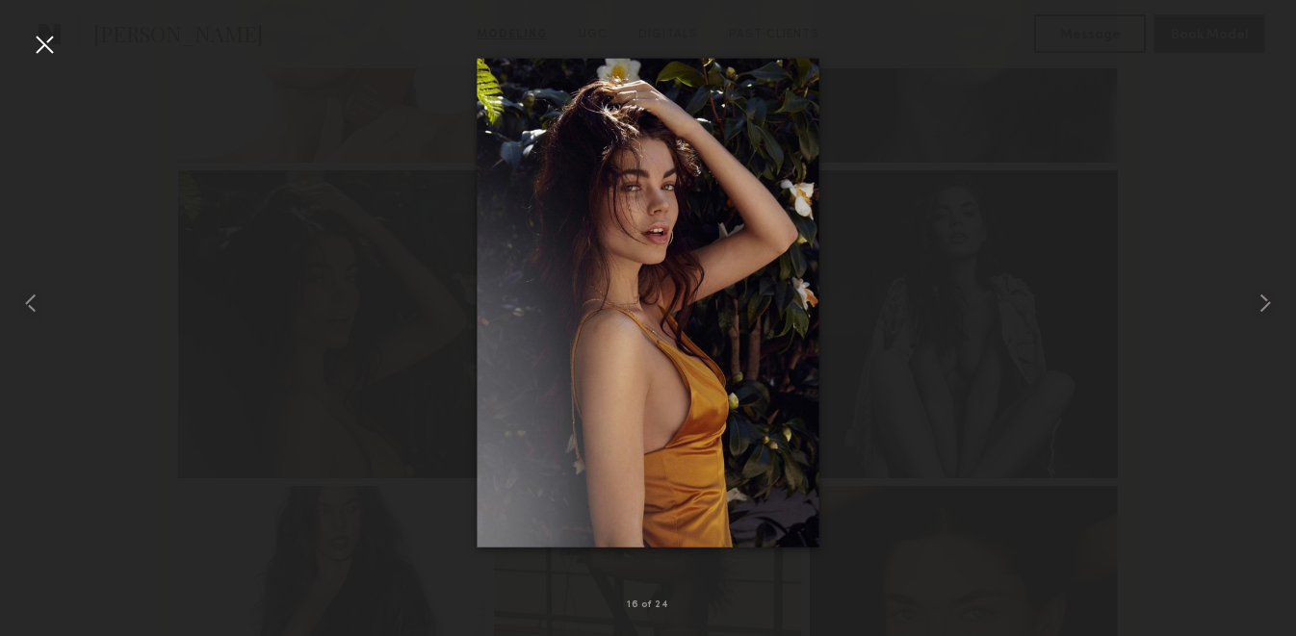
click at [52, 41] on div at bounding box center [44, 44] width 31 height 31
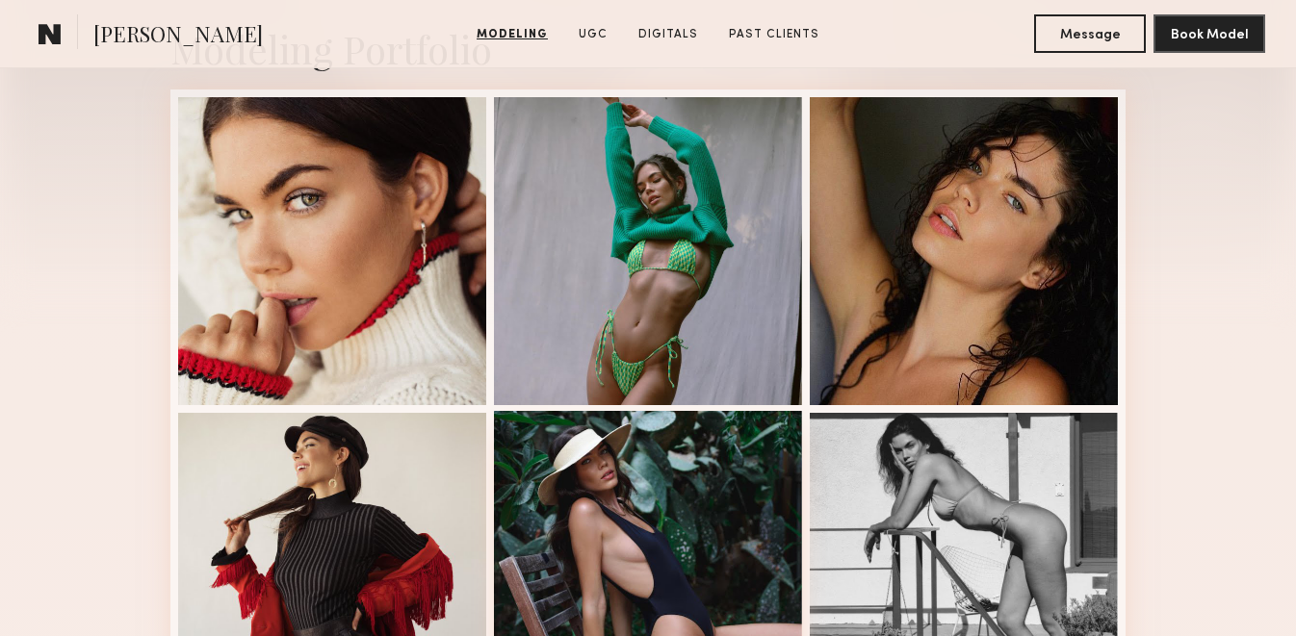
scroll to position [600, 0]
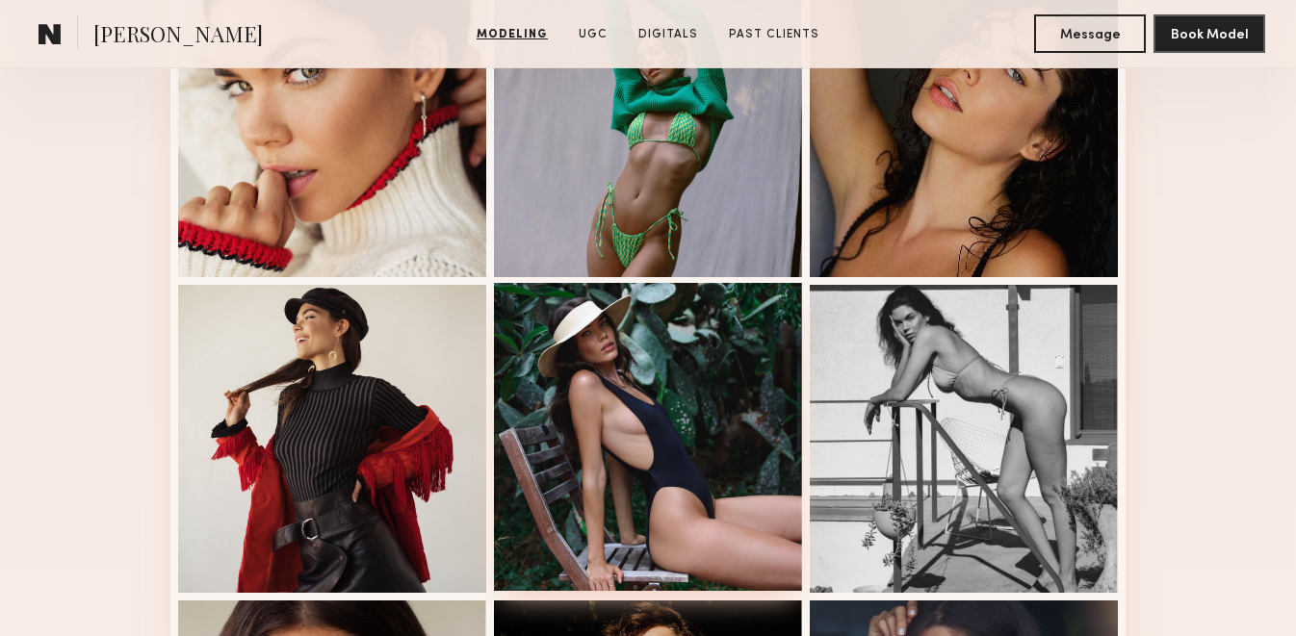
click at [742, 393] on div at bounding box center [648, 437] width 308 height 308
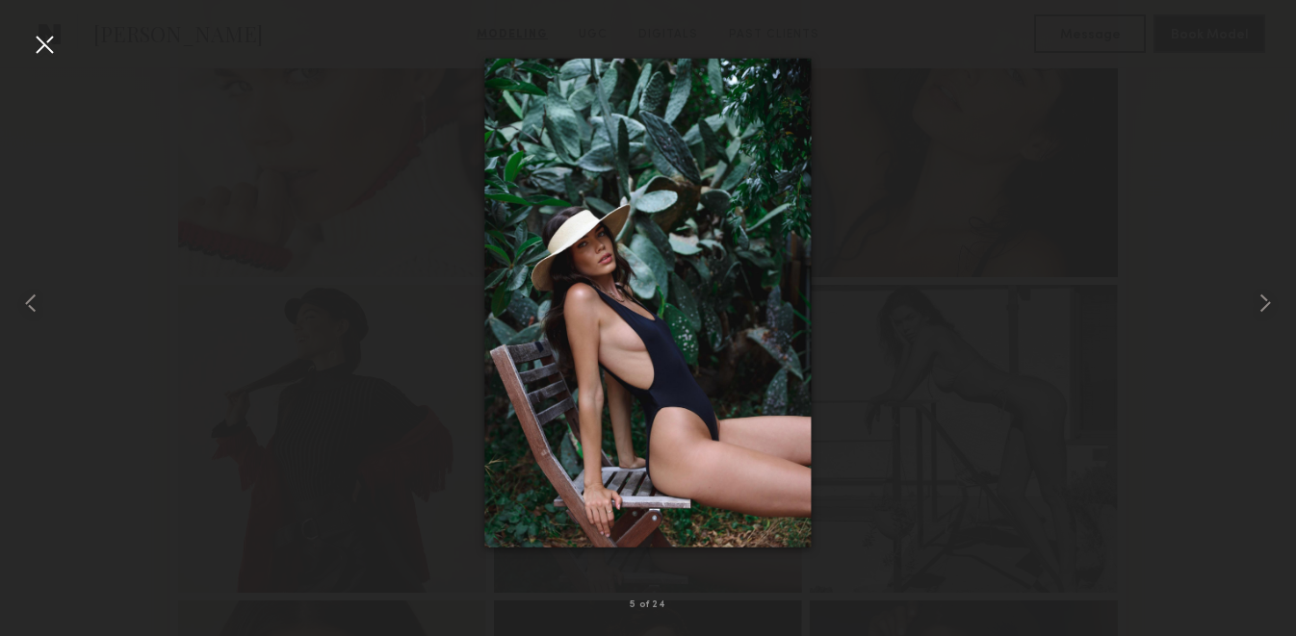
click at [49, 42] on div at bounding box center [44, 44] width 31 height 31
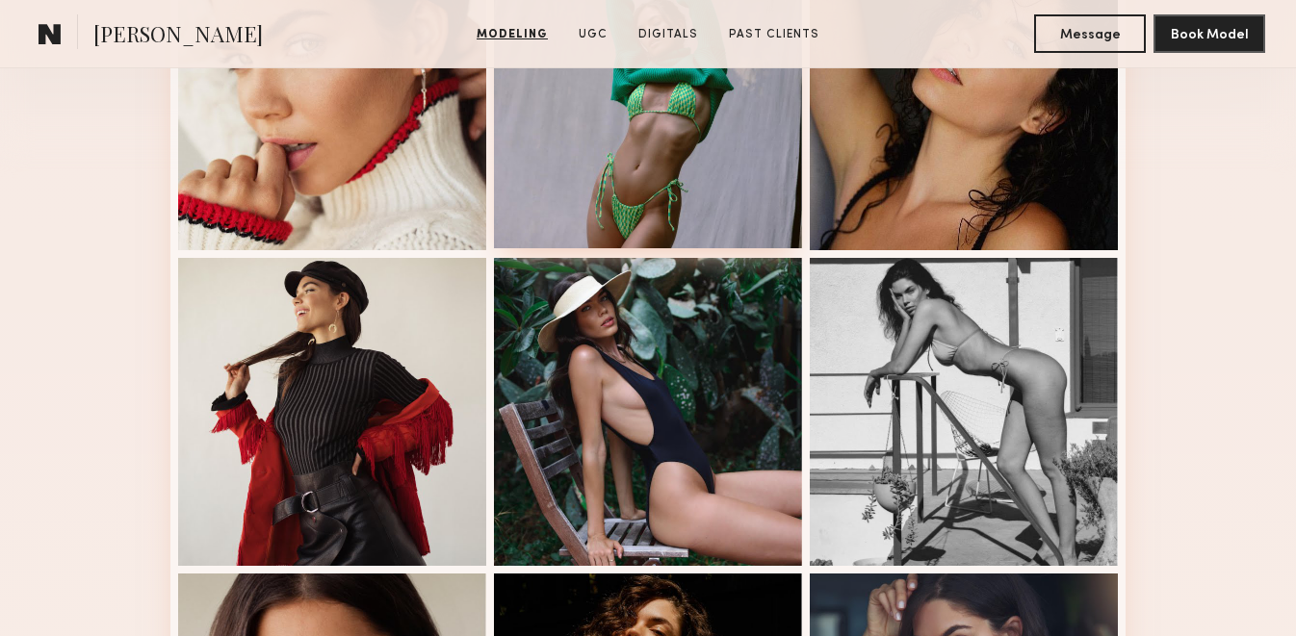
scroll to position [637, 0]
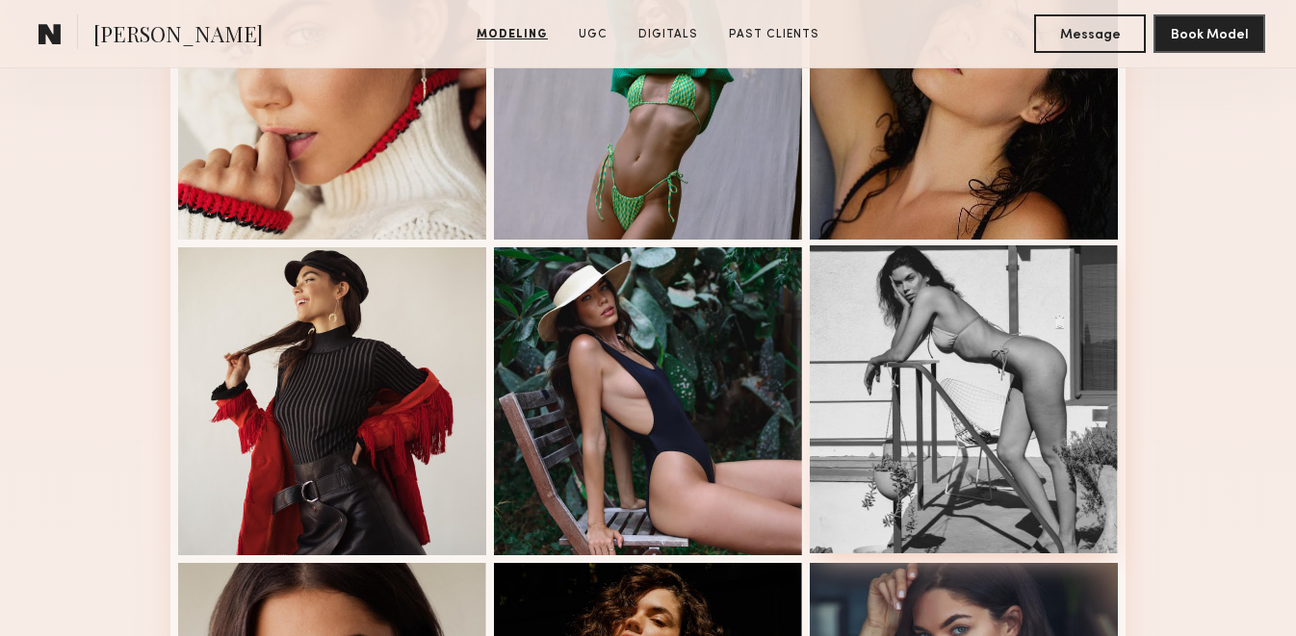
click at [898, 342] on div at bounding box center [964, 399] width 308 height 308
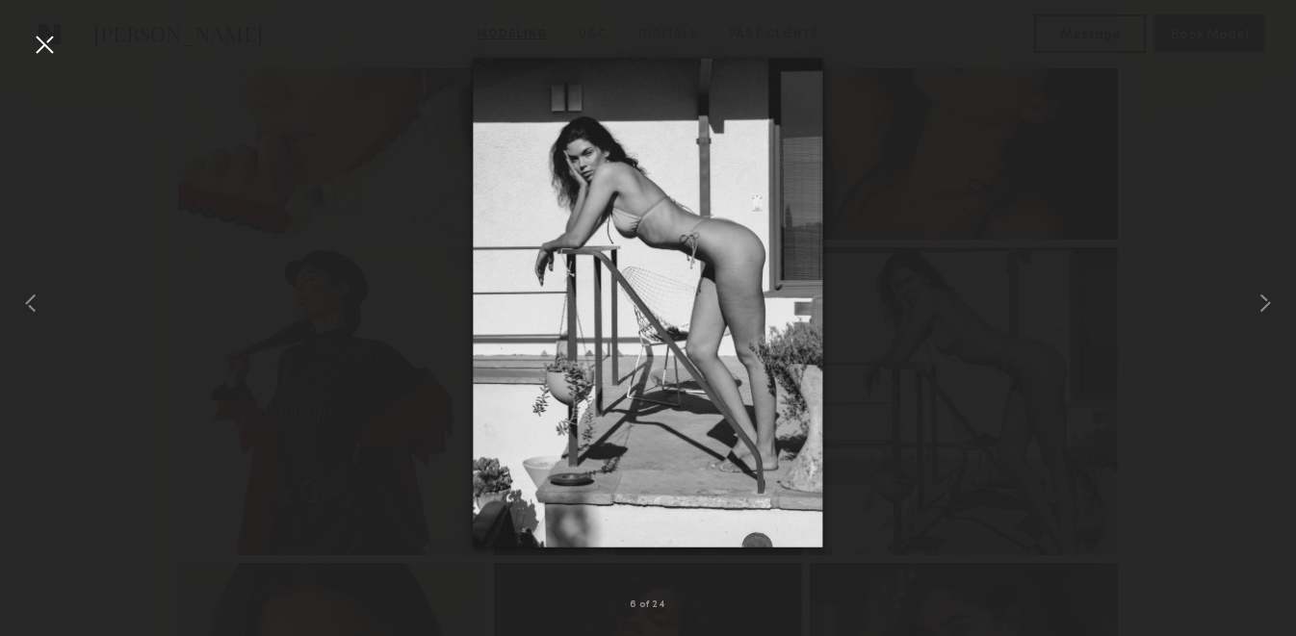
click at [39, 39] on div at bounding box center [44, 44] width 31 height 31
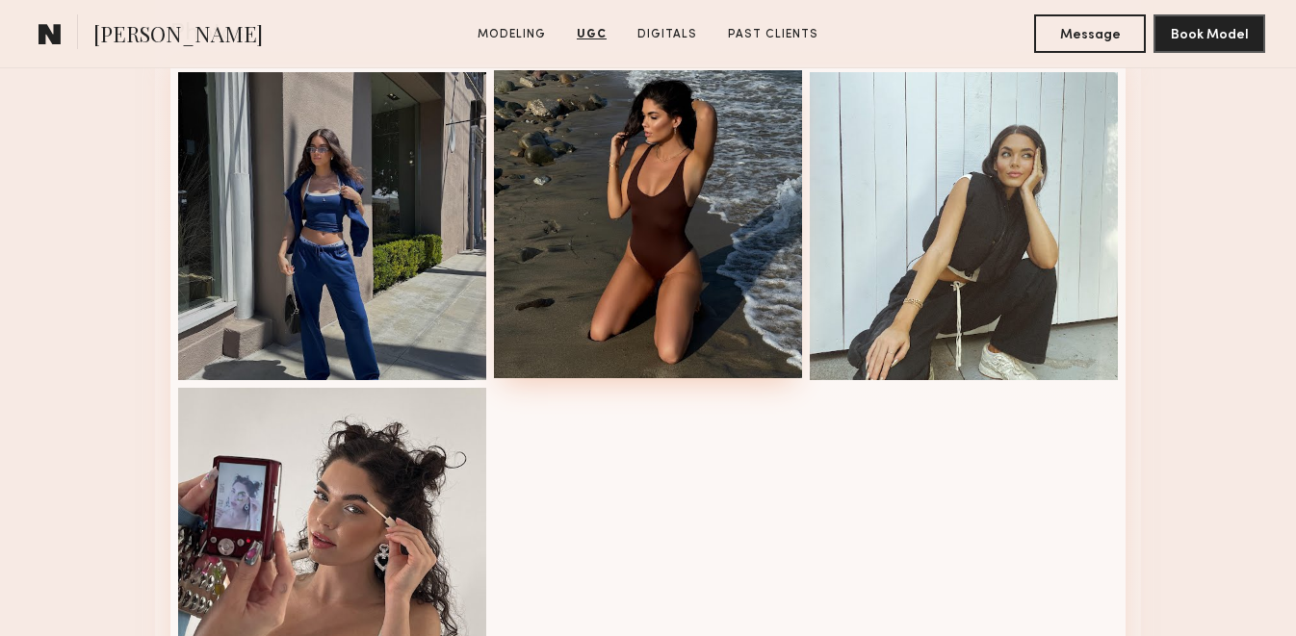
scroll to position [4602, 0]
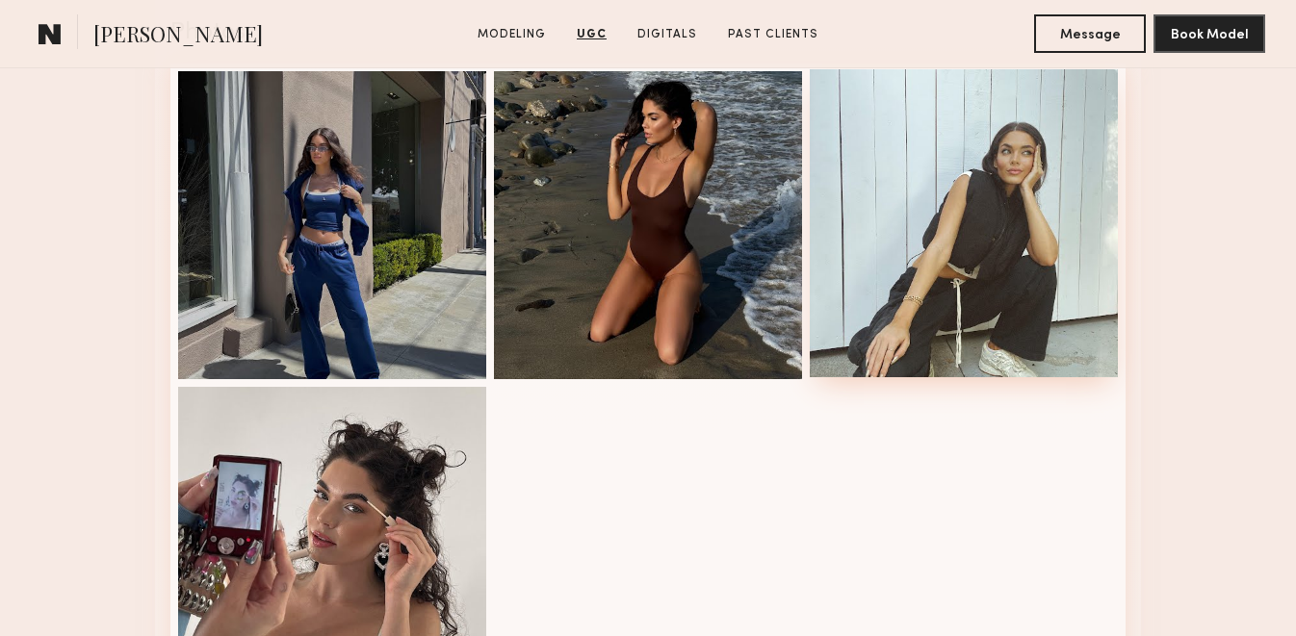
click at [974, 220] on div at bounding box center [964, 223] width 308 height 308
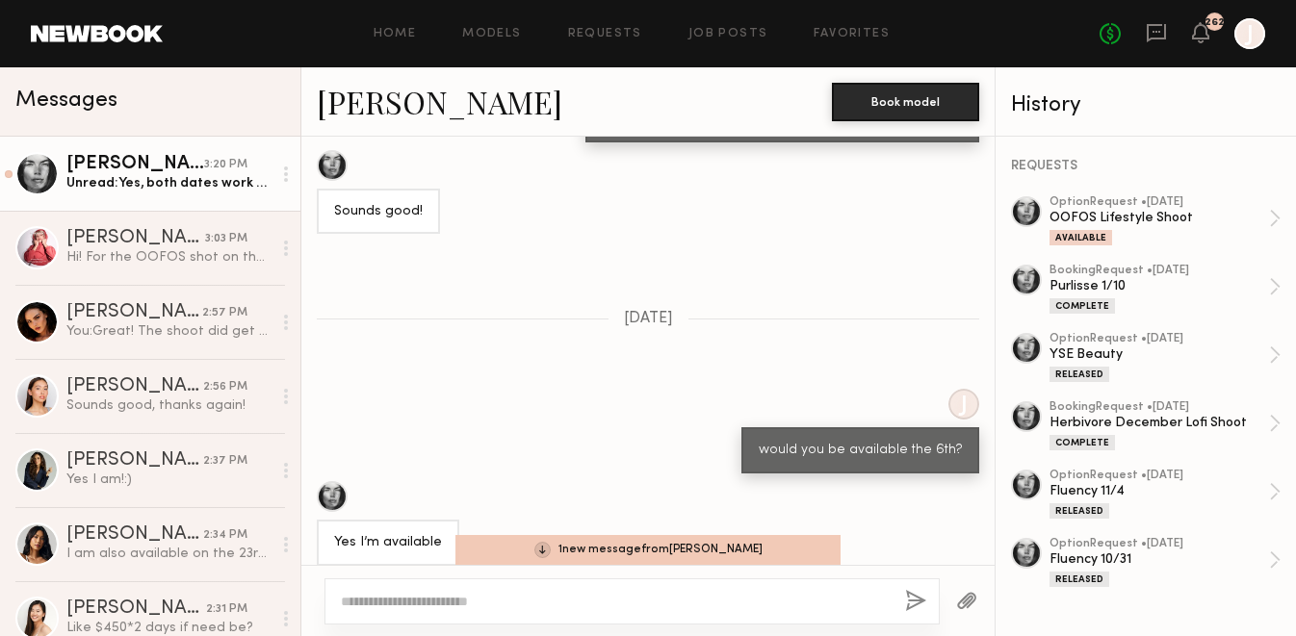
scroll to position [7773, 0]
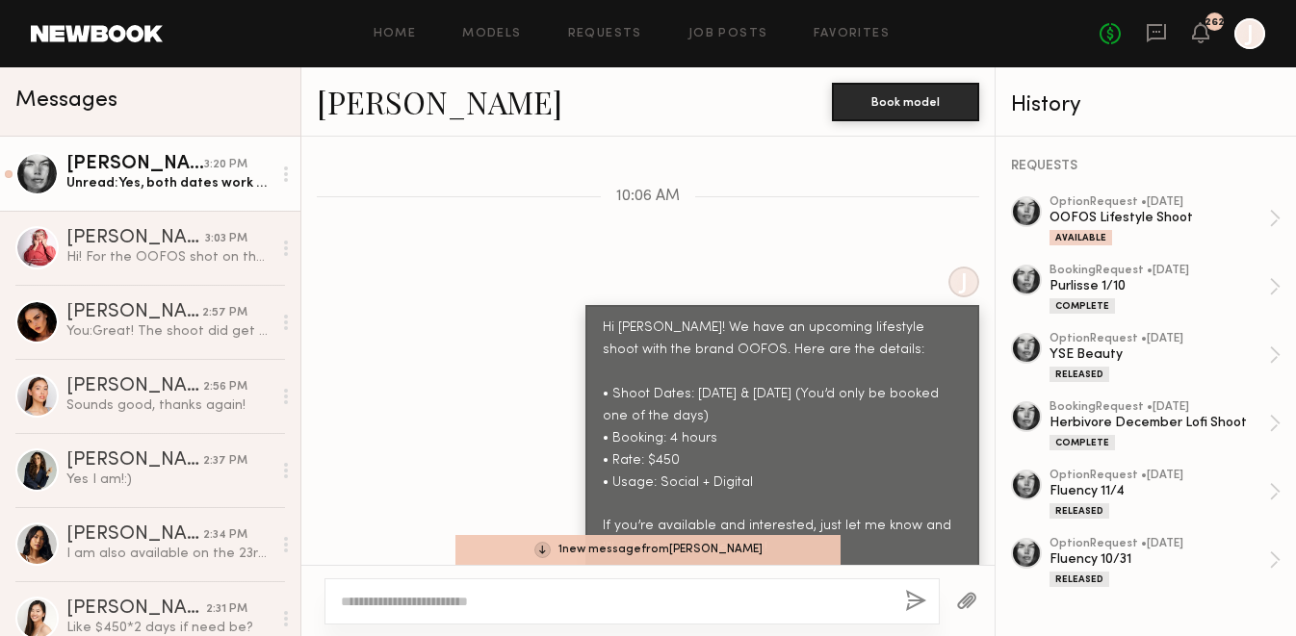
click at [108, 173] on div "[PERSON_NAME]" at bounding box center [135, 164] width 138 height 19
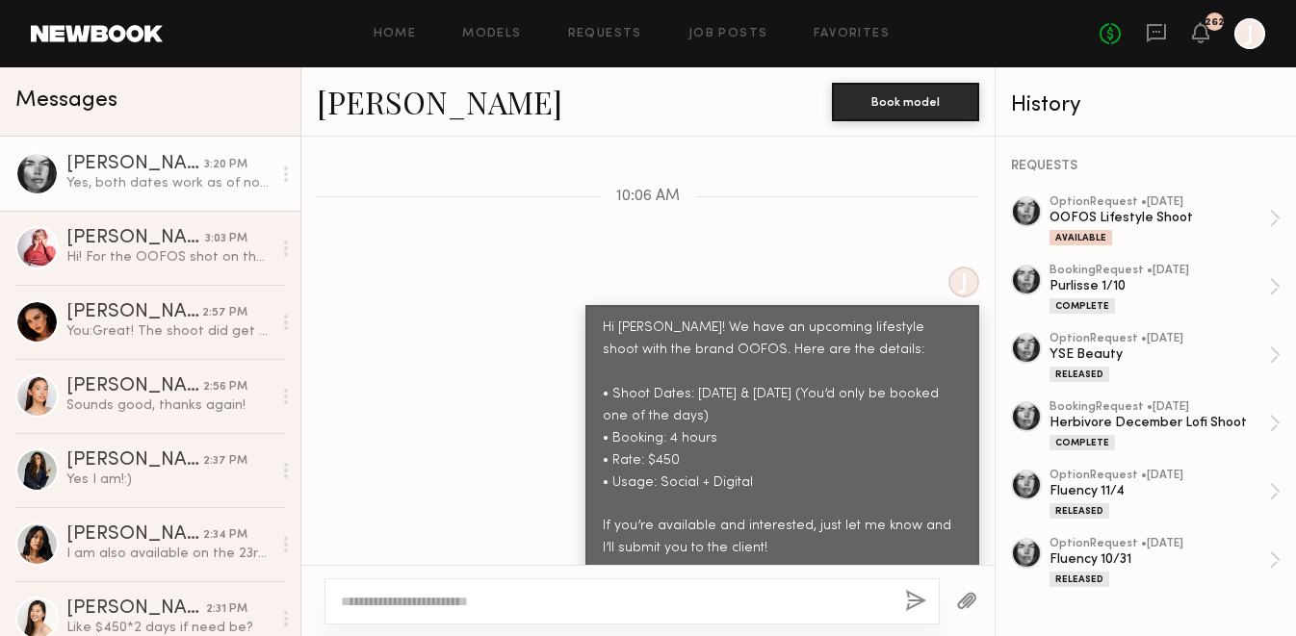
scroll to position [8012, 0]
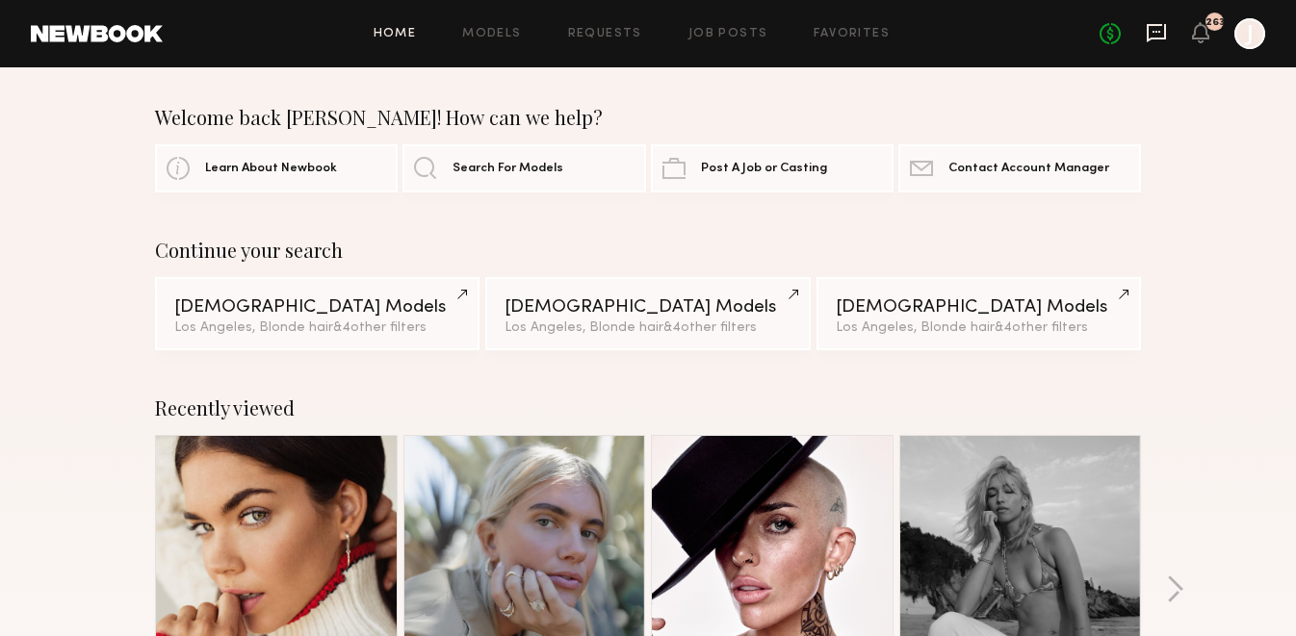
click at [1153, 36] on icon at bounding box center [1156, 32] width 21 height 21
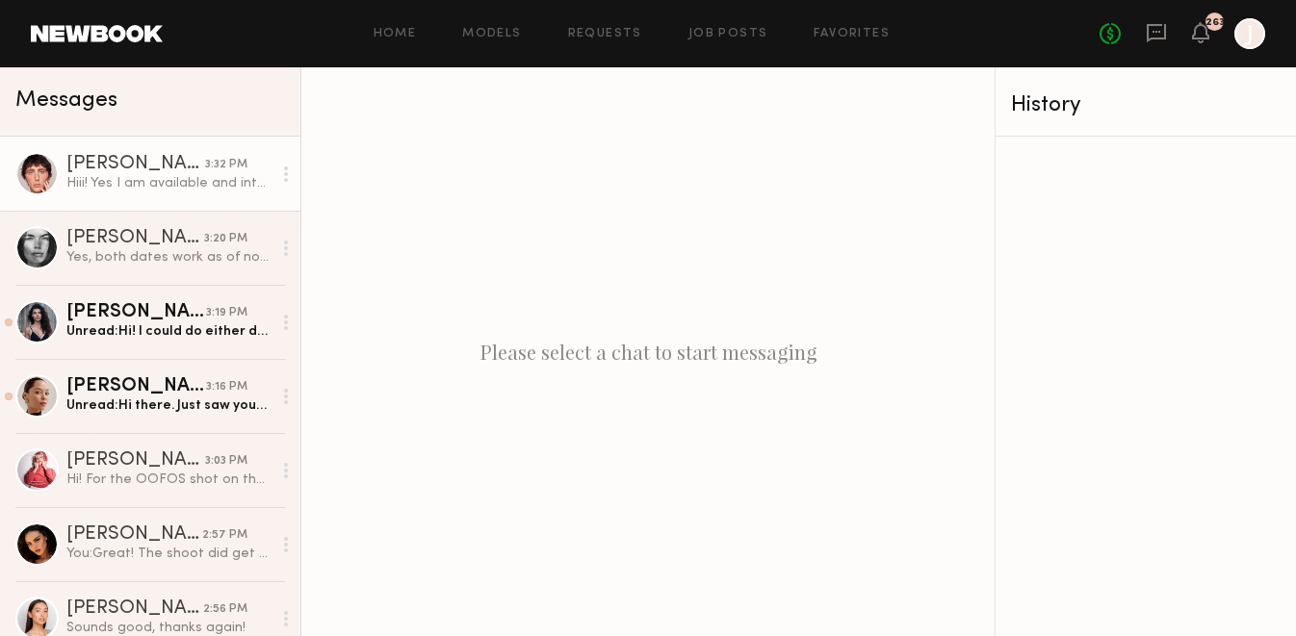
click at [197, 182] on div "Hiii! Yes I am available and interested!" at bounding box center [168, 183] width 205 height 18
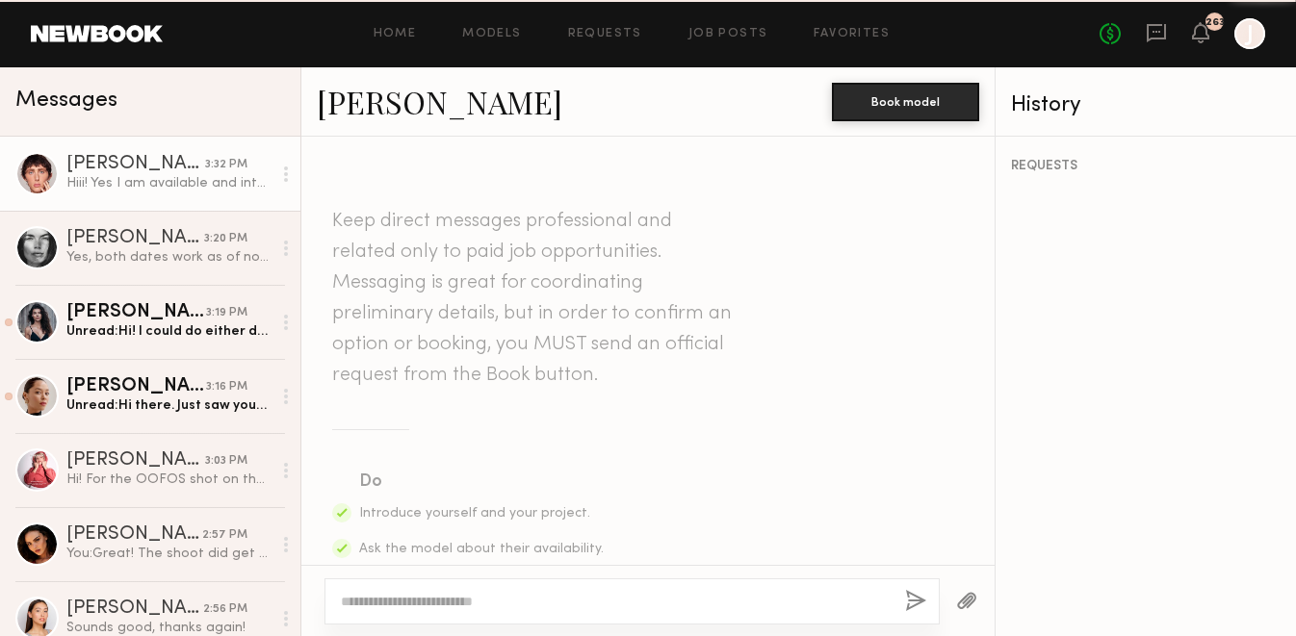
scroll to position [1836, 0]
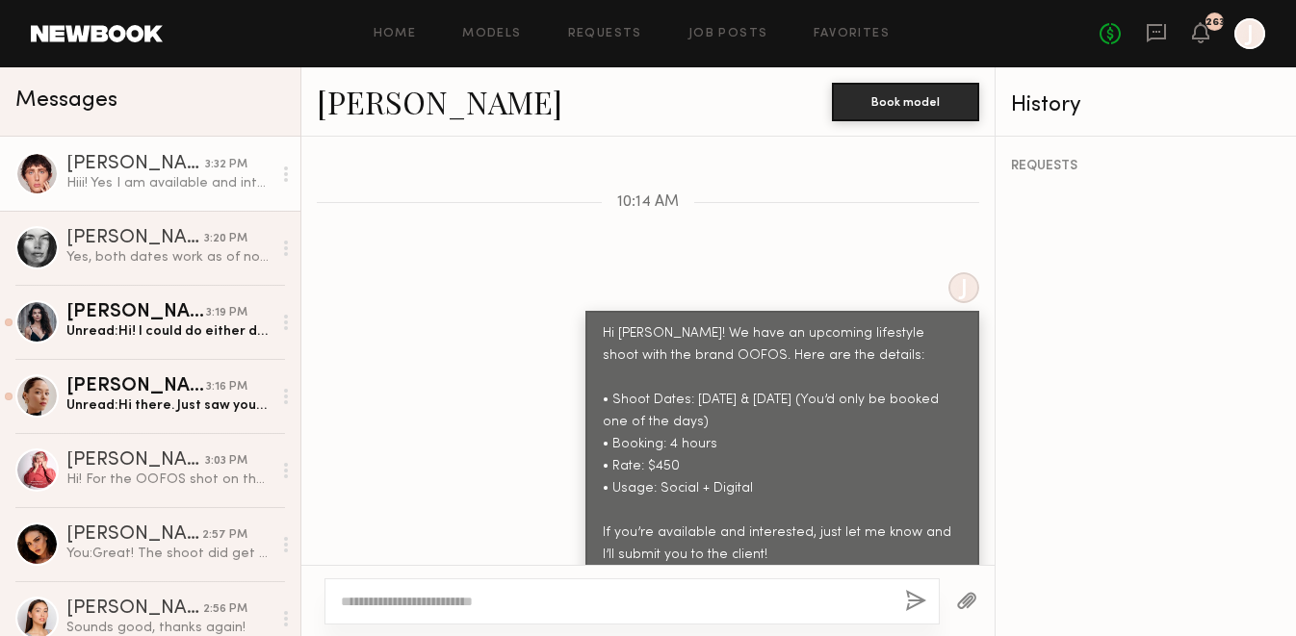
click at [409, 98] on link "[PERSON_NAME]" at bounding box center [439, 101] width 245 height 41
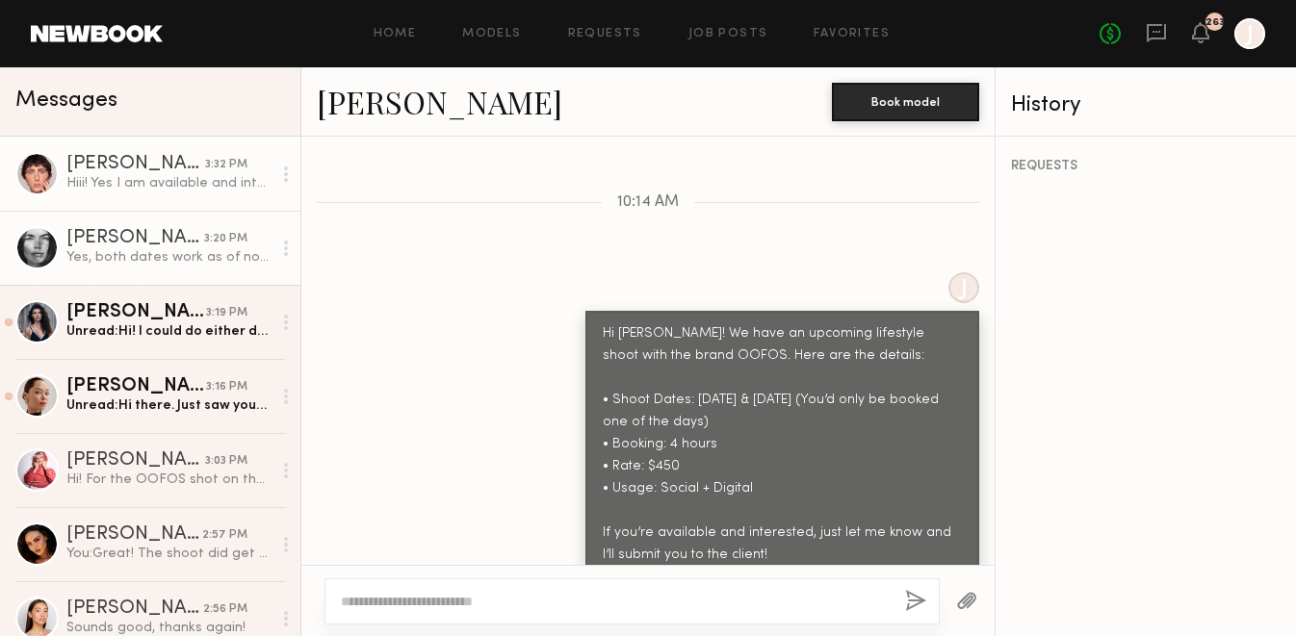
click at [132, 271] on link "[PERSON_NAME] 3:20 PM Yes, both dates work as of now!" at bounding box center [150, 248] width 300 height 74
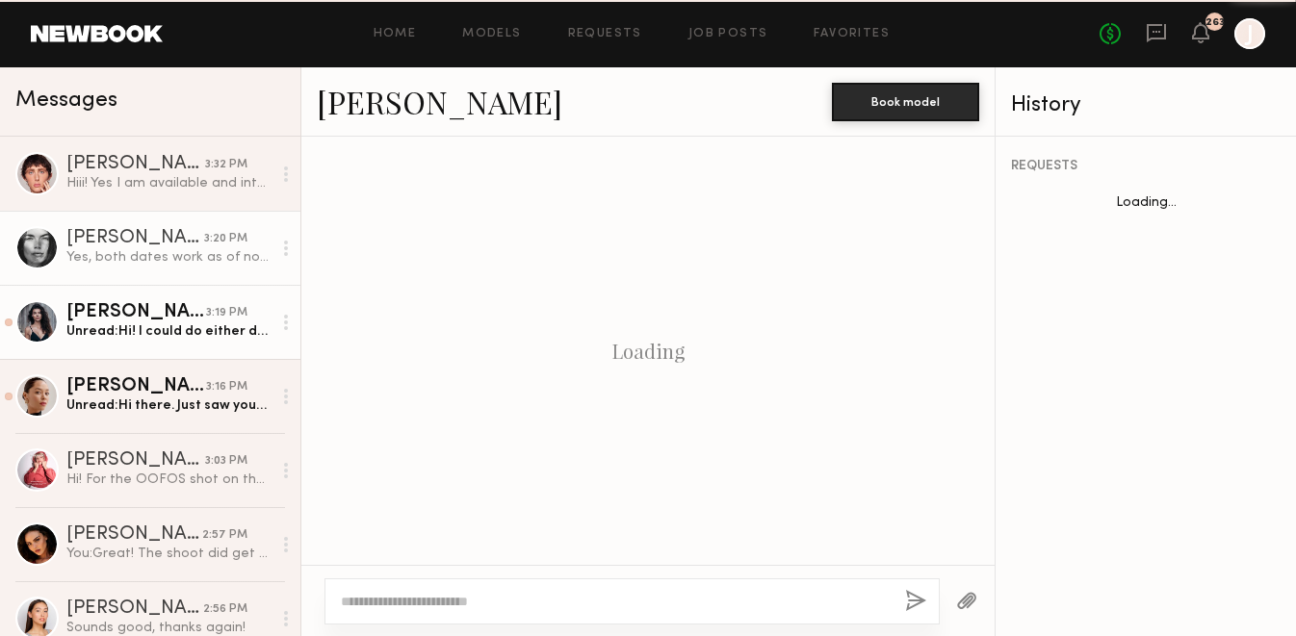
scroll to position [2714, 0]
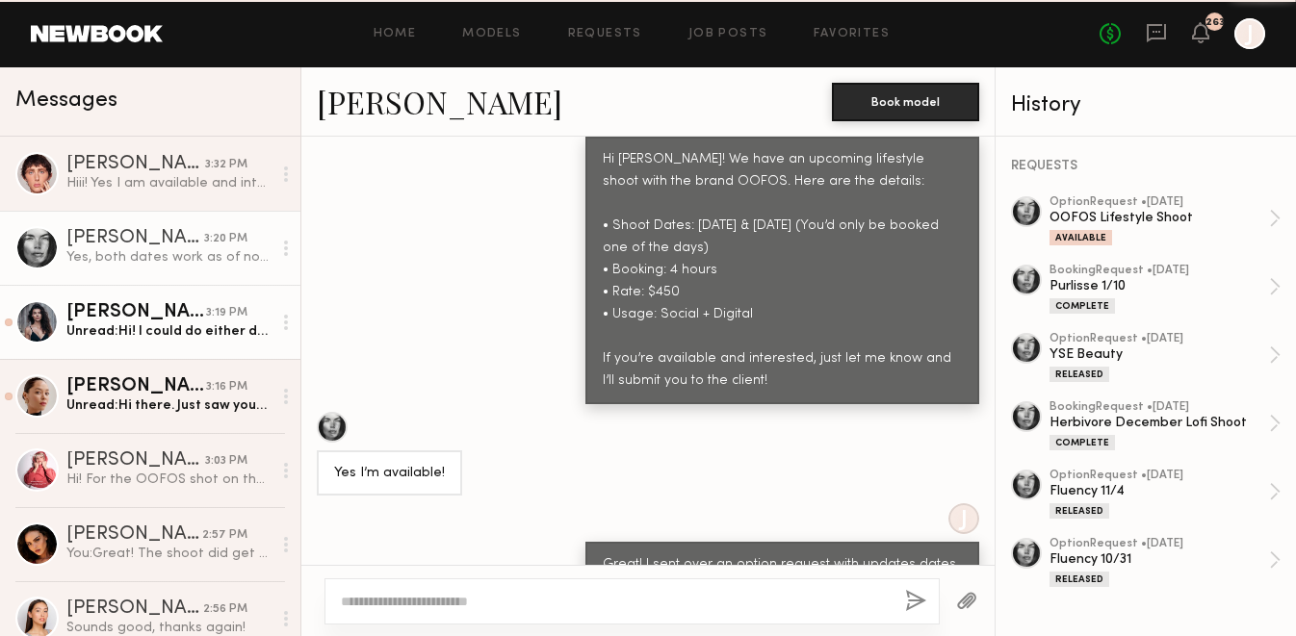
click at [137, 323] on div "Unread: Hi! I could do either day. I would need to finish by 12:30pm though" at bounding box center [168, 332] width 205 height 18
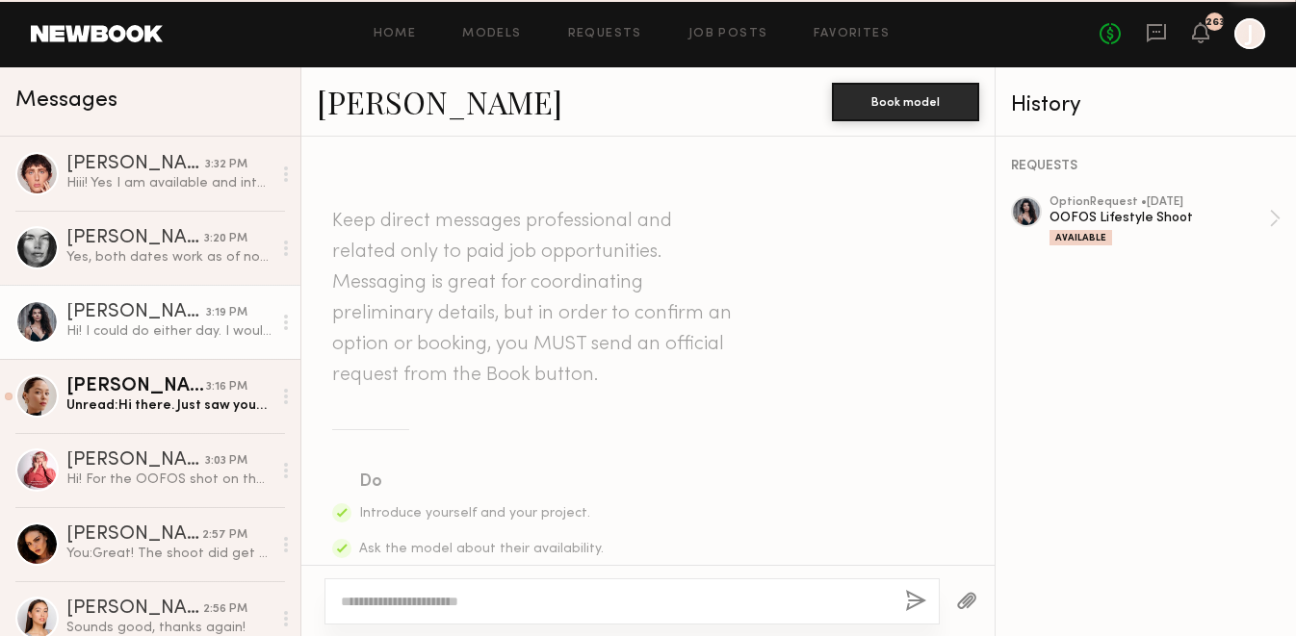
scroll to position [944, 0]
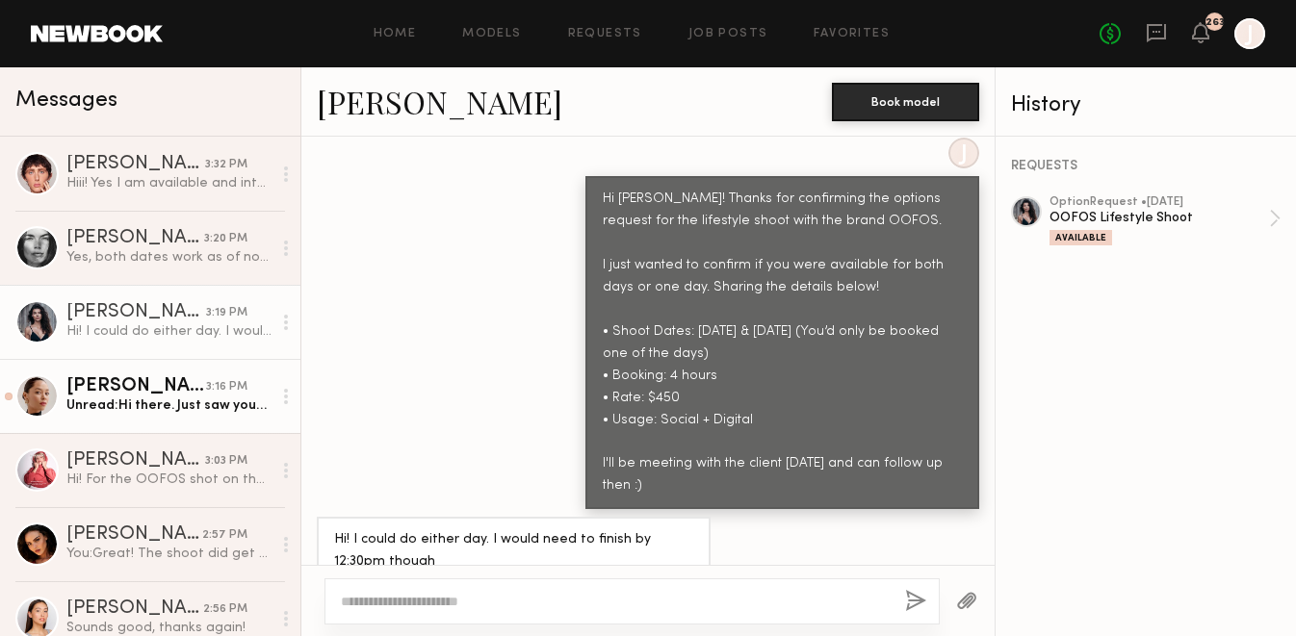
click at [152, 385] on div "Danielle A." at bounding box center [136, 386] width 140 height 19
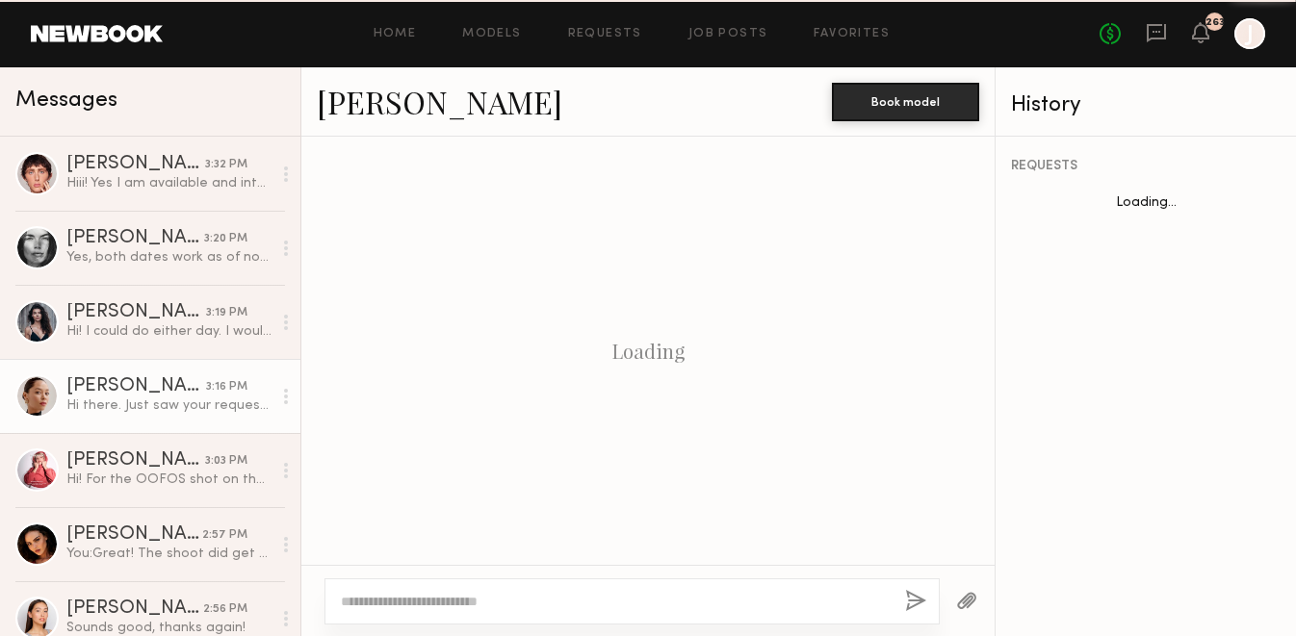
scroll to position [2745, 0]
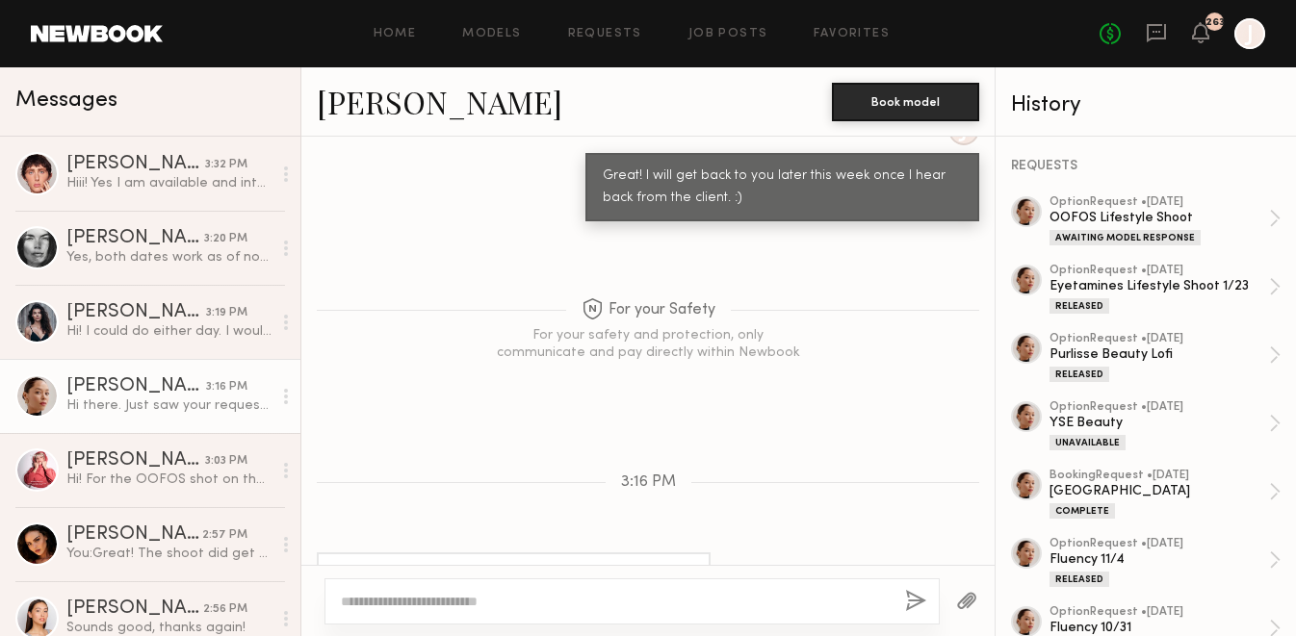
click at [373, 600] on textarea at bounding box center [615, 601] width 549 height 19
type textarea "*"
click at [370, 600] on textarea "**********" at bounding box center [615, 601] width 549 height 19
click at [774, 603] on textarea "**********" at bounding box center [615, 601] width 549 height 19
type textarea "**********"
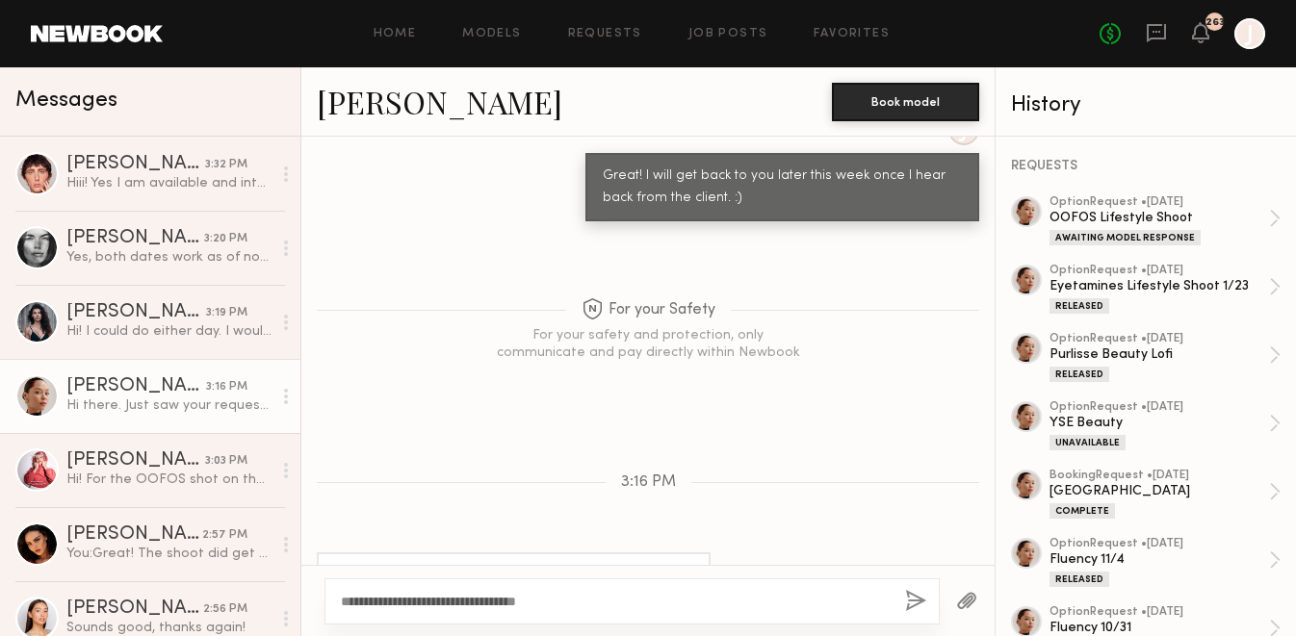
click at [916, 604] on button "button" at bounding box center [915, 602] width 21 height 24
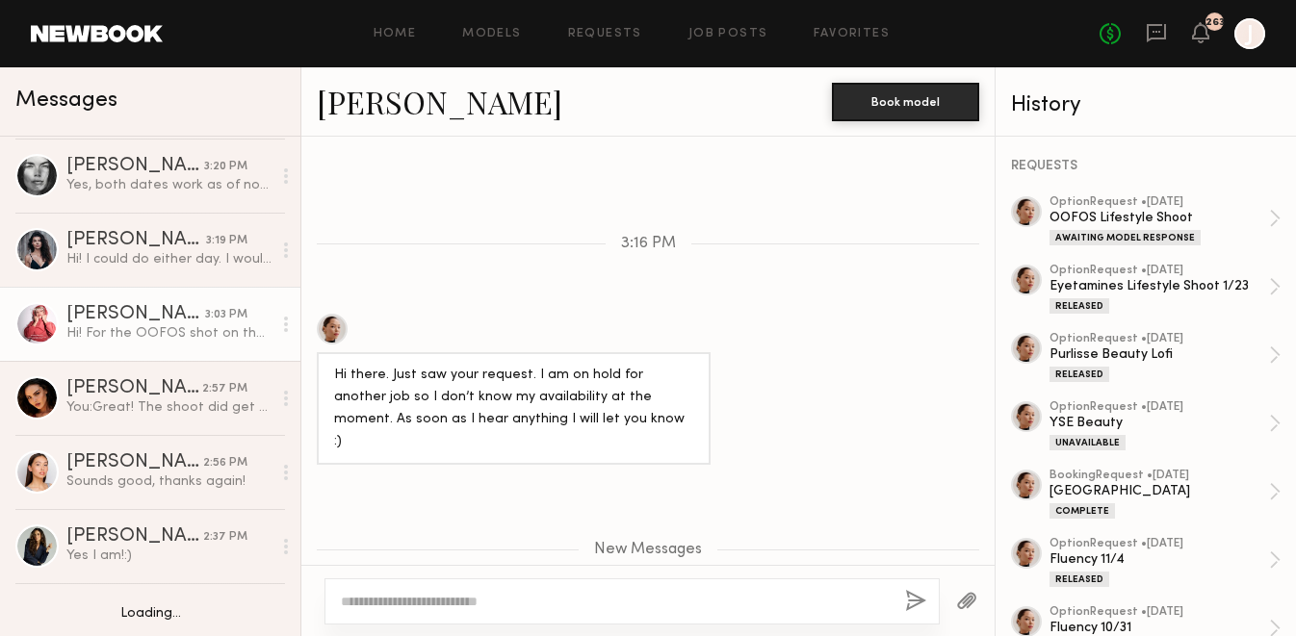
scroll to position [0, 0]
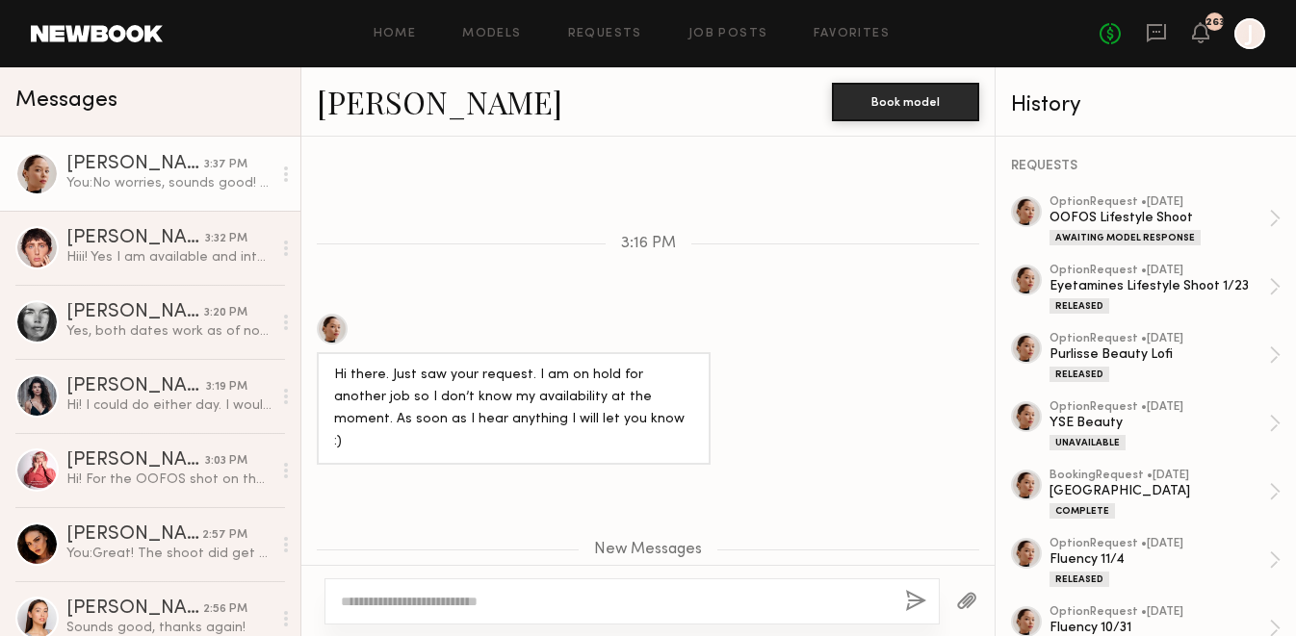
drag, startPoint x: 735, startPoint y: 523, endPoint x: 967, endPoint y: 515, distance: 232.1
click at [968, 620] on div "No worries, sounds good! Thank you:)" at bounding box center [843, 643] width 272 height 46
copy div "No worries, sounds good! Thank you:)"
click at [1154, 29] on icon at bounding box center [1156, 32] width 21 height 21
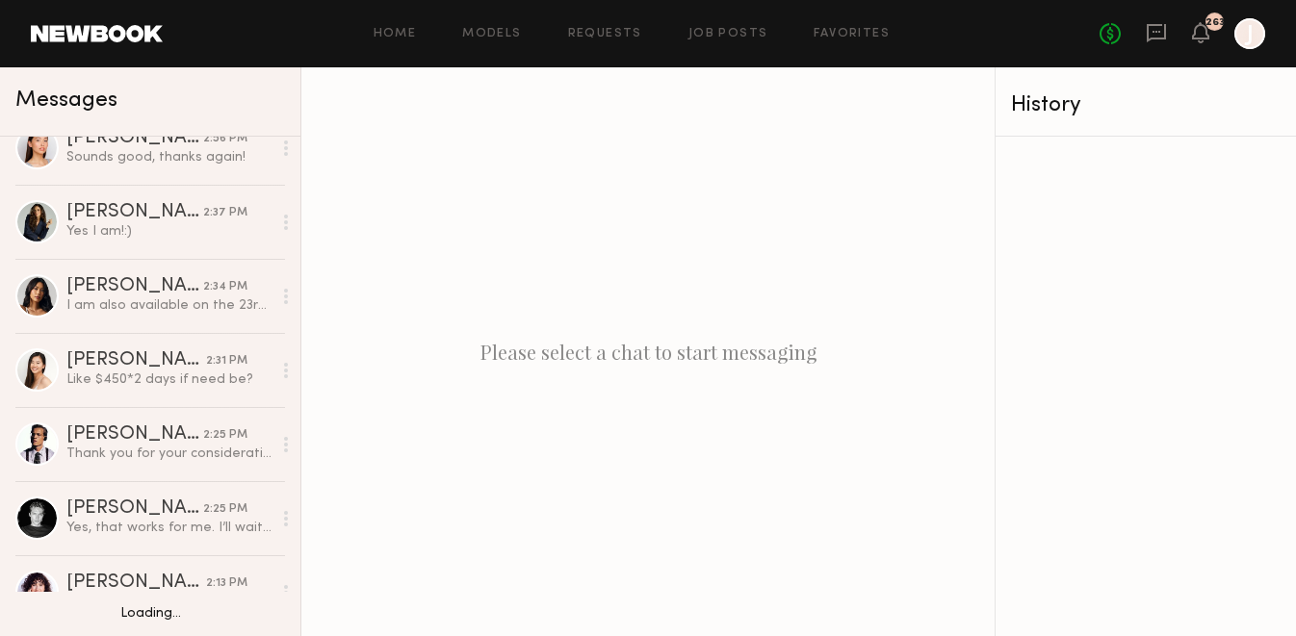
scroll to position [472, 0]
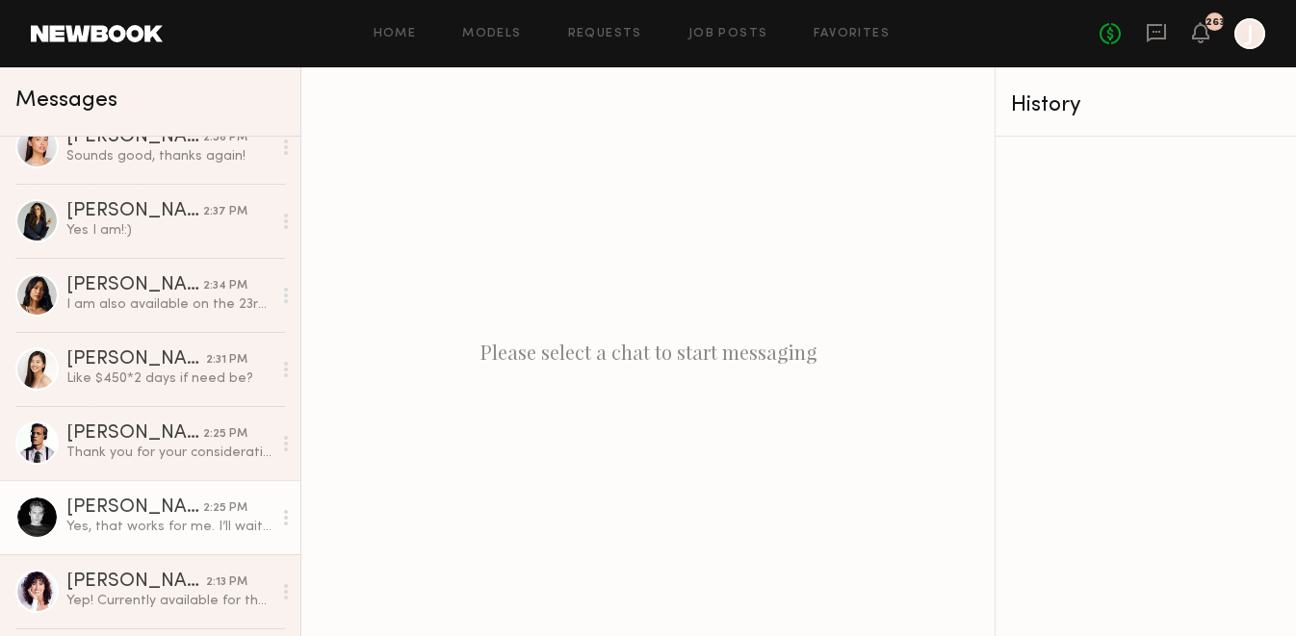
click at [106, 504] on div "Sasha P." at bounding box center [134, 508] width 137 height 19
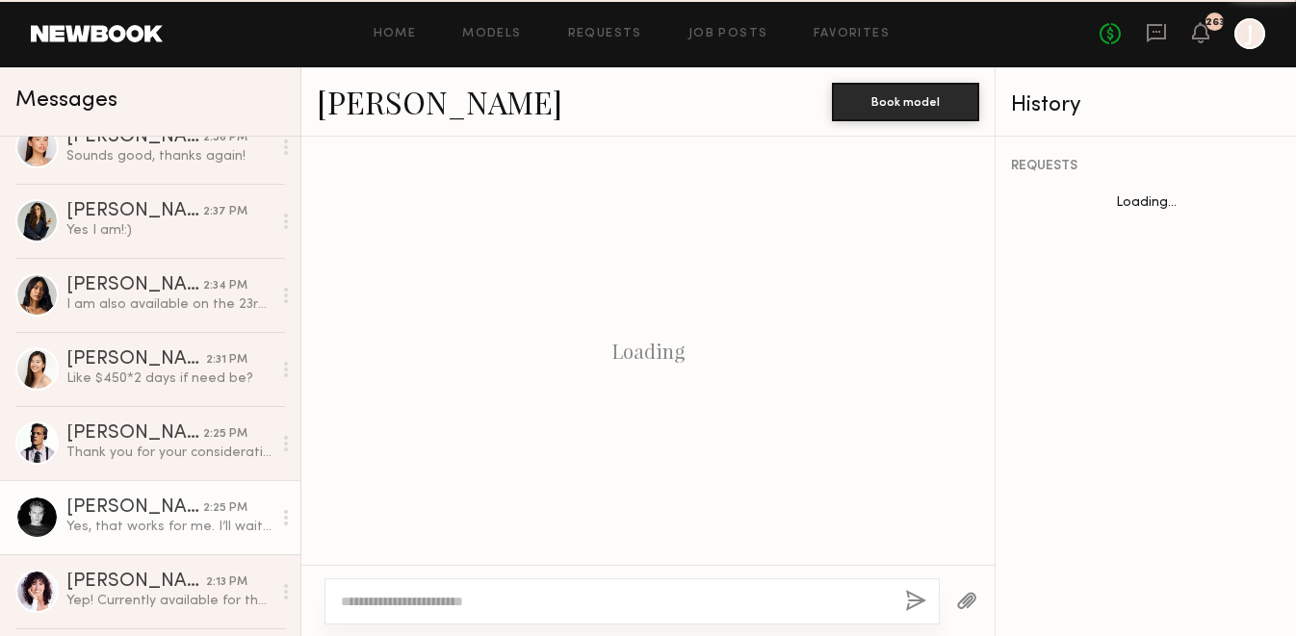
scroll to position [1919, 0]
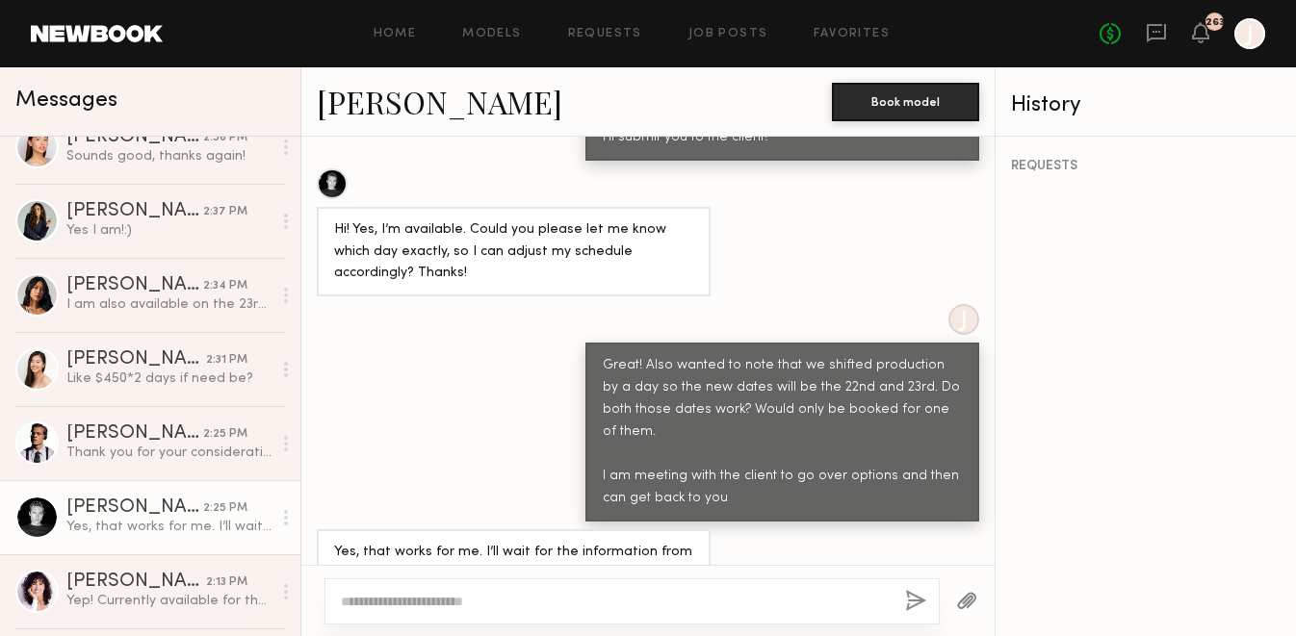
click at [375, 108] on link "Sasha P." at bounding box center [439, 101] width 245 height 41
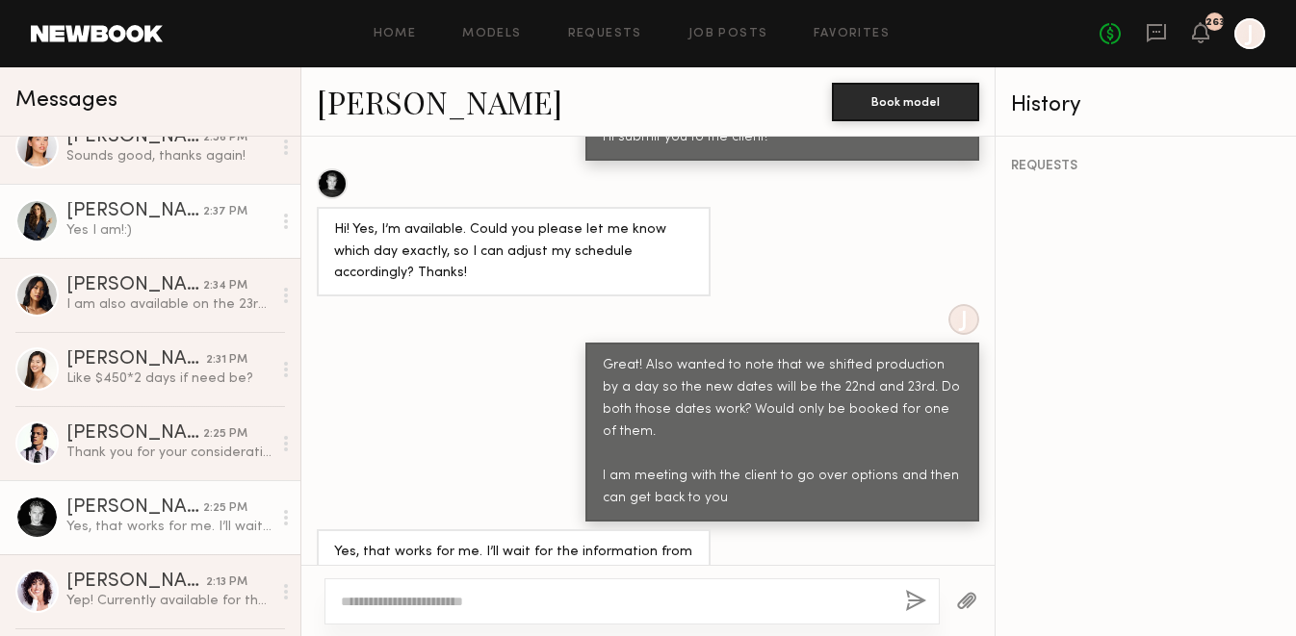
scroll to position [0, 0]
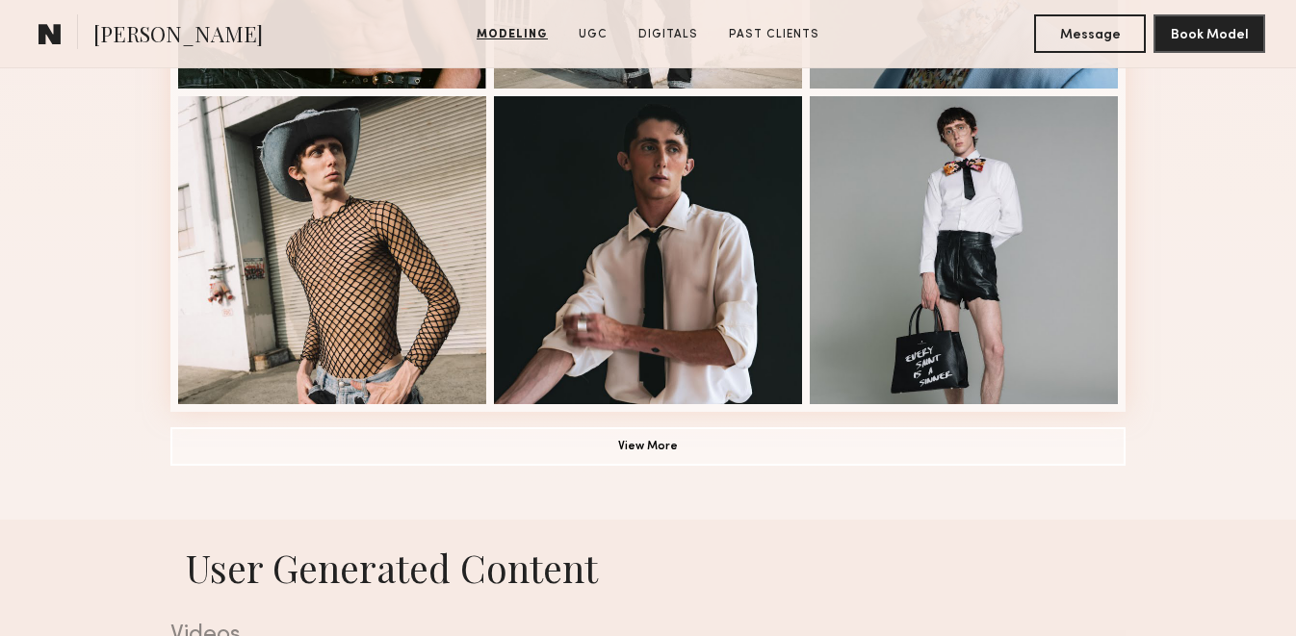
scroll to position [1427, 0]
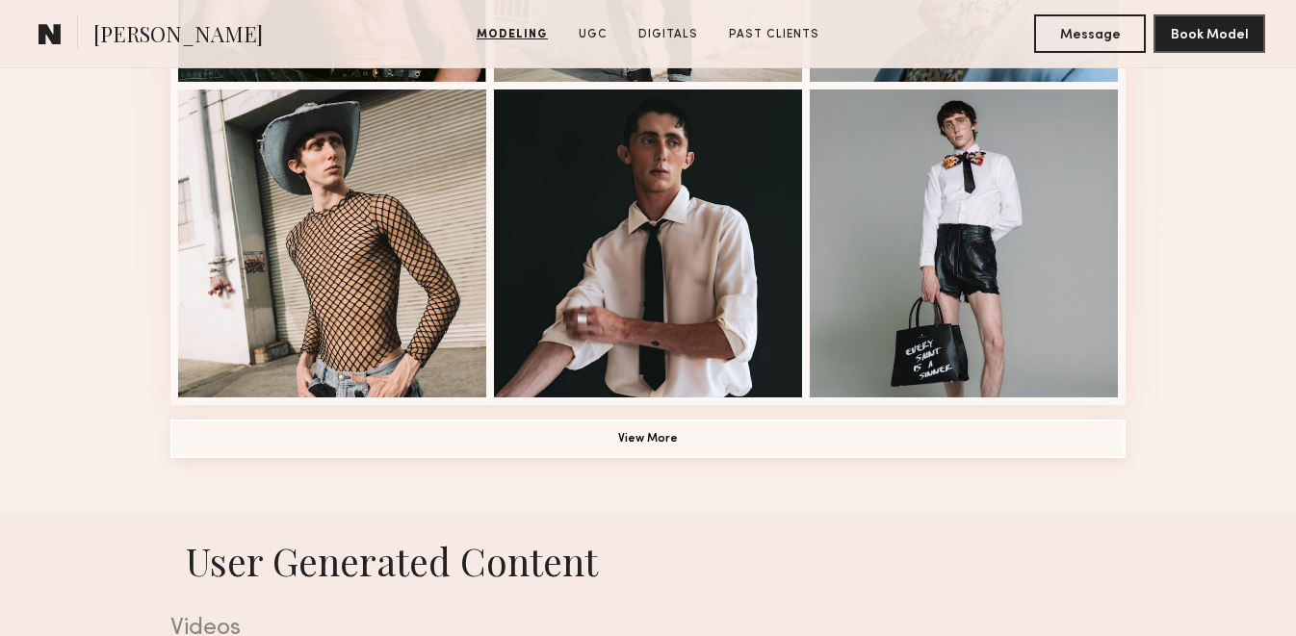
click at [238, 444] on button "View More" at bounding box center [647, 439] width 955 height 39
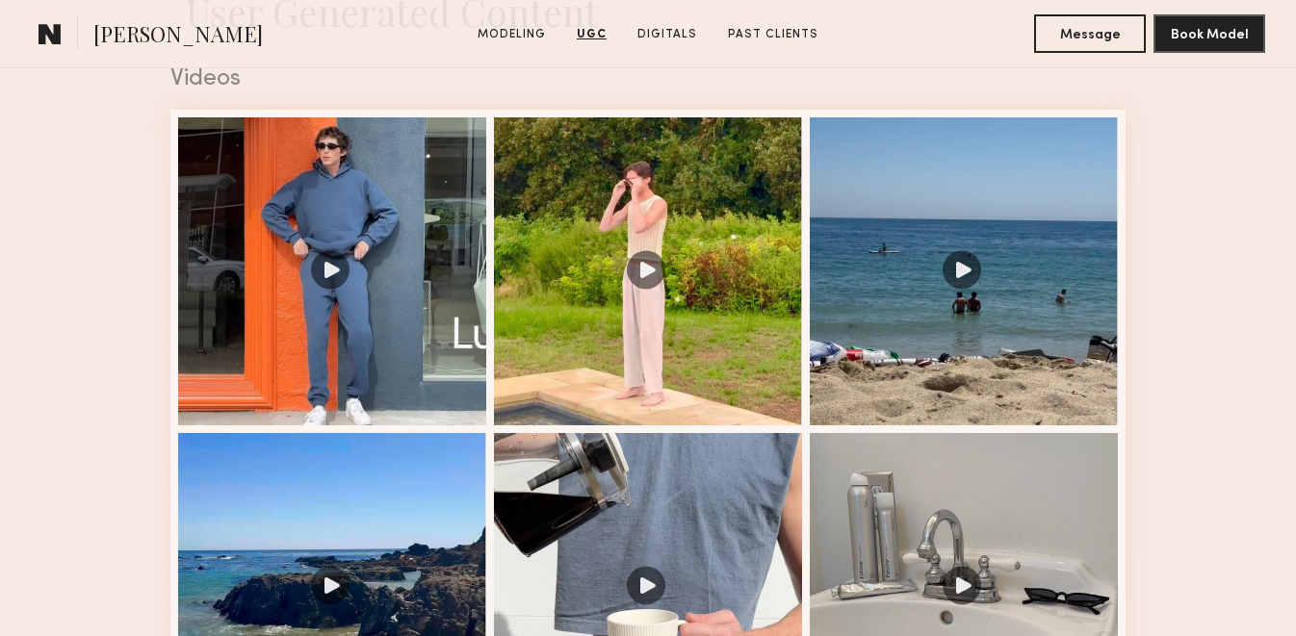
scroll to position [3159, 0]
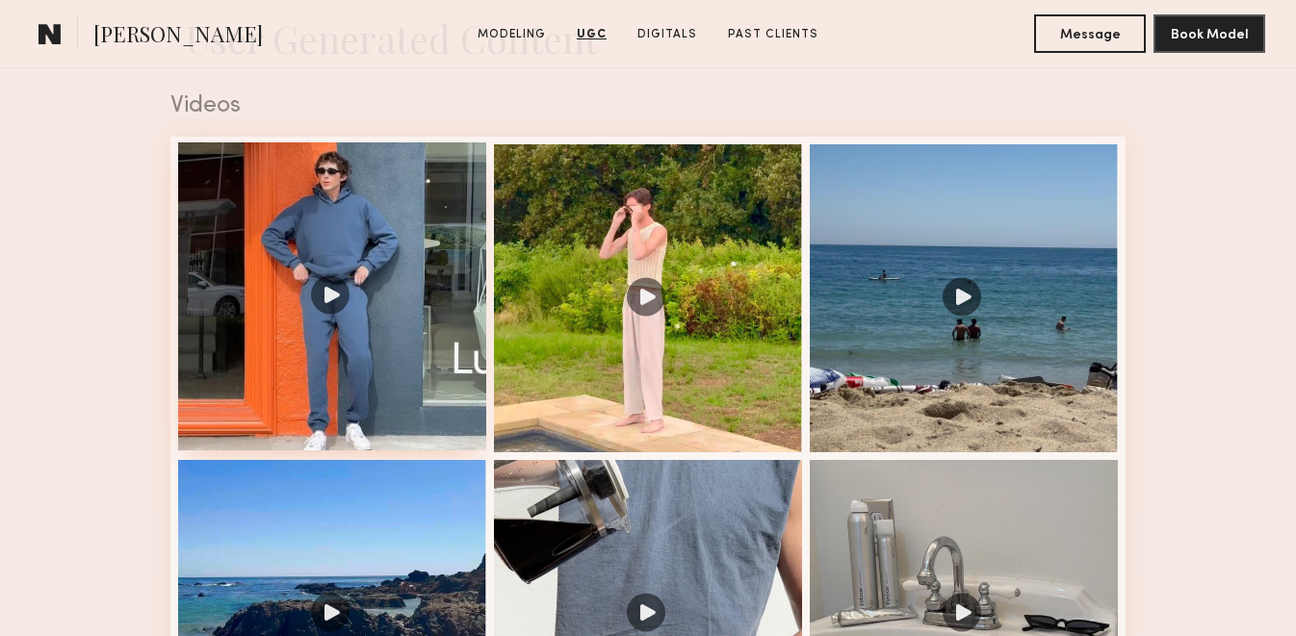
click at [290, 341] on div at bounding box center [332, 296] width 308 height 308
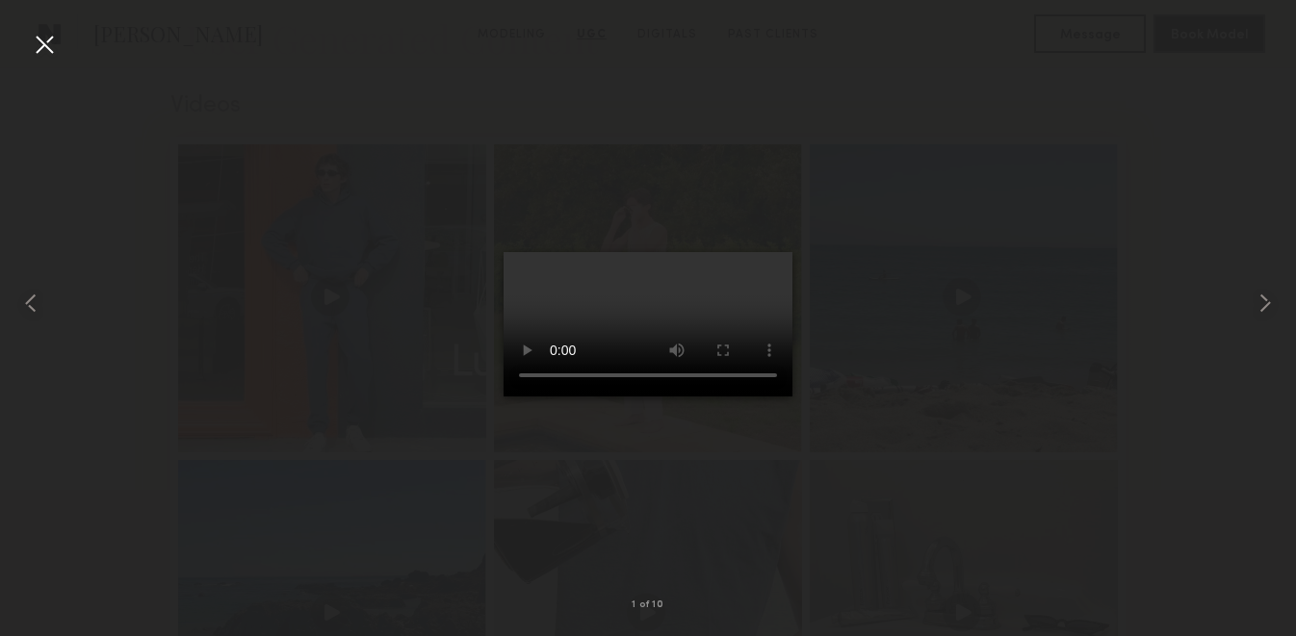
click at [43, 49] on div at bounding box center [44, 44] width 31 height 31
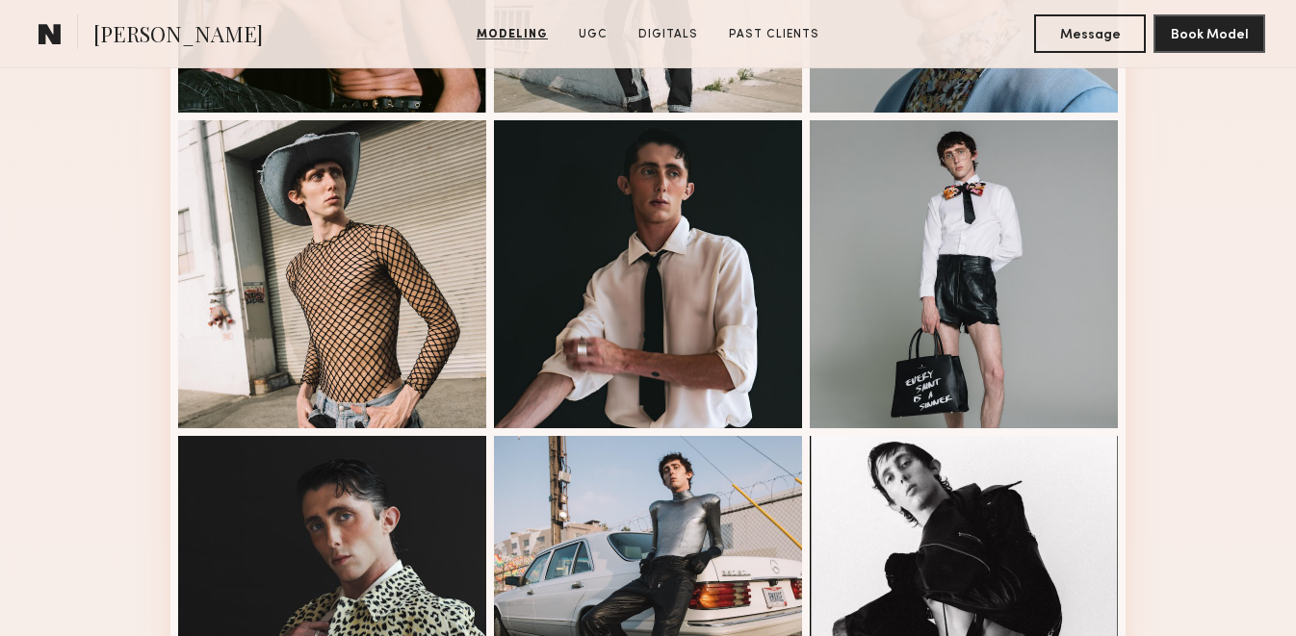
scroll to position [1099, 0]
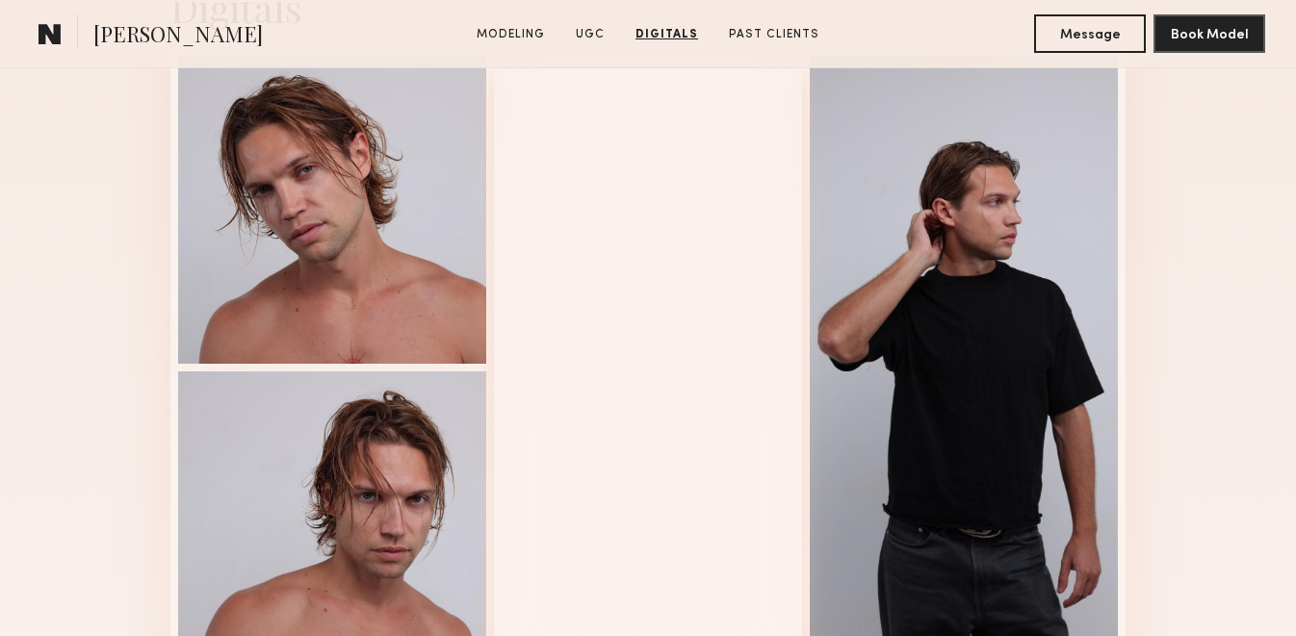
scroll to position [2561, 0]
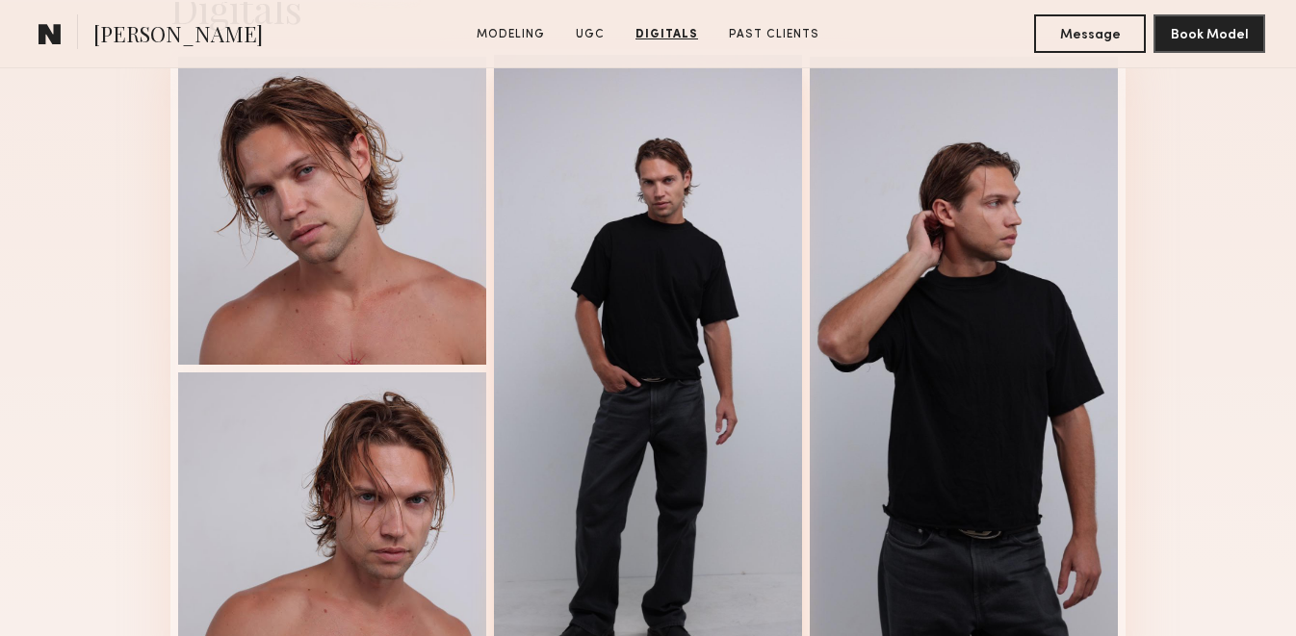
click at [660, 318] on div at bounding box center [648, 367] width 308 height 624
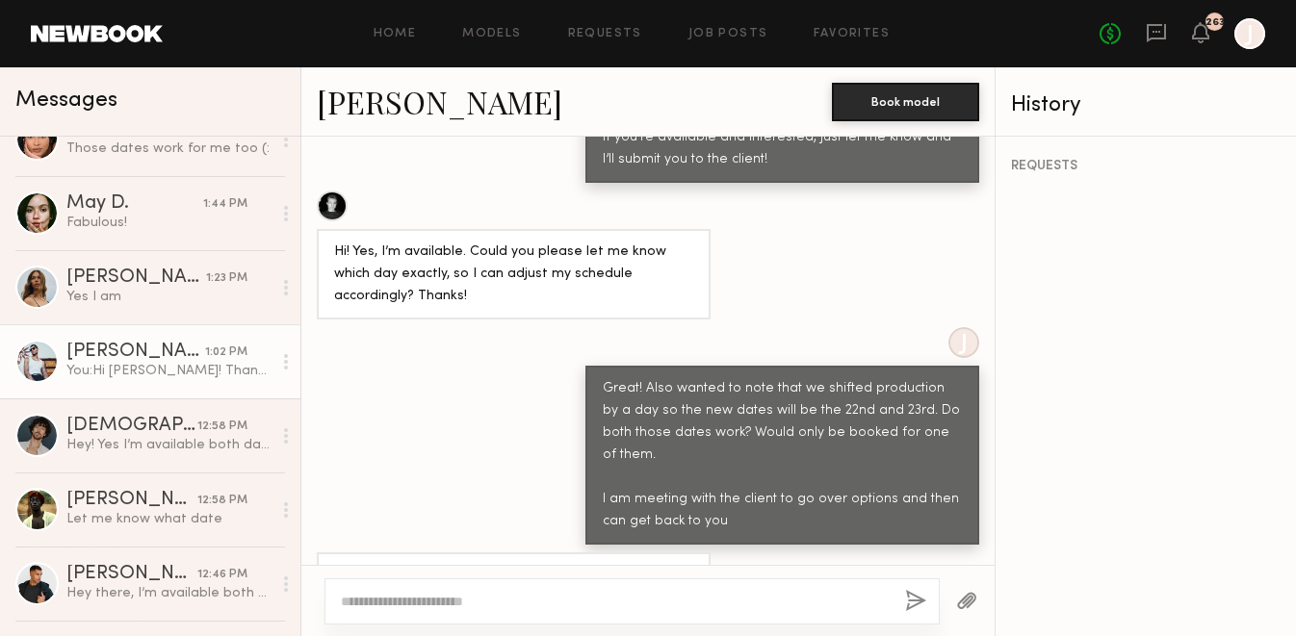
scroll to position [1117, 0]
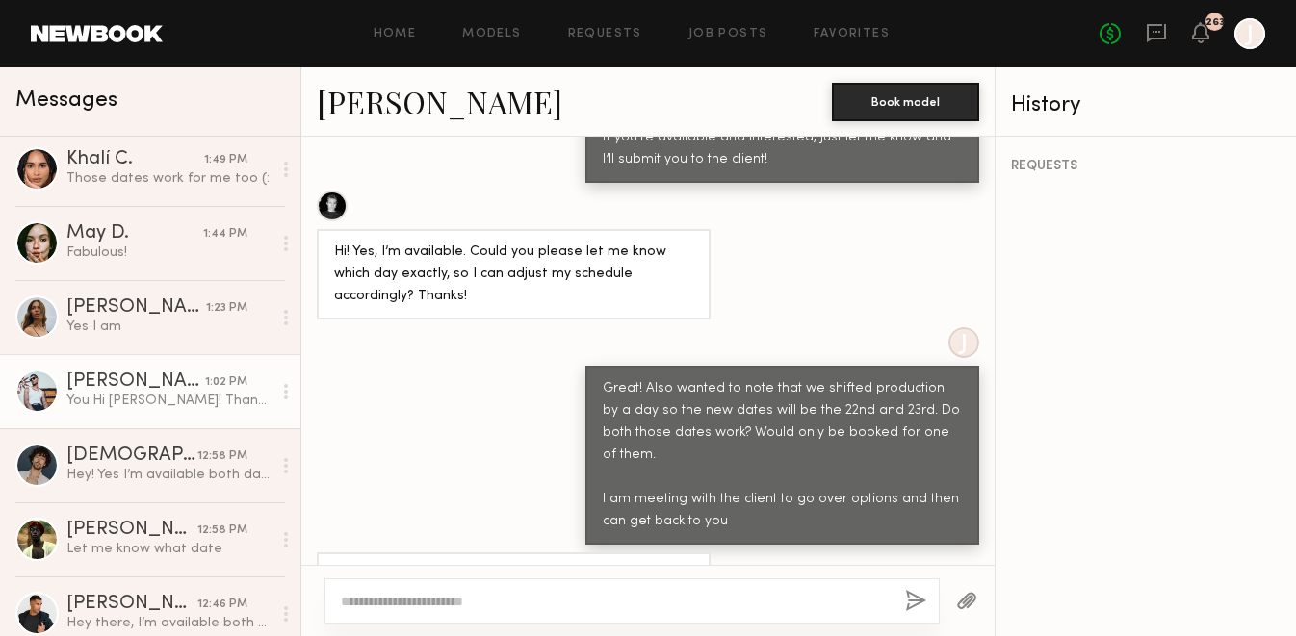
click at [177, 386] on div "Pierson W." at bounding box center [135, 382] width 139 height 19
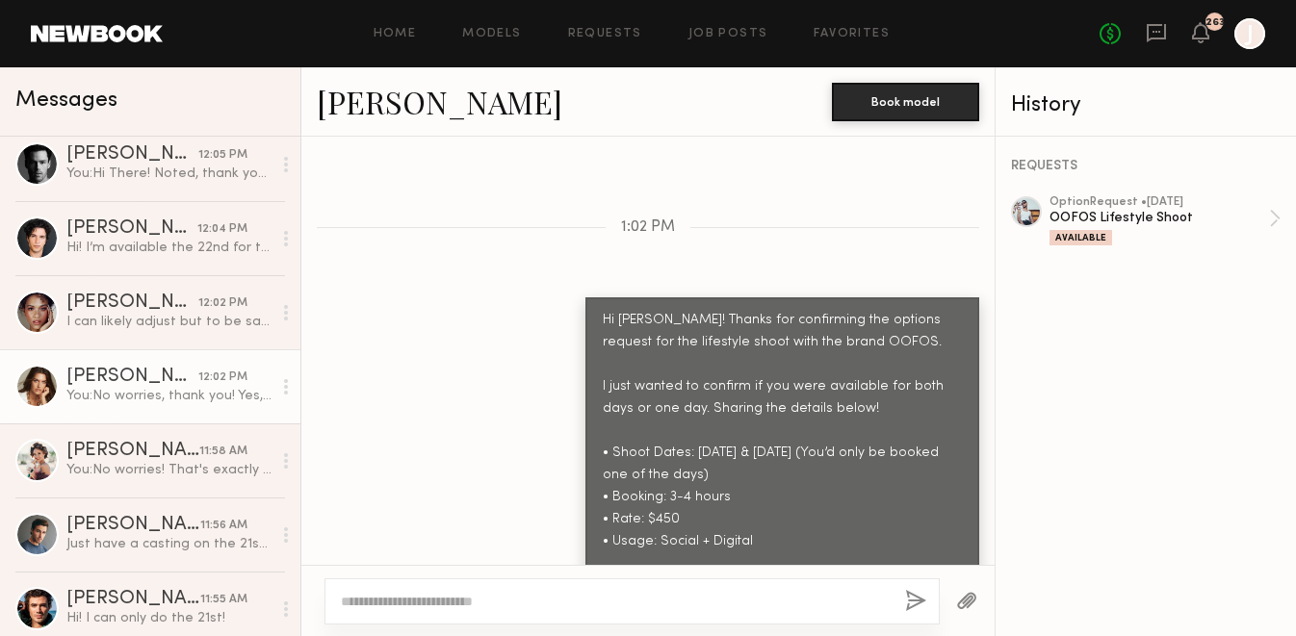
scroll to position [2235, 0]
click at [166, 396] on div "You: No worries, thank you! Yes, let me know the time frames when you can. We a…" at bounding box center [168, 395] width 205 height 18
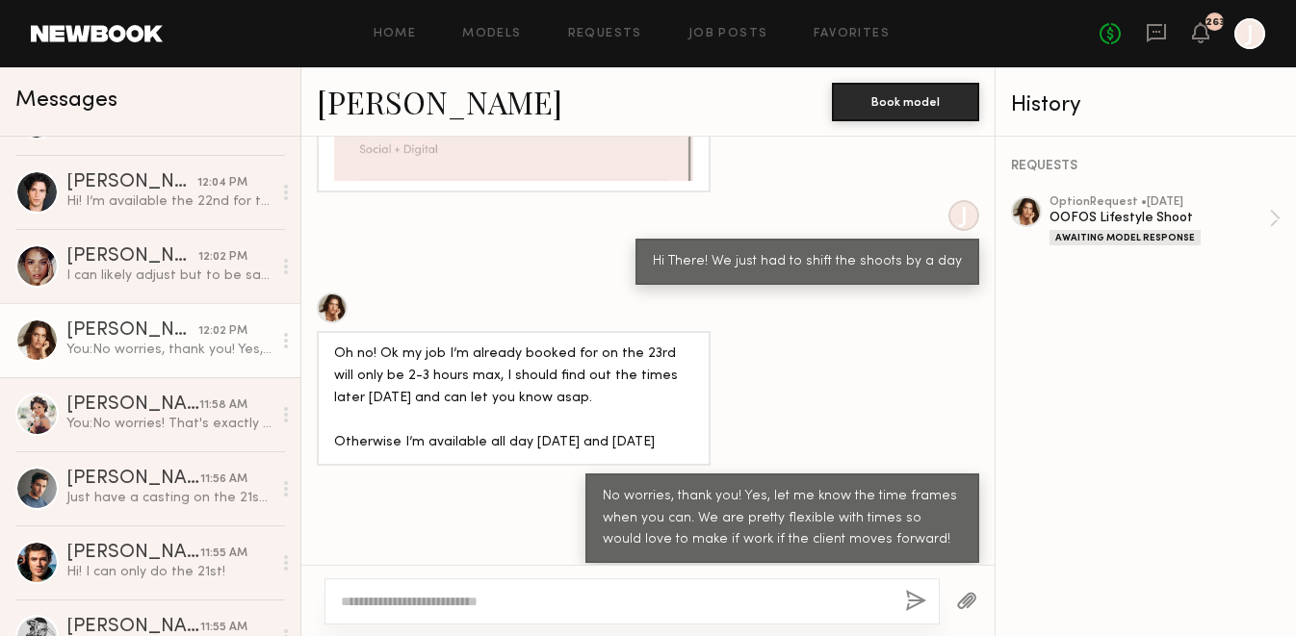
scroll to position [2301, 0]
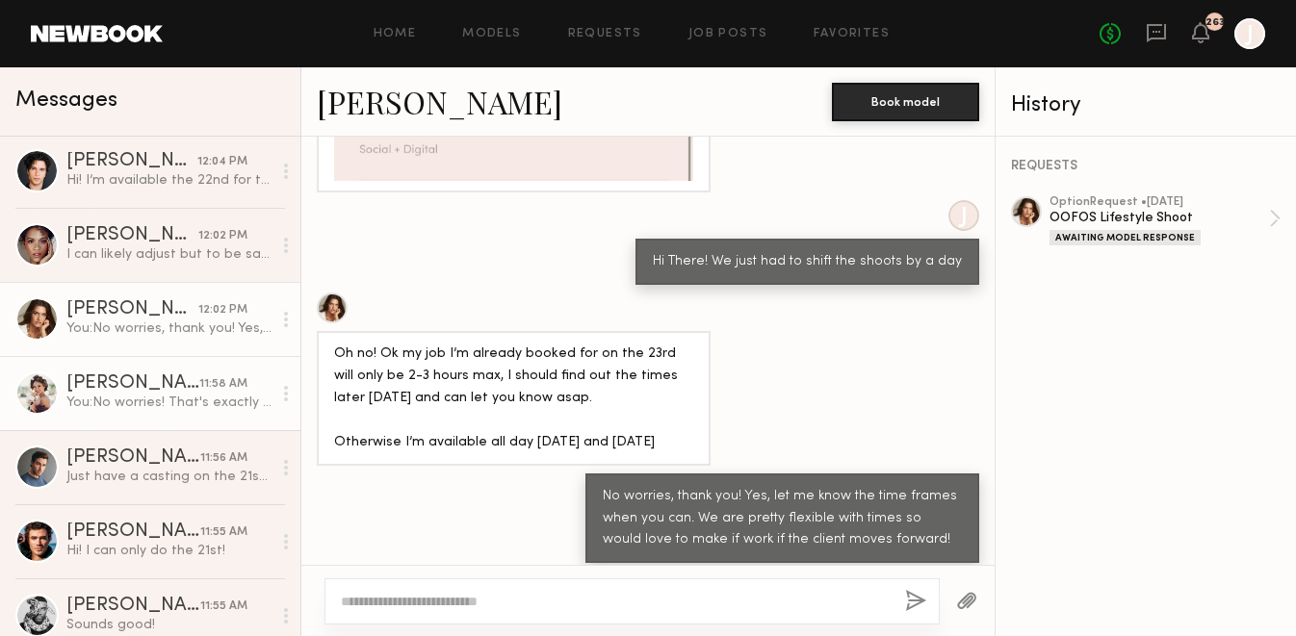
click at [193, 399] on div "You: No worries! That's exactly what we are looking for and some shots will be …" at bounding box center [168, 403] width 205 height 18
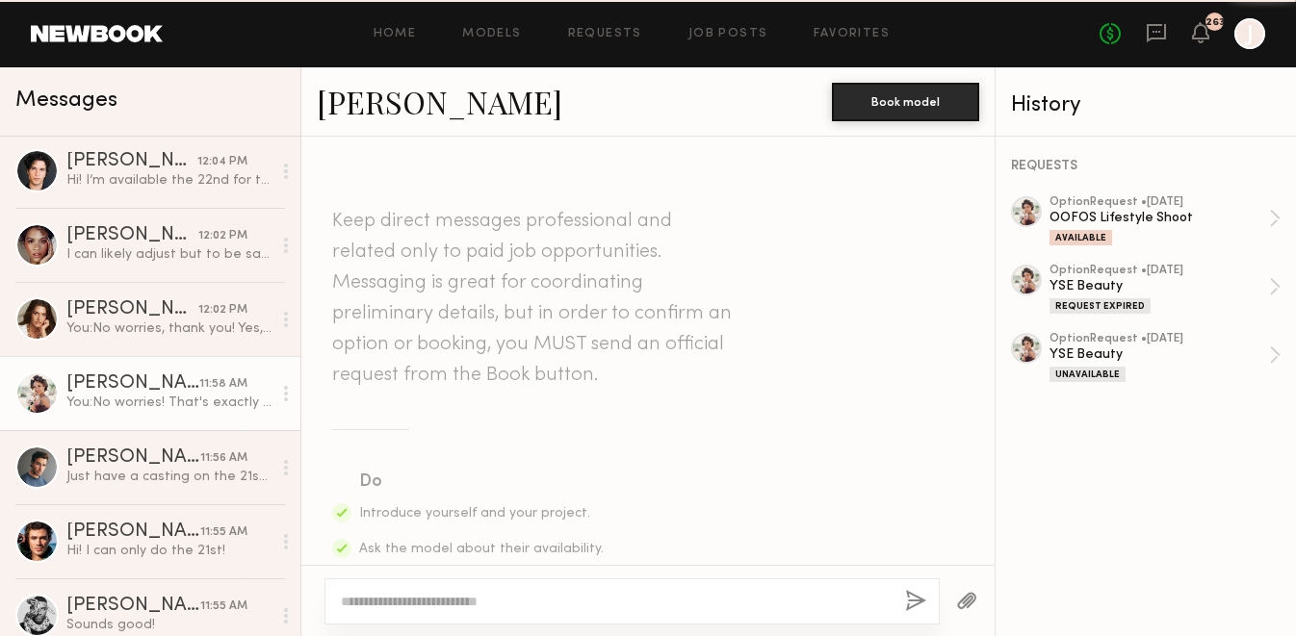
scroll to position [3096, 0]
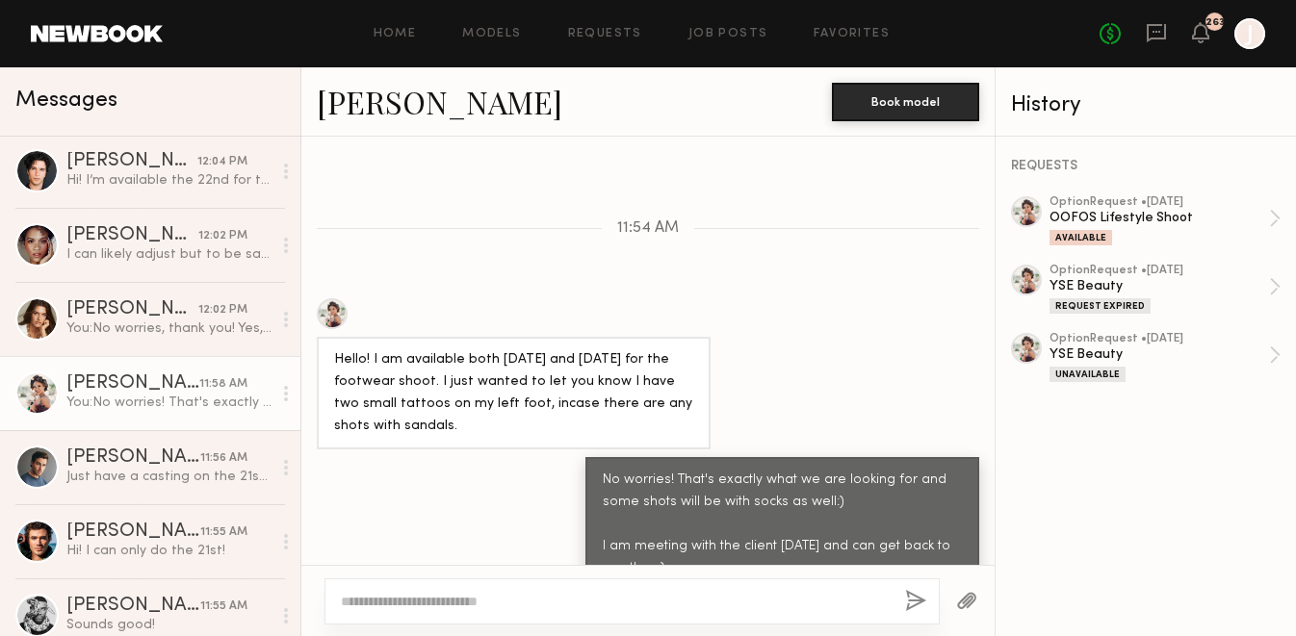
click at [391, 104] on link "Michelle N." at bounding box center [439, 101] width 245 height 41
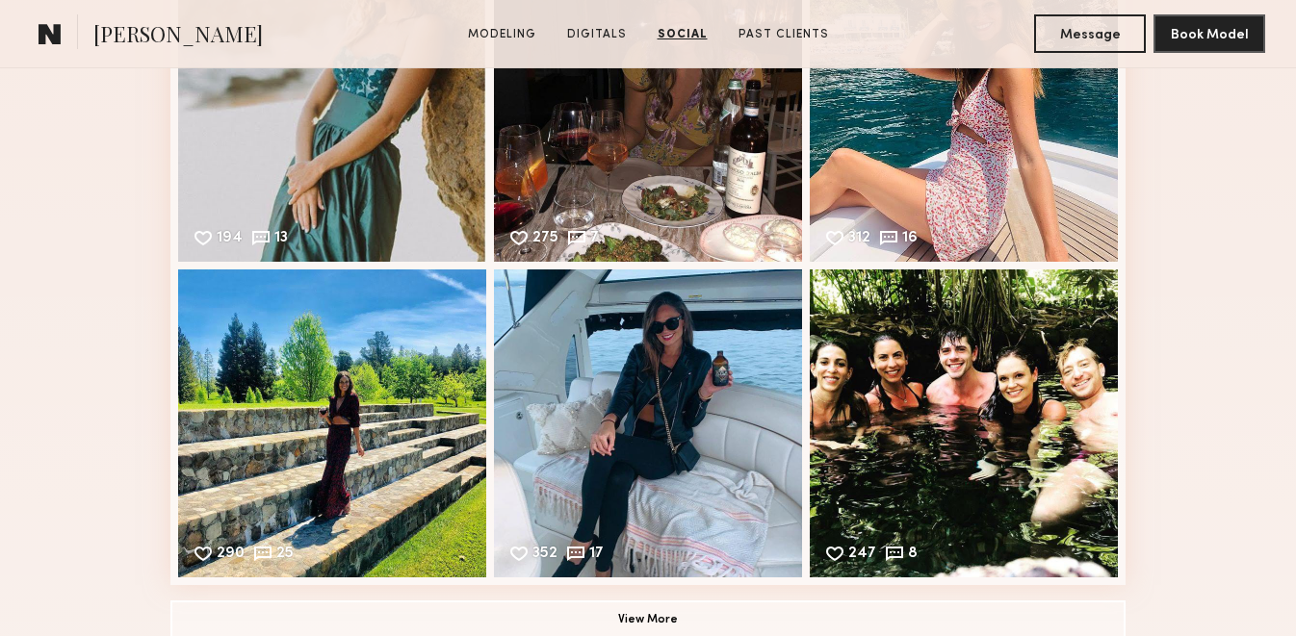
scroll to position [3255, 0]
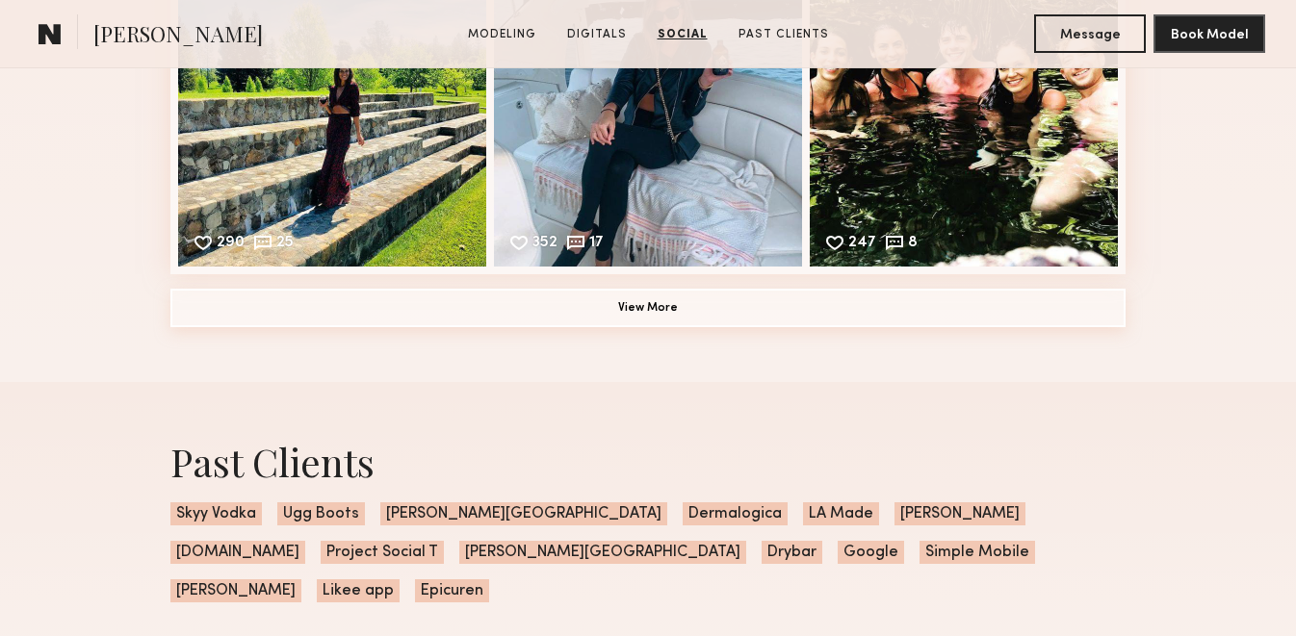
click at [535, 320] on button "View More" at bounding box center [647, 308] width 955 height 39
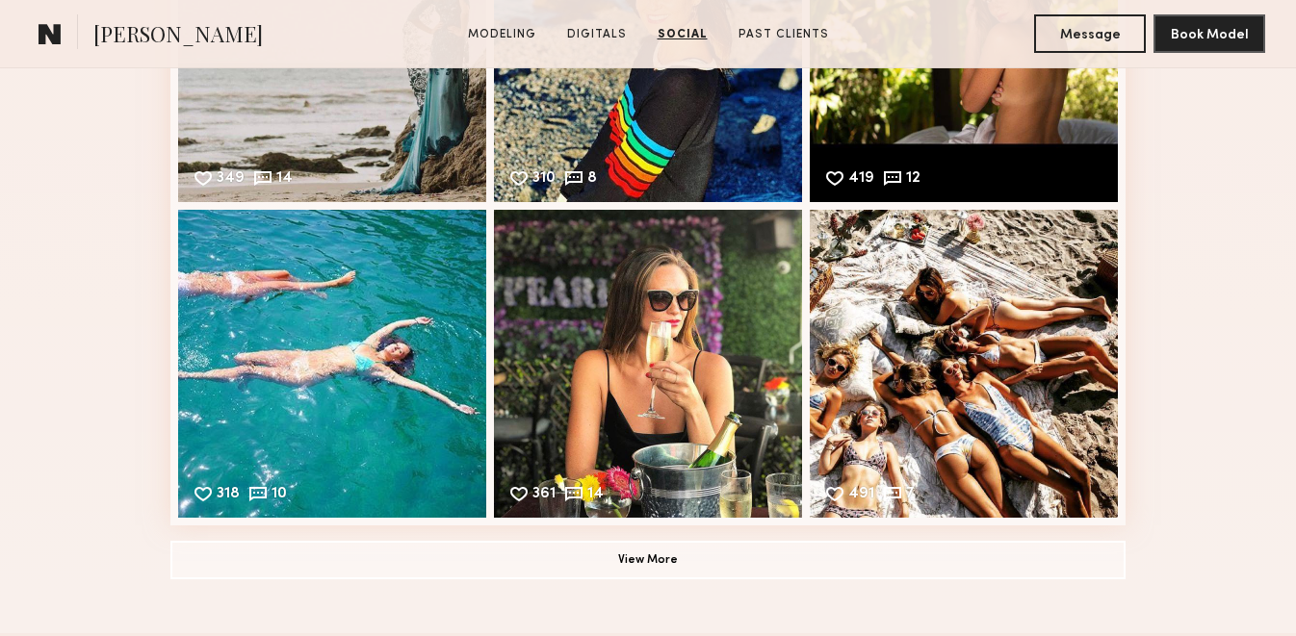
scroll to position [3634, 0]
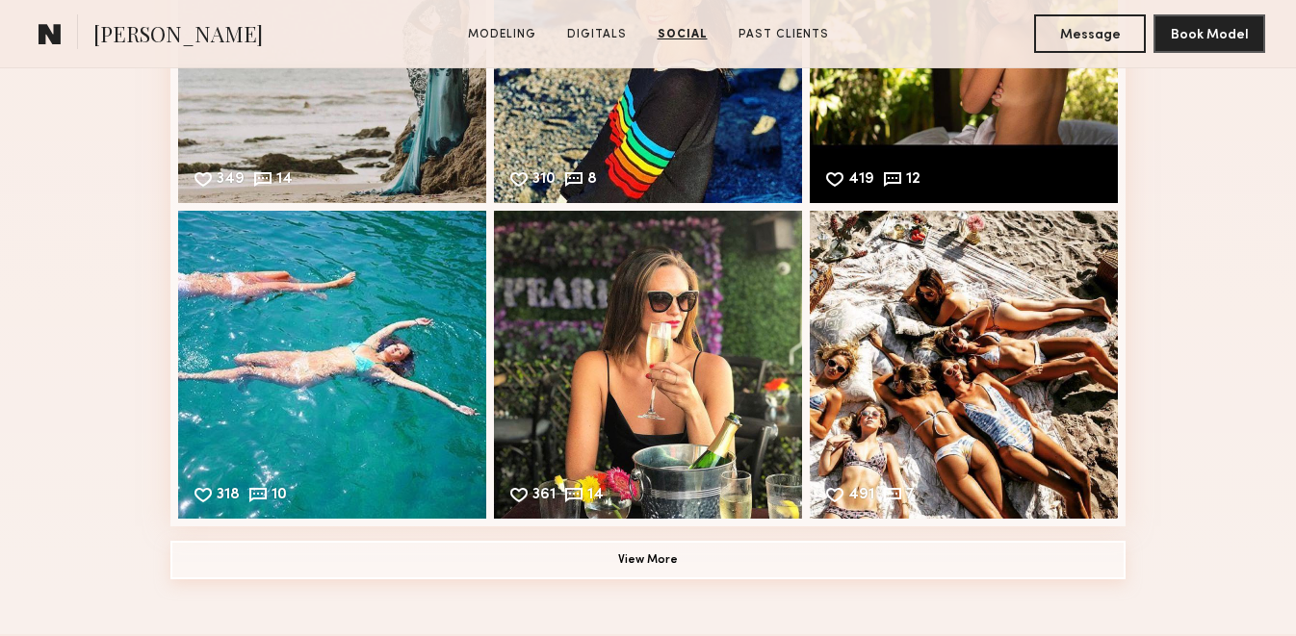
click at [266, 559] on button "View More" at bounding box center [647, 560] width 955 height 39
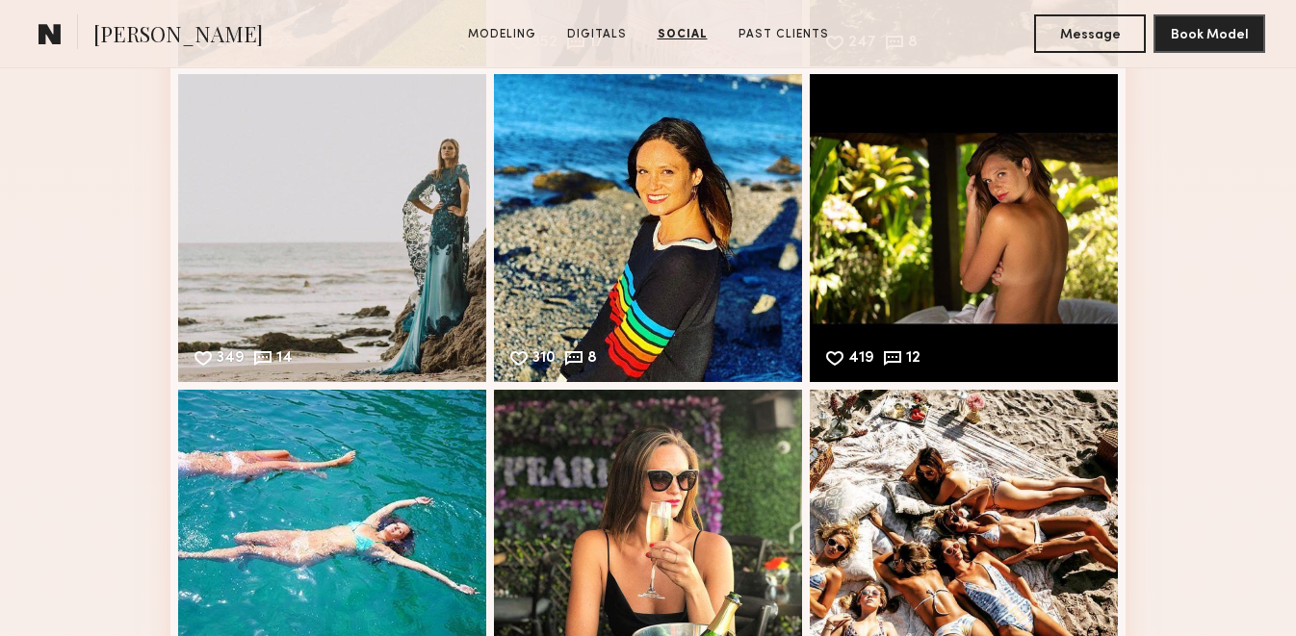
scroll to position [3974, 0]
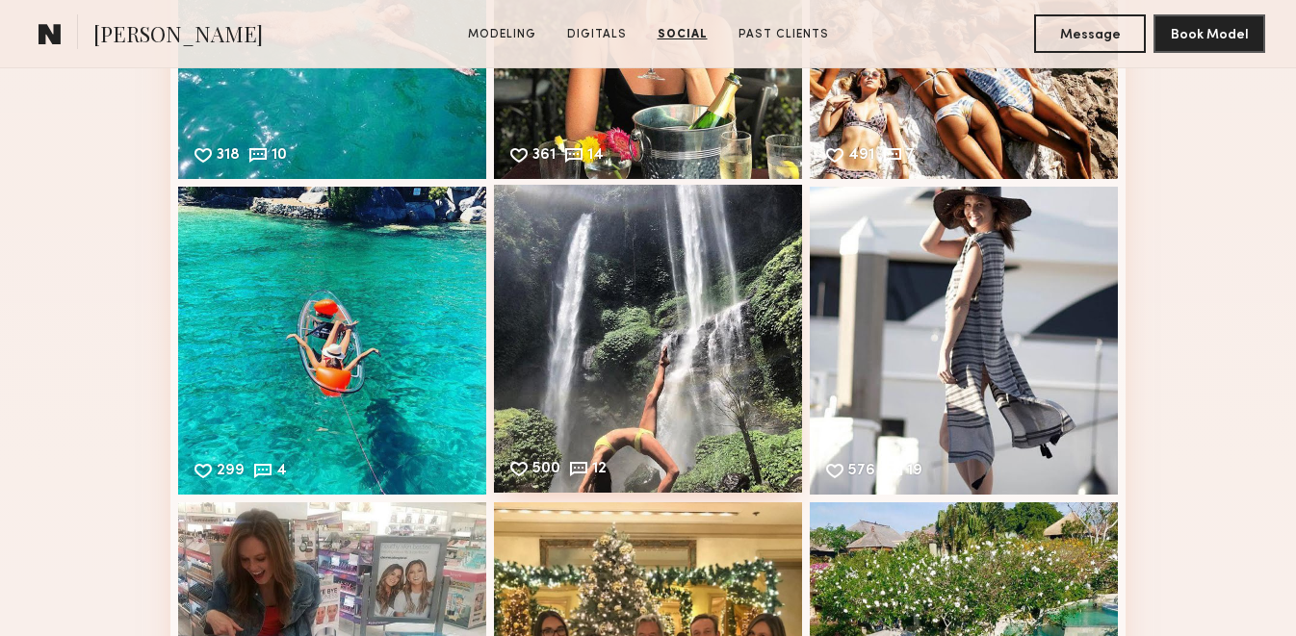
click at [604, 403] on div "500 12 Likes & comments displayed to show model’s engagement" at bounding box center [648, 339] width 308 height 308
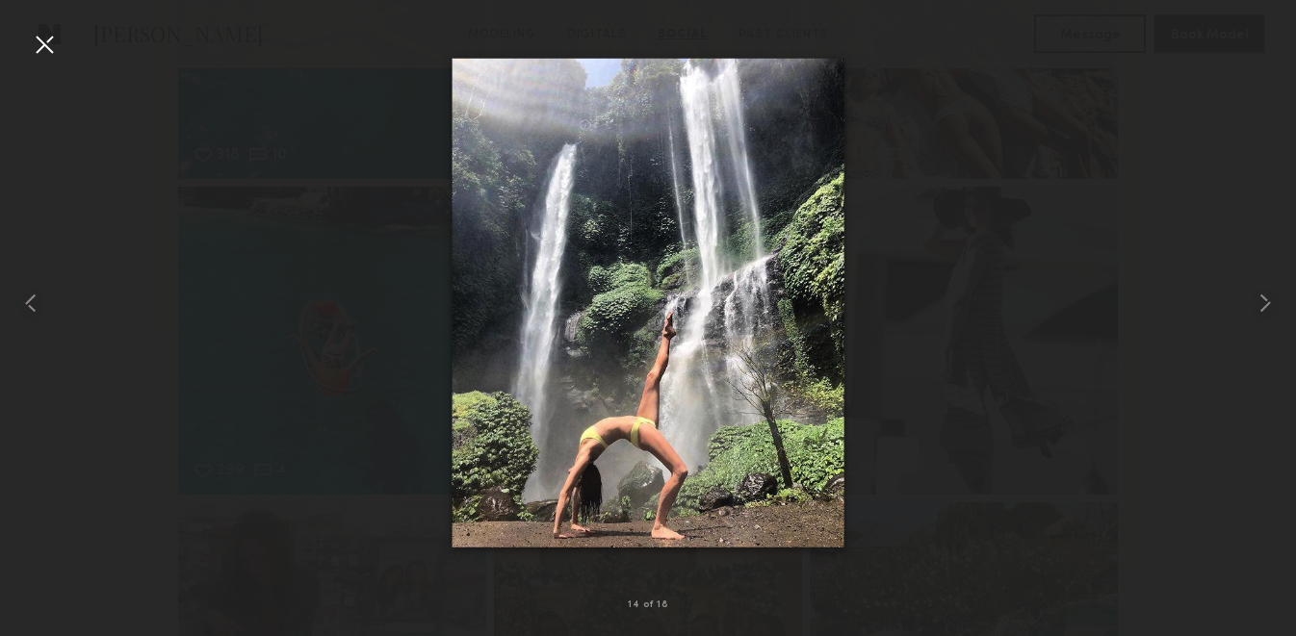
click at [45, 51] on div at bounding box center [44, 44] width 31 height 31
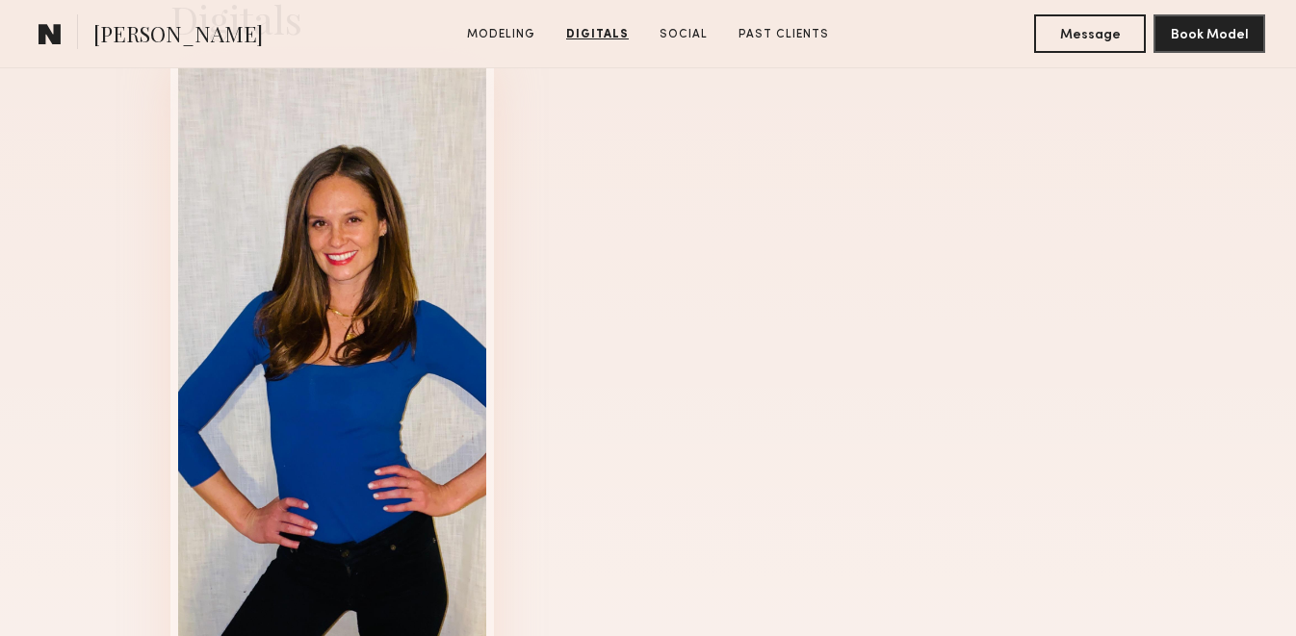
scroll to position [1596, 0]
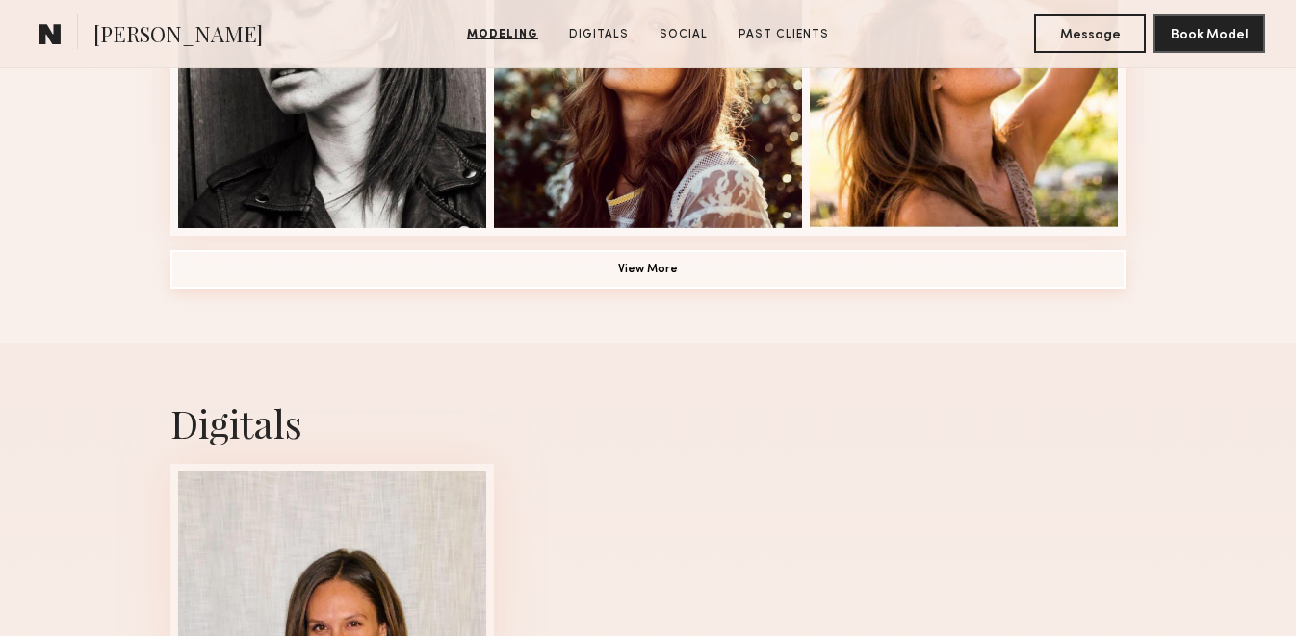
click at [478, 280] on button "View More" at bounding box center [647, 269] width 955 height 39
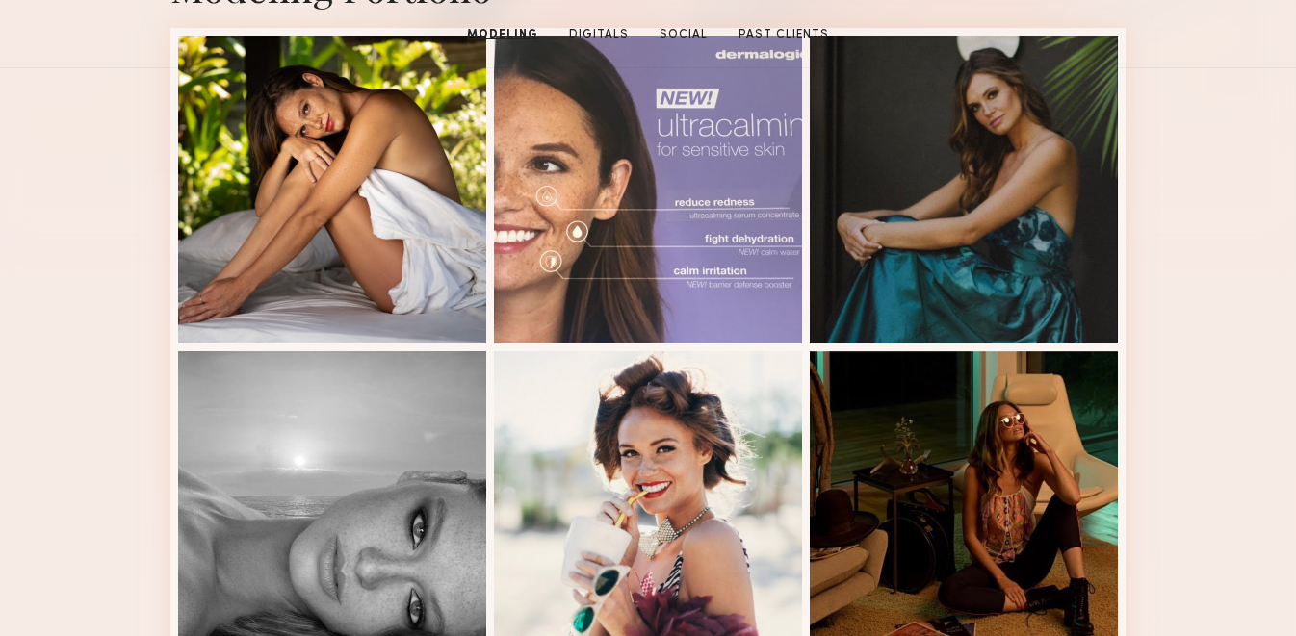
scroll to position [0, 0]
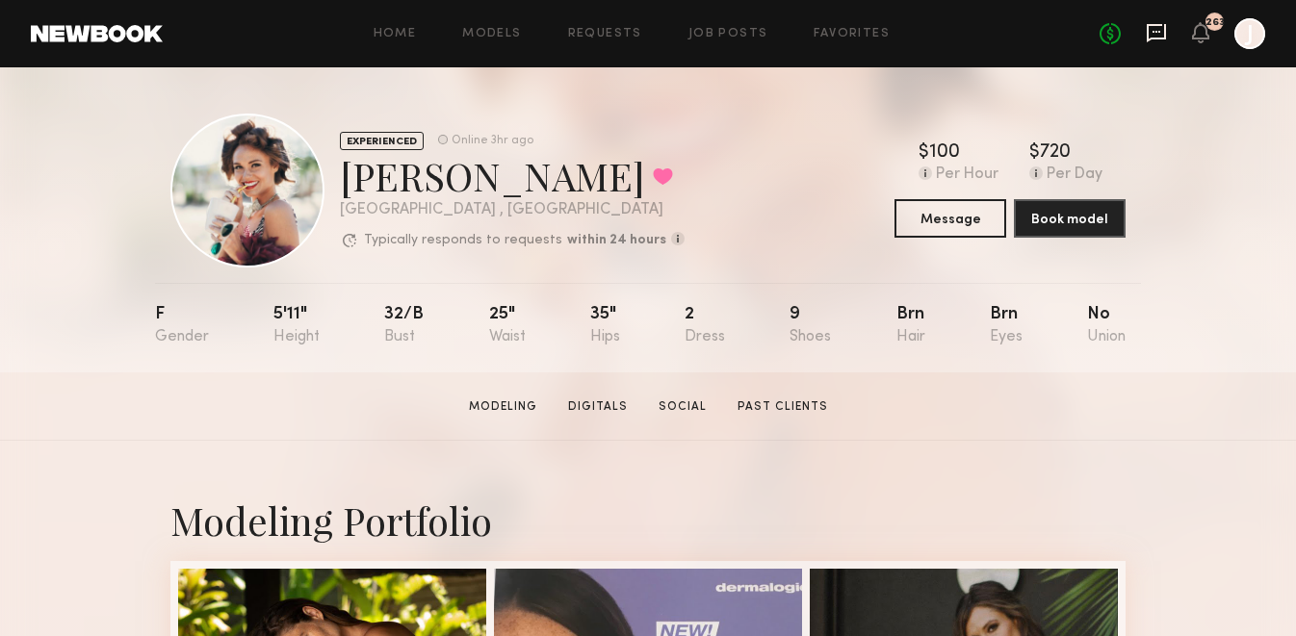
click at [1158, 32] on icon at bounding box center [1156, 32] width 8 height 2
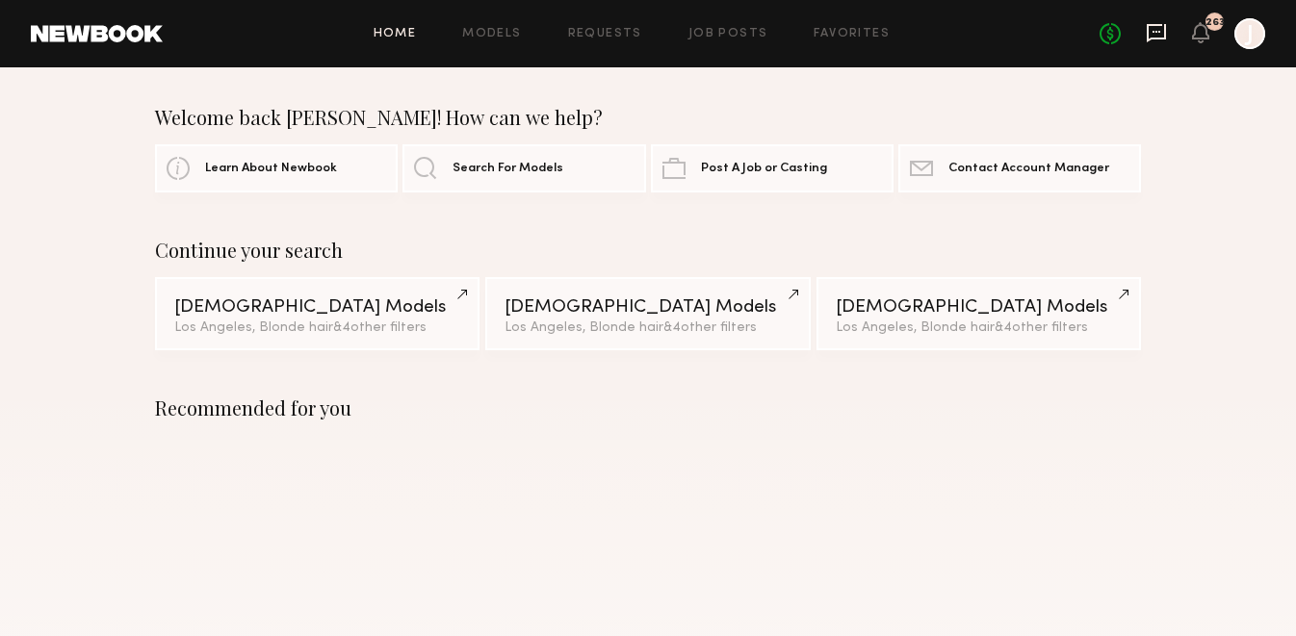
click at [1153, 37] on icon at bounding box center [1156, 33] width 19 height 18
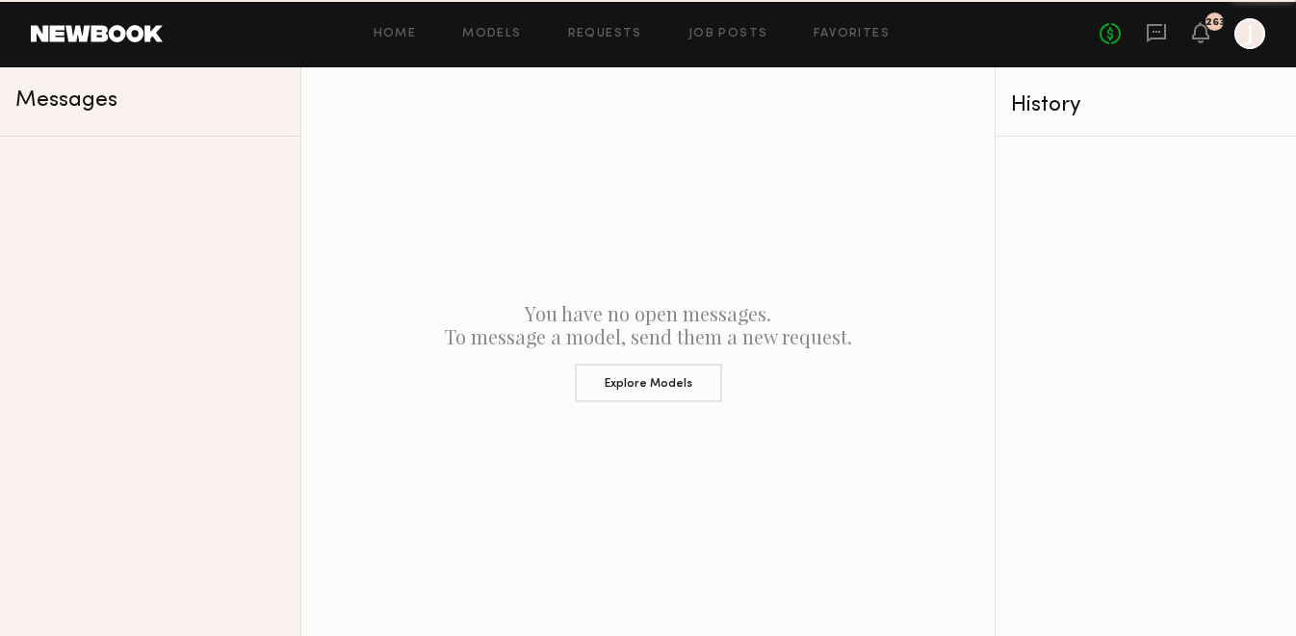
click at [1158, 34] on icon at bounding box center [1156, 32] width 21 height 21
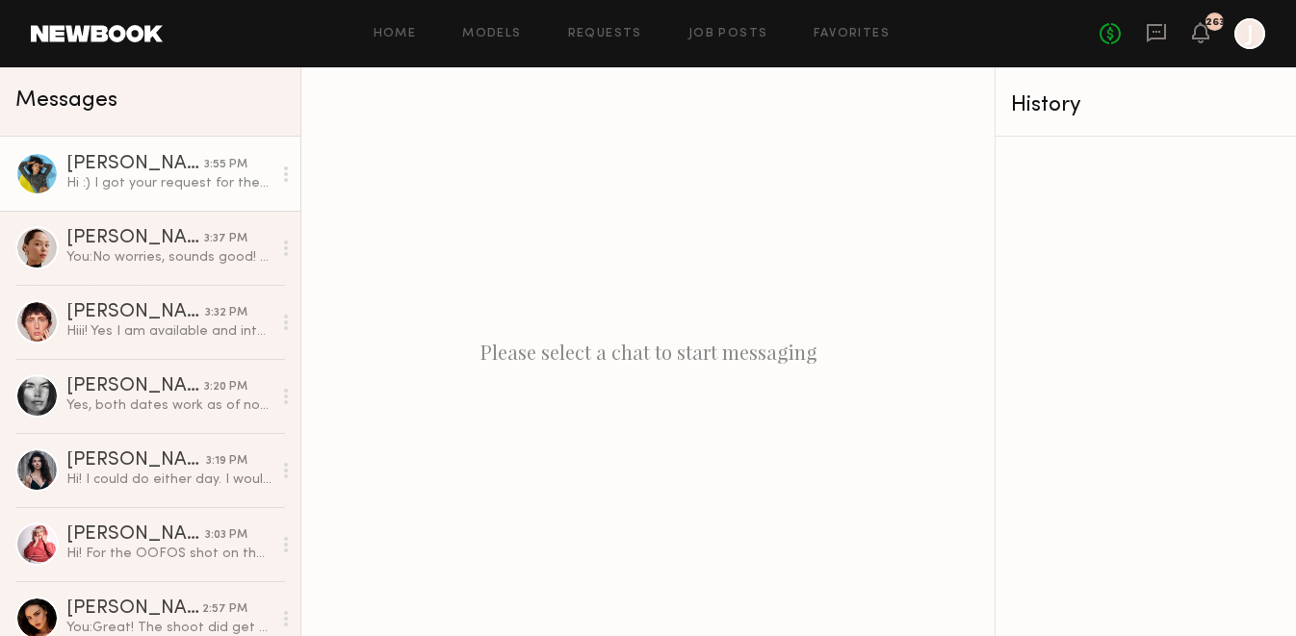
click at [154, 171] on div "Shameika H." at bounding box center [135, 164] width 138 height 19
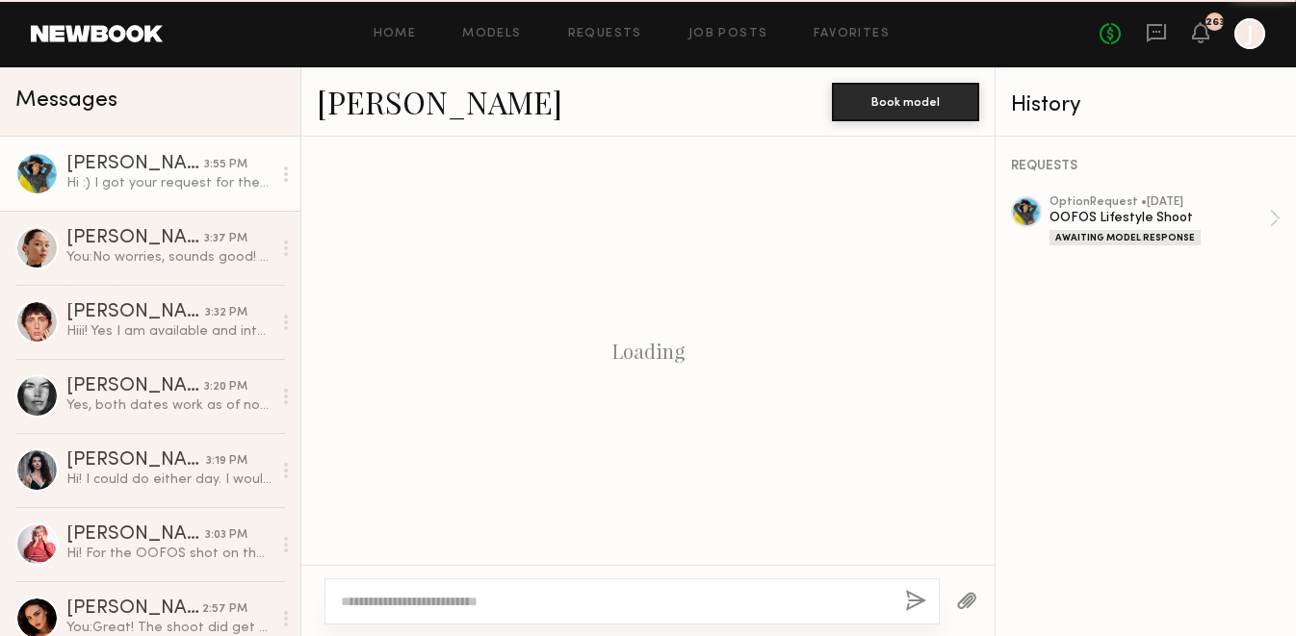
scroll to position [625, 0]
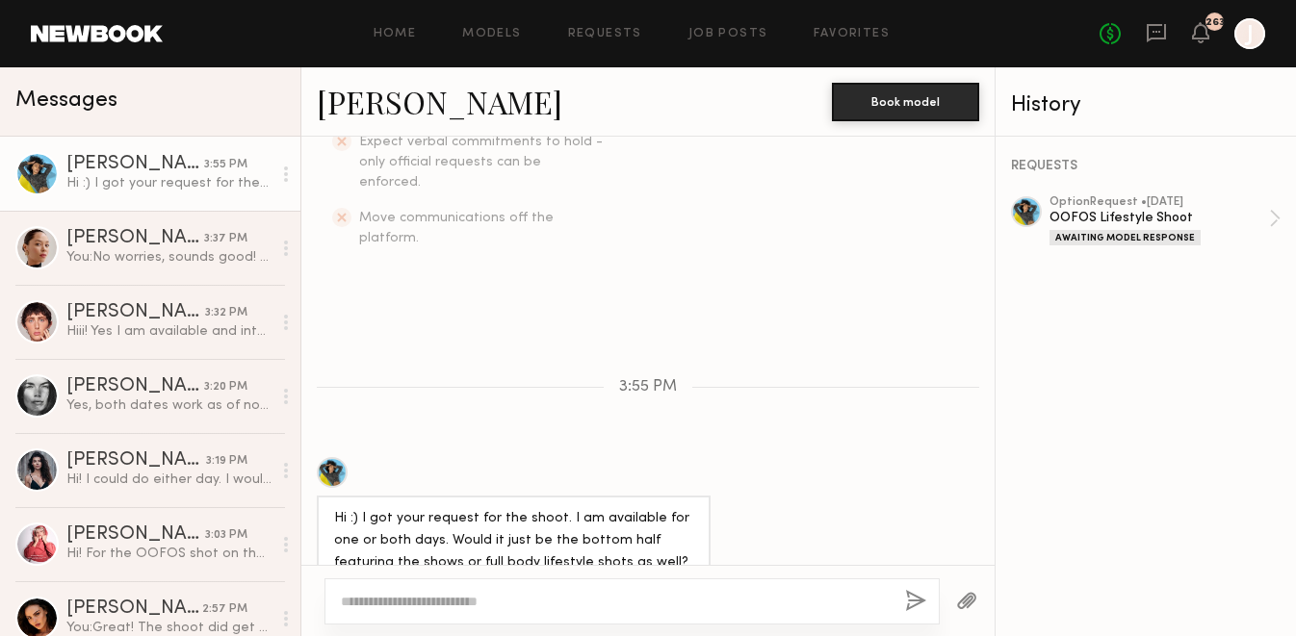
click at [396, 104] on link "Shameika H." at bounding box center [439, 101] width 245 height 41
click at [507, 605] on textarea at bounding box center [615, 601] width 549 height 19
drag, startPoint x: 575, startPoint y: 595, endPoint x: 399, endPoint y: 606, distance: 176.5
click at [399, 606] on textarea "**********" at bounding box center [615, 601] width 549 height 19
type textarea "**********"
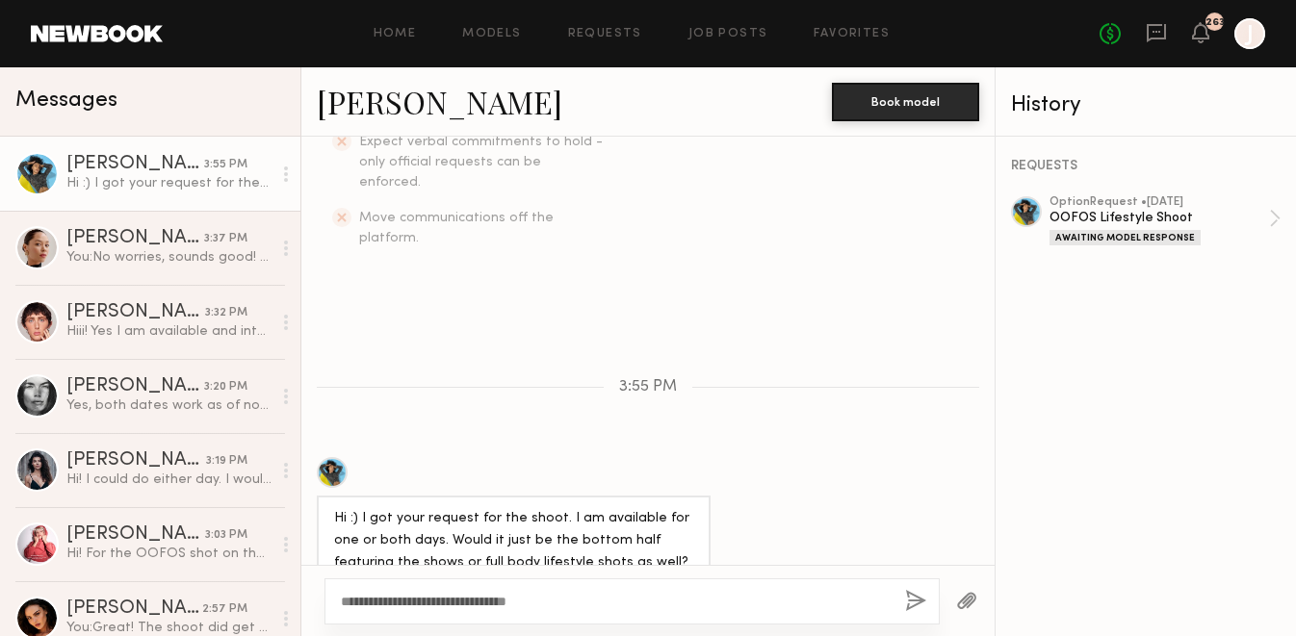
click at [910, 591] on button "button" at bounding box center [915, 602] width 21 height 24
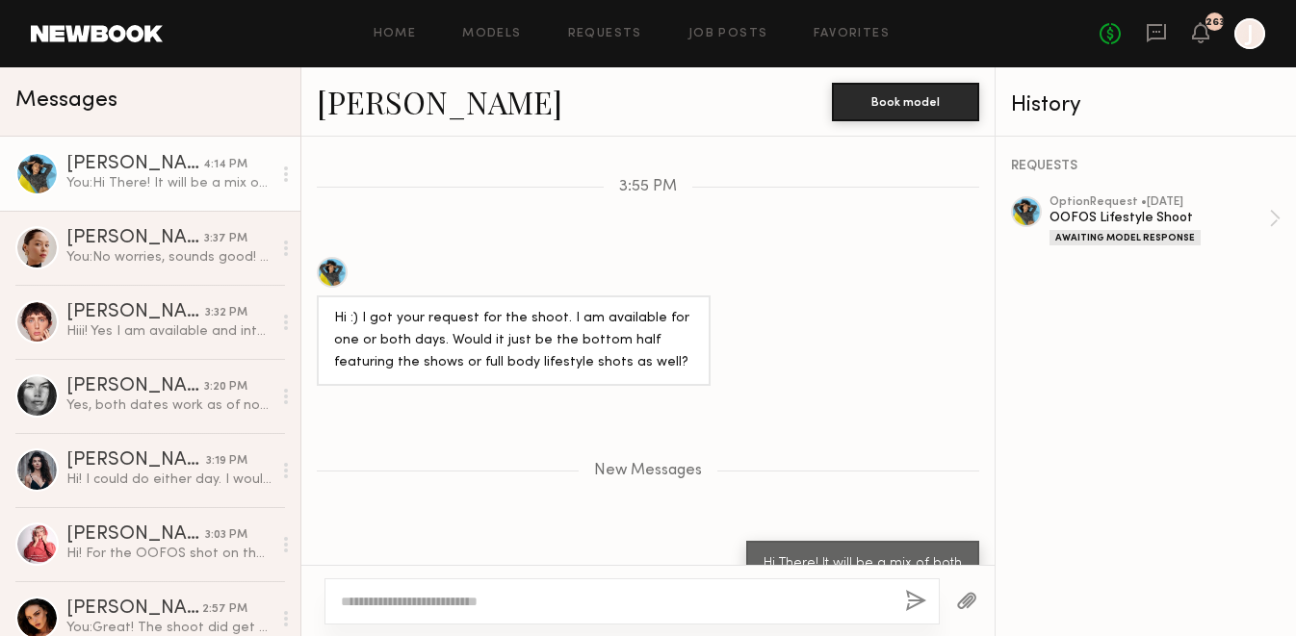
click at [398, 110] on link "Shameika H." at bounding box center [439, 101] width 245 height 41
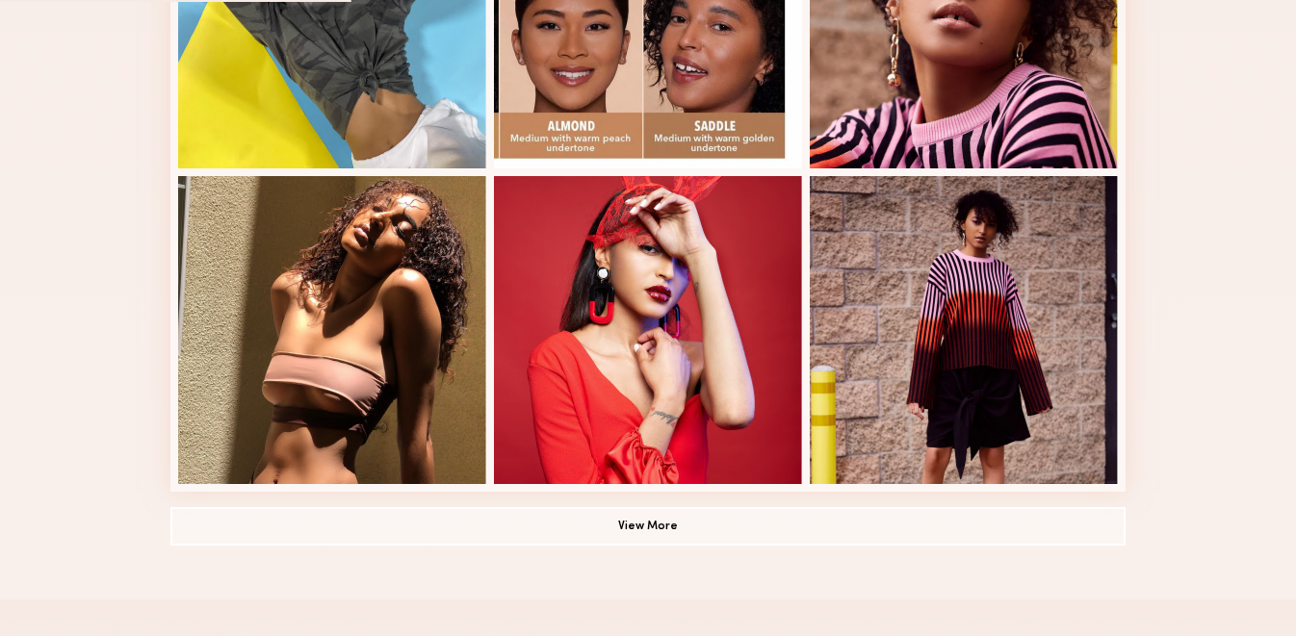
scroll to position [1274, 0]
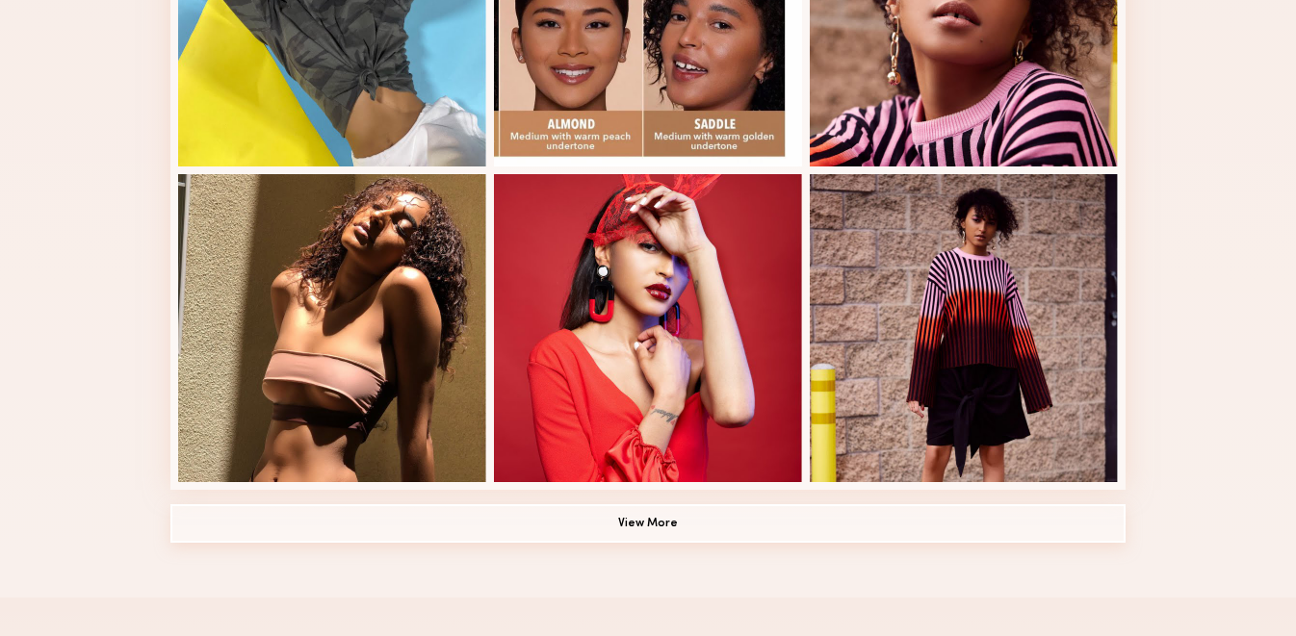
click at [473, 523] on button "View More" at bounding box center [647, 523] width 955 height 39
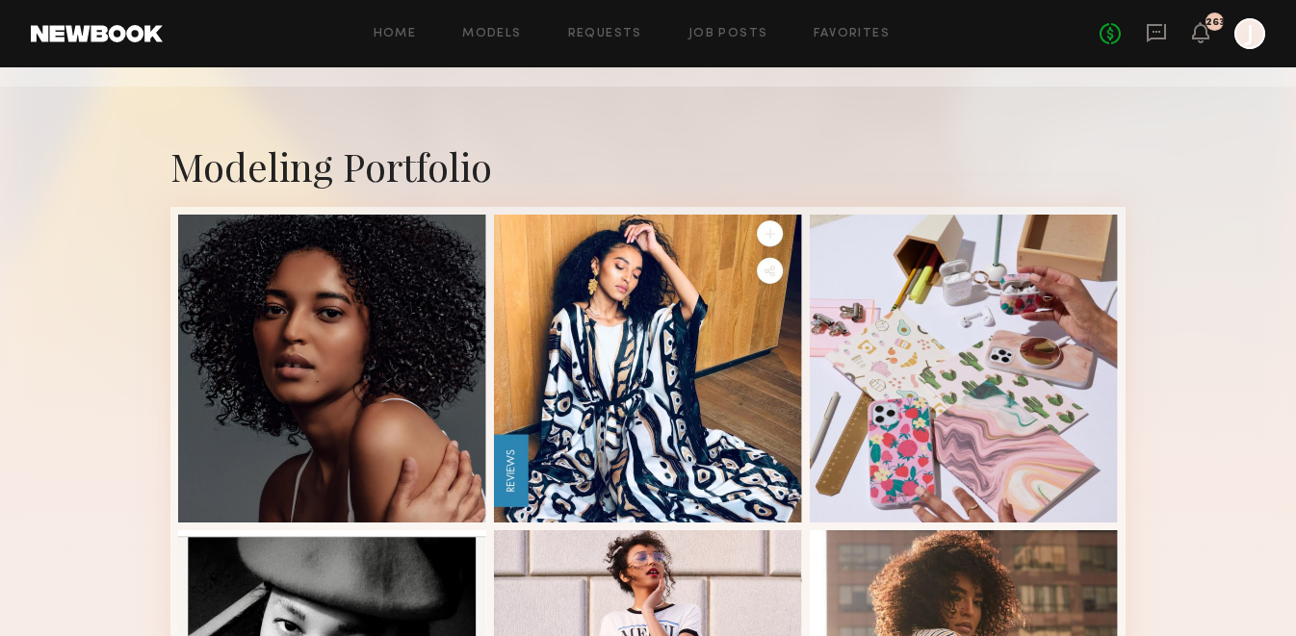
scroll to position [285, 0]
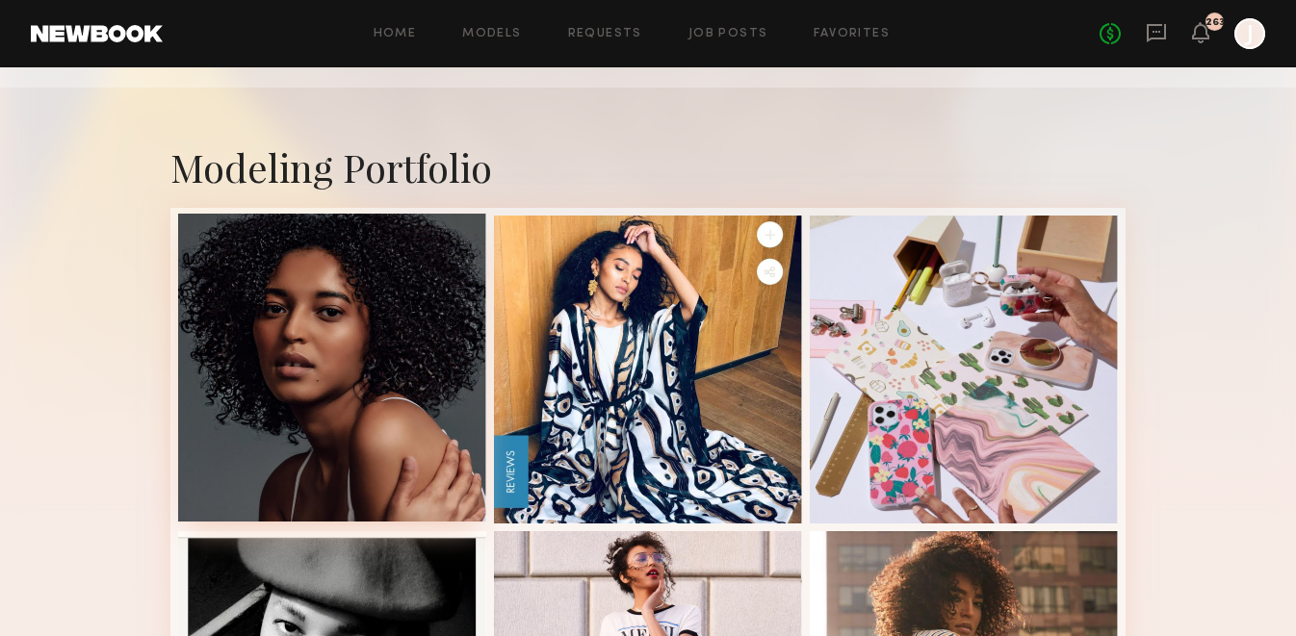
click at [351, 377] on div at bounding box center [332, 368] width 308 height 308
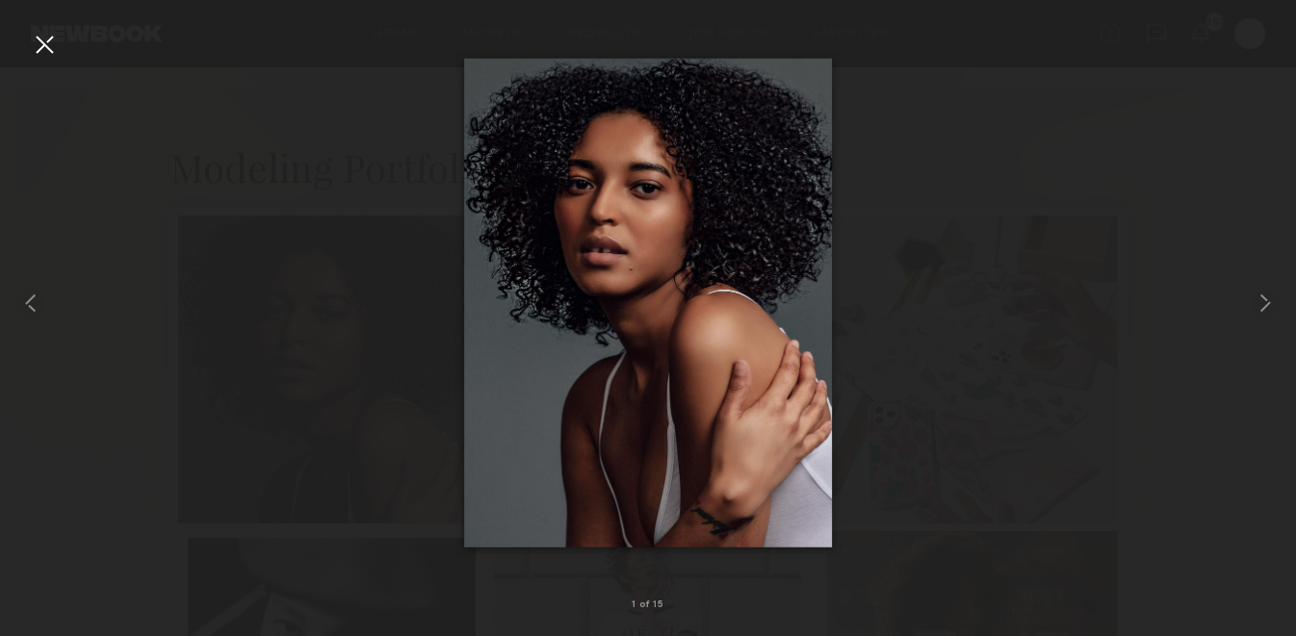
click at [36, 42] on div at bounding box center [44, 44] width 31 height 31
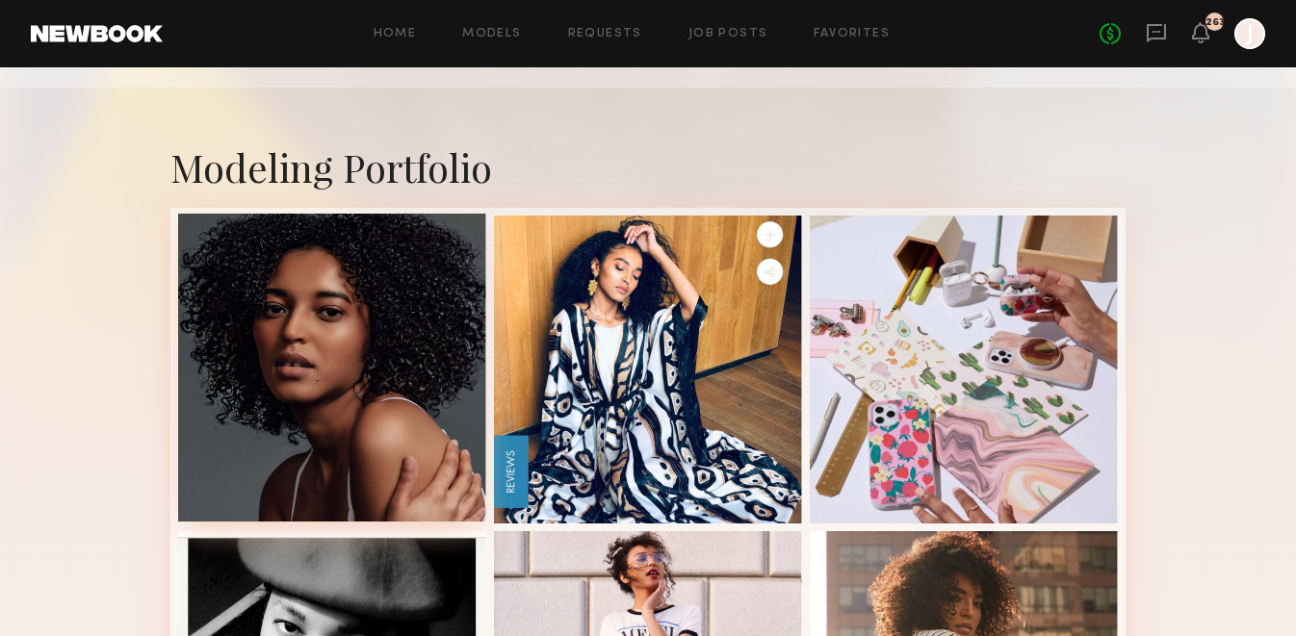
scroll to position [0, 0]
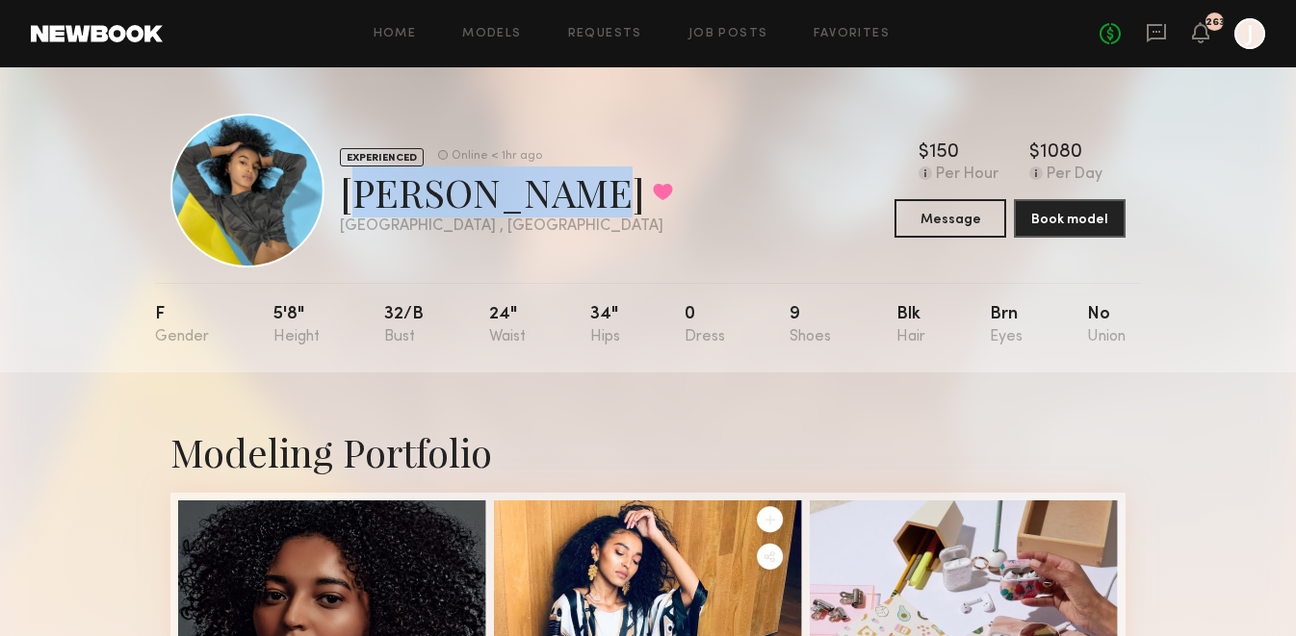
drag, startPoint x: 345, startPoint y: 194, endPoint x: 555, endPoint y: 194, distance: 209.9
click at [556, 197] on div "[PERSON_NAME] Favorited" at bounding box center [506, 192] width 333 height 51
copy div "[PERSON_NAME]"
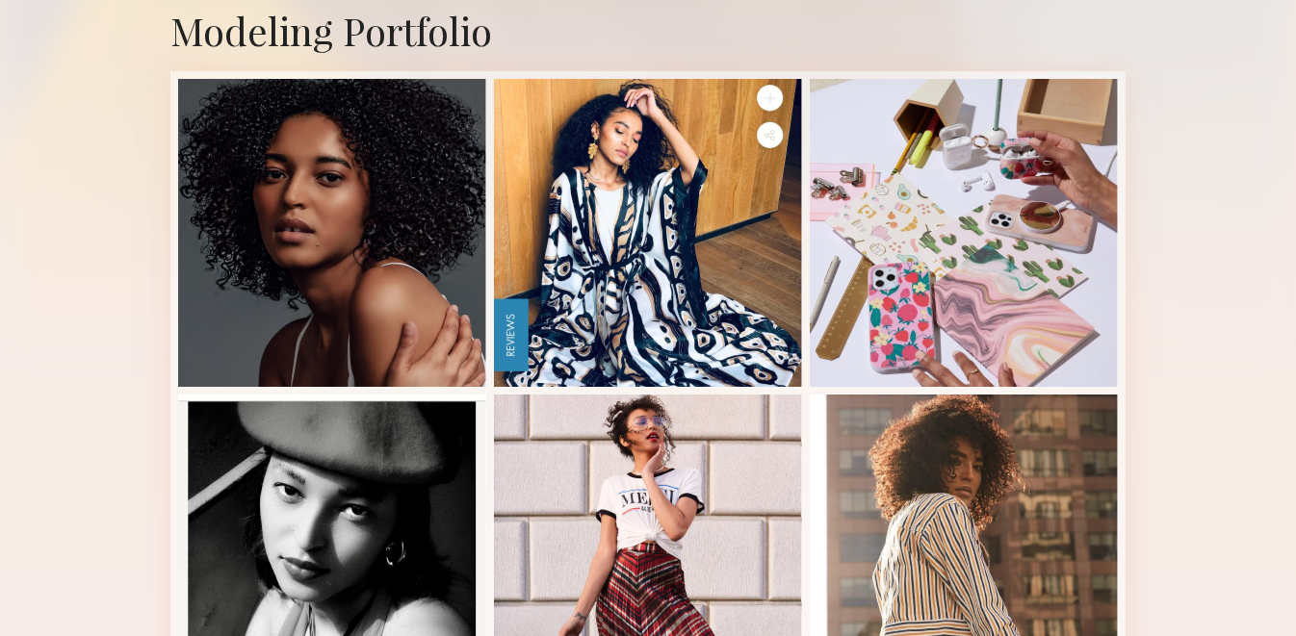
scroll to position [424, 0]
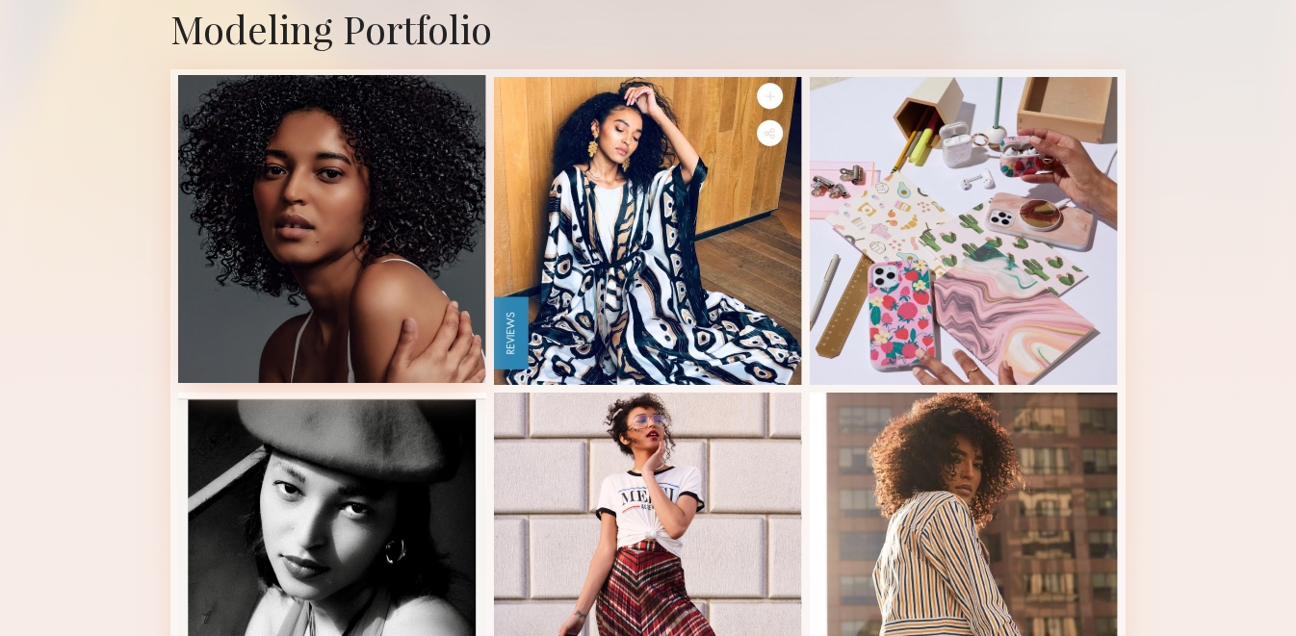
click at [403, 196] on div at bounding box center [332, 229] width 308 height 308
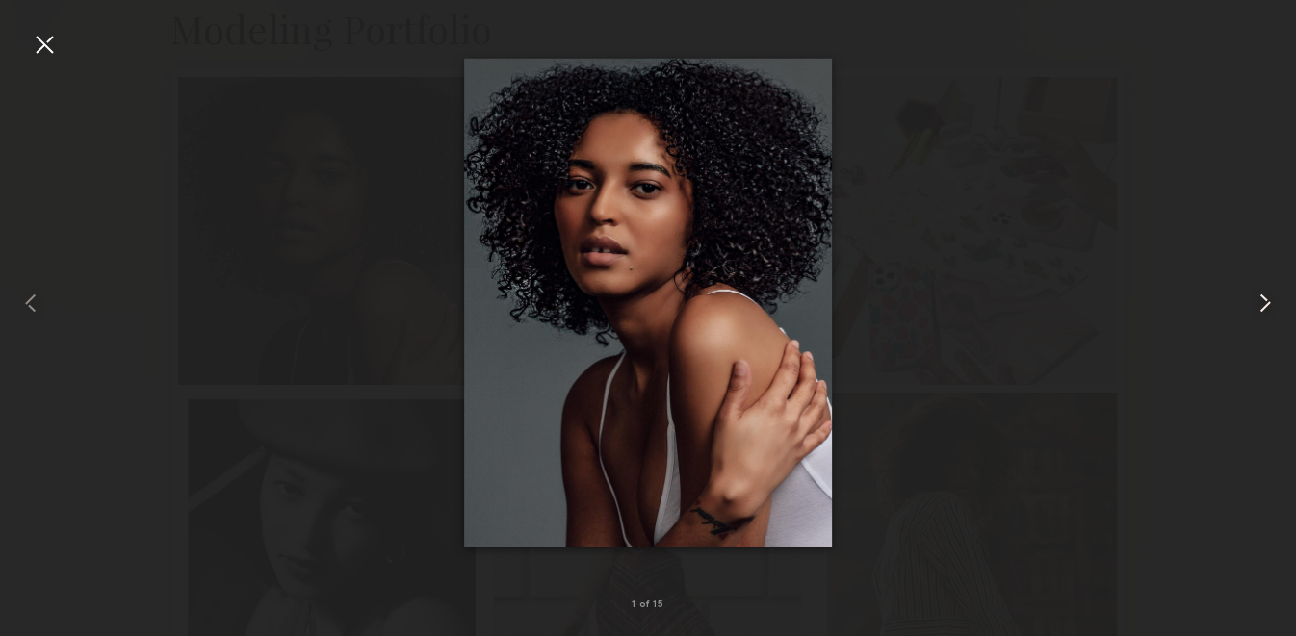
click at [1257, 291] on common-icon at bounding box center [1265, 303] width 31 height 31
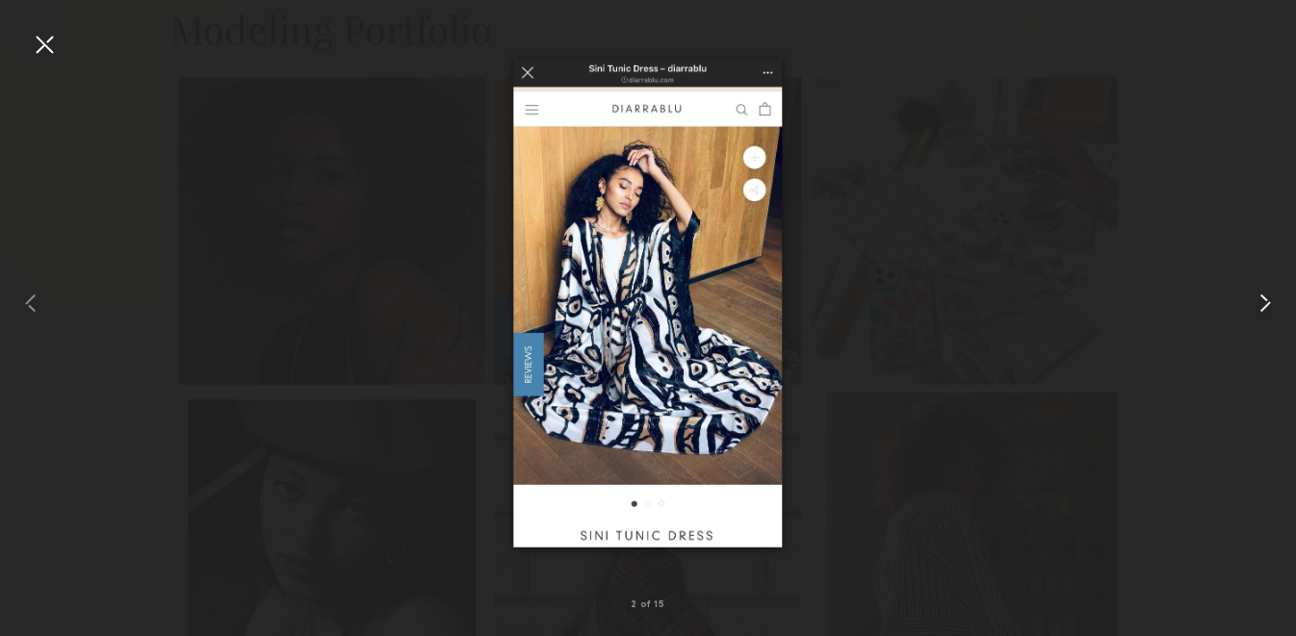
click at [1259, 293] on common-icon at bounding box center [1265, 303] width 31 height 31
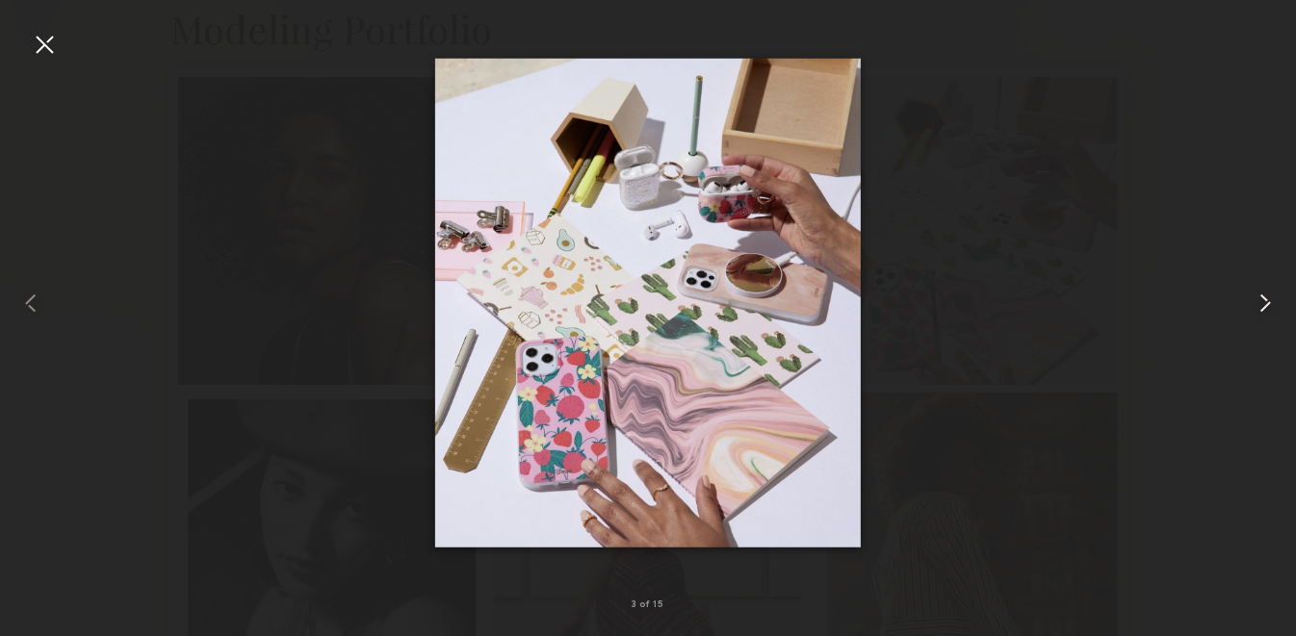
click at [1260, 294] on common-icon at bounding box center [1265, 303] width 31 height 31
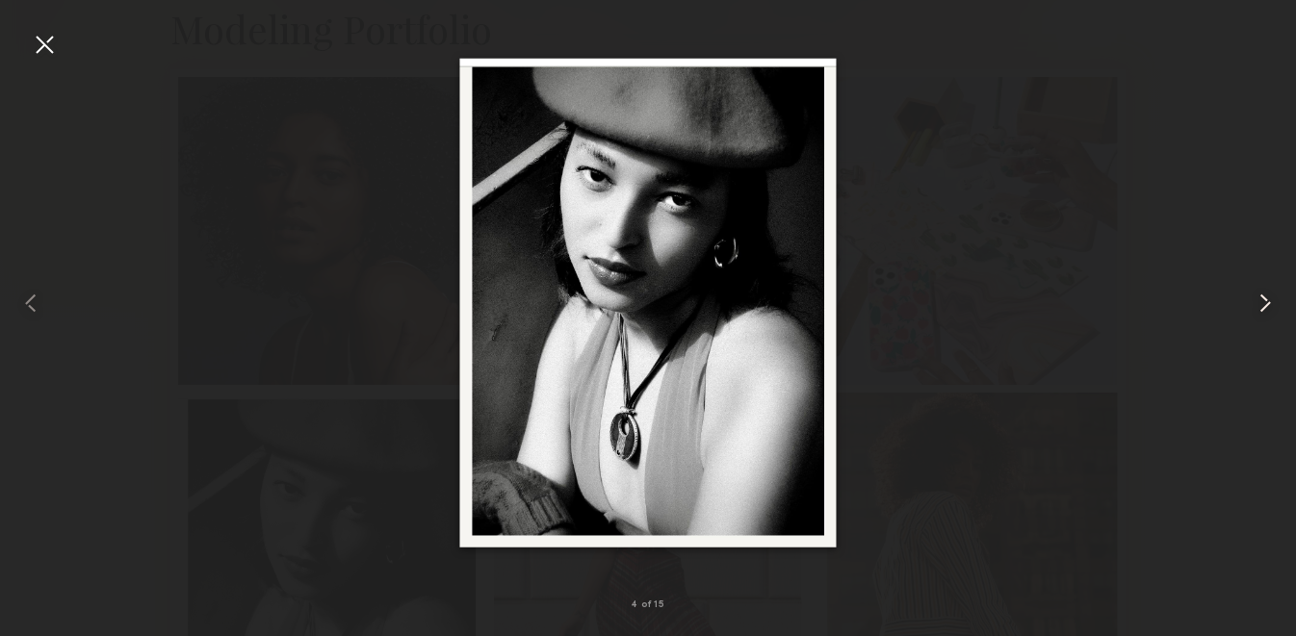
click at [1260, 294] on common-icon at bounding box center [1265, 303] width 31 height 31
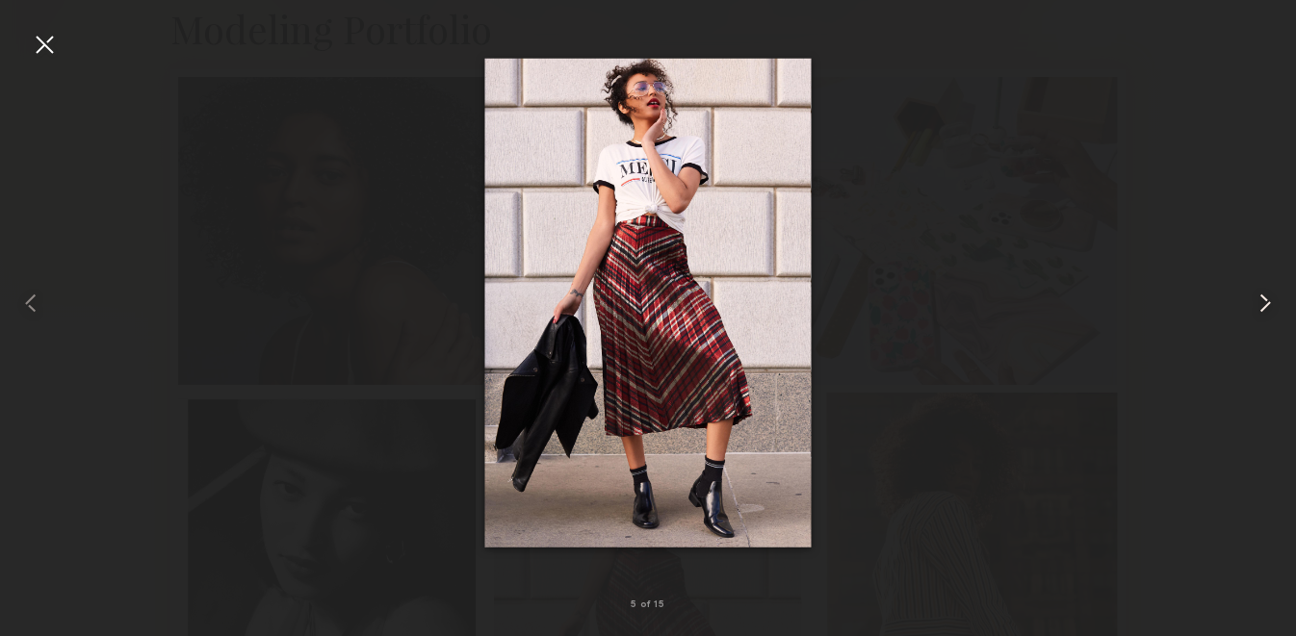
click at [1265, 316] on common-icon at bounding box center [1265, 303] width 31 height 31
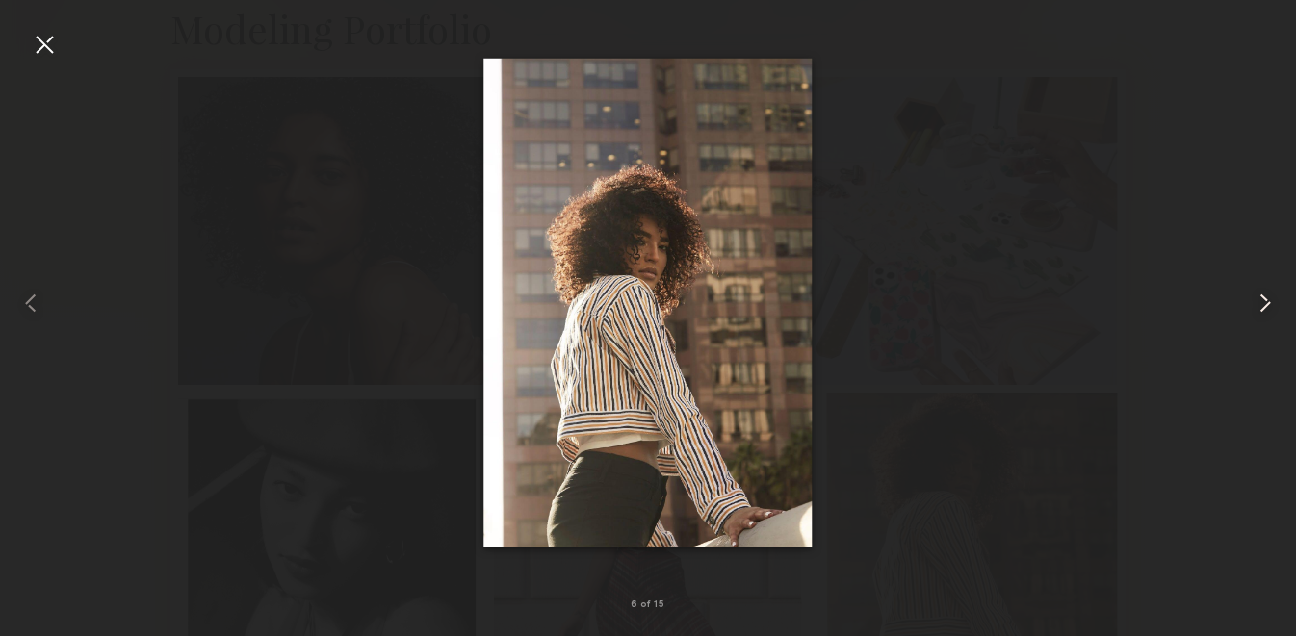
click at [1264, 314] on common-icon at bounding box center [1265, 303] width 31 height 31
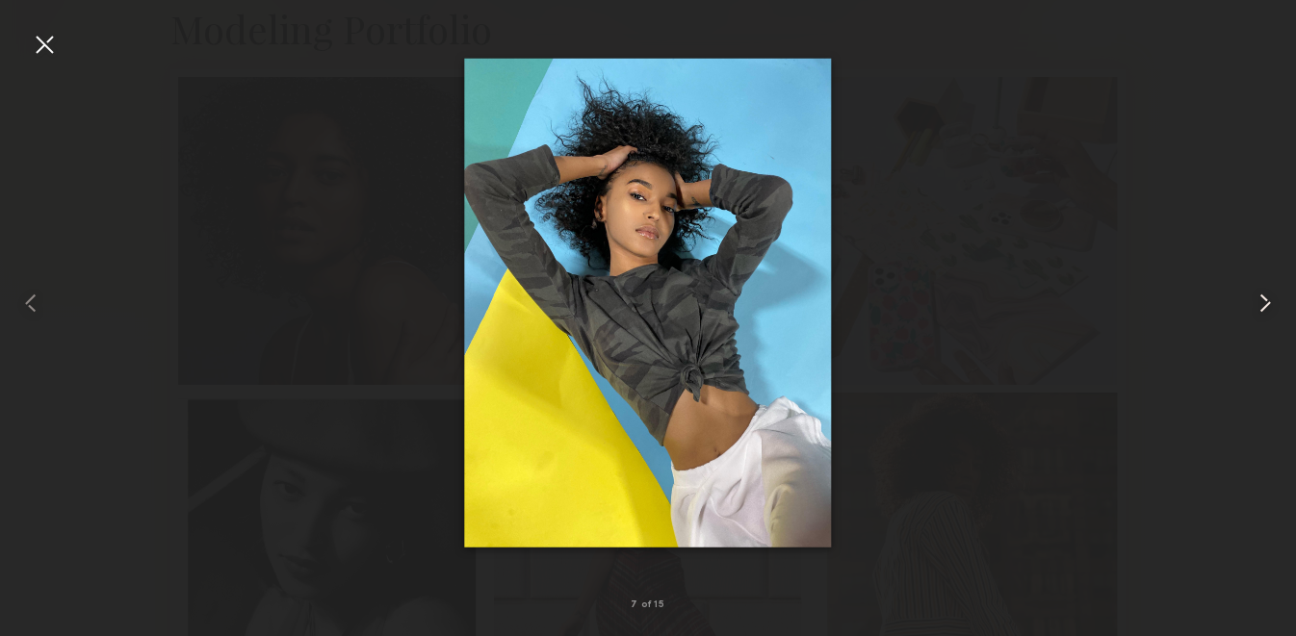
click at [1264, 314] on common-icon at bounding box center [1265, 303] width 31 height 31
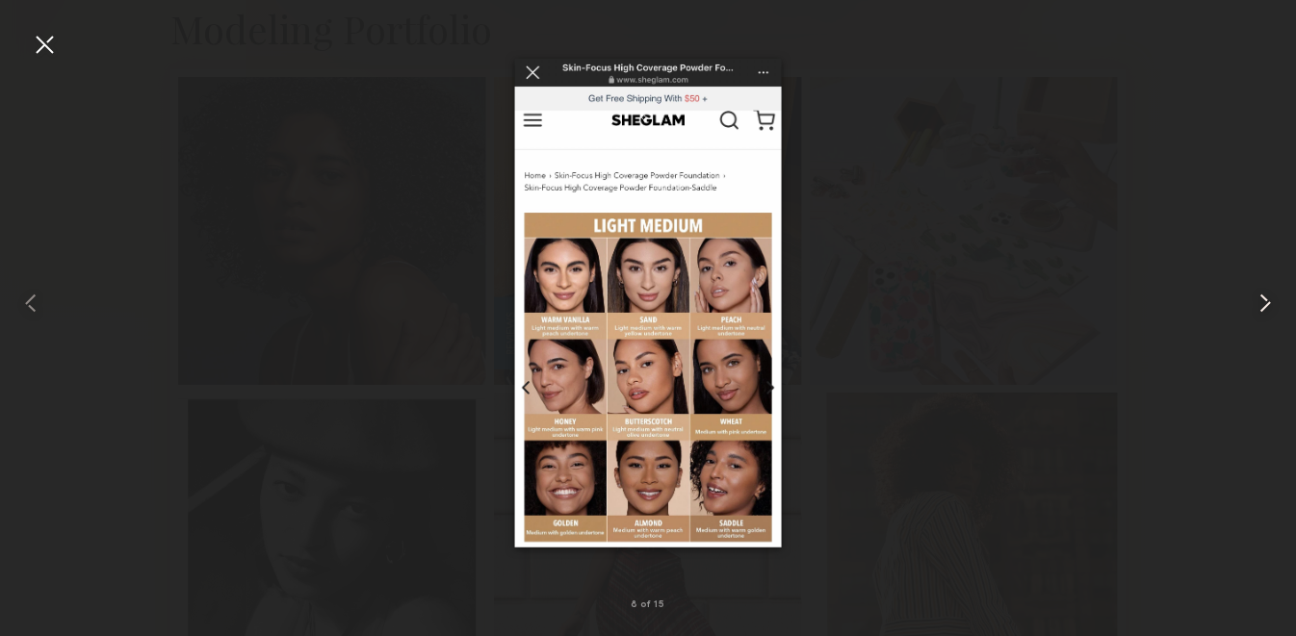
click at [1264, 314] on common-icon at bounding box center [1265, 303] width 31 height 31
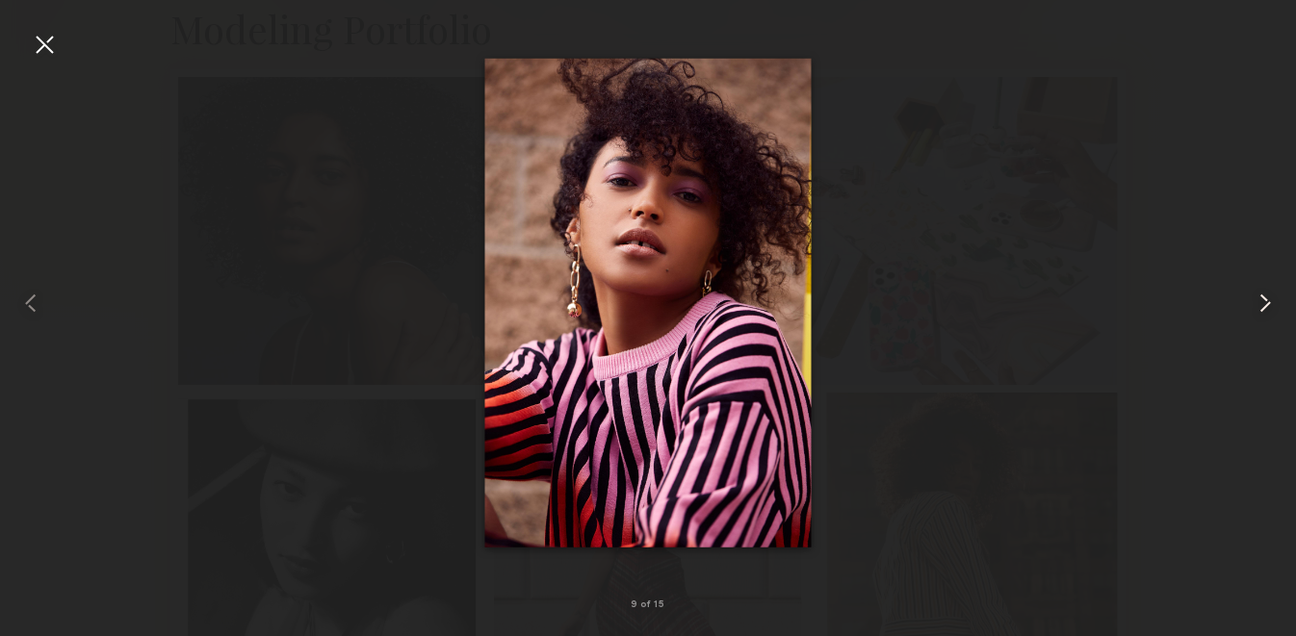
click at [1271, 301] on common-icon at bounding box center [1265, 303] width 31 height 31
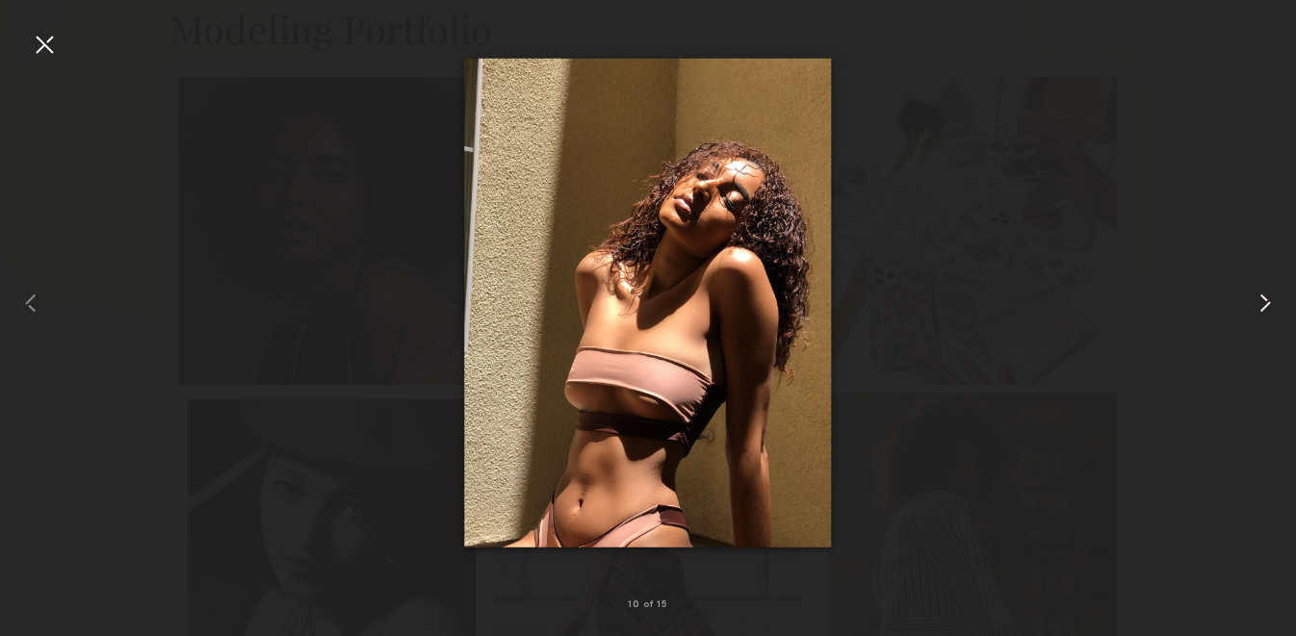
click at [1276, 314] on common-icon at bounding box center [1265, 303] width 31 height 31
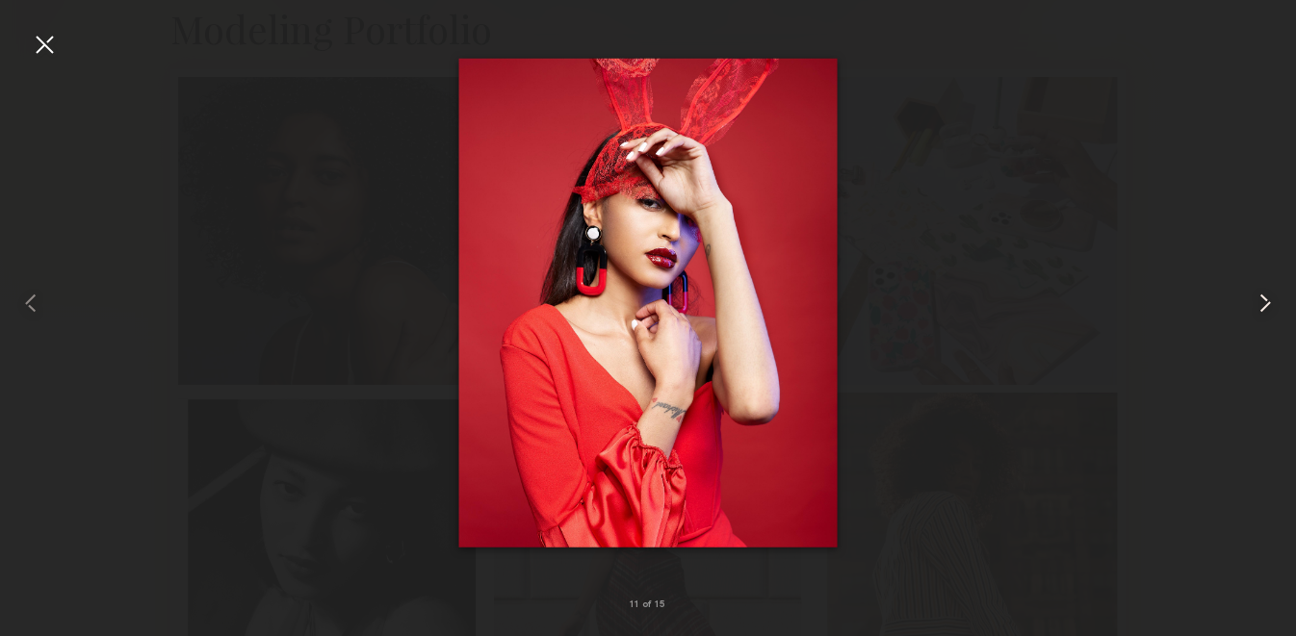
click at [1272, 311] on common-icon at bounding box center [1265, 303] width 31 height 31
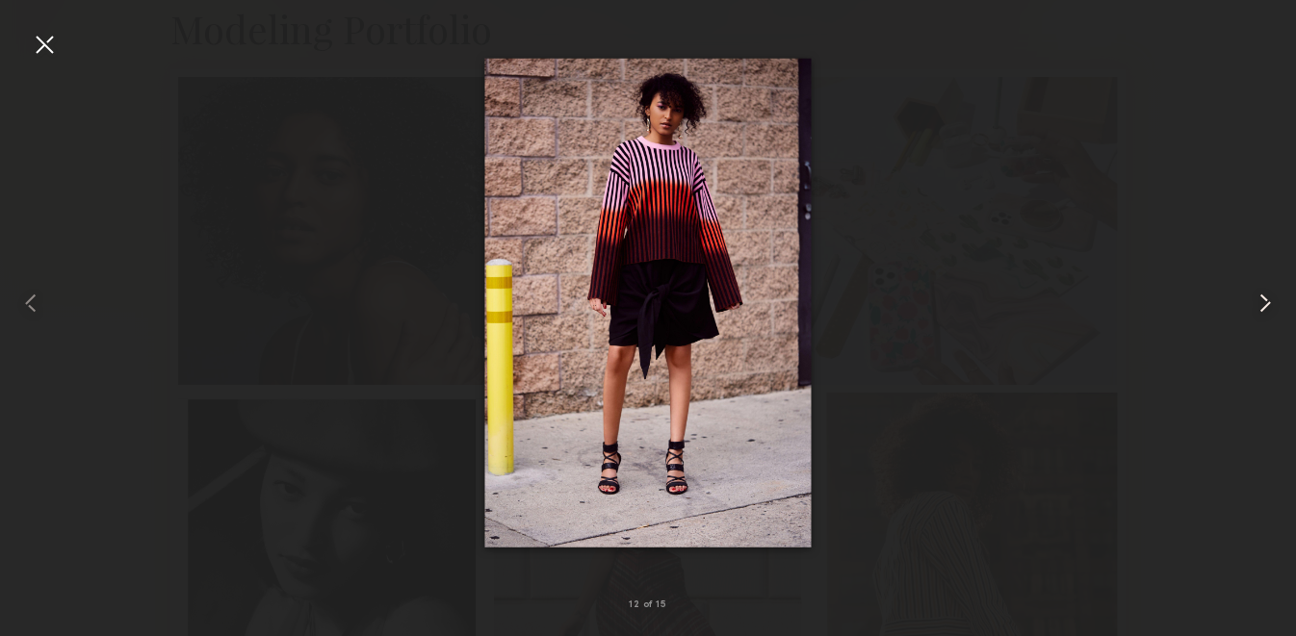
click at [1272, 311] on common-icon at bounding box center [1265, 303] width 31 height 31
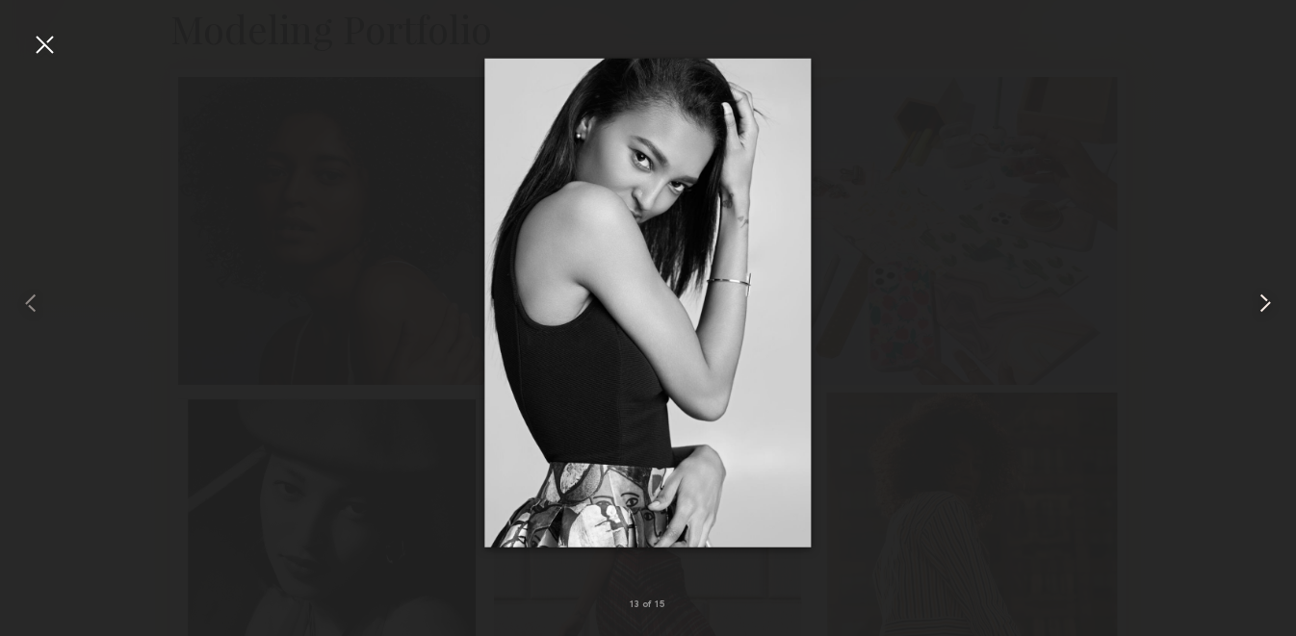
click at [1272, 311] on common-icon at bounding box center [1265, 303] width 31 height 31
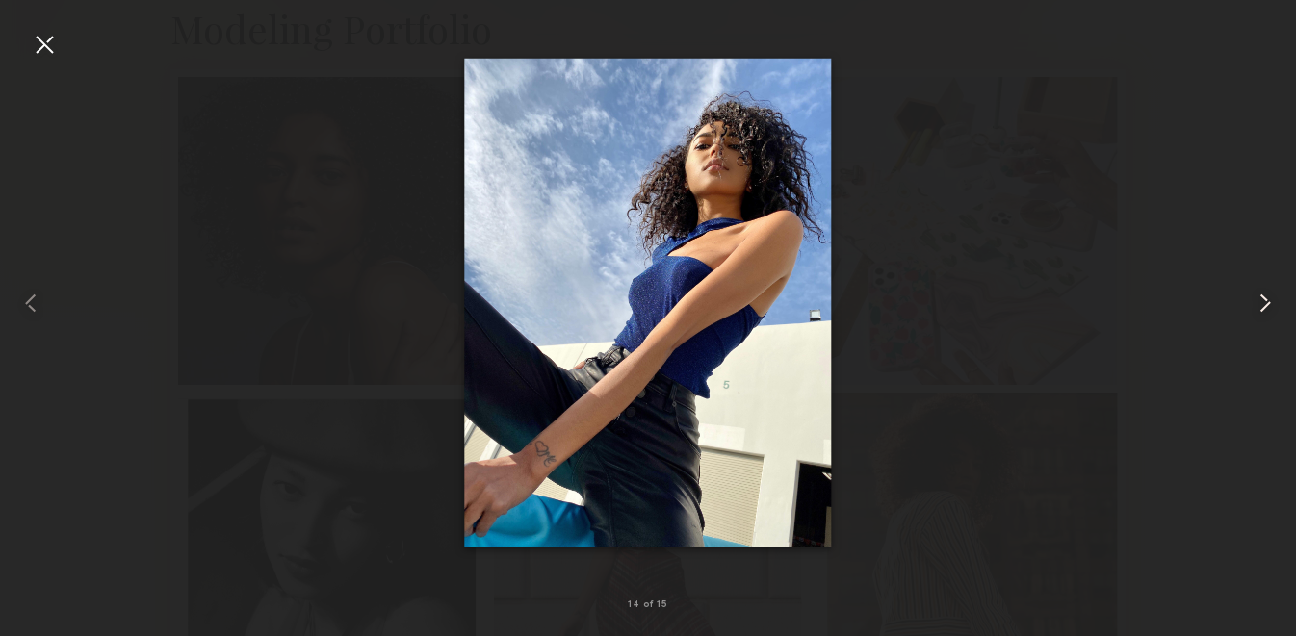
click at [1272, 311] on common-icon at bounding box center [1265, 303] width 31 height 31
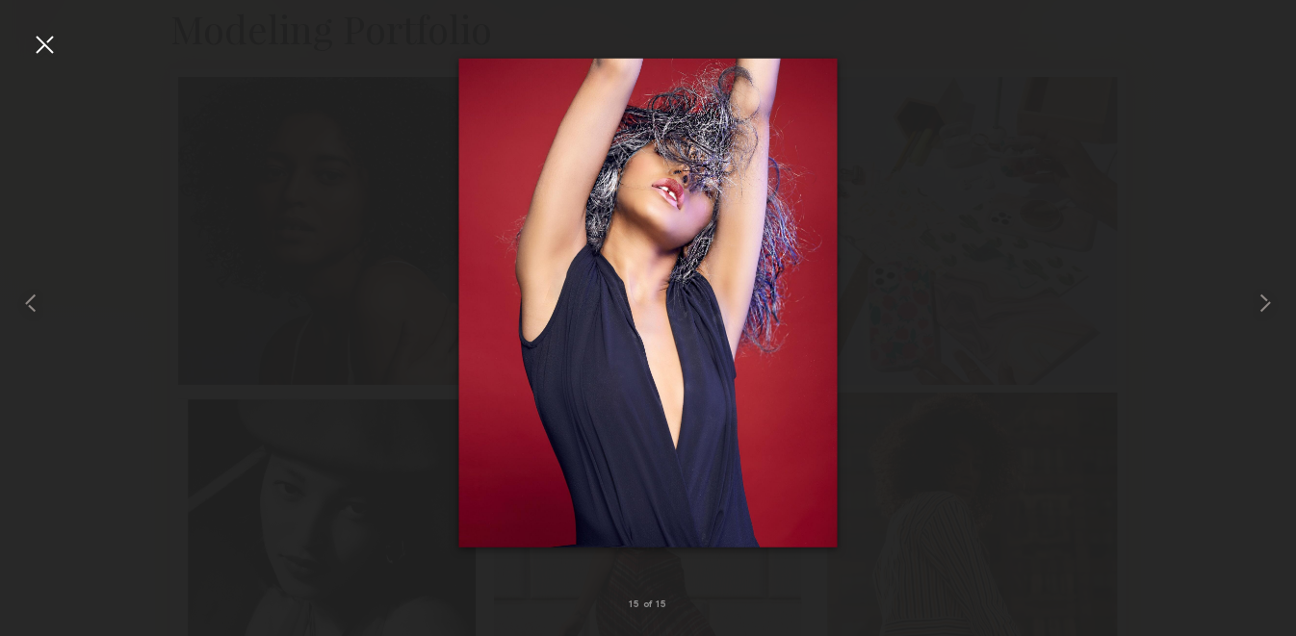
click at [41, 42] on div at bounding box center [44, 44] width 31 height 31
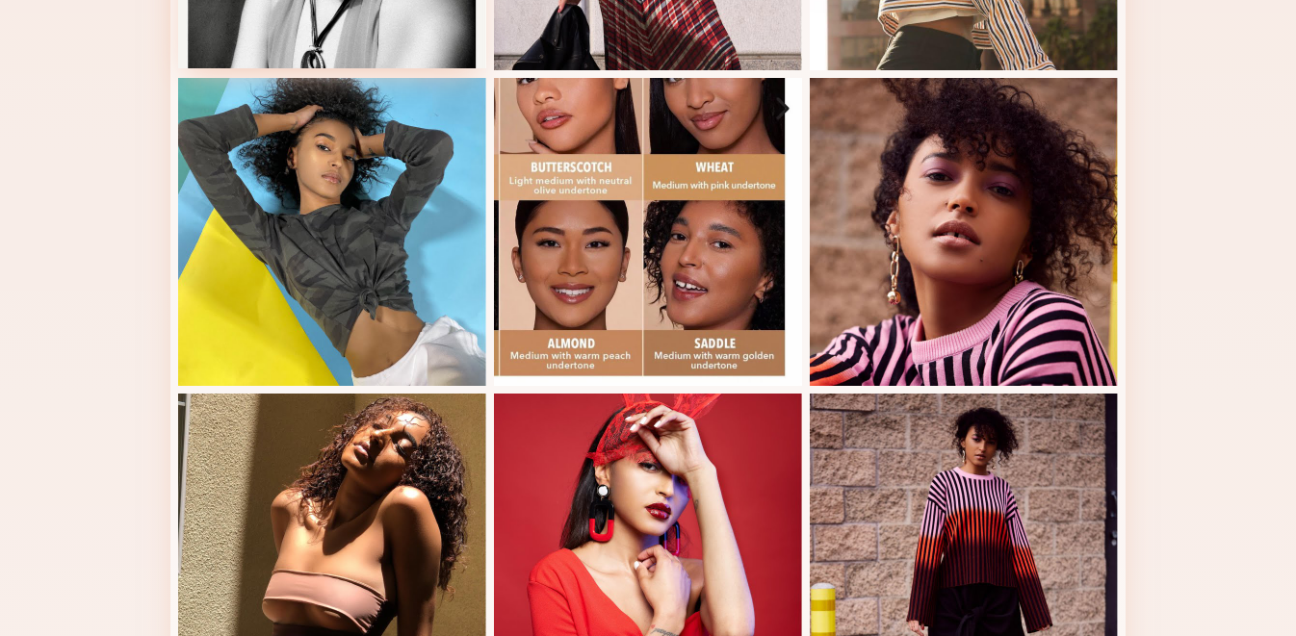
scroll to position [940, 0]
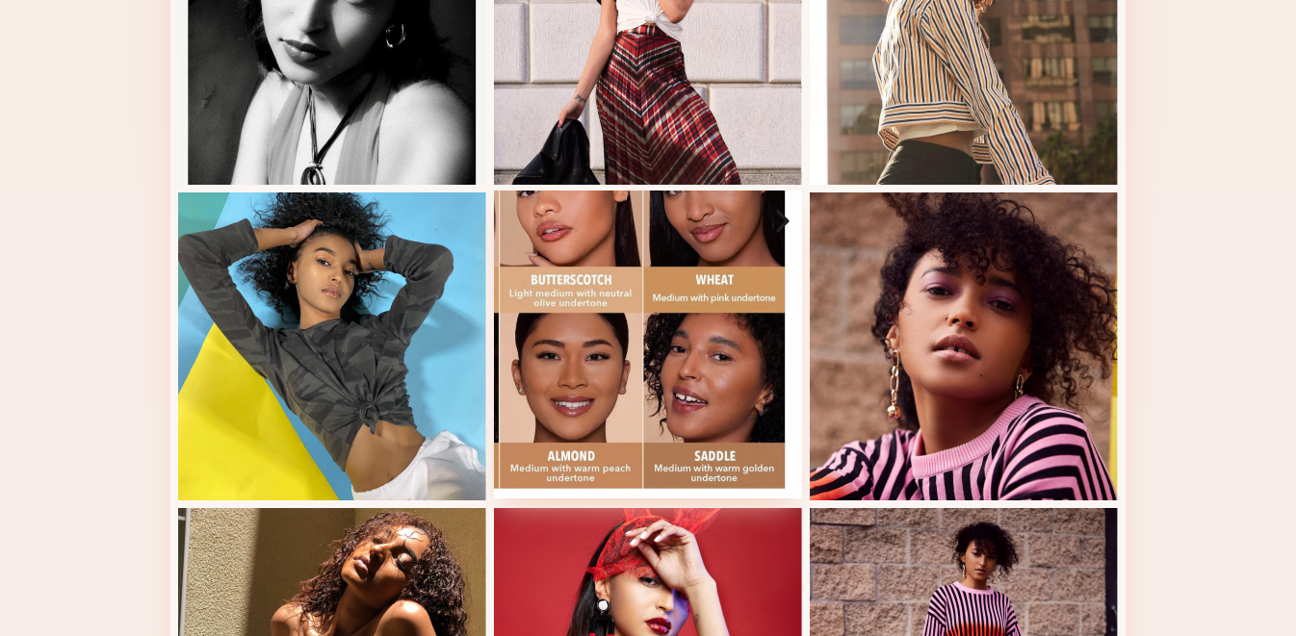
click at [668, 369] on div at bounding box center [648, 345] width 308 height 308
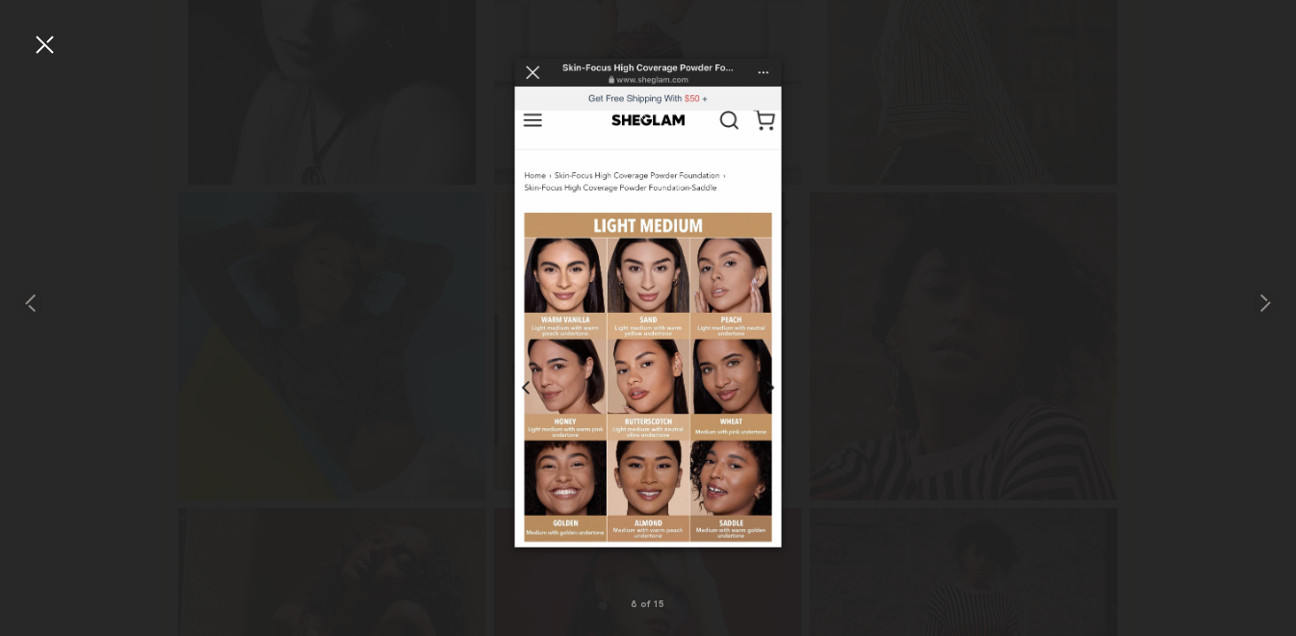
click at [46, 42] on div at bounding box center [44, 44] width 31 height 31
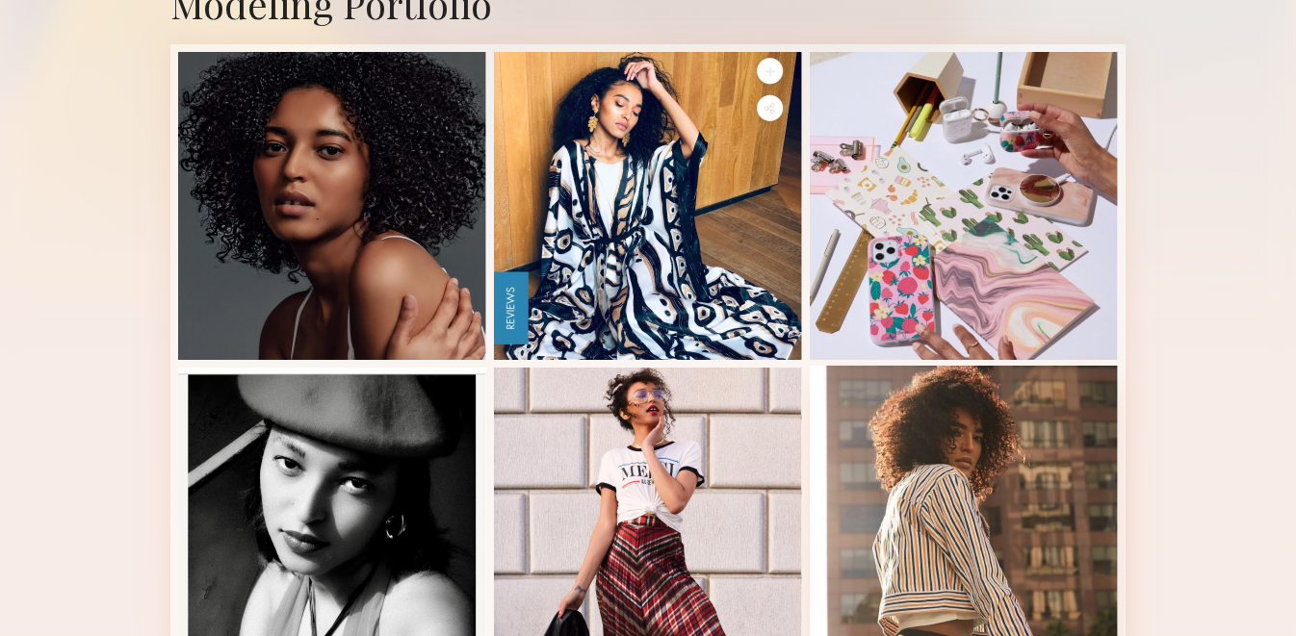
scroll to position [440, 0]
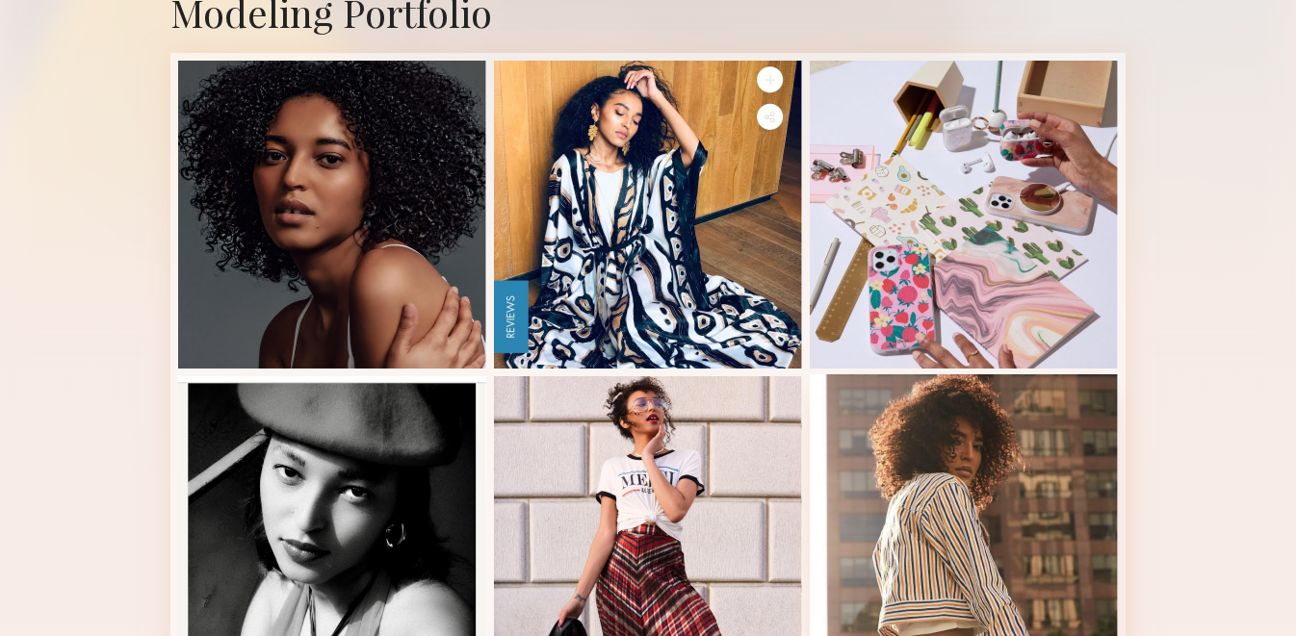
click at [934, 449] on div at bounding box center [964, 529] width 308 height 308
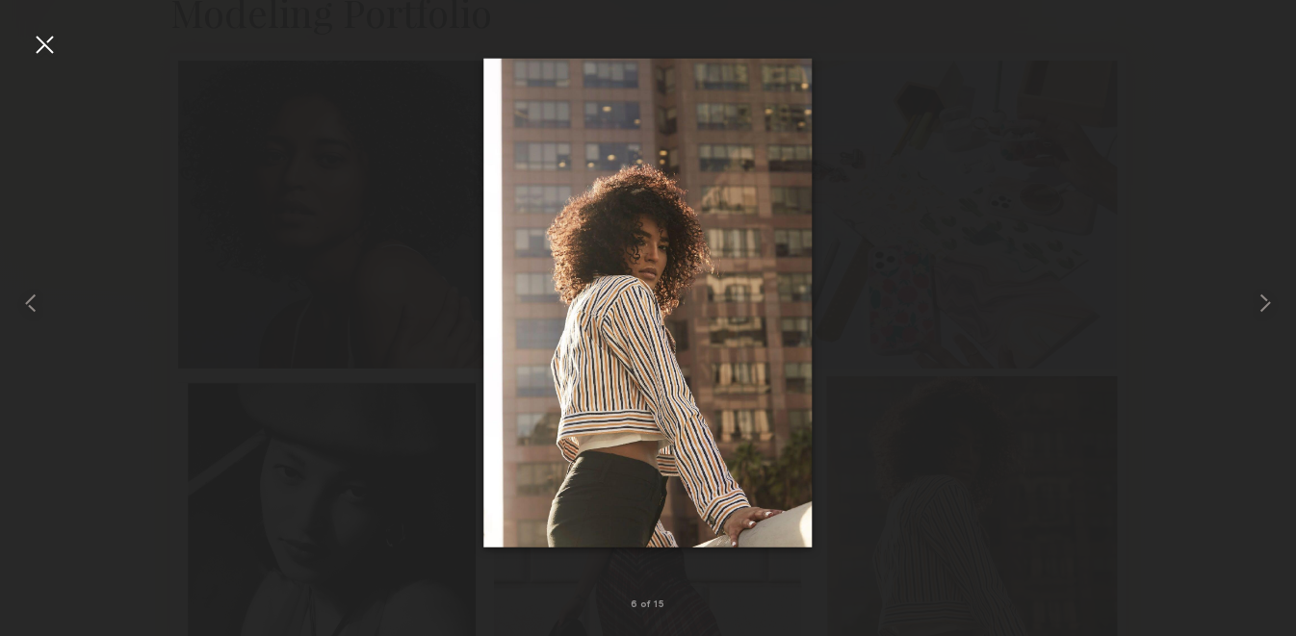
click at [35, 34] on div at bounding box center [44, 44] width 31 height 31
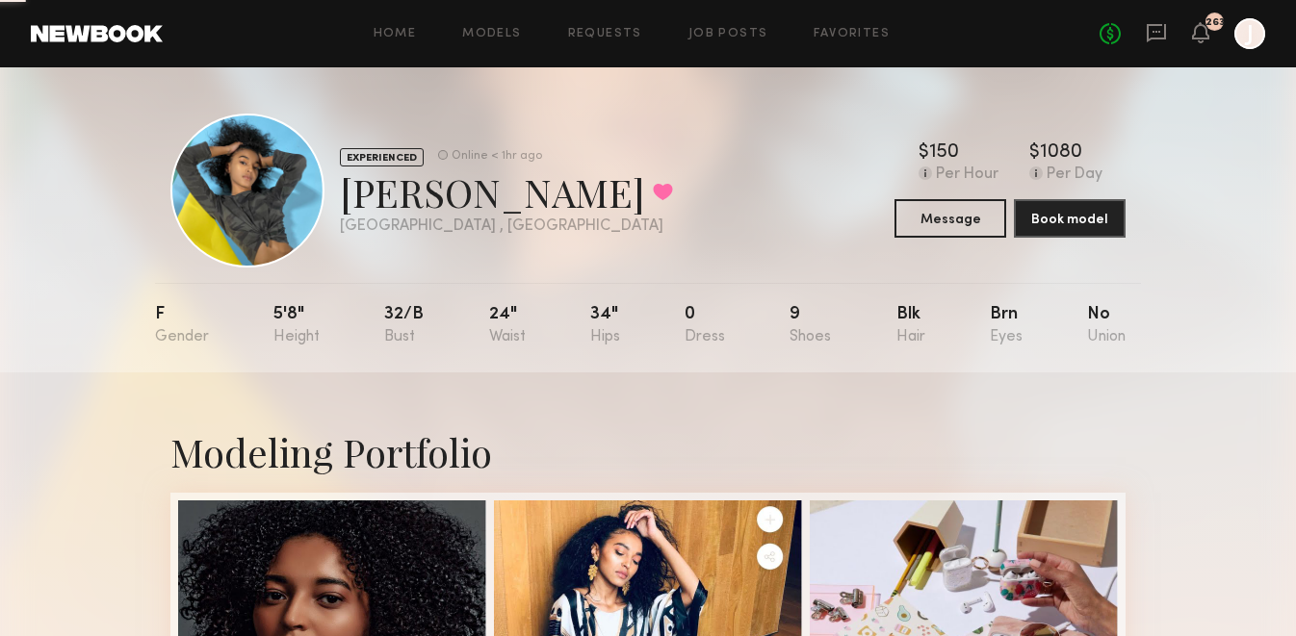
click at [503, 200] on div "EXPERIENCED Online < 1hr ago [PERSON_NAME] Favorited [GEOGRAPHIC_DATA] , [GEOGR…" at bounding box center [421, 191] width 503 height 154
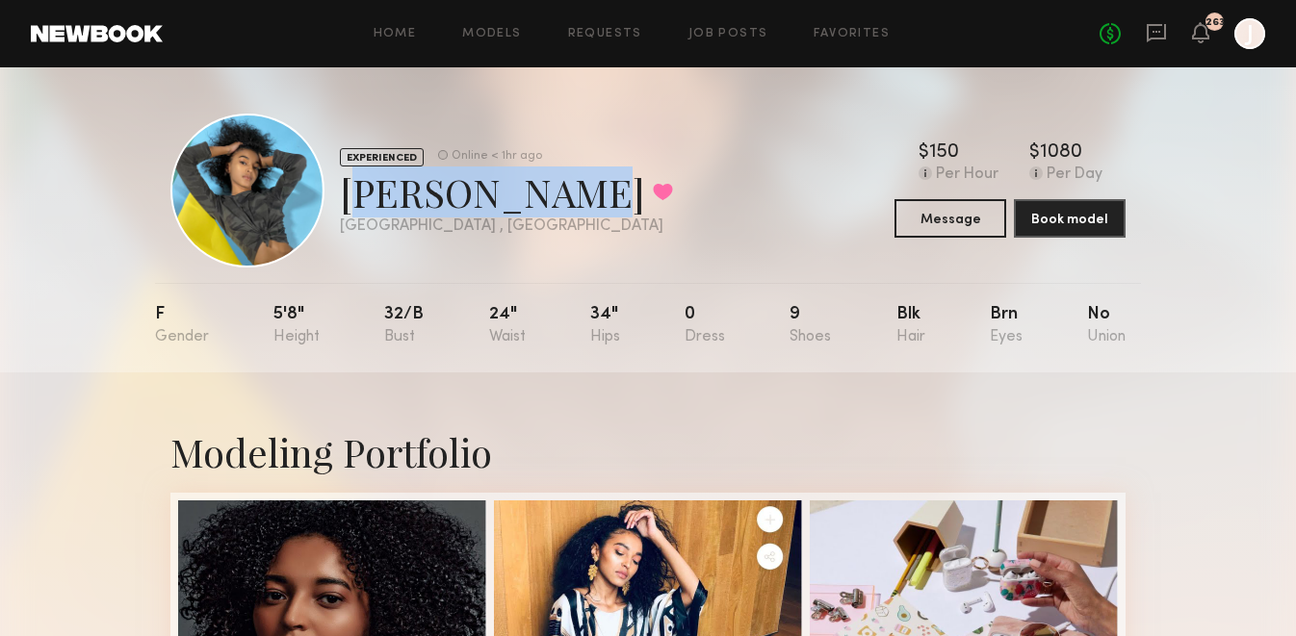
drag, startPoint x: 554, startPoint y: 204, endPoint x: 333, endPoint y: 203, distance: 220.5
click at [333, 203] on div "EXPERIENCED Online < 1hr ago Shameika H. Favorited Los Angeles , CA Online < 1h…" at bounding box center [421, 191] width 503 height 154
copy div "Shameika H."
click at [613, 36] on link "Requests" at bounding box center [605, 34] width 74 height 13
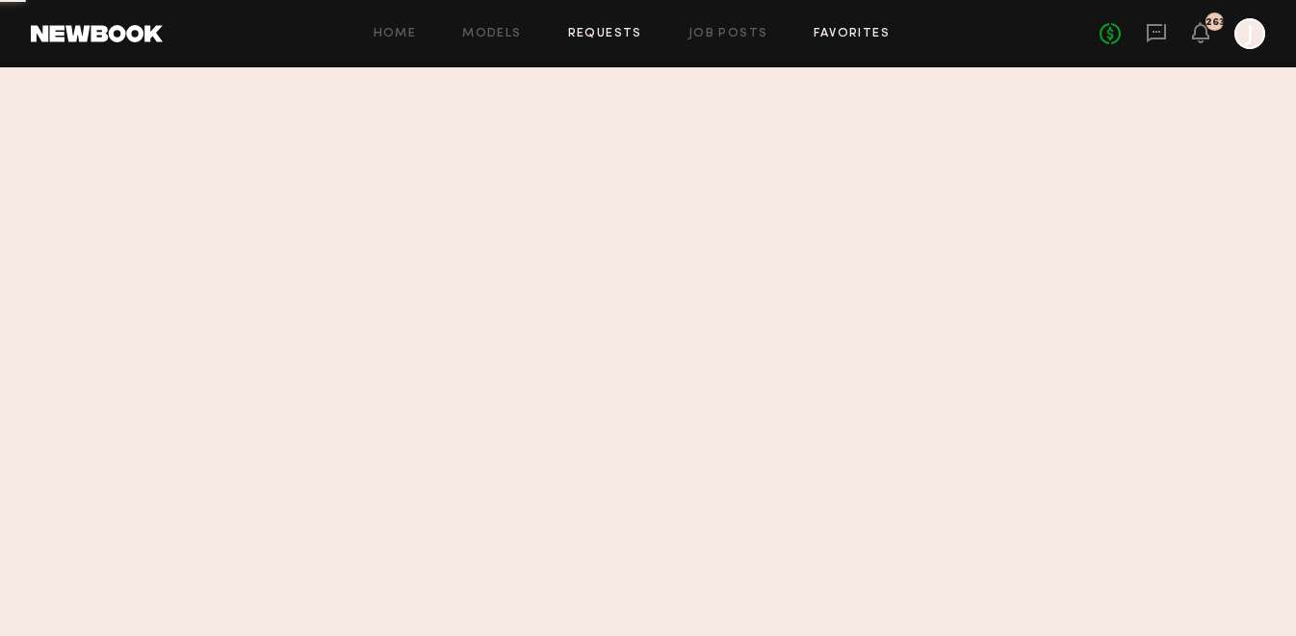
click at [853, 33] on link "Favorites" at bounding box center [852, 34] width 76 height 13
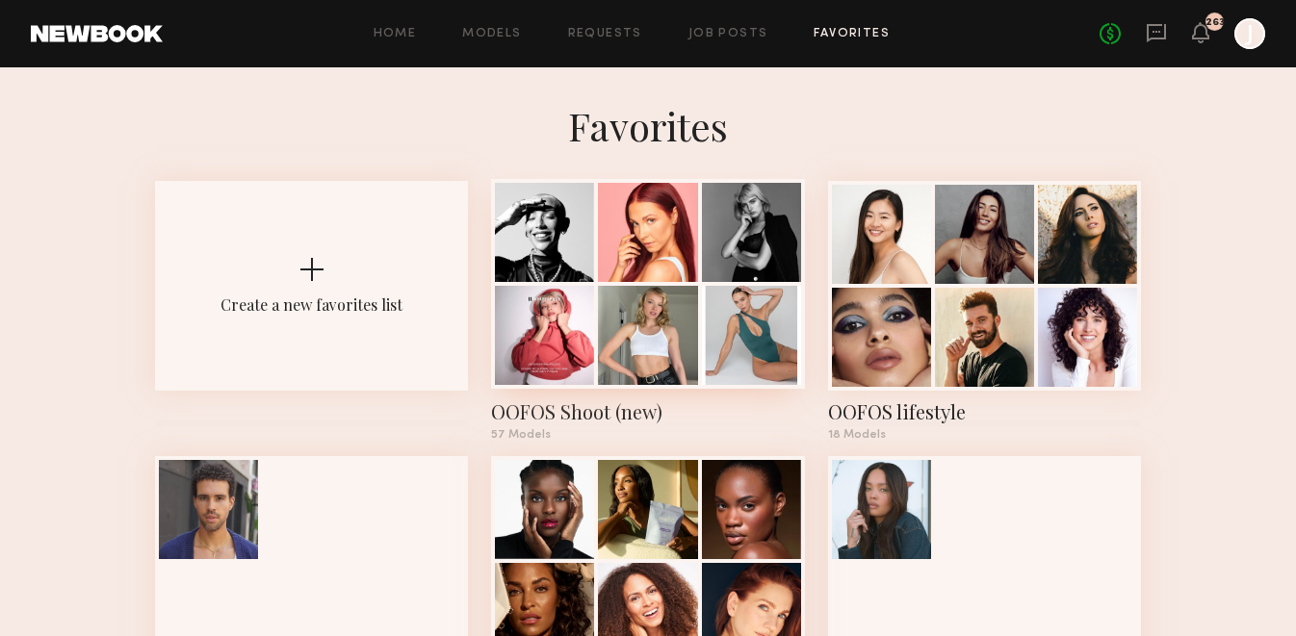
click at [699, 276] on div at bounding box center [647, 284] width 313 height 210
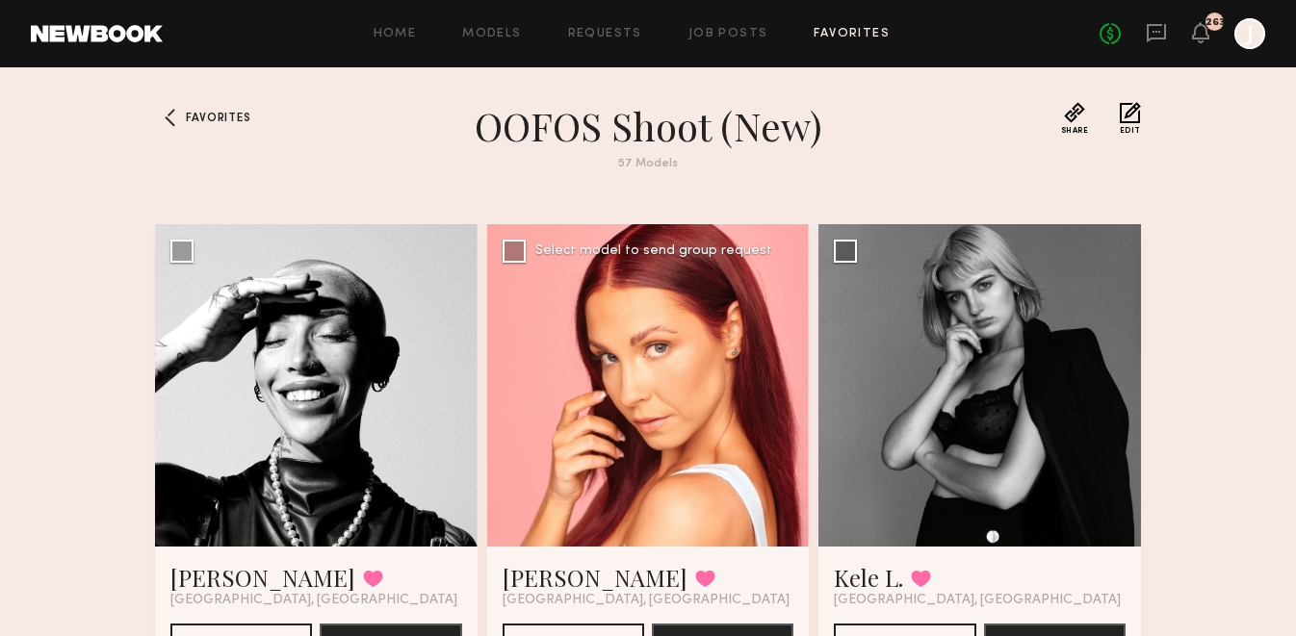
scroll to position [135, 0]
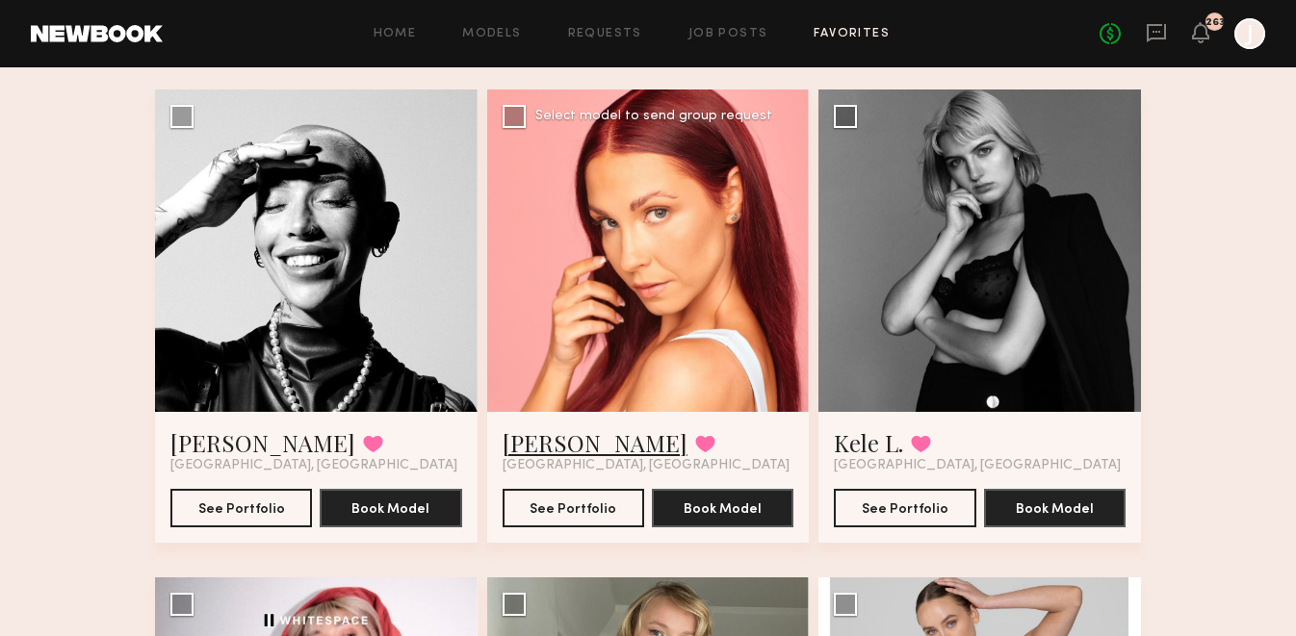
click at [523, 437] on link "Effie S." at bounding box center [595, 442] width 185 height 31
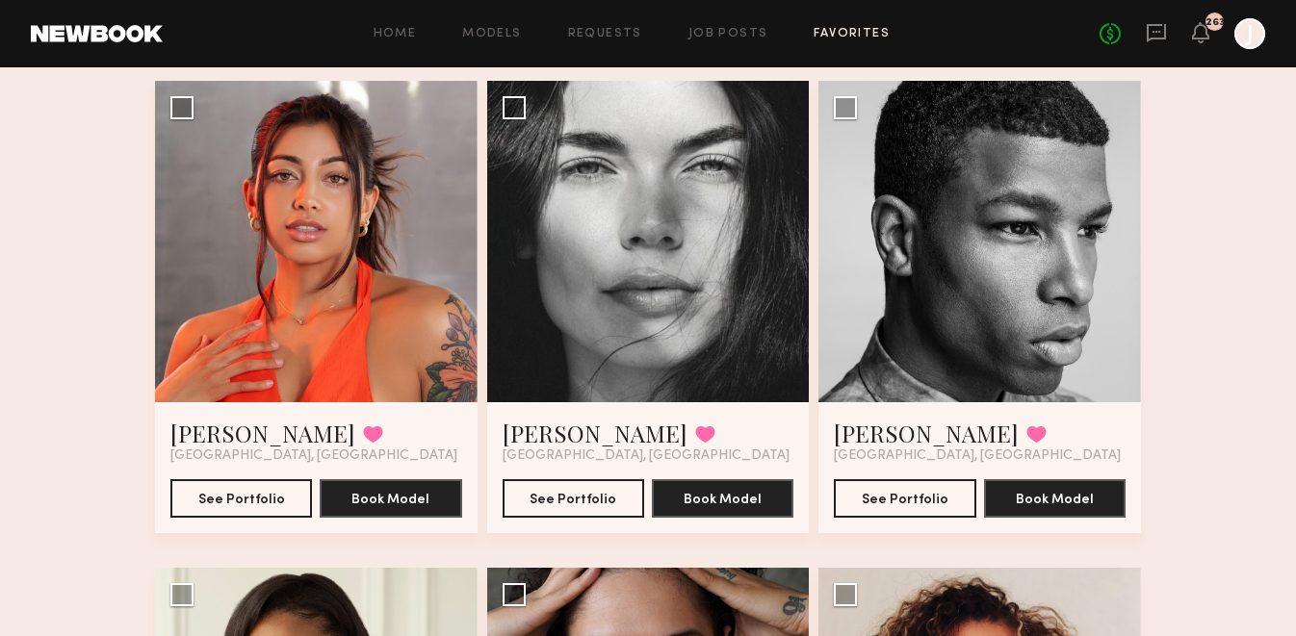
scroll to position [3515, 0]
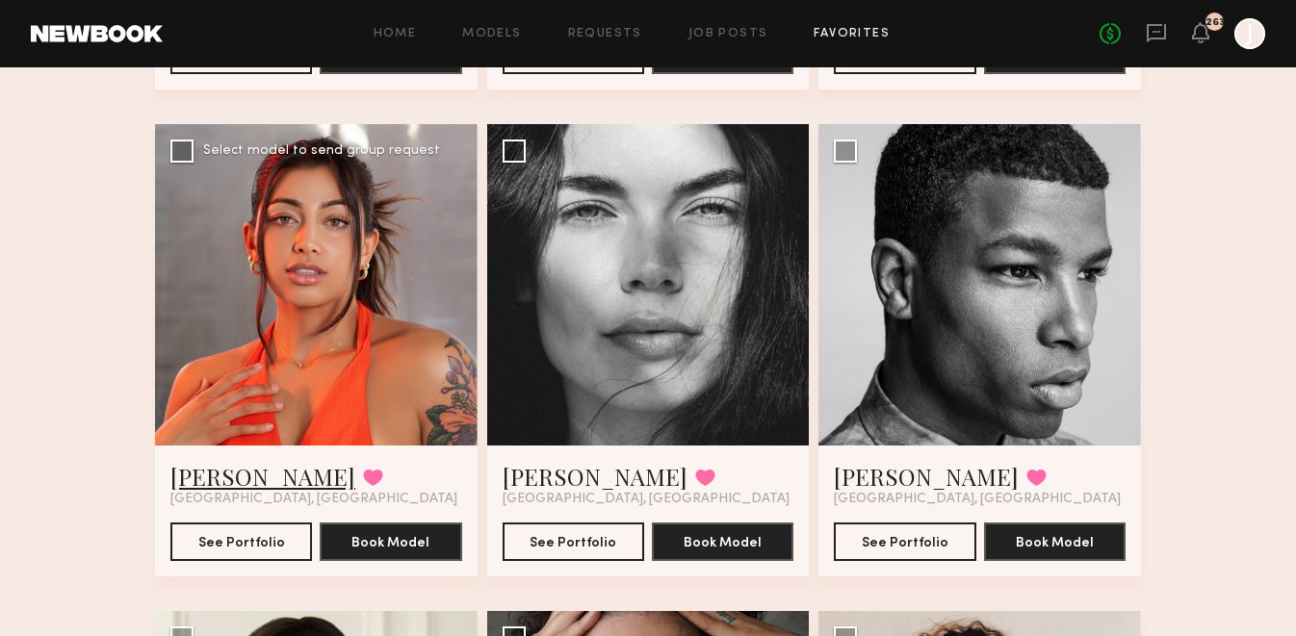
click at [200, 482] on link "[PERSON_NAME]" at bounding box center [262, 476] width 185 height 31
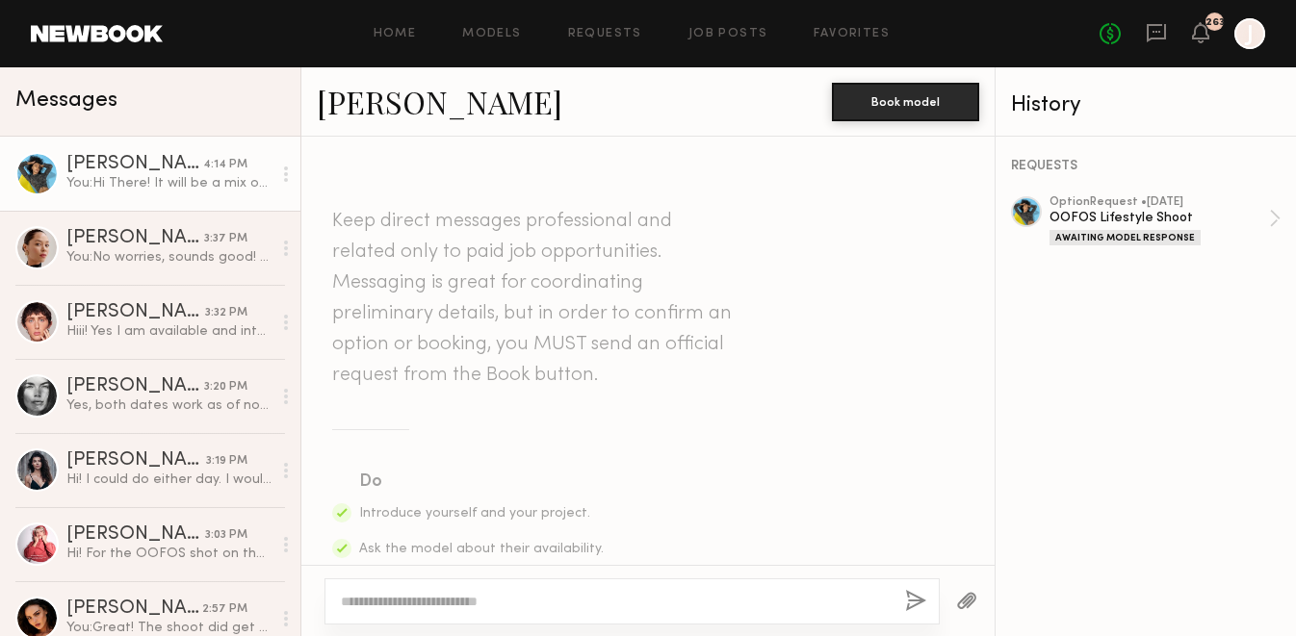
scroll to position [679, 0]
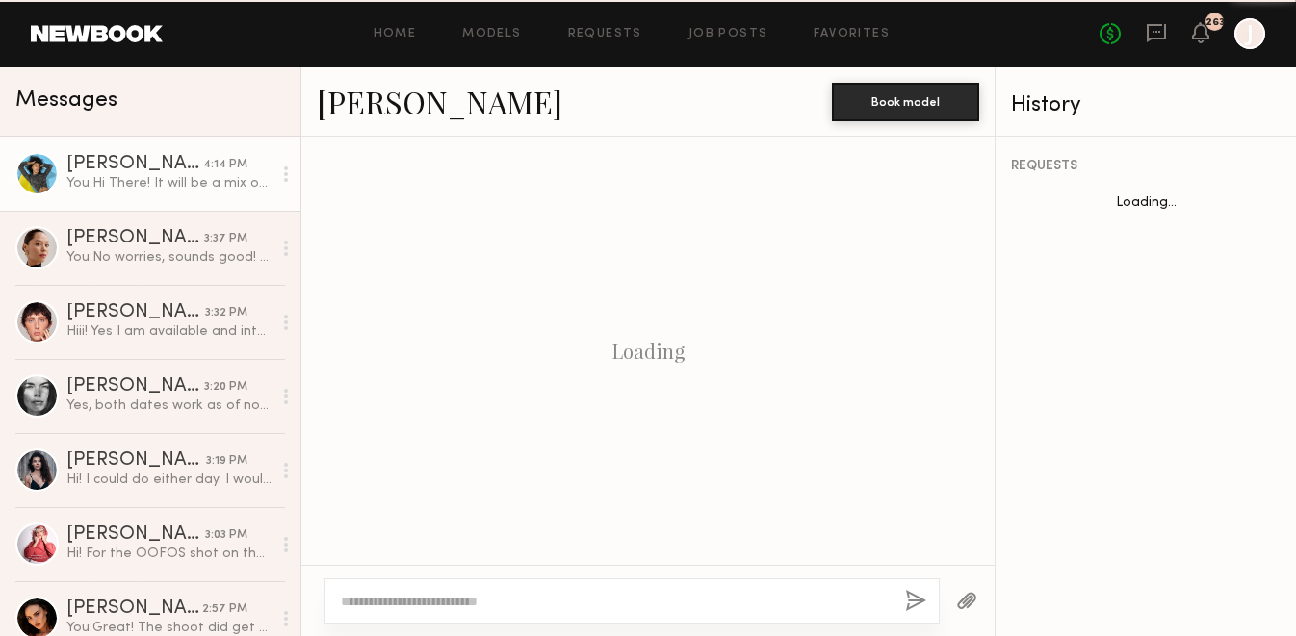
scroll to position [679, 0]
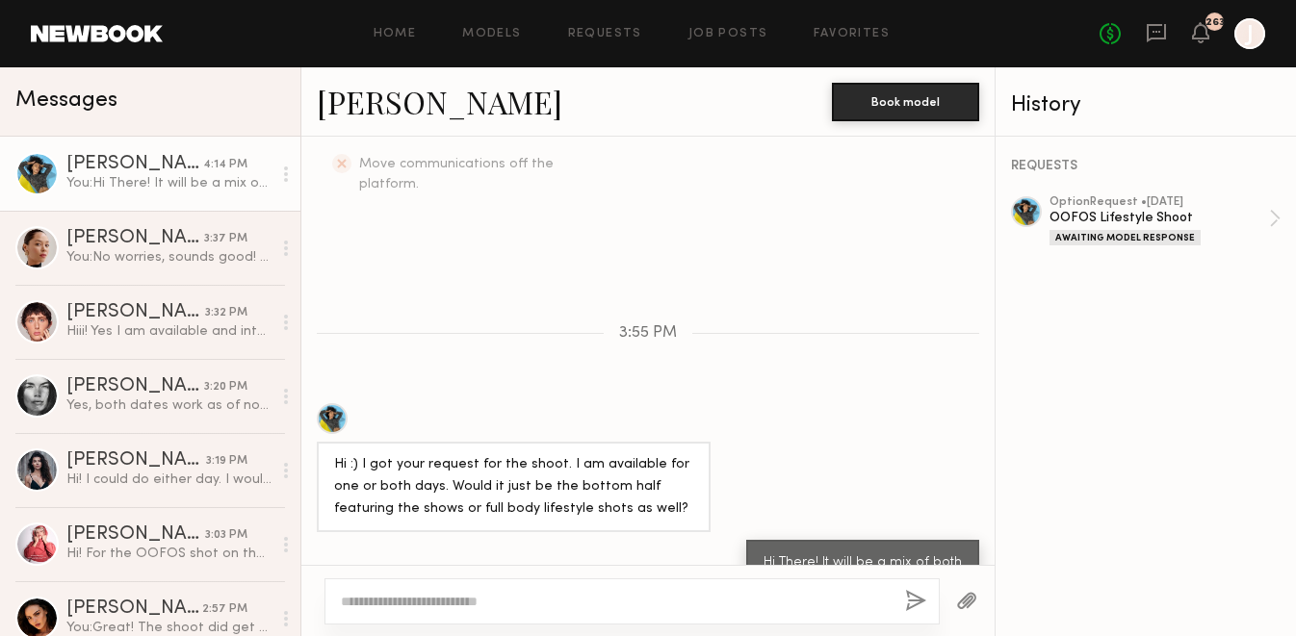
click at [594, 35] on link "Requests" at bounding box center [605, 34] width 74 height 13
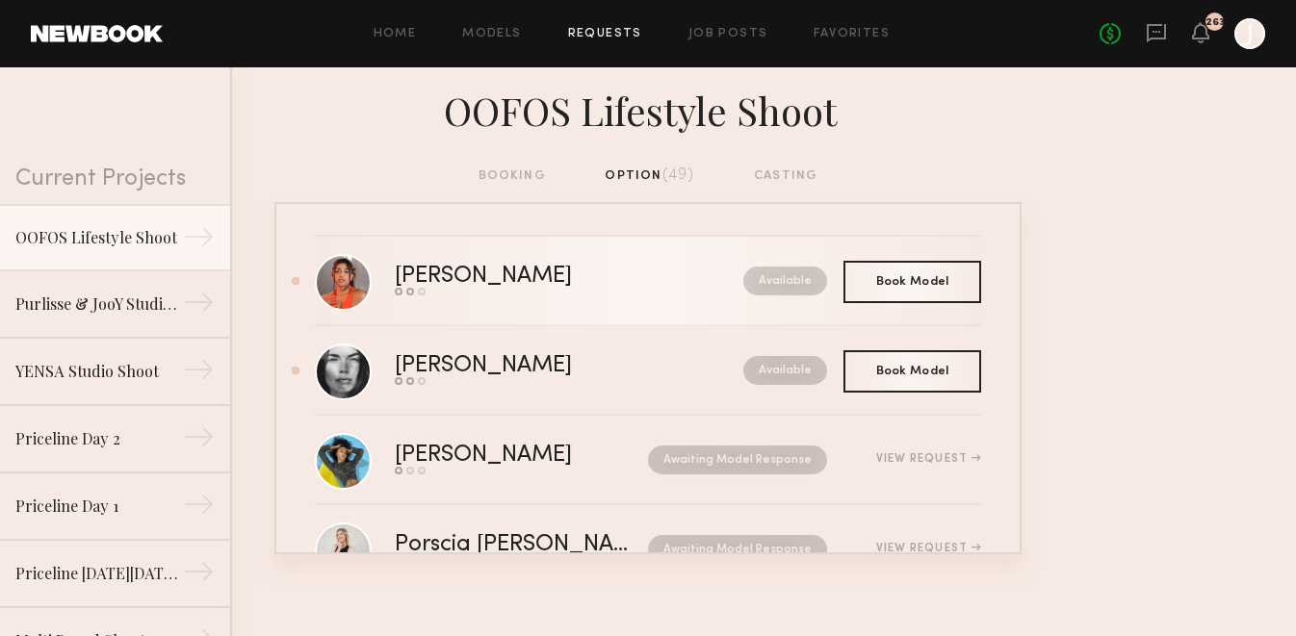
click at [410, 270] on div "[PERSON_NAME]" at bounding box center [526, 277] width 263 height 22
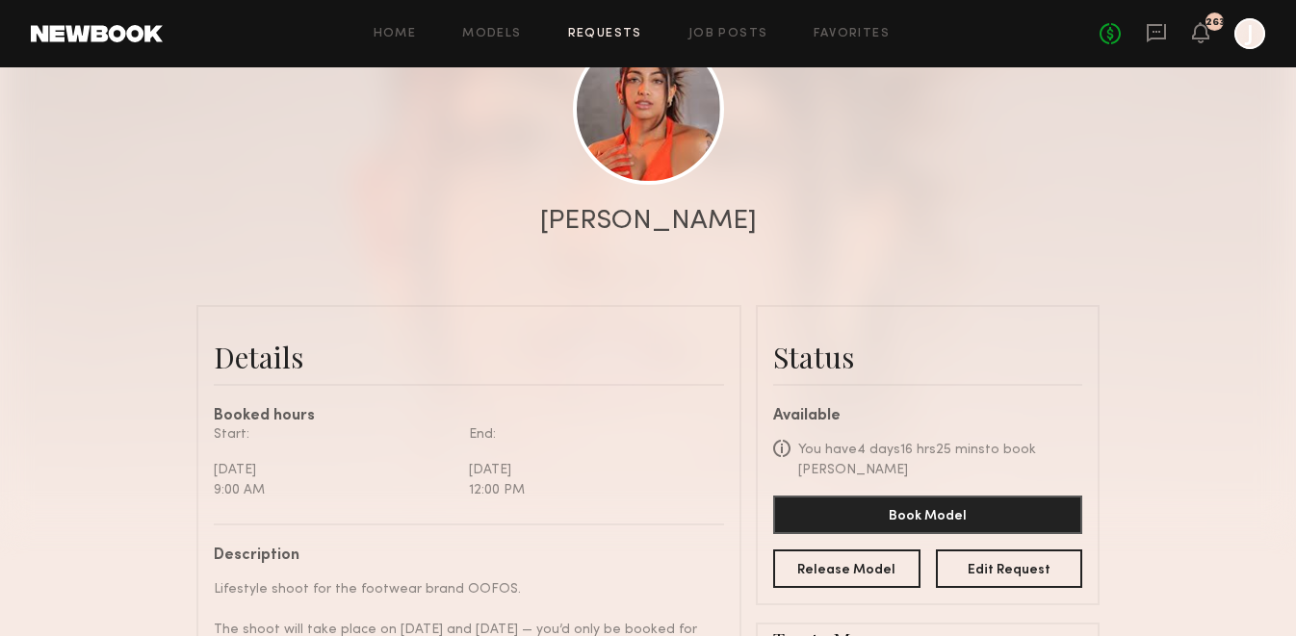
scroll to position [510, 0]
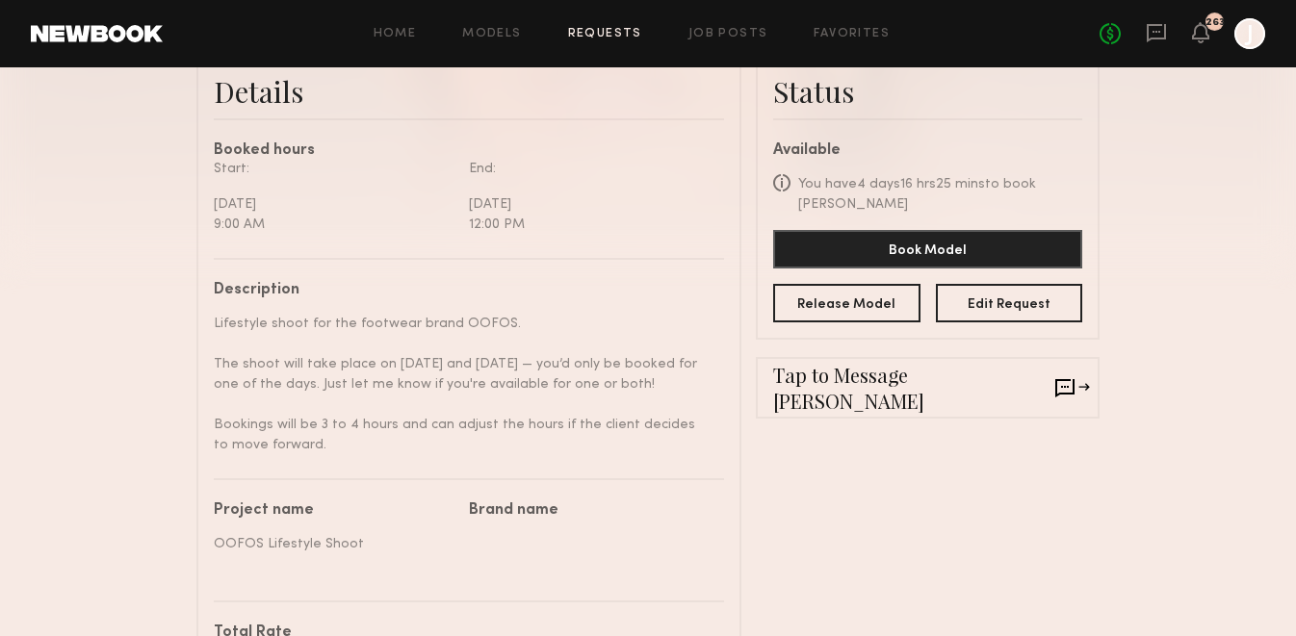
click at [957, 382] on span "Tap to Message Kimberly" at bounding box center [914, 388] width 282 height 52
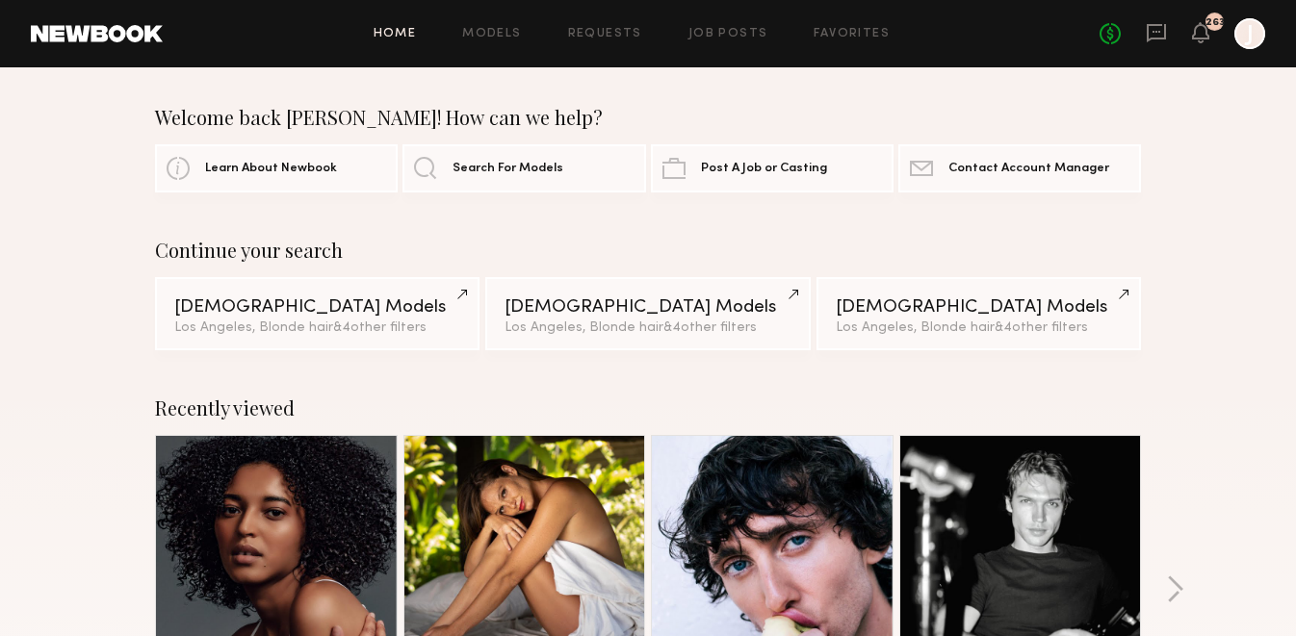
click at [1161, 29] on icon at bounding box center [1156, 32] width 21 height 21
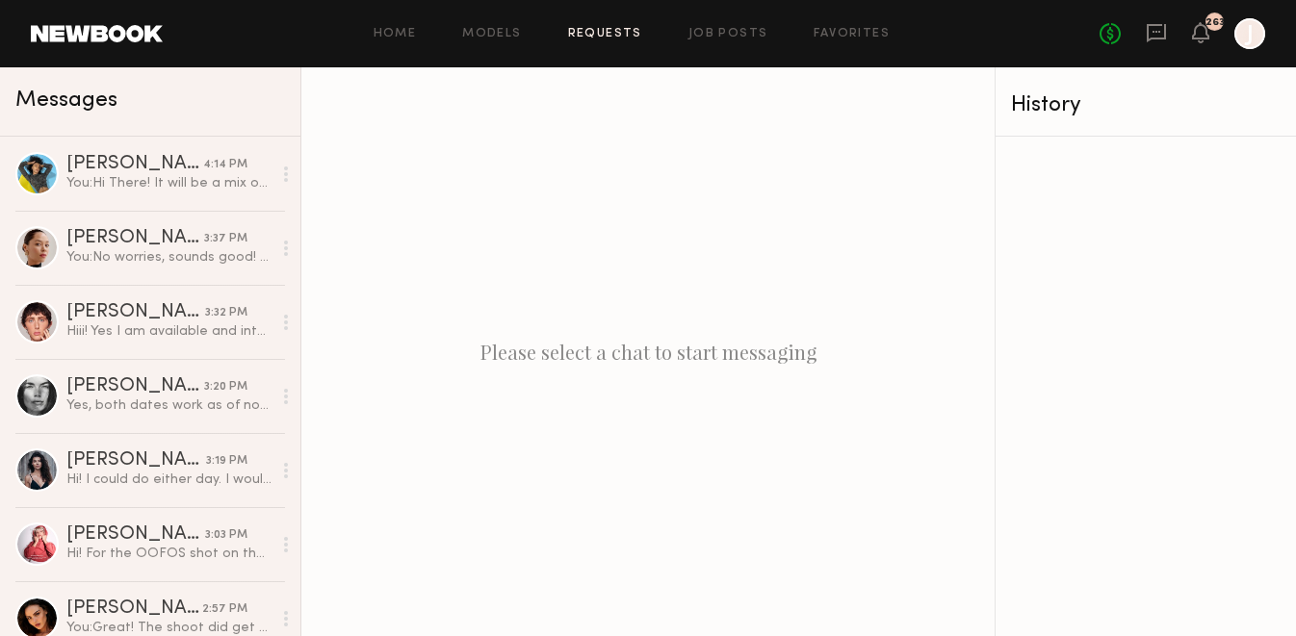
click at [619, 32] on link "Requests" at bounding box center [605, 34] width 74 height 13
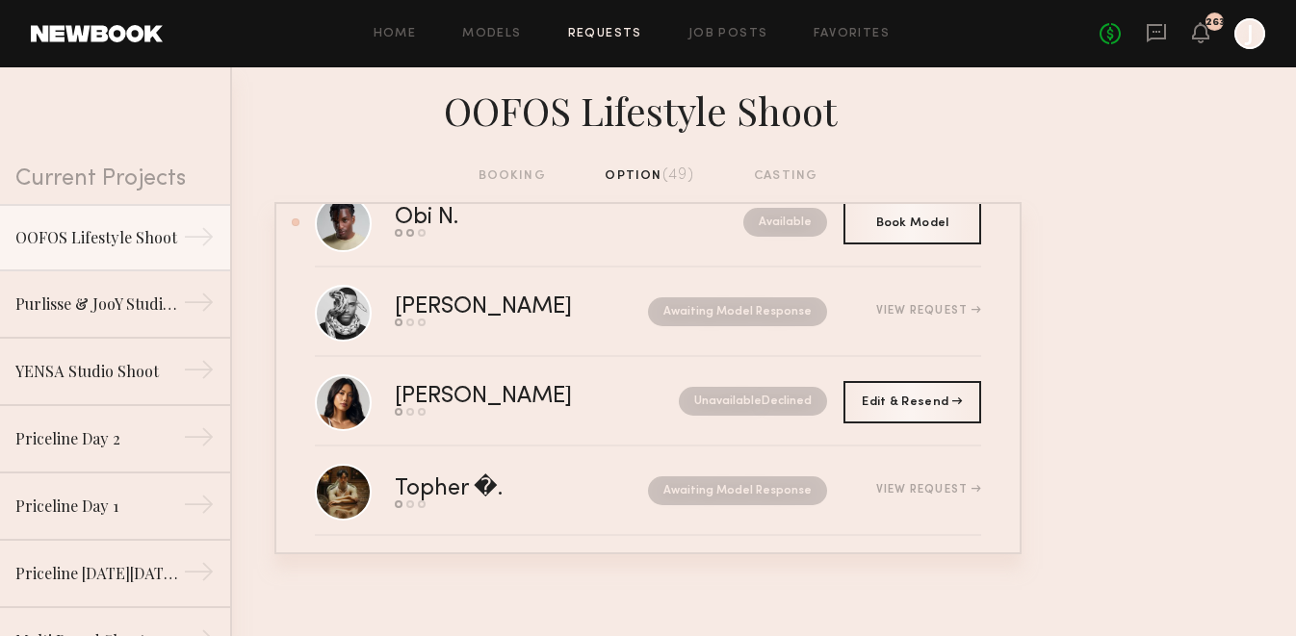
scroll to position [1917, 0]
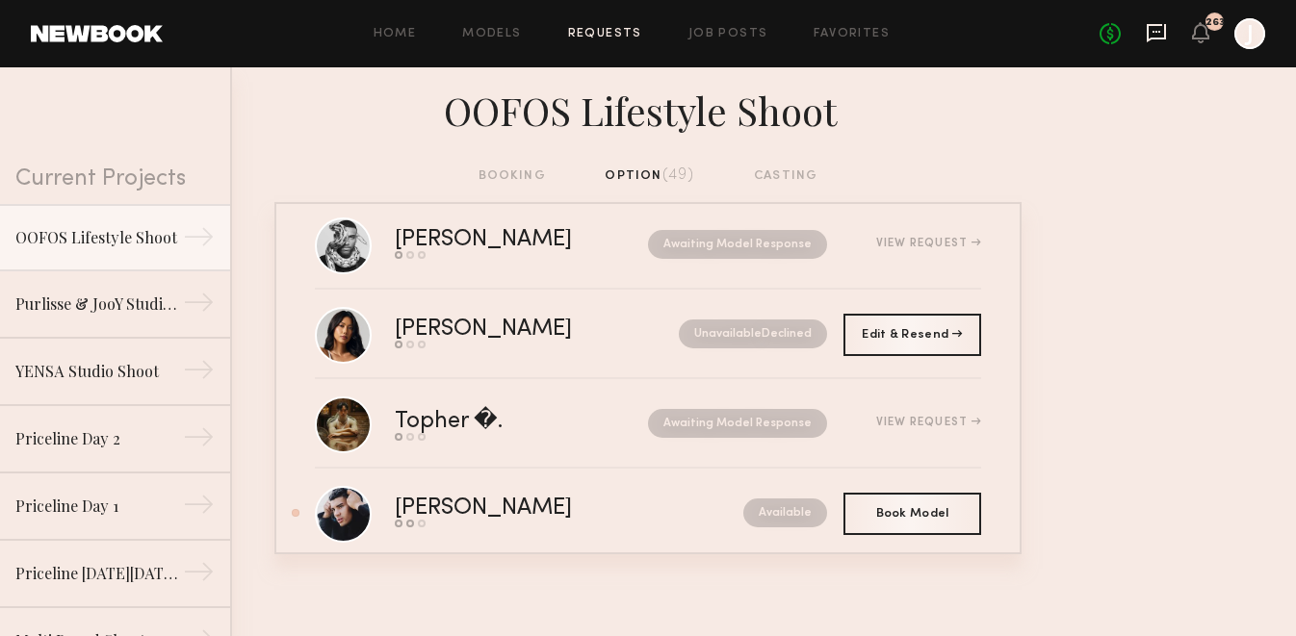
click at [1157, 39] on icon at bounding box center [1156, 32] width 21 height 21
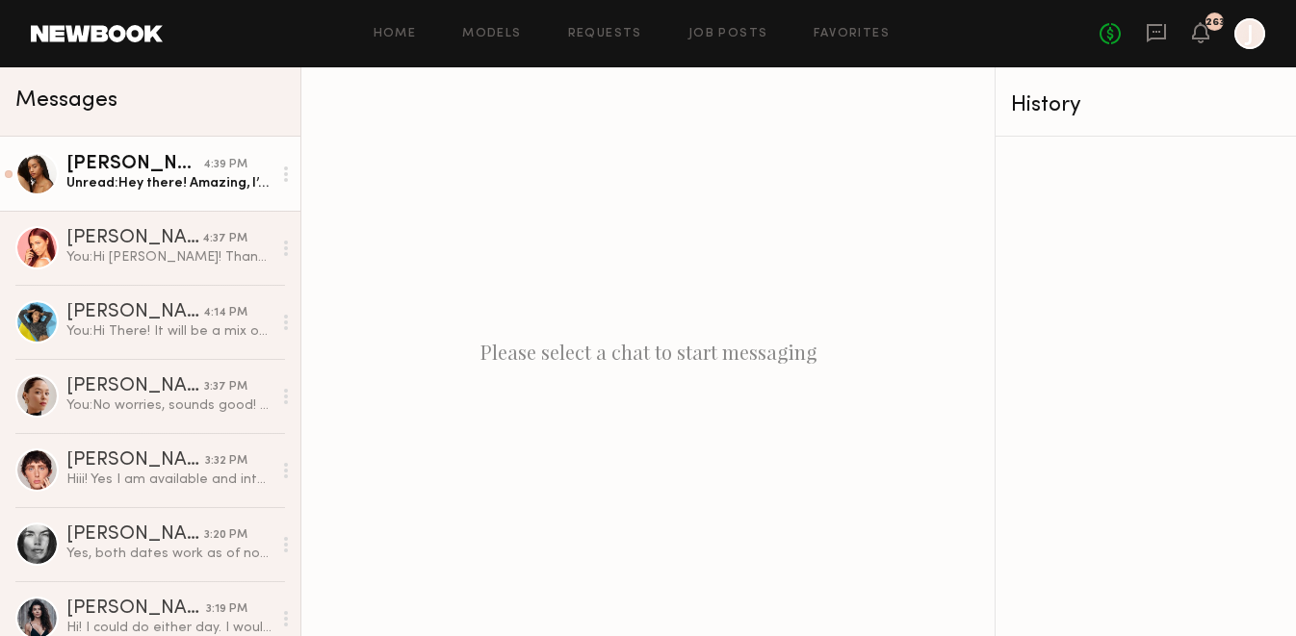
click at [185, 184] on div "Unread: Hey there! Amazing, I’d love to be a part. I’m available both days. War…" at bounding box center [168, 183] width 205 height 18
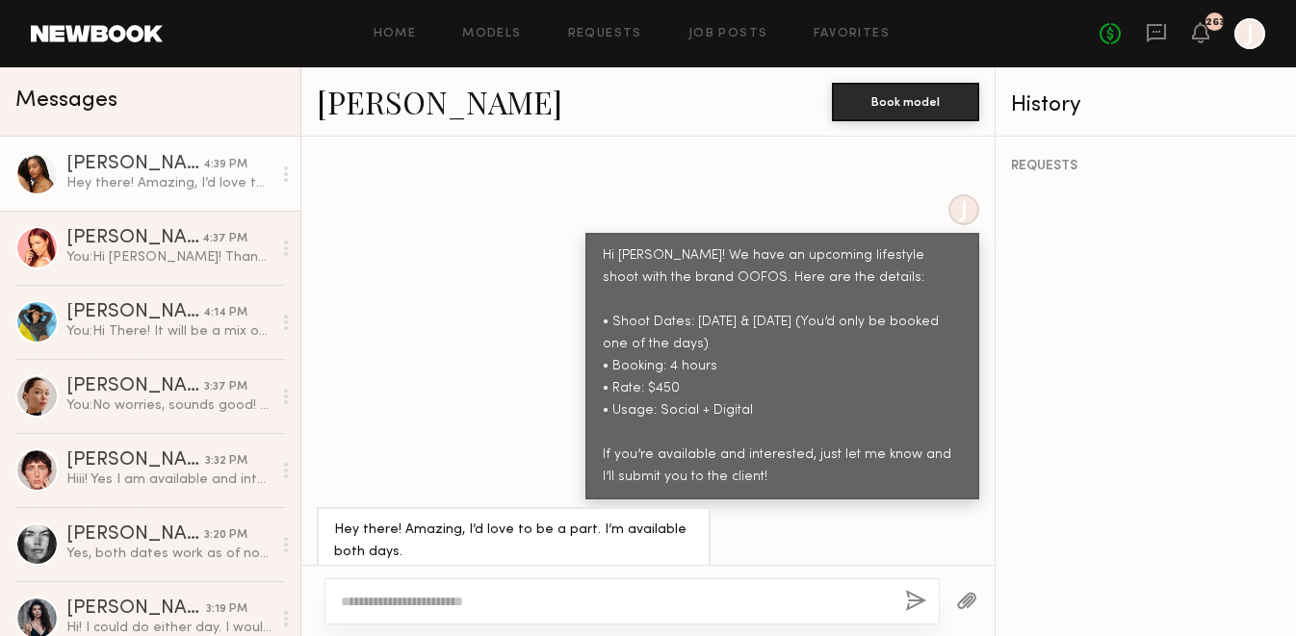
scroll to position [944, 0]
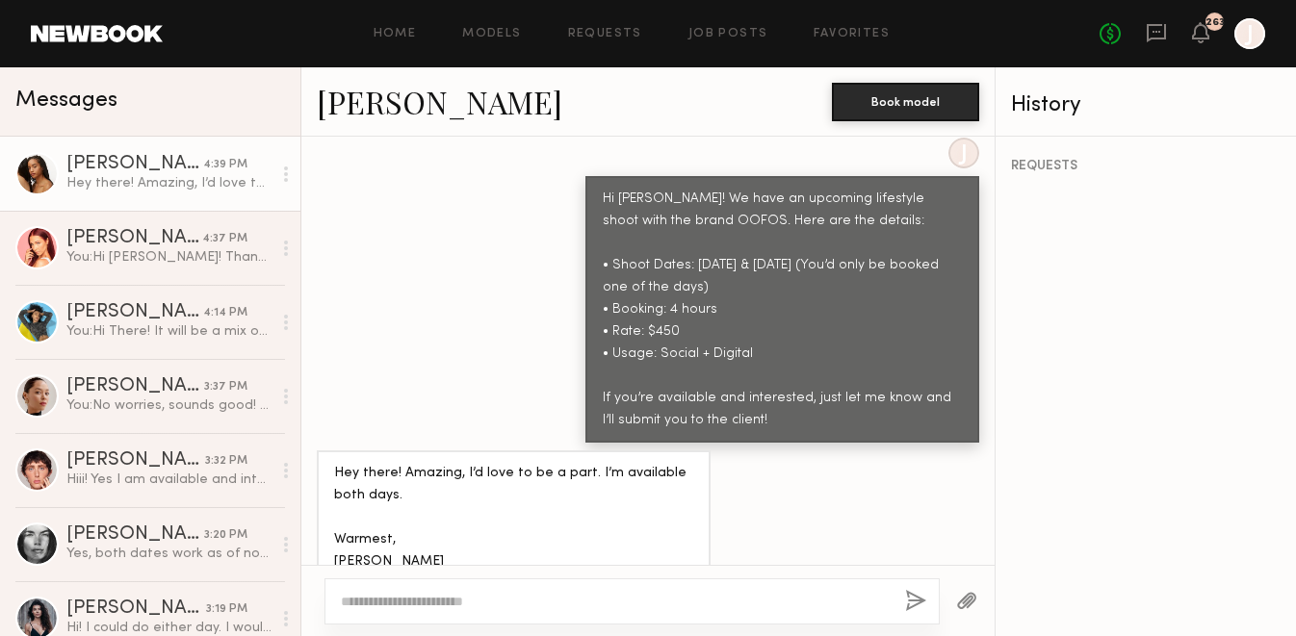
click at [380, 111] on link "Anisa B." at bounding box center [439, 101] width 245 height 41
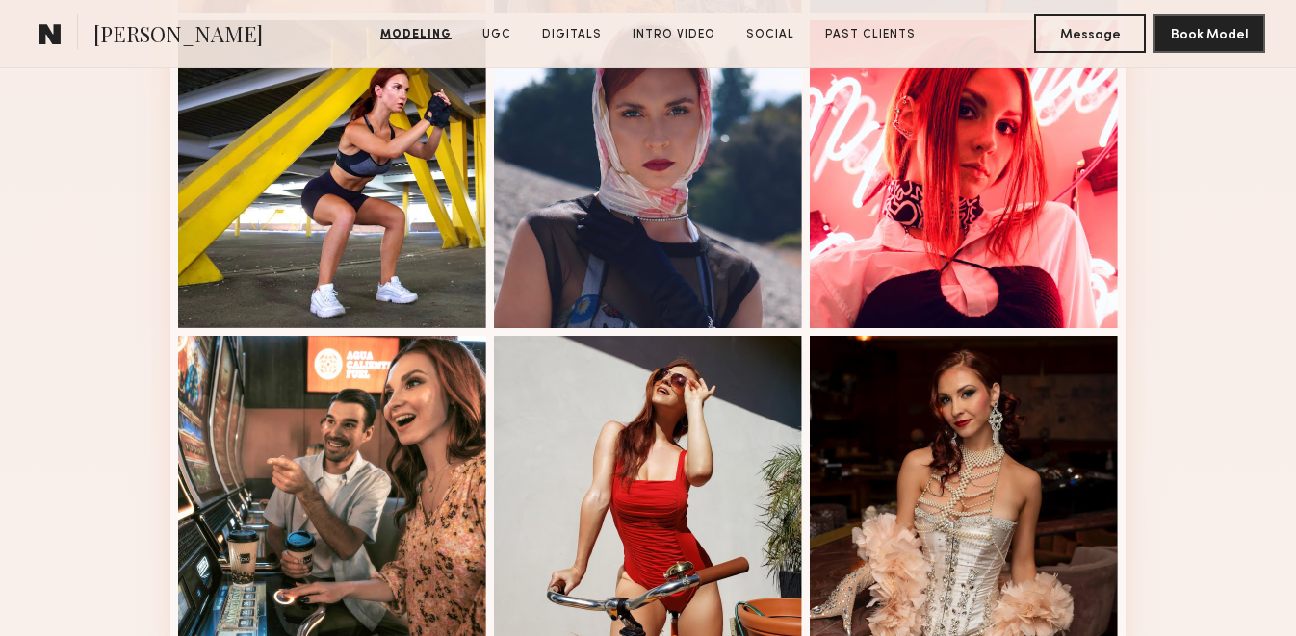
scroll to position [1327, 0]
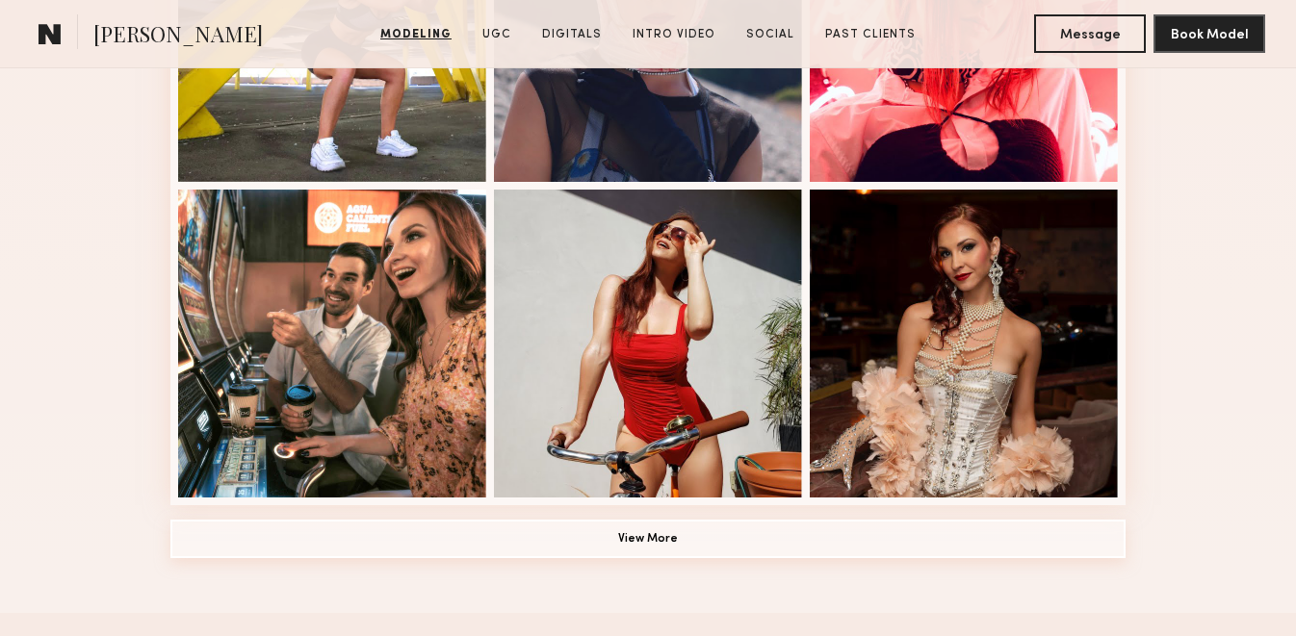
click at [600, 537] on button "View More" at bounding box center [647, 539] width 955 height 39
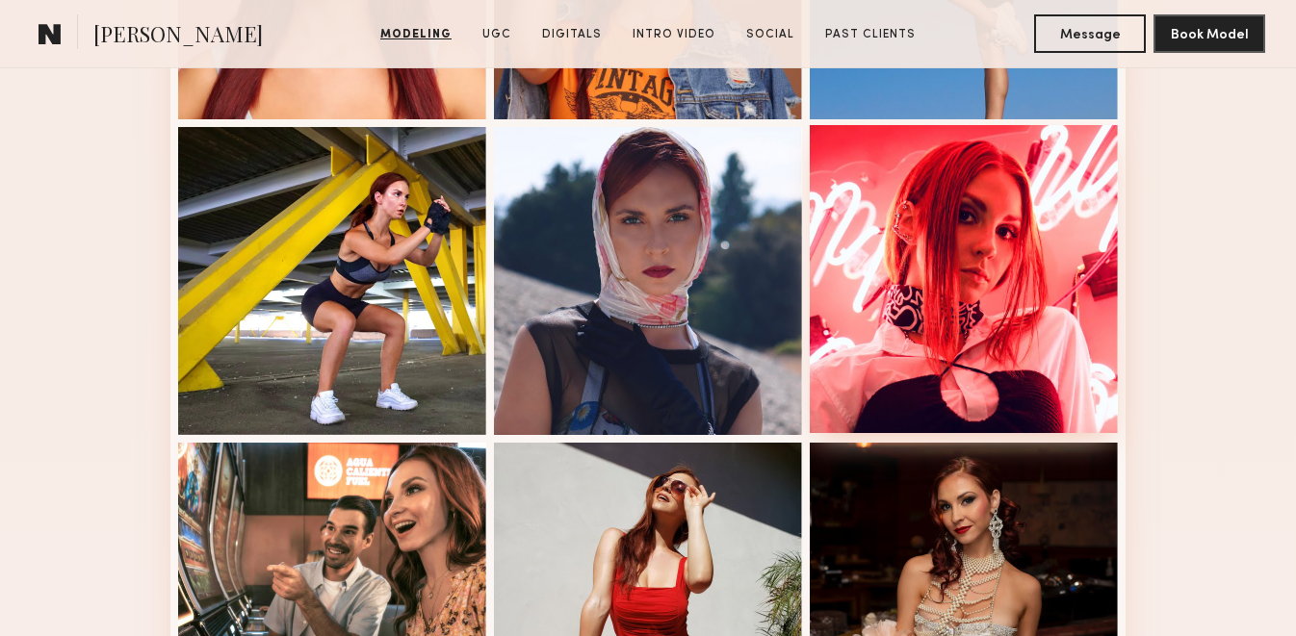
scroll to position [0, 0]
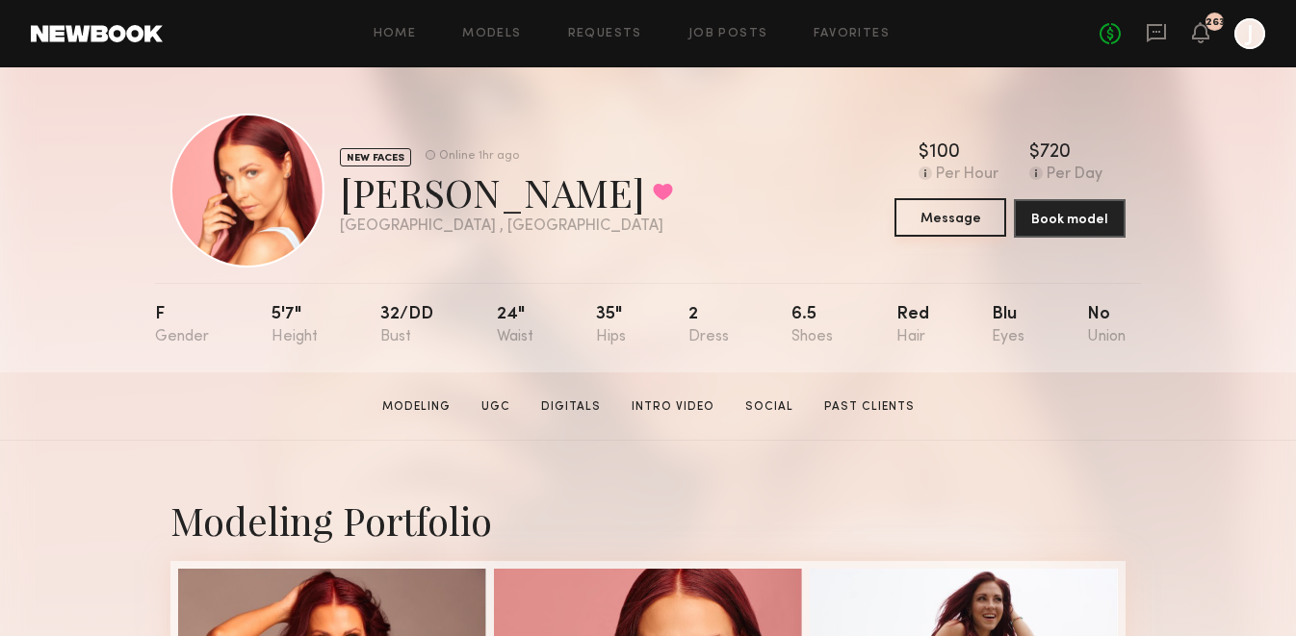
click at [936, 225] on button "Message" at bounding box center [950, 217] width 112 height 39
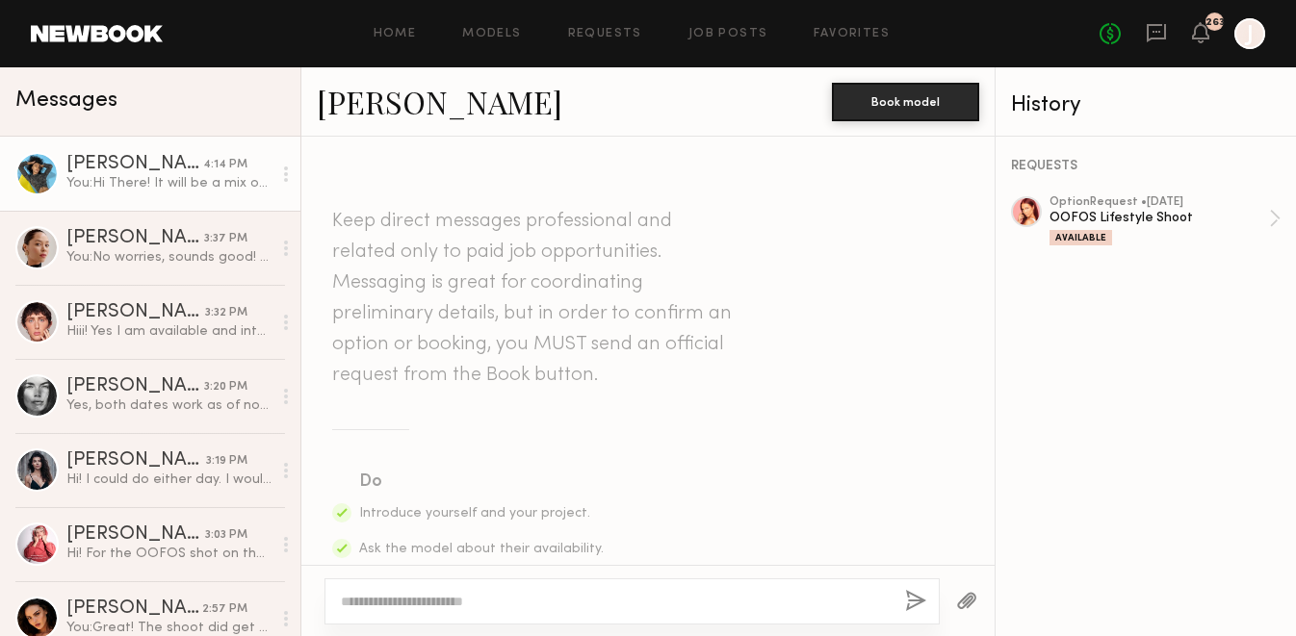
click at [216, 172] on div "4:14 PM" at bounding box center [225, 165] width 44 height 18
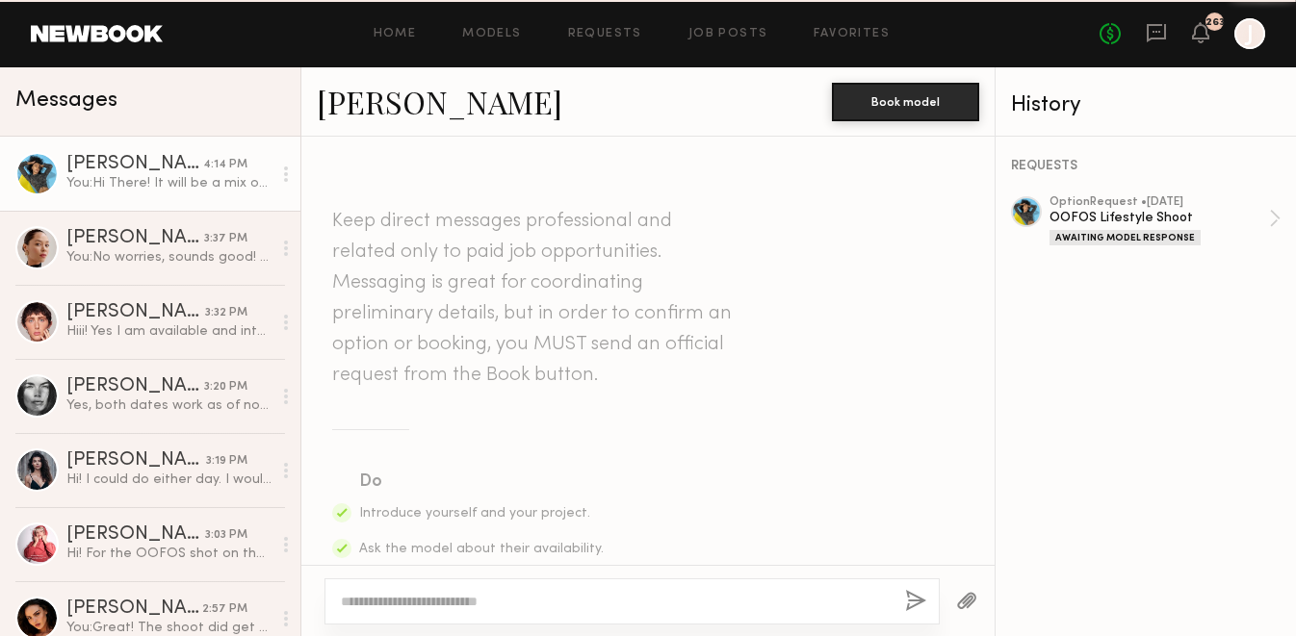
scroll to position [679, 0]
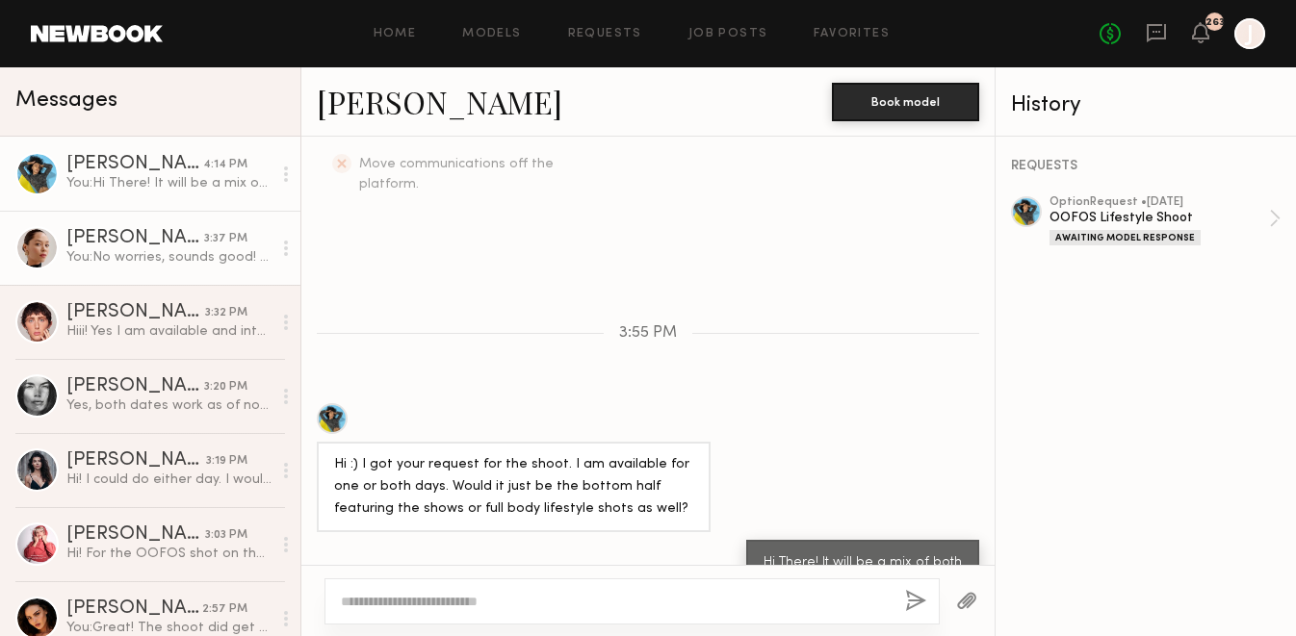
click at [227, 250] on div "You: No worries, sounds good! Thank you:)" at bounding box center [168, 257] width 205 height 18
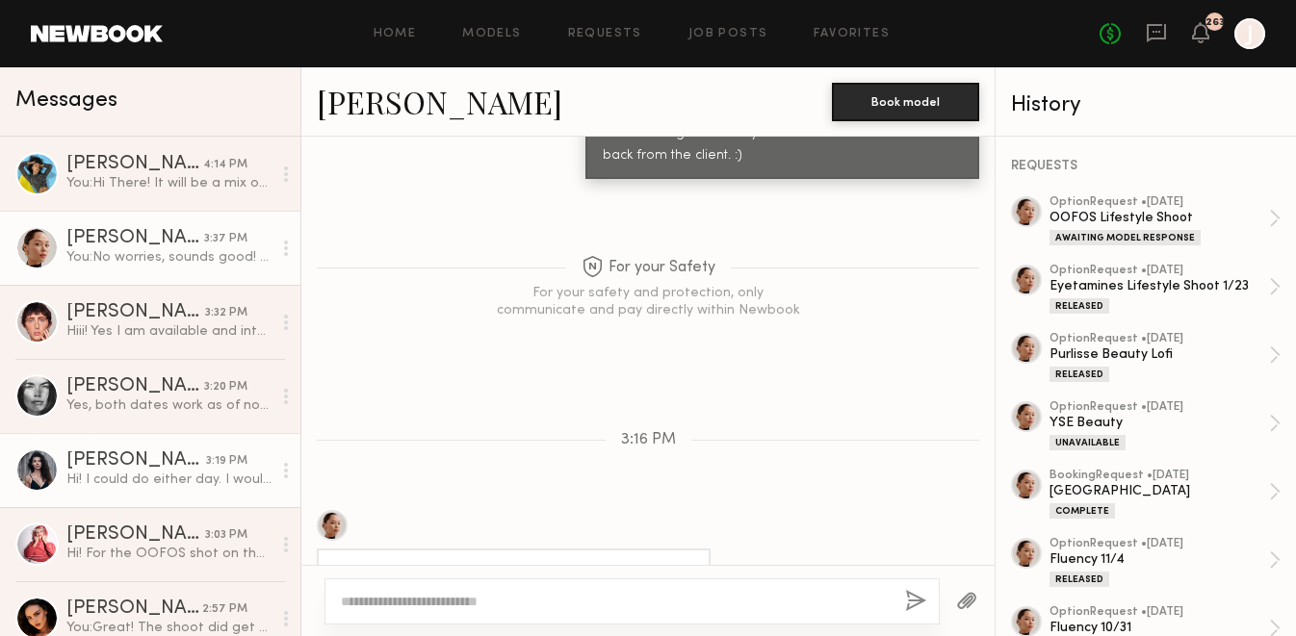
scroll to position [216, 0]
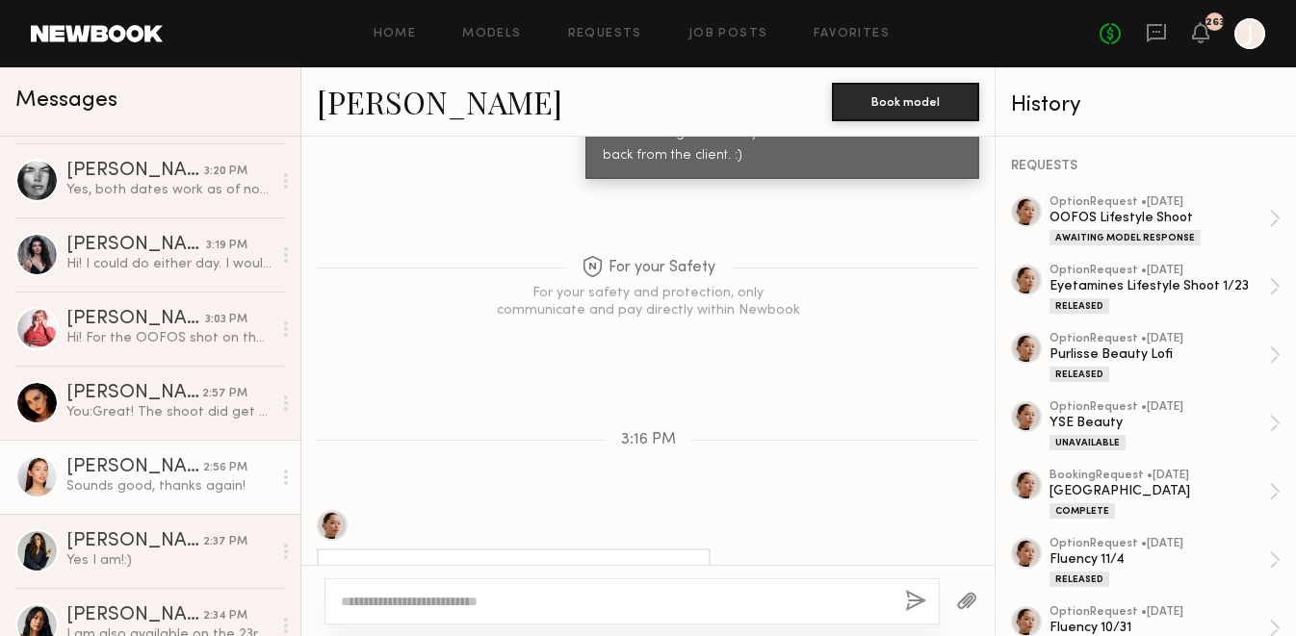
click at [123, 463] on div "Mariko M." at bounding box center [134, 467] width 137 height 19
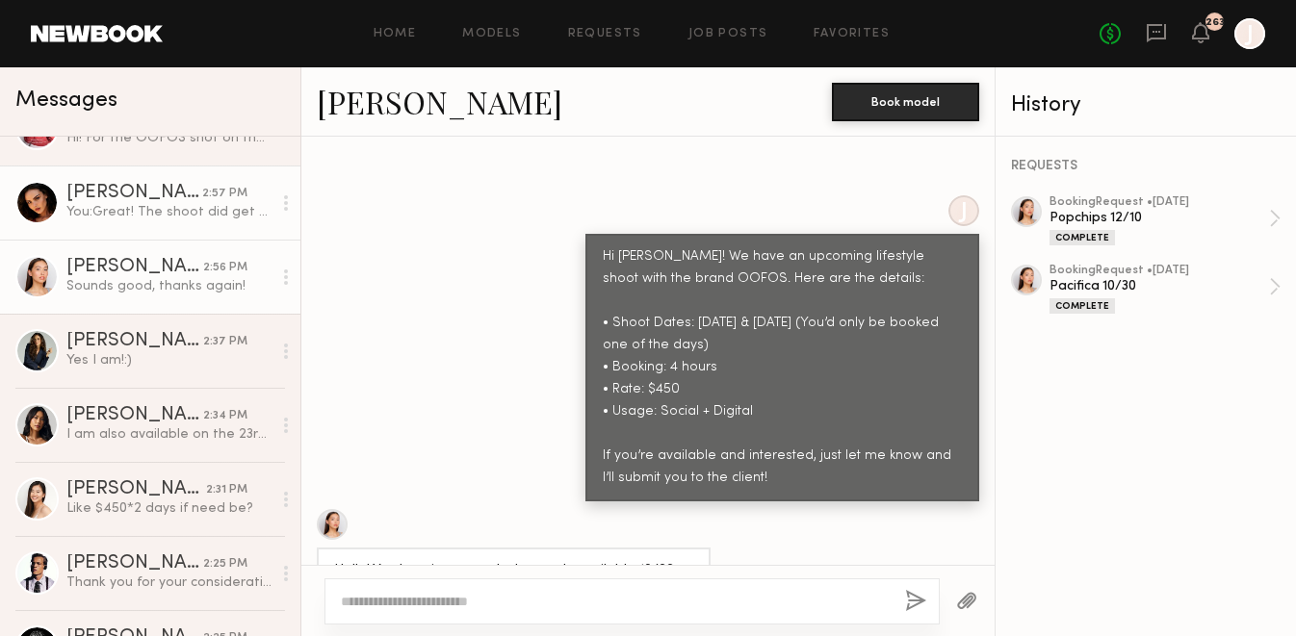
scroll to position [412, 0]
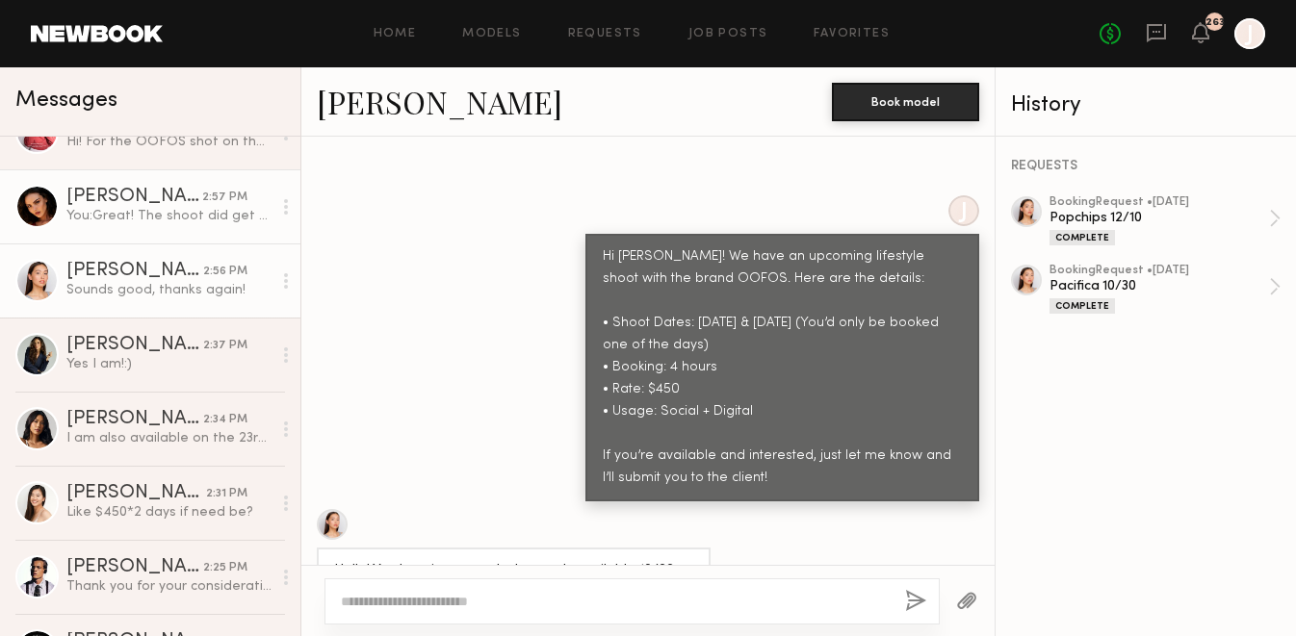
click at [191, 218] on div "You: Great! The shoot did get pushed a day so the new dates are the 22nd and 23…" at bounding box center [168, 216] width 205 height 18
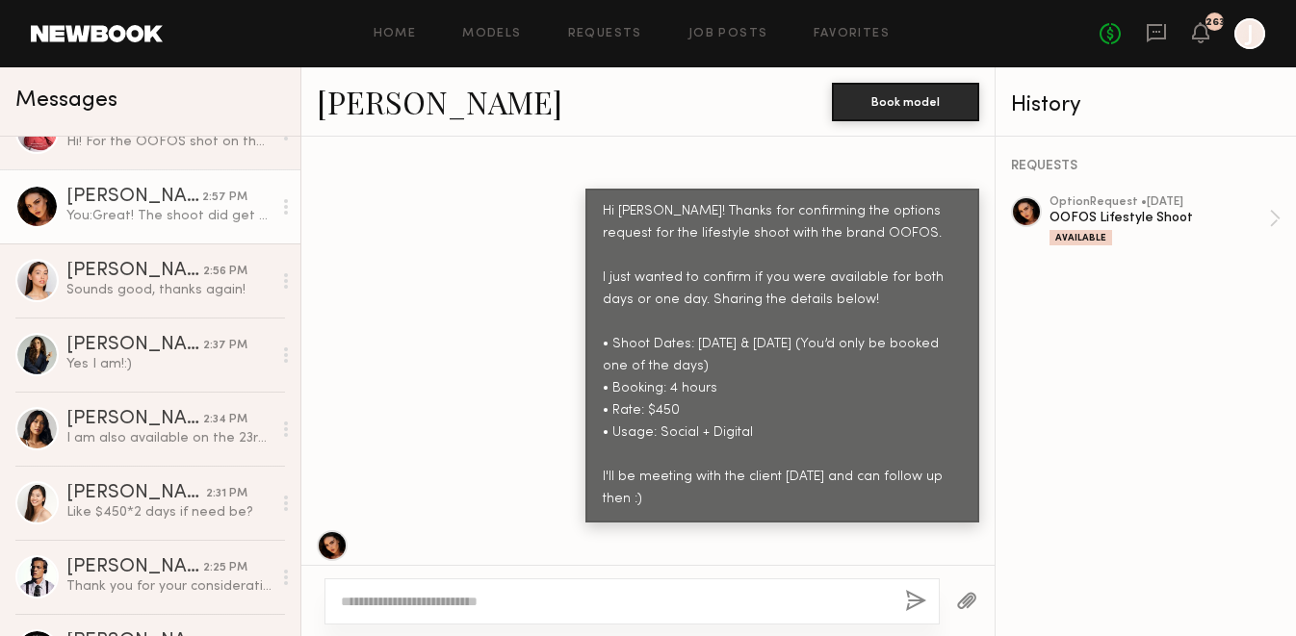
scroll to position [2296, 0]
drag, startPoint x: 607, startPoint y: 188, endPoint x: 746, endPoint y: 471, distance: 315.6
click at [746, 472] on div "Hi Isabella! Thanks for confirming the options request for the lifestyle shoot …" at bounding box center [782, 356] width 359 height 309
copy div "Hi Isabella! Thanks for confirming the options request for the lifestyle shoot …"
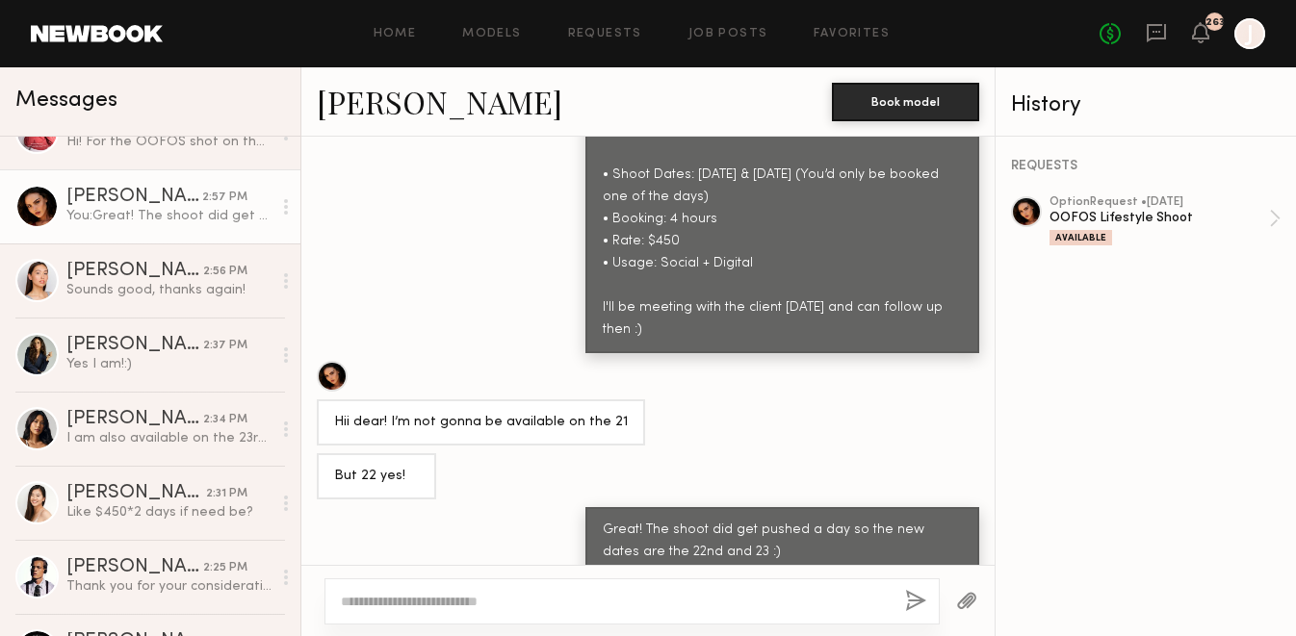
copy div "Hi Isabella! Thanks for confirming the options request for the lifestyle shoot …"
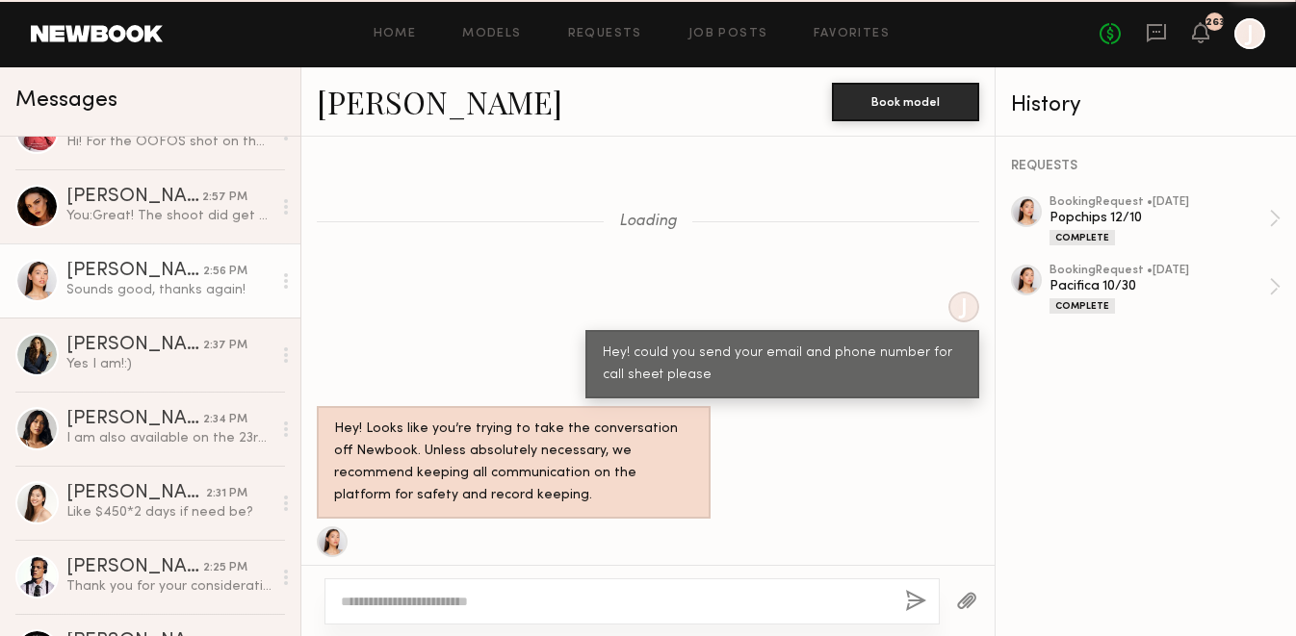
scroll to position [1760, 0]
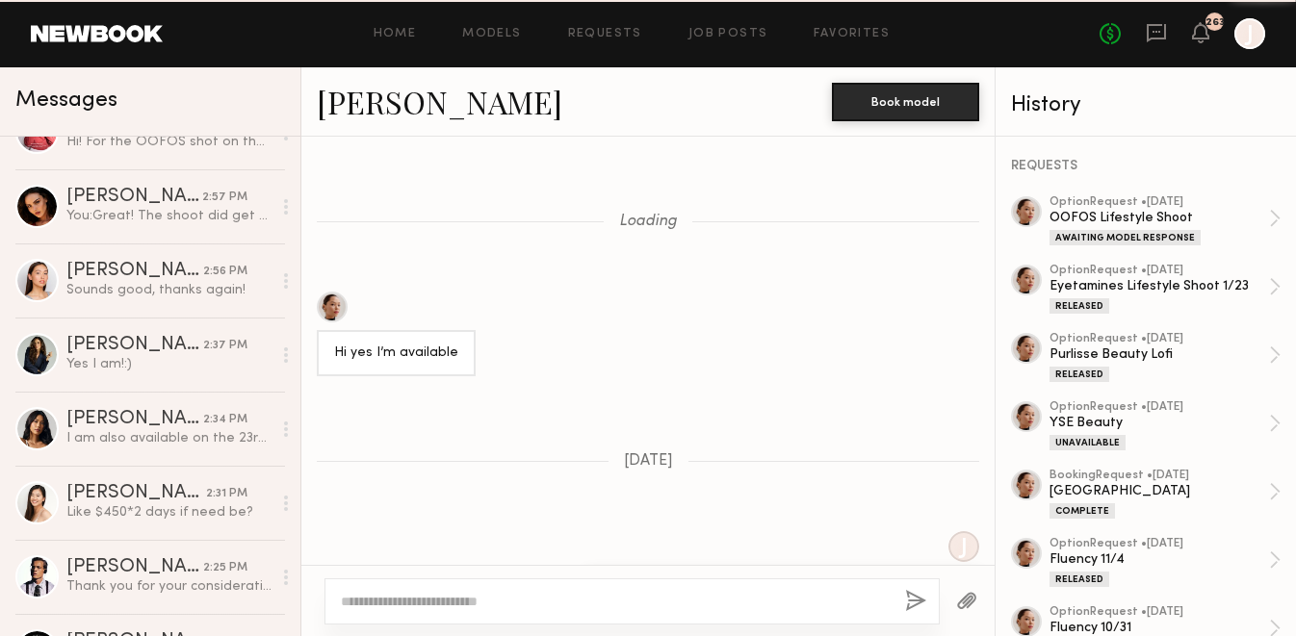
scroll to position [2502, 0]
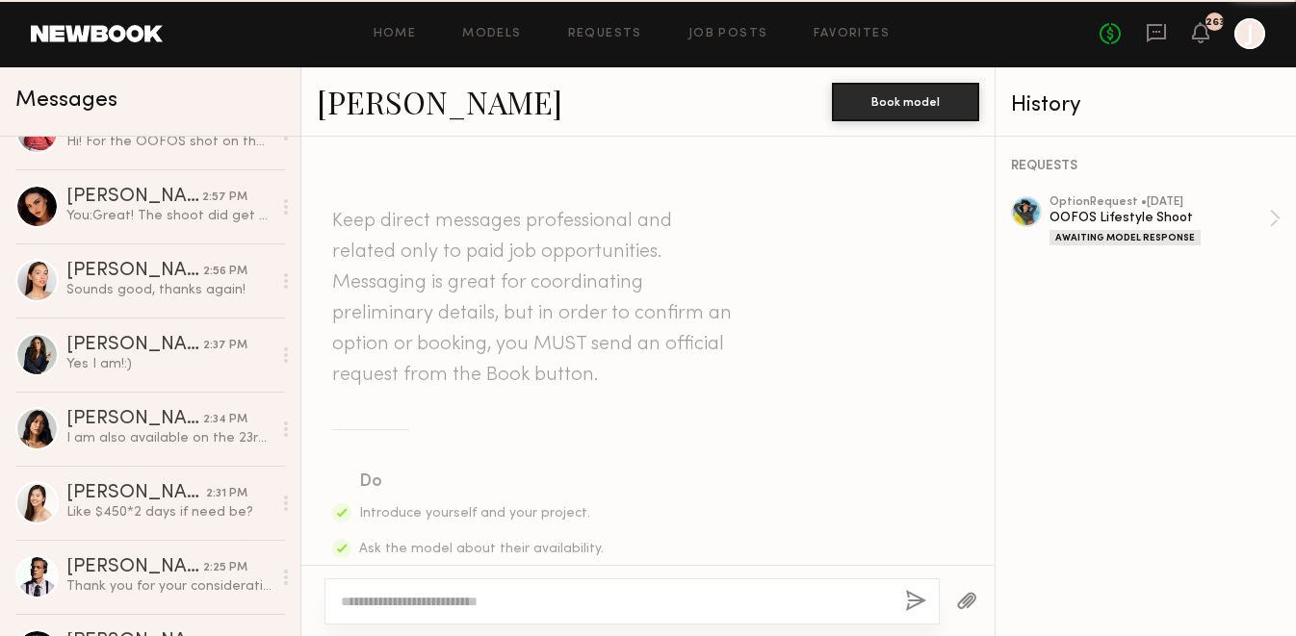
scroll to position [679, 0]
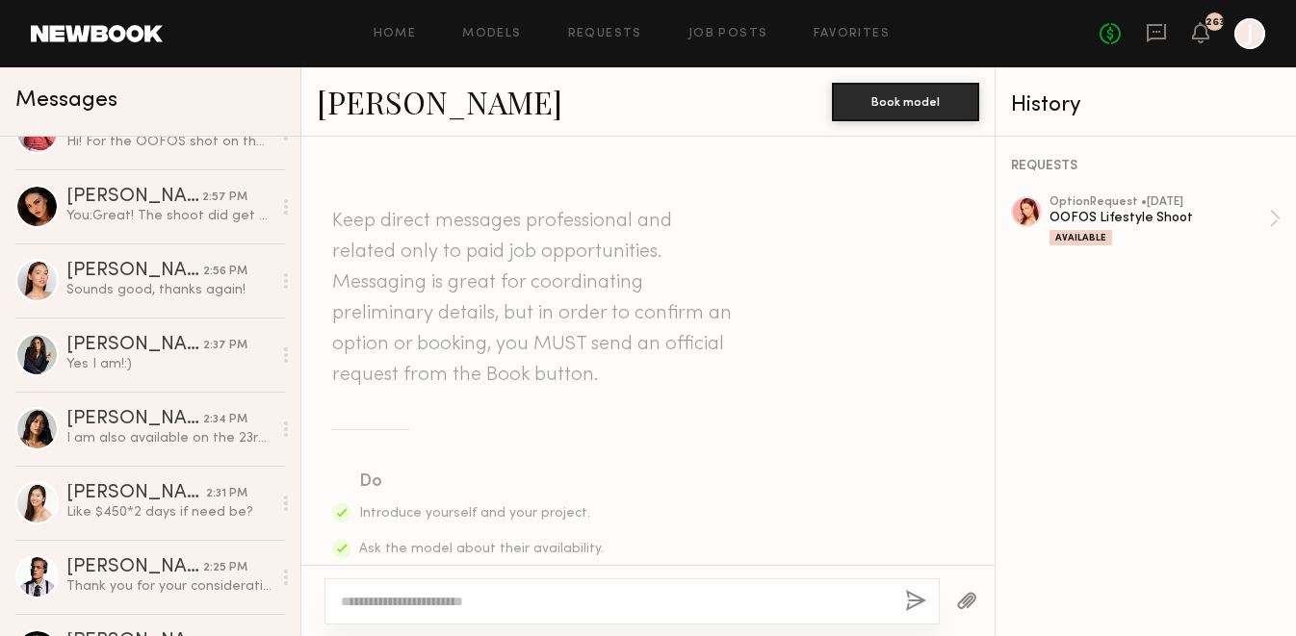
click at [424, 599] on textarea at bounding box center [615, 601] width 549 height 19
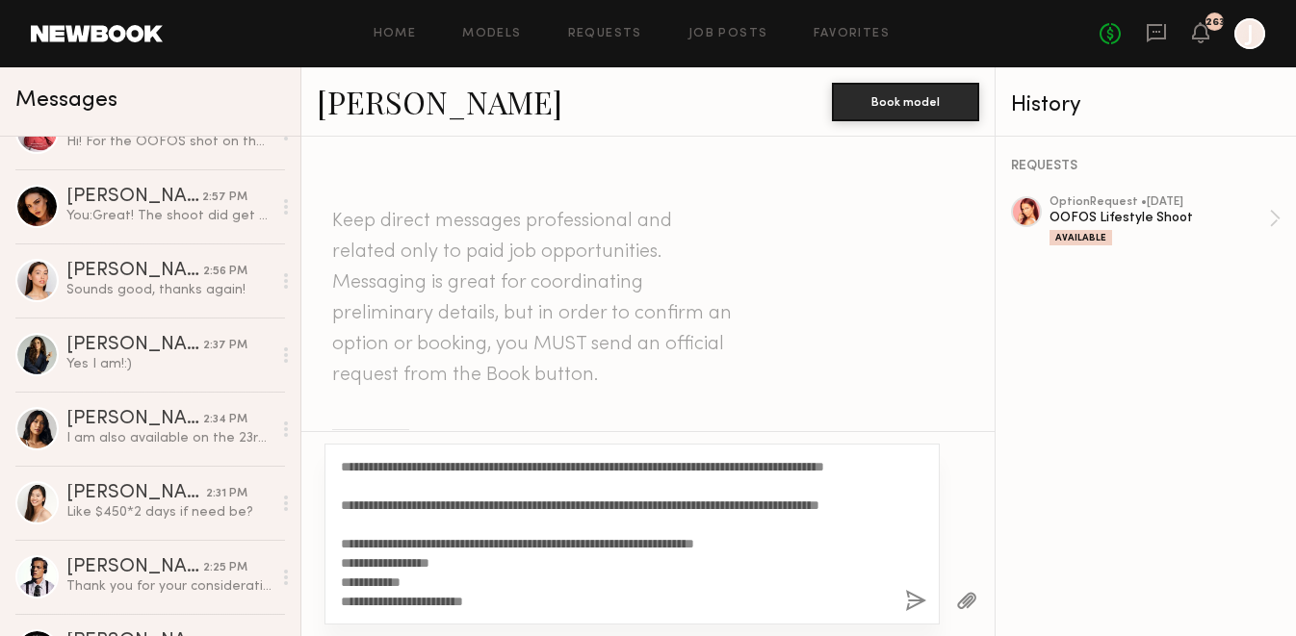
drag, startPoint x: 405, startPoint y: 467, endPoint x: 359, endPoint y: 466, distance: 46.2
click at [359, 466] on textarea "**********" at bounding box center [615, 534] width 549 height 154
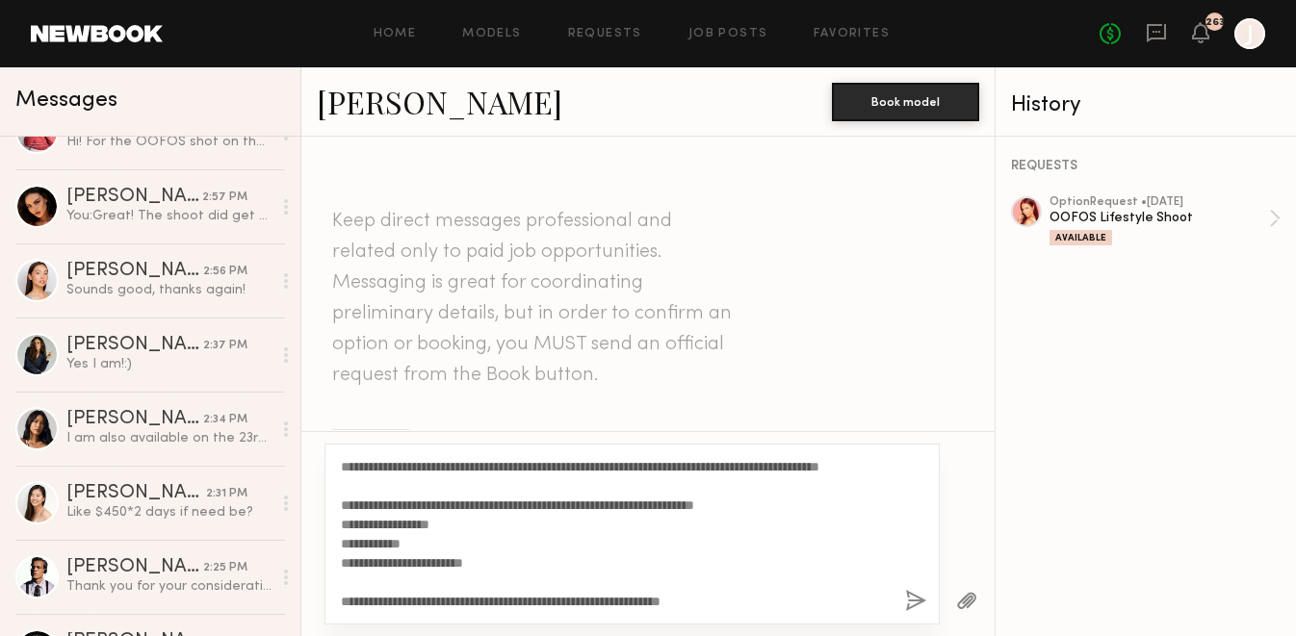
scroll to position [77, 0]
click at [497, 509] on textarea "**********" at bounding box center [615, 534] width 549 height 154
click at [536, 504] on textarea "**********" at bounding box center [615, 534] width 549 height 154
click at [509, 506] on textarea "**********" at bounding box center [615, 534] width 549 height 154
click at [558, 507] on textarea "**********" at bounding box center [615, 534] width 549 height 154
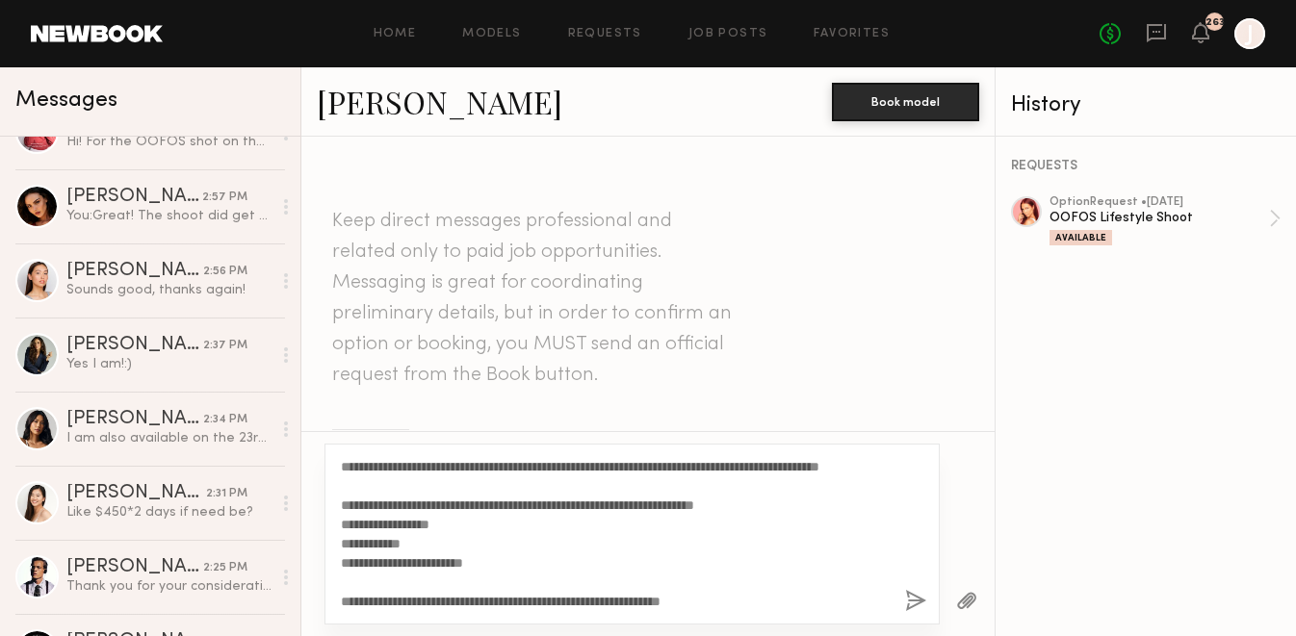
scroll to position [0, 0]
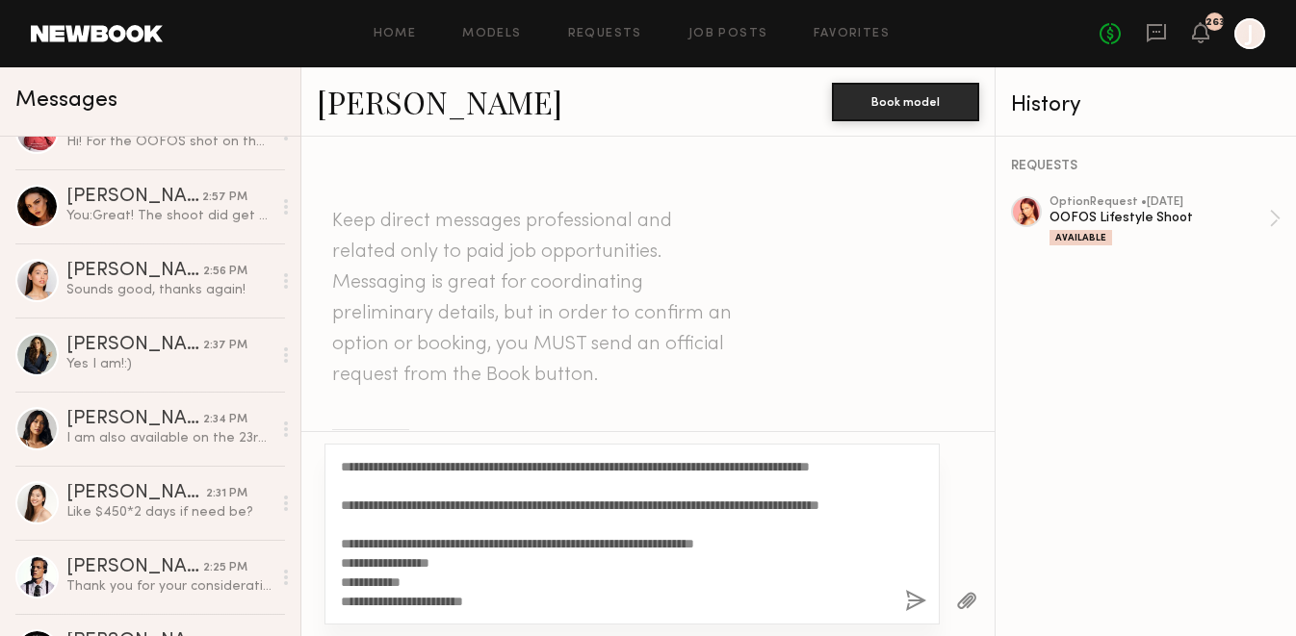
drag, startPoint x: 742, startPoint y: 601, endPoint x: 304, endPoint y: 418, distance: 474.7
click at [304, 418] on div "**********" at bounding box center [647, 387] width 693 height 500
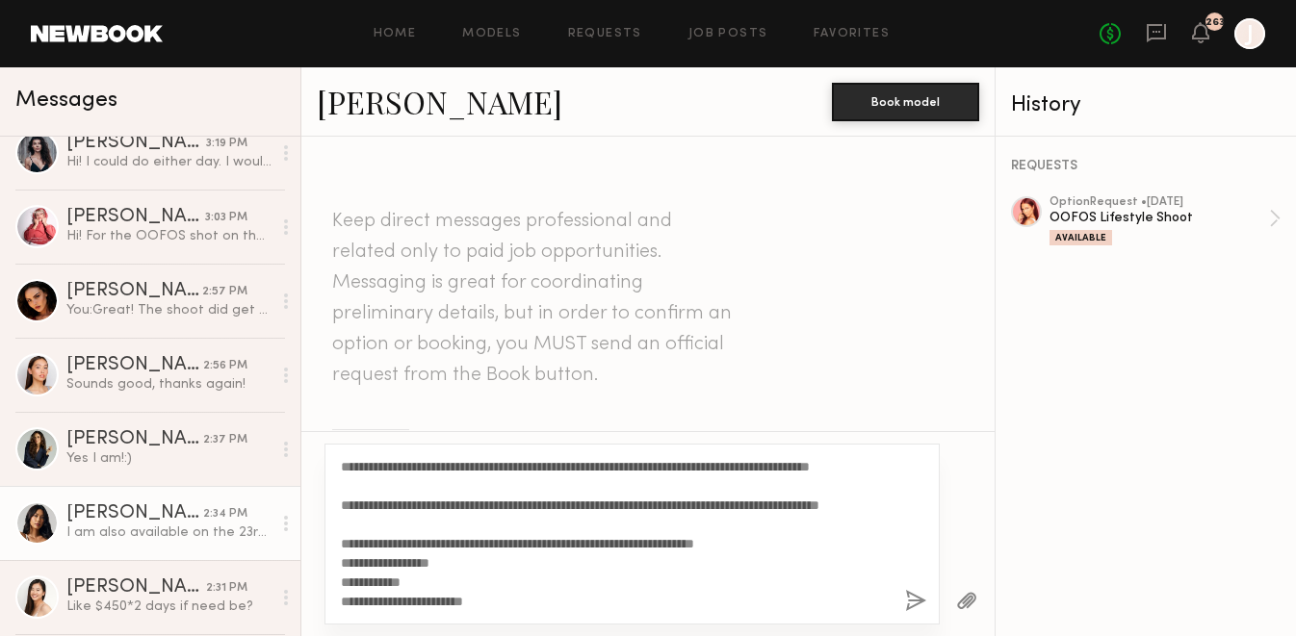
scroll to position [316, 0]
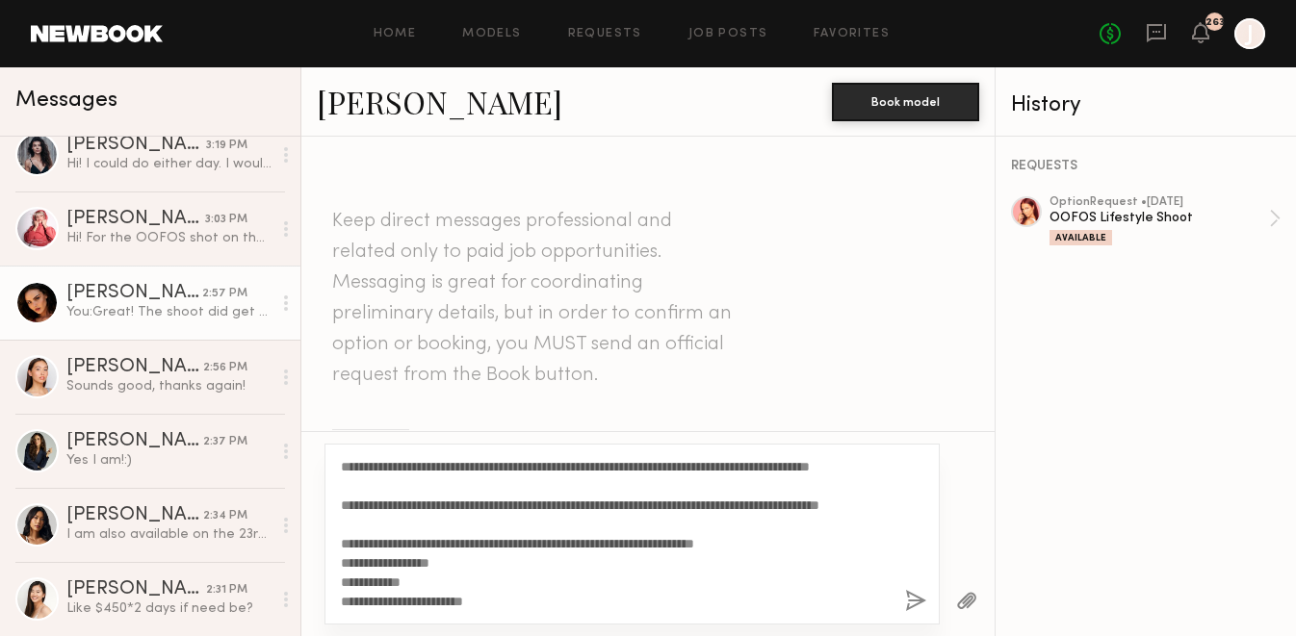
type textarea "**********"
click at [188, 317] on div "You: Great! The shoot did get pushed a day so the new dates are the 22nd and 23…" at bounding box center [168, 312] width 205 height 18
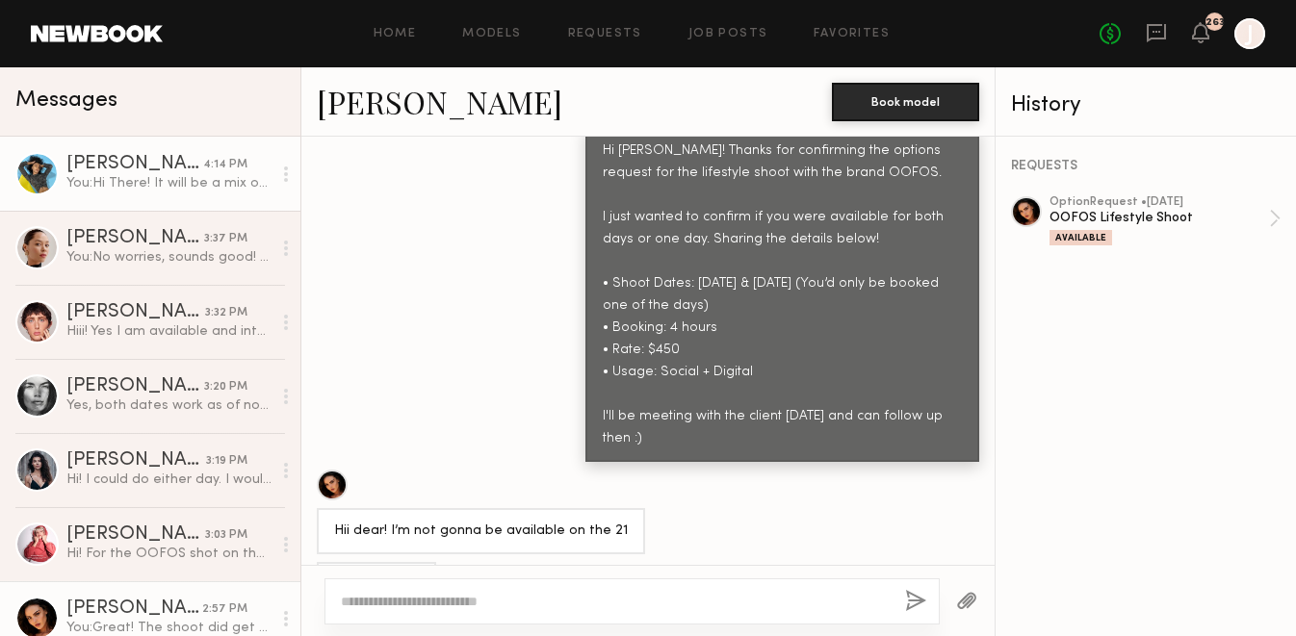
click at [183, 182] on div "You: Hi There! It will be a mix of both" at bounding box center [168, 183] width 205 height 18
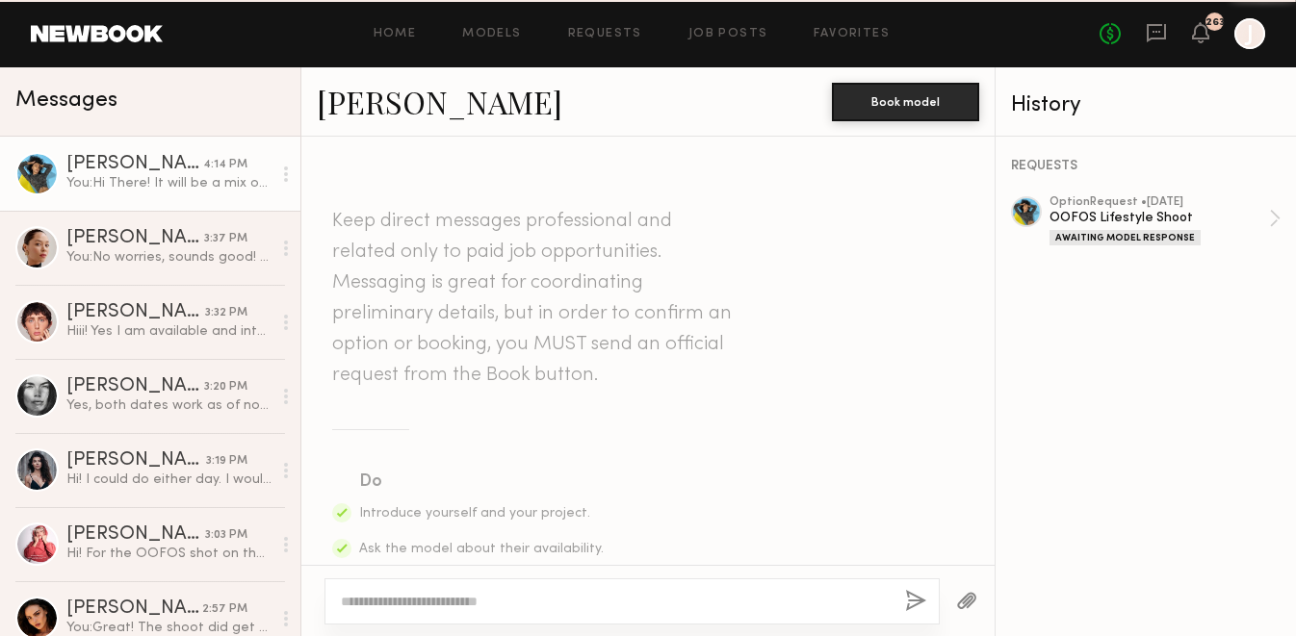
scroll to position [679, 0]
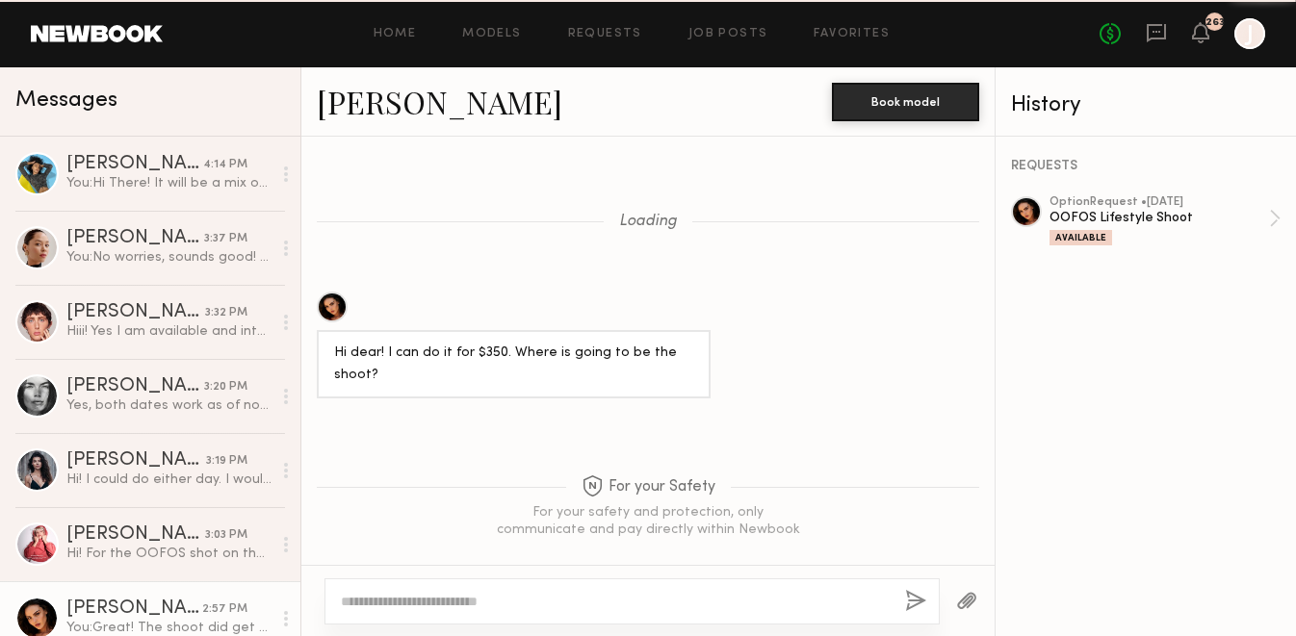
scroll to position [2467, 0]
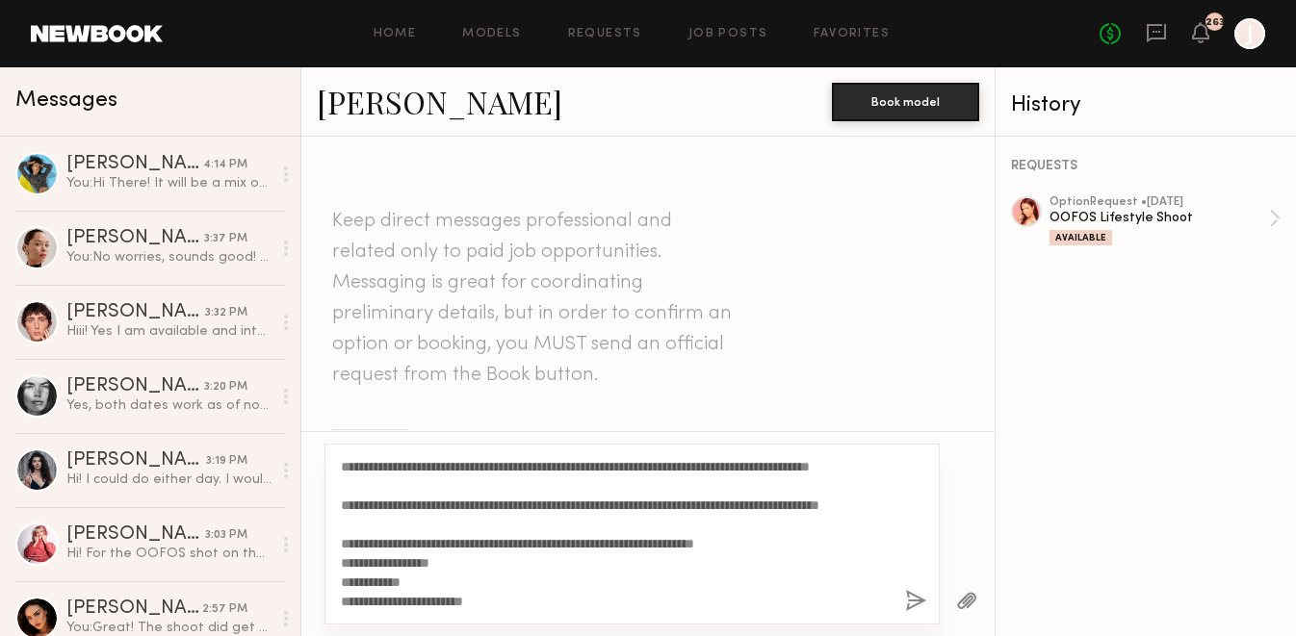
drag, startPoint x: 766, startPoint y: 595, endPoint x: 364, endPoint y: 443, distance: 430.2
click at [364, 443] on div "**********" at bounding box center [647, 533] width 693 height 205
click at [917, 602] on button "button" at bounding box center [915, 602] width 21 height 24
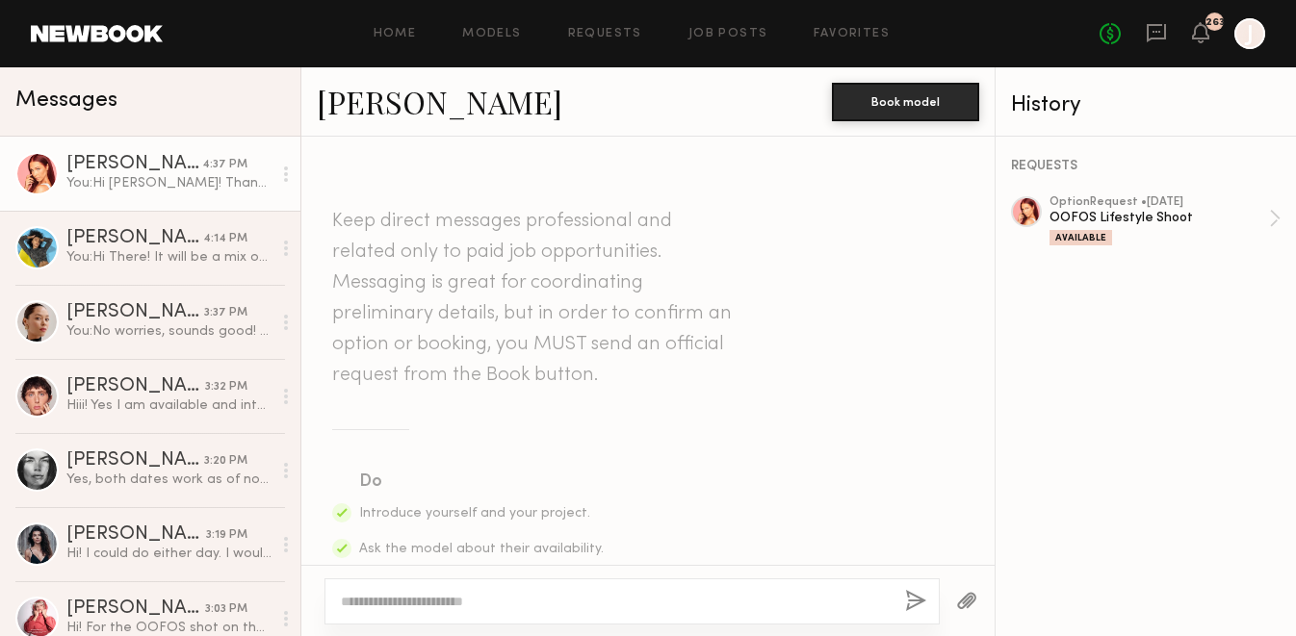
scroll to position [868, 0]
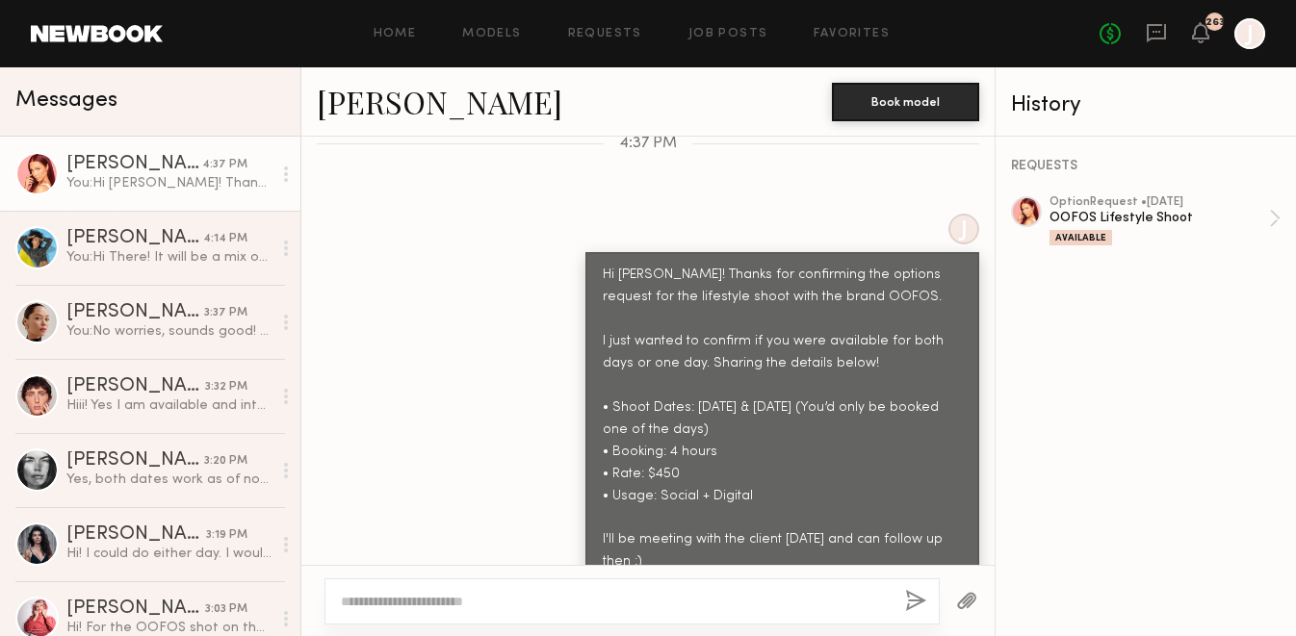
click at [361, 111] on link "[PERSON_NAME]" at bounding box center [439, 101] width 245 height 41
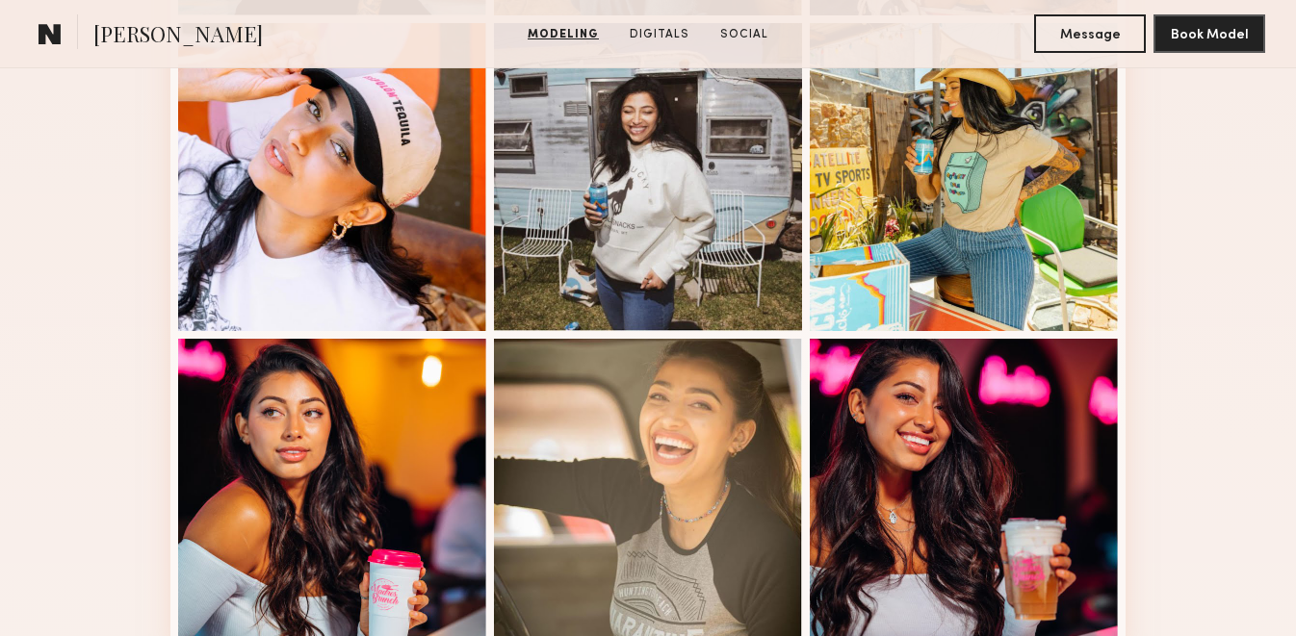
scroll to position [1274, 0]
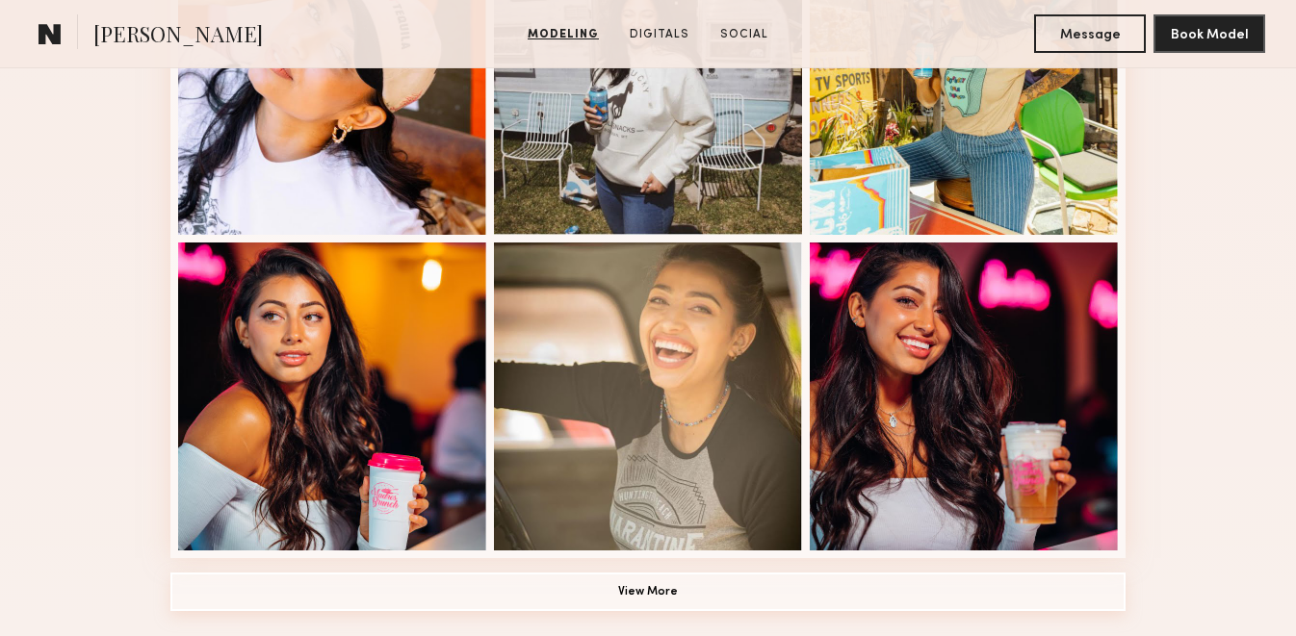
click at [469, 592] on button "View More" at bounding box center [647, 592] width 955 height 39
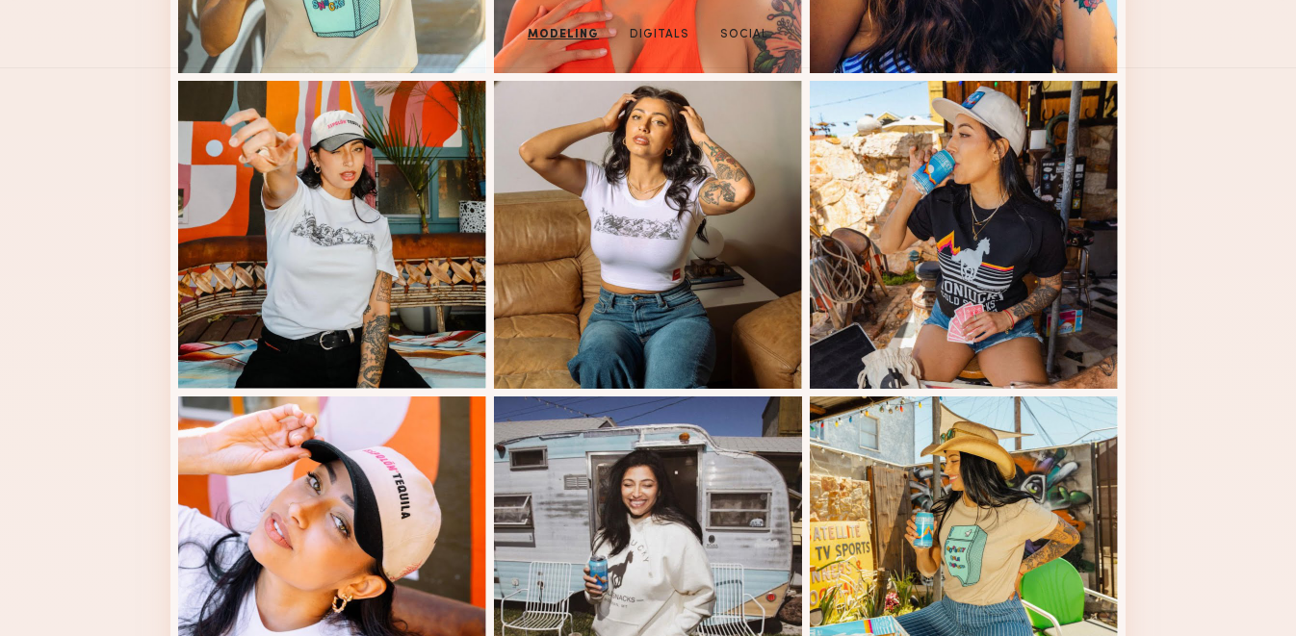
scroll to position [207, 0]
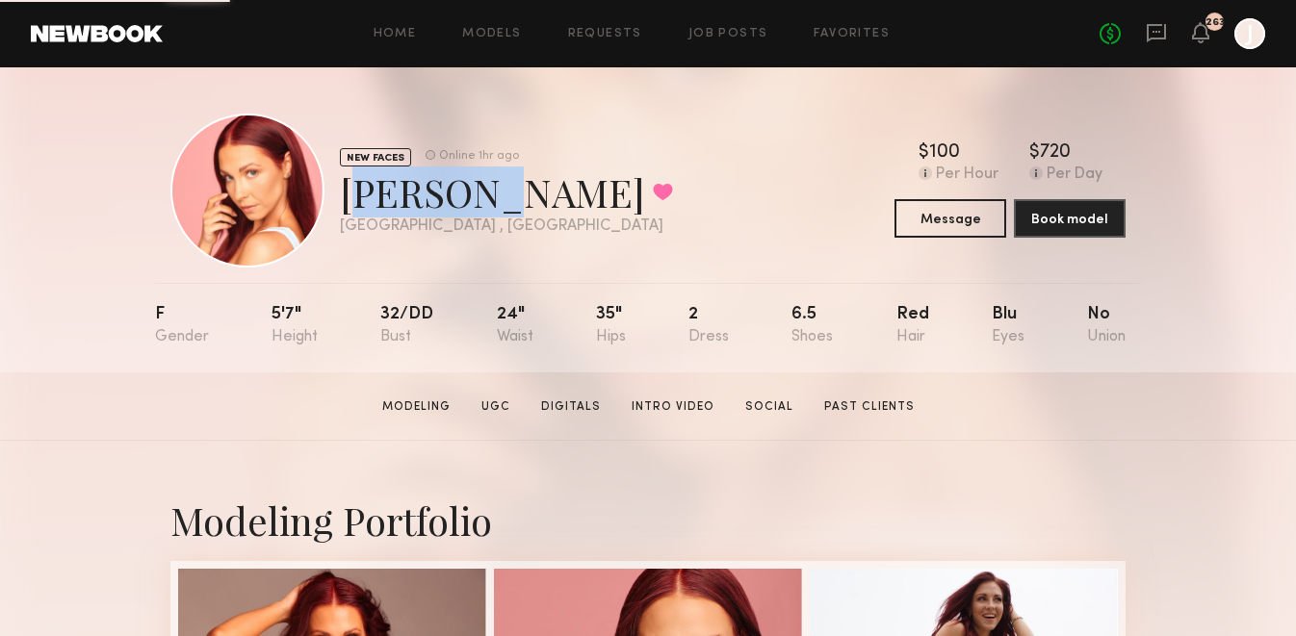
drag, startPoint x: 340, startPoint y: 194, endPoint x: 444, endPoint y: 198, distance: 104.0
click at [446, 199] on div "Effie S. Favorited" at bounding box center [506, 192] width 333 height 51
drag, startPoint x: 458, startPoint y: 204, endPoint x: 349, endPoint y: 204, distance: 109.8
click at [349, 204] on div "Effie S. Favorited" at bounding box center [506, 192] width 333 height 51
copy div "Effie S."
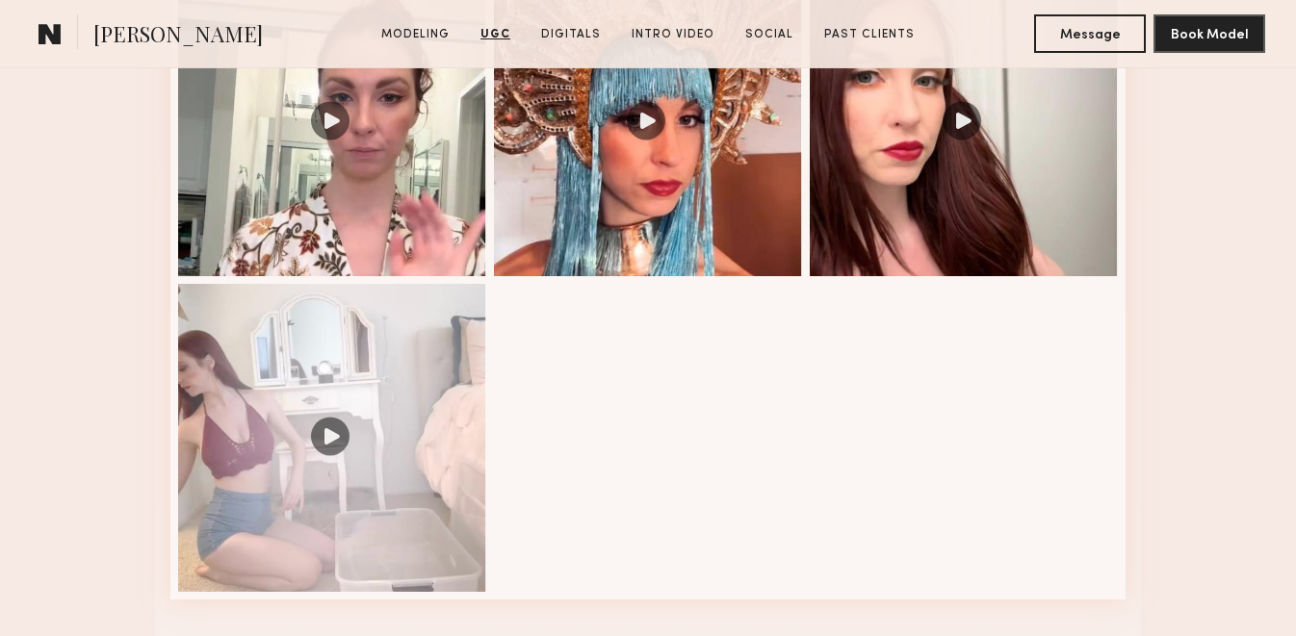
scroll to position [1734, 0]
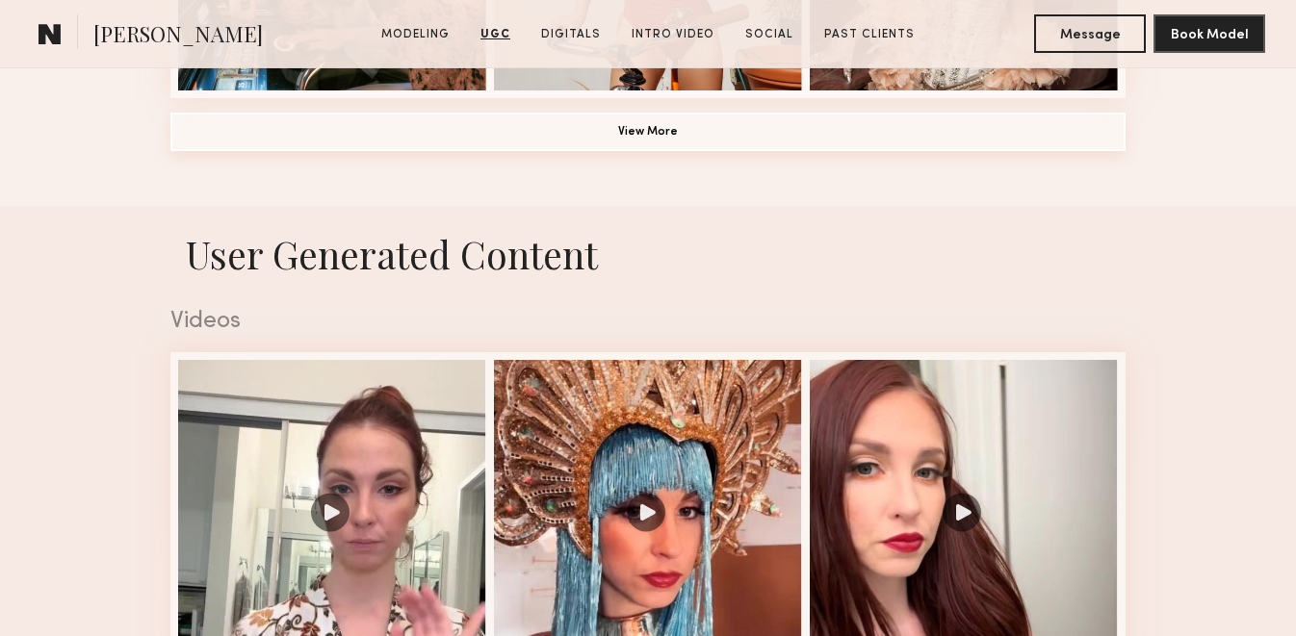
click at [663, 148] on button "View More" at bounding box center [647, 132] width 955 height 39
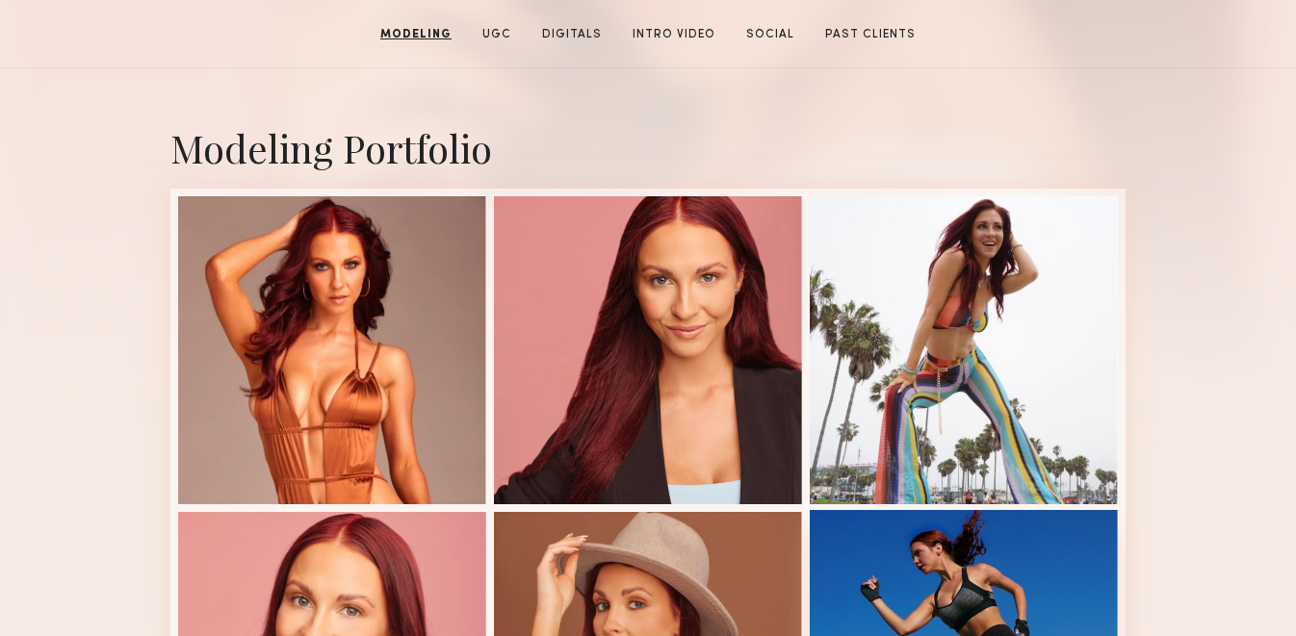
scroll to position [355, 0]
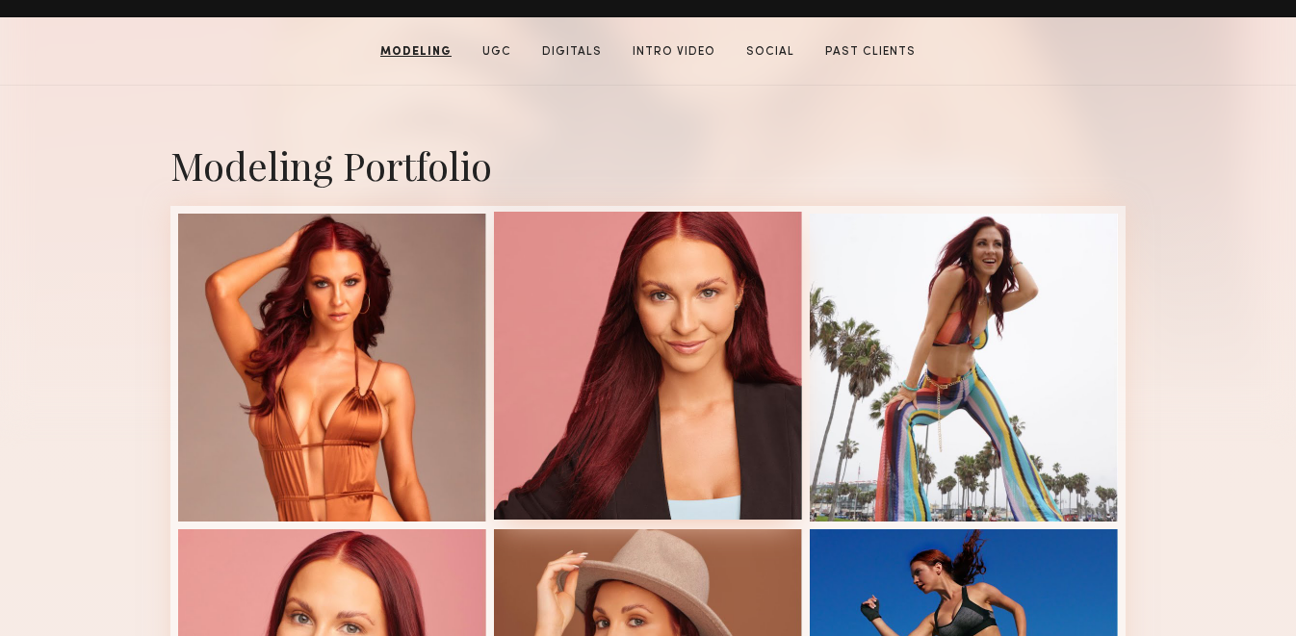
click at [750, 288] on div at bounding box center [648, 366] width 308 height 308
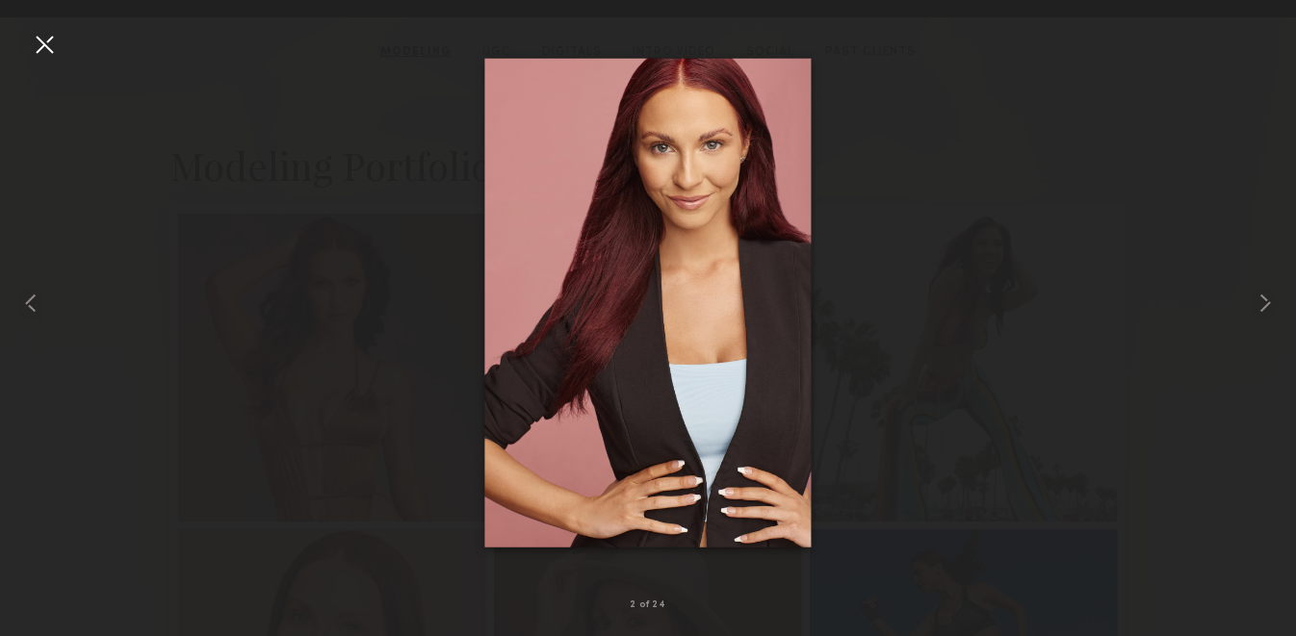
click at [42, 50] on div at bounding box center [44, 44] width 31 height 31
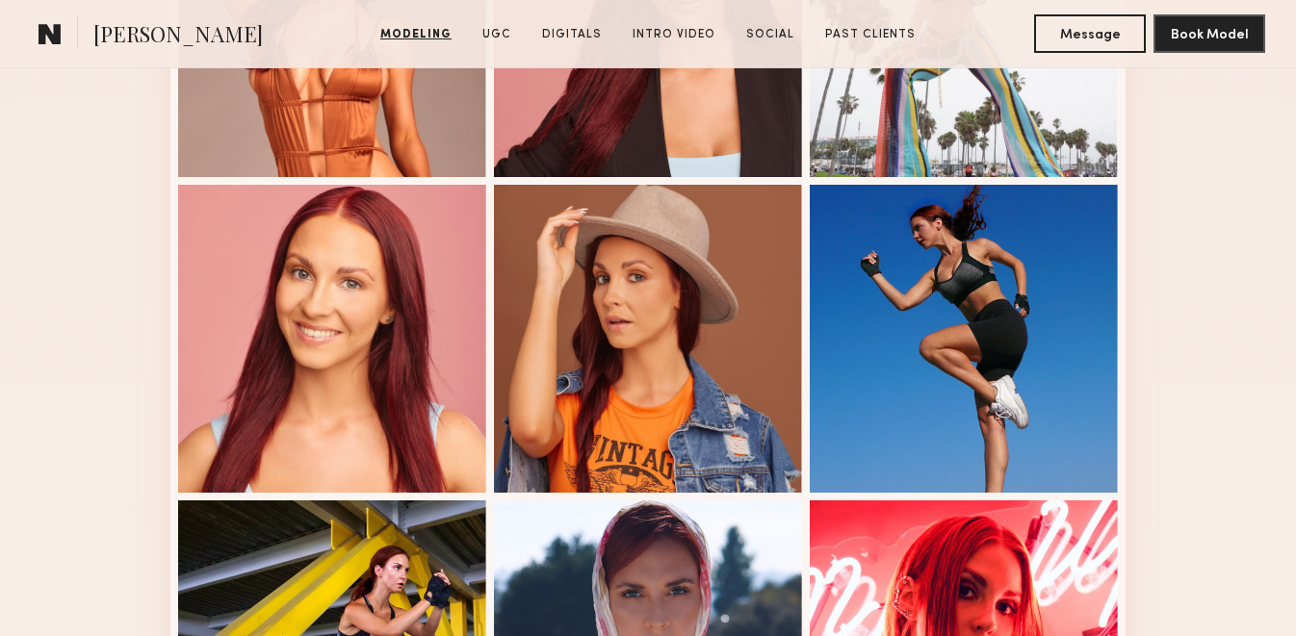
scroll to position [702, 0]
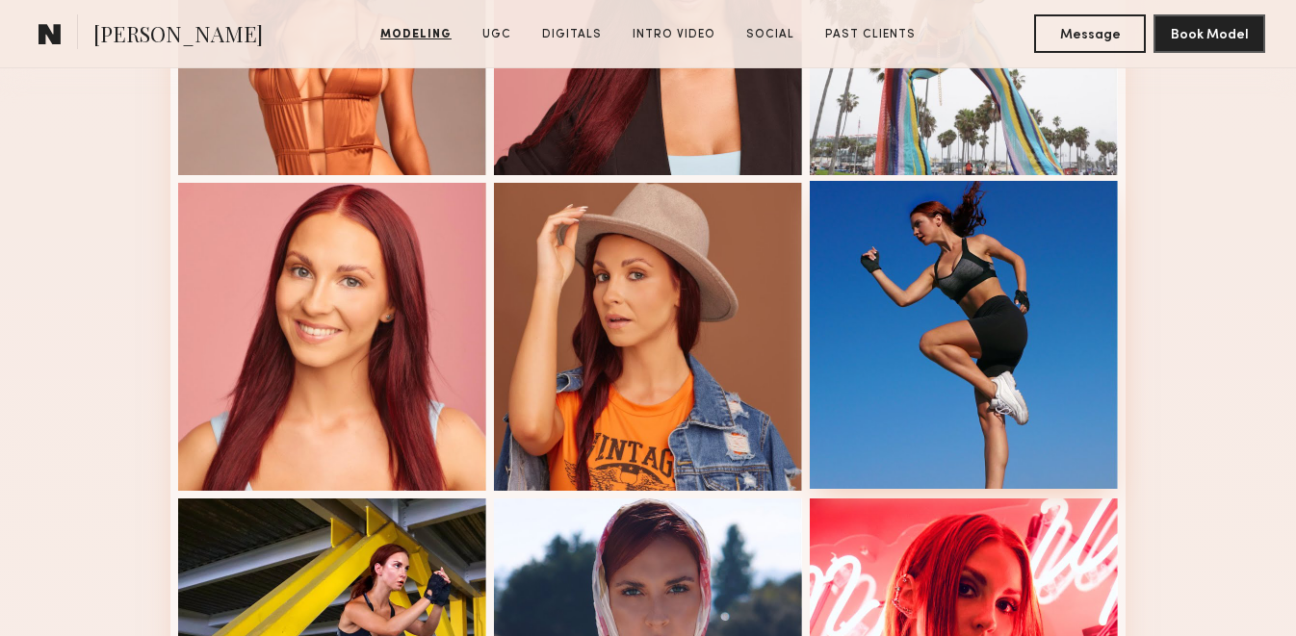
click at [917, 328] on div at bounding box center [964, 335] width 308 height 308
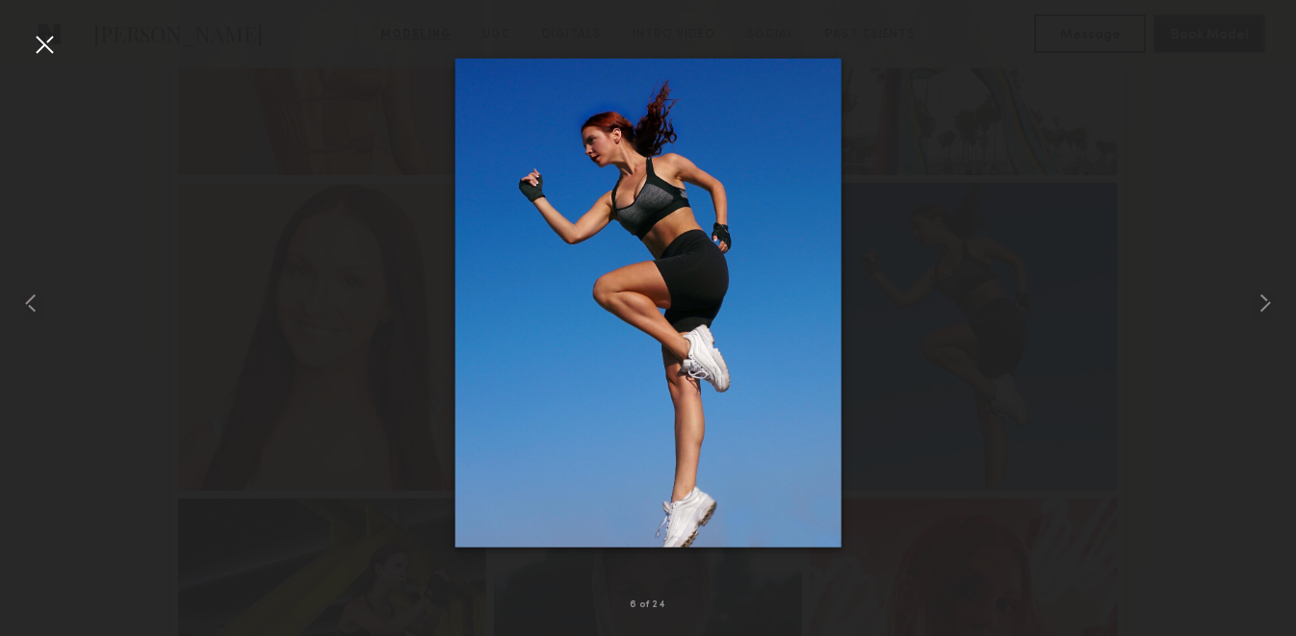
click at [46, 53] on div at bounding box center [44, 44] width 31 height 31
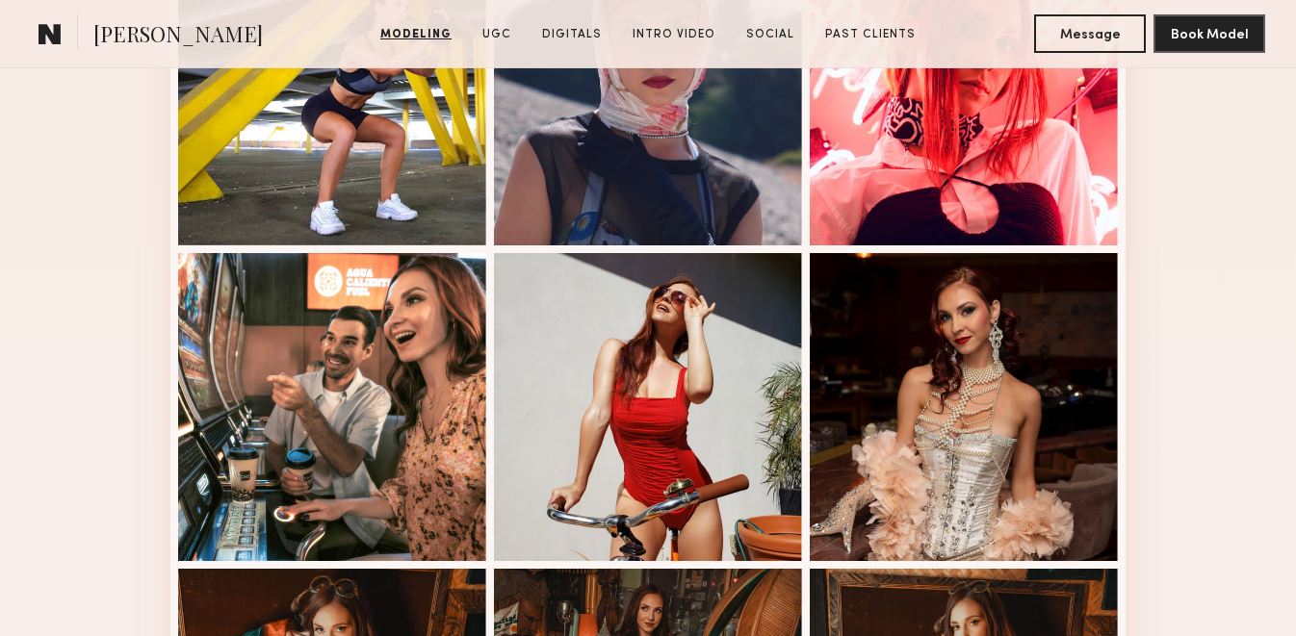
scroll to position [1304, 0]
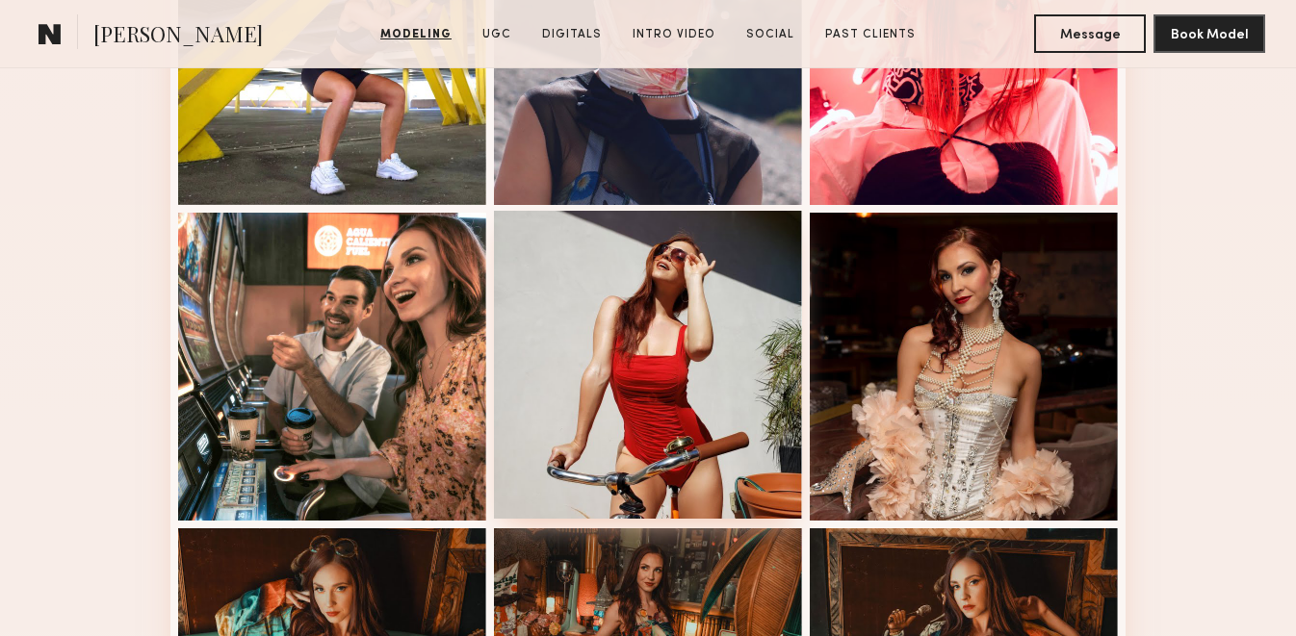
click at [570, 451] on div at bounding box center [648, 365] width 308 height 308
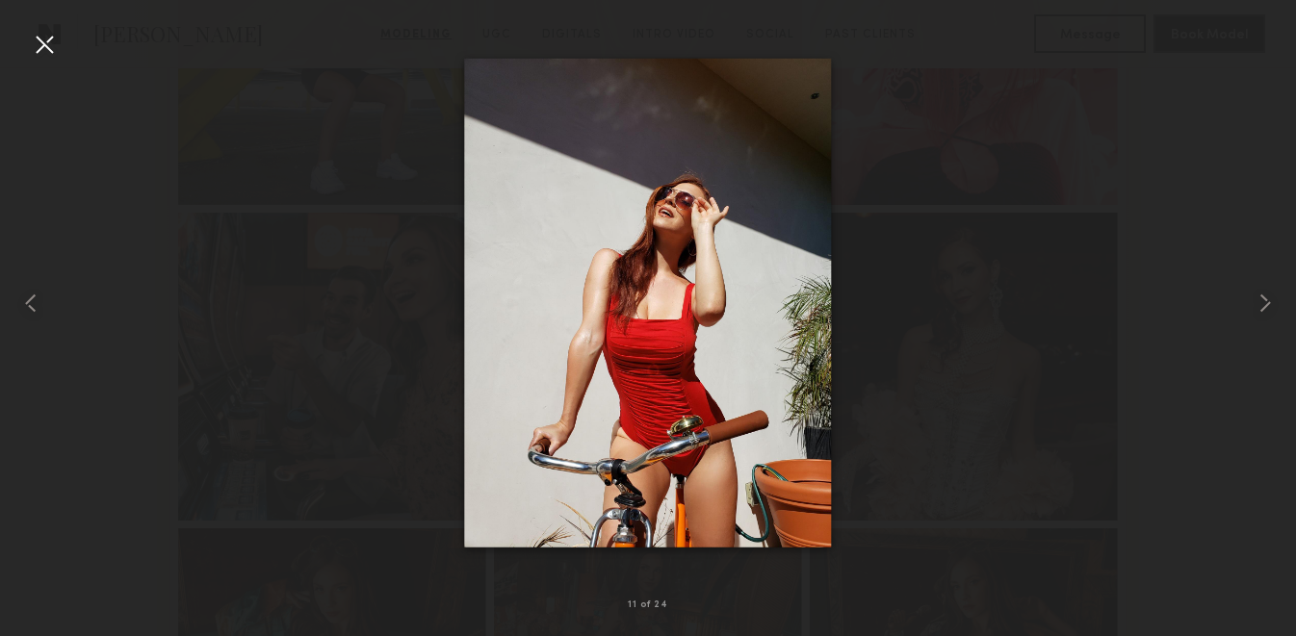
click at [41, 54] on div at bounding box center [44, 44] width 31 height 31
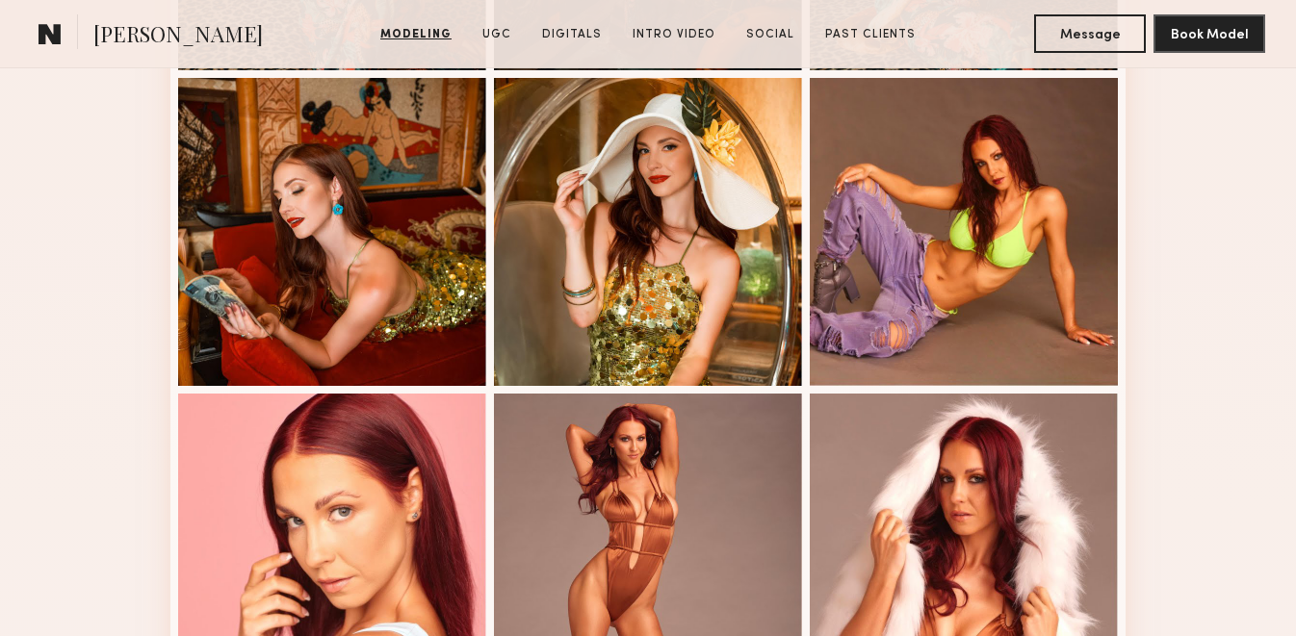
scroll to position [2079, 0]
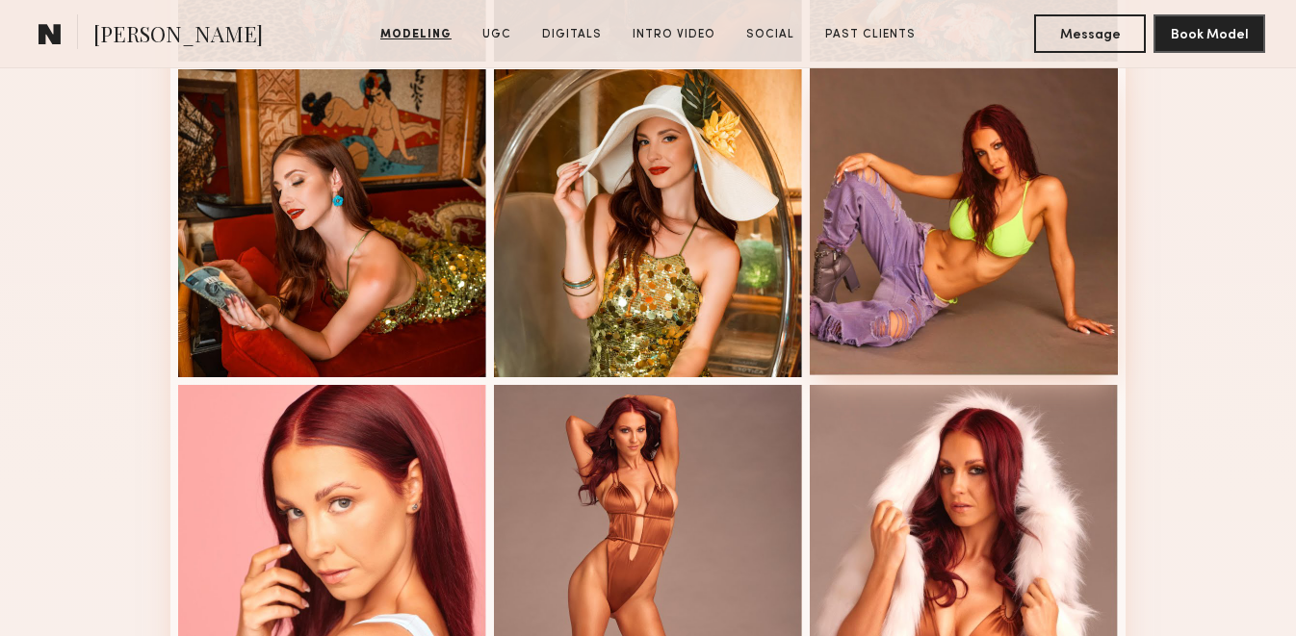
click at [914, 283] on div at bounding box center [964, 221] width 308 height 308
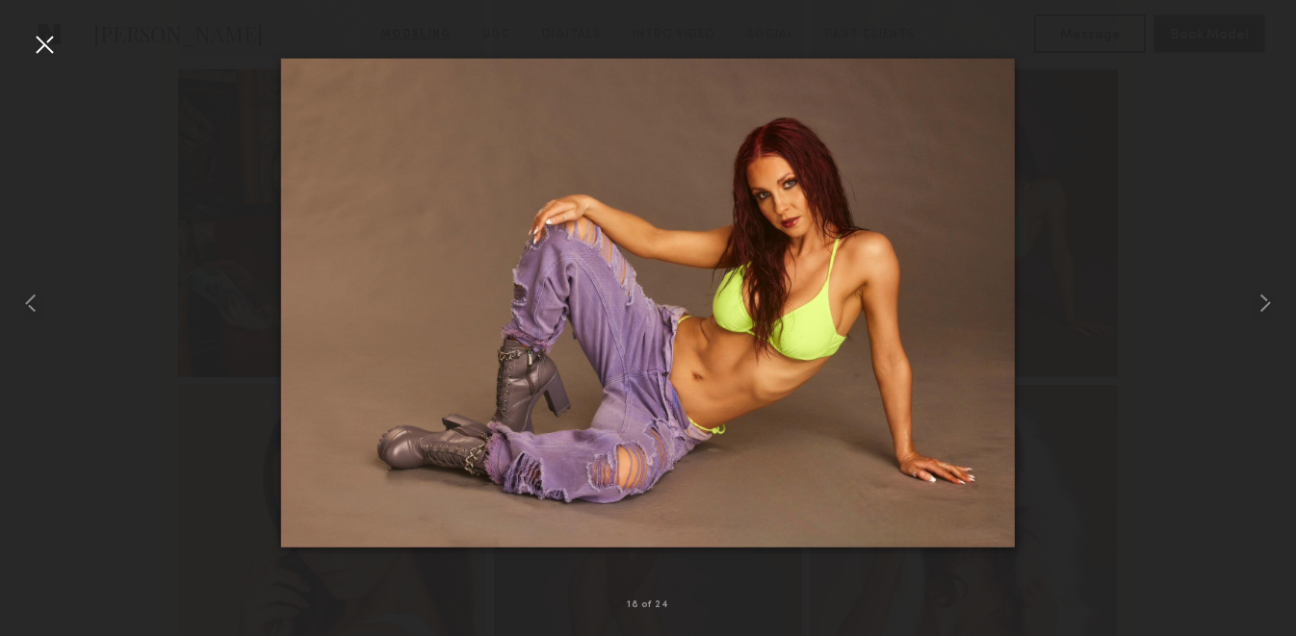
click at [39, 45] on div at bounding box center [44, 44] width 31 height 31
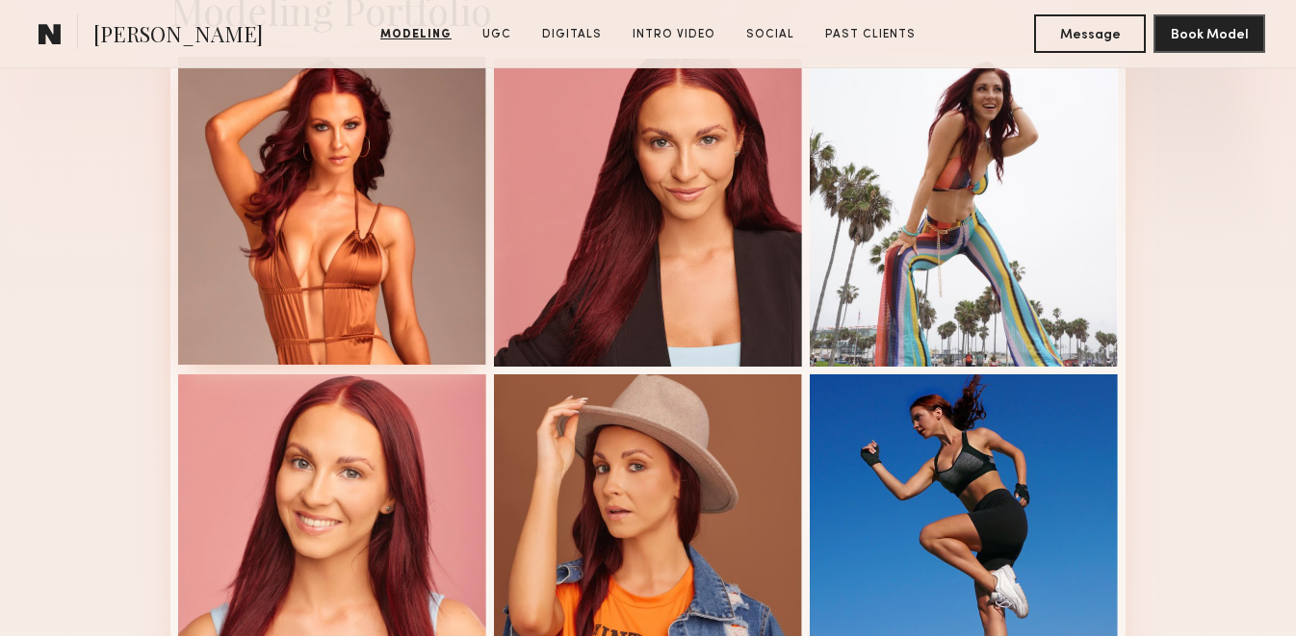
scroll to position [544, 0]
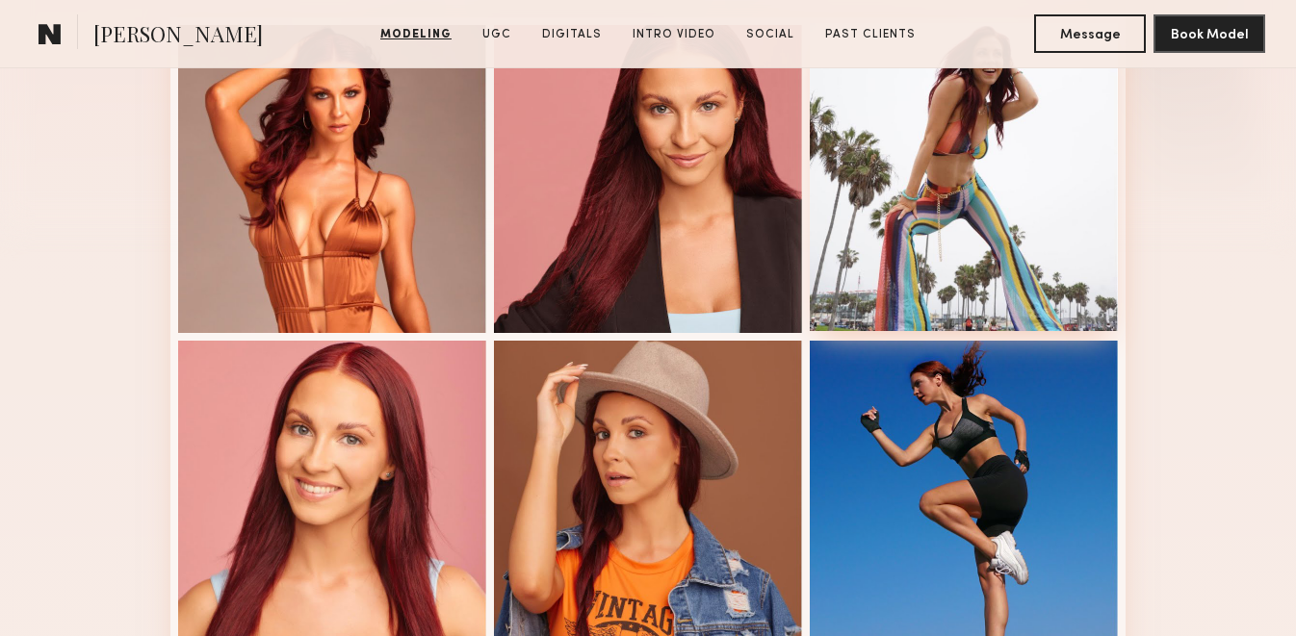
click at [981, 188] on div at bounding box center [964, 177] width 308 height 308
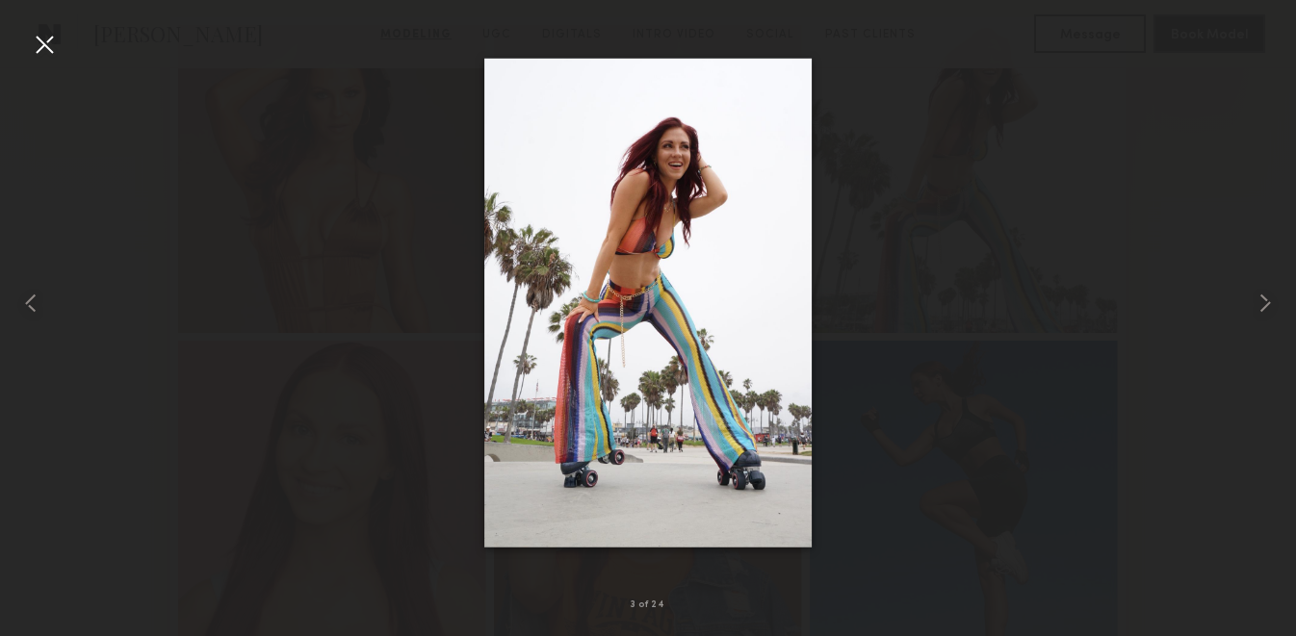
click at [51, 49] on div at bounding box center [44, 44] width 31 height 31
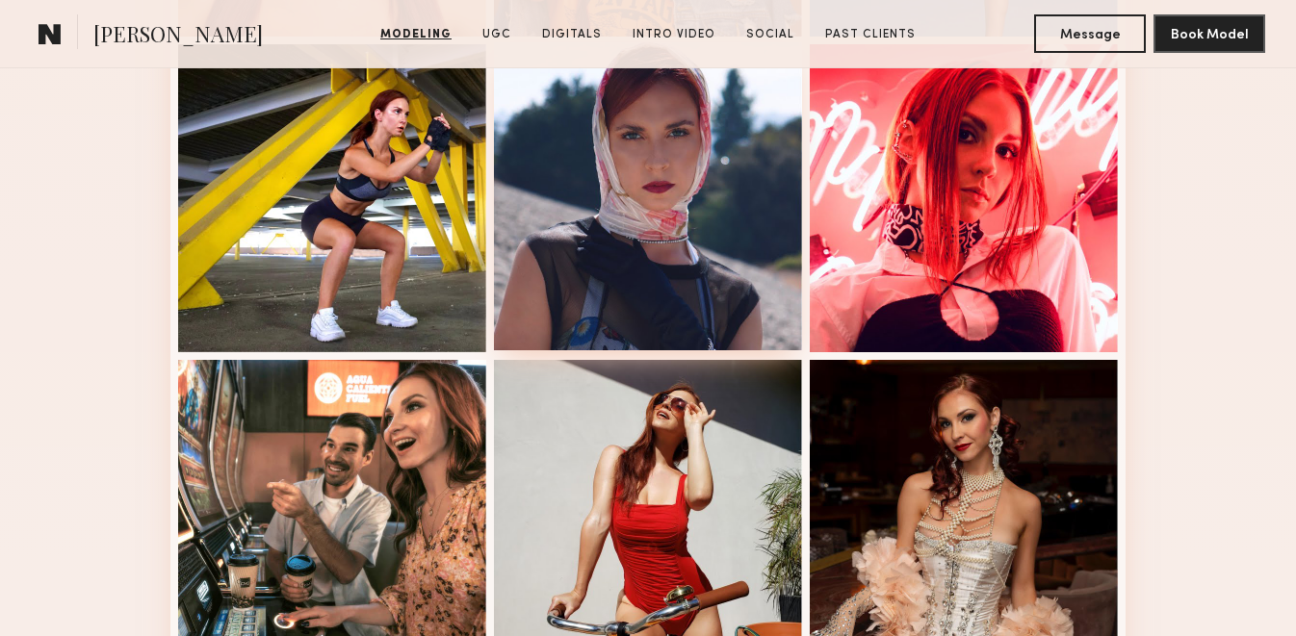
scroll to position [1111, 0]
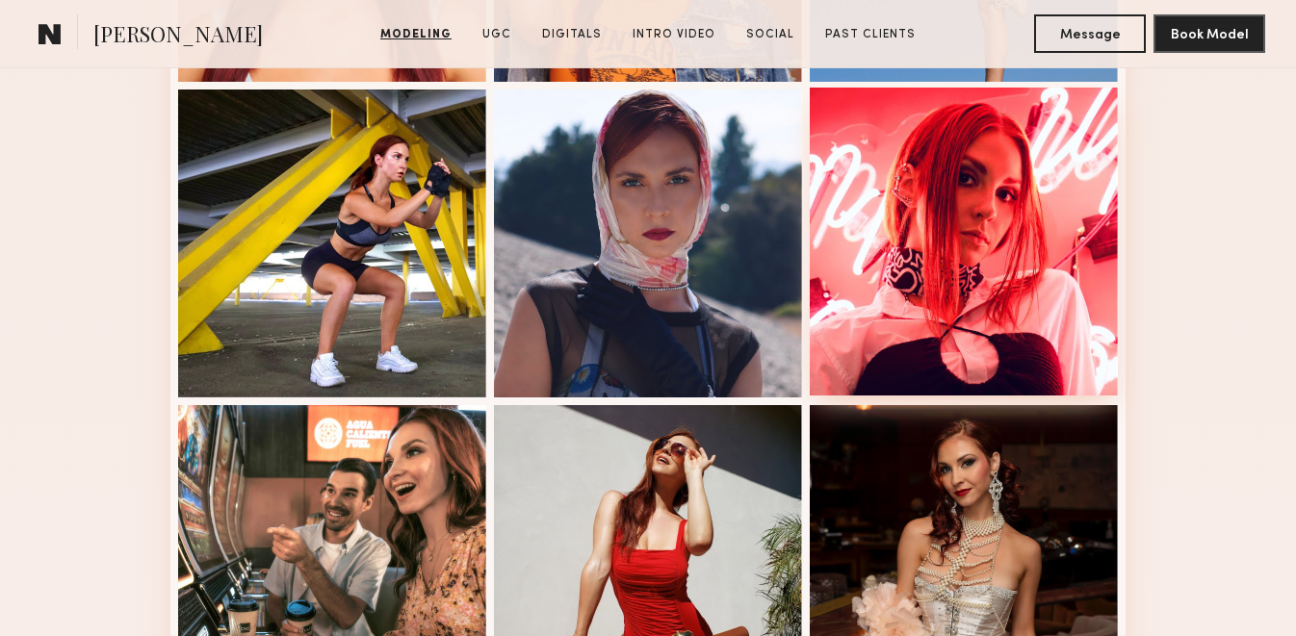
click at [884, 269] on div at bounding box center [964, 242] width 308 height 308
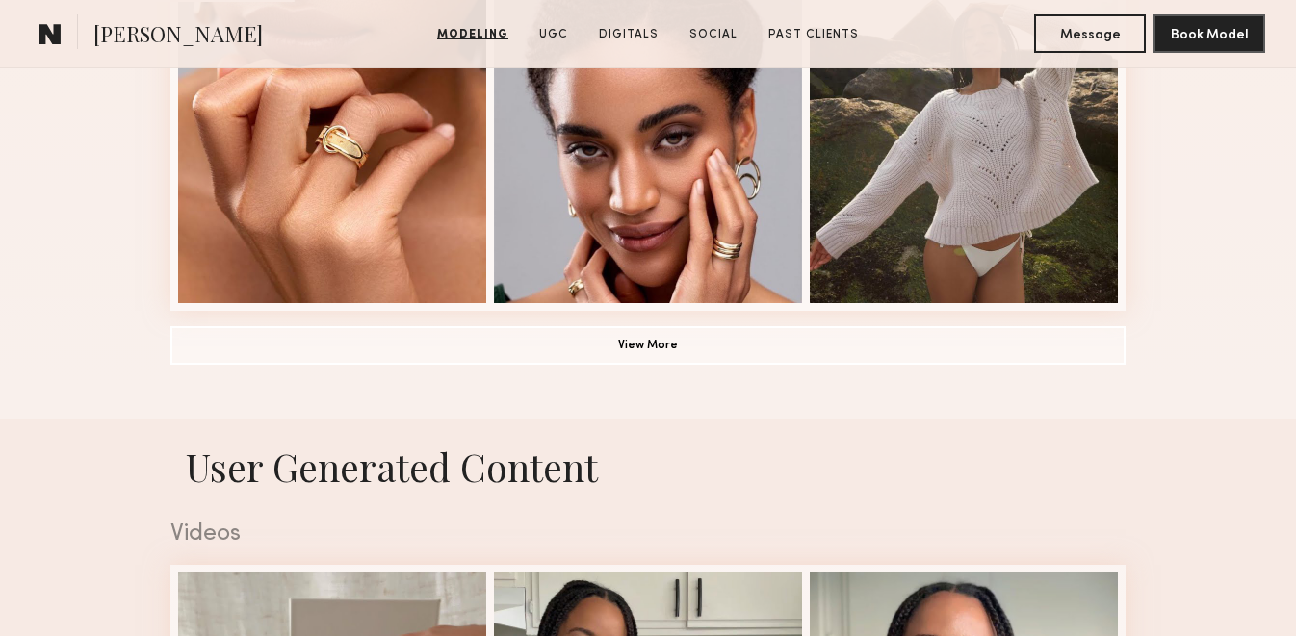
scroll to position [1523, 0]
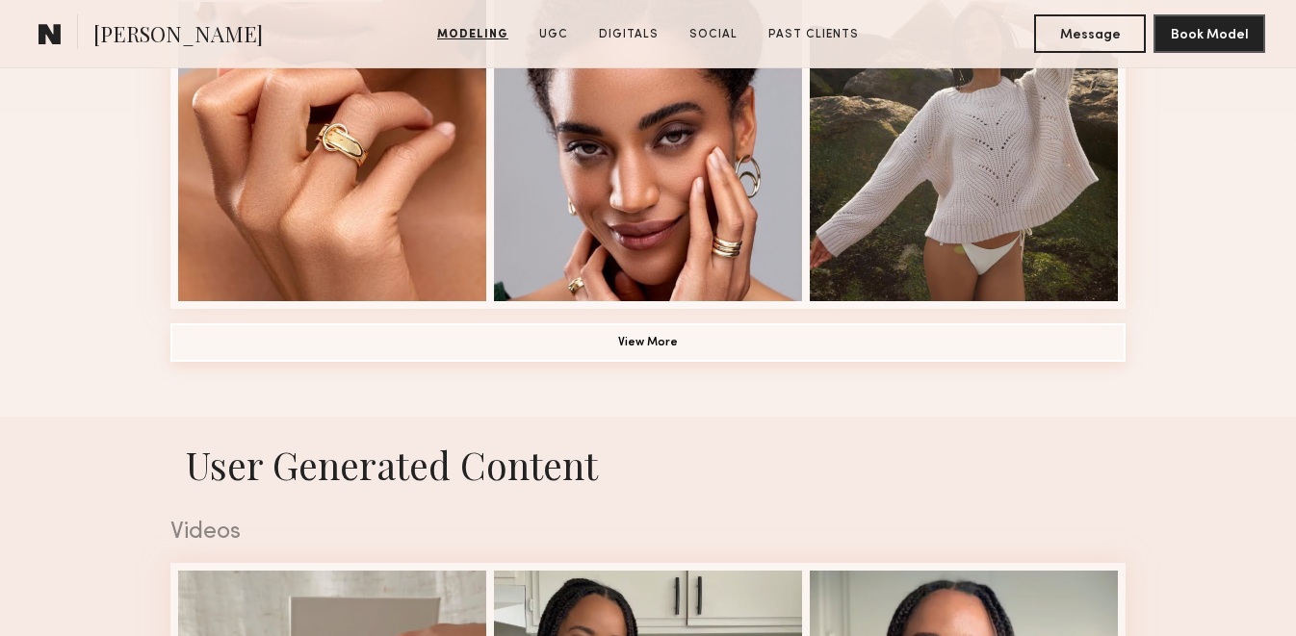
click at [445, 336] on button "View More" at bounding box center [647, 342] width 955 height 39
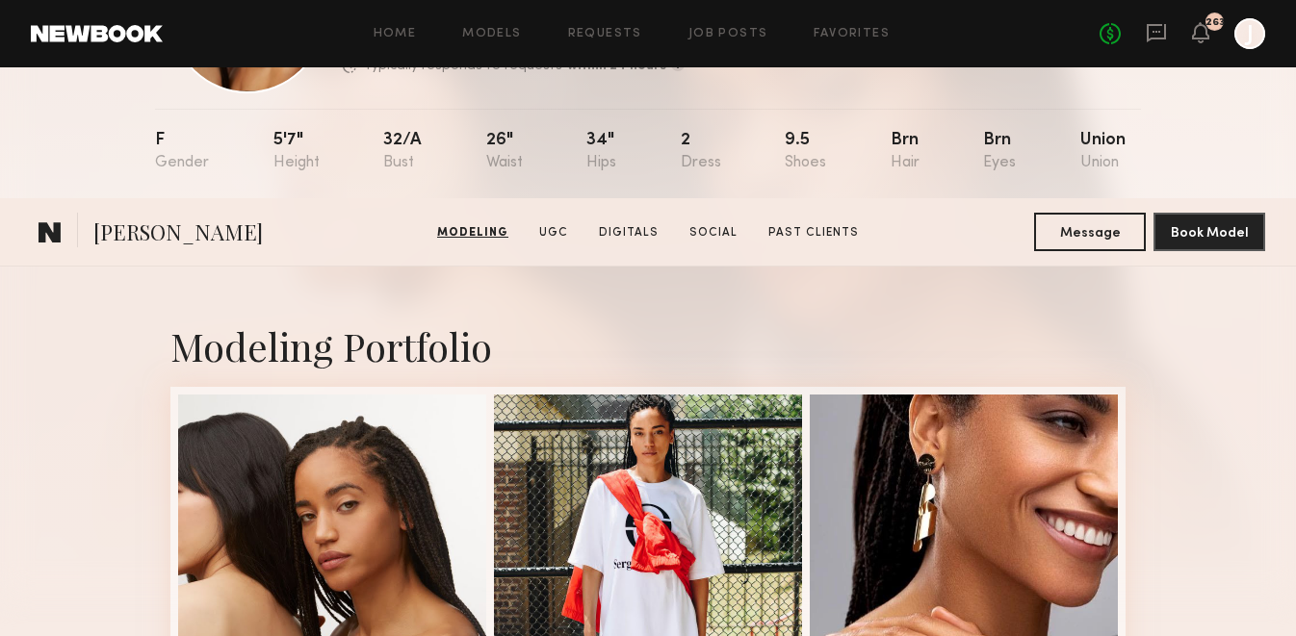
scroll to position [0, 0]
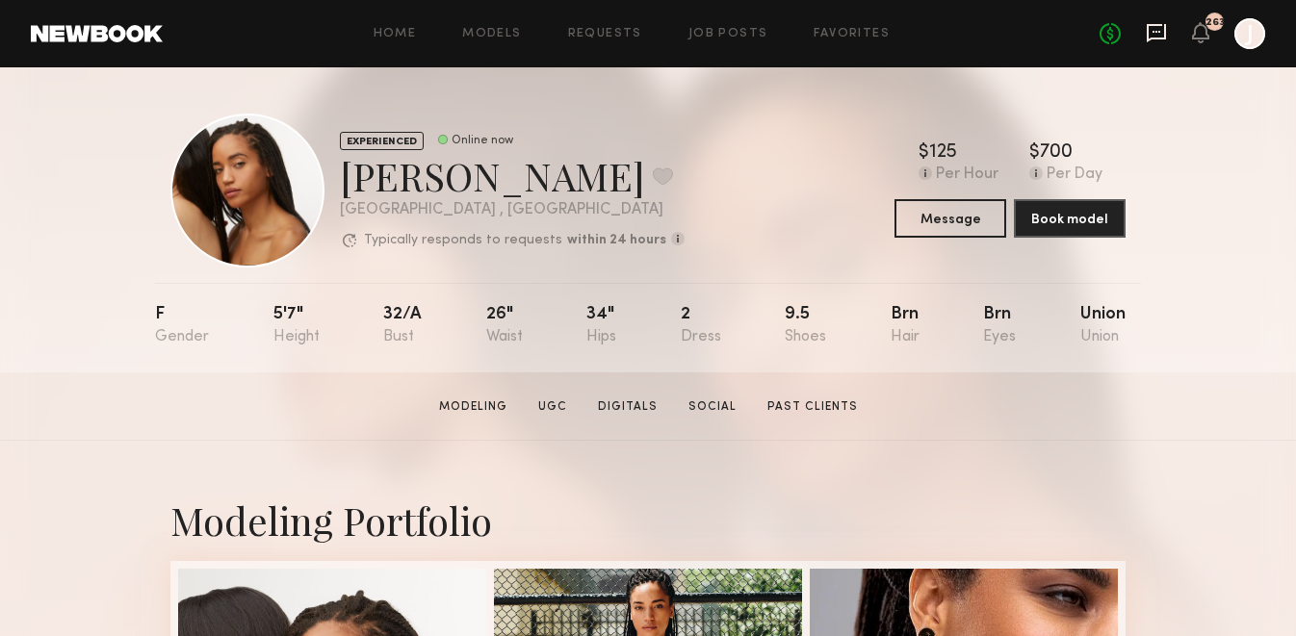
click at [1154, 34] on icon at bounding box center [1156, 32] width 21 height 21
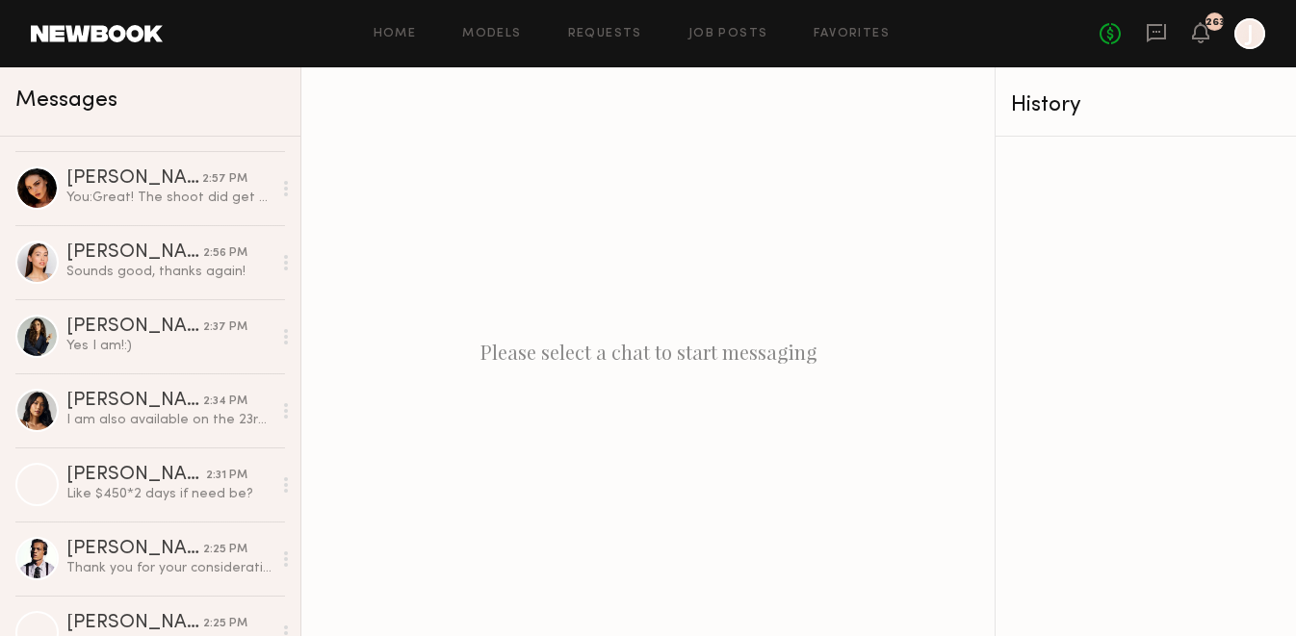
scroll to position [581, 0]
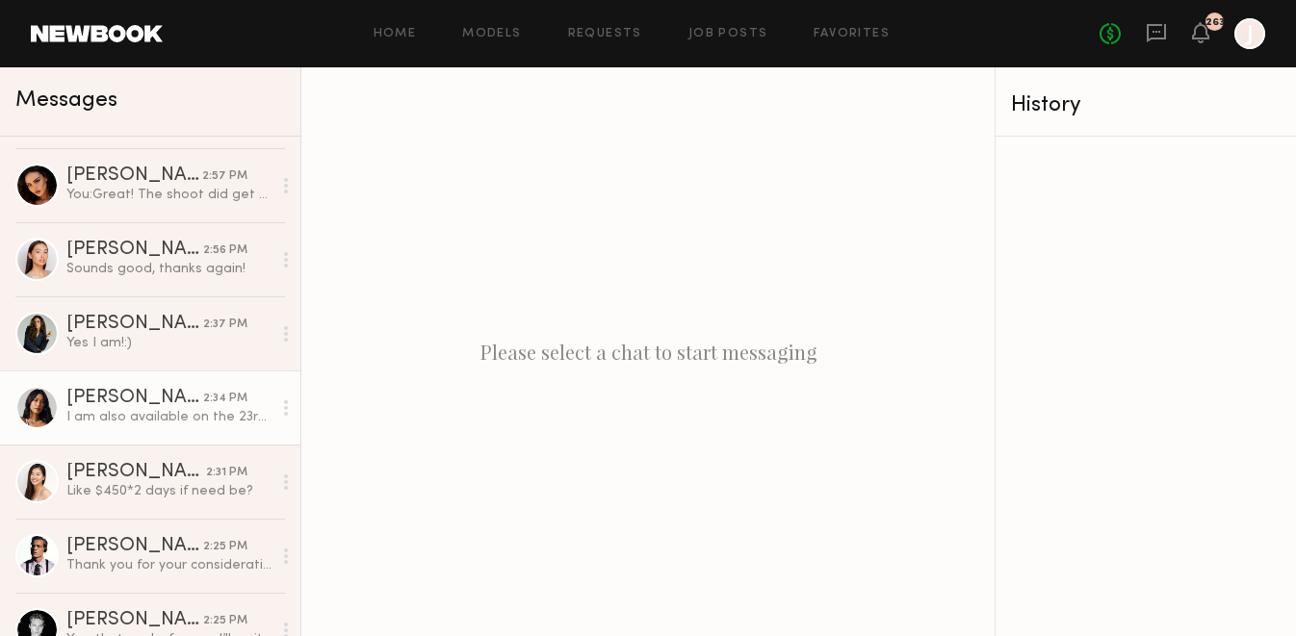
click at [184, 382] on link "[PERSON_NAME] 2:34 PM I am also available on the 23rd. Unavailable on the 22nd" at bounding box center [150, 408] width 300 height 74
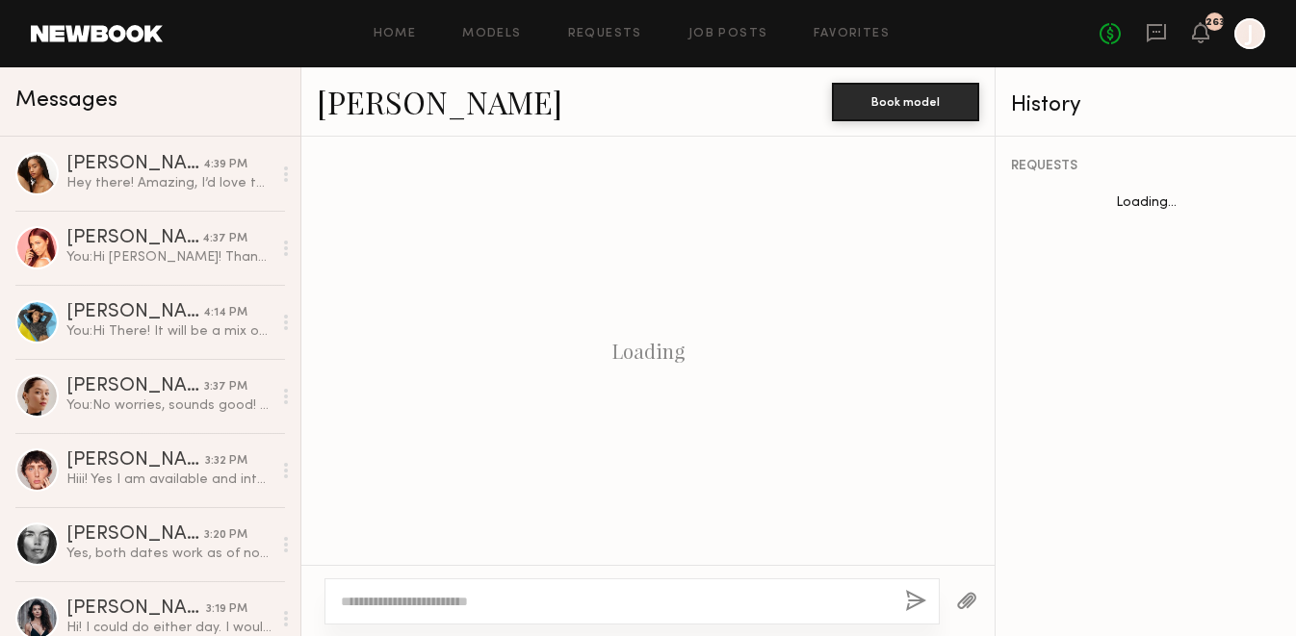
scroll to position [1381, 0]
